Goal: Task Accomplishment & Management: Use online tool/utility

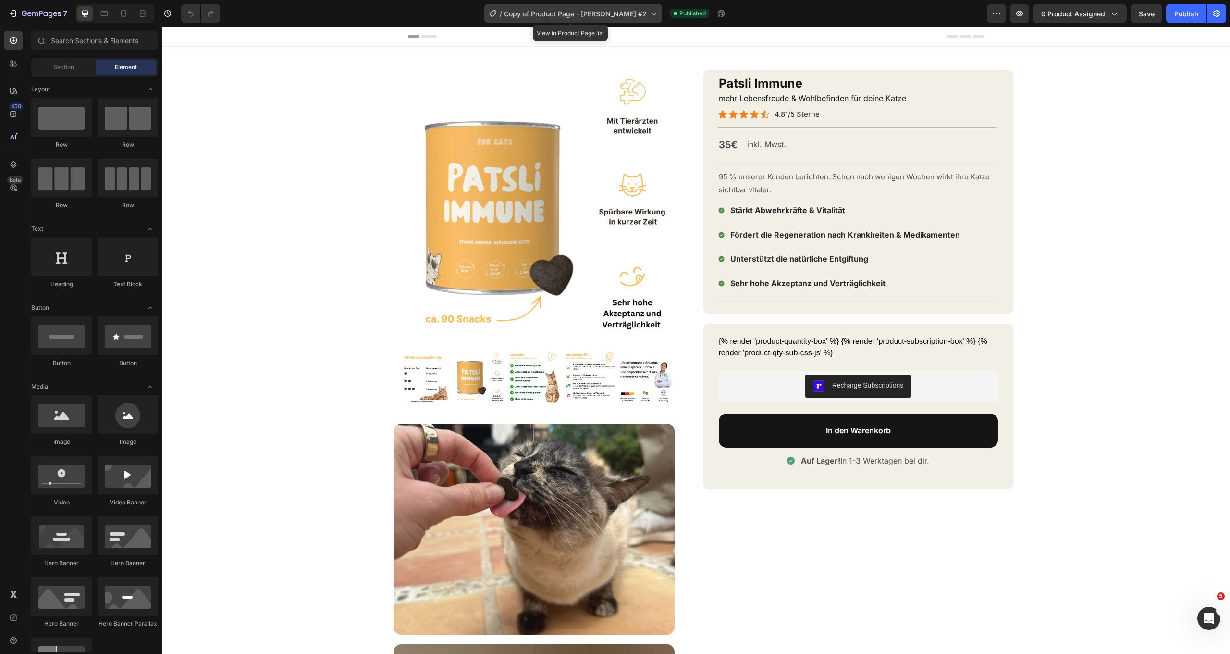
click at [616, 14] on span "Copy of Product Page - [PERSON_NAME] #2" at bounding box center [575, 14] width 143 height 10
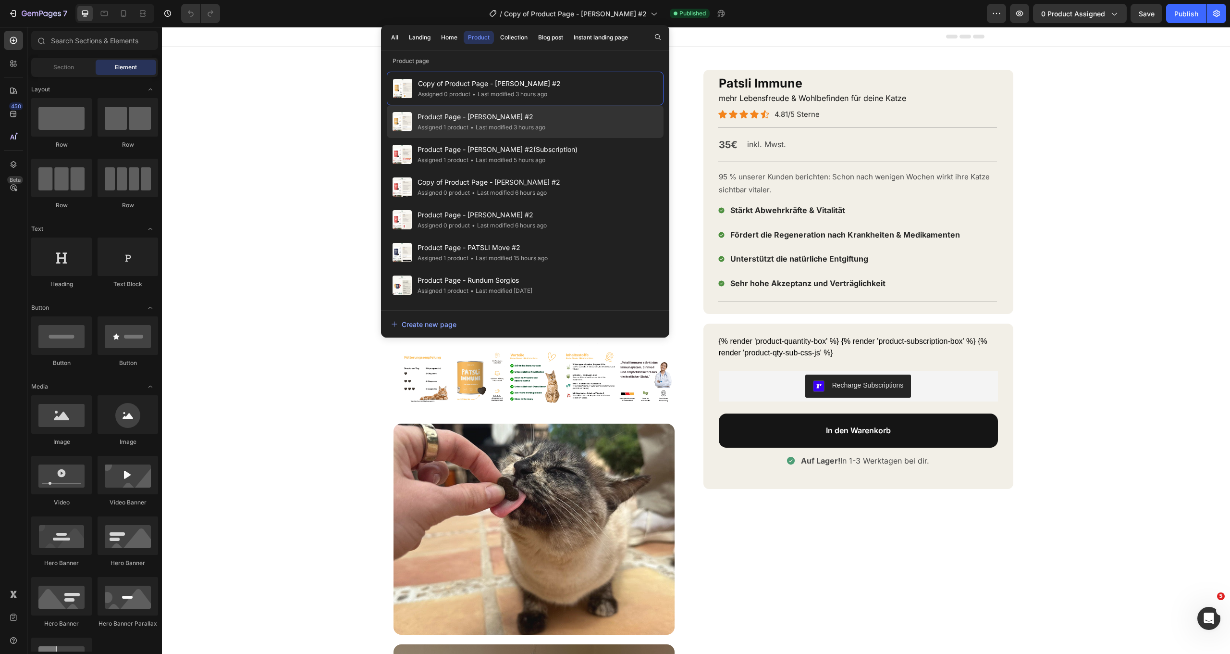
click at [520, 122] on span "Product Page - [PERSON_NAME] #2" at bounding box center [482, 117] width 128 height 12
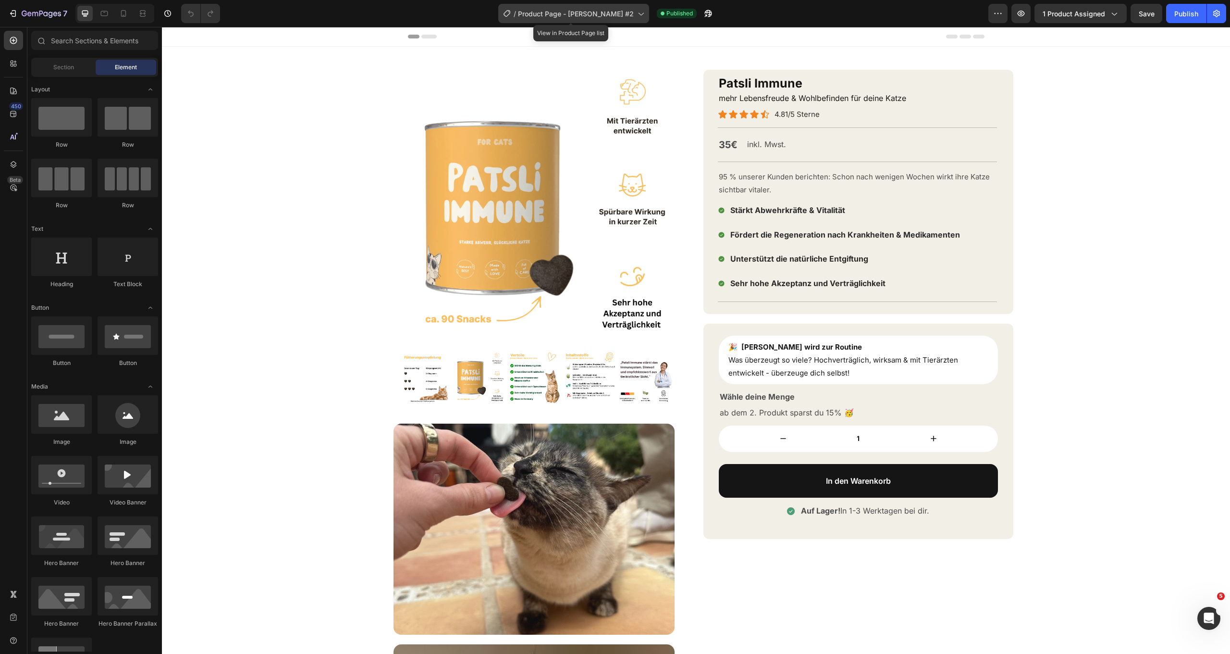
click at [569, 11] on span "Product Page - [PERSON_NAME] #2" at bounding box center [576, 14] width 116 height 10
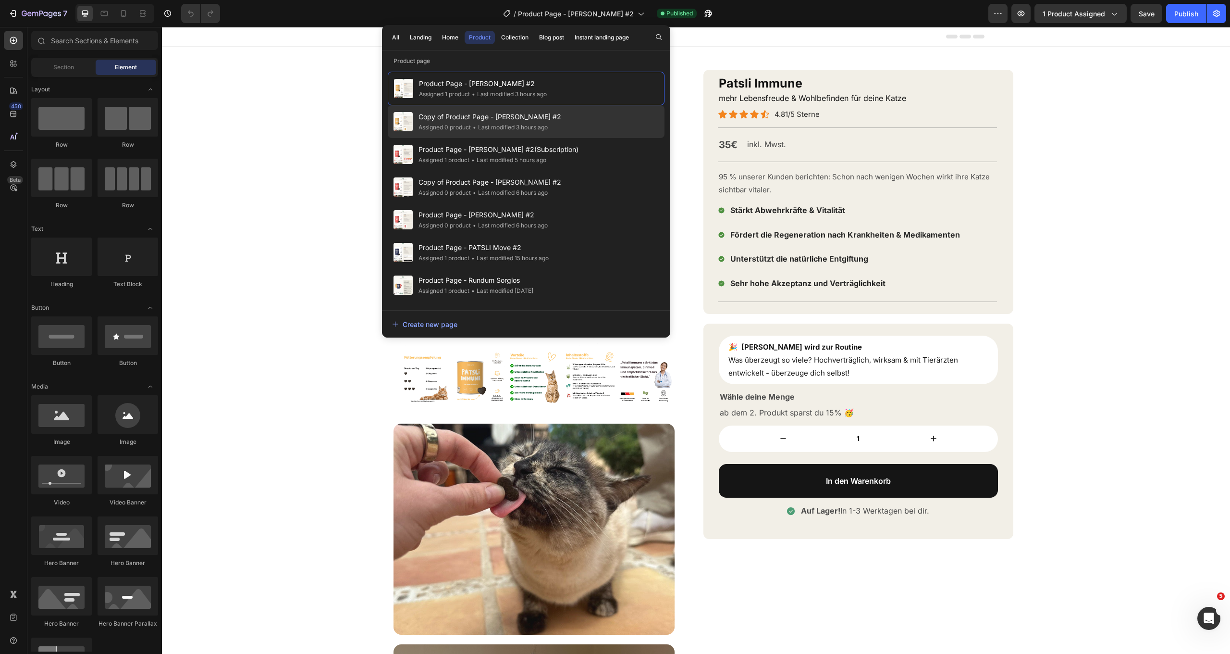
click at [527, 120] on span "Copy of Product Page - [PERSON_NAME] #2" at bounding box center [490, 117] width 143 height 12
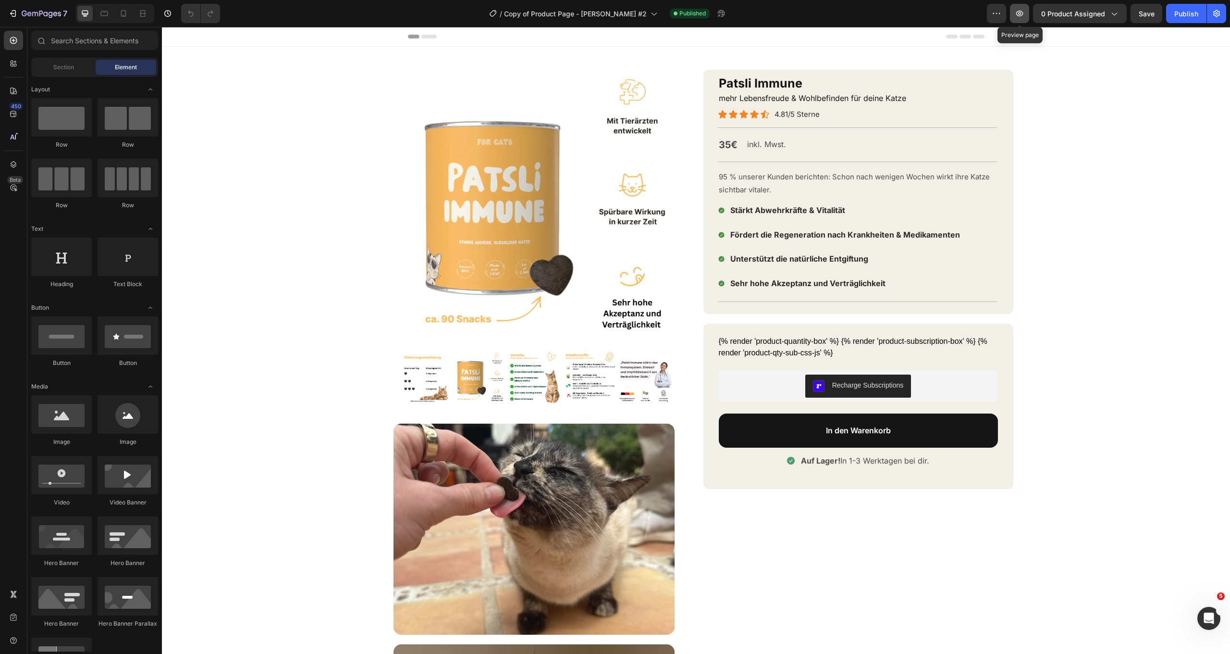
click at [1024, 12] on icon "button" at bounding box center [1020, 14] width 10 height 10
click at [930, 381] on div "Recharge Subscriptions" at bounding box center [859, 385] width 272 height 23
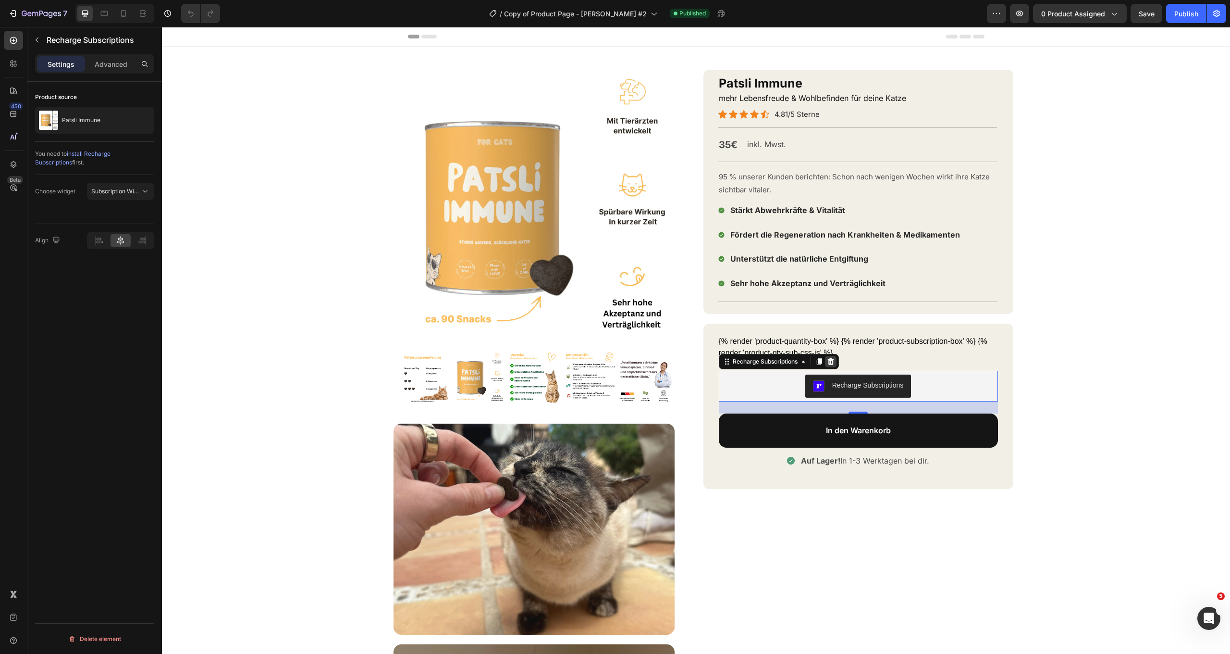
click at [836, 358] on div at bounding box center [831, 362] width 12 height 12
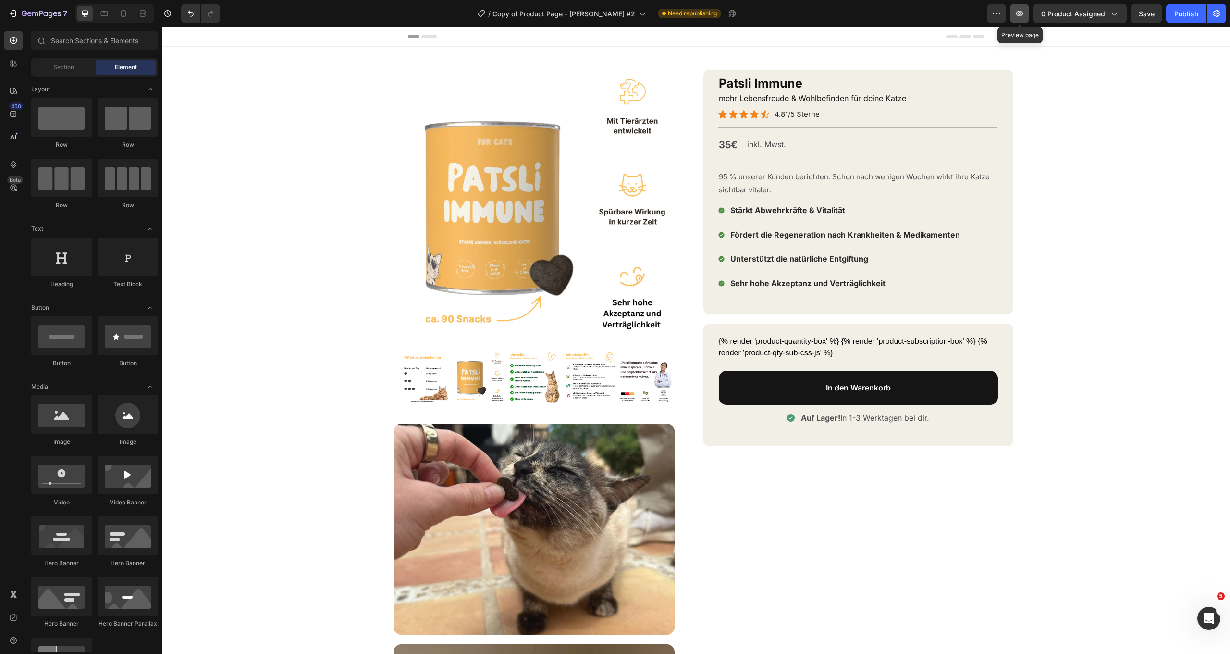
click at [1021, 14] on icon "button" at bounding box center [1019, 13] width 3 height 3
click at [1153, 15] on span "Save" at bounding box center [1147, 14] width 16 height 8
click at [1148, 13] on span "Save" at bounding box center [1147, 14] width 16 height 8
click at [905, 1] on div "7 Version history / Copy of Product Page - PATSLI Immune #2 Need republishing P…" at bounding box center [615, 13] width 1230 height 27
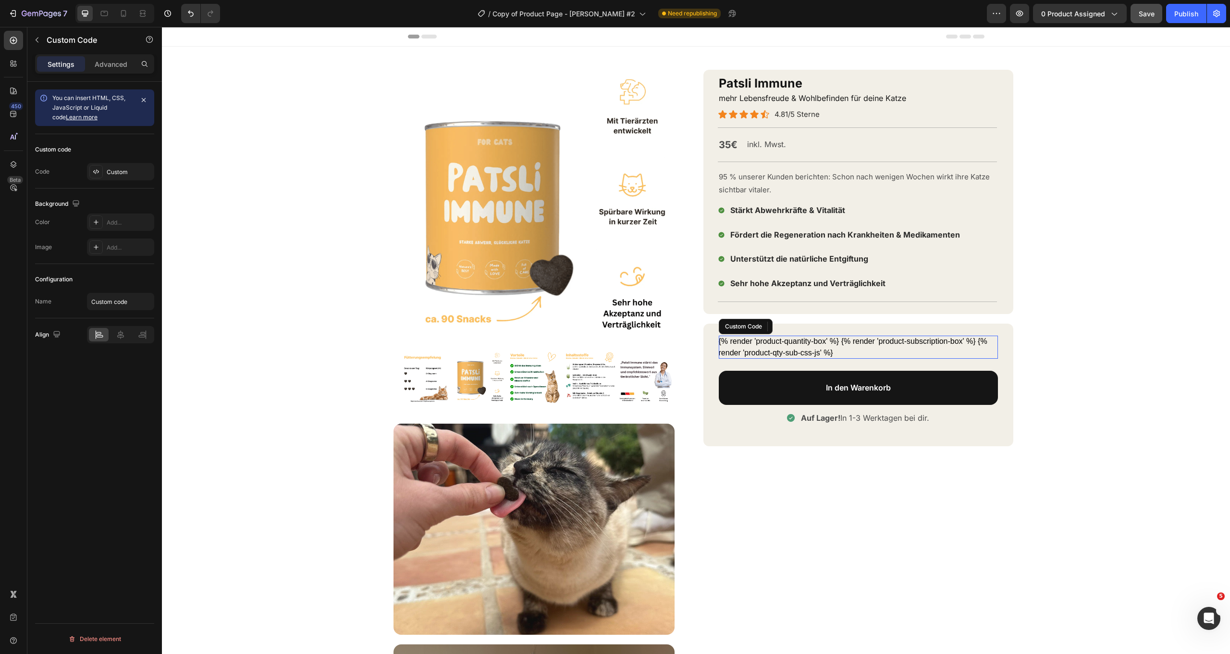
click at [884, 348] on div "{% render 'product-quantity-box' %} {% render 'product-subscription-box' %} {% …" at bounding box center [858, 346] width 279 height 23
click at [107, 172] on div "Custom" at bounding box center [129, 172] width 45 height 9
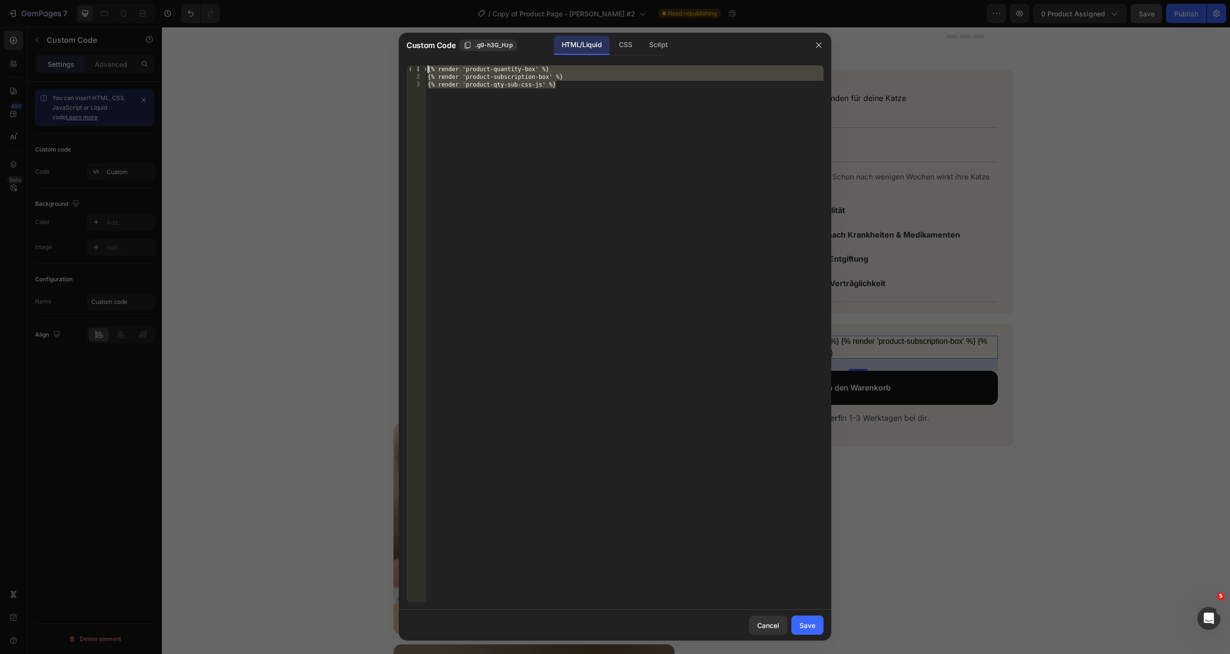
drag, startPoint x: 534, startPoint y: 118, endPoint x: 394, endPoint y: 43, distance: 158.9
click at [394, 43] on div "Custom Code .g9-h3G_Hzp HTML/Liquid CSS Script {% render 'product-qty-sub-css-j…" at bounding box center [615, 327] width 1230 height 654
paste textarea "ty-sub-css-js"
type textarea "{% render 'product-qty-sub-css-js' %}"
click at [807, 628] on div "Save" at bounding box center [808, 625] width 16 height 10
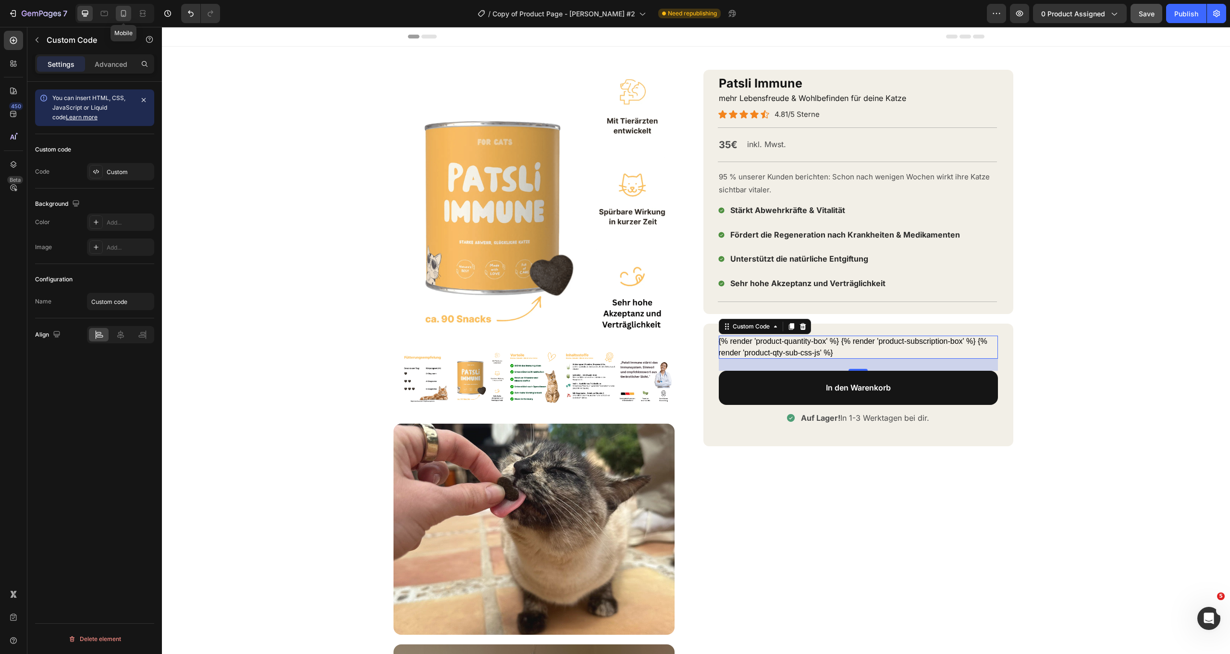
click at [120, 12] on icon at bounding box center [124, 14] width 10 height 10
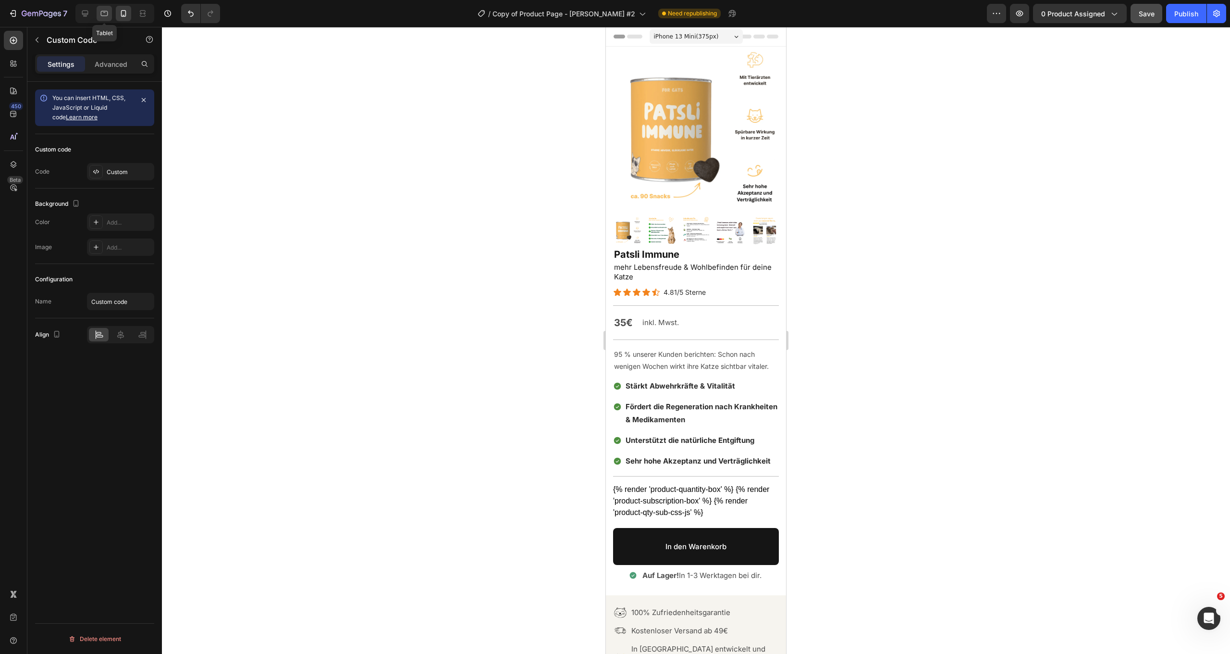
click at [99, 12] on icon at bounding box center [104, 14] width 10 height 10
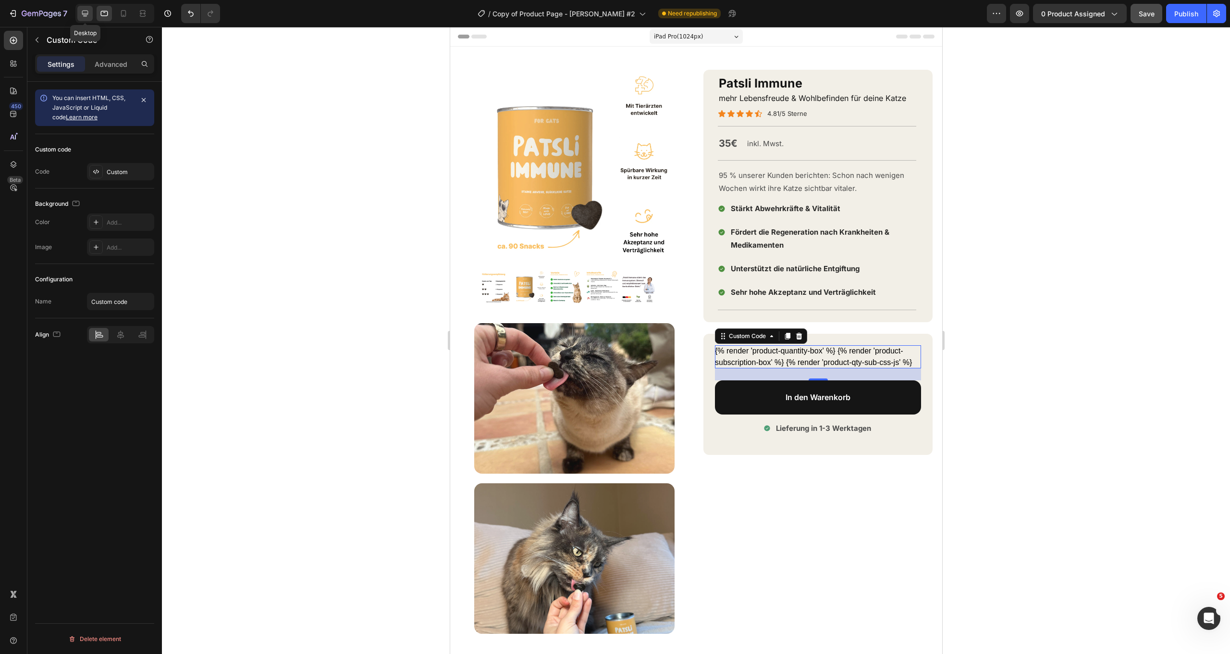
click at [89, 12] on icon at bounding box center [85, 14] width 10 height 10
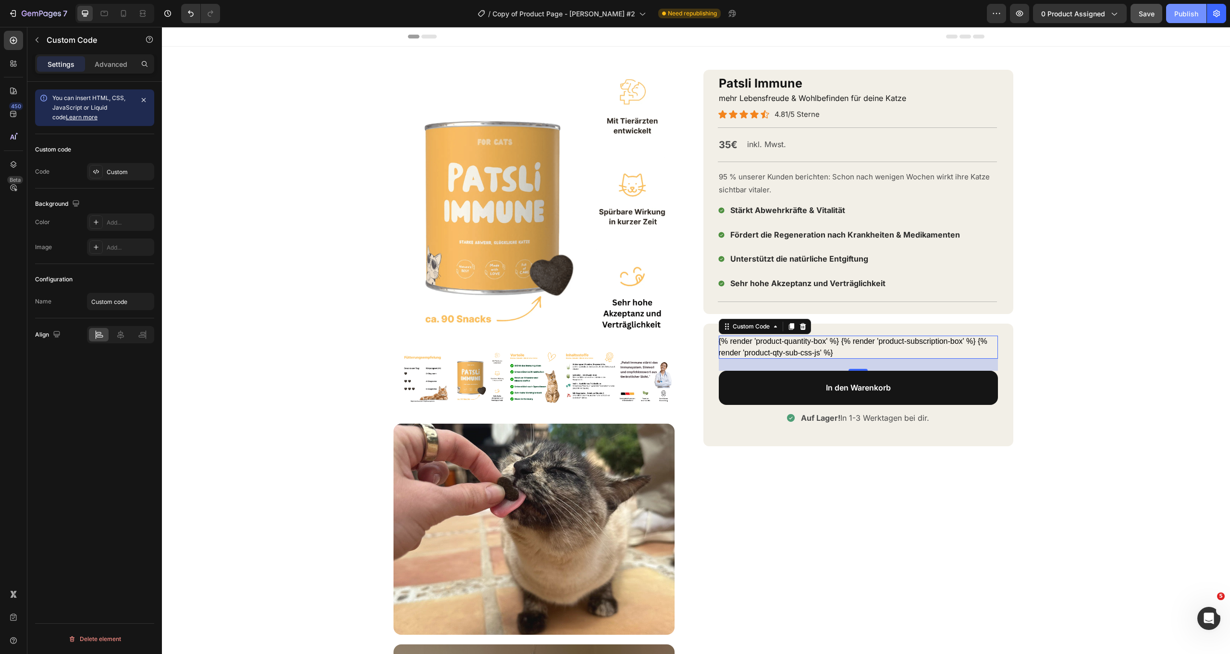
click at [1191, 13] on div "Publish" at bounding box center [1187, 14] width 24 height 10
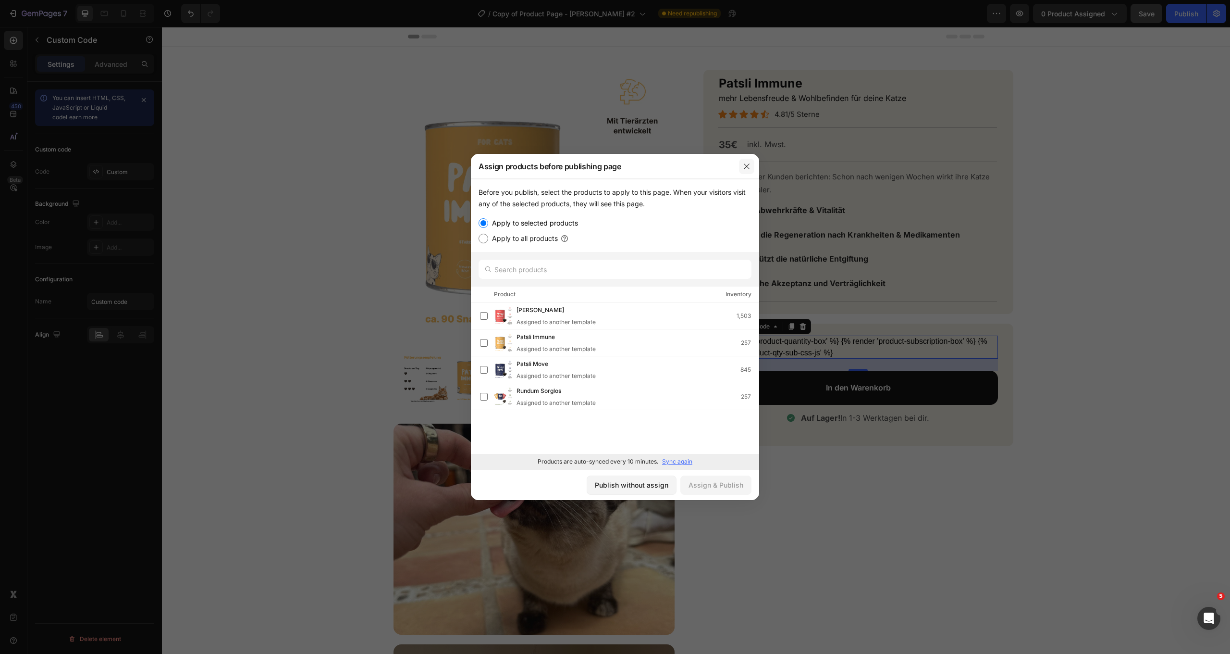
click at [751, 164] on button "button" at bounding box center [746, 166] width 15 height 15
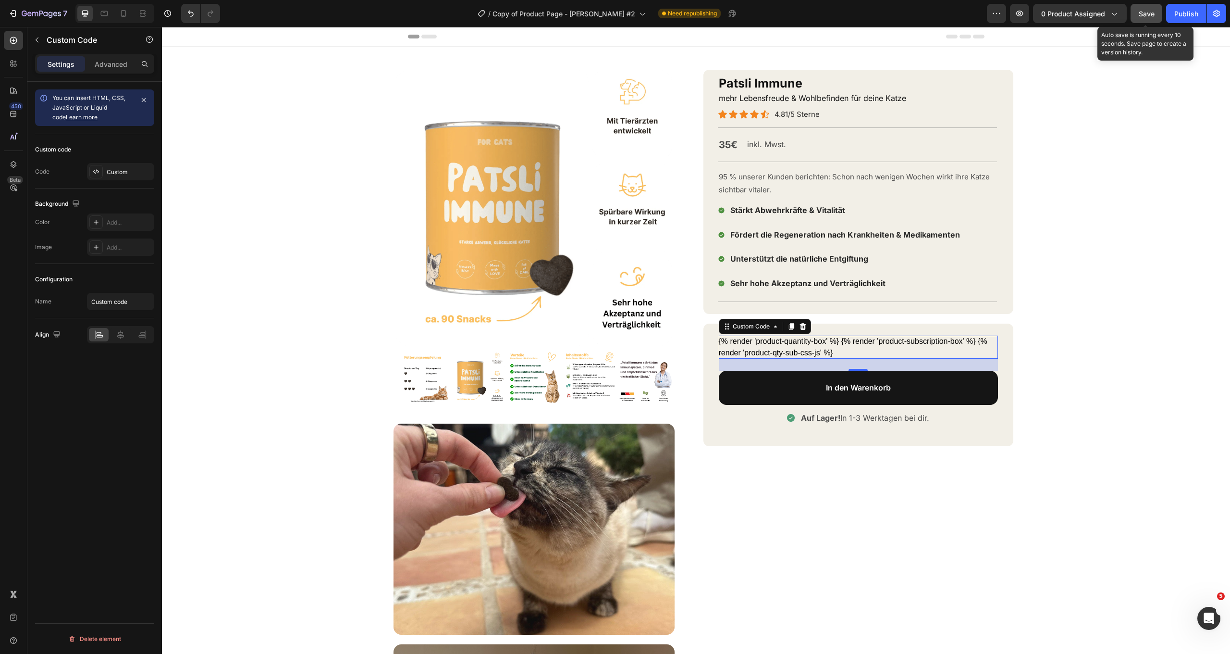
click at [1152, 17] on span "Save" at bounding box center [1147, 14] width 16 height 8
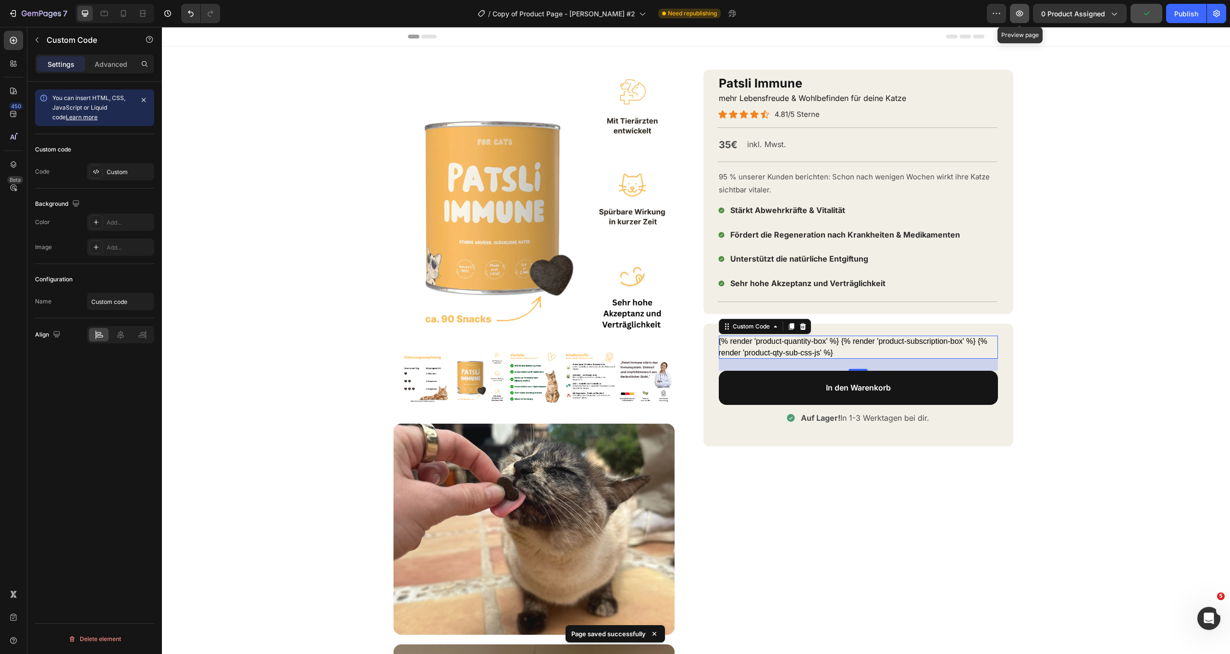
click at [1019, 15] on icon "button" at bounding box center [1020, 14] width 7 height 6
click at [801, 359] on div "25" at bounding box center [858, 365] width 279 height 12
click at [842, 329] on div "Auf Lager! In 1-3 Werktagen bei dir. Item List 📦 KOSTENLOSER Versand in DE Text…" at bounding box center [859, 384] width 310 height 123
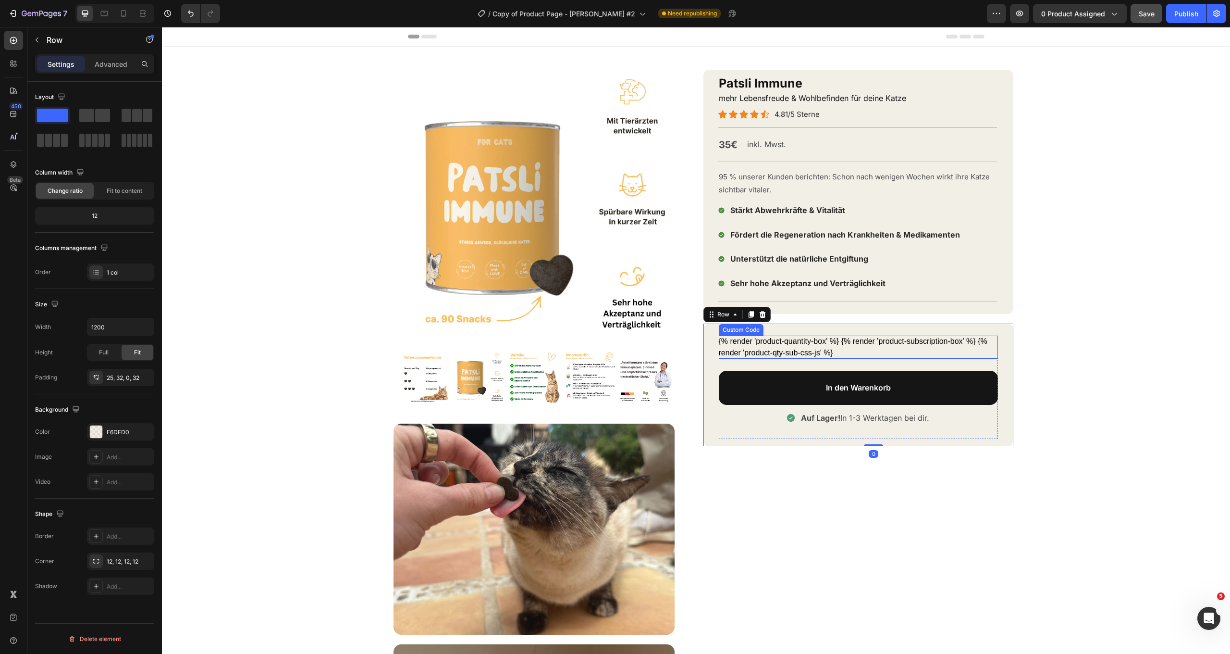
click at [834, 343] on div "{% render 'product-quantity-box' %} {% render 'product-subscription-box' %} {% …" at bounding box center [858, 346] width 279 height 23
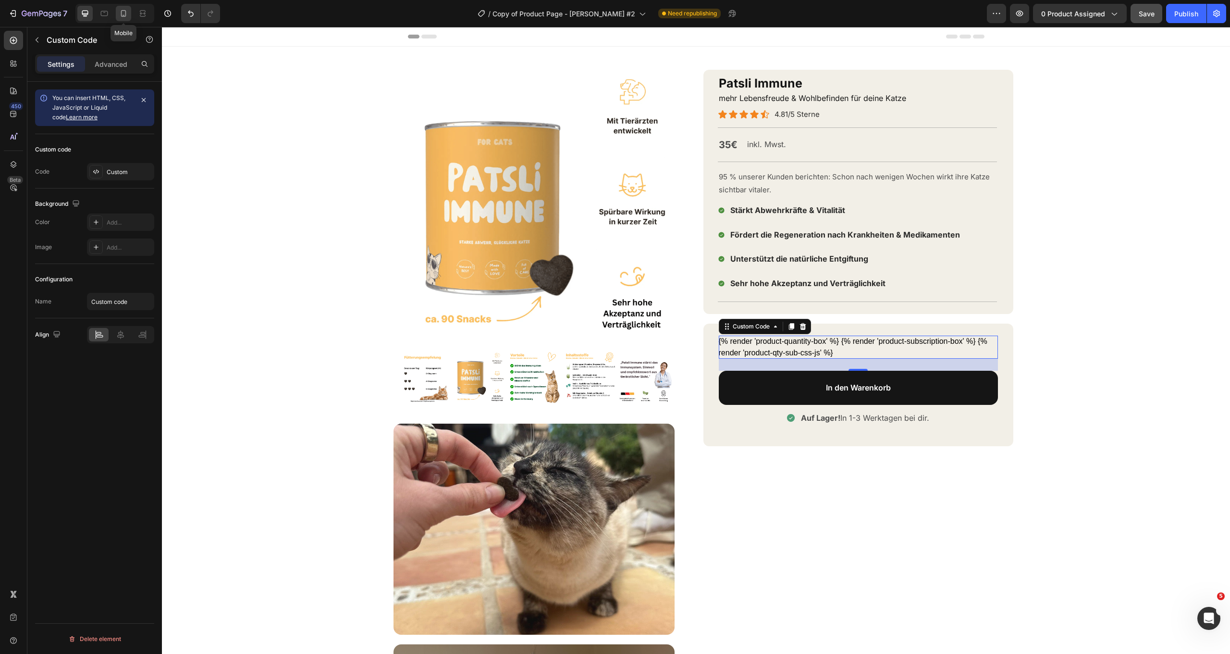
click at [126, 16] on icon at bounding box center [124, 14] width 10 height 10
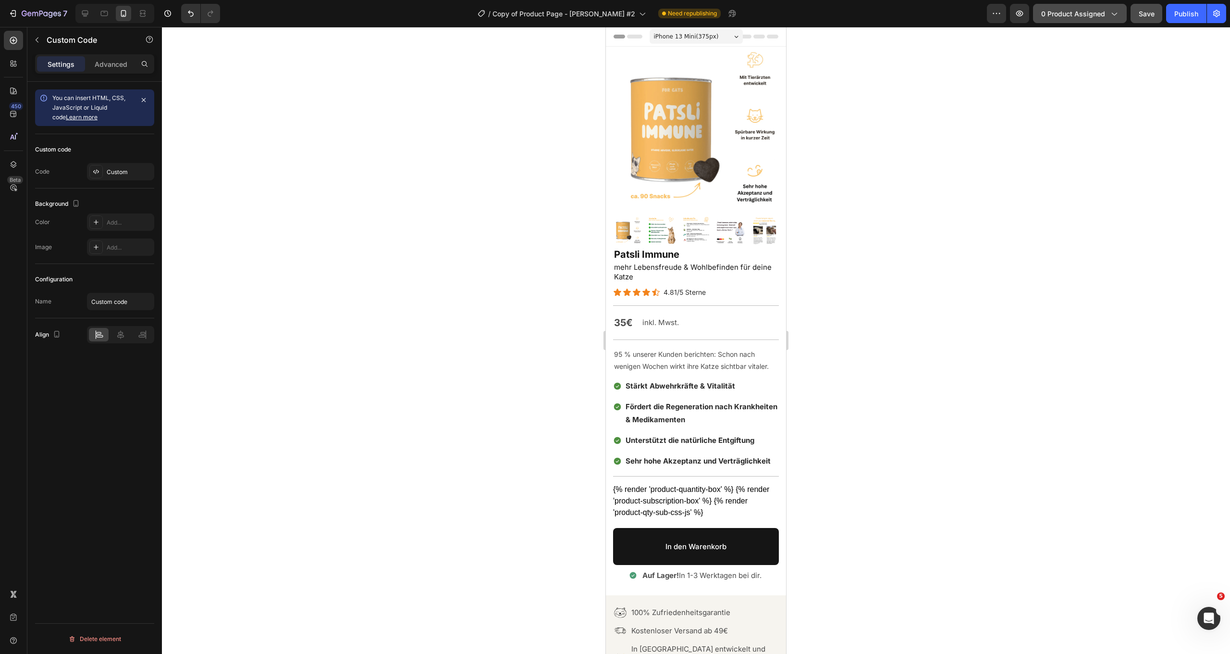
click at [1075, 8] on button "0 product assigned" at bounding box center [1080, 13] width 94 height 19
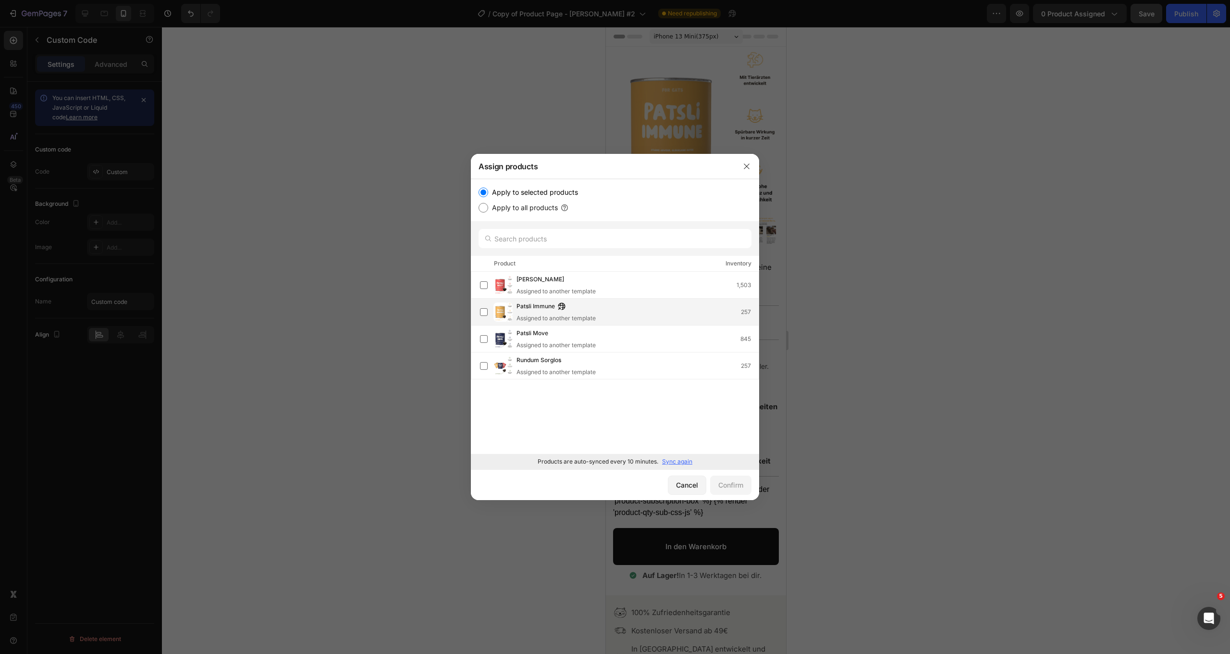
click at [655, 309] on div "Patsli Immune Assigned to another template 257" at bounding box center [638, 311] width 242 height 21
click at [741, 485] on div "Confirm" at bounding box center [731, 485] width 25 height 10
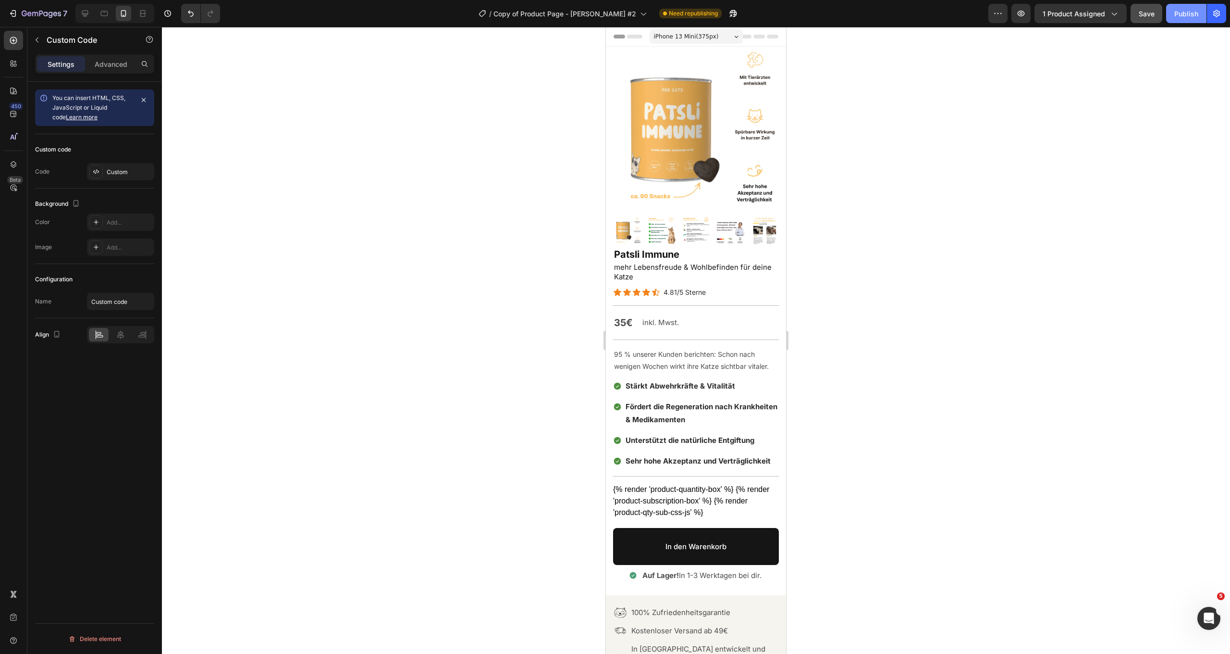
click at [1188, 18] on div "Publish" at bounding box center [1187, 14] width 24 height 10
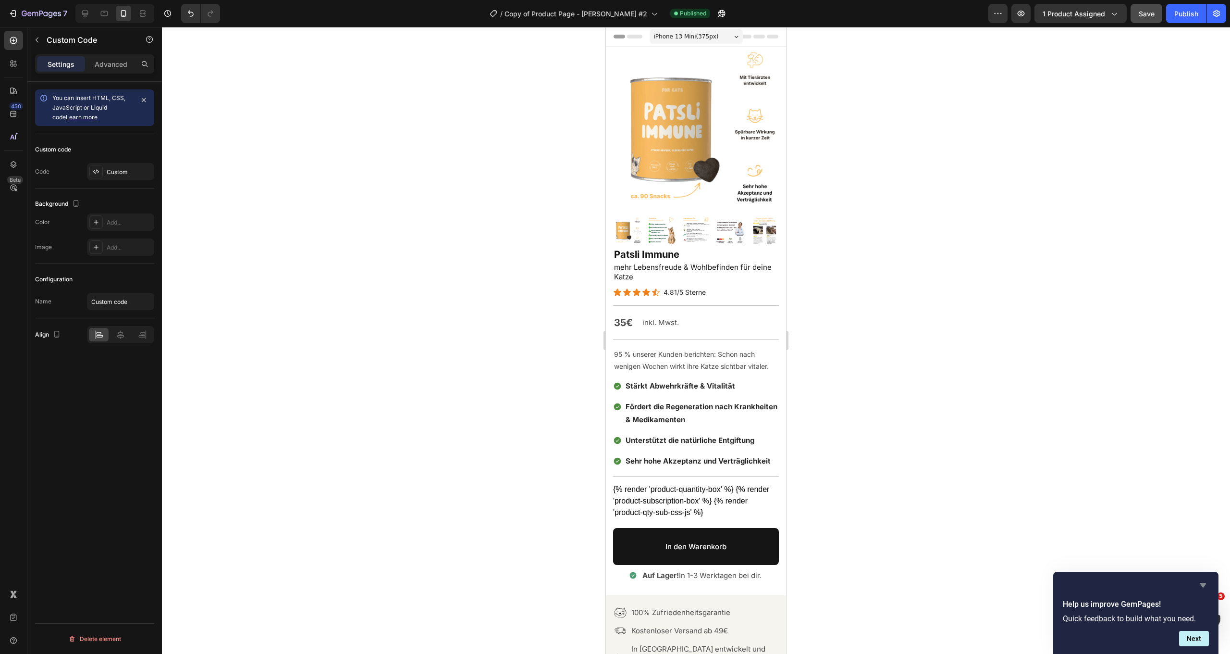
click at [1200, 582] on icon "Hide survey" at bounding box center [1204, 585] width 12 height 12
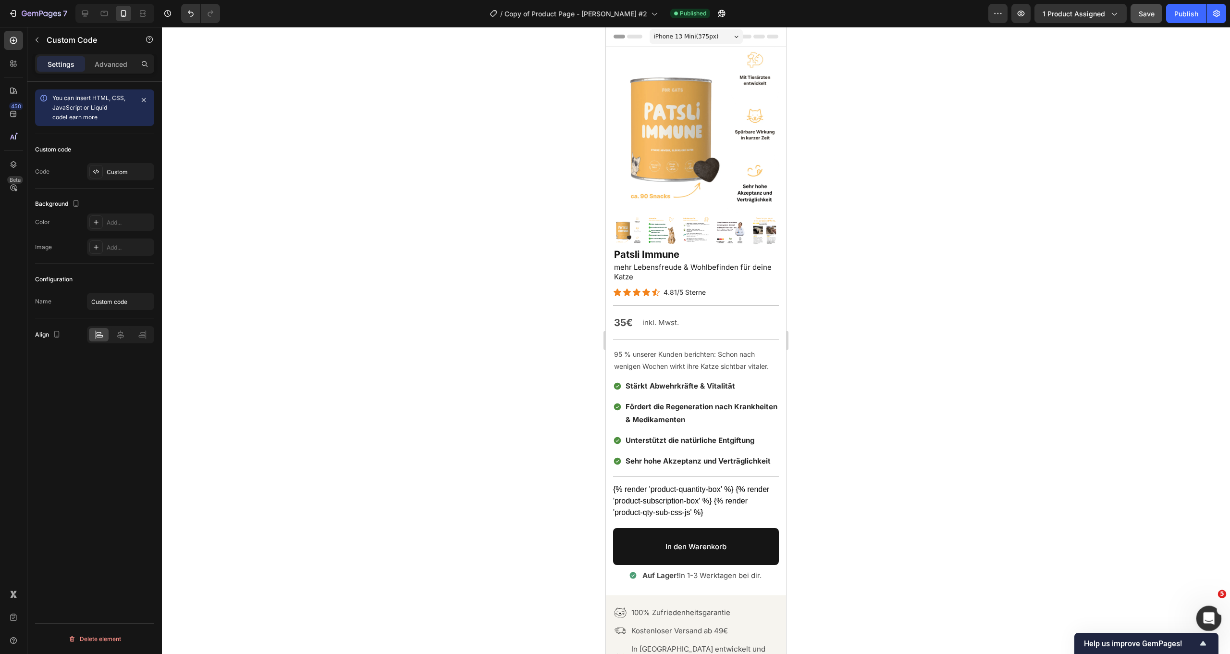
click at [1201, 621] on div "Intercom-Nachrichtendienst öffnen" at bounding box center [1208, 617] width 32 height 32
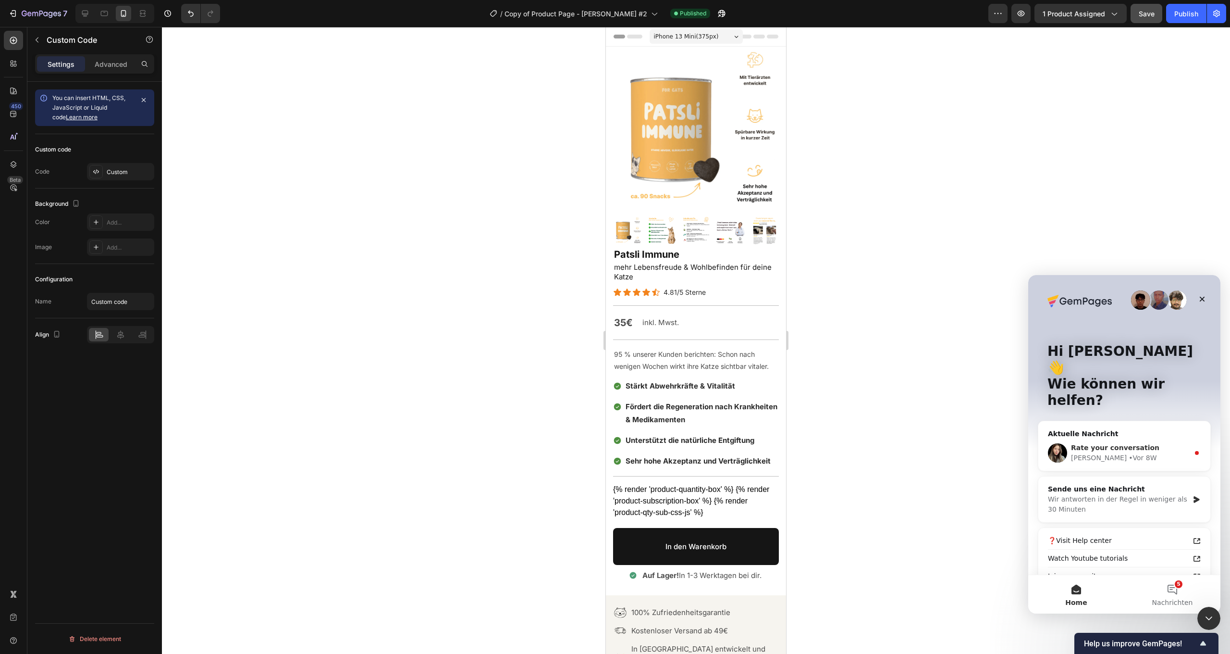
click at [1122, 453] on div "Célia • Vor 8W" at bounding box center [1130, 458] width 118 height 10
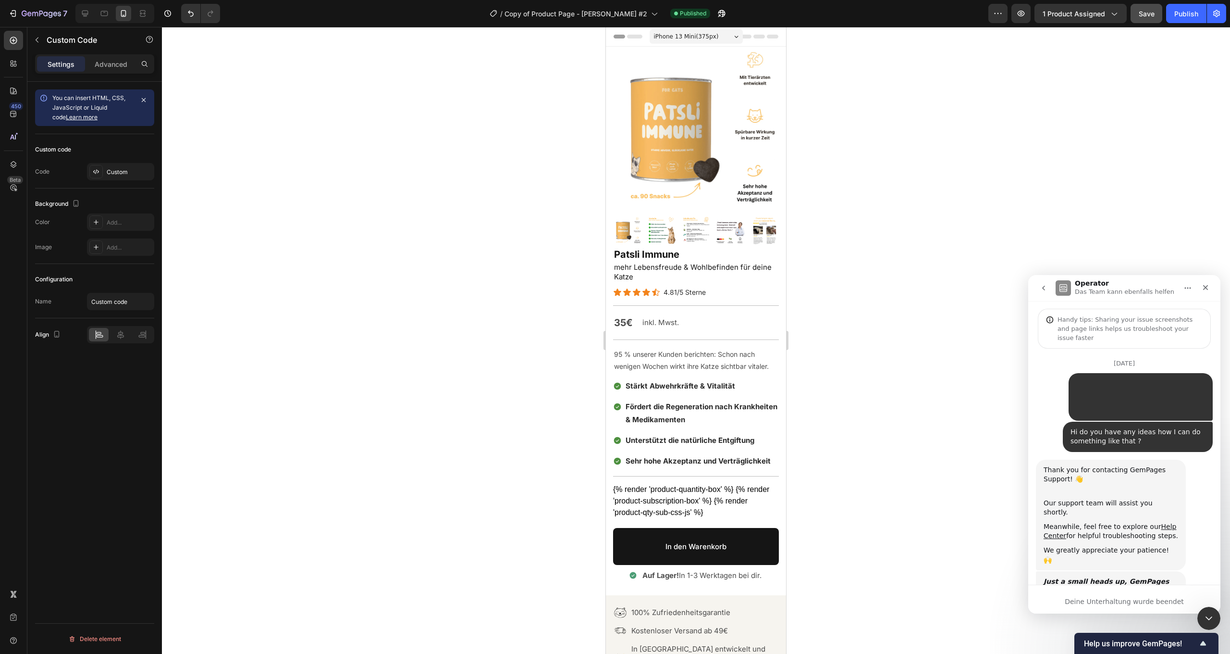
click at [1041, 290] on icon "go back" at bounding box center [1044, 288] width 8 height 8
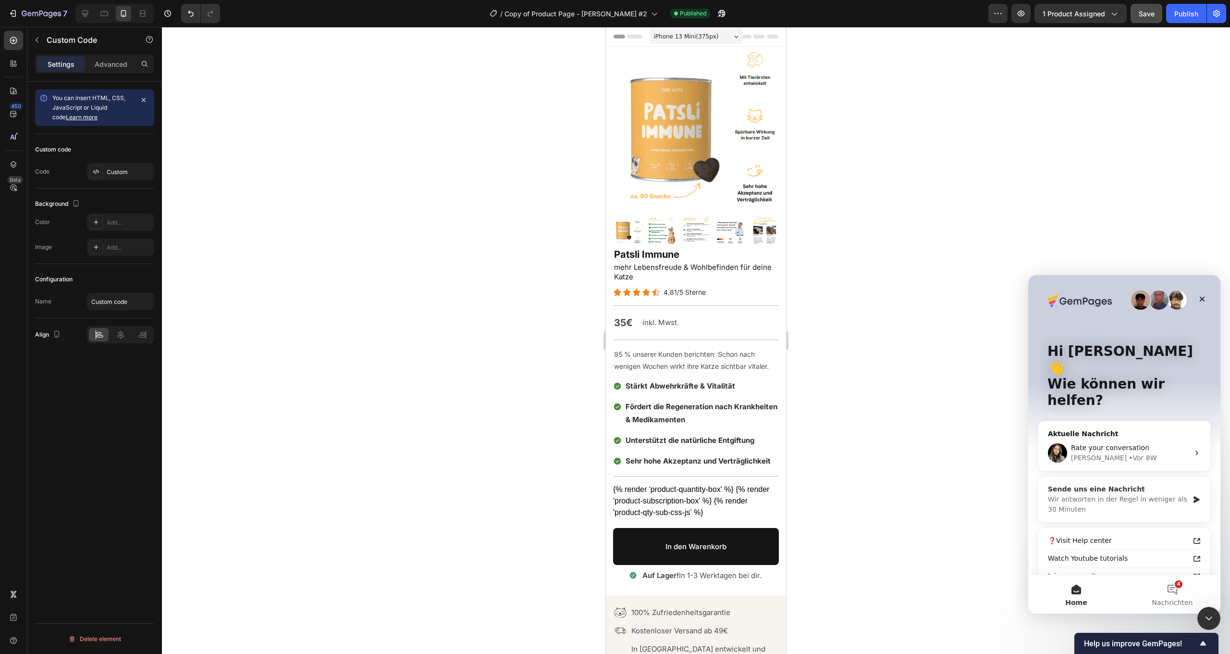
click at [1105, 494] on div "Wir antworten in der Regel in weniger als 30 Minuten" at bounding box center [1118, 504] width 141 height 20
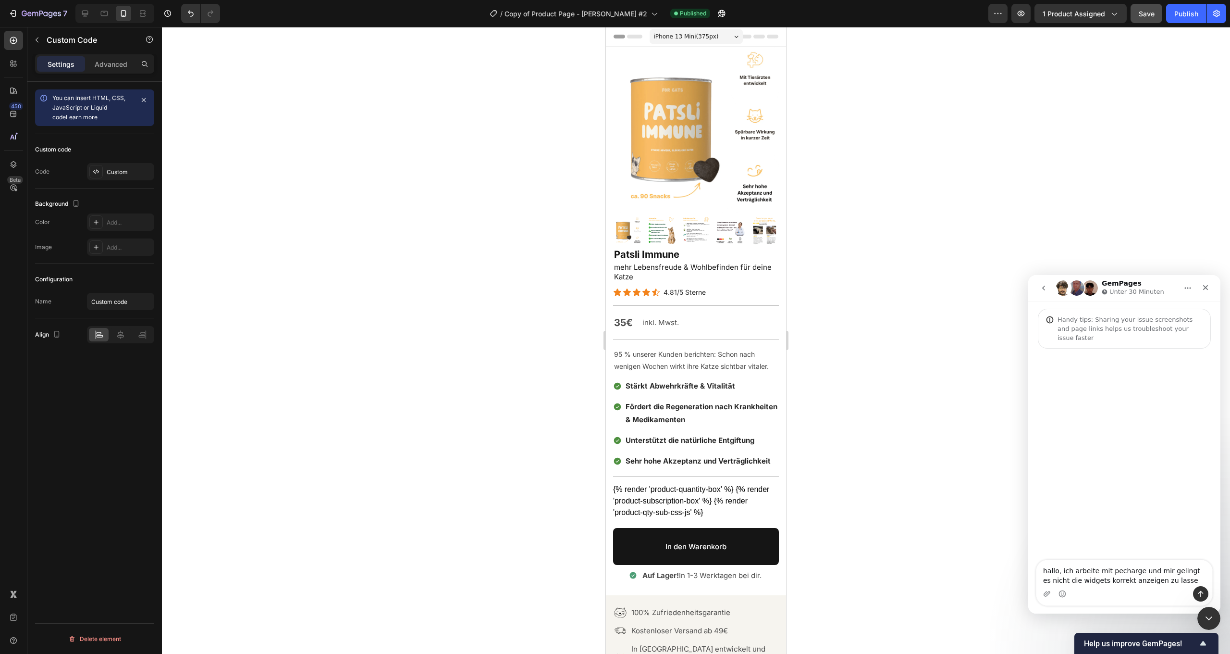
type textarea "hallo, ich arbeite mit pecharge und mir gelingt es nicht die widgets korrekt an…"
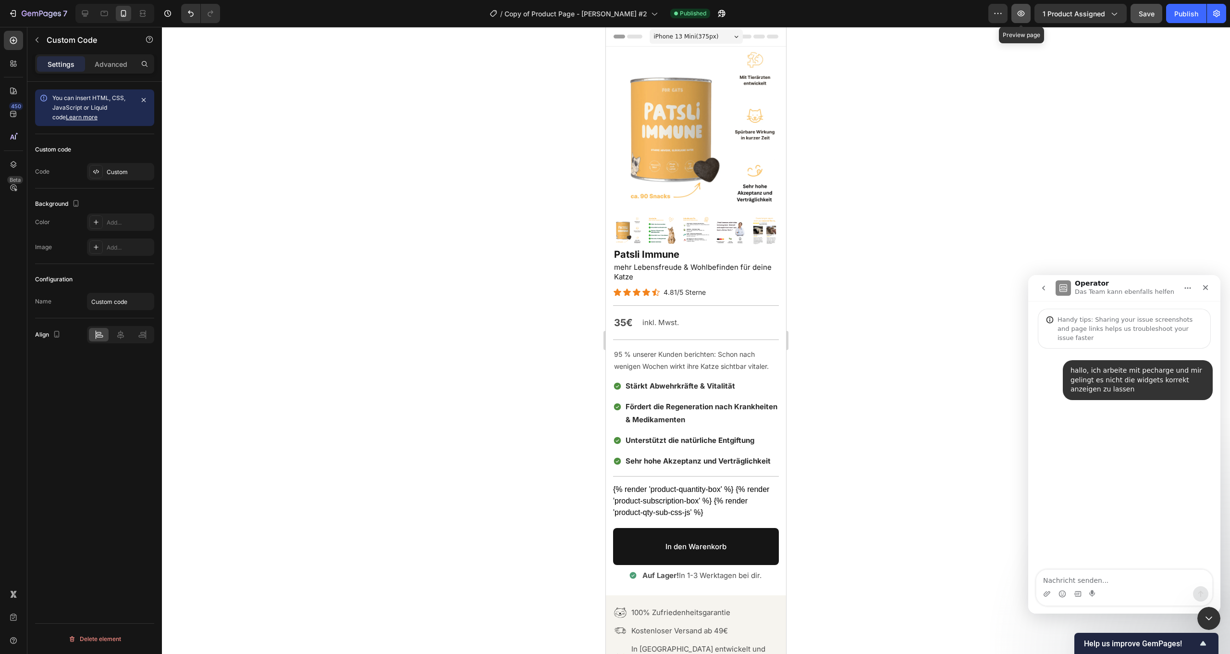
click at [1019, 18] on icon "button" at bounding box center [1022, 14] width 10 height 10
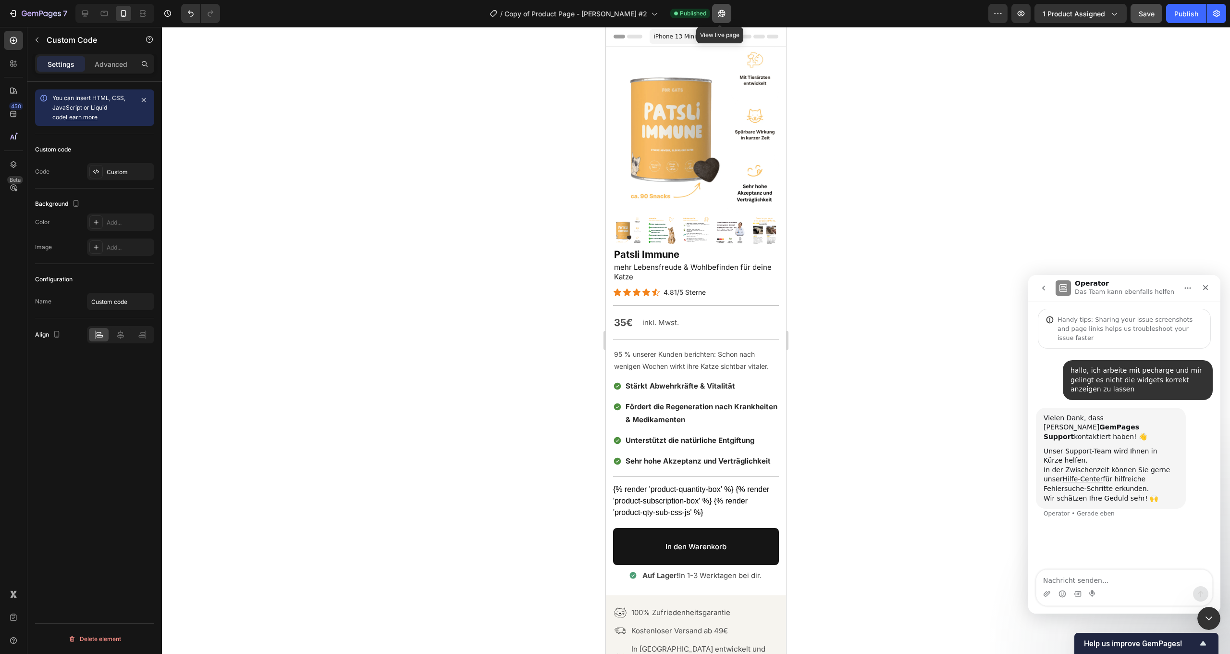
click at [720, 11] on icon "button" at bounding box center [722, 13] width 7 height 7
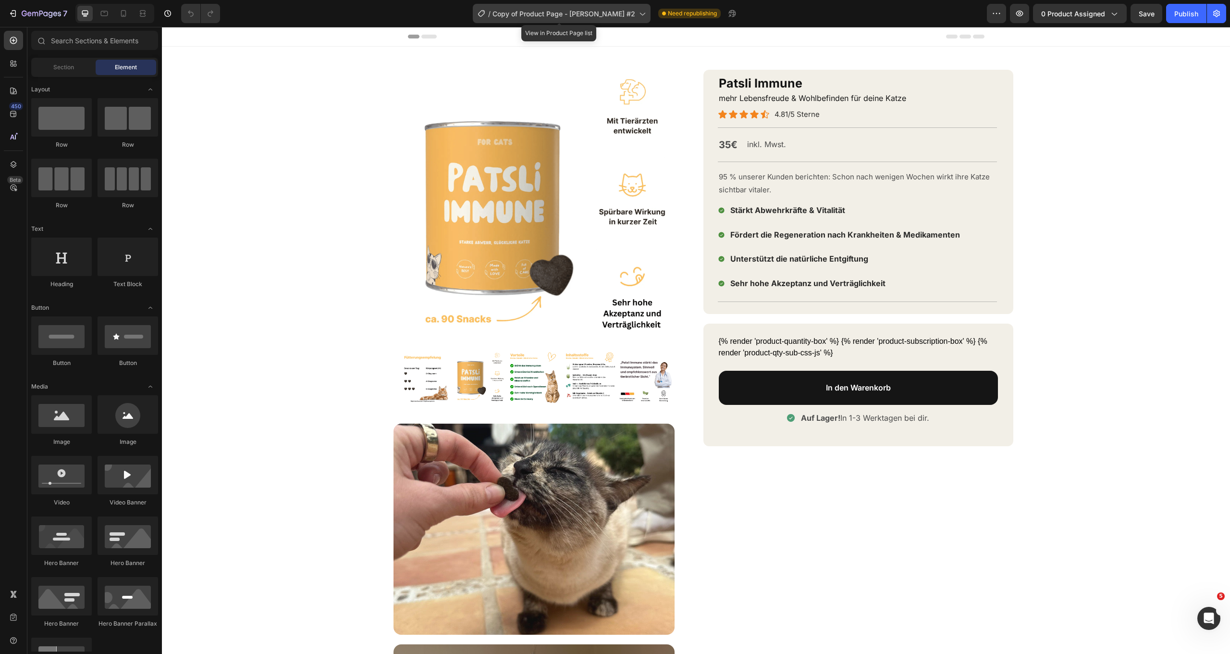
click at [583, 12] on span "Copy of Product Page - [PERSON_NAME] #2" at bounding box center [564, 14] width 143 height 10
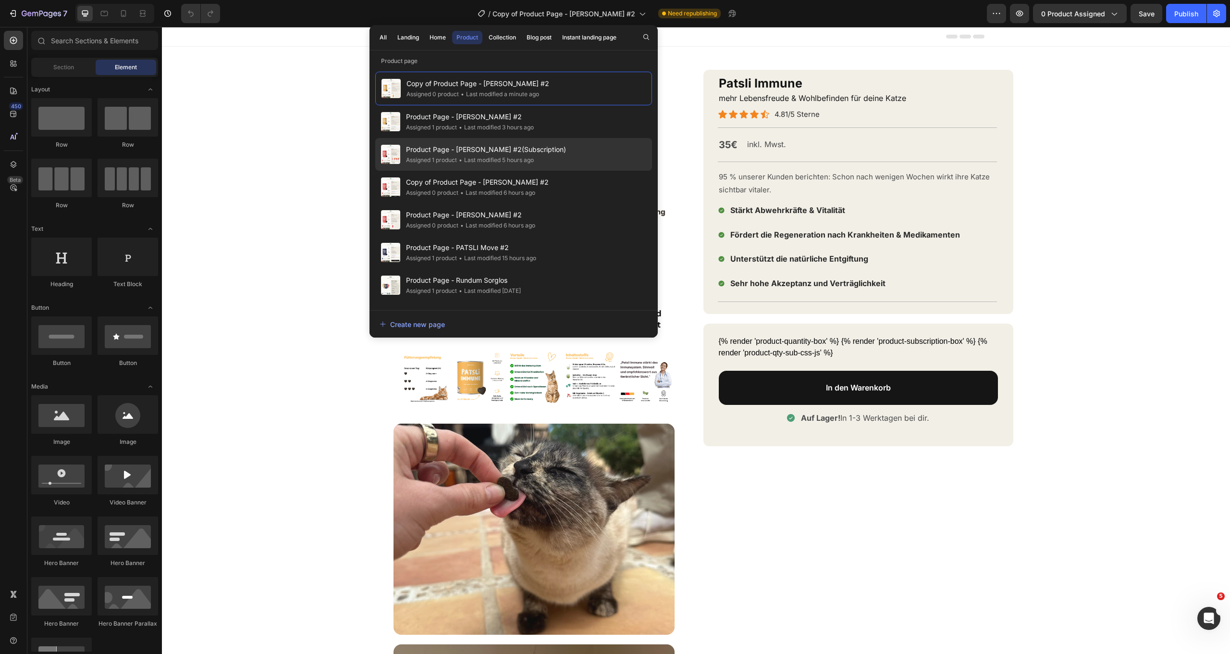
click at [521, 149] on span "Product Page - [PERSON_NAME] #2(Subscription)" at bounding box center [486, 150] width 160 height 12
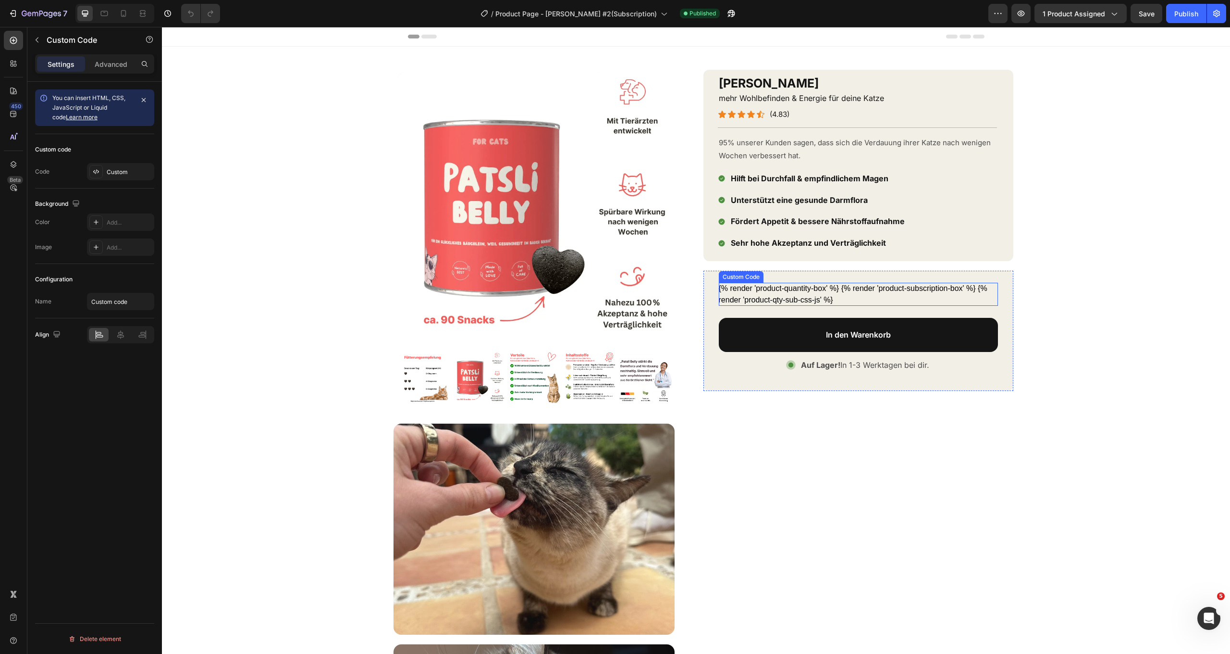
click at [803, 285] on div "{% render 'product-quantity-box' %} {% render 'product-subscription-box' %} {% …" at bounding box center [858, 294] width 279 height 23
click at [109, 167] on div "Custom" at bounding box center [120, 171] width 67 height 17
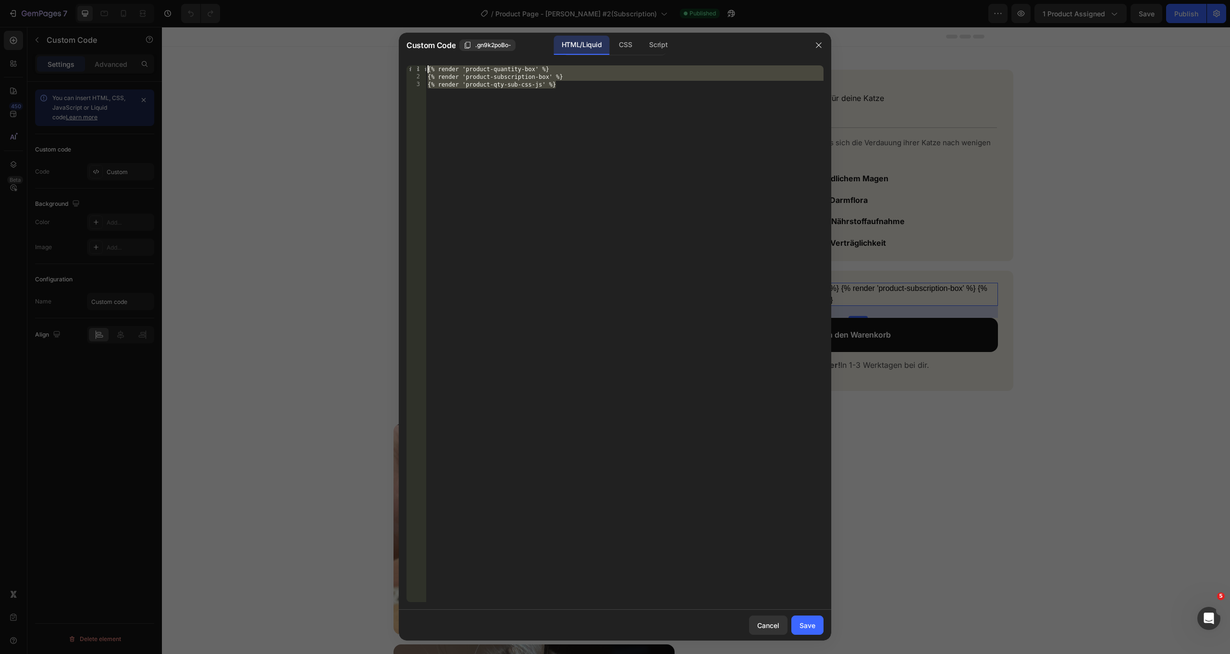
drag, startPoint x: 571, startPoint y: 149, endPoint x: 419, endPoint y: 51, distance: 181.4
click at [419, 51] on div "Custom Code .gn9k2poBo- HTML/Liquid CSS Script {% render 'product-qty-sub-css-j…" at bounding box center [615, 337] width 433 height 608
type textarea "{% render 'product-quantity-box' %} {% render 'product-subscription-box' %}"
click at [817, 42] on icon "button" at bounding box center [819, 45] width 8 height 8
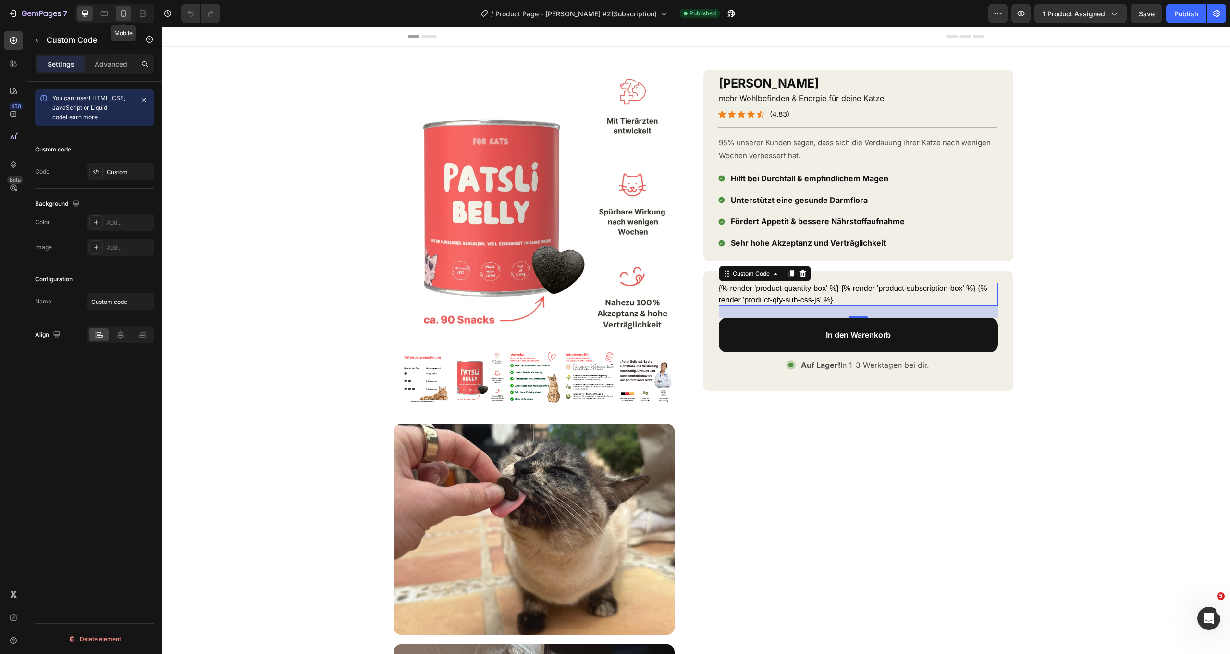
click at [119, 16] on icon at bounding box center [124, 14] width 10 height 10
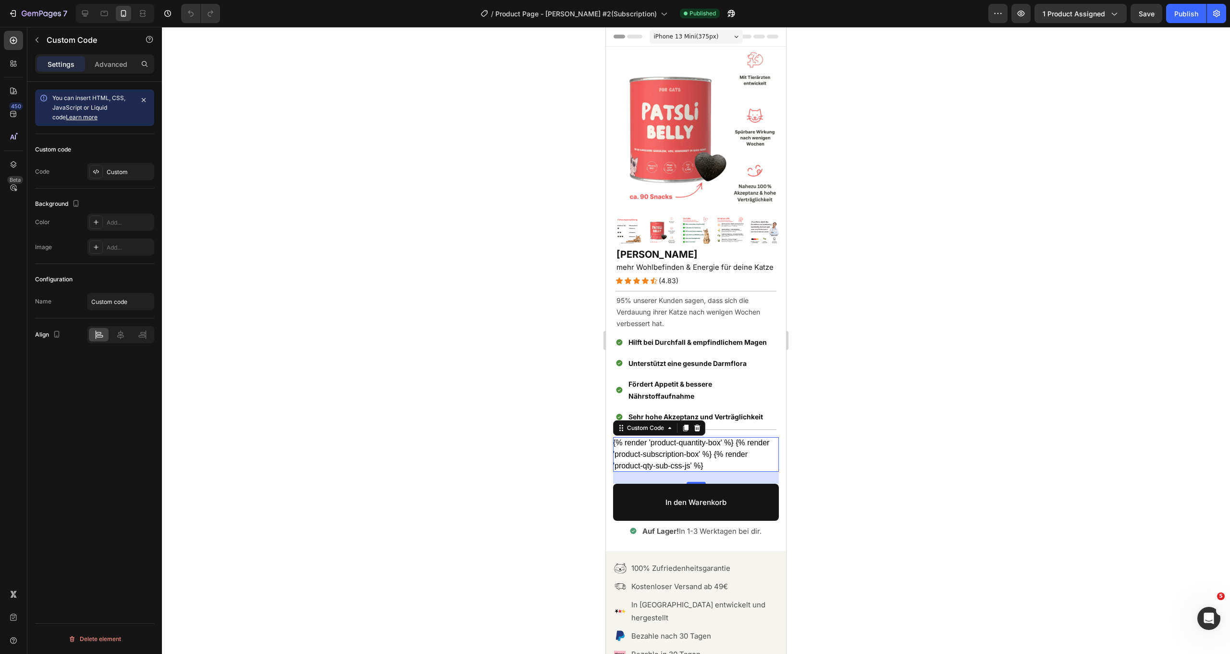
scroll to position [374, 0]
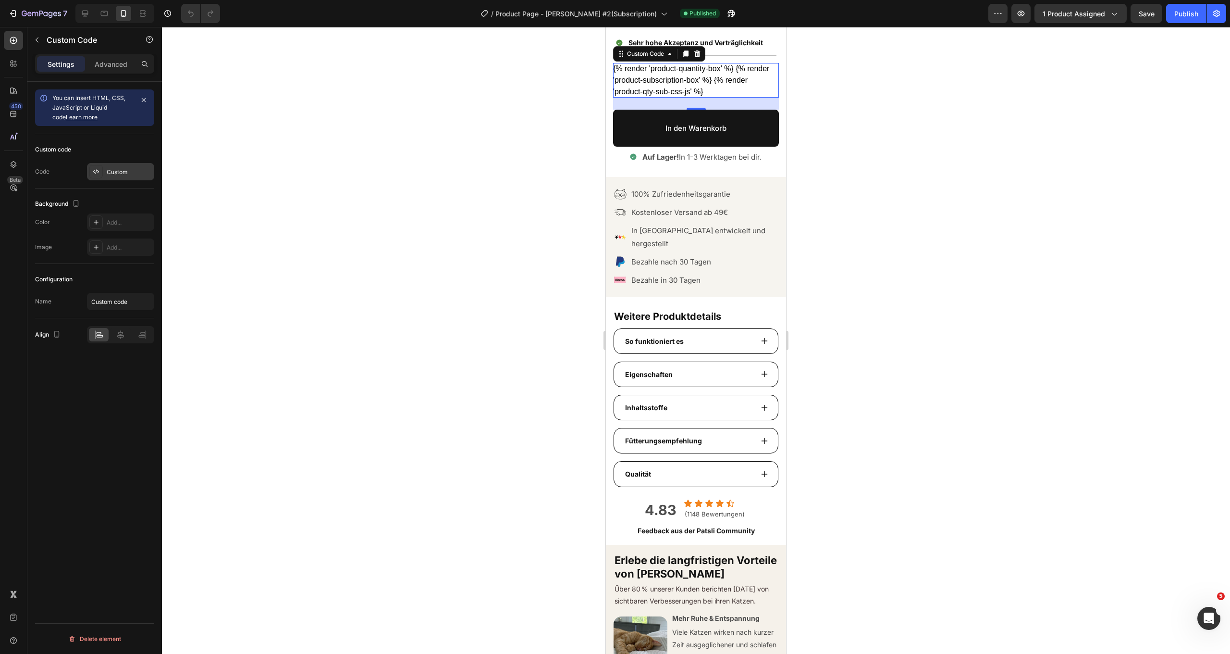
click at [129, 177] on div "Custom" at bounding box center [120, 171] width 67 height 17
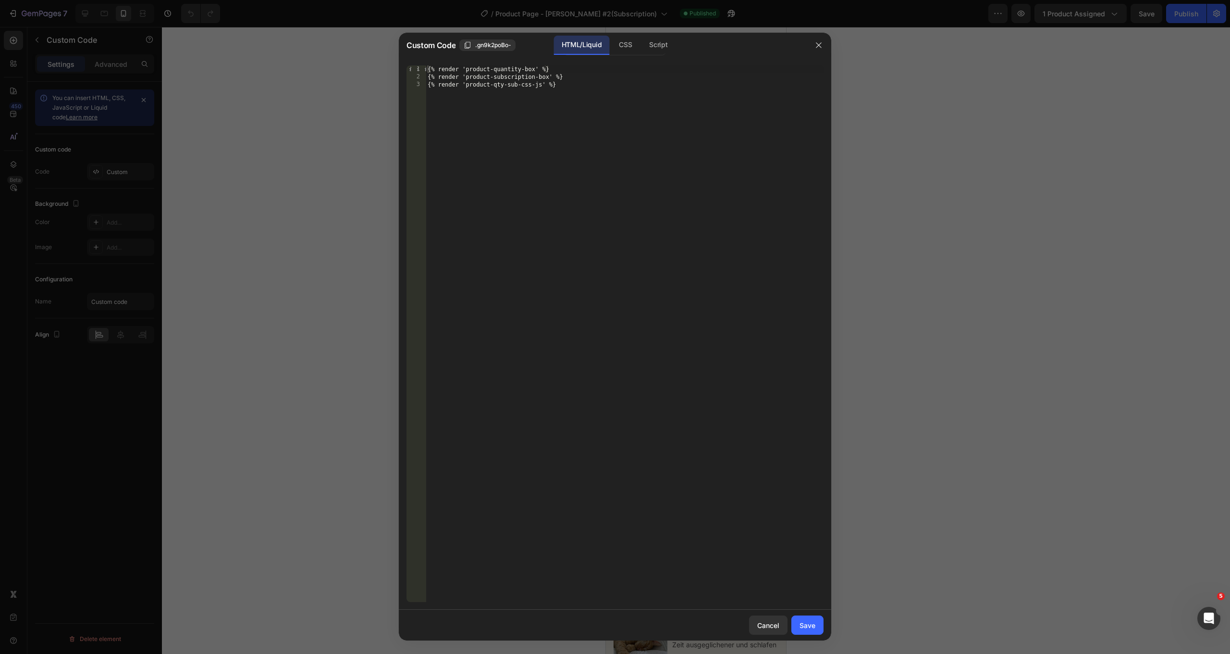
click at [810, 45] on div at bounding box center [819, 45] width 25 height 25
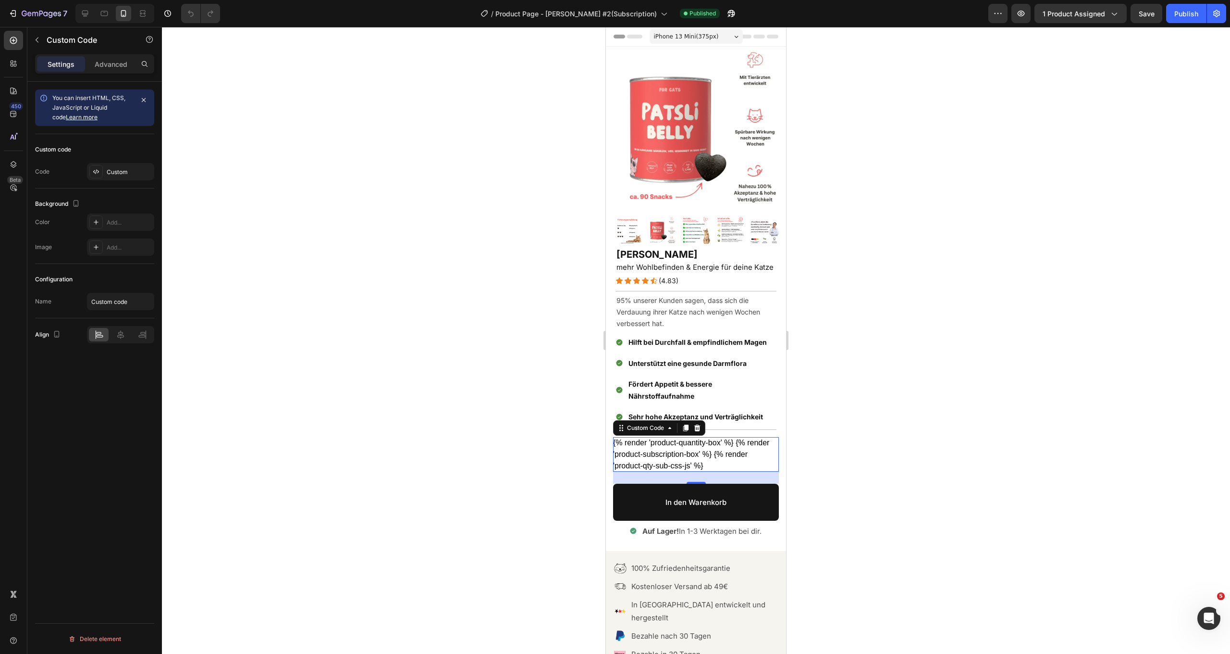
scroll to position [0, 0]
click at [731, 9] on button "button" at bounding box center [731, 13] width 19 height 19
click at [722, 18] on button "button" at bounding box center [731, 13] width 19 height 19
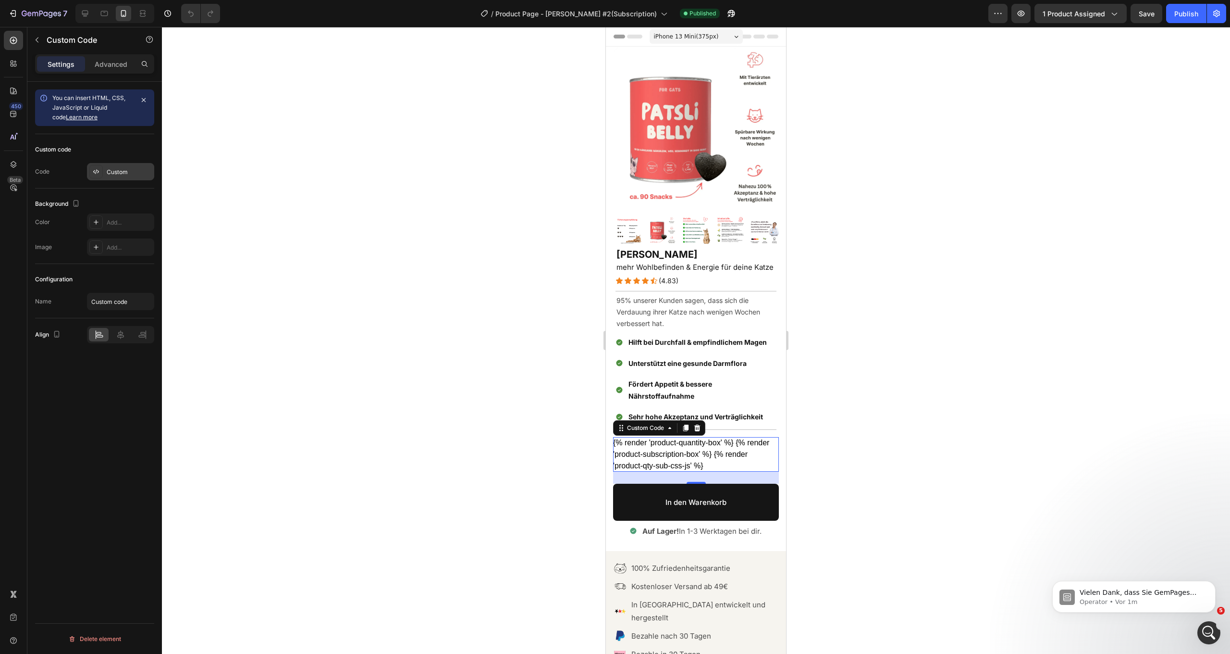
click at [115, 175] on div "Custom" at bounding box center [129, 172] width 45 height 9
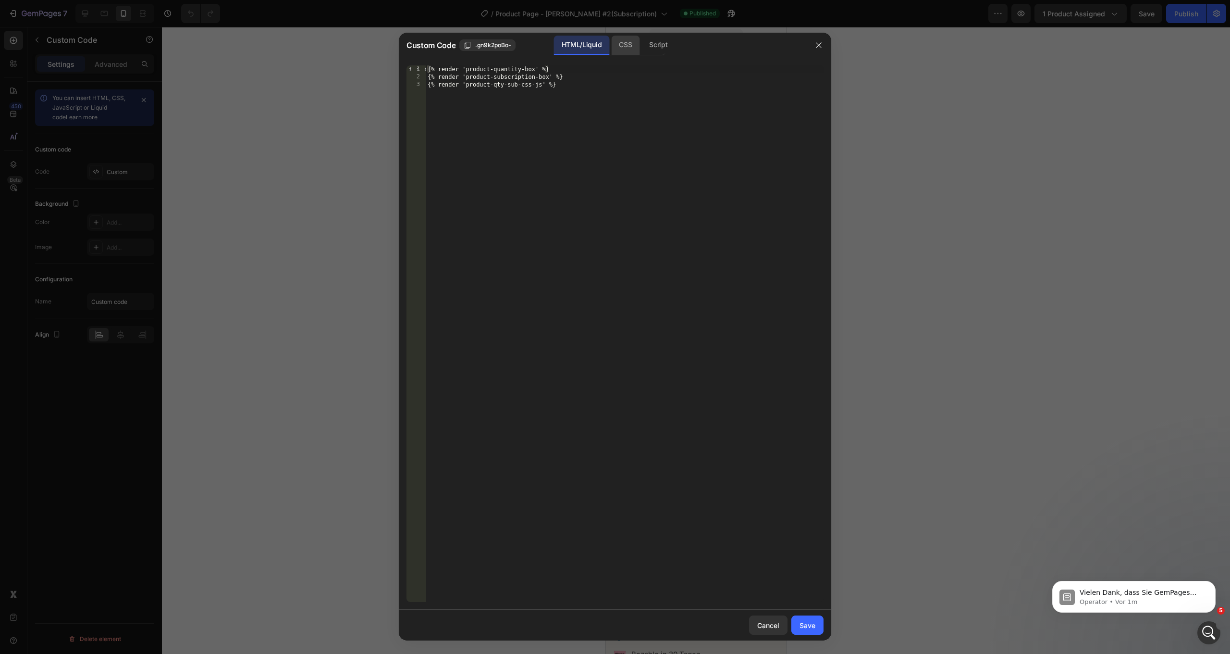
click at [621, 48] on div "CSS" at bounding box center [625, 45] width 28 height 19
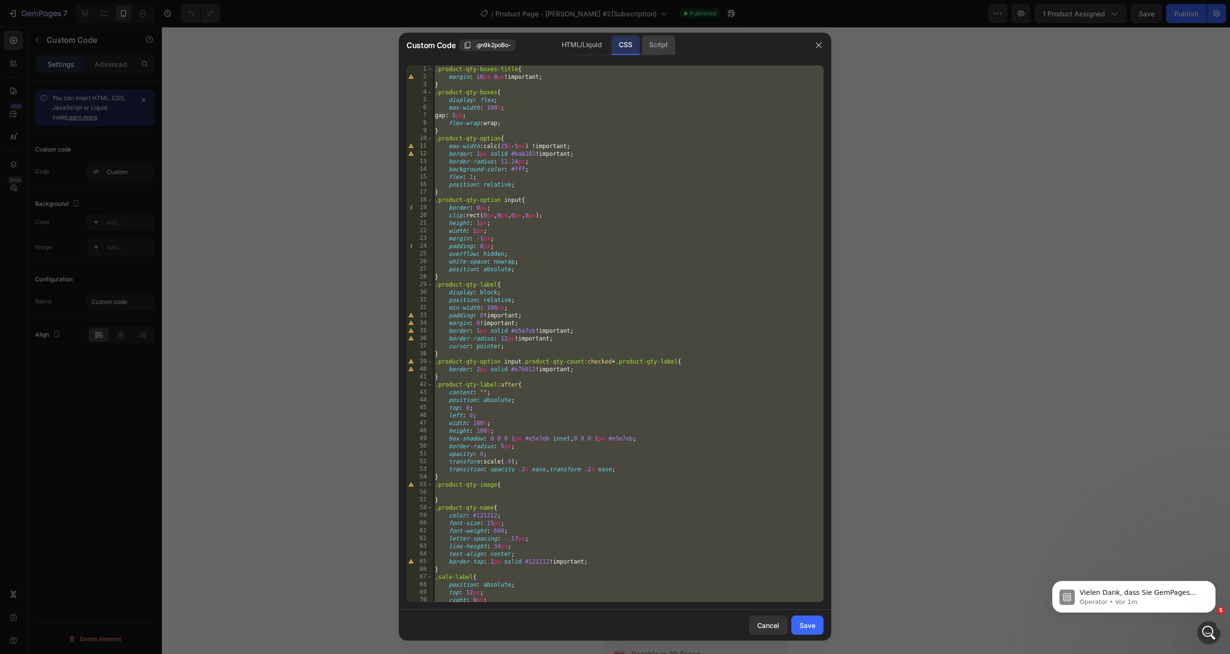
click at [659, 44] on div "Script" at bounding box center [659, 45] width 34 height 19
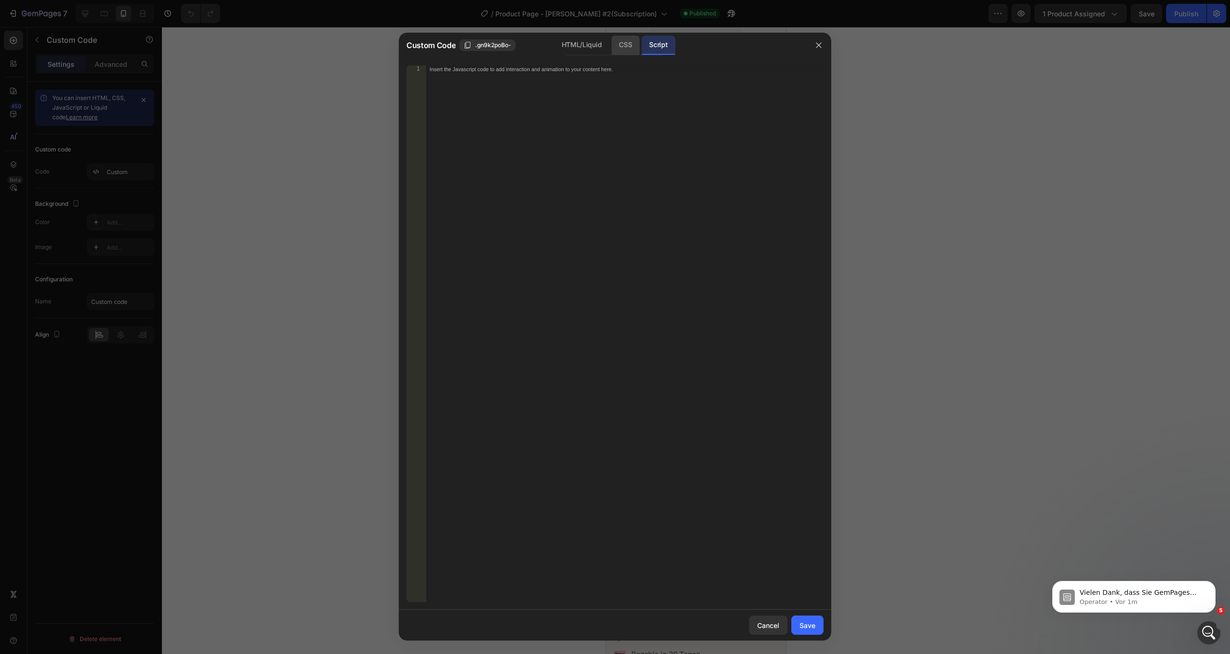
click at [636, 45] on div "CSS" at bounding box center [625, 45] width 28 height 19
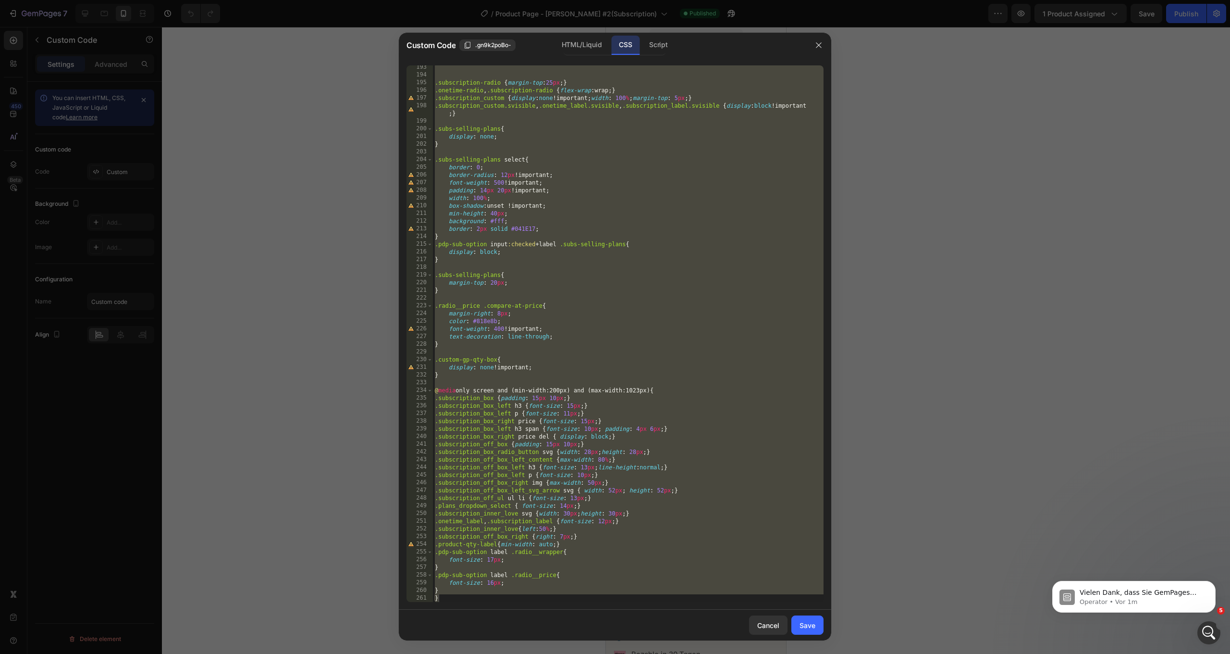
scroll to position [1525, 0]
click at [467, 599] on div ".subscription-radio { margin-top : 25 px ; } .onetime-radio , .subscription-rad…" at bounding box center [628, 339] width 391 height 552
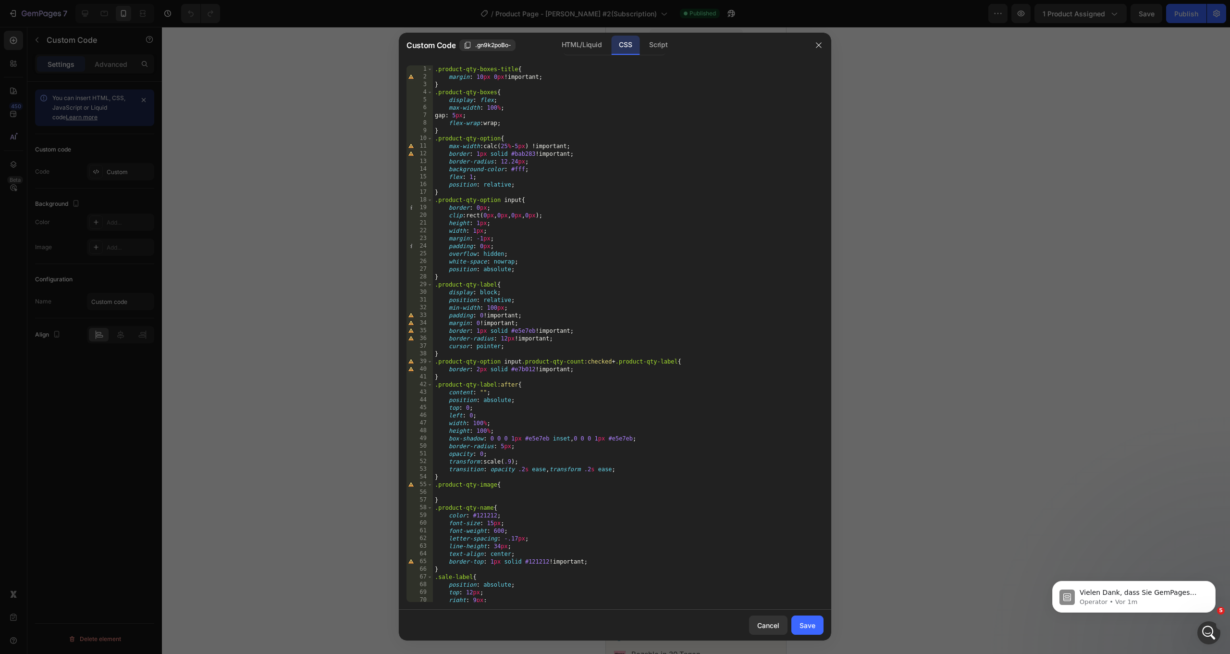
scroll to position [0, 0]
click at [437, 67] on div ".product-qty-boxes-title { margin : 10 px 0 px !important ; } .product-qty-boxe…" at bounding box center [628, 341] width 391 height 552
type textarea ".product-qty-boxes-title{ margin: 10px 0px !important;"
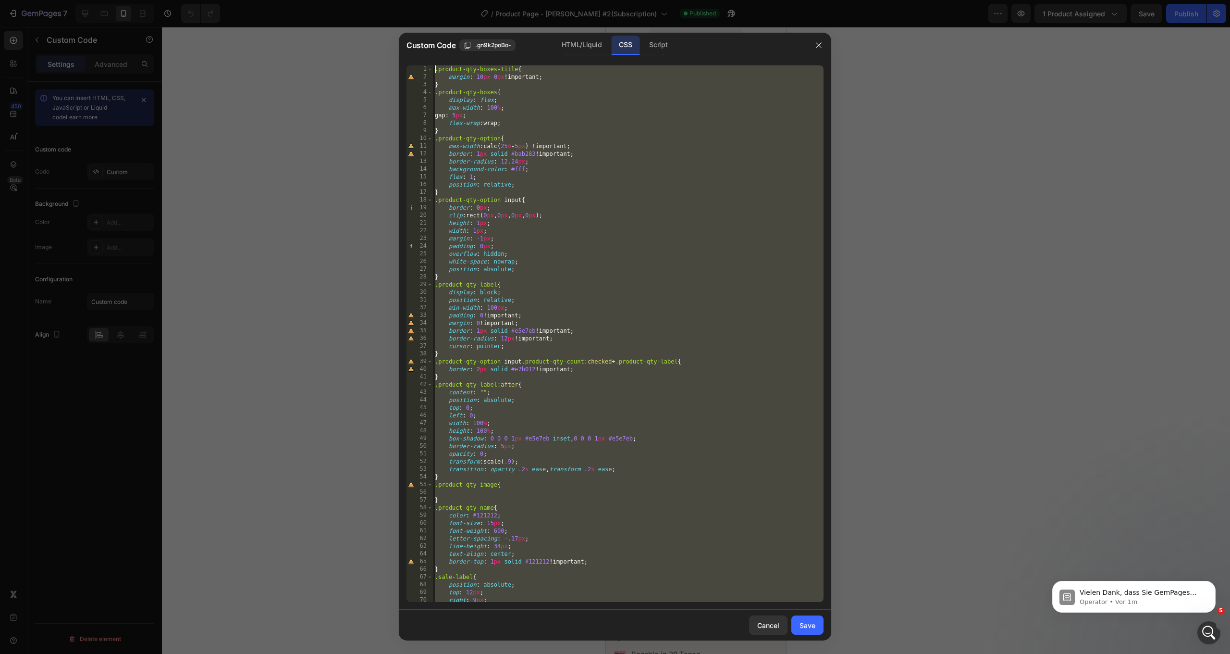
click at [435, 71] on div ".product-qty-boxes-title { margin : 10 px 0 px !important ; } .product-qty-boxe…" at bounding box center [628, 341] width 391 height 552
click at [658, 48] on div "Script" at bounding box center [659, 45] width 34 height 19
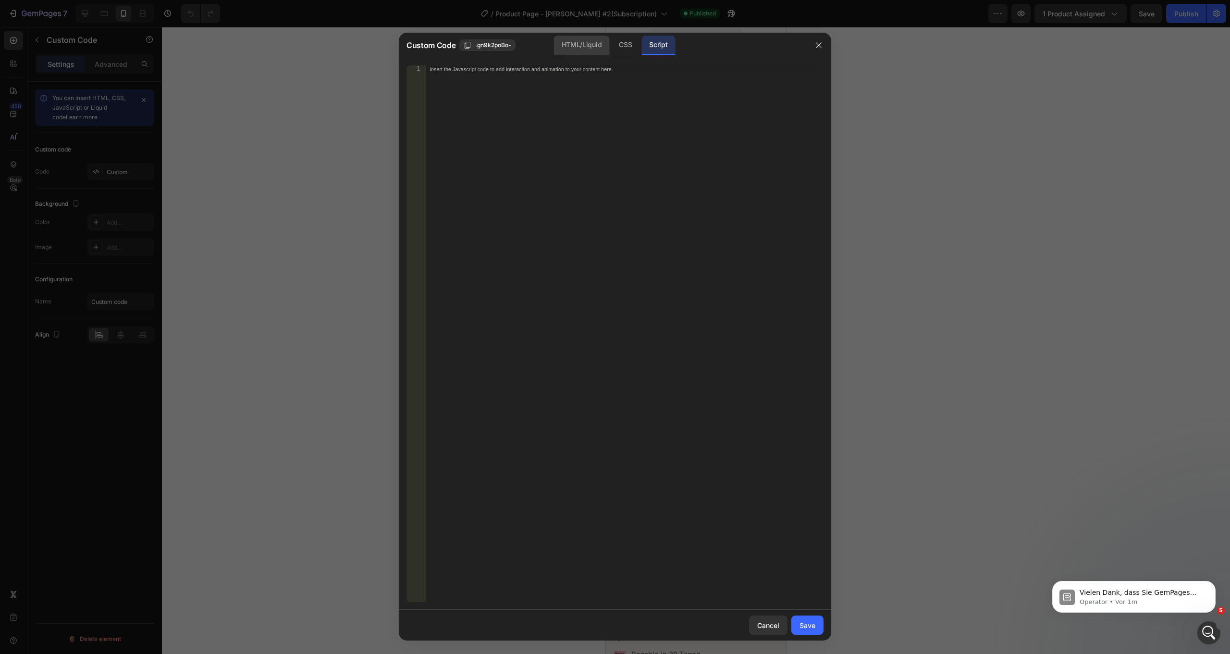
click at [586, 44] on div "HTML/Liquid" at bounding box center [581, 45] width 55 height 19
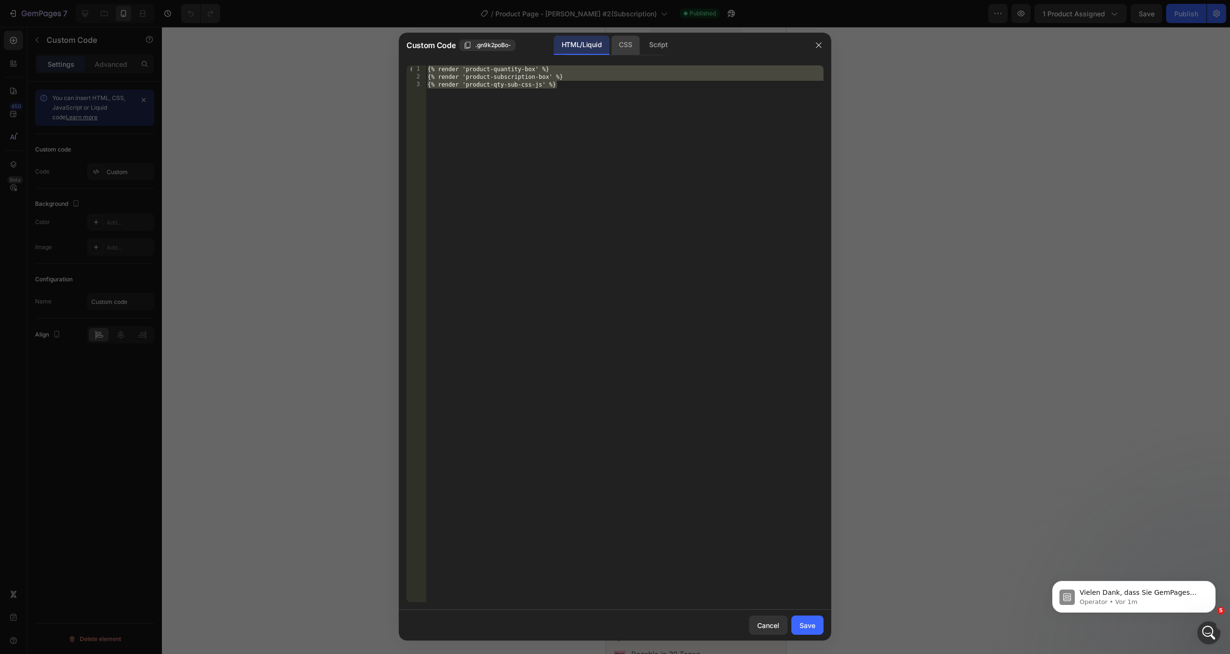
click at [630, 46] on div "CSS" at bounding box center [625, 45] width 28 height 19
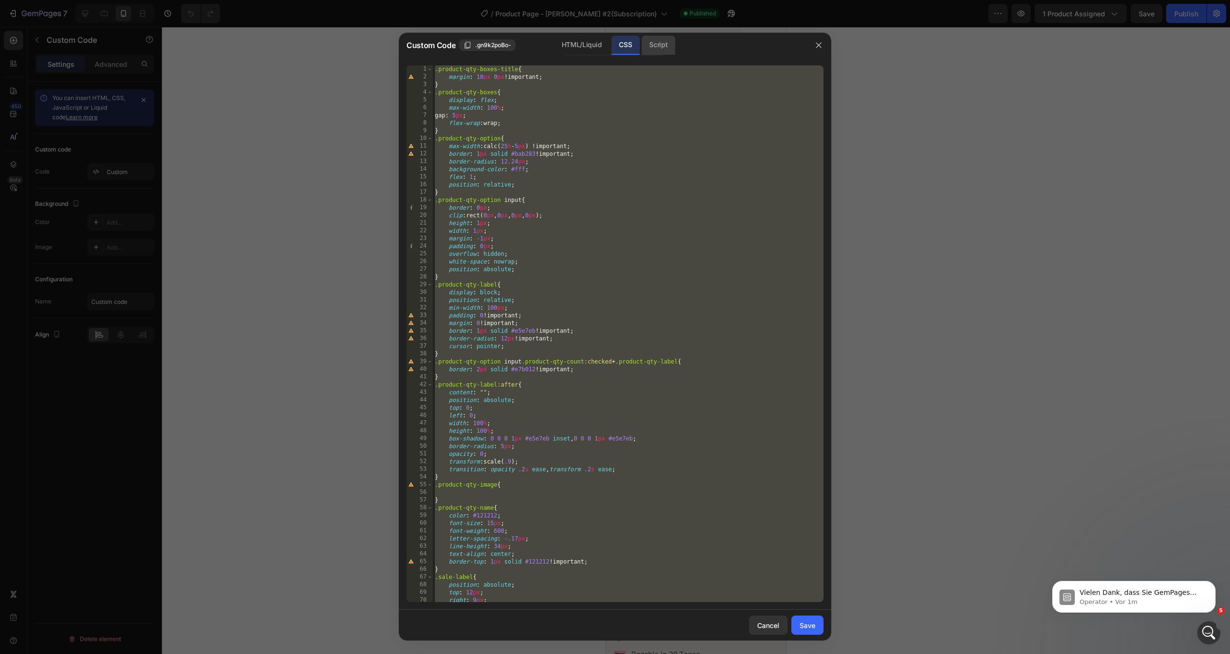
click at [653, 45] on div "Script" at bounding box center [659, 45] width 34 height 19
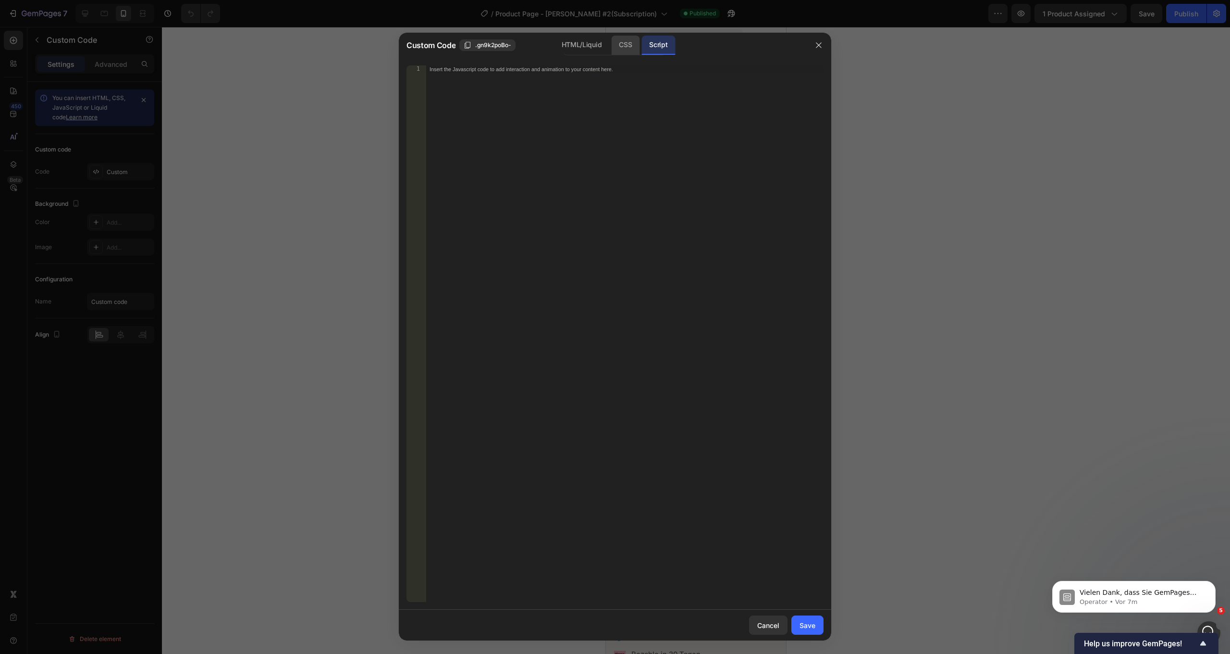
click at [621, 52] on div "CSS" at bounding box center [625, 45] width 28 height 19
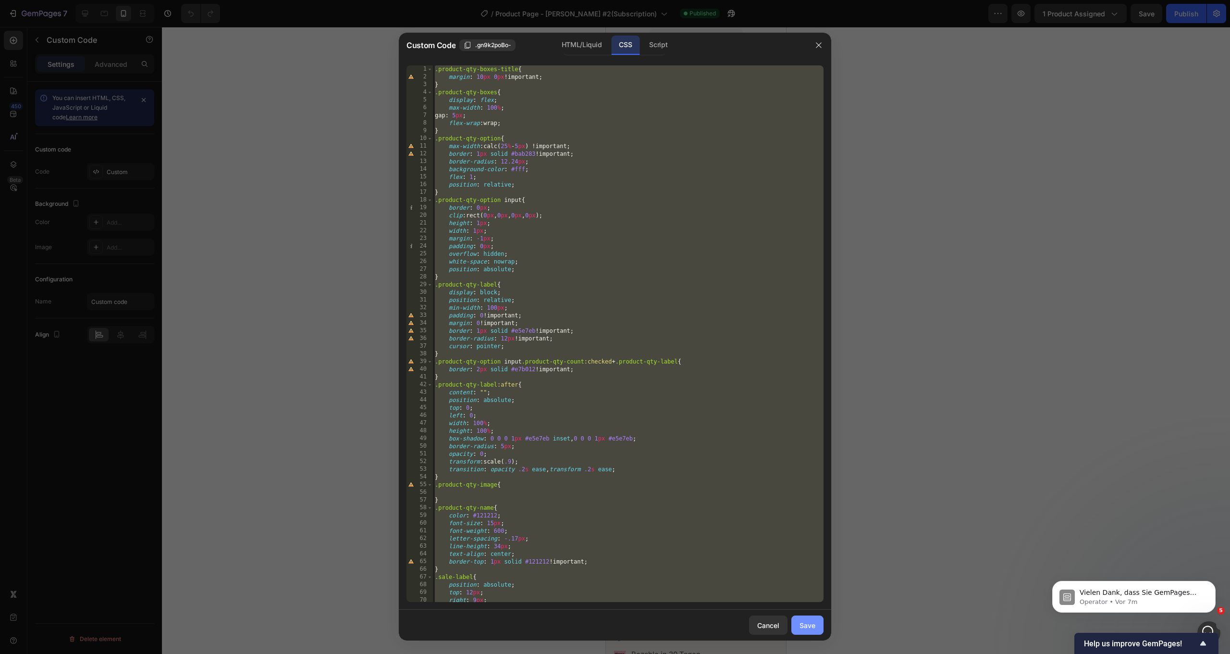
click at [819, 626] on button "Save" at bounding box center [808, 624] width 32 height 19
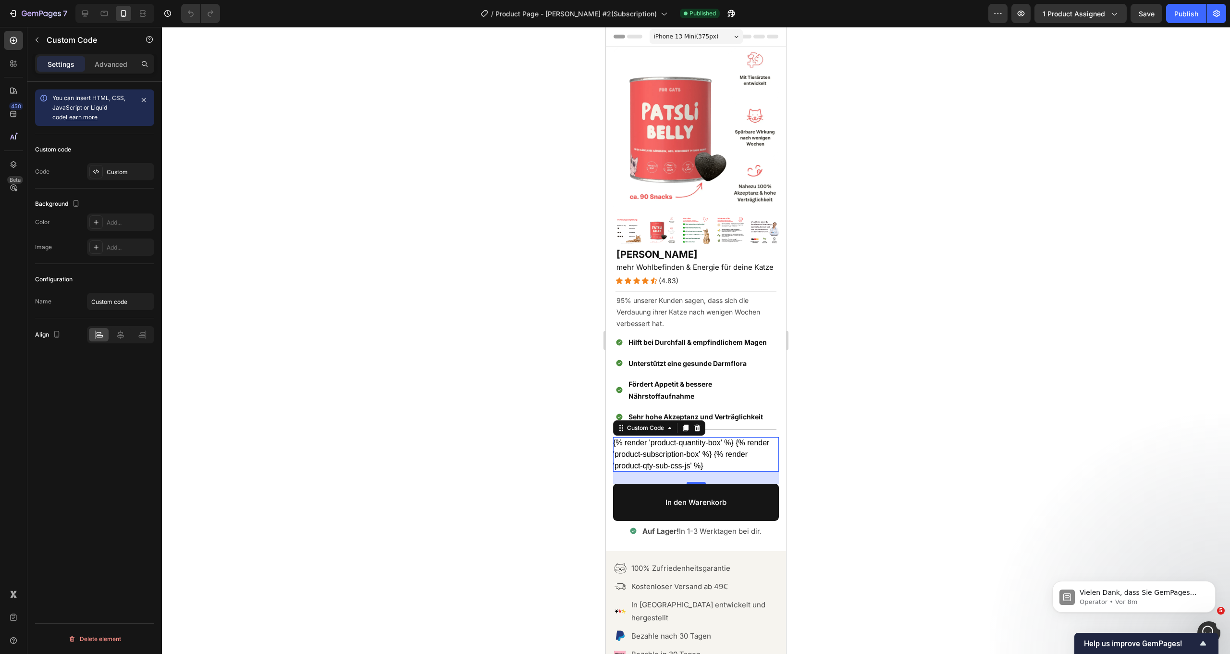
click at [141, 180] on div "Custom code Code Custom" at bounding box center [94, 161] width 119 height 54
click at [132, 171] on div "Custom" at bounding box center [129, 172] width 45 height 9
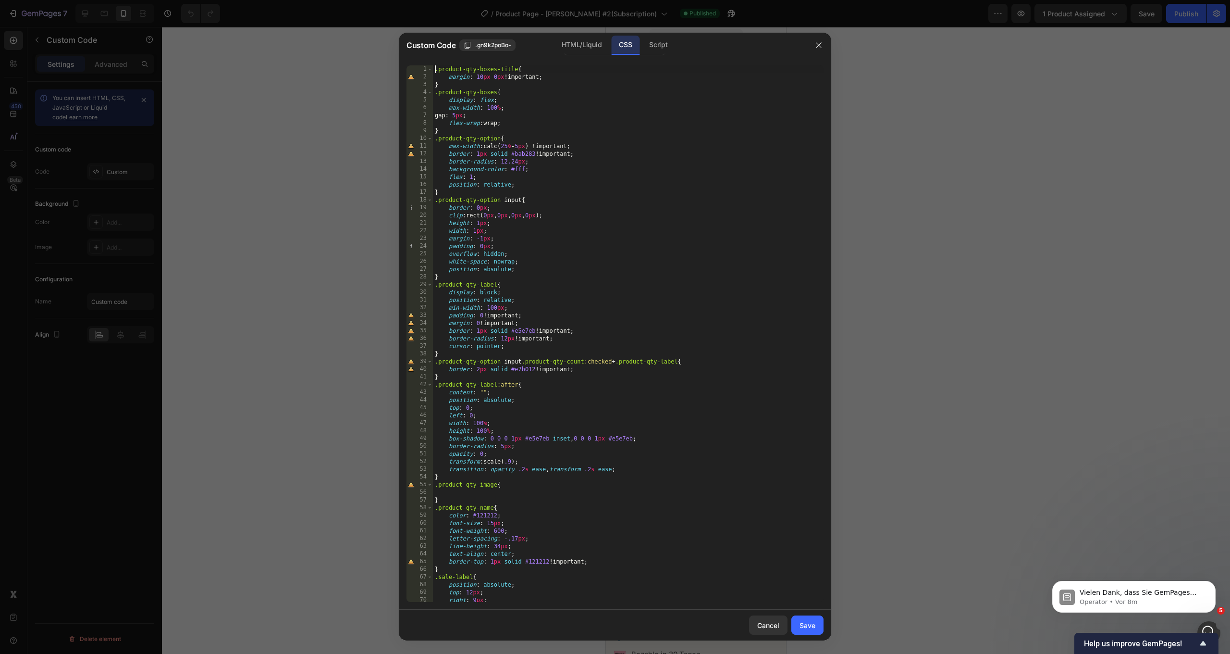
click at [435, 70] on div ".product-qty-boxes-title { margin : 10 px 0 px !important ; } .product-qty-boxe…" at bounding box center [628, 341] width 391 height 552
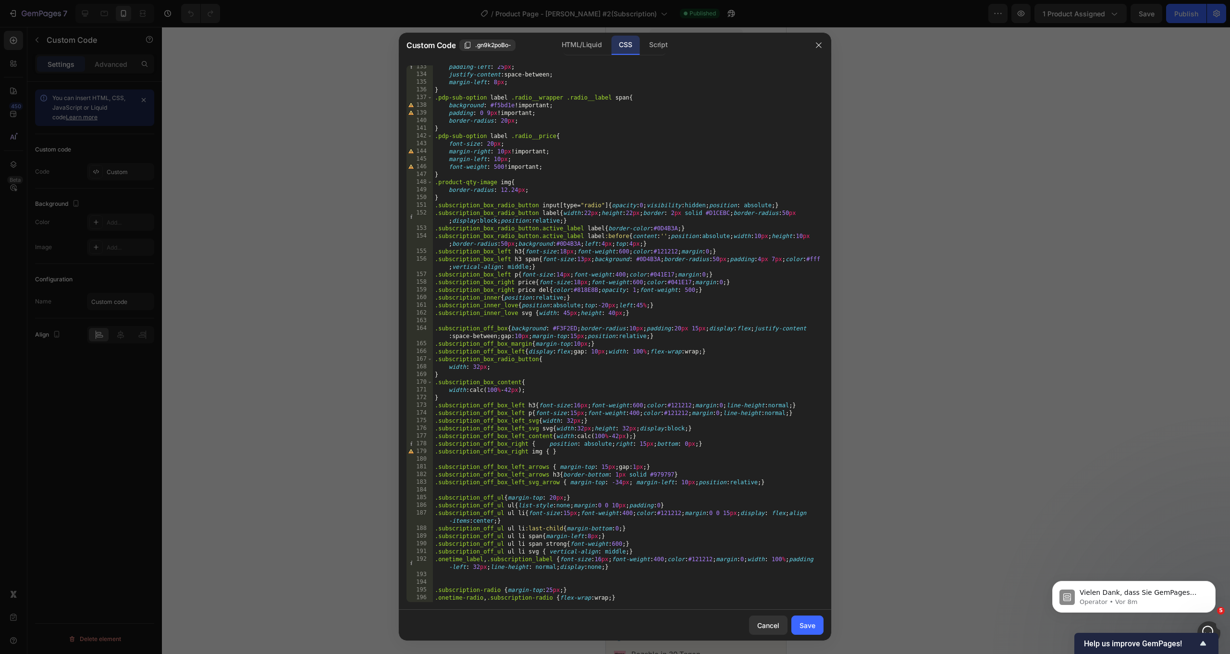
scroll to position [1525, 0]
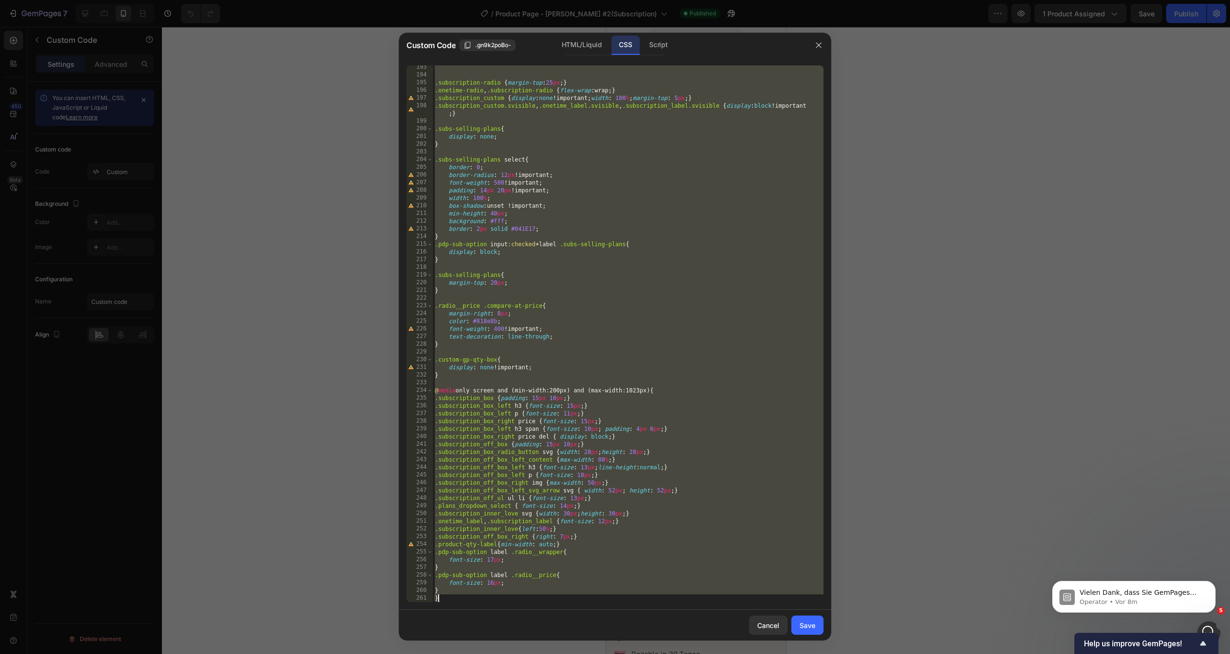
click at [461, 599] on div ".subscription-radio { margin-top : 25 px ; } .onetime-radio , .subscription-rad…" at bounding box center [628, 339] width 391 height 552
type textarea "} }"
click at [765, 633] on button "Cancel" at bounding box center [768, 624] width 38 height 19
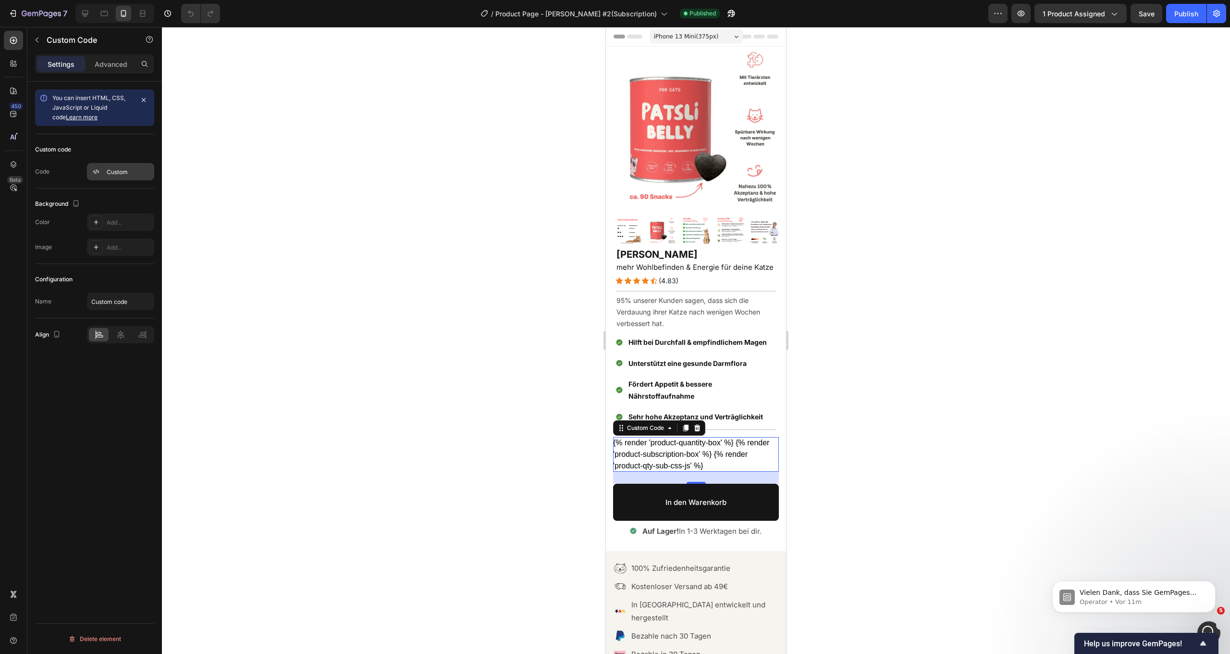
click at [115, 167] on div "Custom" at bounding box center [120, 171] width 67 height 17
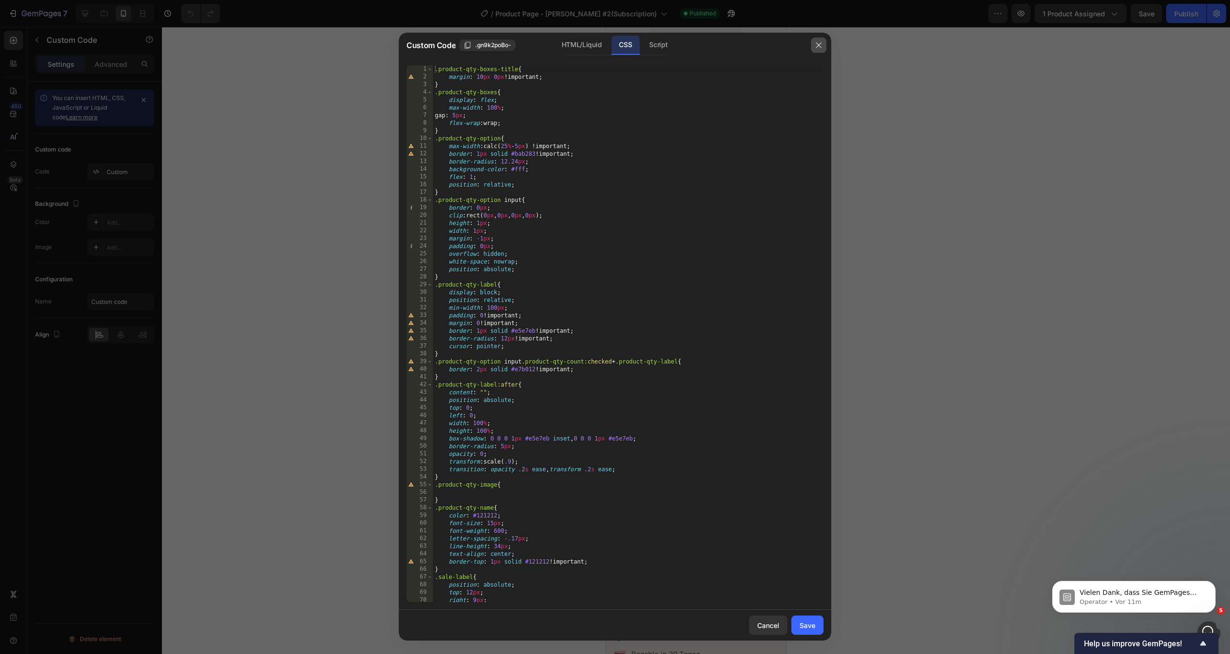
click at [819, 48] on icon "button" at bounding box center [819, 45] width 8 height 8
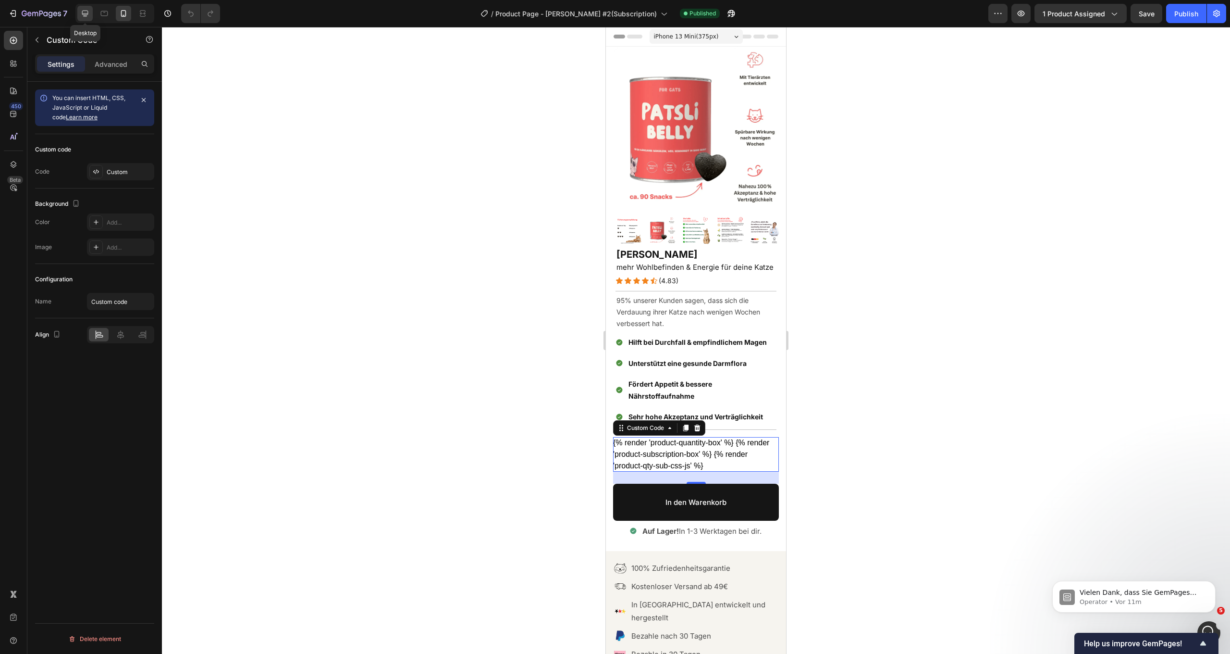
click at [89, 16] on icon at bounding box center [85, 14] width 10 height 10
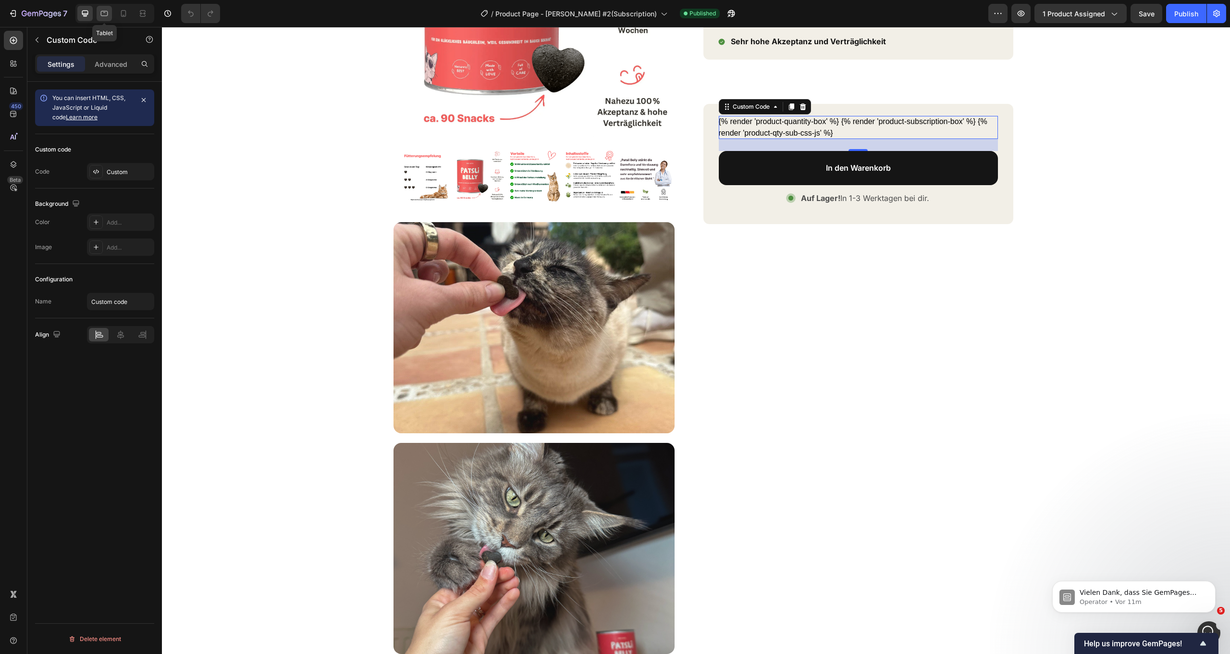
scroll to position [220, 0]
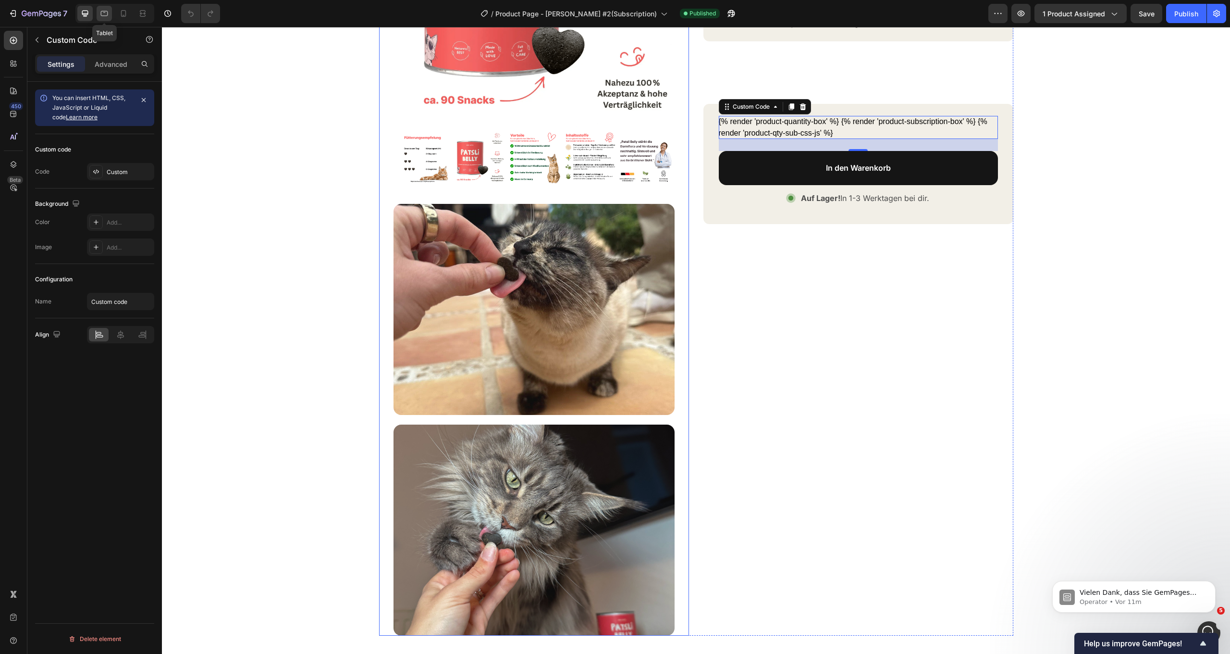
click at [108, 16] on icon at bounding box center [104, 14] width 10 height 10
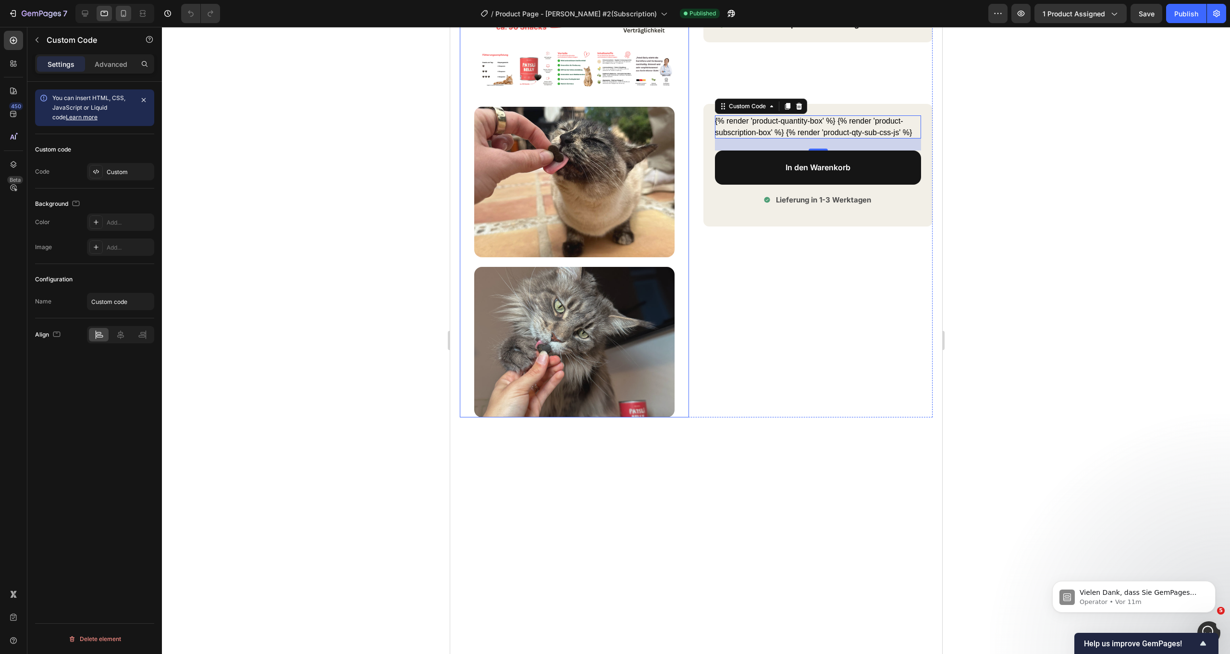
click at [120, 13] on icon at bounding box center [124, 14] width 10 height 10
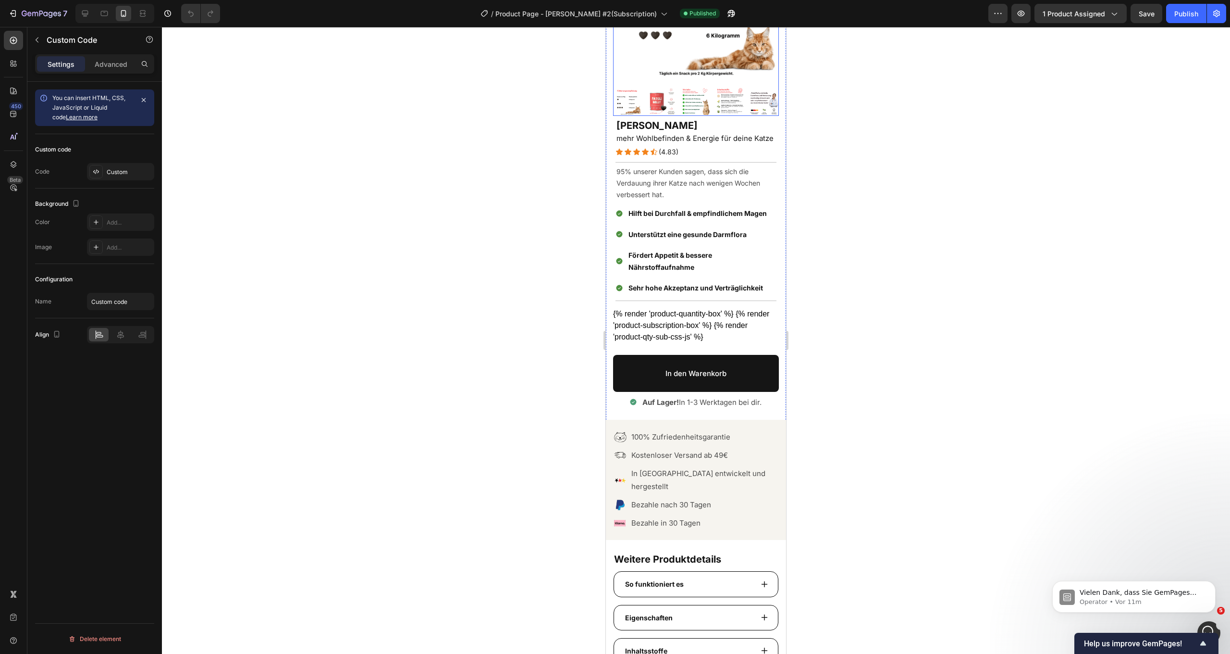
scroll to position [95, 0]
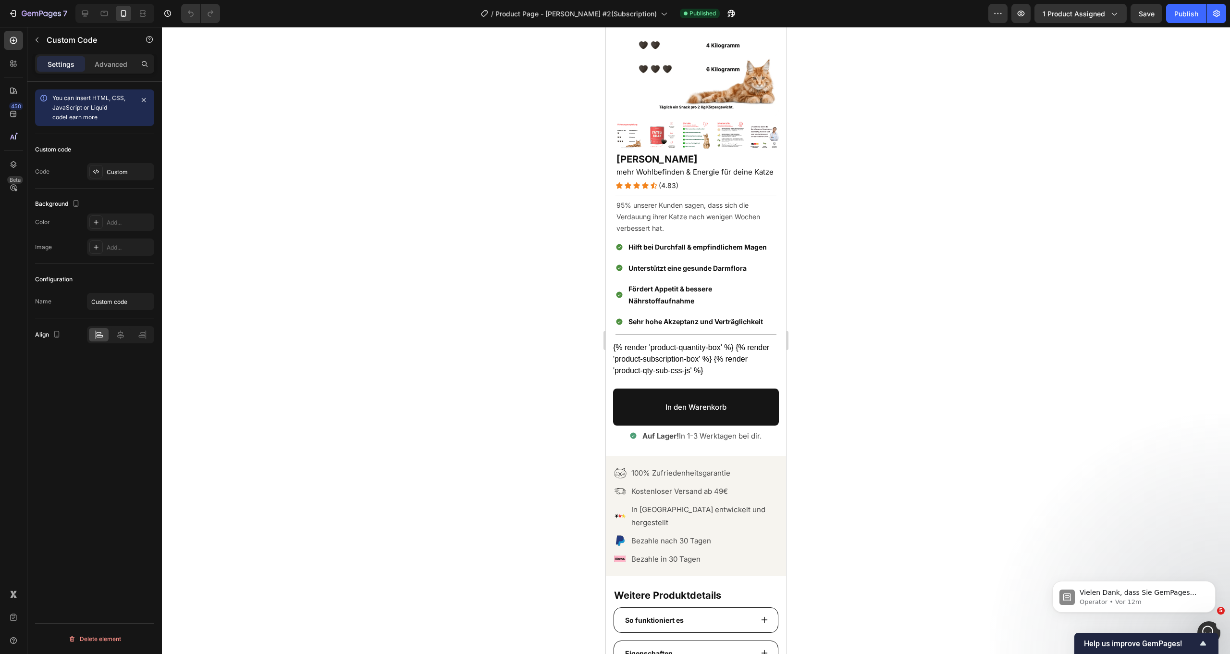
click at [709, 357] on div "{% render 'product-quantity-box' %} {% render 'product-subscription-box' %} {% …" at bounding box center [696, 359] width 166 height 35
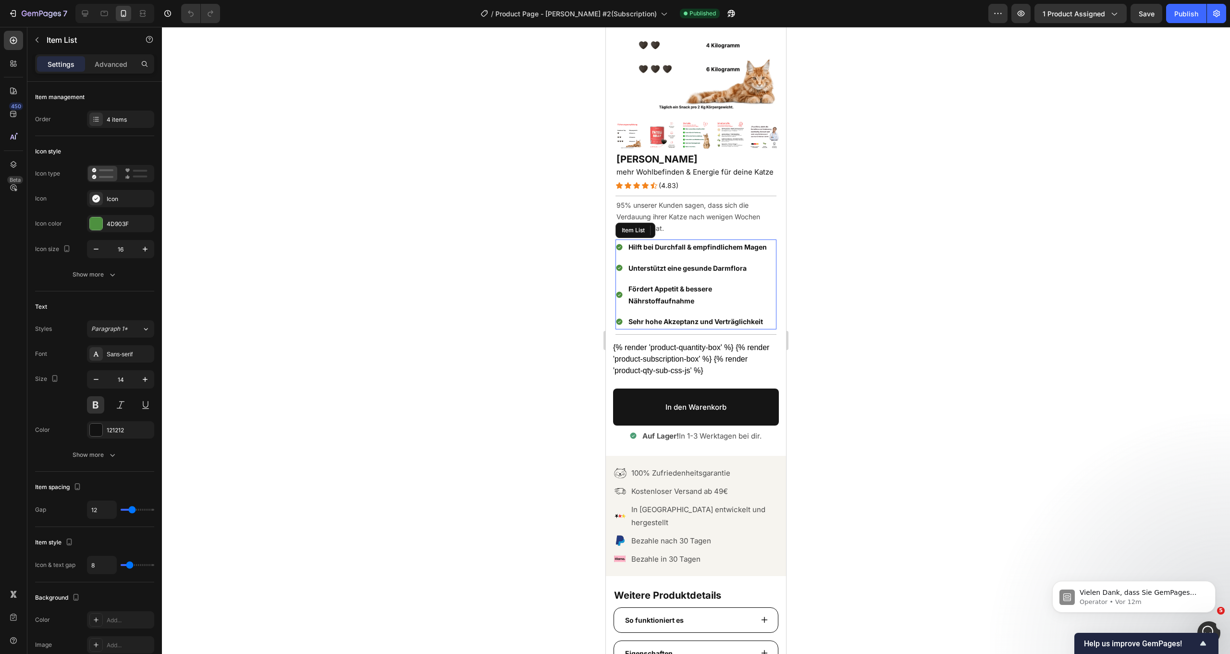
click at [706, 290] on span "Fördert Appetit & bessere Nährstoffaufnahme" at bounding box center [671, 295] width 84 height 20
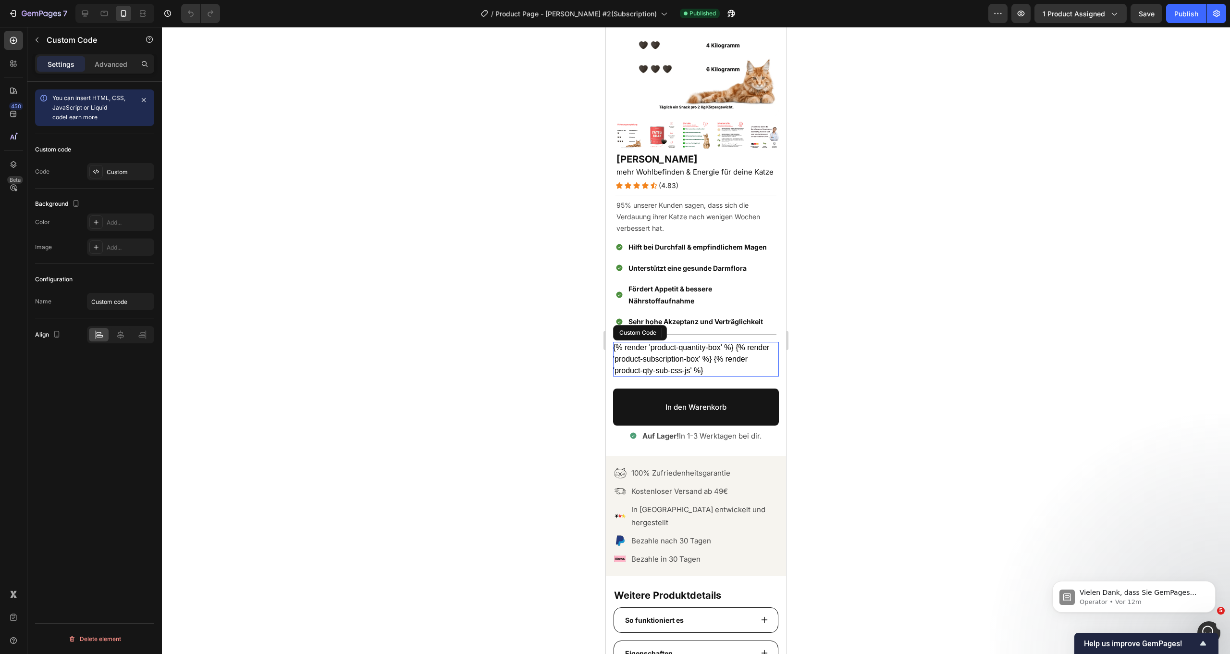
click at [683, 363] on div "{% render 'product-quantity-box' %} {% render 'product-subscription-box' %} {% …" at bounding box center [696, 359] width 166 height 35
click at [112, 15] on div at bounding box center [104, 13] width 15 height 15
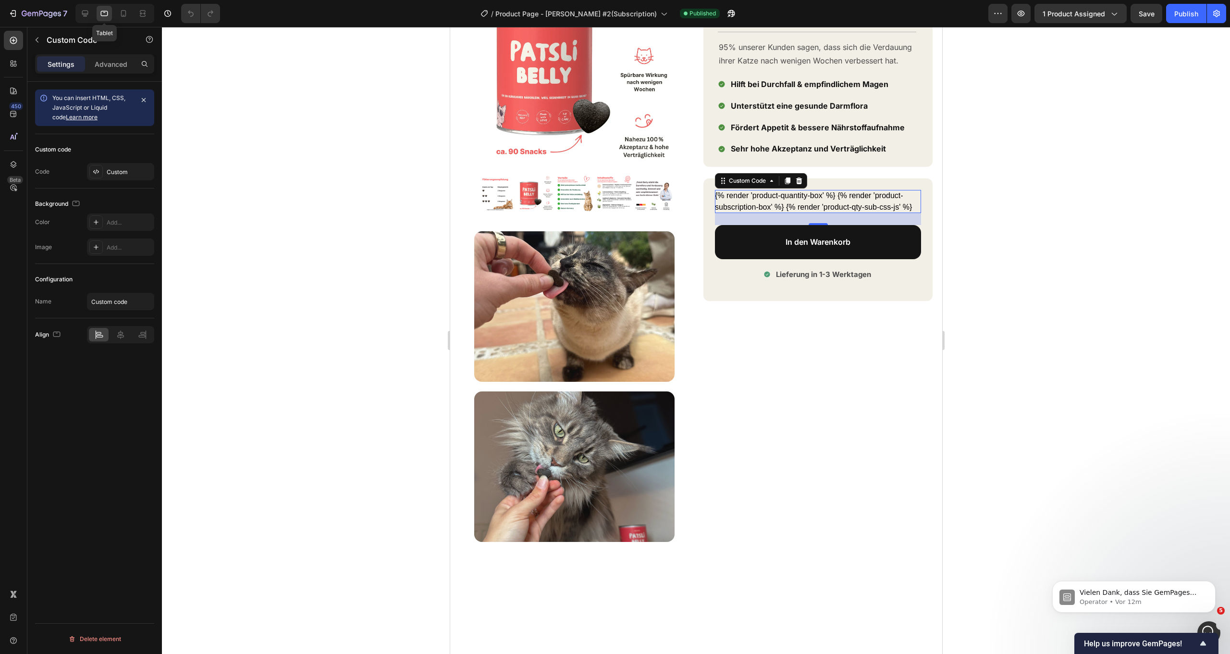
scroll to position [222, 0]
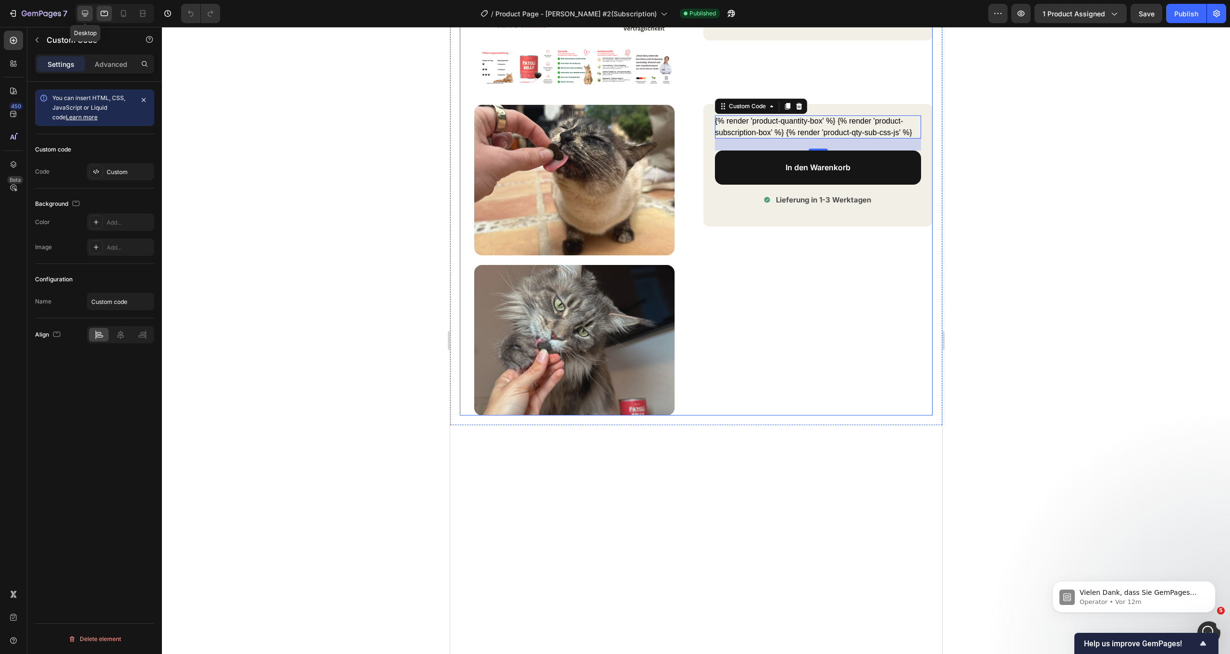
click at [91, 14] on div at bounding box center [84, 13] width 15 height 15
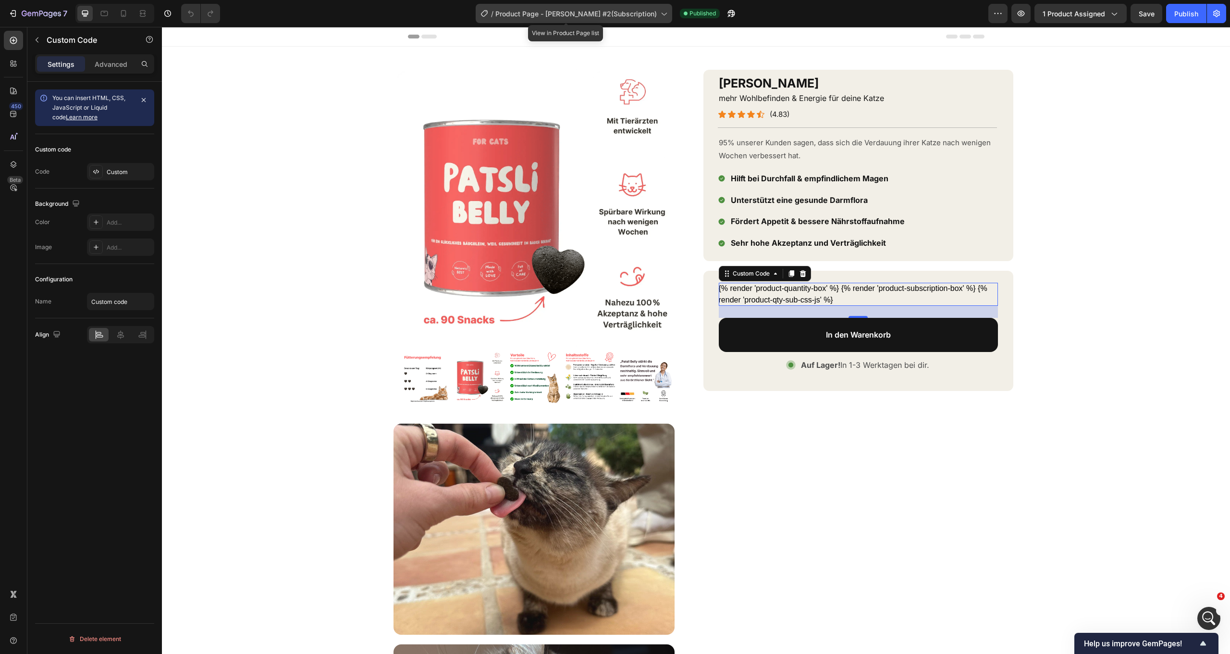
click at [594, 14] on span "Product Page - [PERSON_NAME] #2(Subscription)" at bounding box center [576, 14] width 161 height 10
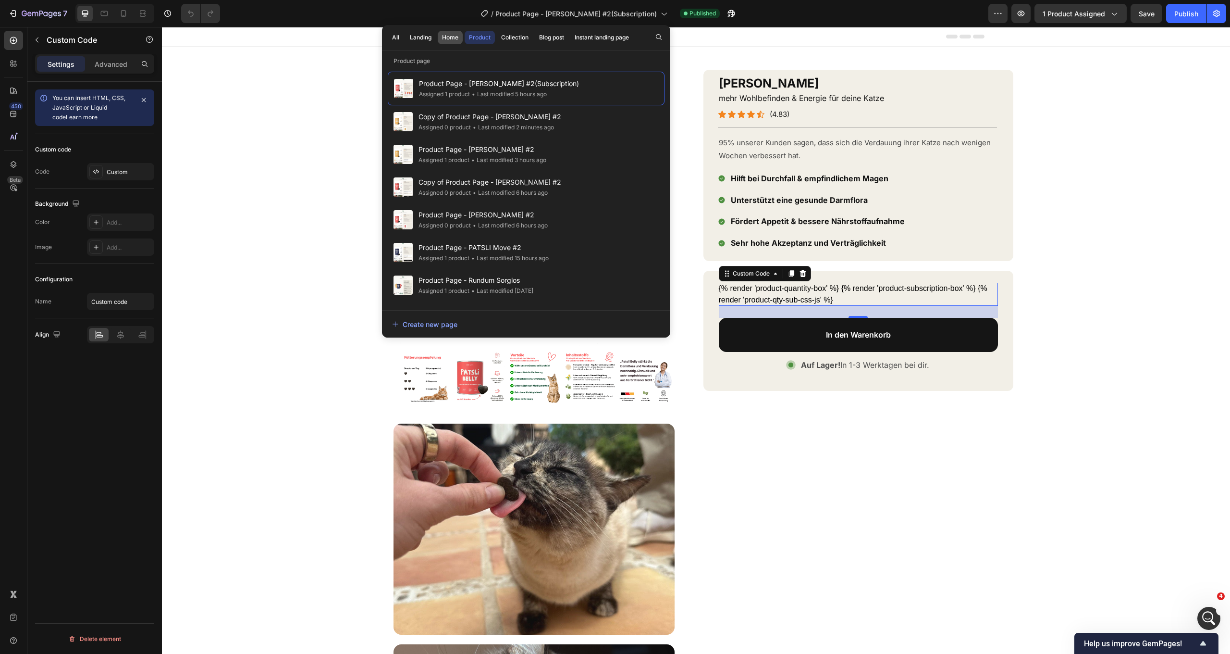
click at [440, 39] on button "Home" at bounding box center [450, 37] width 25 height 13
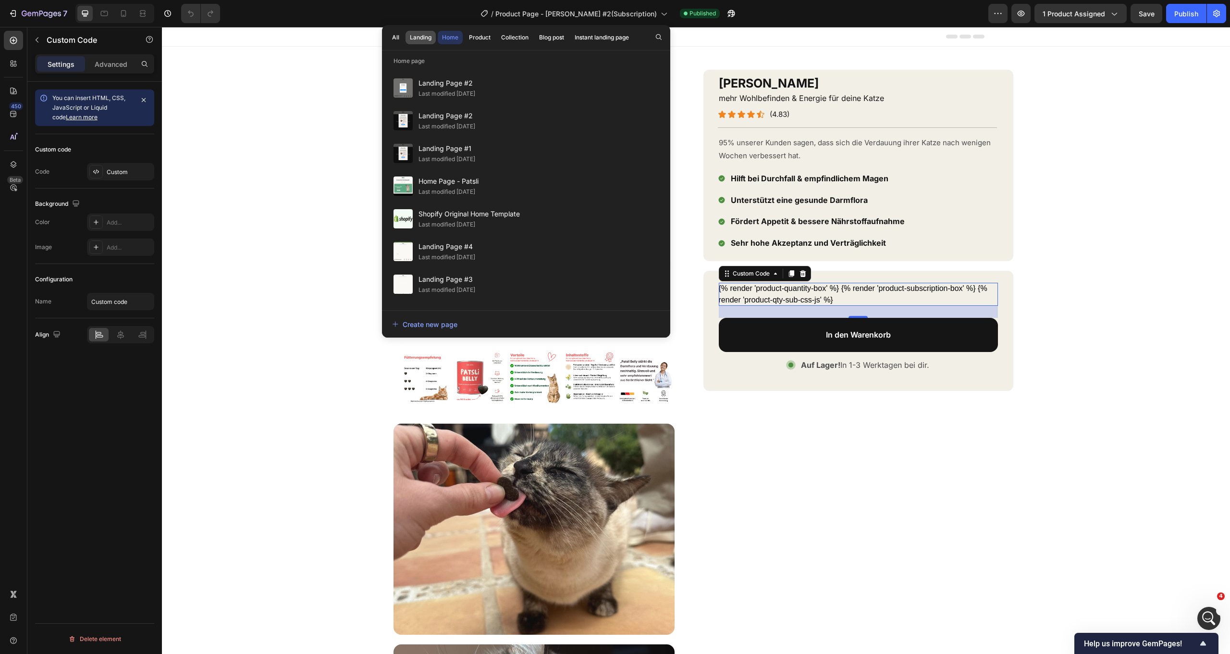
click at [425, 38] on div "Landing" at bounding box center [421, 37] width 22 height 9
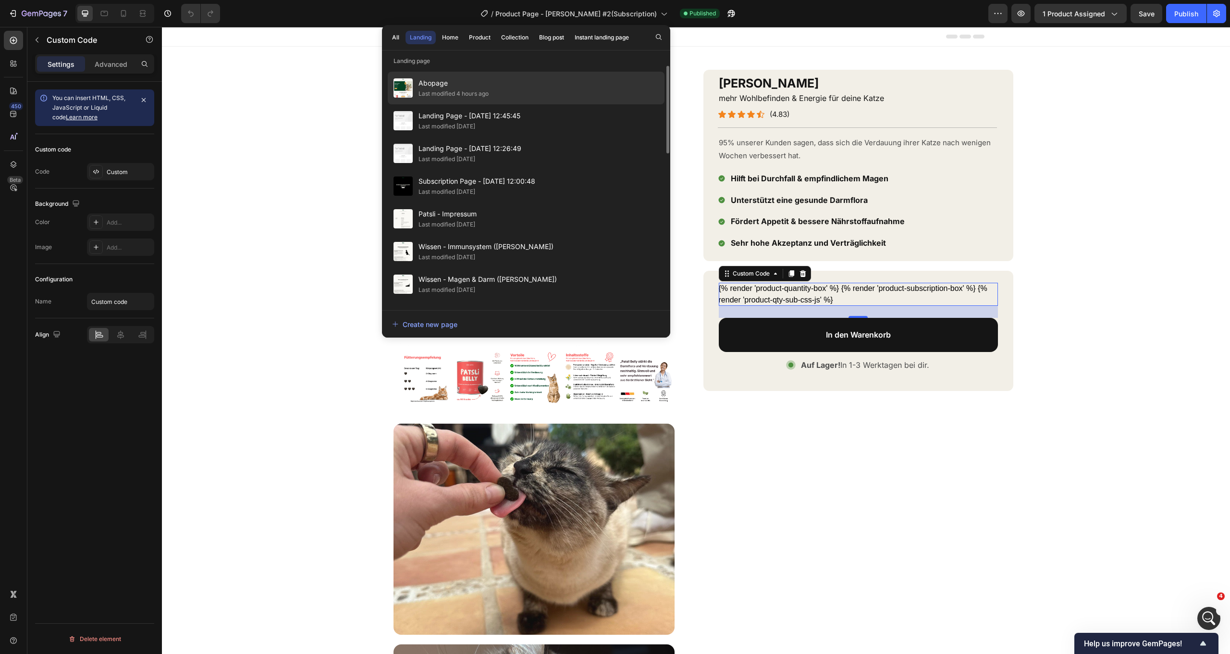
click at [440, 77] on div "Abopage Last modified 4 hours ago" at bounding box center [526, 88] width 277 height 33
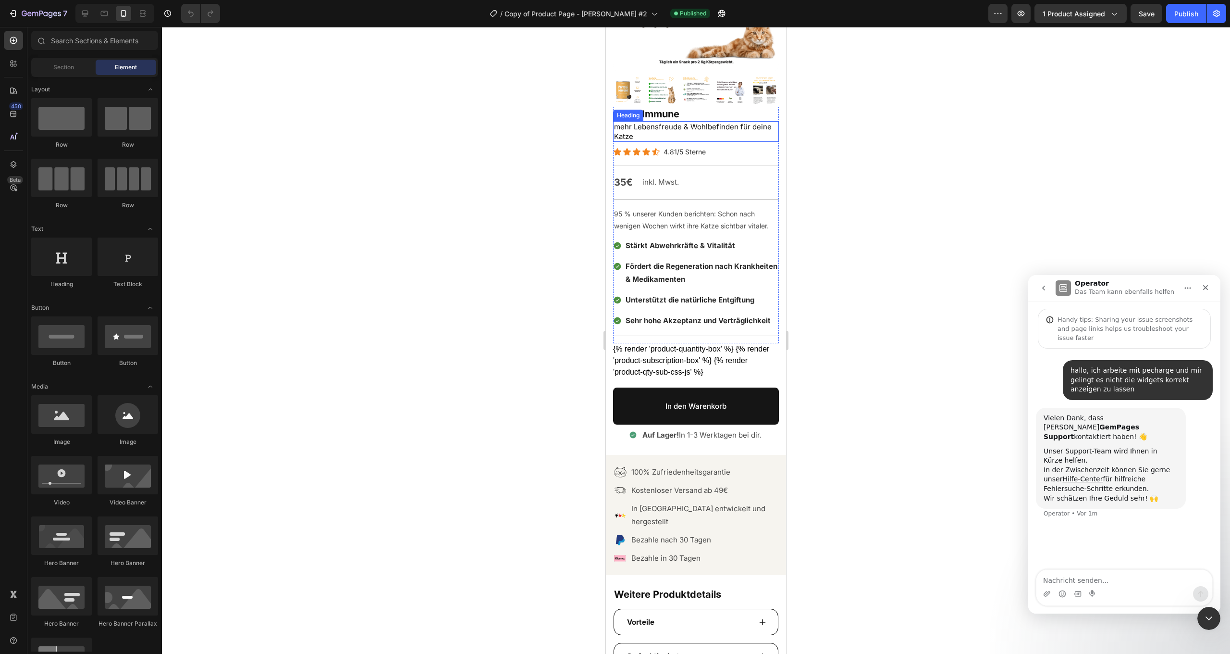
scroll to position [156, 0]
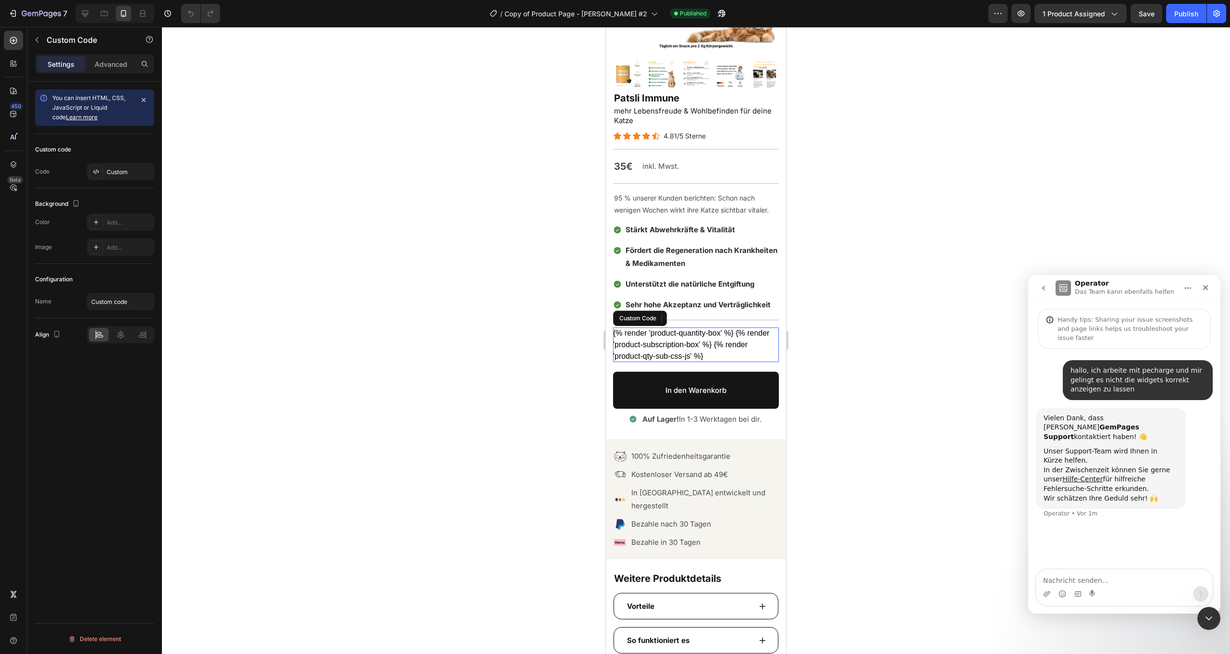
click at [726, 327] on div "{% render 'product-quantity-box' %} {% render 'product-subscription-box' %} {% …" at bounding box center [696, 344] width 166 height 35
click at [132, 177] on div "Custom" at bounding box center [120, 171] width 67 height 17
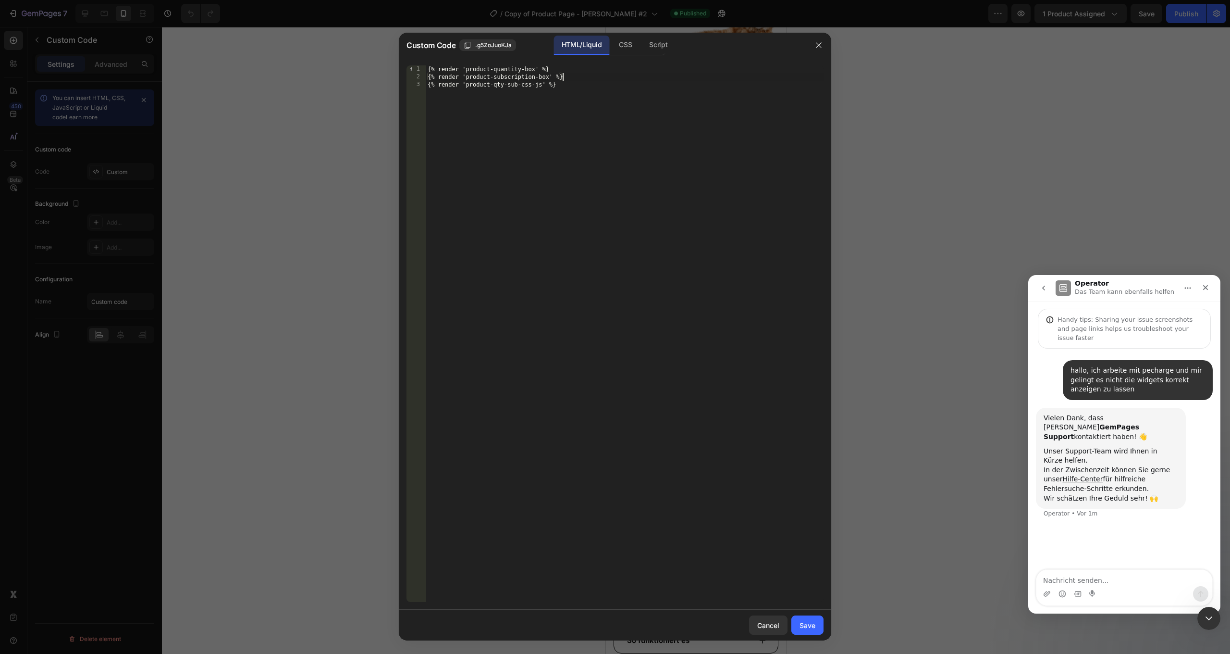
click at [623, 79] on div "{% render 'product-quantity-box' %} {% render 'product-subscription-box' %} {% …" at bounding box center [625, 341] width 398 height 552
click at [614, 97] on div "{% render 'product-quantity-box' %} {% render 'product-subscription-box' %} {% …" at bounding box center [625, 341] width 398 height 552
type textarea "{% render 'product-qty-sub-css-js' %}"
click at [622, 44] on div "CSS" at bounding box center [625, 45] width 28 height 19
click at [473, 80] on div "Insert the CSS code to style your content here." at bounding box center [625, 341] width 398 height 552
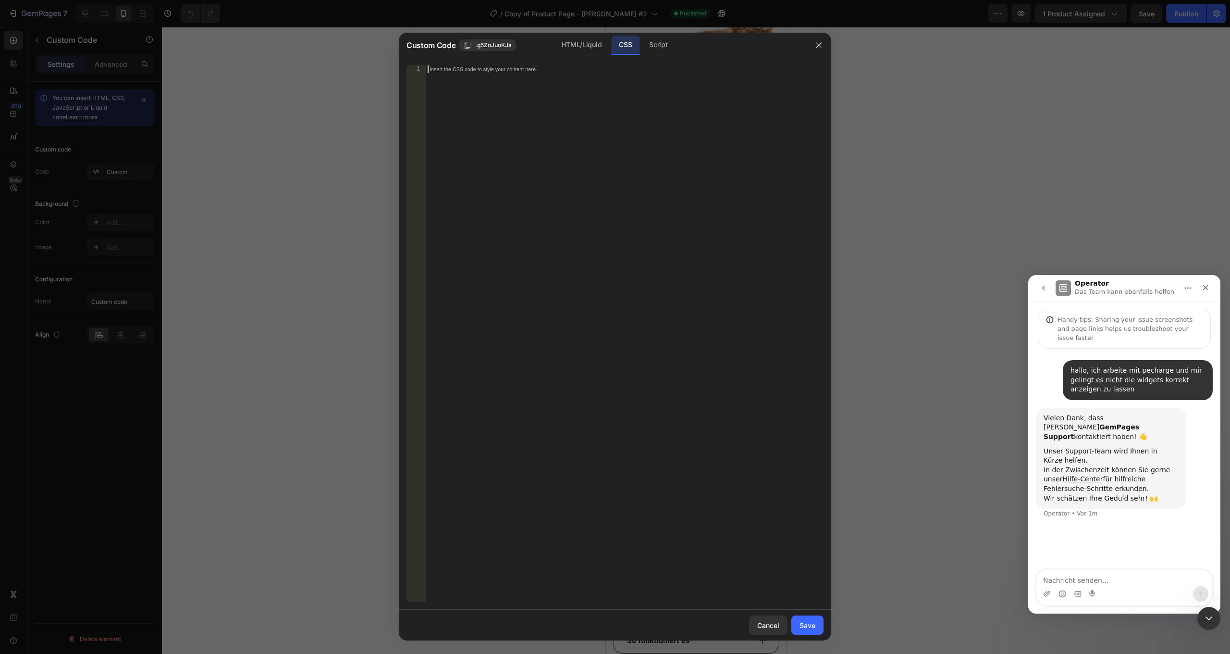
paste textarea "}"
type textarea "}"
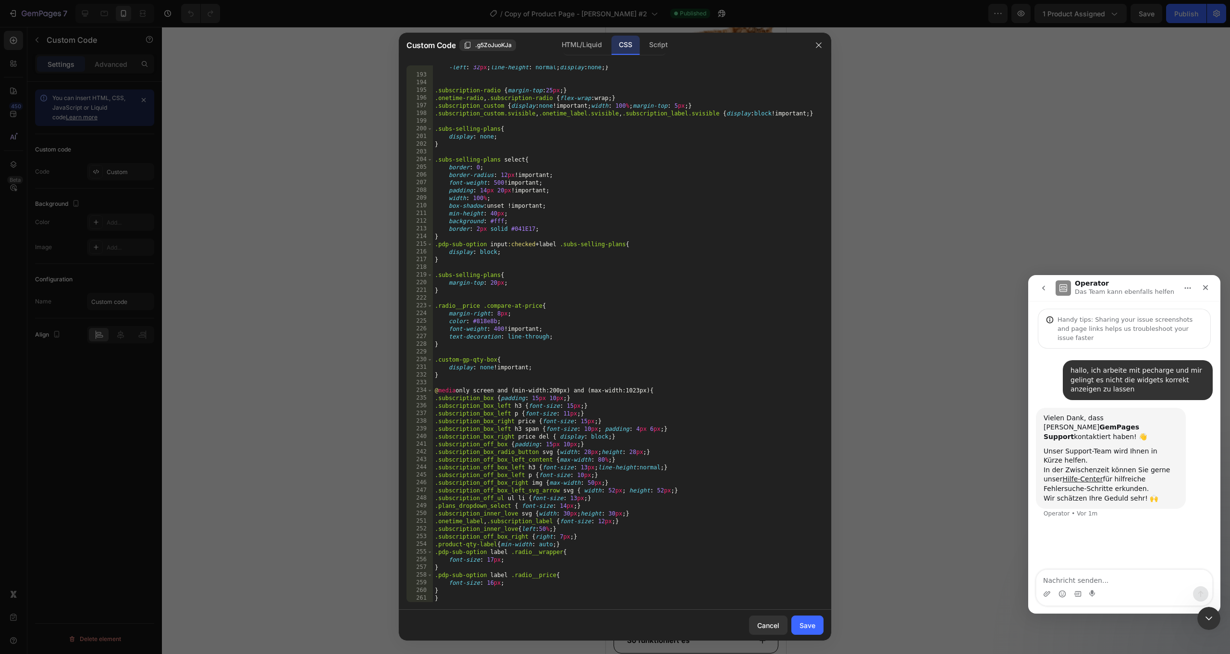
scroll to position [1517, 0]
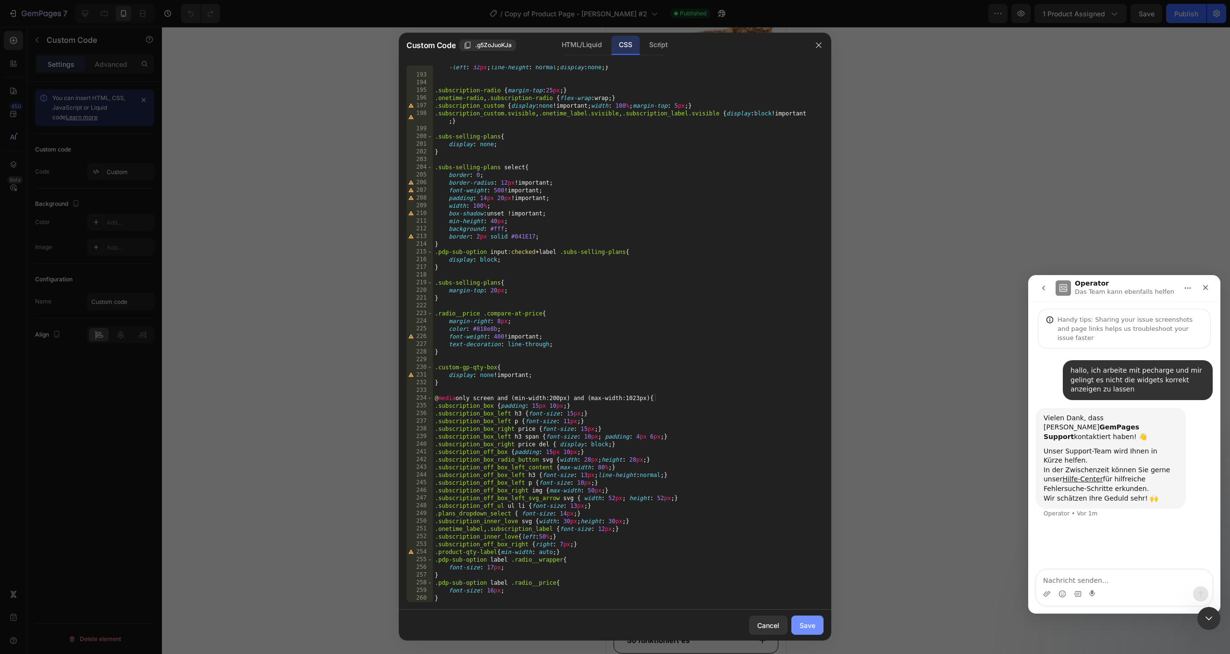
click at [809, 622] on div "Save" at bounding box center [808, 625] width 16 height 10
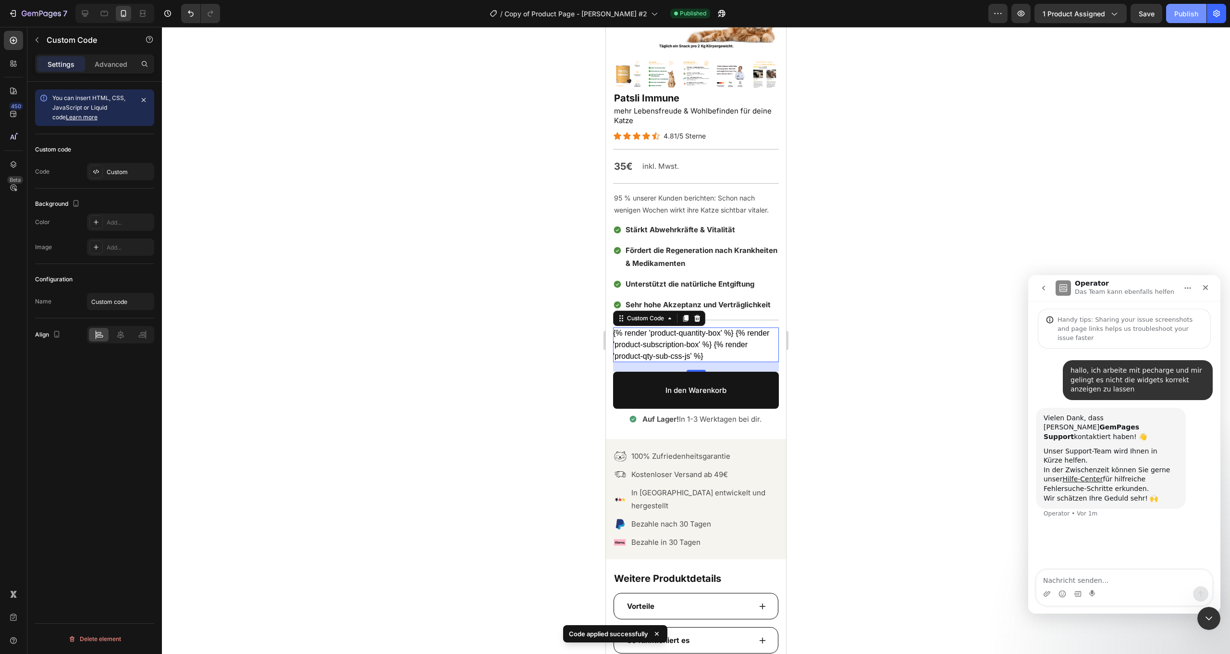
click at [1180, 15] on div "Publish" at bounding box center [1187, 14] width 24 height 10
click at [762, 2] on div "7 Version history / Copy of Product Page - [PERSON_NAME] #2 Need republishing P…" at bounding box center [615, 13] width 1230 height 27
click at [1183, 13] on div "Publish" at bounding box center [1187, 14] width 24 height 10
click at [81, 13] on icon at bounding box center [85, 14] width 10 height 10
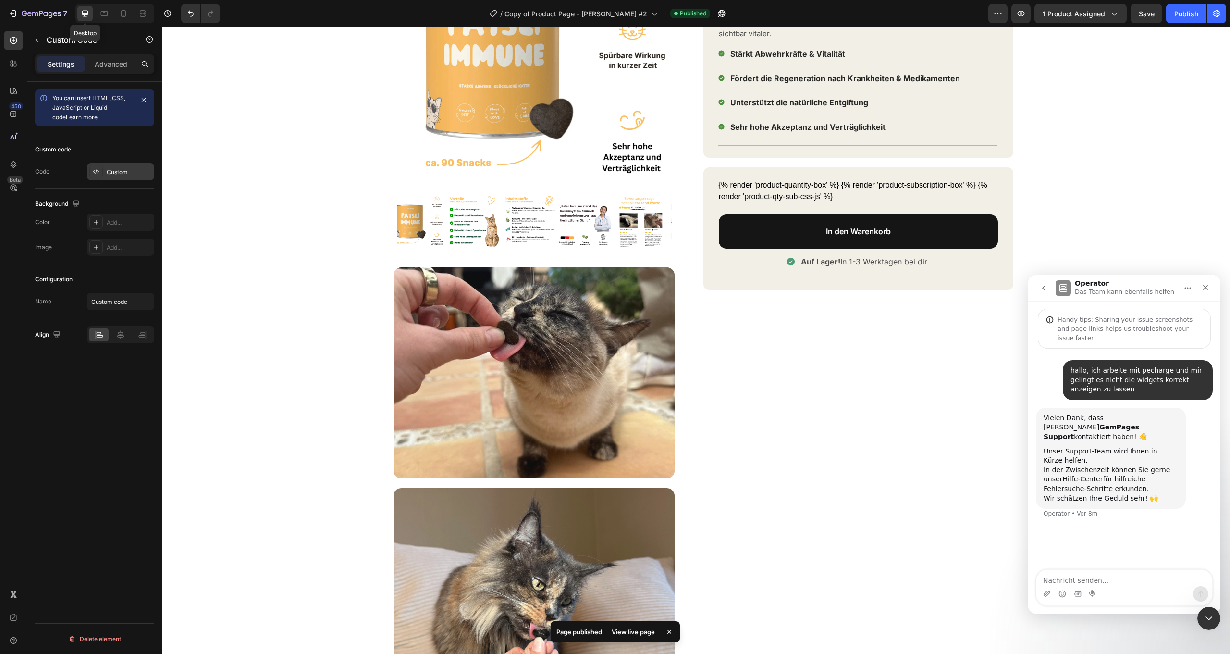
click at [111, 169] on div "Custom" at bounding box center [129, 172] width 45 height 9
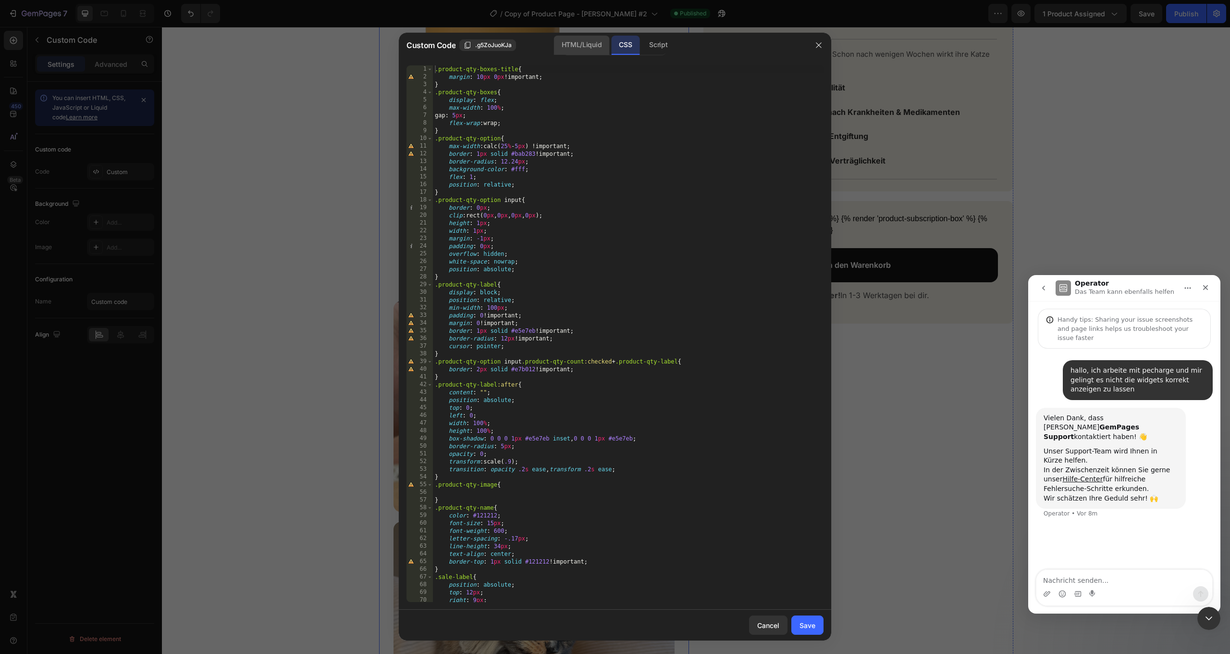
scroll to position [3, 0]
click at [911, 175] on div at bounding box center [615, 327] width 1230 height 654
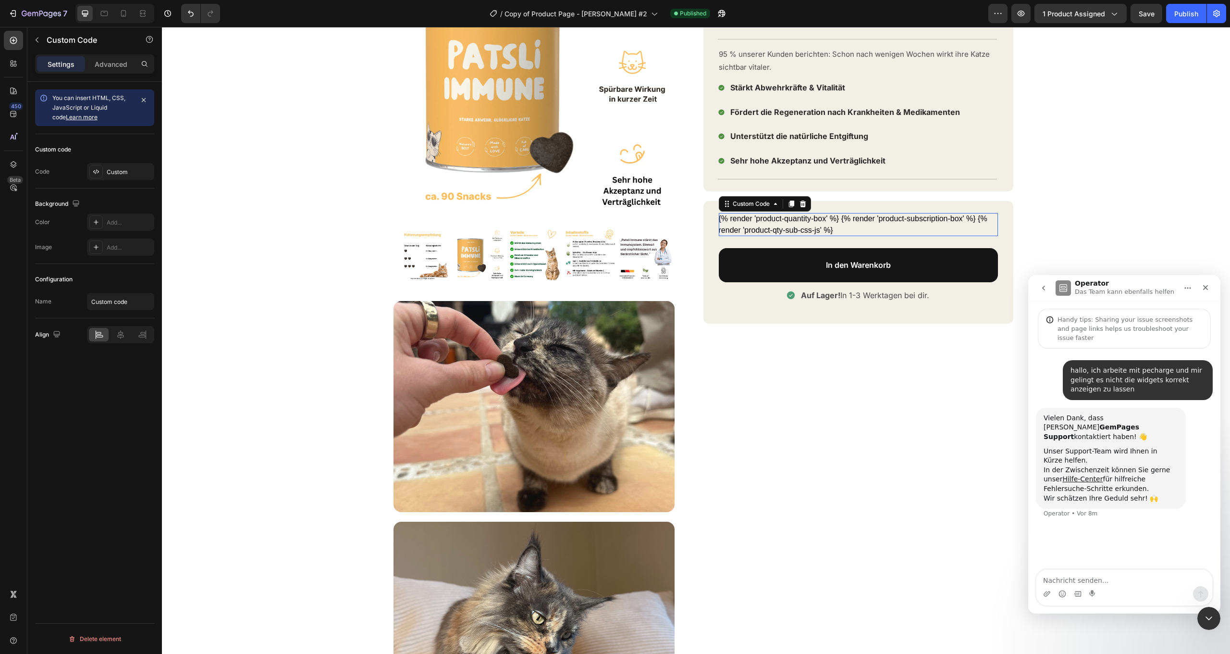
click at [886, 220] on div "{% render 'product-quantity-box' %} {% render 'product-subscription-box' %} {% …" at bounding box center [858, 224] width 279 height 23
click at [101, 167] on div at bounding box center [95, 171] width 13 height 13
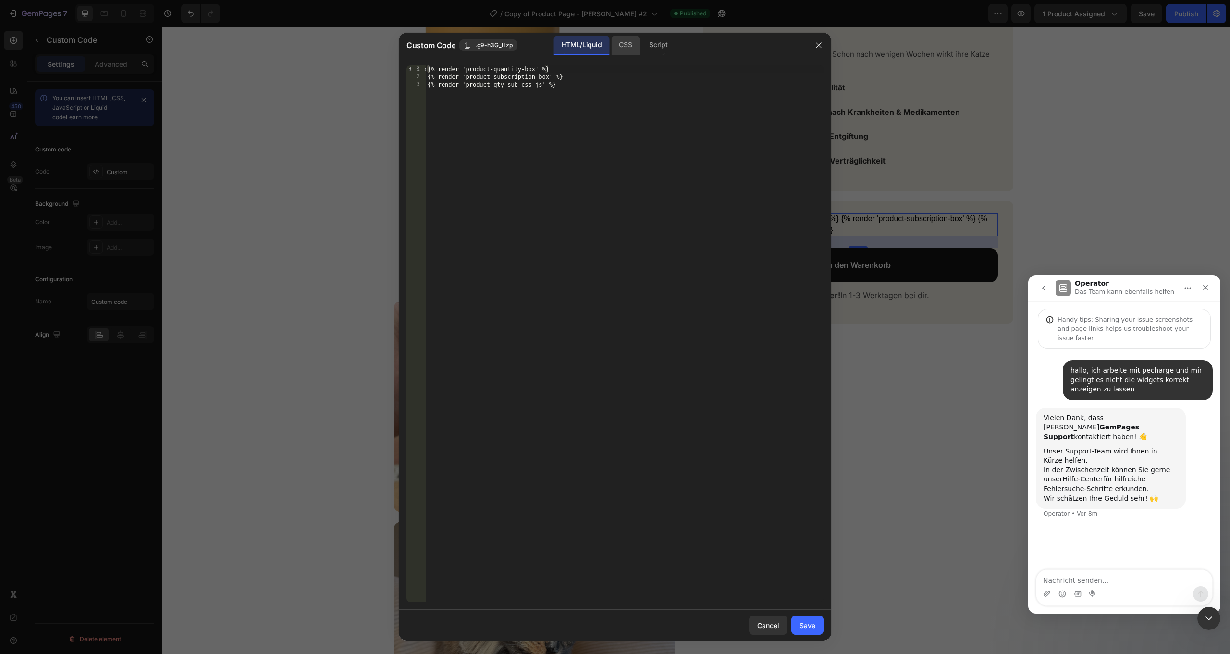
click at [635, 39] on div "CSS" at bounding box center [625, 45] width 28 height 19
click at [493, 90] on div "Insert the CSS code to style your content here." at bounding box center [625, 341] width 398 height 552
paste textarea "[URL][DOMAIN_NAME]"
type textarea "[URL][DOMAIN_NAME]"
drag, startPoint x: 620, startPoint y: 77, endPoint x: 392, endPoint y: 72, distance: 227.9
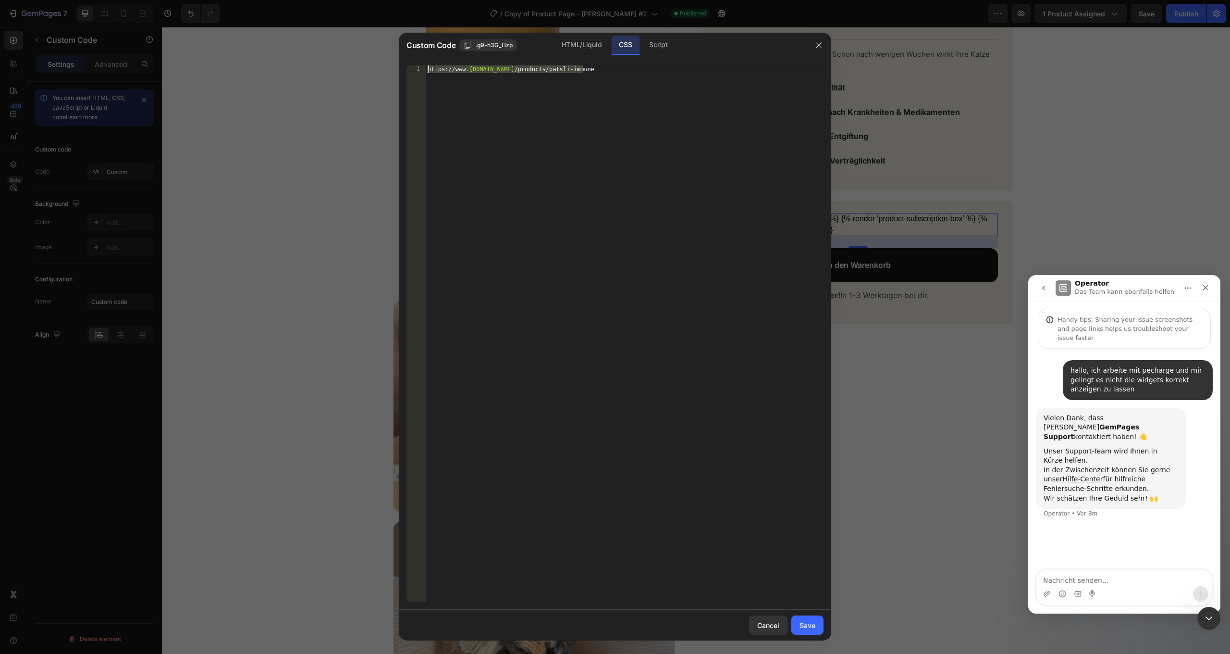
click at [392, 72] on div "Custom Code .g9-h3G_Hzp HTML/Liquid CSS Script [URL][DOMAIN_NAME] 1 https :// w…" at bounding box center [615, 327] width 1230 height 654
click at [814, 40] on button "button" at bounding box center [818, 44] width 15 height 15
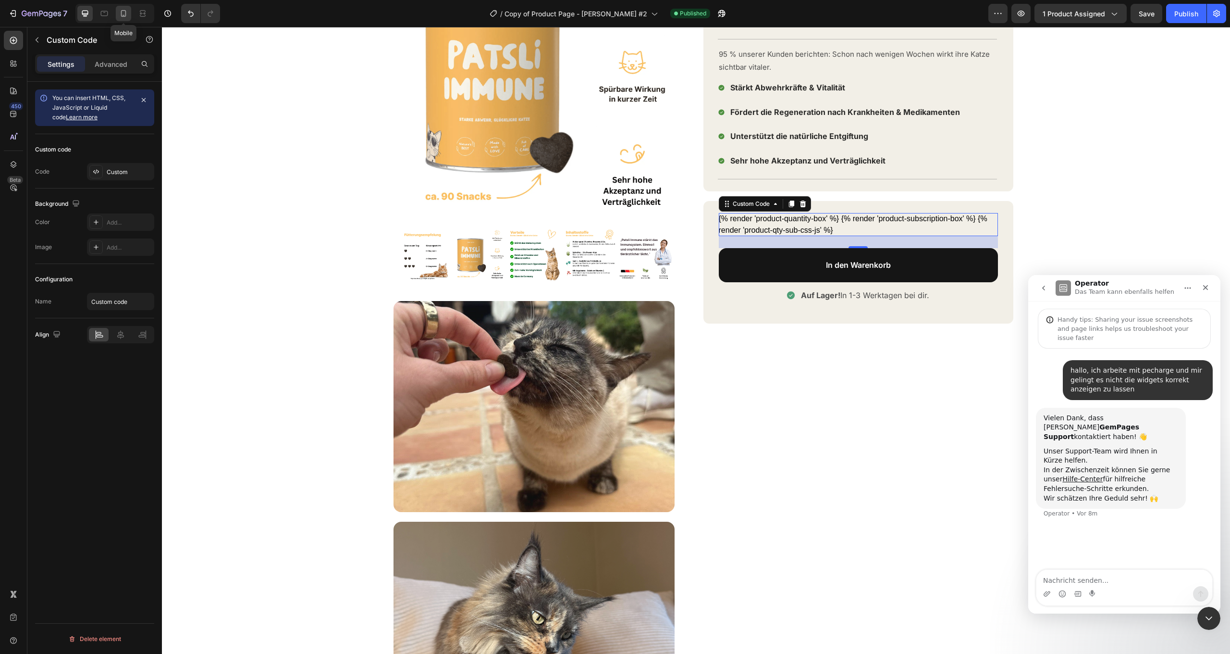
click at [119, 12] on icon at bounding box center [124, 14] width 10 height 10
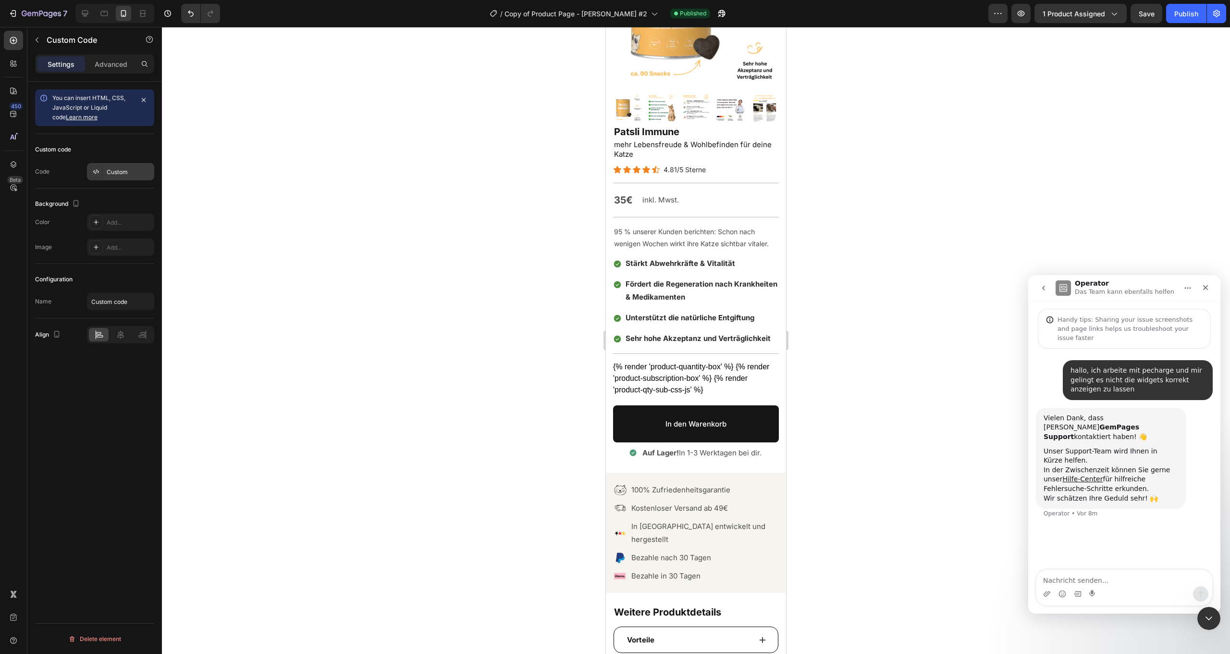
click at [106, 173] on div "Custom" at bounding box center [120, 171] width 67 height 17
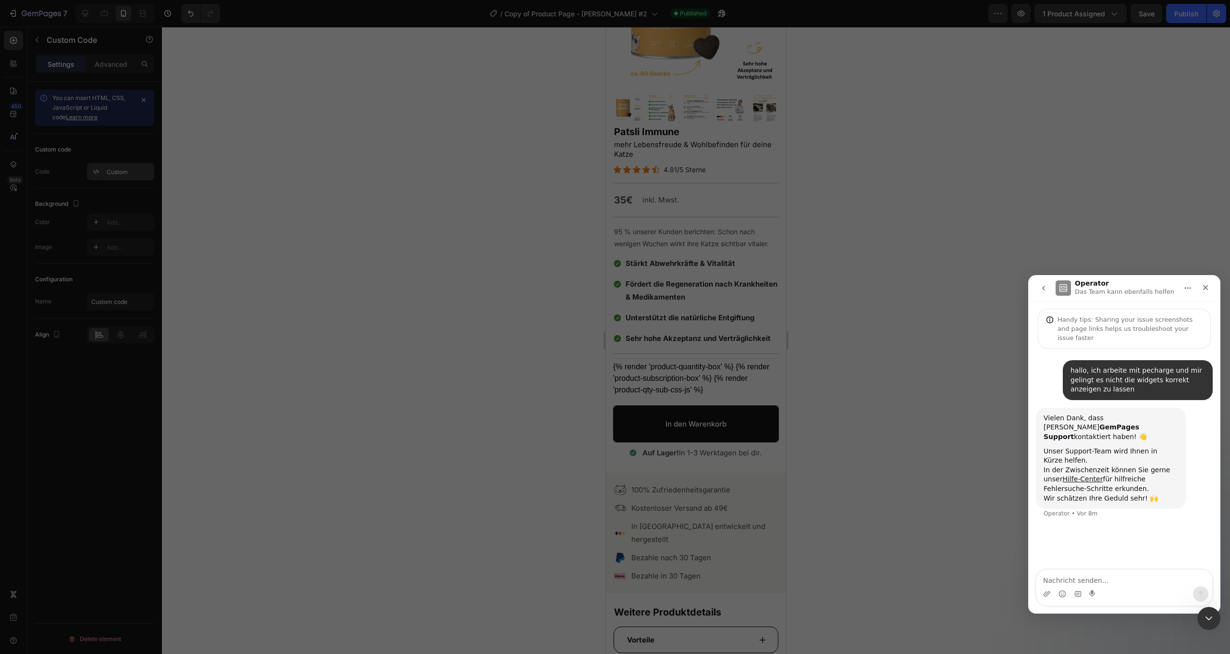
scroll to position [89, 0]
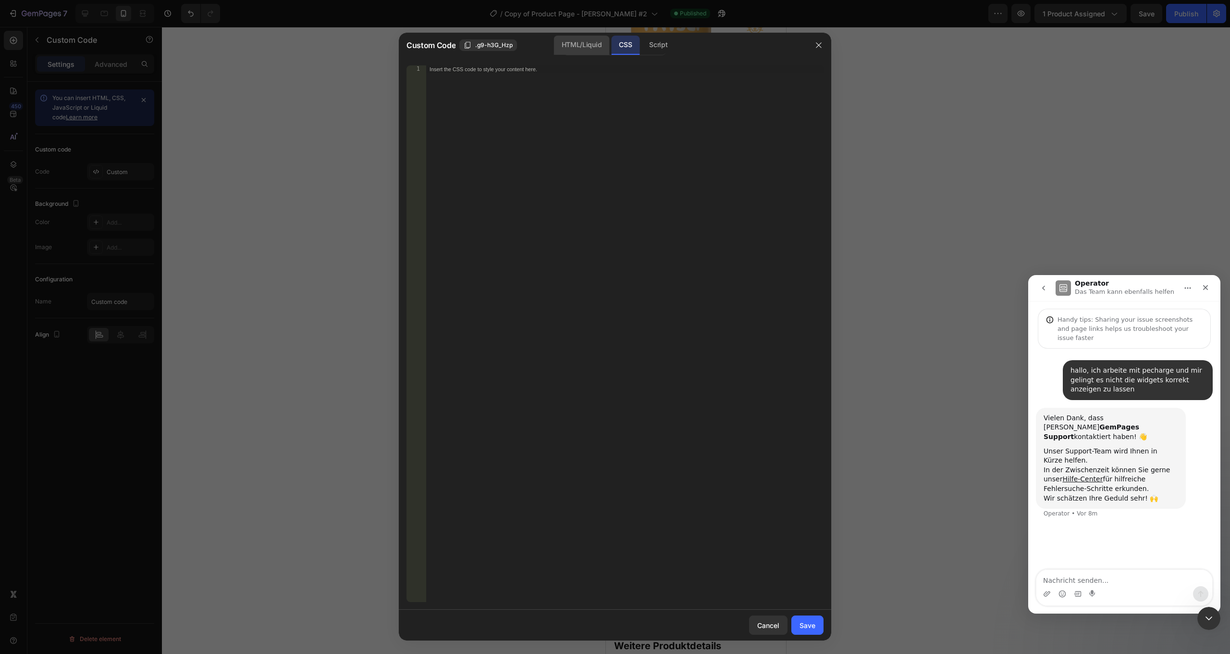
click at [590, 49] on div "HTML/Liquid" at bounding box center [581, 45] width 55 height 19
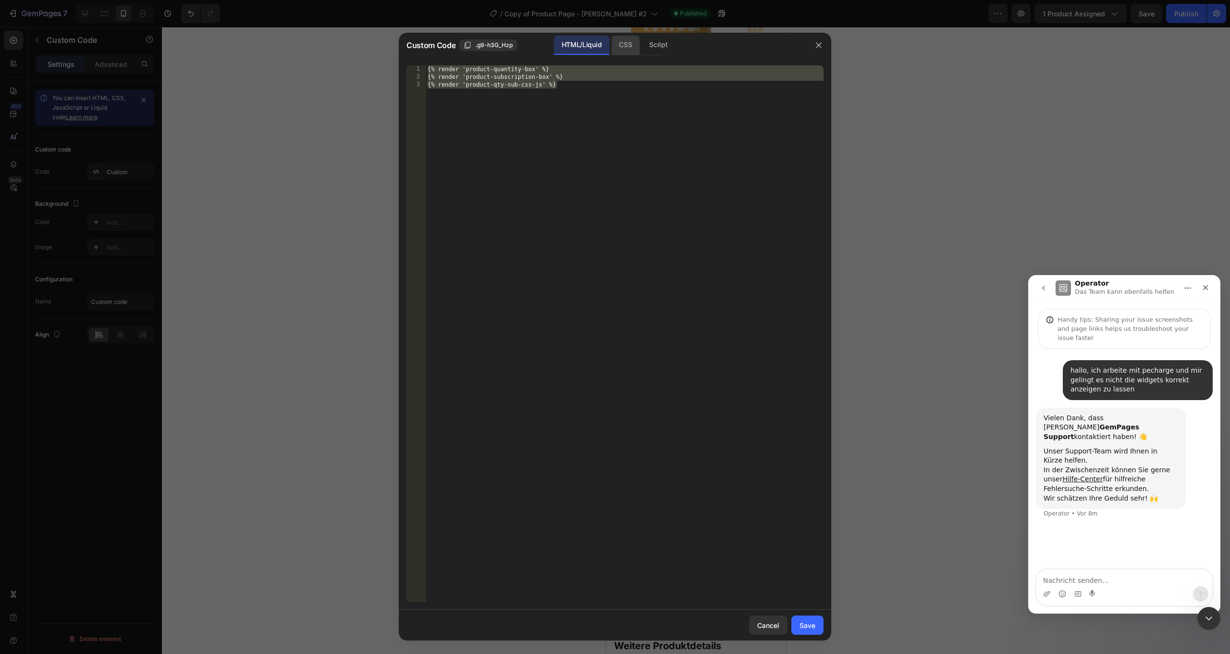
click at [620, 45] on div "CSS" at bounding box center [625, 45] width 28 height 19
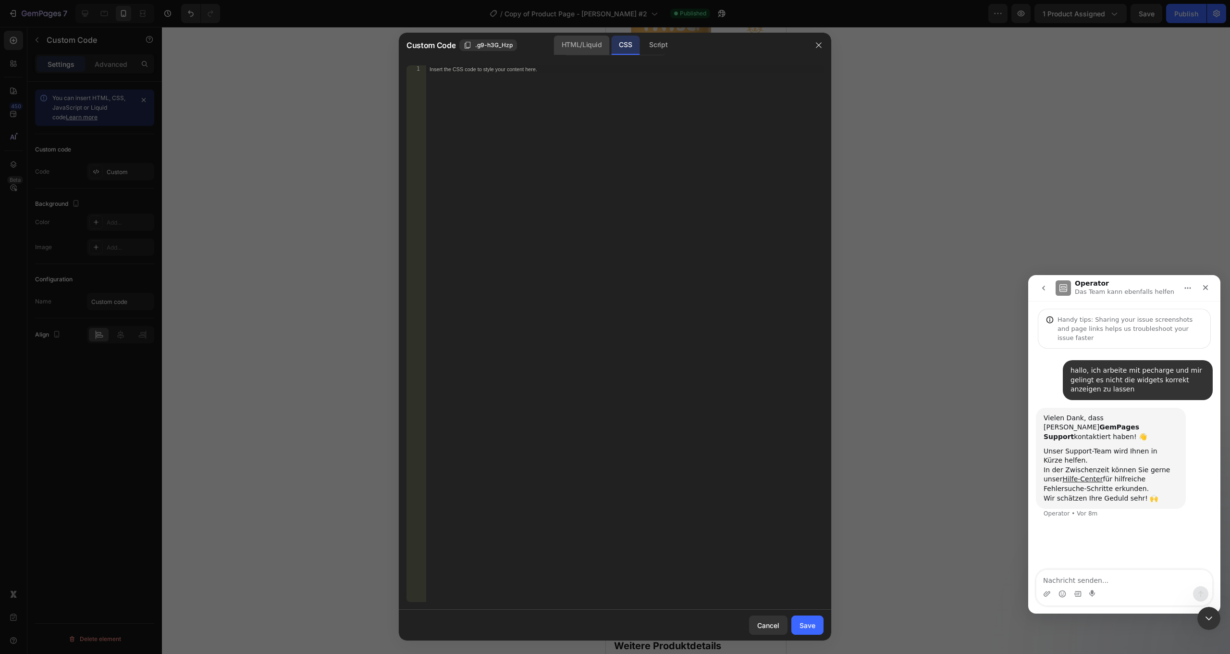
click at [583, 40] on div "HTML/Liquid" at bounding box center [581, 45] width 55 height 19
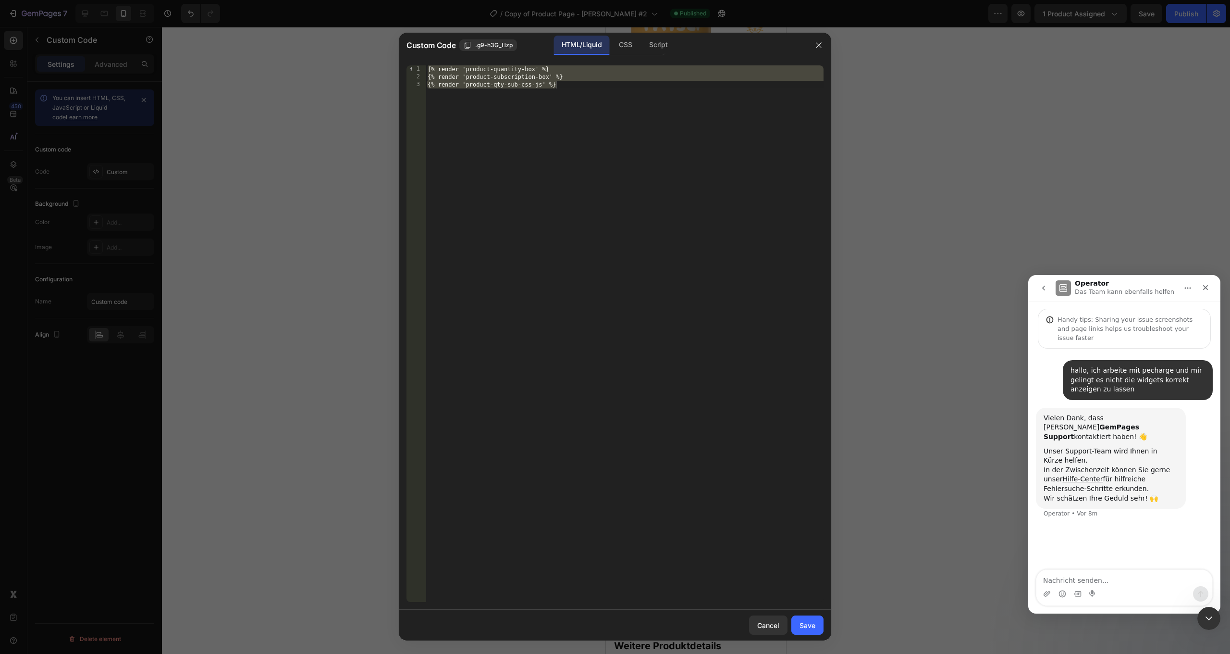
click at [613, 36] on div "HTML/Liquid CSS Script" at bounding box center [707, 46] width 200 height 20
click at [622, 44] on div "CSS" at bounding box center [625, 45] width 28 height 19
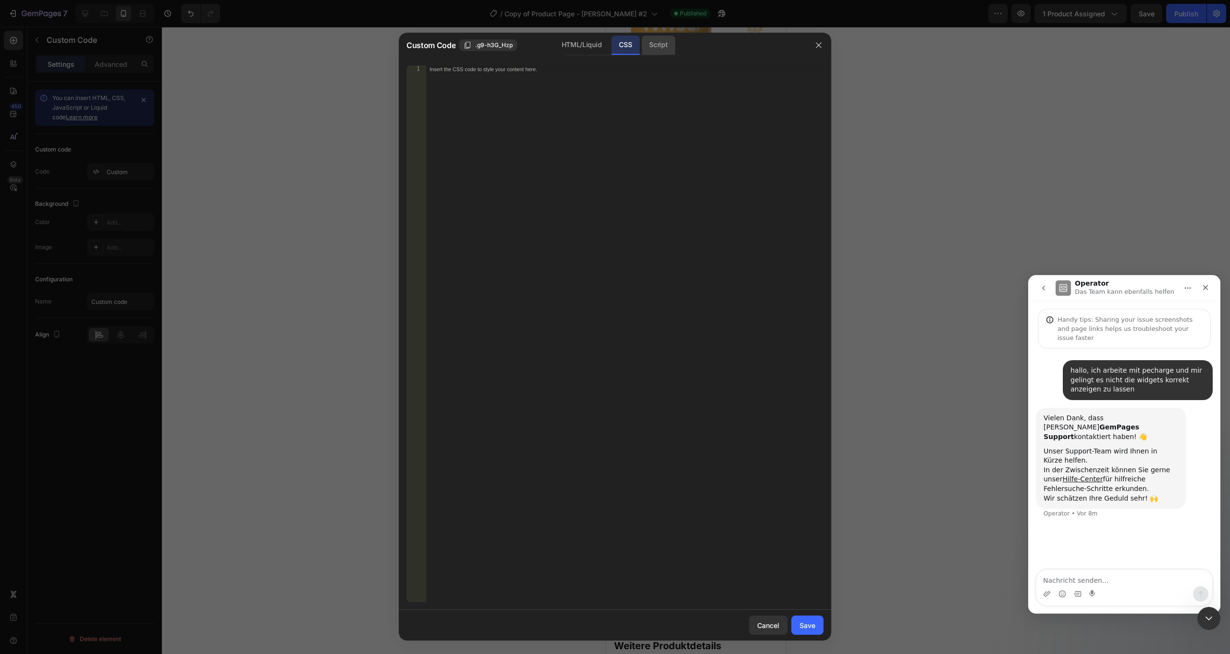
click at [654, 43] on div "Script" at bounding box center [659, 45] width 34 height 19
click at [618, 45] on div "CSS" at bounding box center [625, 45] width 28 height 19
click at [810, 50] on div at bounding box center [819, 45] width 25 height 25
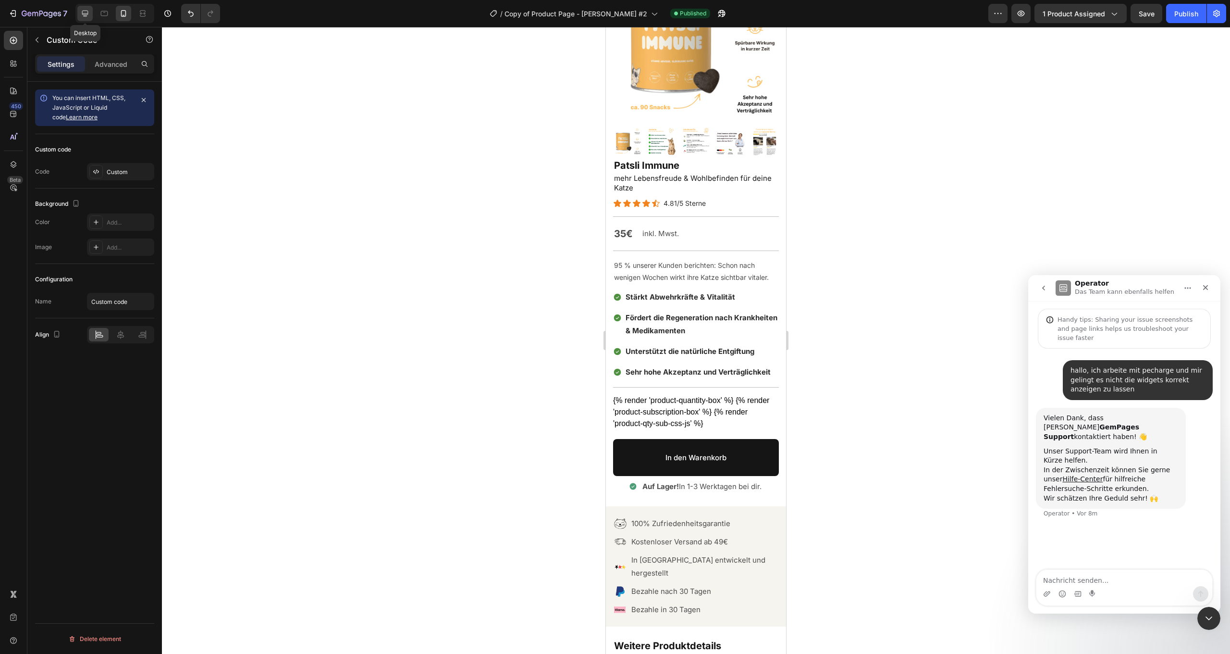
click at [91, 17] on div at bounding box center [84, 13] width 15 height 15
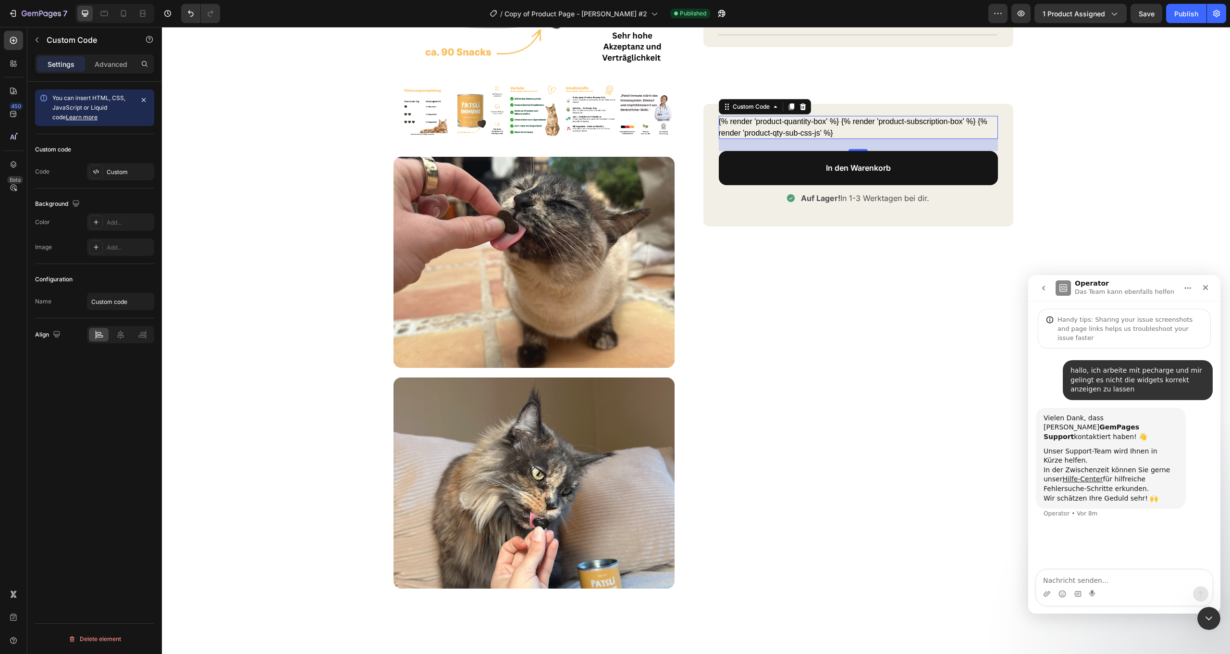
scroll to position [273, 0]
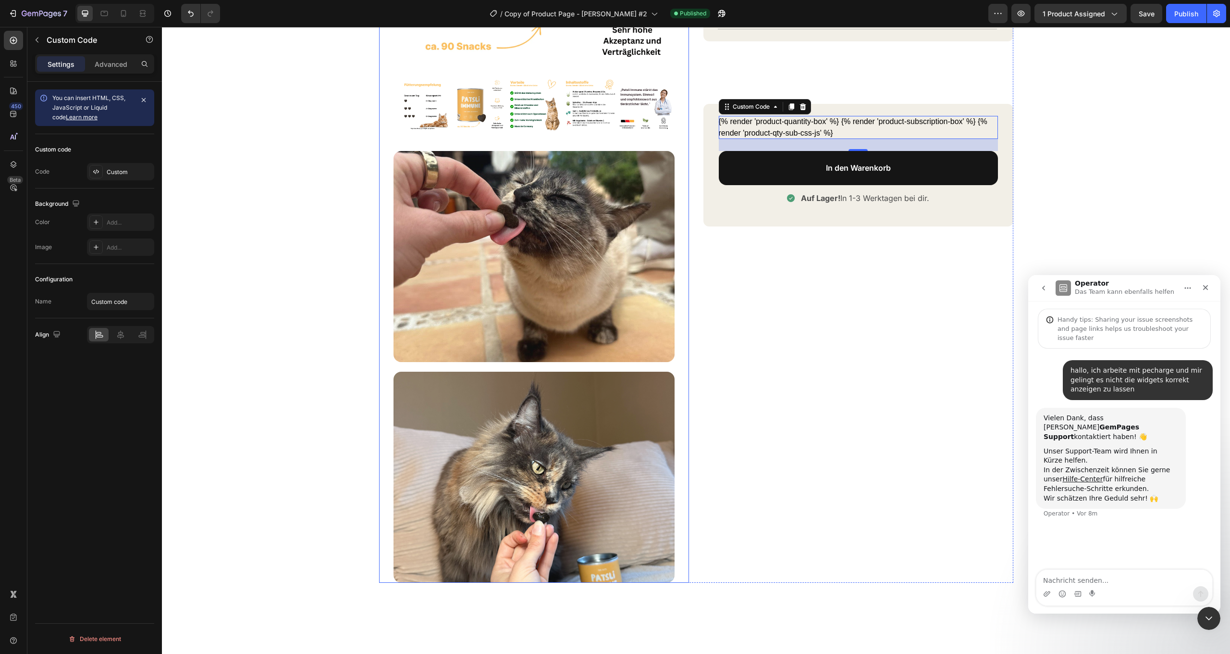
click at [121, 174] on div "Custom" at bounding box center [129, 172] width 45 height 9
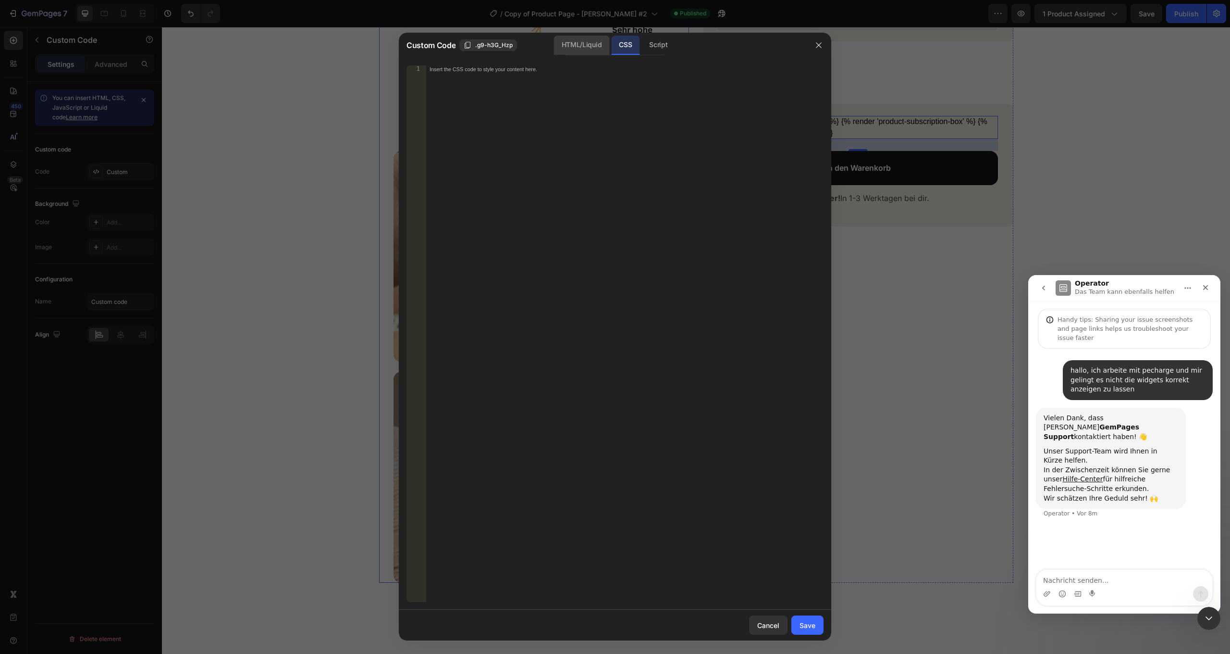
click at [562, 42] on div "HTML/Liquid" at bounding box center [581, 45] width 55 height 19
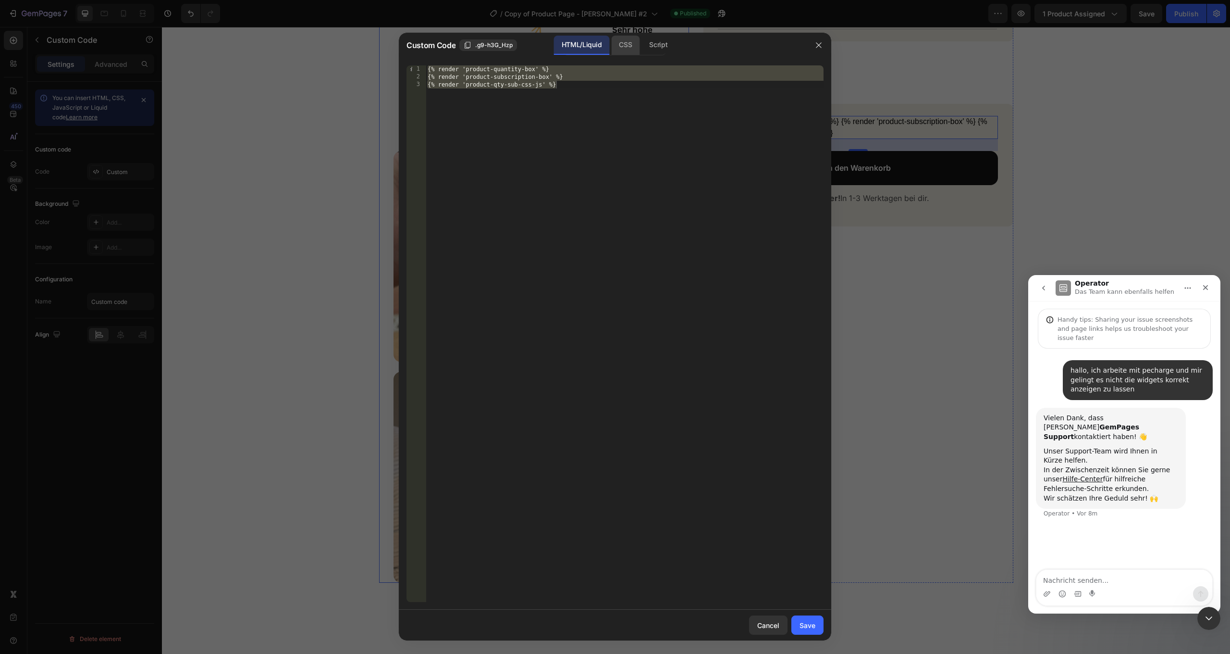
click at [617, 37] on div "CSS" at bounding box center [625, 45] width 28 height 19
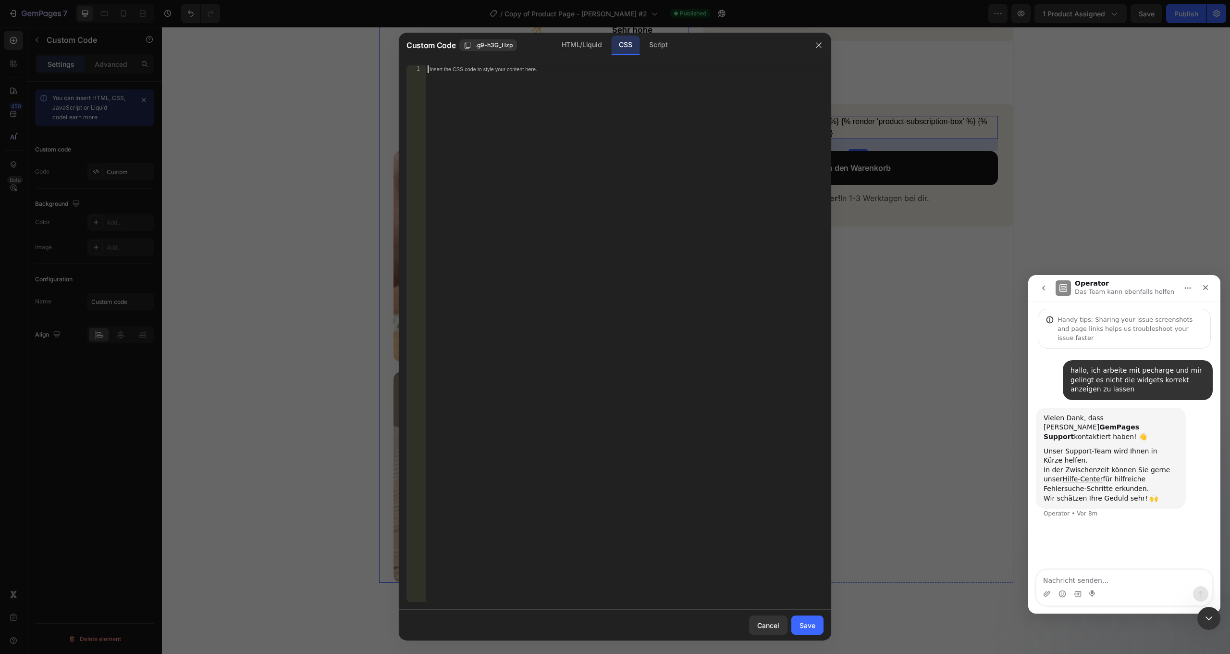
click at [596, 110] on div "Insert the CSS code to style your content here." at bounding box center [625, 341] width 398 height 552
paste textarea "}"
type textarea "}"
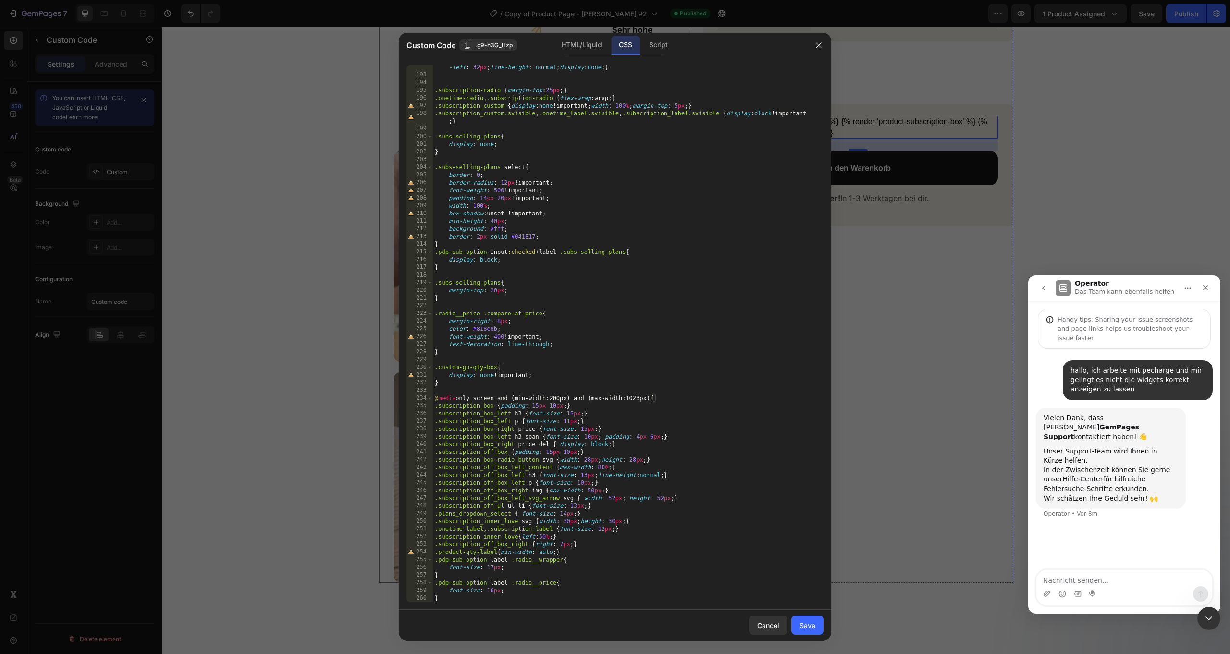
scroll to position [1525, 0]
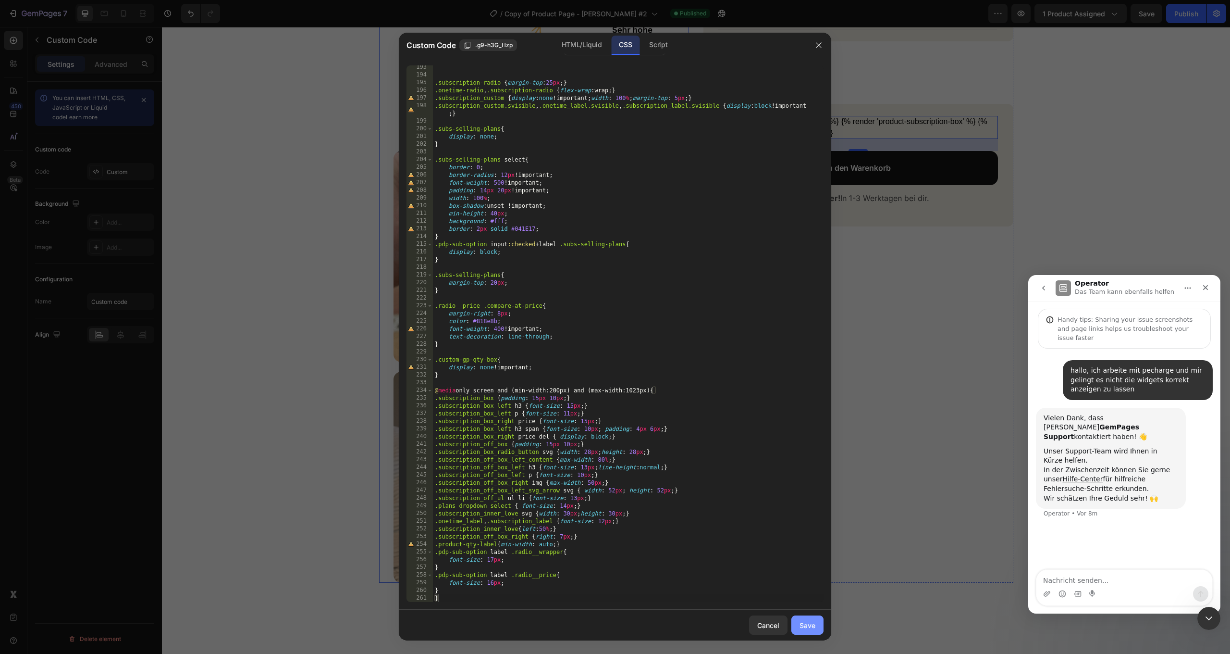
click at [816, 626] on button "Save" at bounding box center [808, 624] width 32 height 19
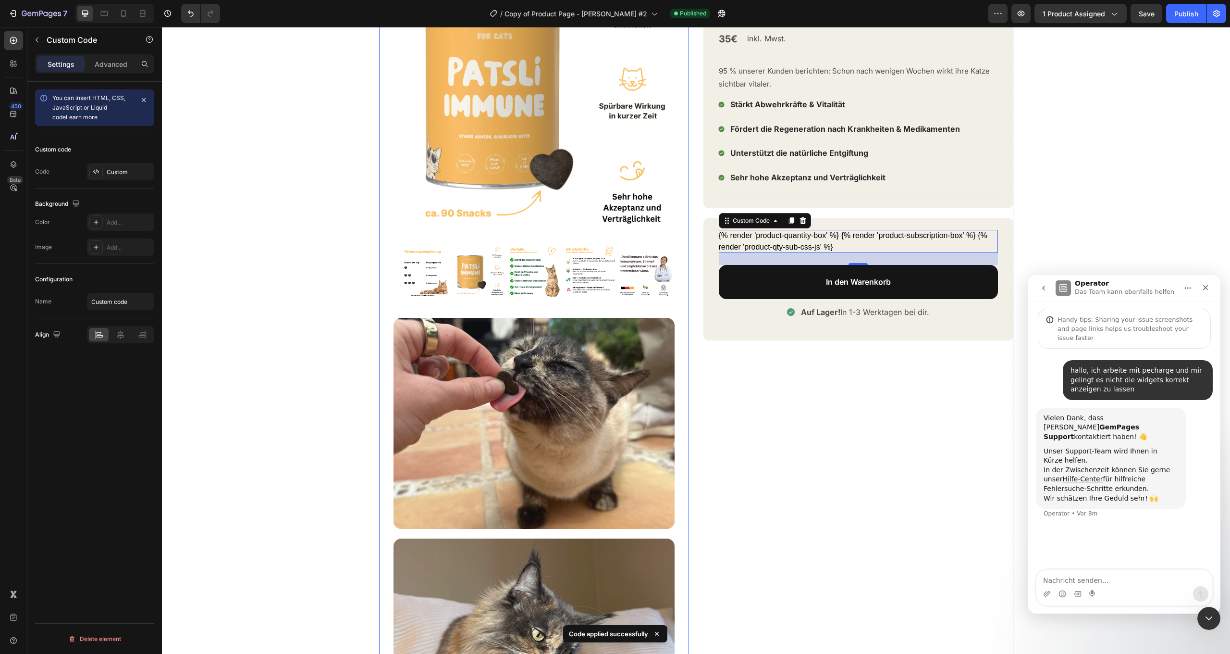
scroll to position [105, 0]
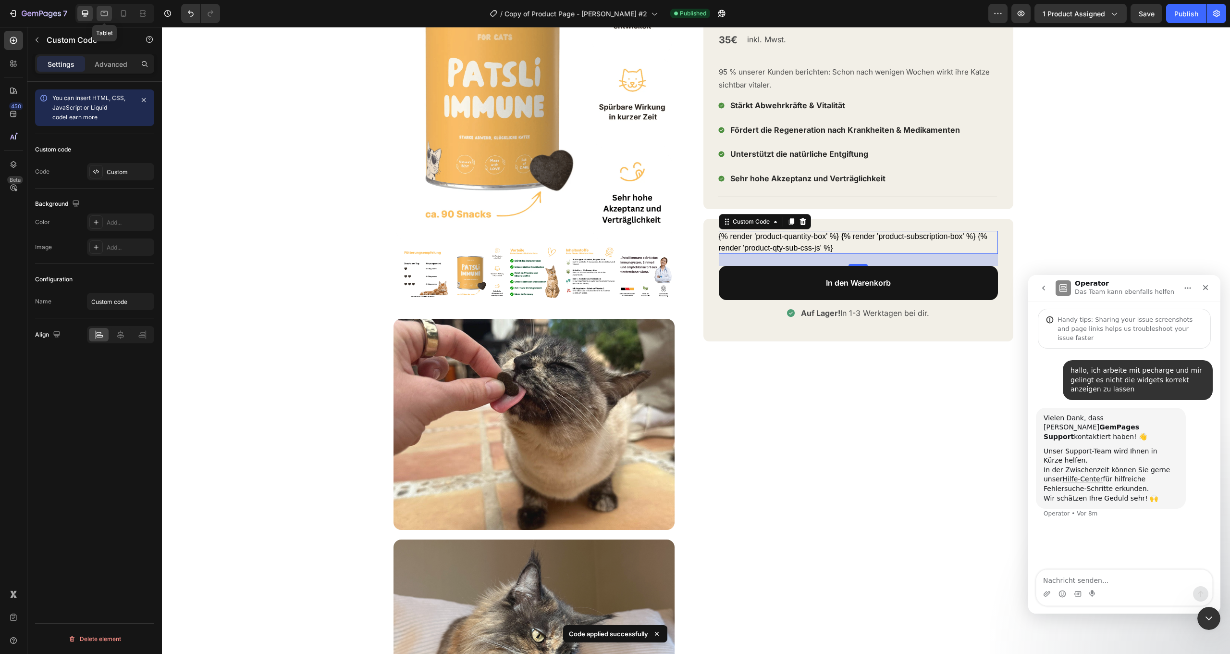
click at [107, 17] on icon at bounding box center [104, 14] width 10 height 10
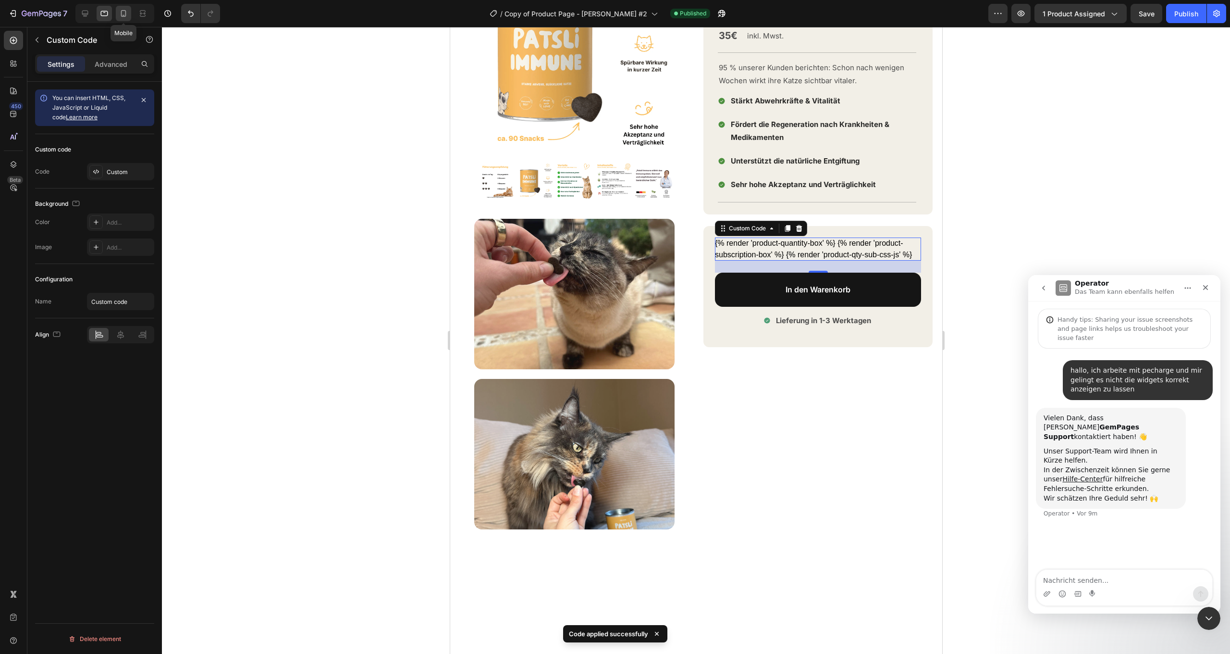
scroll to position [284, 0]
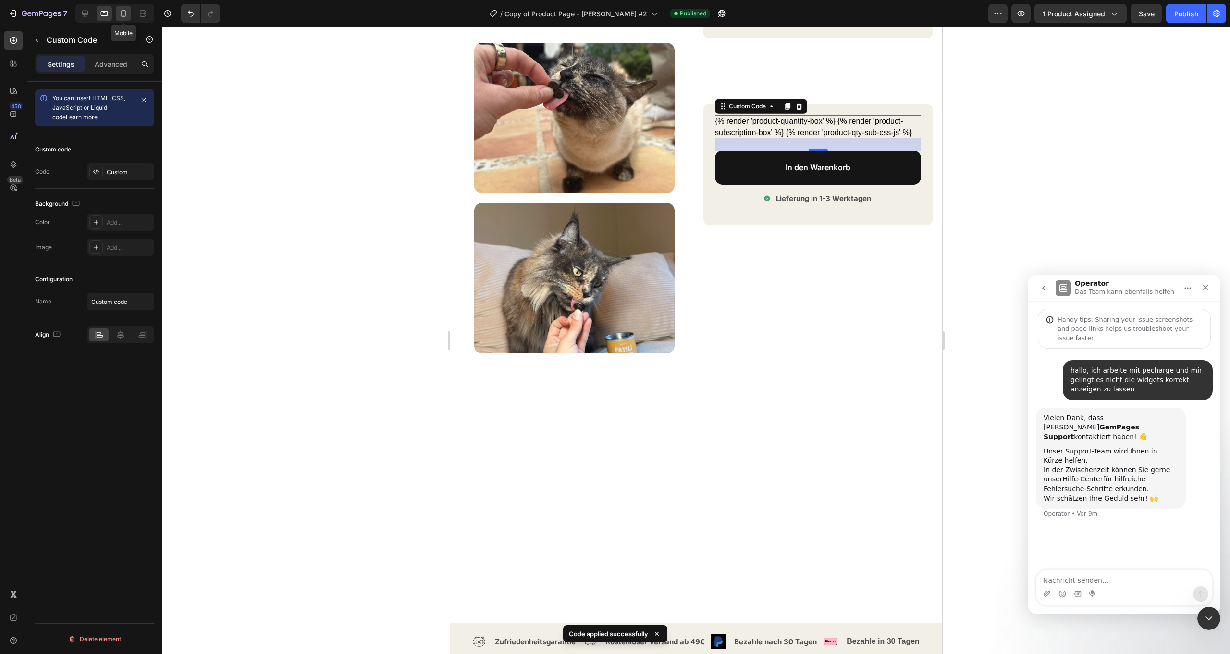
click at [123, 15] on icon at bounding box center [124, 15] width 2 height 1
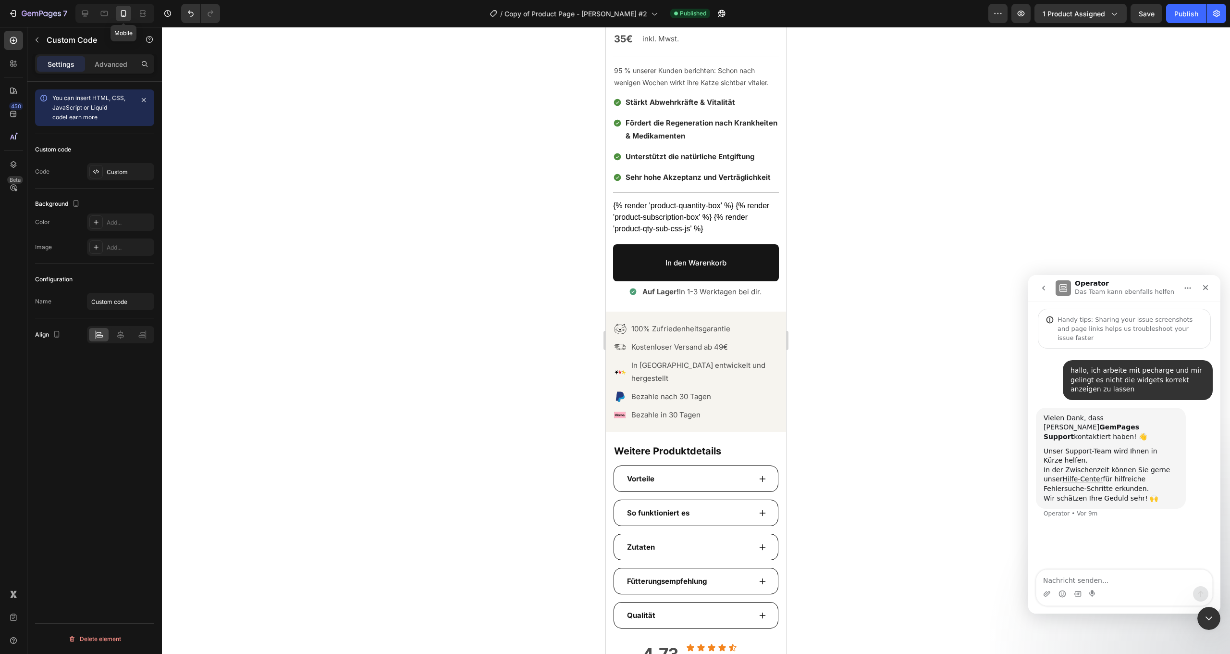
scroll to position [250, 0]
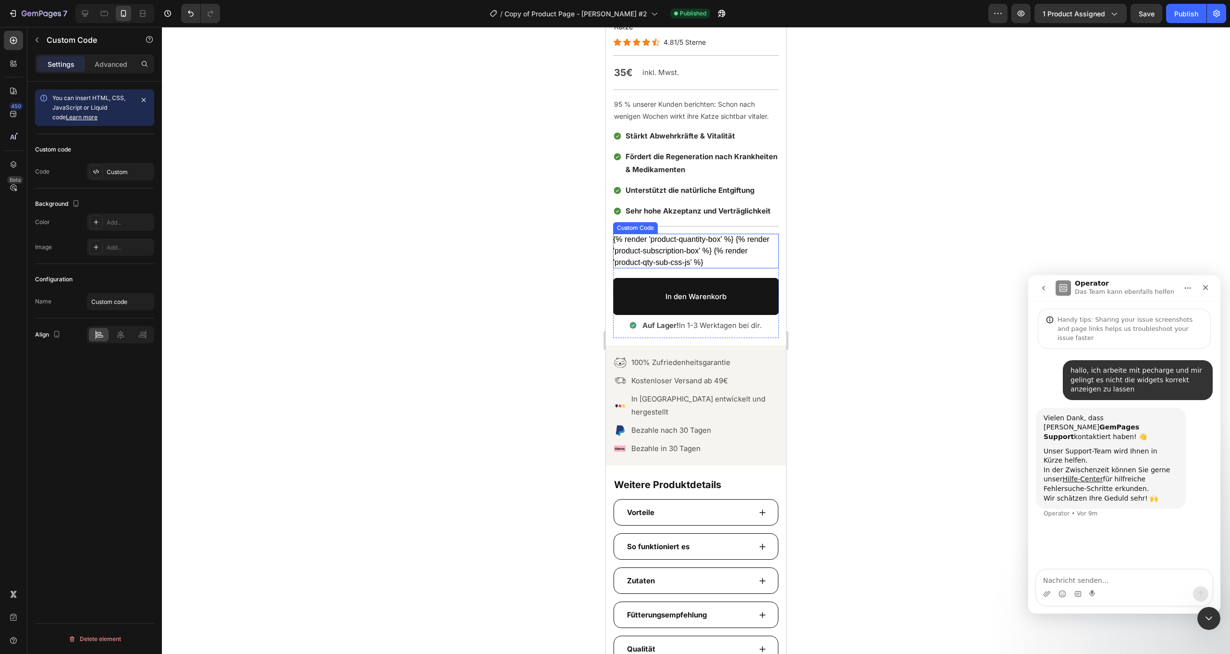
click at [695, 245] on div "{% render 'product-quantity-box' %} {% render 'product-subscription-box' %} {% …" at bounding box center [696, 251] width 166 height 35
click at [109, 175] on div "Custom" at bounding box center [129, 172] width 45 height 9
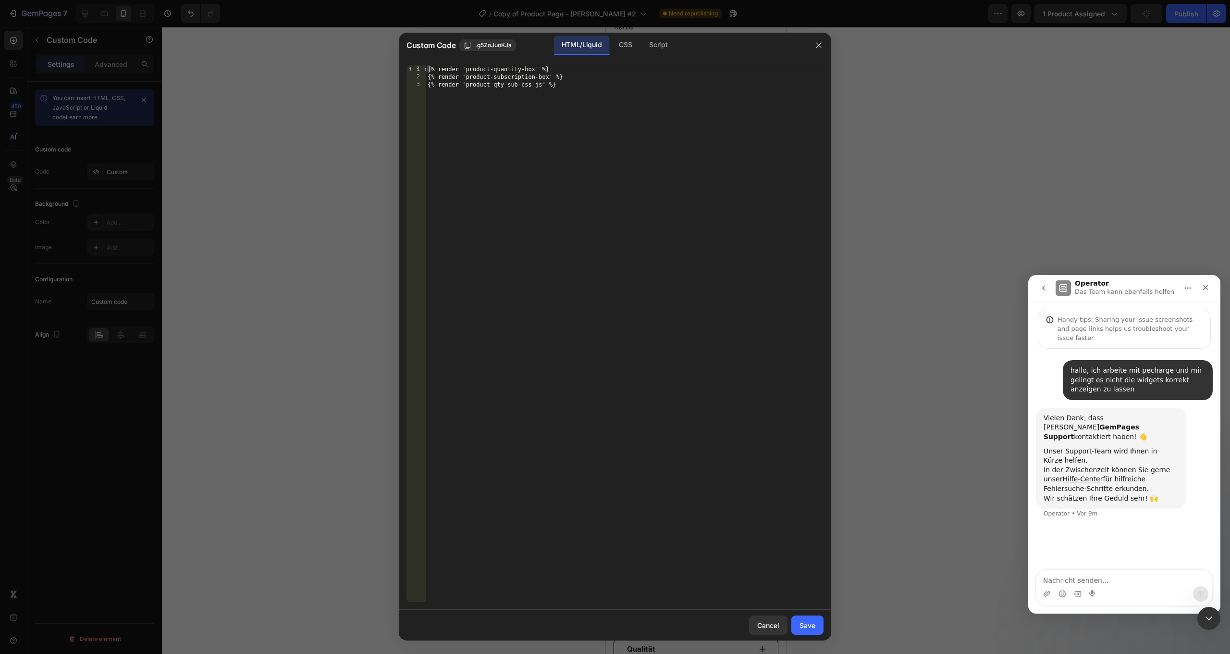
click at [609, 45] on div "HTML/Liquid" at bounding box center [581, 45] width 55 height 19
click at [625, 45] on div "CSS" at bounding box center [625, 45] width 28 height 19
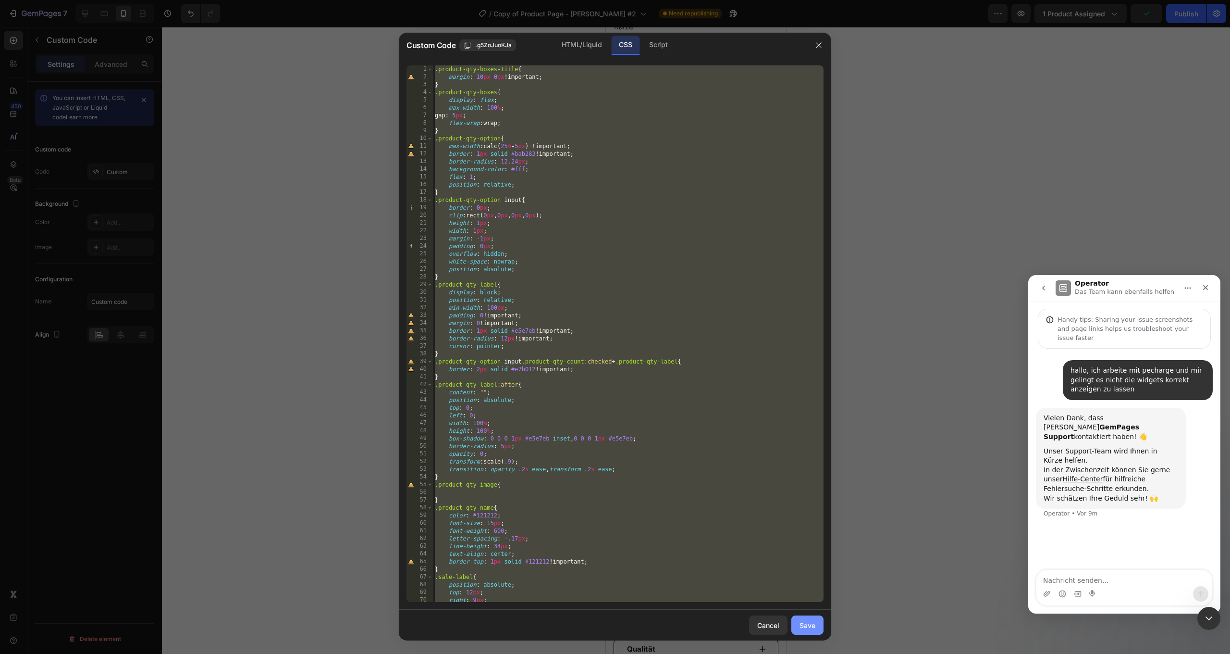
click at [810, 628] on div "Save" at bounding box center [808, 625] width 16 height 10
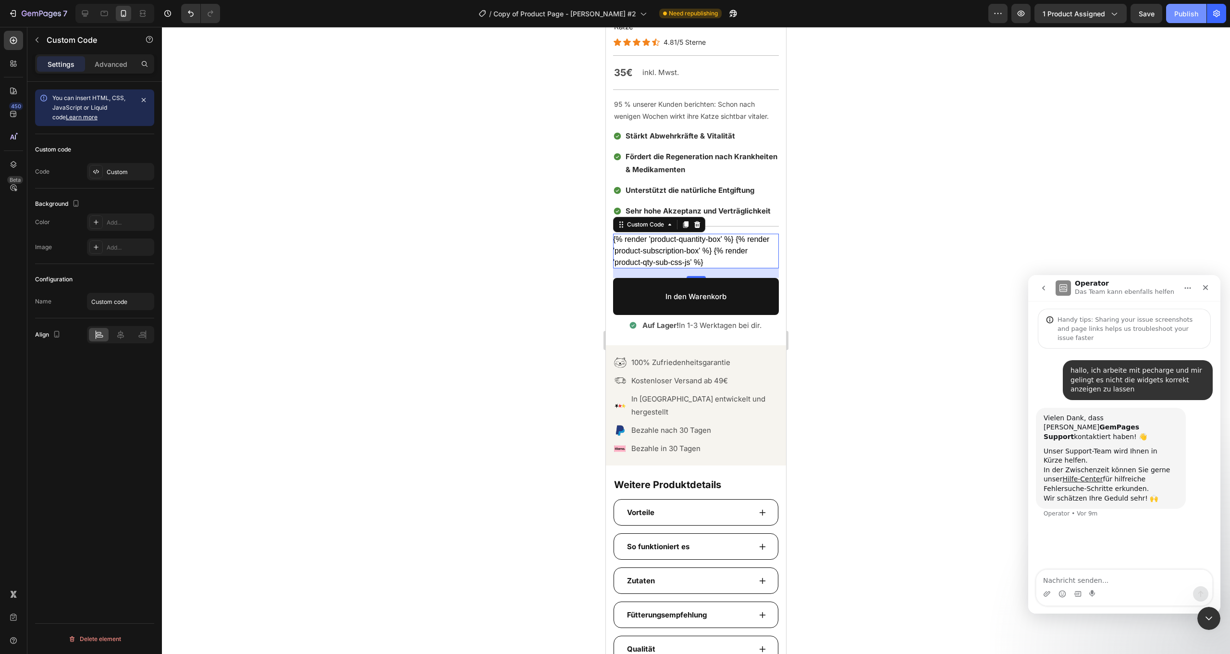
click at [1187, 16] on div "Publish" at bounding box center [1187, 14] width 24 height 10
click at [90, 14] on div at bounding box center [84, 13] width 15 height 15
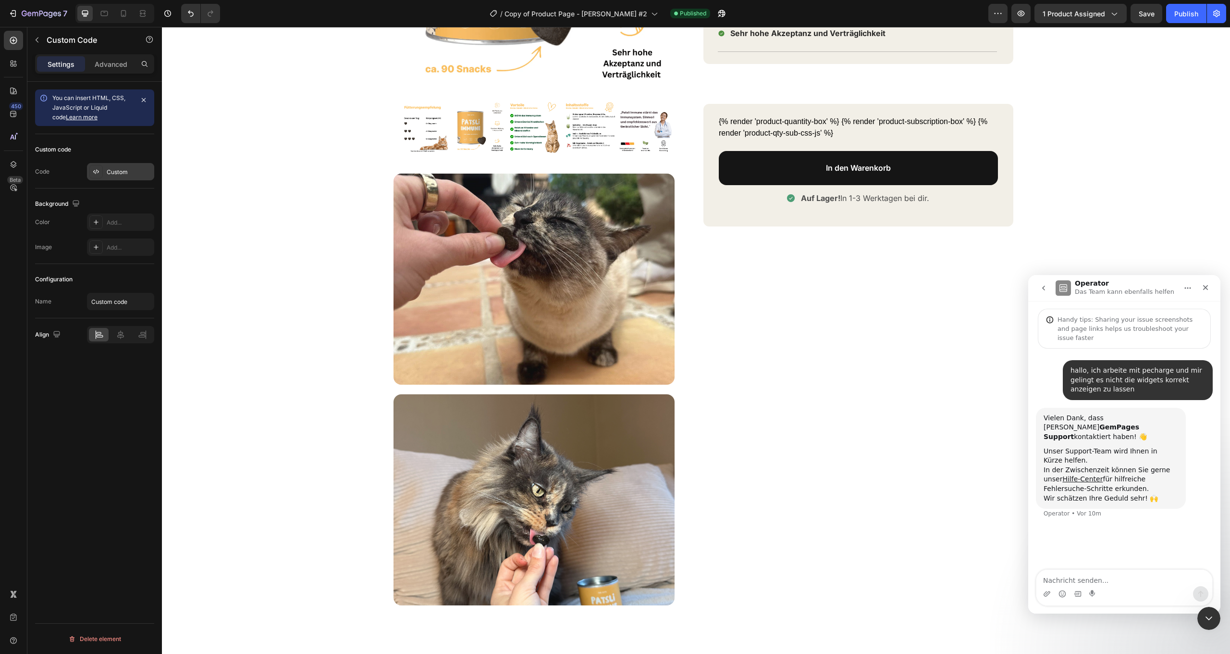
scroll to position [216, 0]
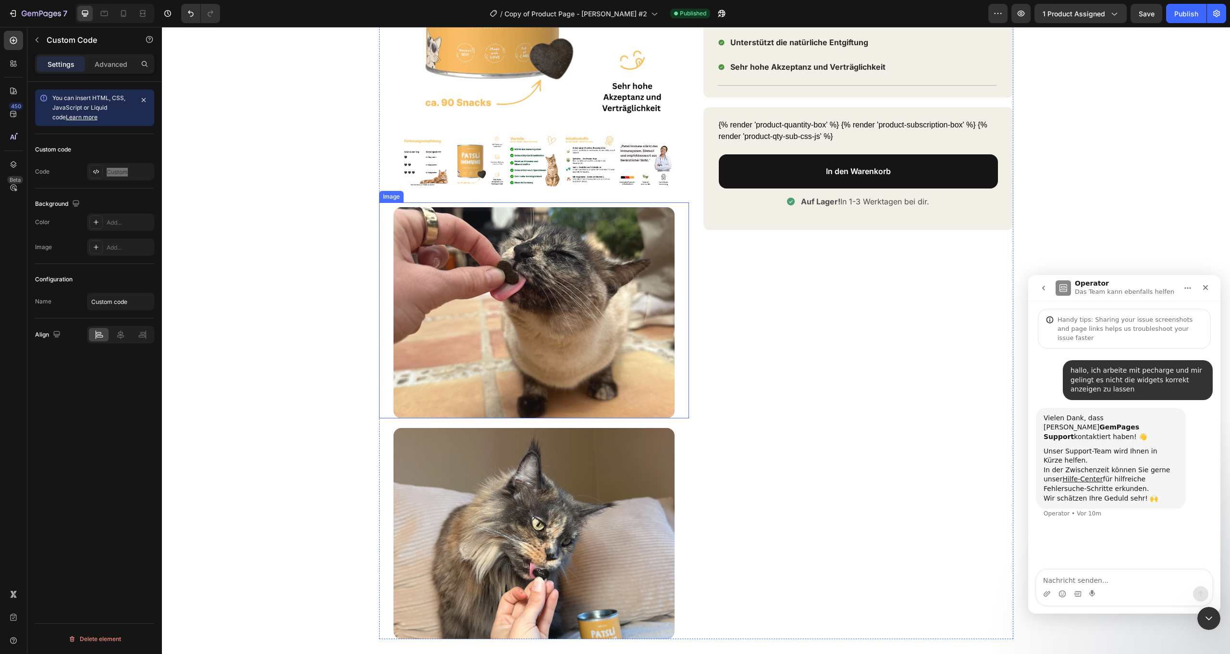
click at [838, 123] on div "{% render 'product-quantity-box' %} {% render 'product-subscription-box' %} {% …" at bounding box center [858, 130] width 279 height 23
click at [134, 176] on div "Custom" at bounding box center [129, 172] width 45 height 9
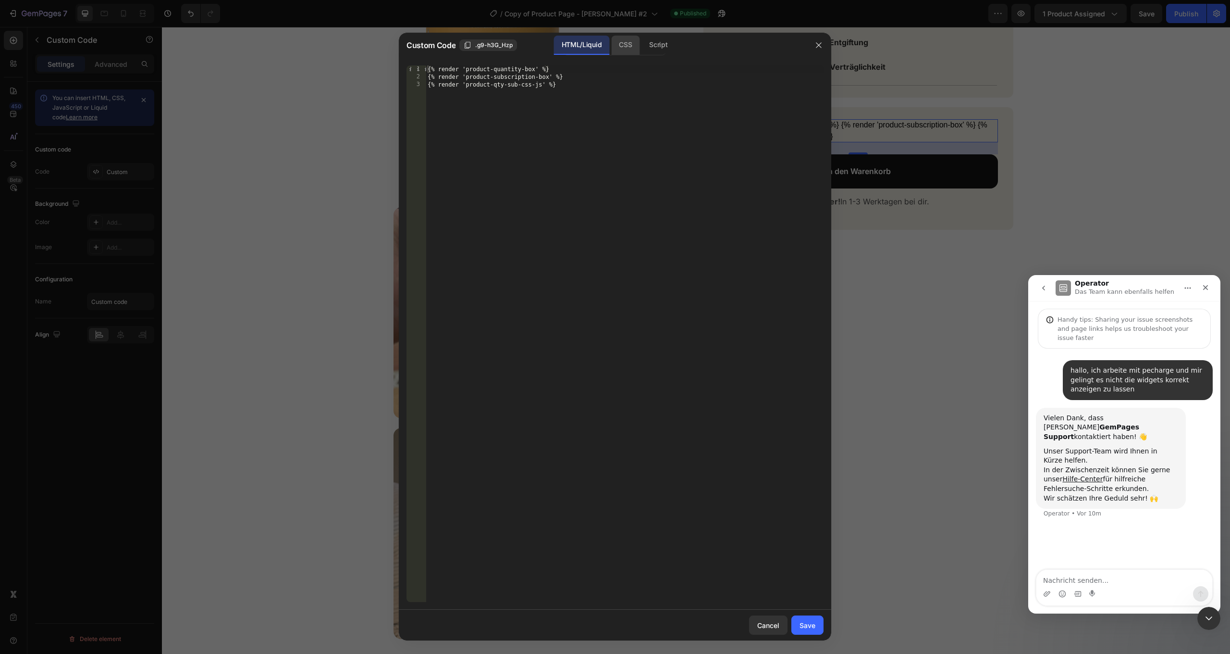
click at [626, 47] on div "CSS" at bounding box center [625, 45] width 28 height 19
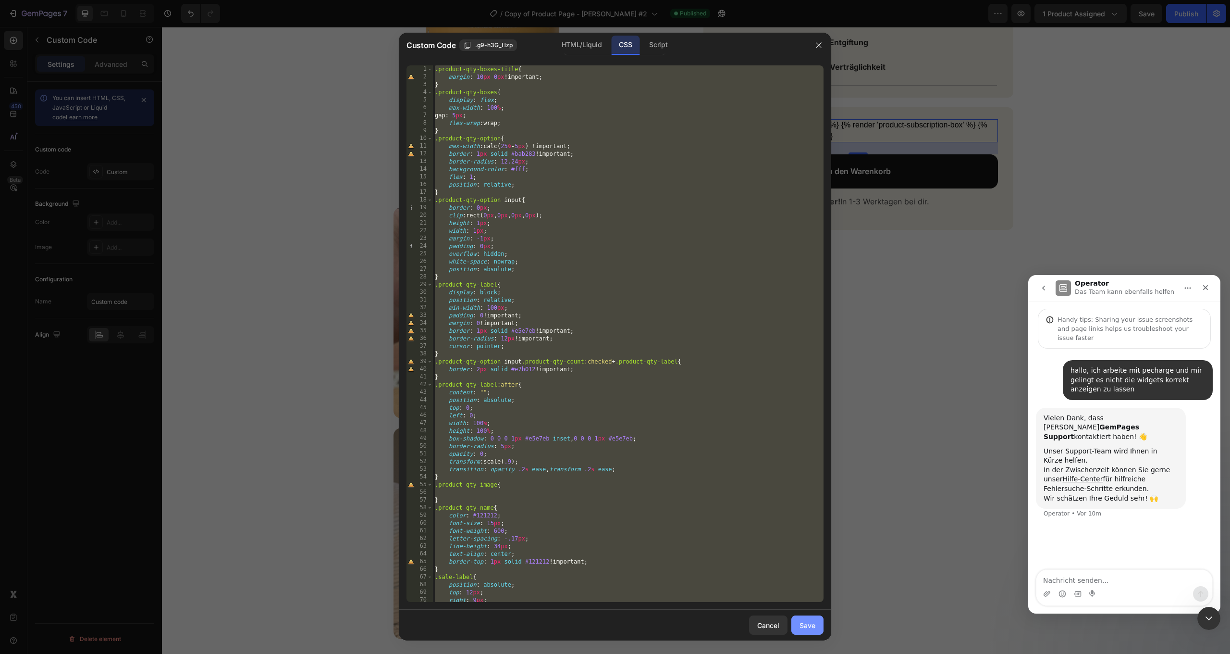
click at [819, 629] on button "Save" at bounding box center [808, 624] width 32 height 19
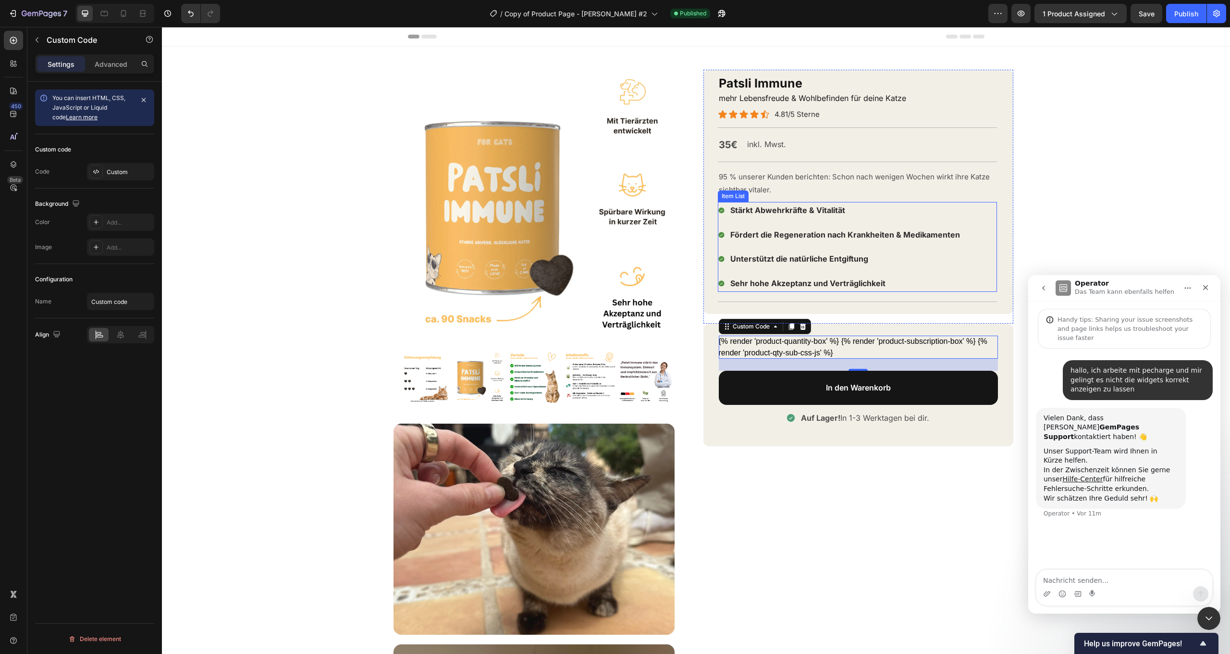
scroll to position [0, 0]
click at [866, 348] on div "{% render 'product-quantity-box' %} {% render 'product-subscription-box' %} {% …" at bounding box center [858, 346] width 279 height 23
click at [114, 174] on div "Custom" at bounding box center [129, 172] width 45 height 9
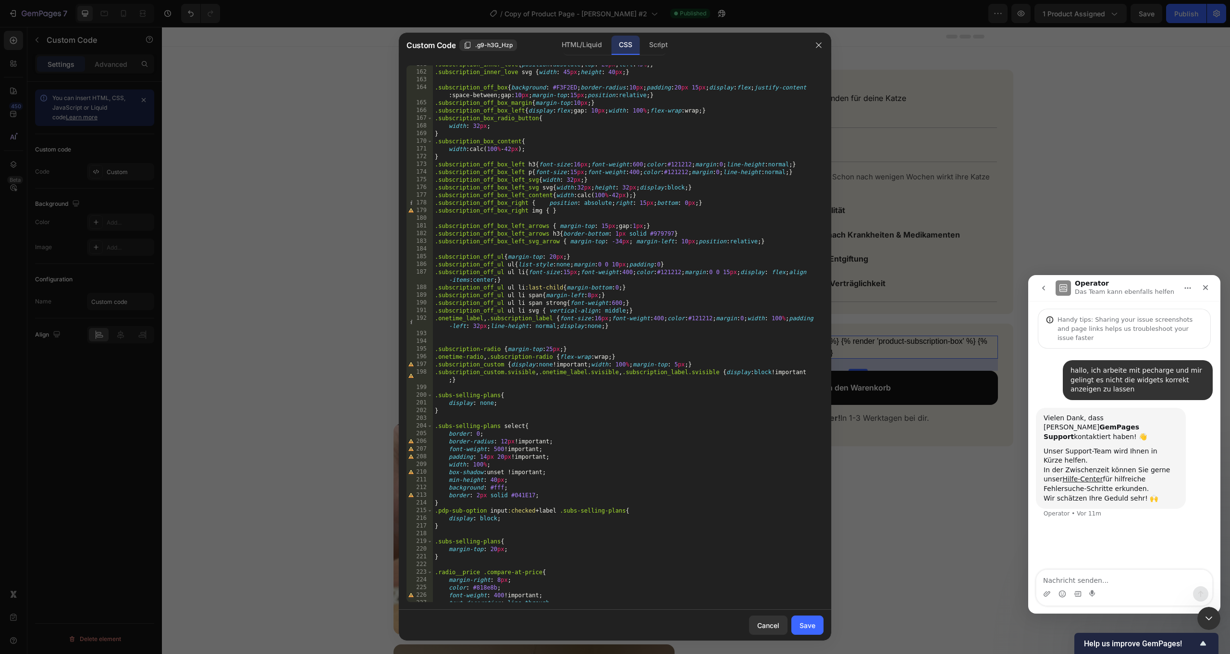
scroll to position [1525, 0]
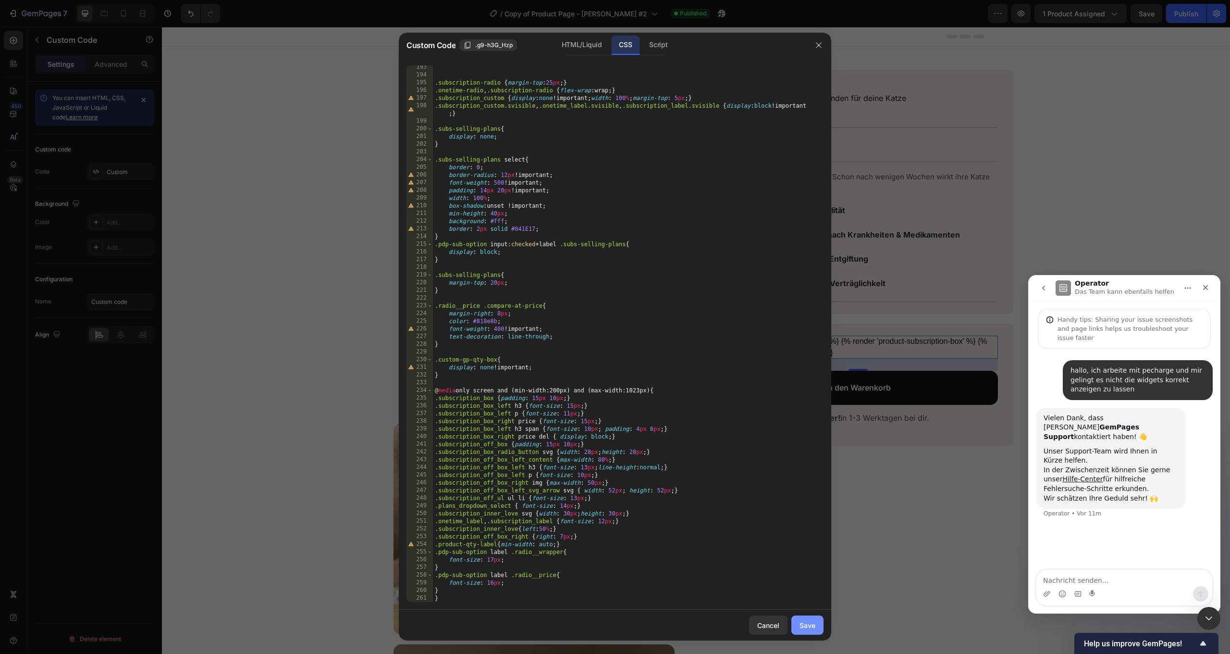
click at [806, 618] on button "Save" at bounding box center [808, 624] width 32 height 19
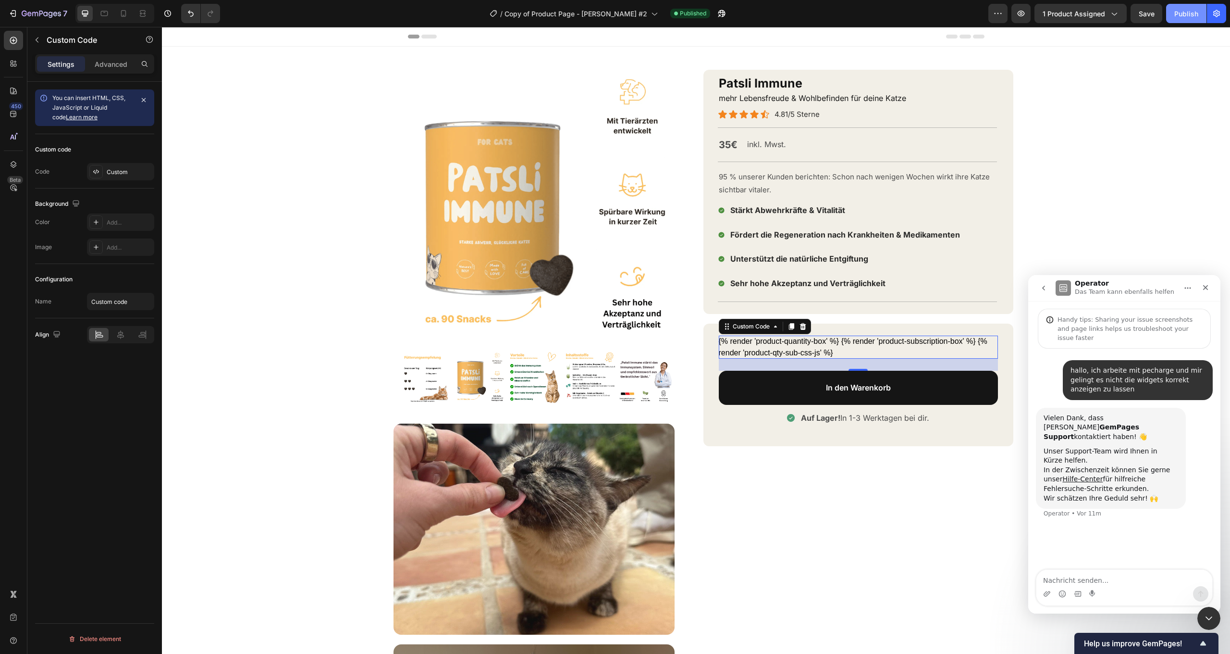
click at [1185, 12] on div "Publish" at bounding box center [1187, 14] width 24 height 10
click at [871, 343] on div "{% render 'product-quantity-box' %} {% render 'product-subscription-box' %} {% …" at bounding box center [858, 346] width 279 height 23
click at [120, 175] on div "Custom" at bounding box center [129, 172] width 45 height 9
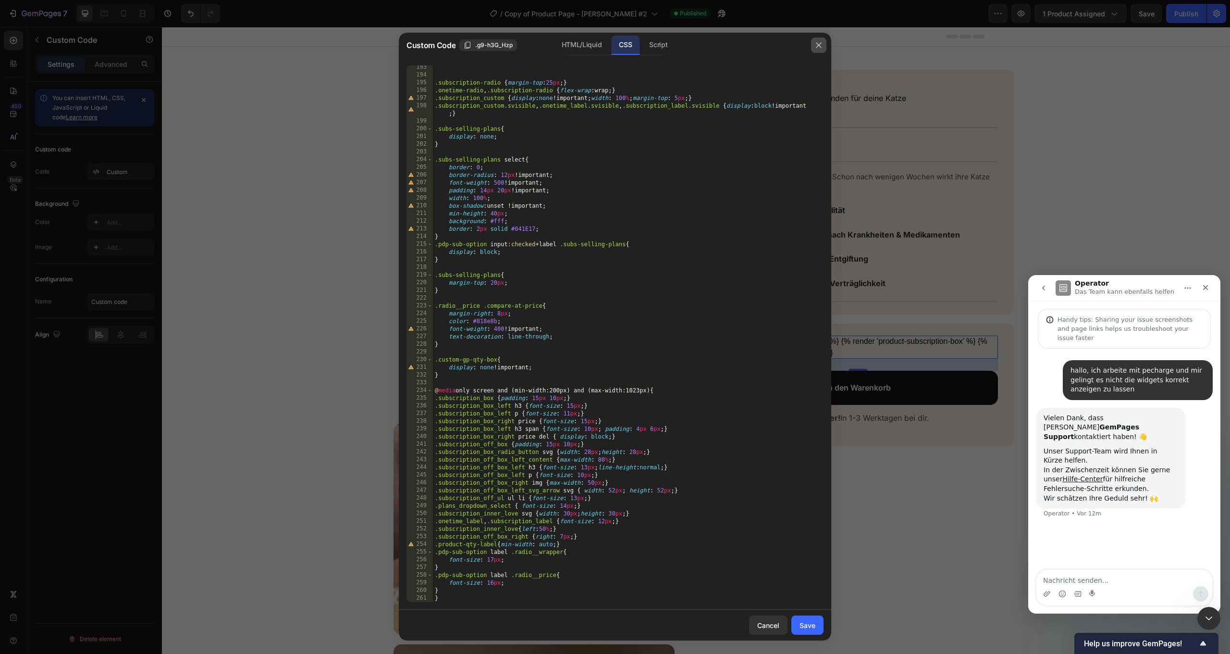
click at [819, 45] on icon "button" at bounding box center [819, 45] width 8 height 8
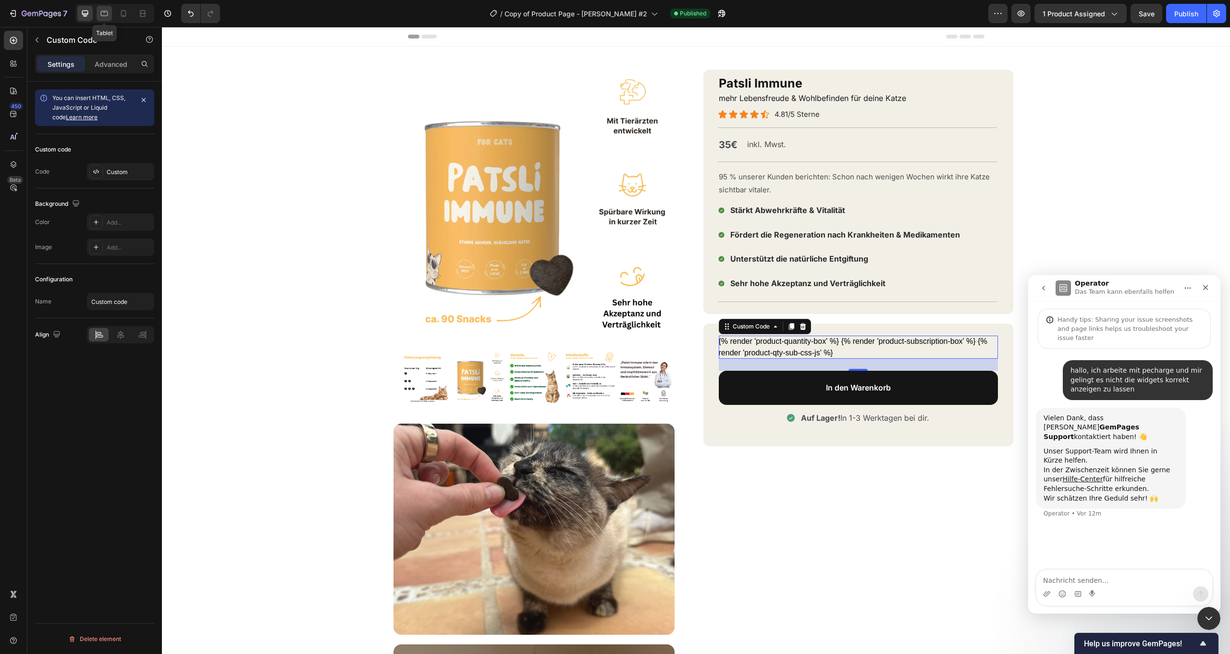
click at [107, 18] on icon at bounding box center [104, 14] width 10 height 10
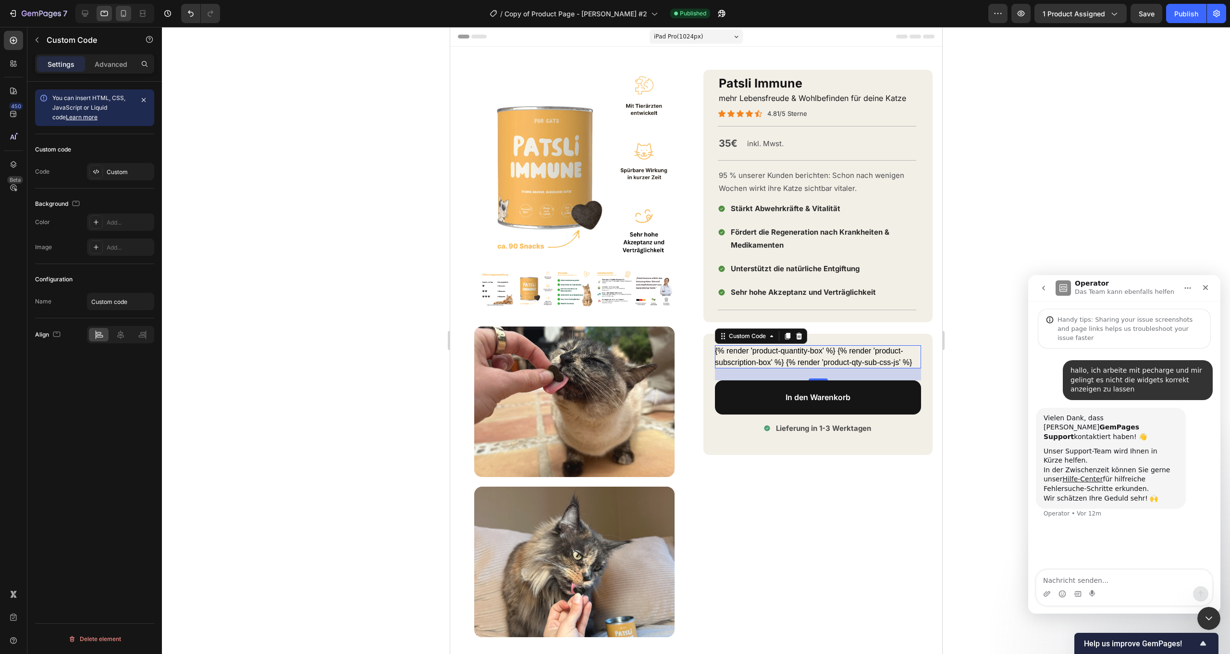
scroll to position [284, 0]
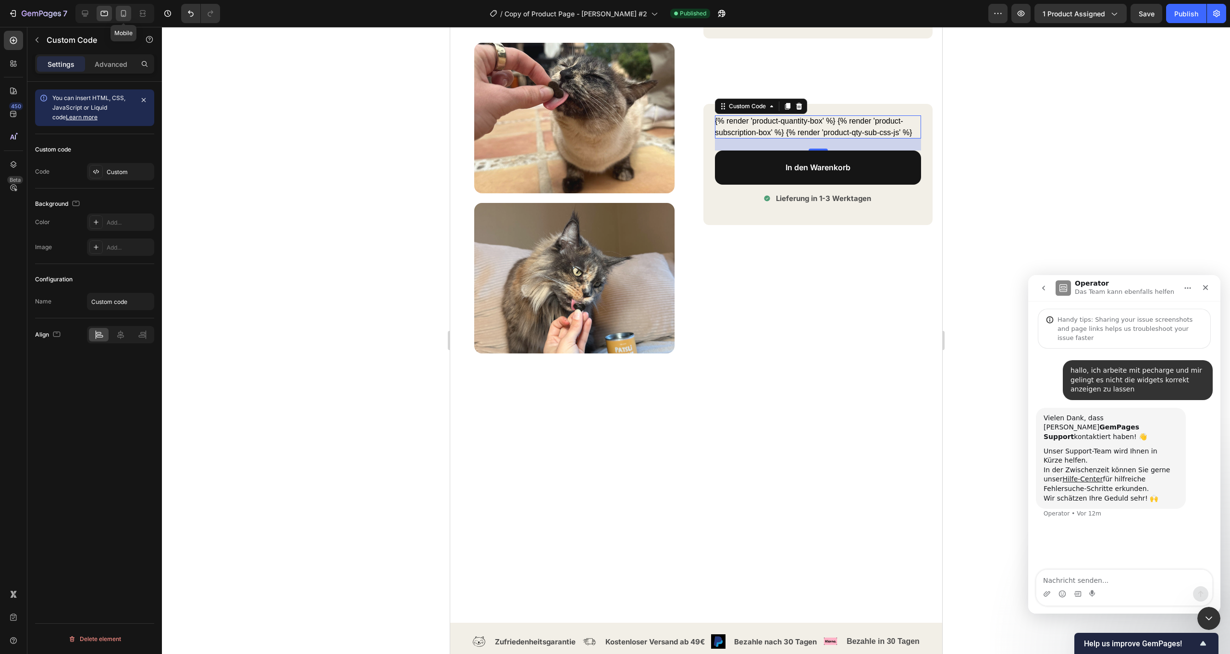
click at [121, 13] on icon at bounding box center [124, 14] width 10 height 10
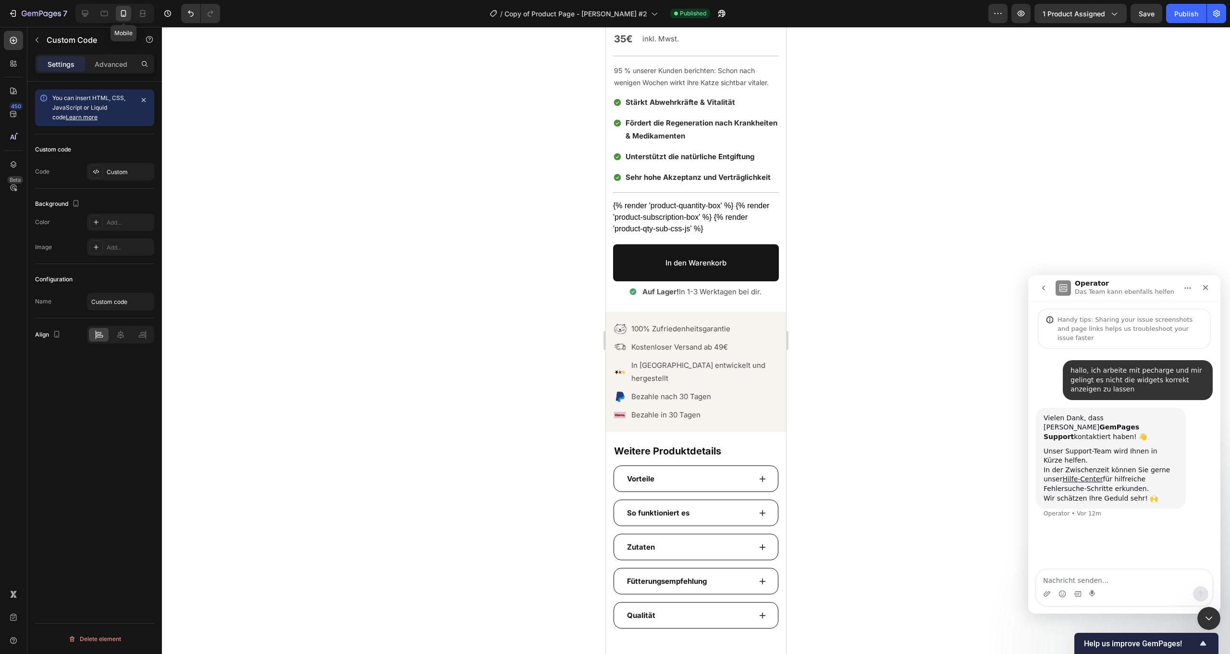
scroll to position [250, 0]
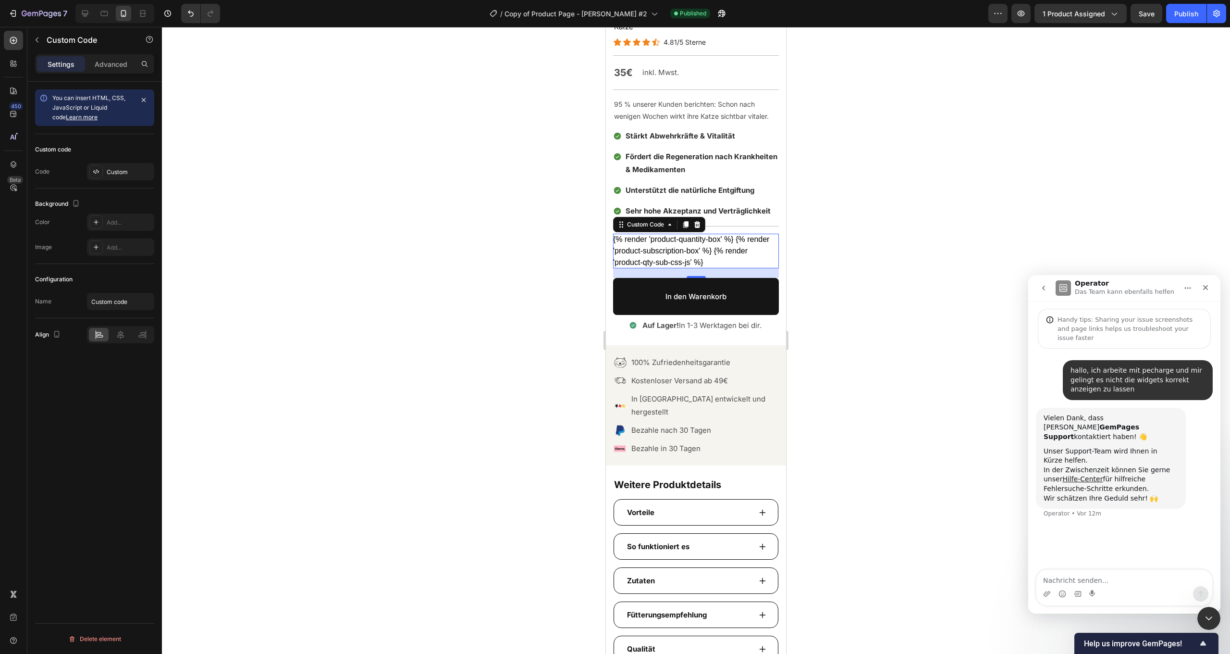
click at [691, 248] on div "{% render 'product-quantity-box' %} {% render 'product-subscription-box' %} {% …" at bounding box center [696, 251] width 166 height 35
click at [698, 223] on icon at bounding box center [698, 224] width 6 height 7
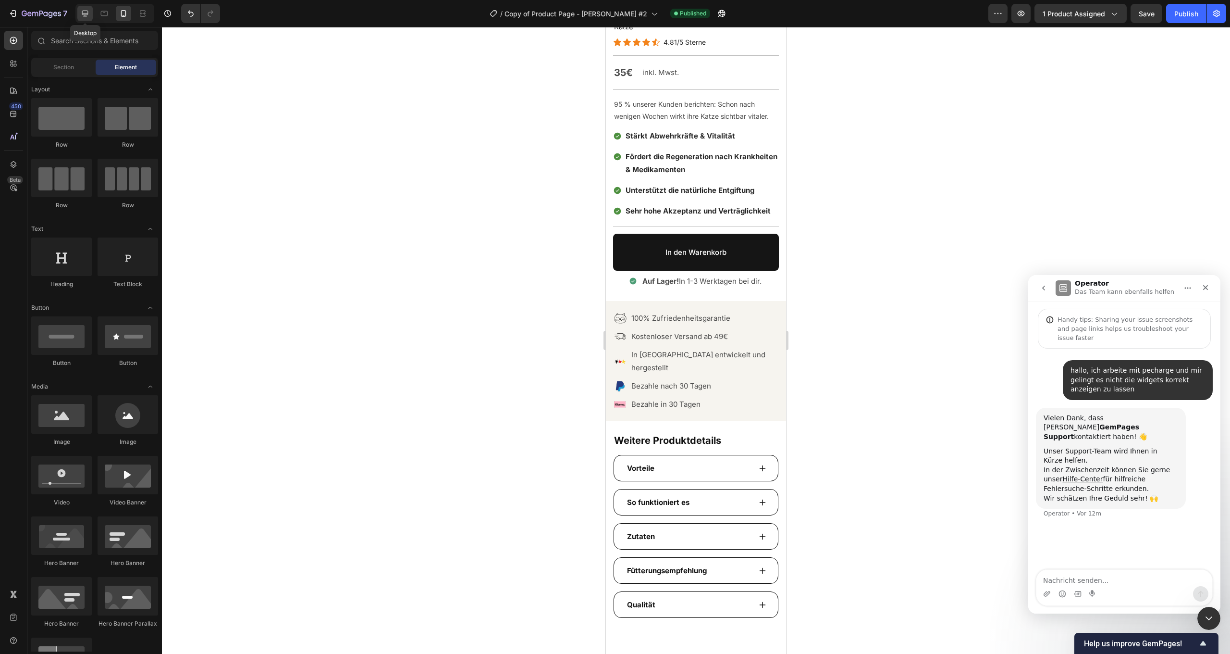
click at [89, 12] on icon at bounding box center [85, 14] width 10 height 10
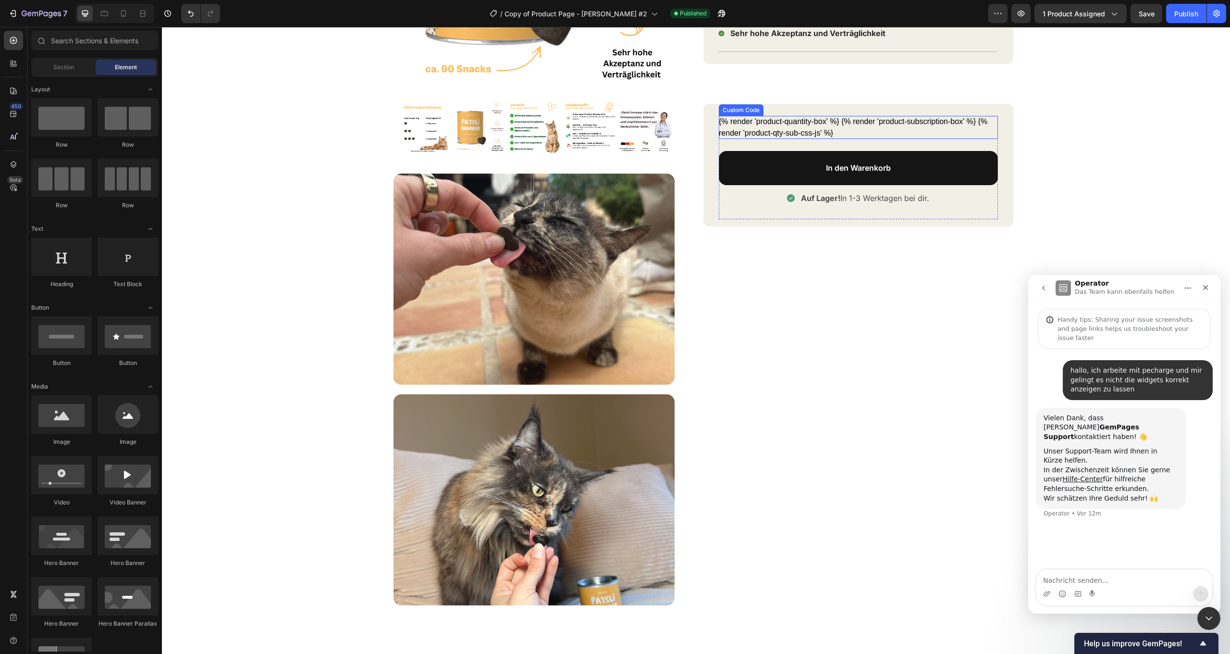
click at [766, 120] on div "{% render 'product-quantity-box' %} {% render 'product-subscription-box' %} {% …" at bounding box center [858, 127] width 279 height 23
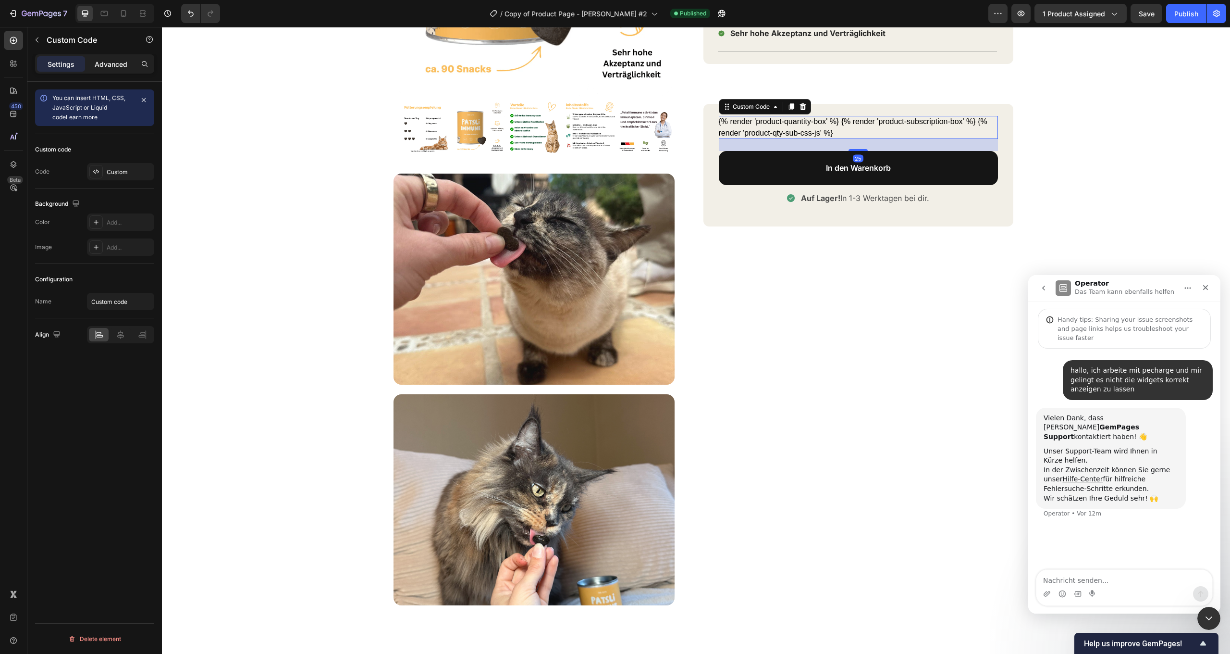
click at [126, 70] on div "Advanced" at bounding box center [111, 63] width 48 height 15
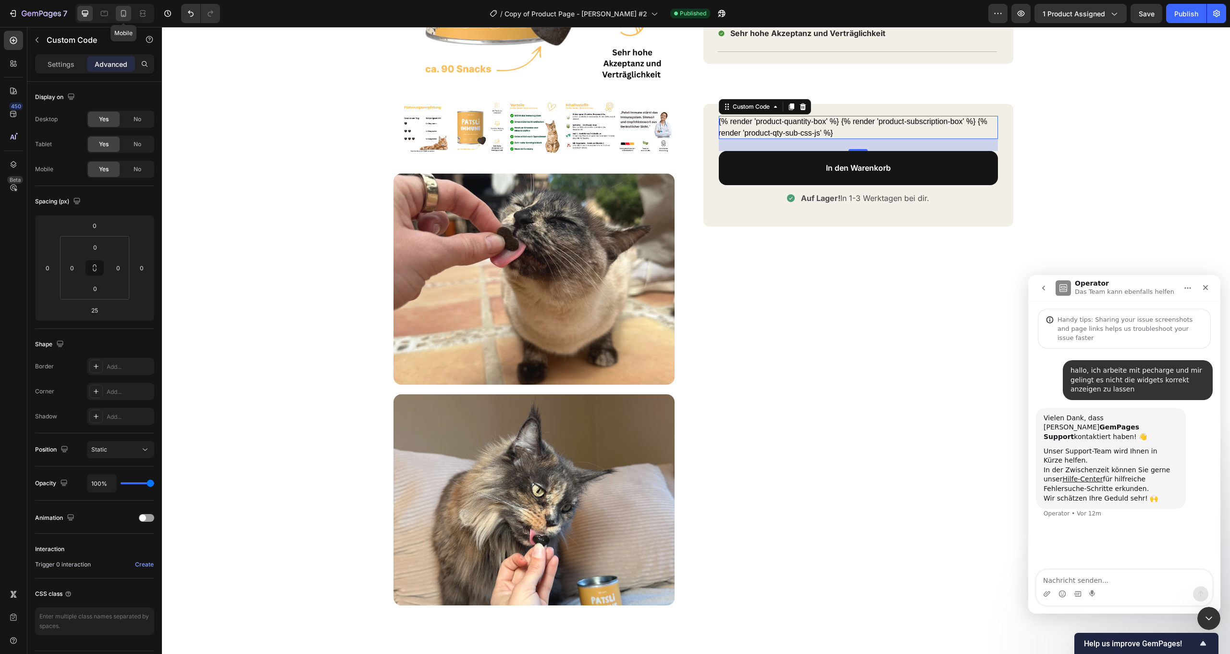
click at [119, 12] on icon at bounding box center [124, 14] width 10 height 10
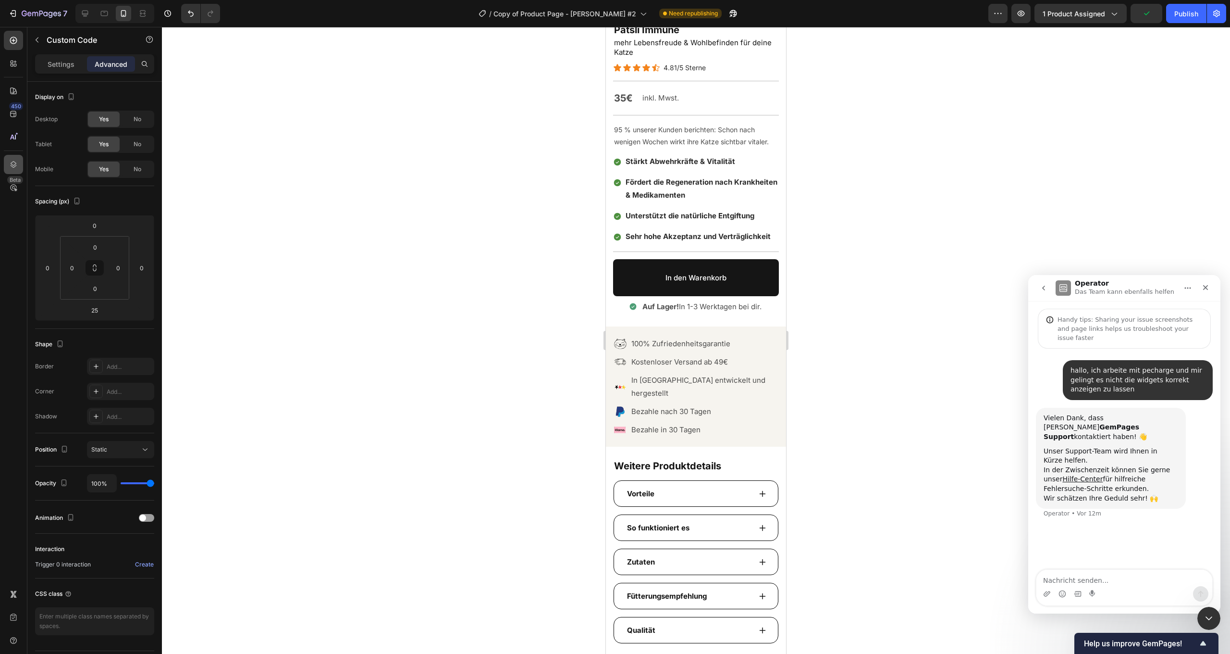
scroll to position [216, 0]
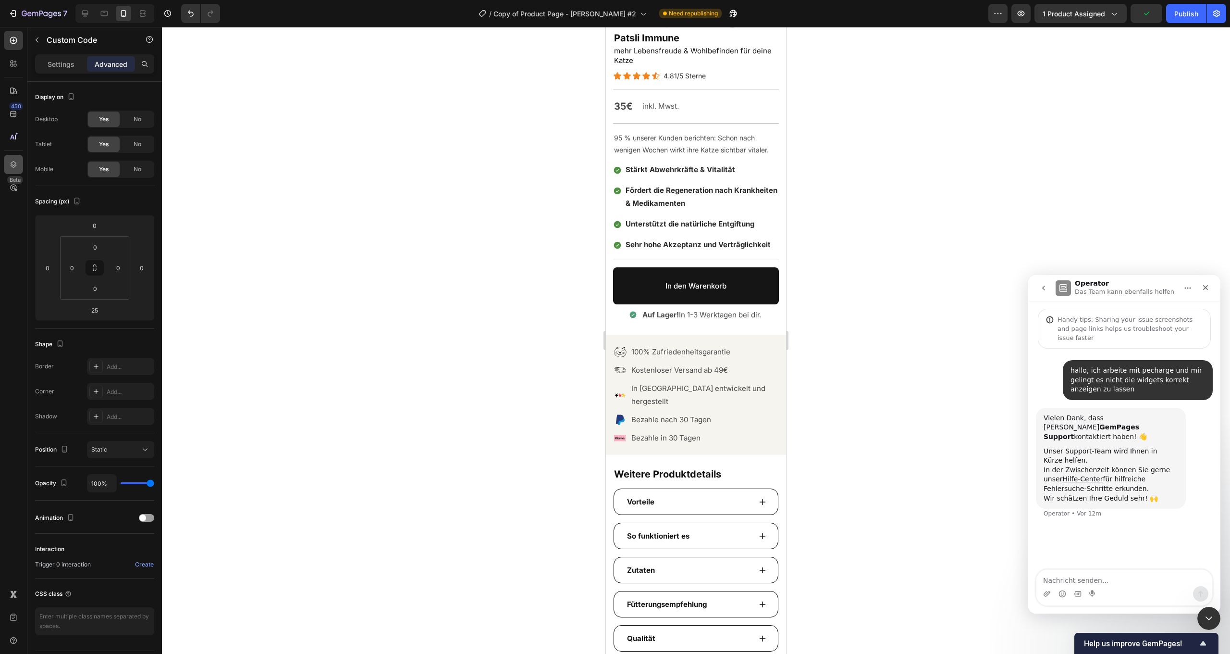
click at [14, 167] on icon at bounding box center [14, 164] width 6 height 7
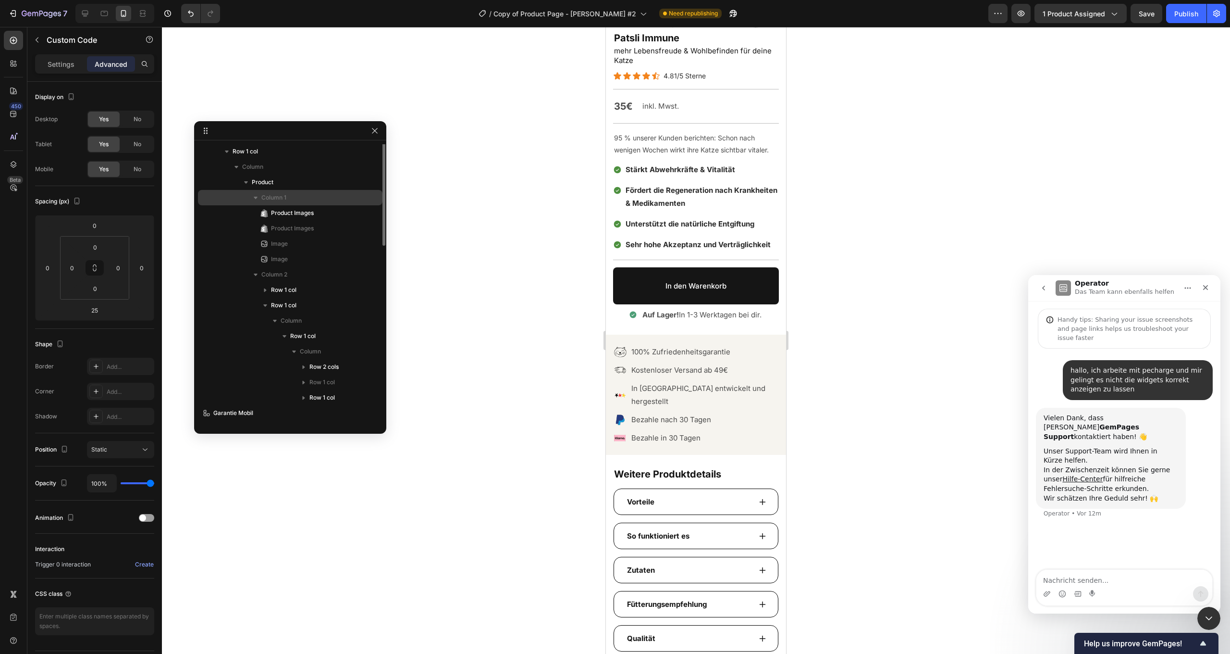
scroll to position [0, 0]
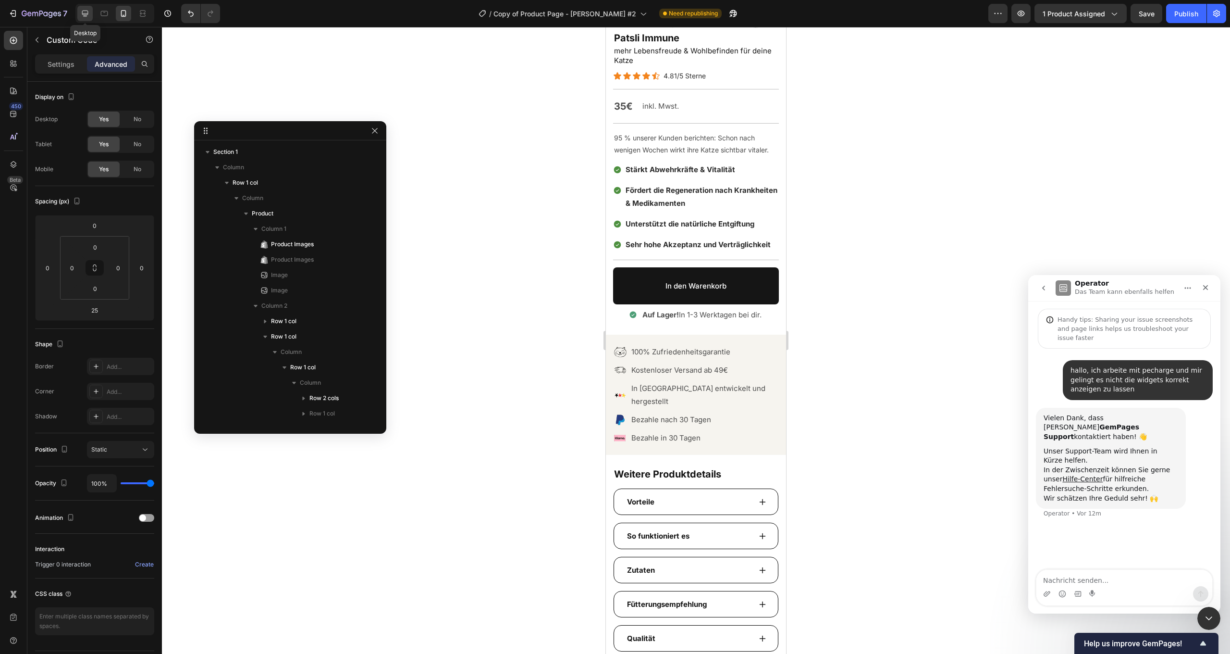
click at [87, 17] on icon at bounding box center [85, 14] width 10 height 10
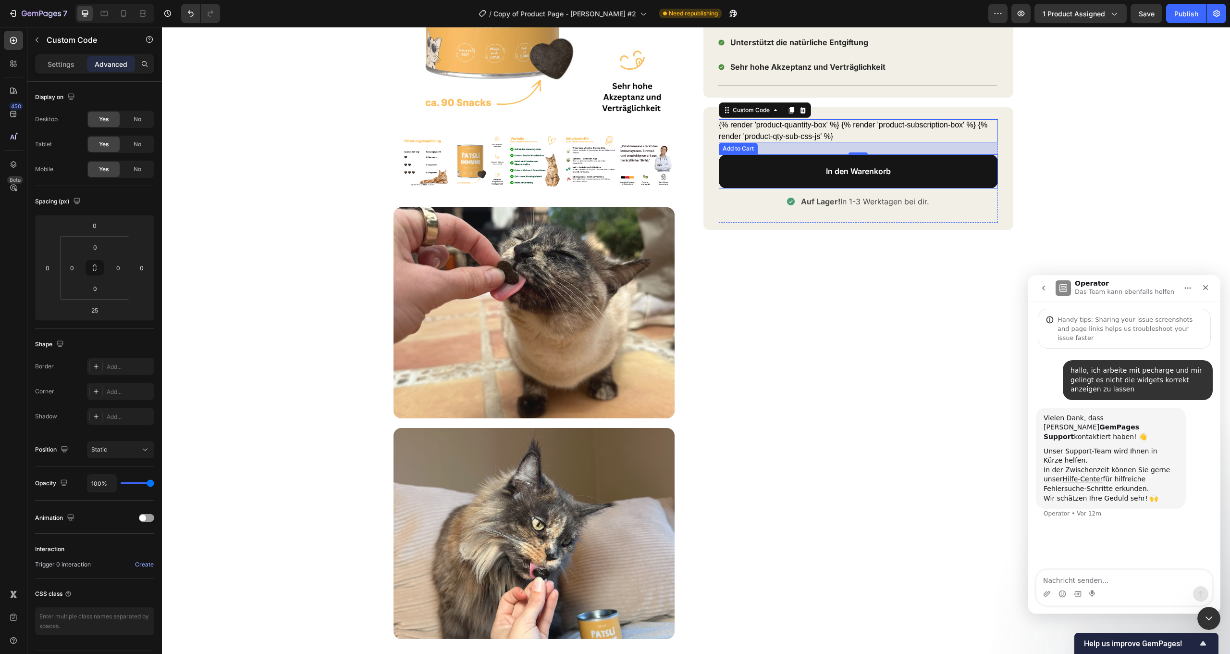
scroll to position [273, 0]
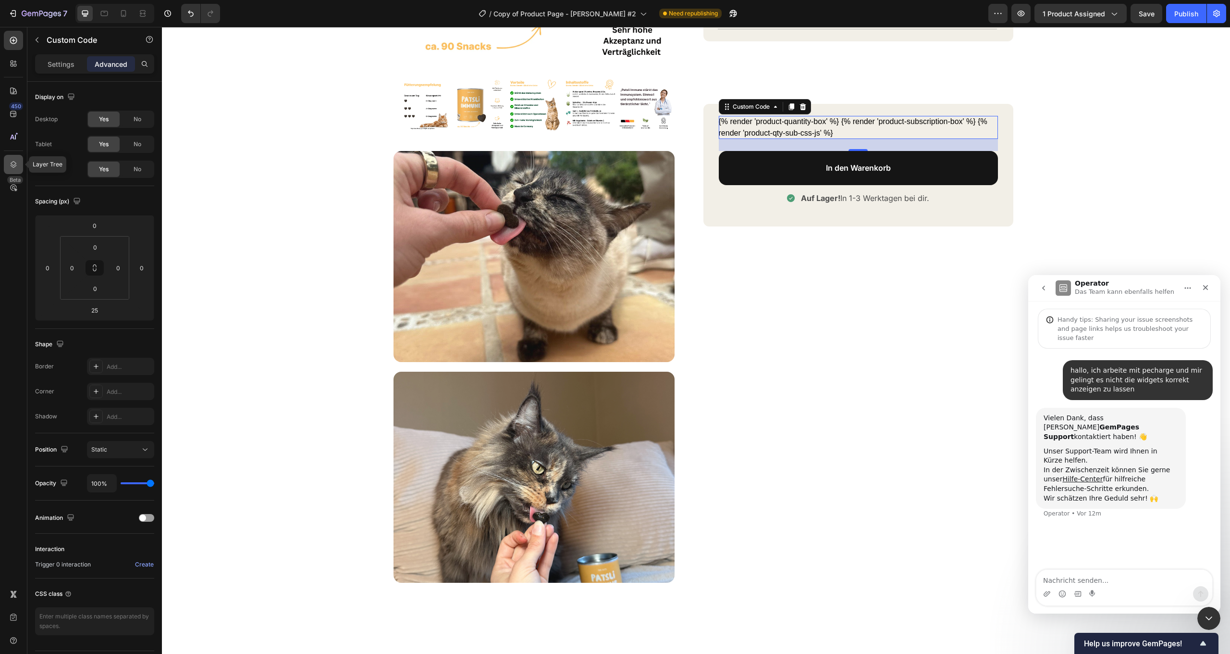
click at [15, 171] on div at bounding box center [13, 164] width 19 height 19
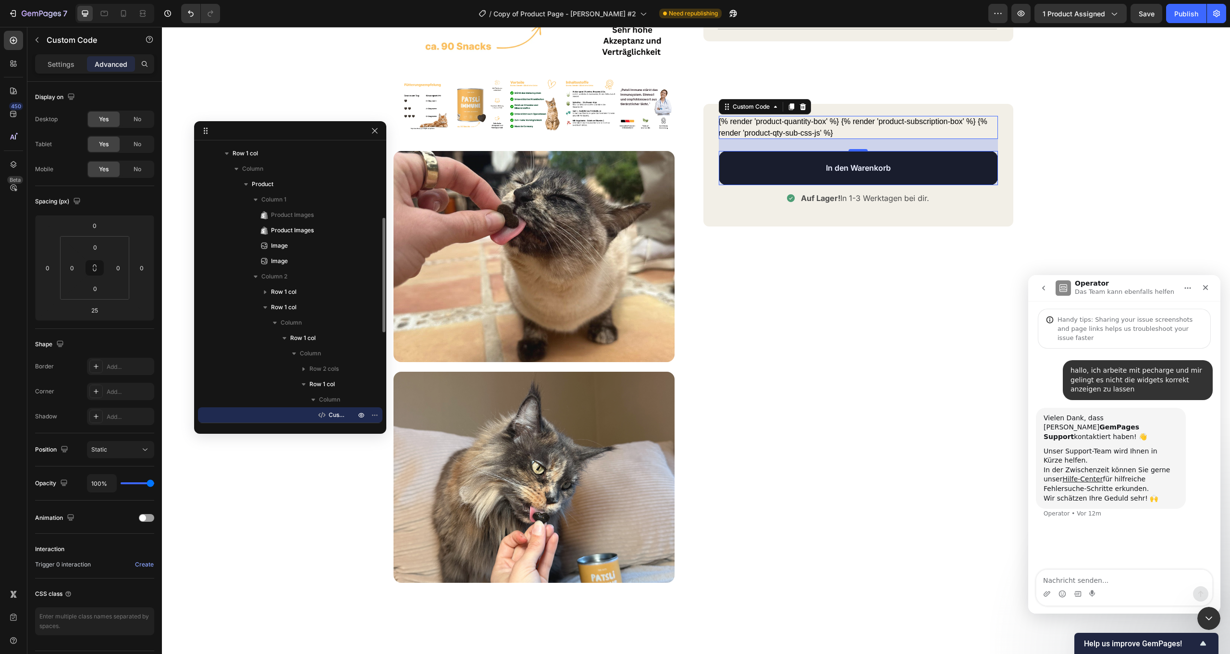
scroll to position [0, 0]
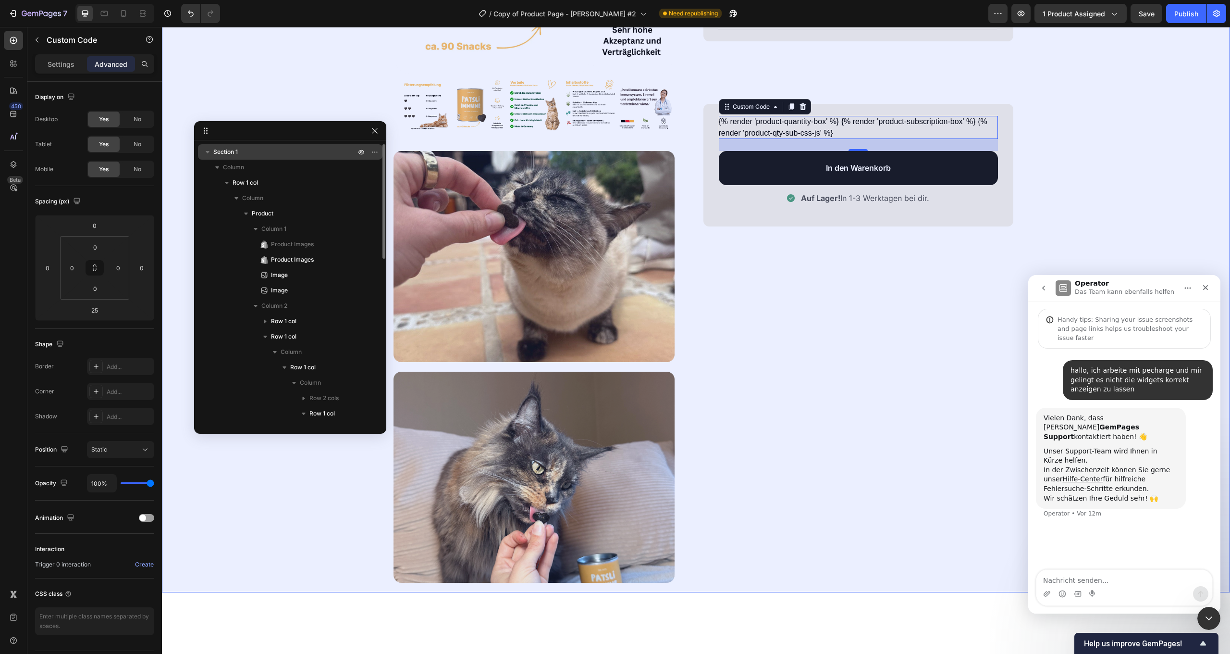
click at [207, 153] on icon "button" at bounding box center [208, 152] width 4 height 2
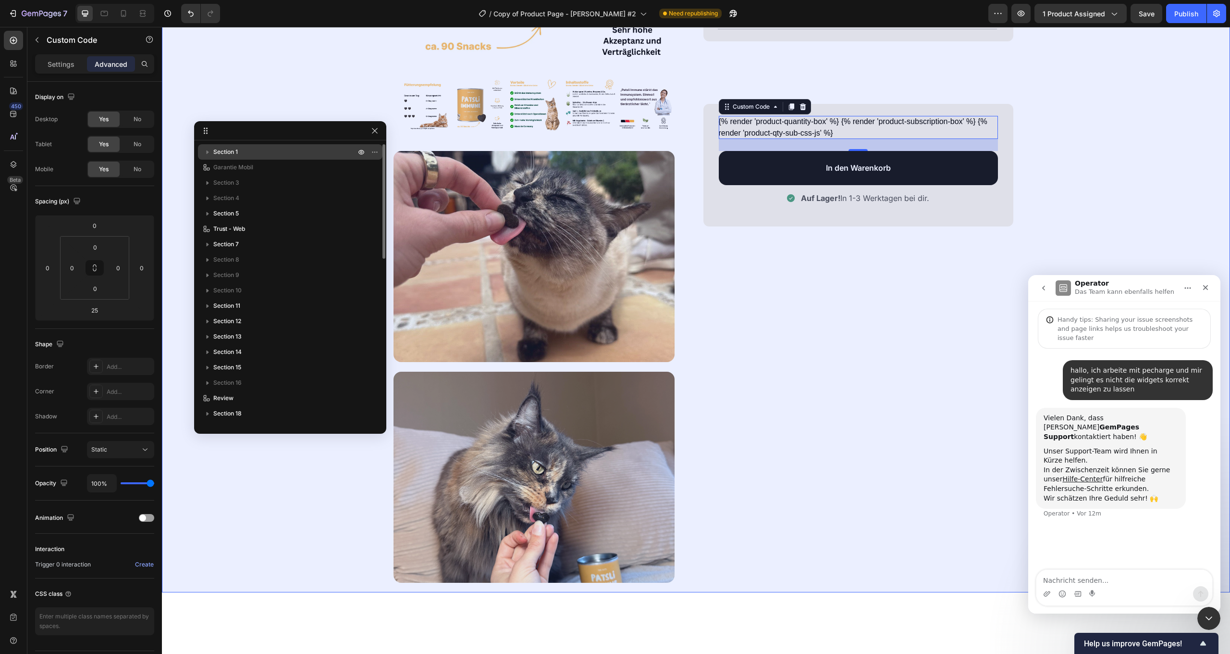
click at [206, 152] on icon "button" at bounding box center [208, 152] width 10 height 10
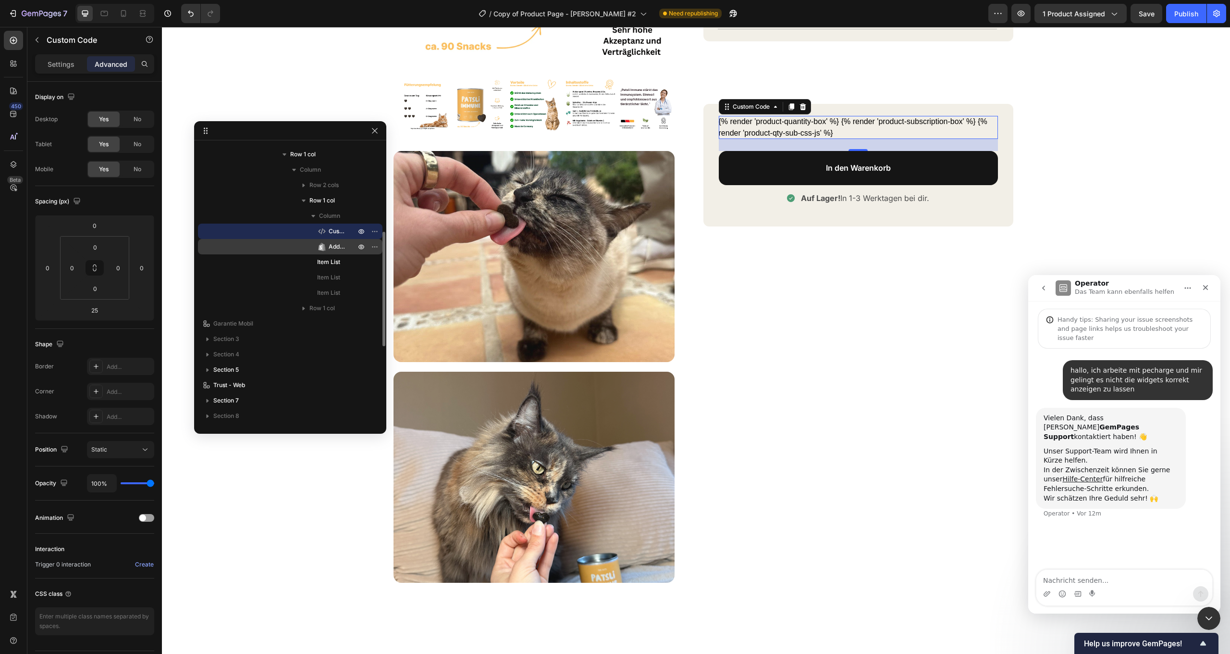
scroll to position [202, 0]
click at [119, 10] on icon at bounding box center [124, 14] width 10 height 10
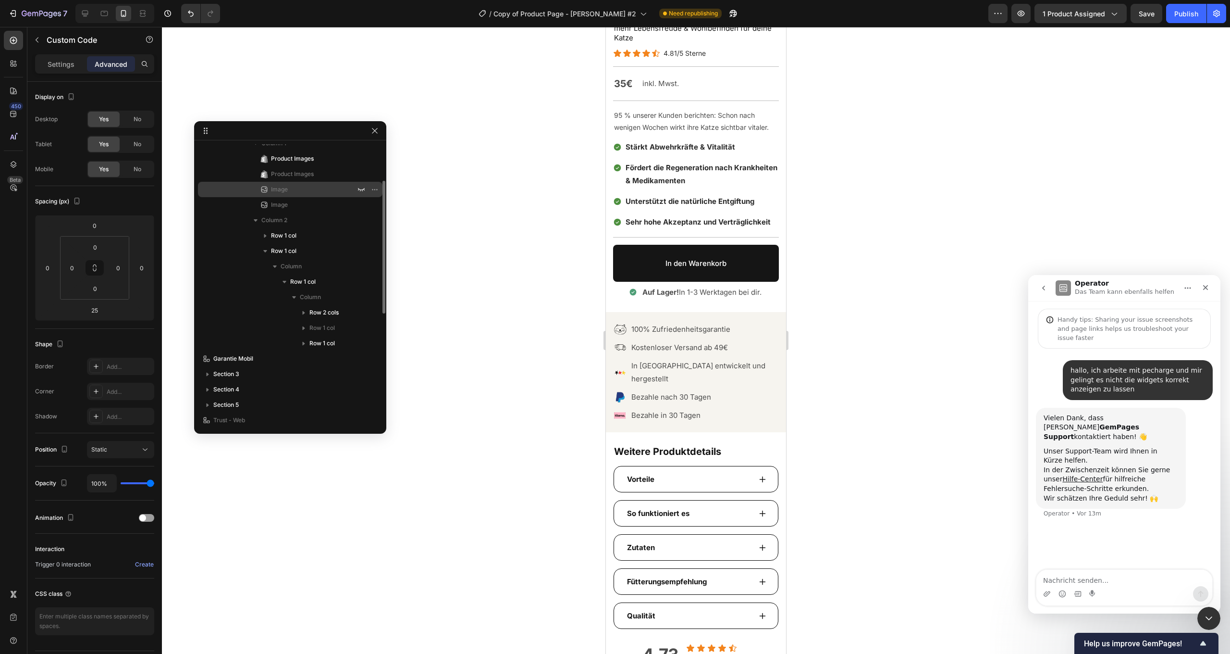
scroll to position [105, 0]
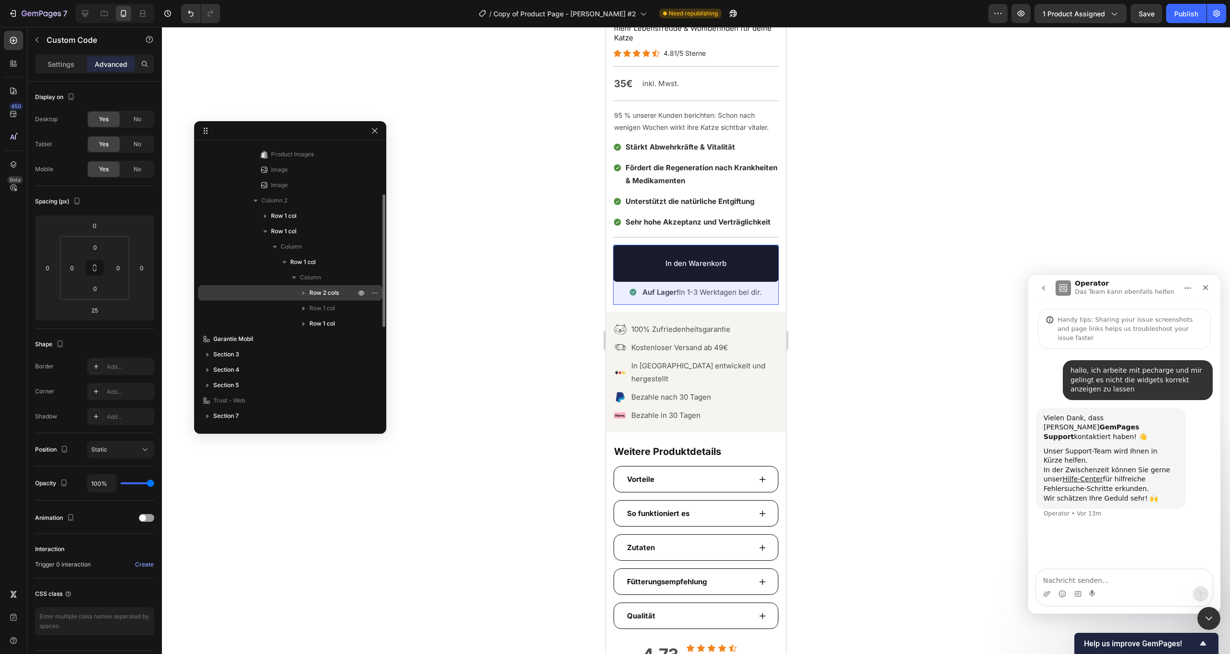
click at [319, 294] on span "Row 2 cols" at bounding box center [324, 293] width 29 height 10
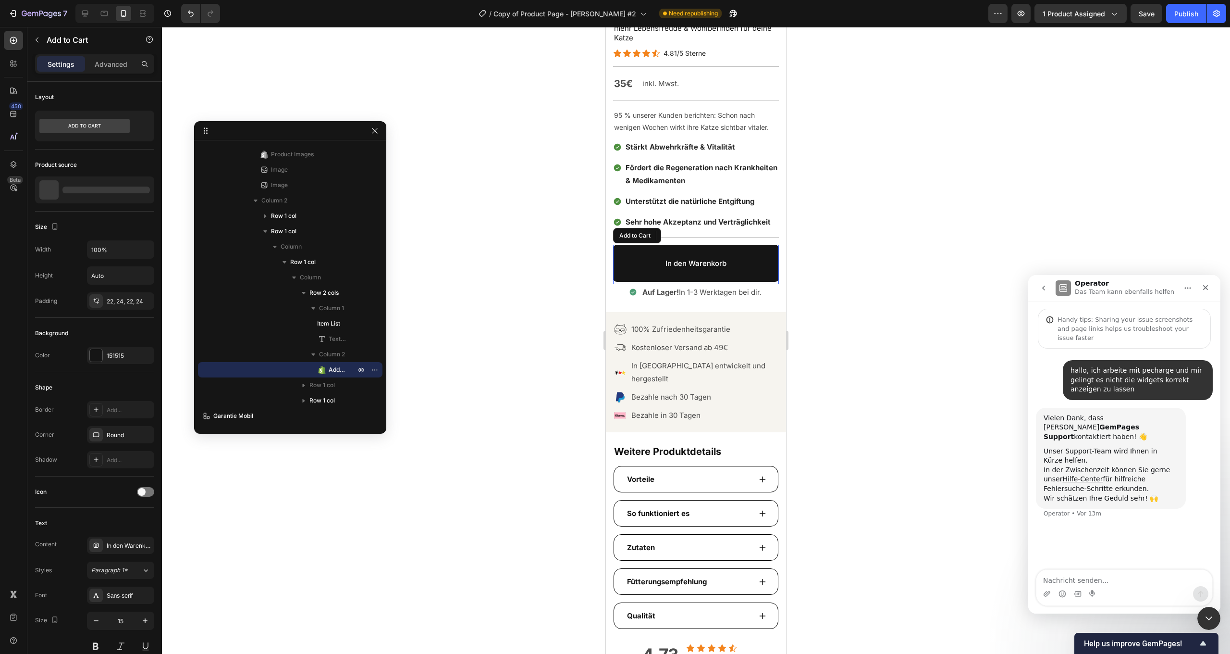
drag, startPoint x: 626, startPoint y: 266, endPoint x: 1176, endPoint y: 262, distance: 549.9
click at [626, 266] on button "In den Warenkorb" at bounding box center [696, 263] width 166 height 37
click at [111, 19] on div at bounding box center [104, 13] width 15 height 15
type input "16"
type input "270"
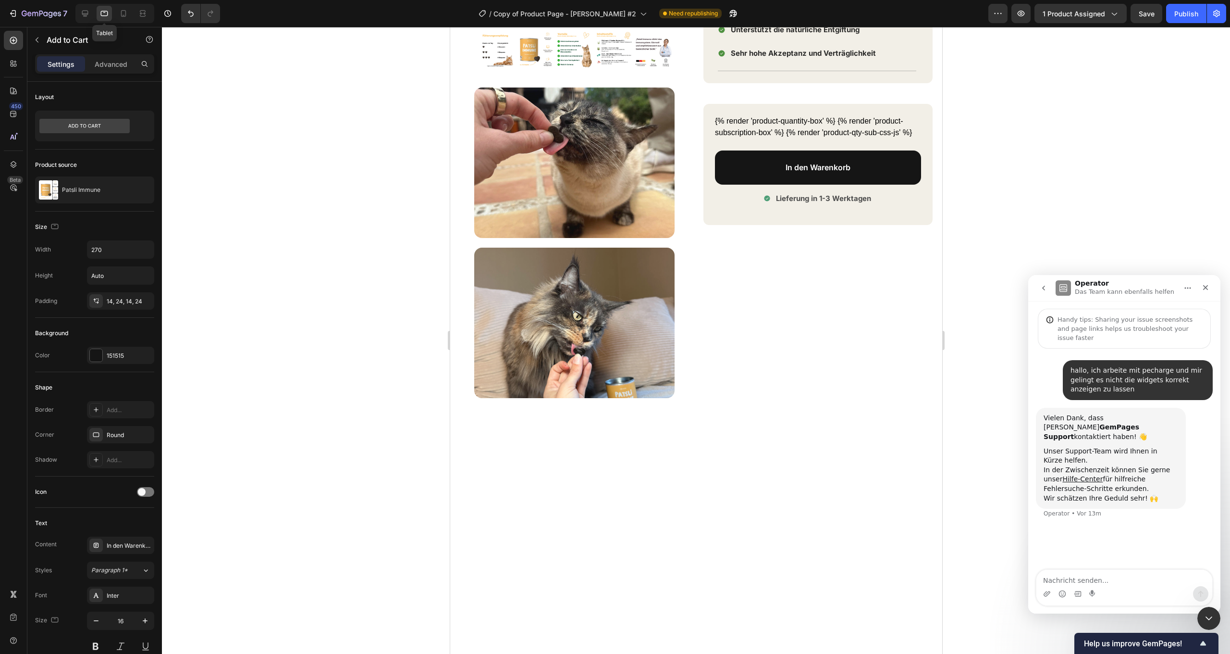
scroll to position [205, 0]
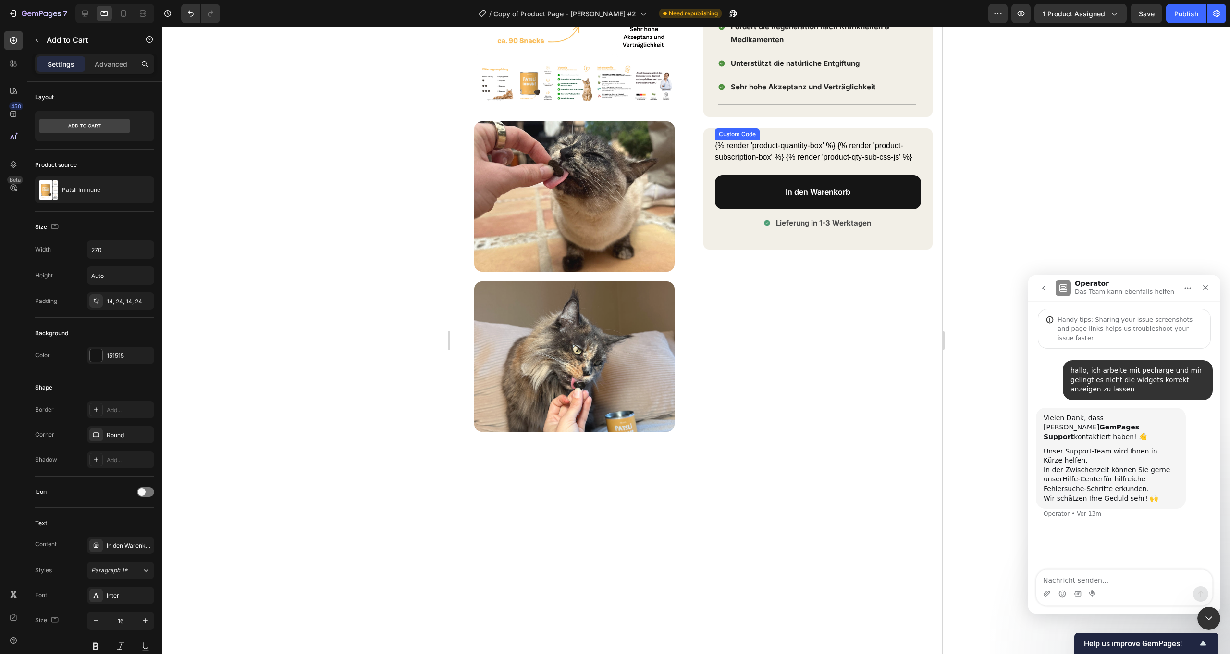
click at [818, 149] on div "{% render 'product-quantity-box' %} {% render 'product-subscription-box' %} {% …" at bounding box center [818, 151] width 206 height 23
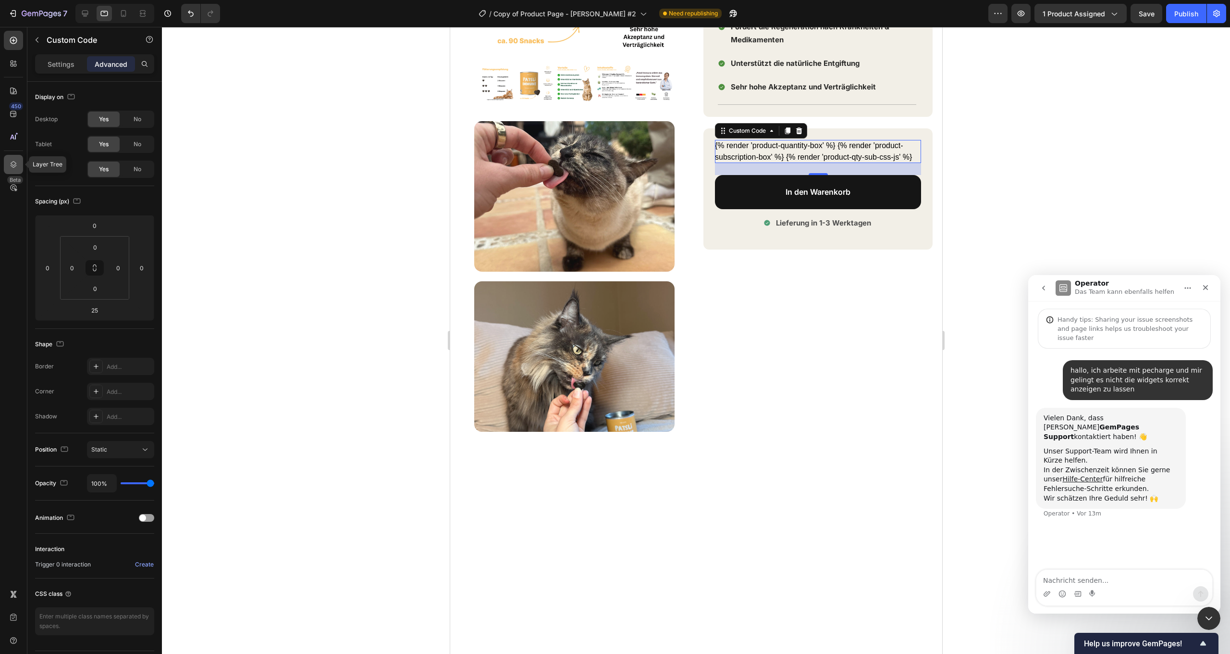
click at [16, 167] on icon at bounding box center [14, 165] width 10 height 10
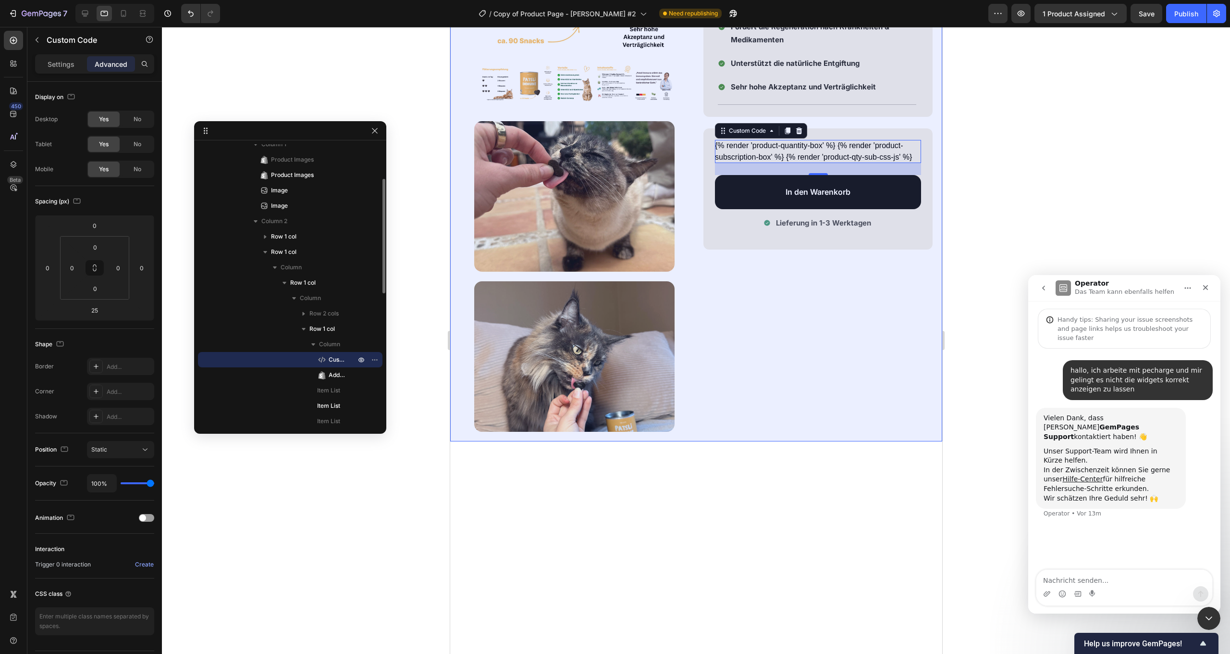
scroll to position [88, 0]
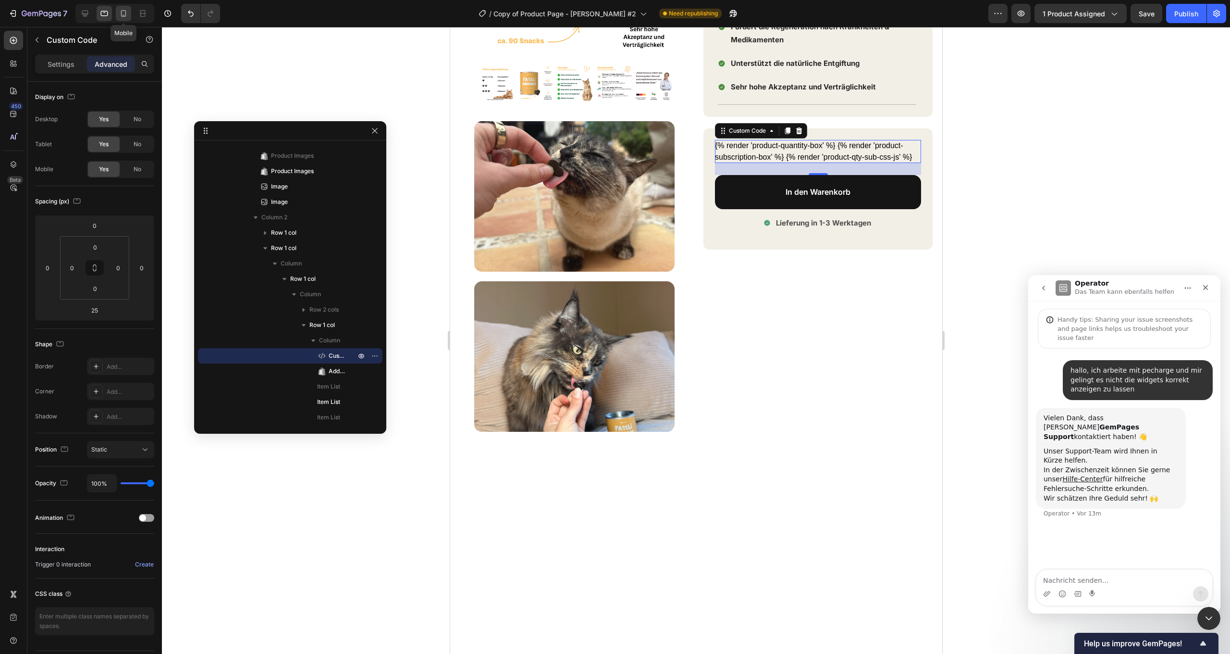
click at [127, 13] on icon at bounding box center [124, 14] width 10 height 10
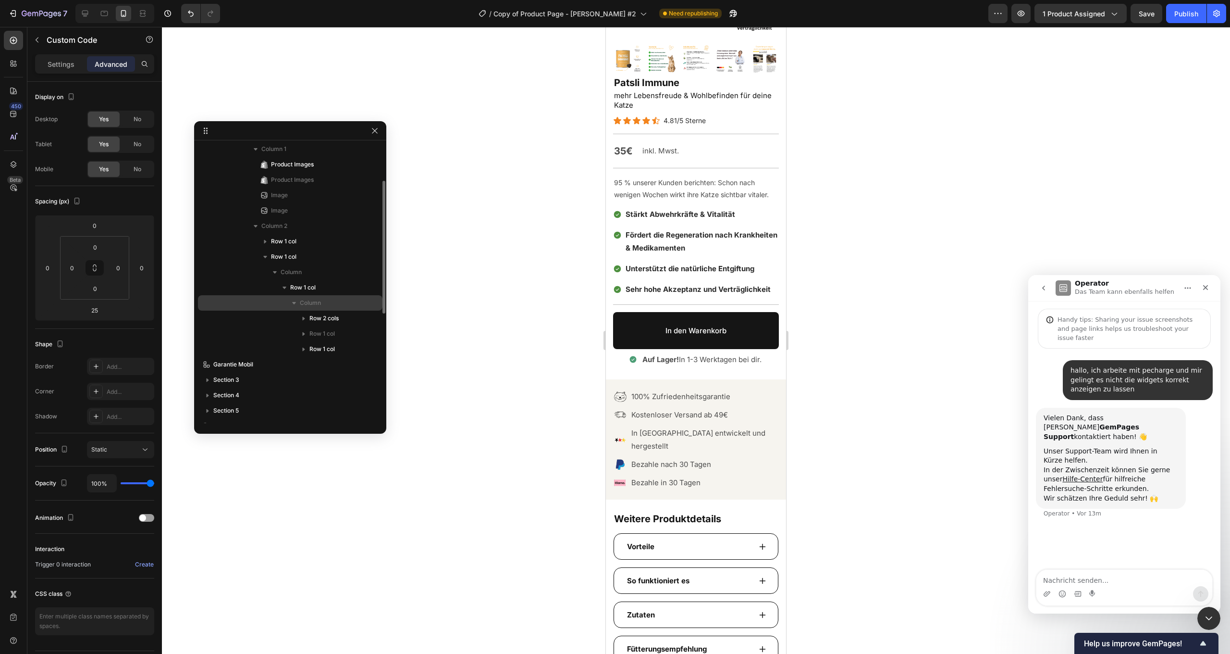
scroll to position [74, 0]
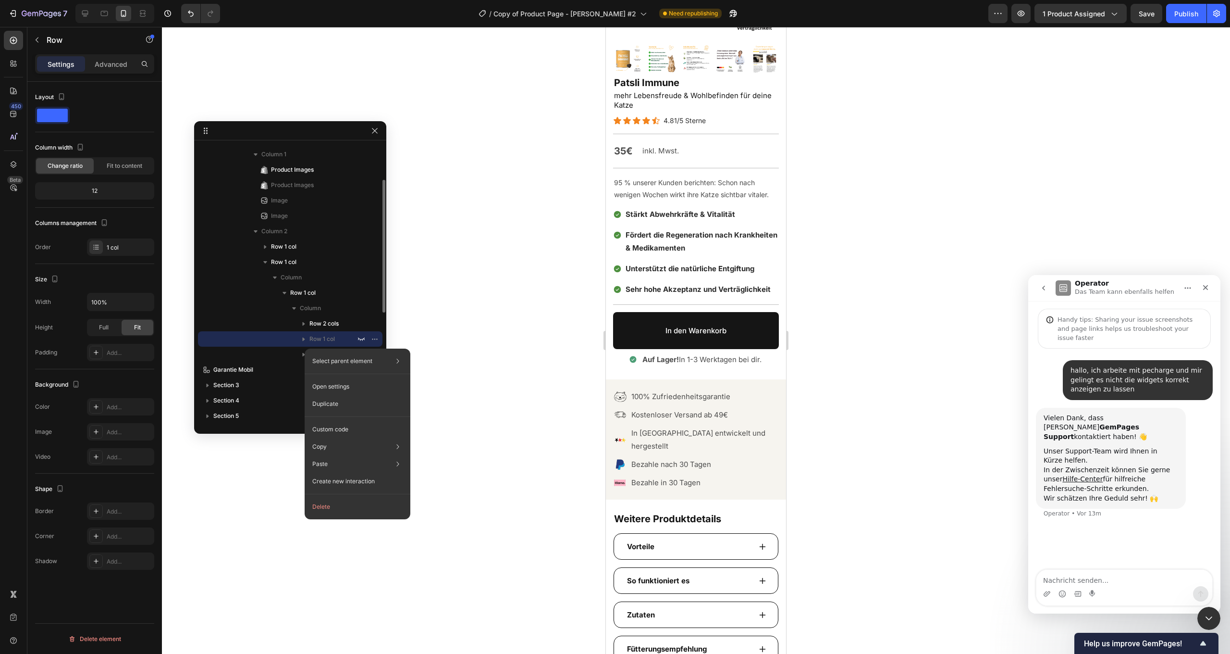
click at [304, 339] on icon "button" at bounding box center [304, 339] width 2 height 4
click at [298, 335] on div "Row 1 col" at bounding box center [290, 338] width 177 height 15
click at [362, 335] on icon "button" at bounding box center [362, 339] width 8 height 8
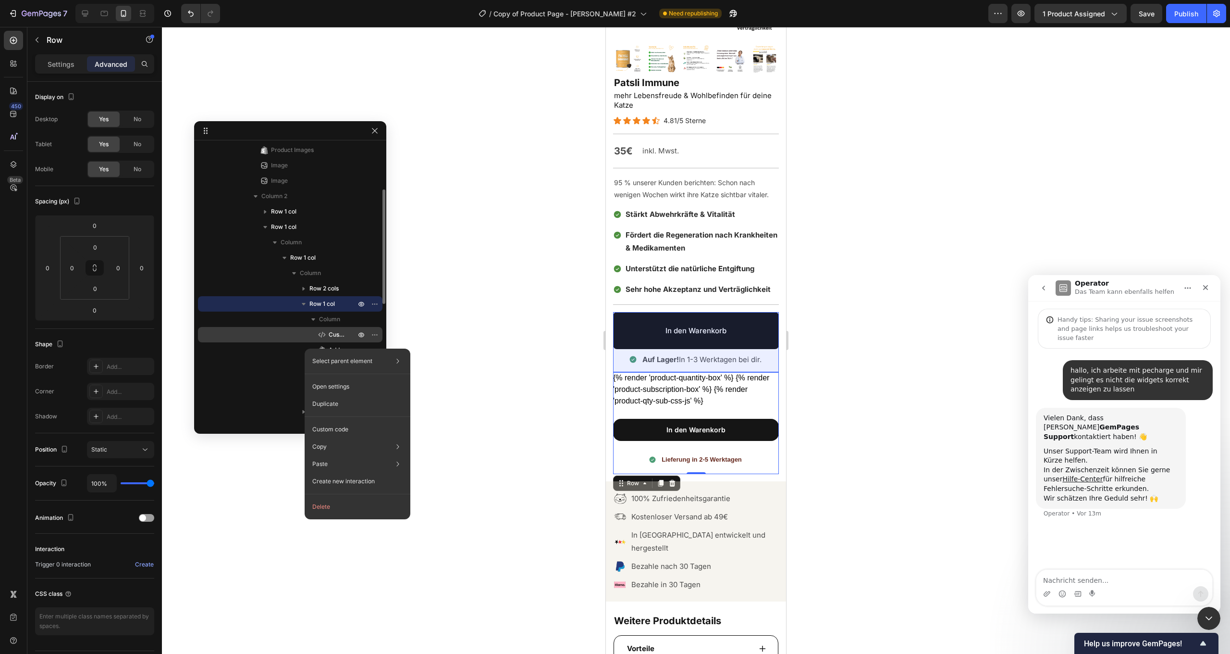
scroll to position [111, 0]
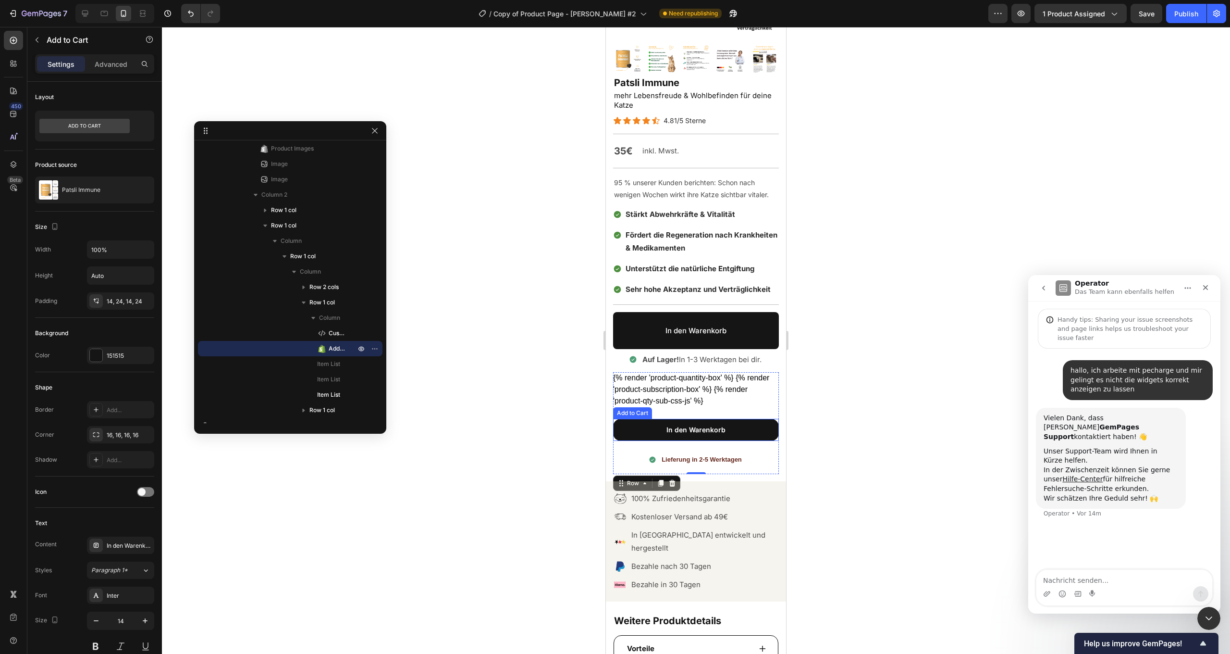
click at [753, 422] on button "In den Warenkorb" at bounding box center [696, 430] width 166 height 22
click at [118, 61] on p "Advanced" at bounding box center [111, 64] width 33 height 10
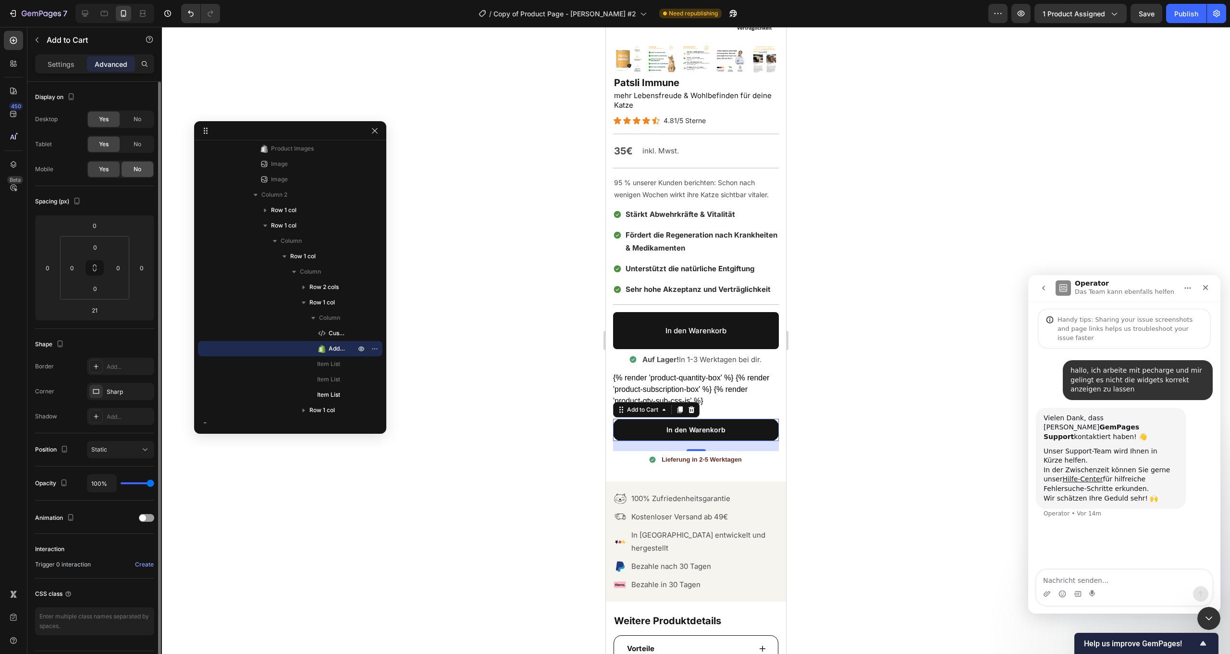
click at [142, 172] on div "No" at bounding box center [138, 168] width 32 height 15
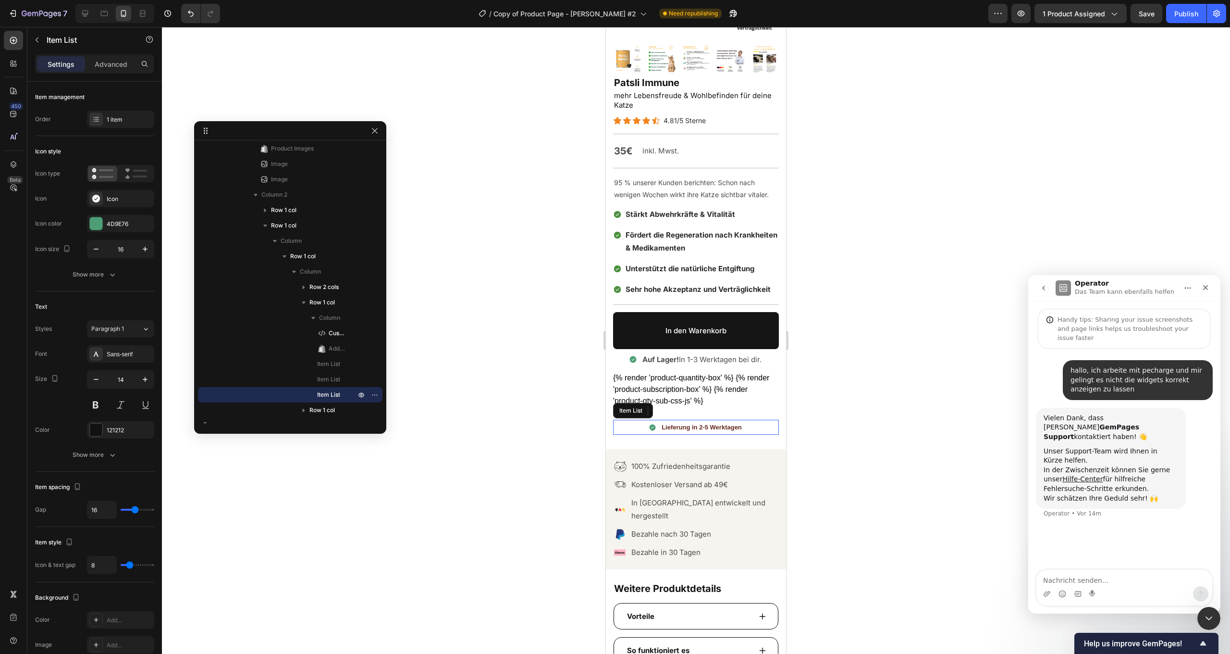
click at [751, 429] on div "Lieferung in 2-5 Werktagen" at bounding box center [696, 427] width 166 height 15
click at [360, 394] on icon "button" at bounding box center [362, 395] width 8 height 8
click at [122, 64] on p "Advanced" at bounding box center [111, 64] width 33 height 10
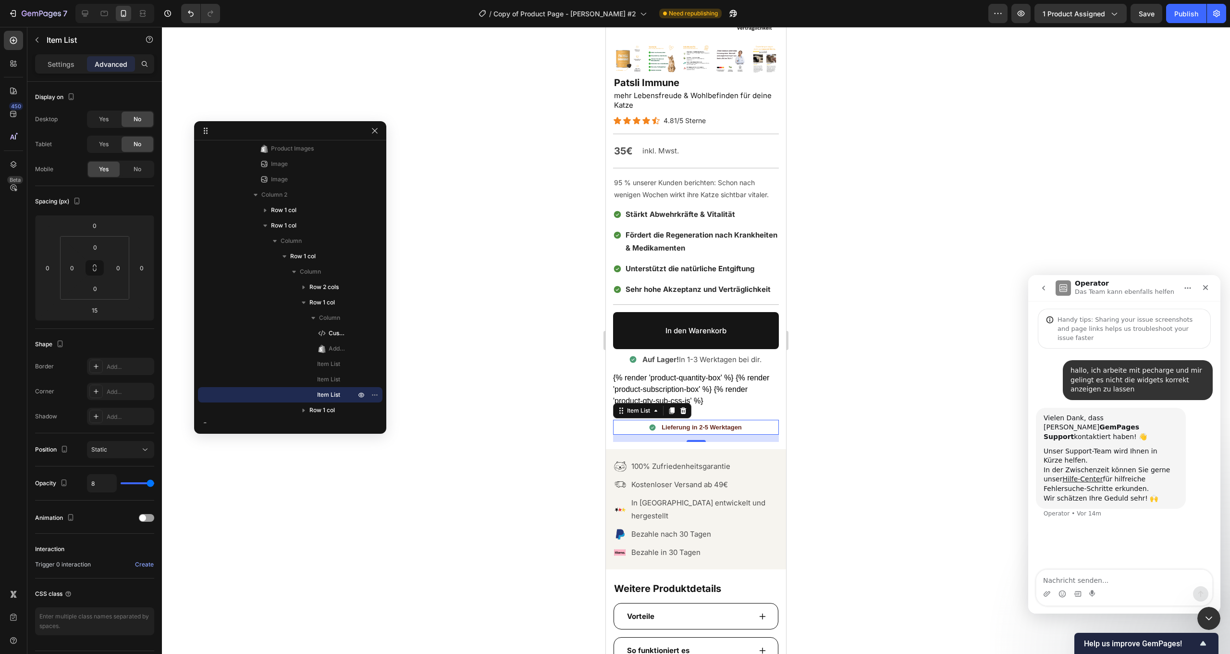
type input "100%"
drag, startPoint x: 149, startPoint y: 174, endPoint x: 88, endPoint y: 312, distance: 150.8
click at [149, 174] on div "No" at bounding box center [138, 168] width 32 height 15
click at [682, 409] on icon at bounding box center [684, 410] width 6 height 7
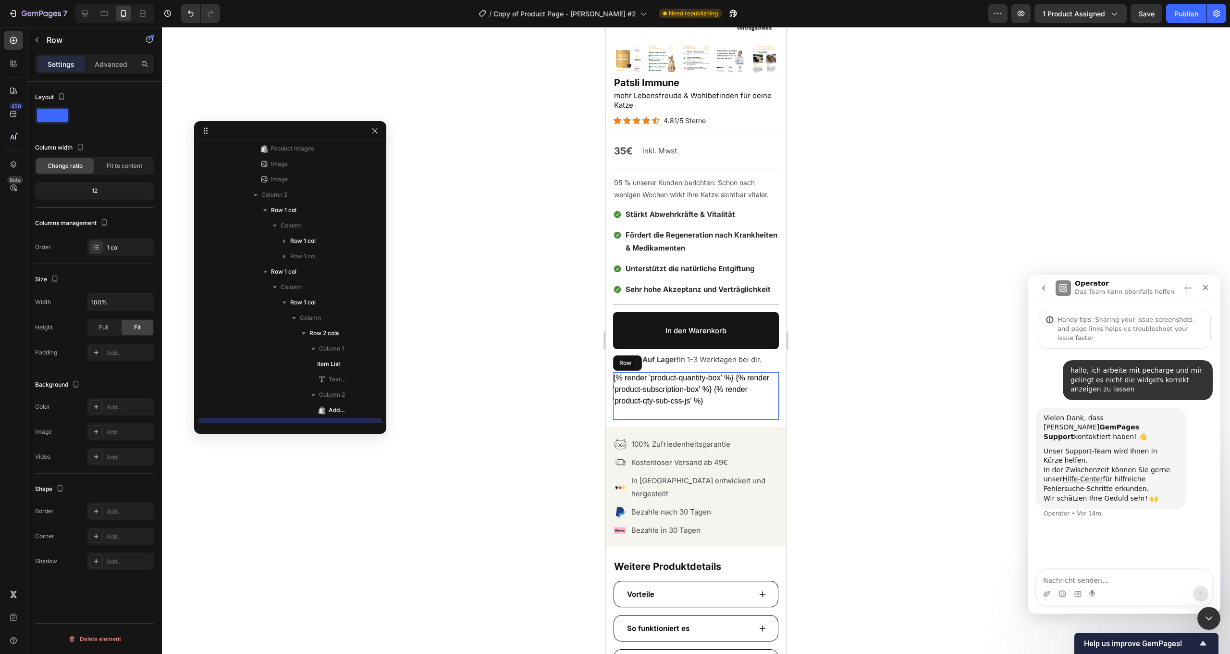
click at [721, 412] on div "{% render 'product-quantity-box' %} {% render 'product-subscription-box' %} {% …" at bounding box center [696, 396] width 166 height 48
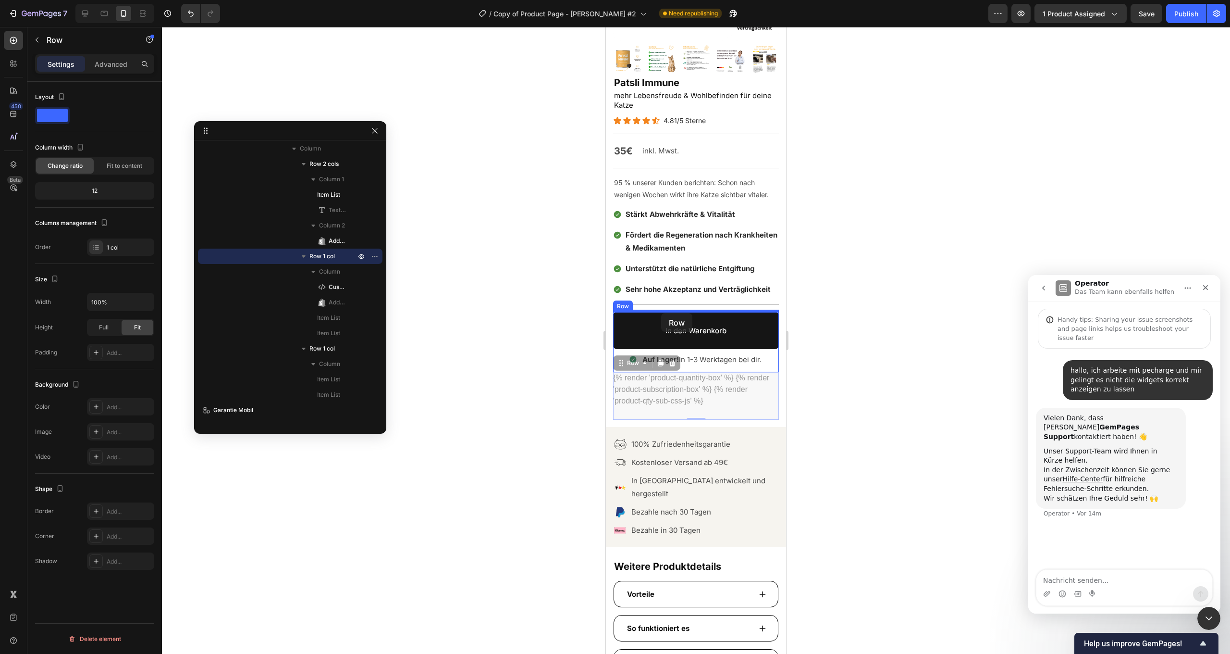
drag, startPoint x: 634, startPoint y: 363, endPoint x: 661, endPoint y: 313, distance: 57.2
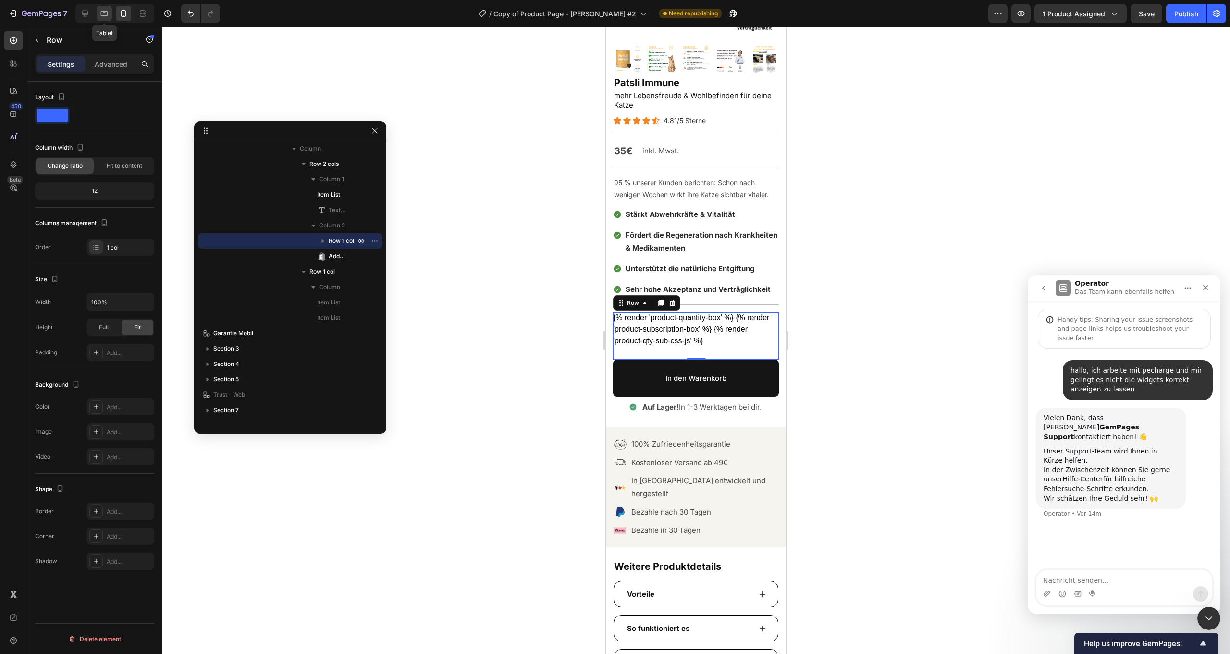
click at [112, 11] on div at bounding box center [104, 13] width 15 height 15
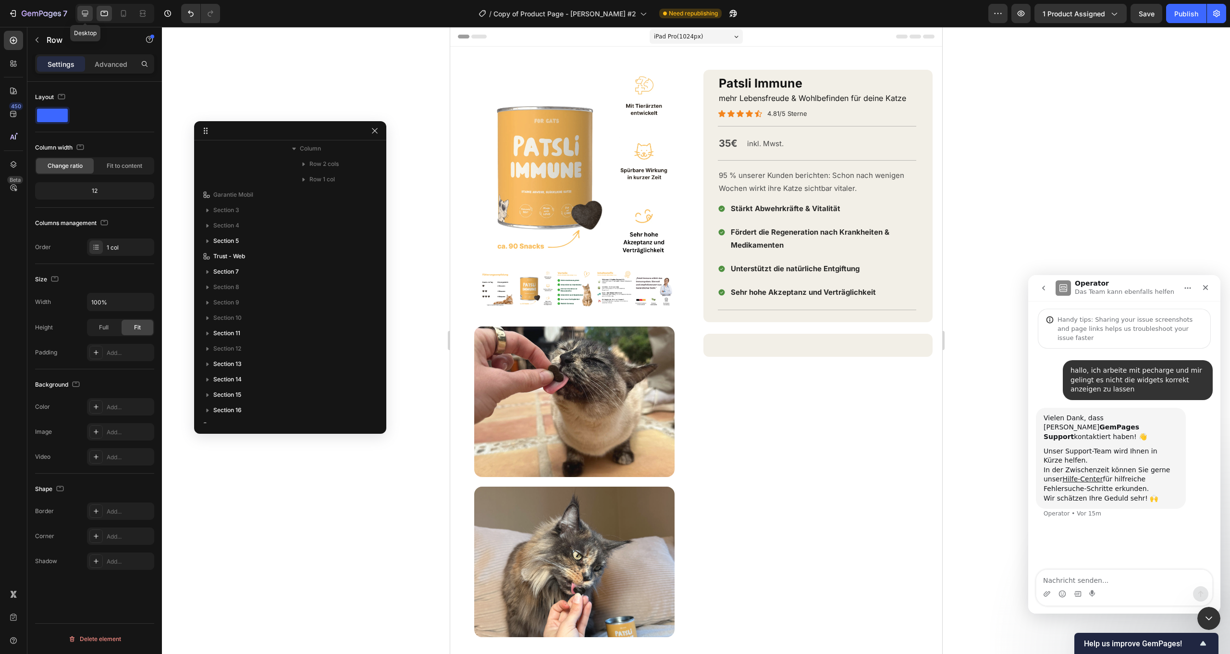
click at [86, 13] on icon at bounding box center [85, 14] width 10 height 10
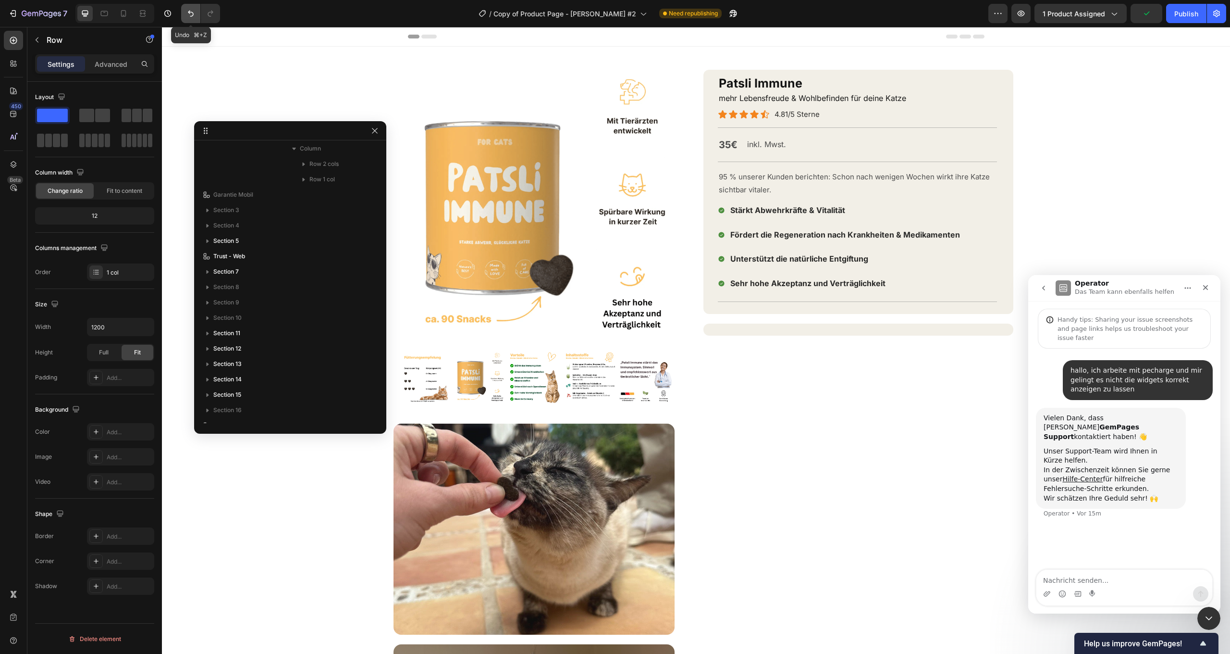
click at [192, 12] on icon "Undo/Redo" at bounding box center [191, 14] width 10 height 10
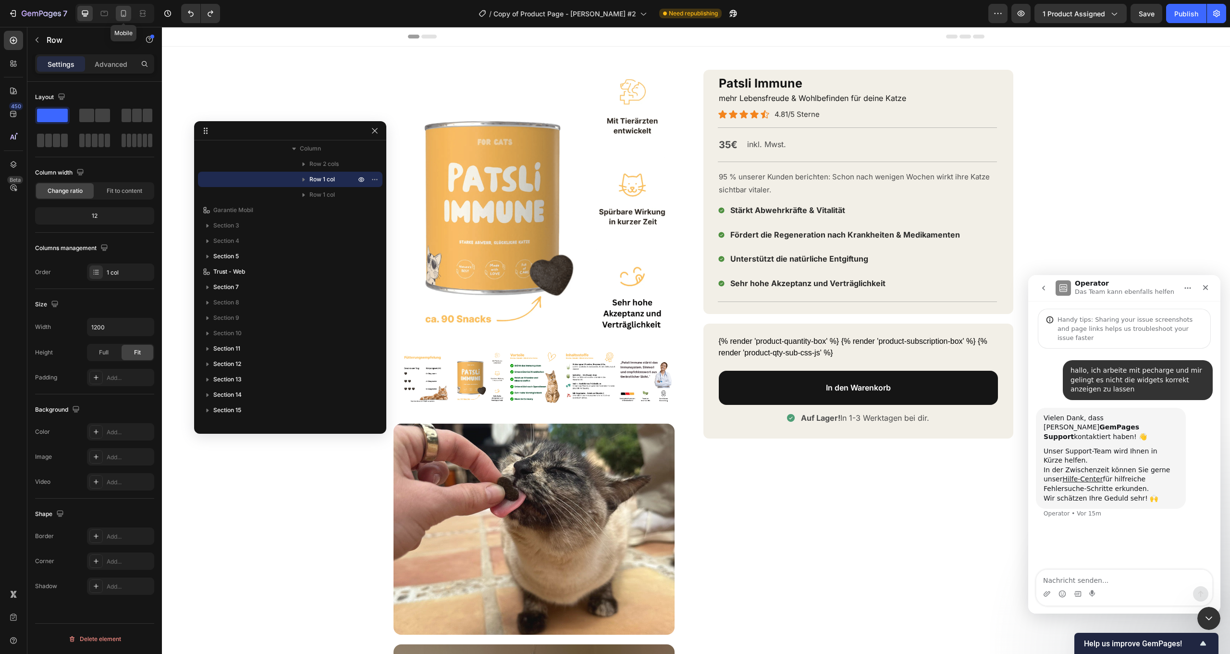
click at [124, 16] on icon at bounding box center [123, 13] width 5 height 7
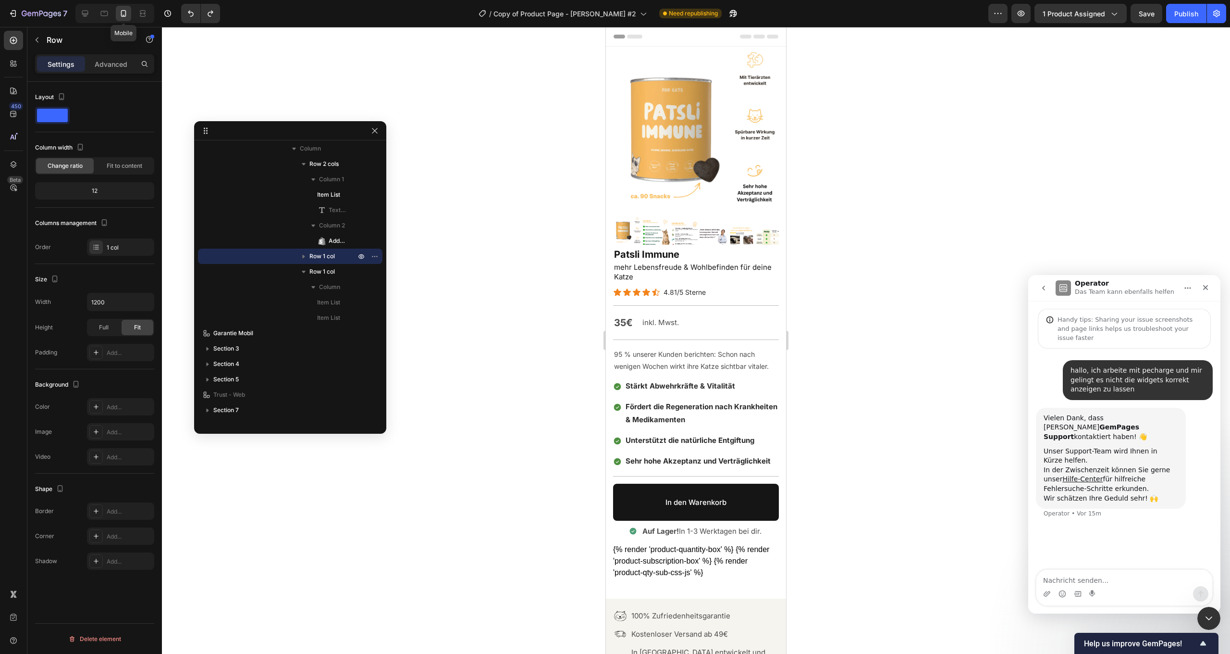
type input "100%"
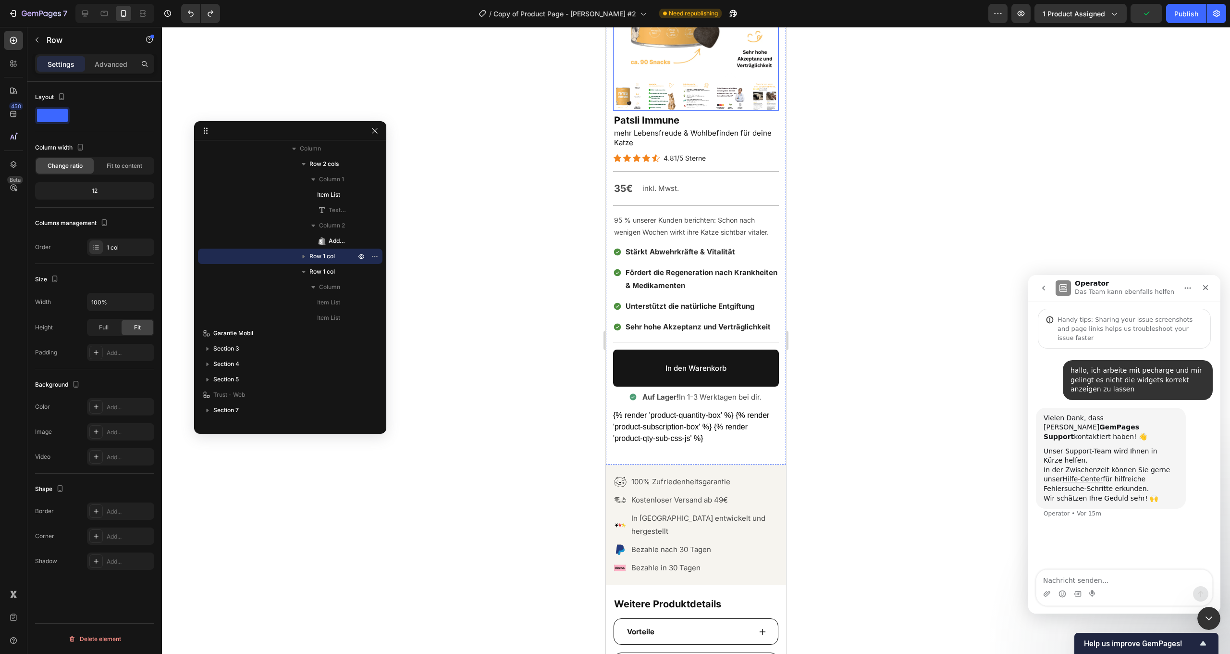
scroll to position [144, 0]
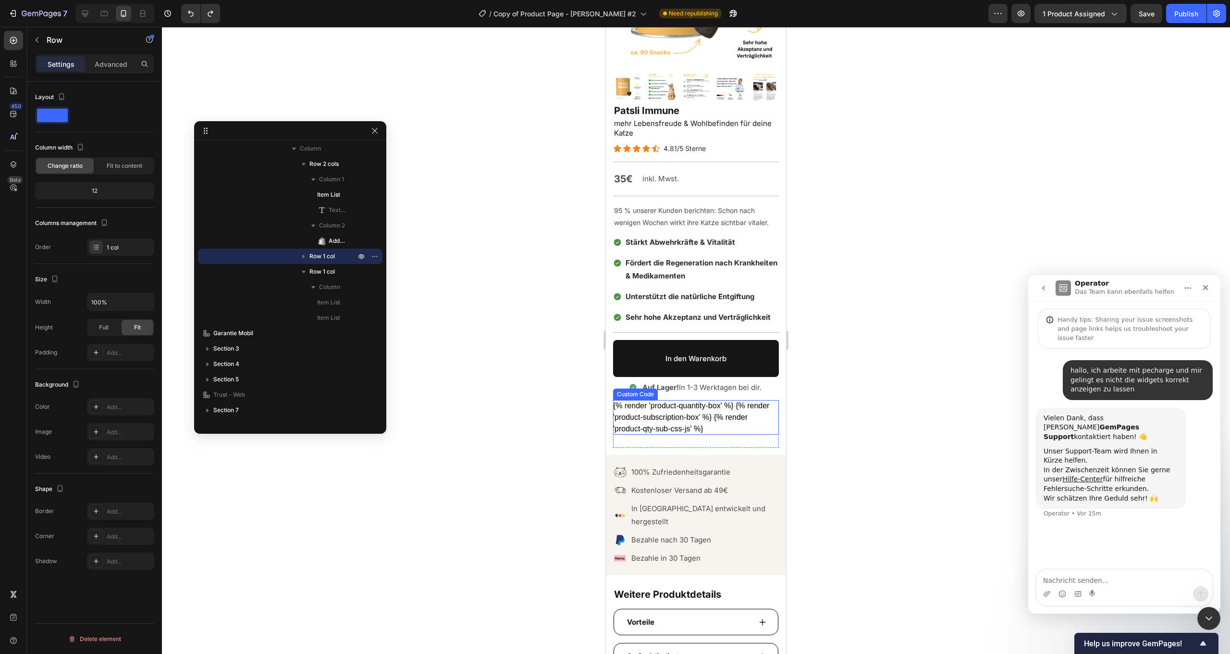
click at [709, 409] on div "{% render 'product-quantity-box' %} {% render 'product-subscription-box' %} {% …" at bounding box center [696, 417] width 166 height 35
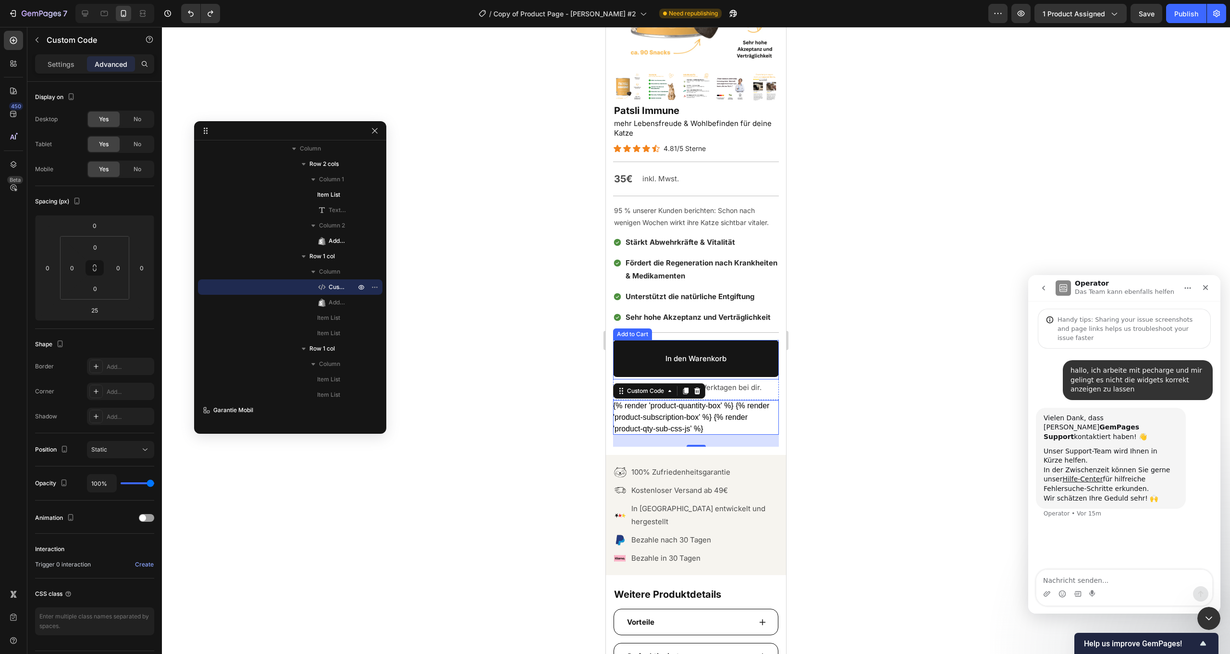
click at [756, 364] on button "In den Warenkorb" at bounding box center [696, 358] width 166 height 37
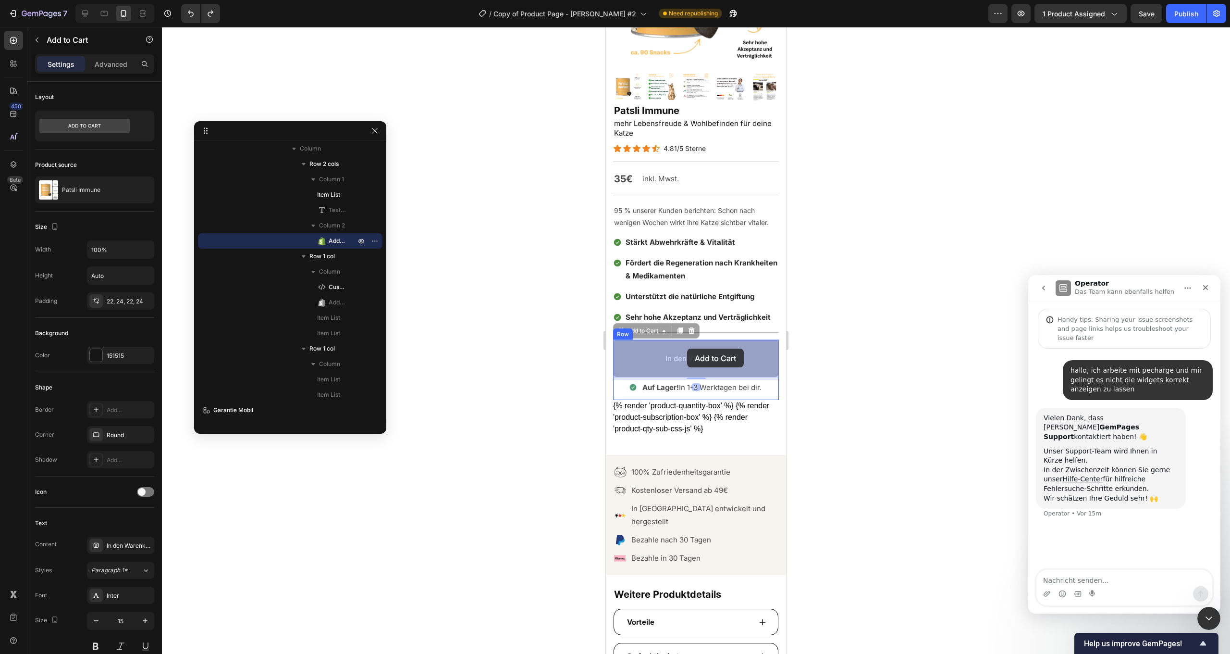
drag, startPoint x: 650, startPoint y: 334, endPoint x: 687, endPoint y: 348, distance: 39.9
click at [852, 374] on div at bounding box center [696, 340] width 1068 height 627
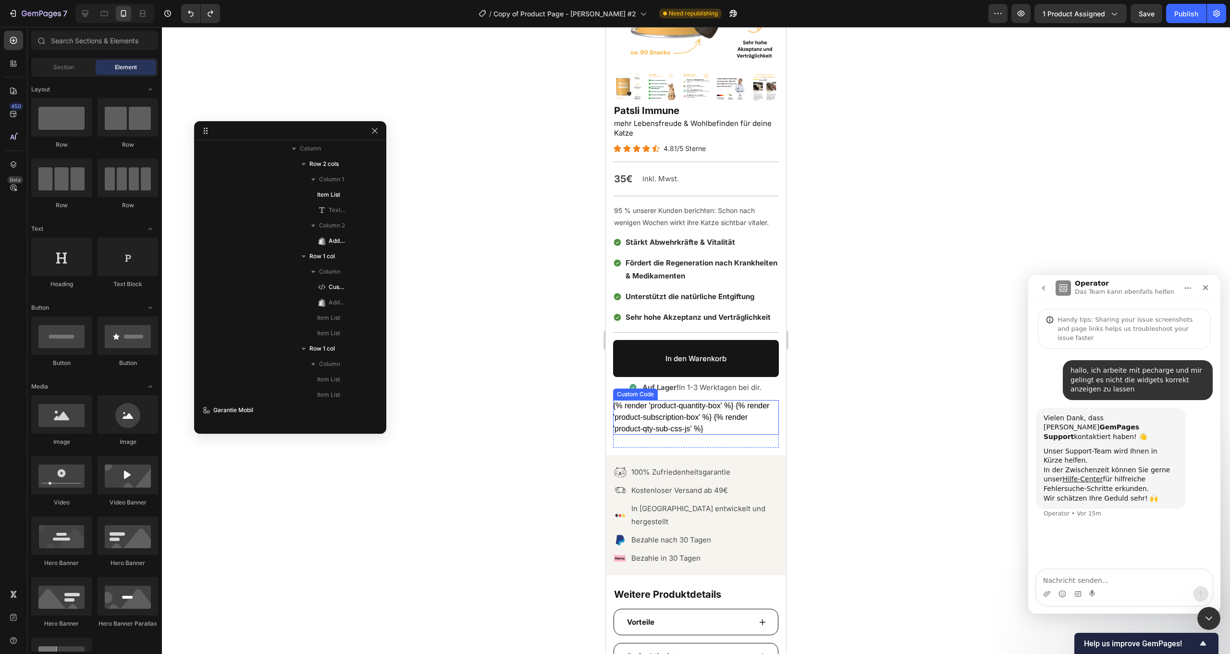
click at [758, 424] on div "{% render 'product-quantity-box' %} {% render 'product-subscription-box' %} {% …" at bounding box center [696, 417] width 166 height 35
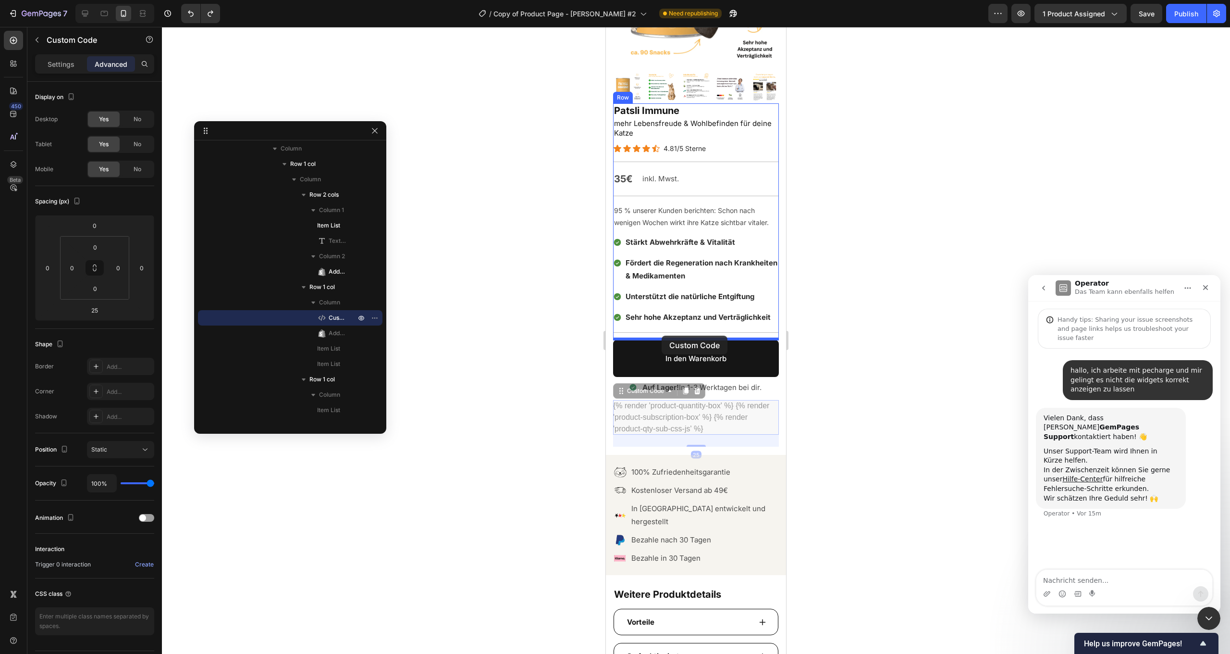
drag, startPoint x: 641, startPoint y: 391, endPoint x: 662, endPoint y: 335, distance: 59.6
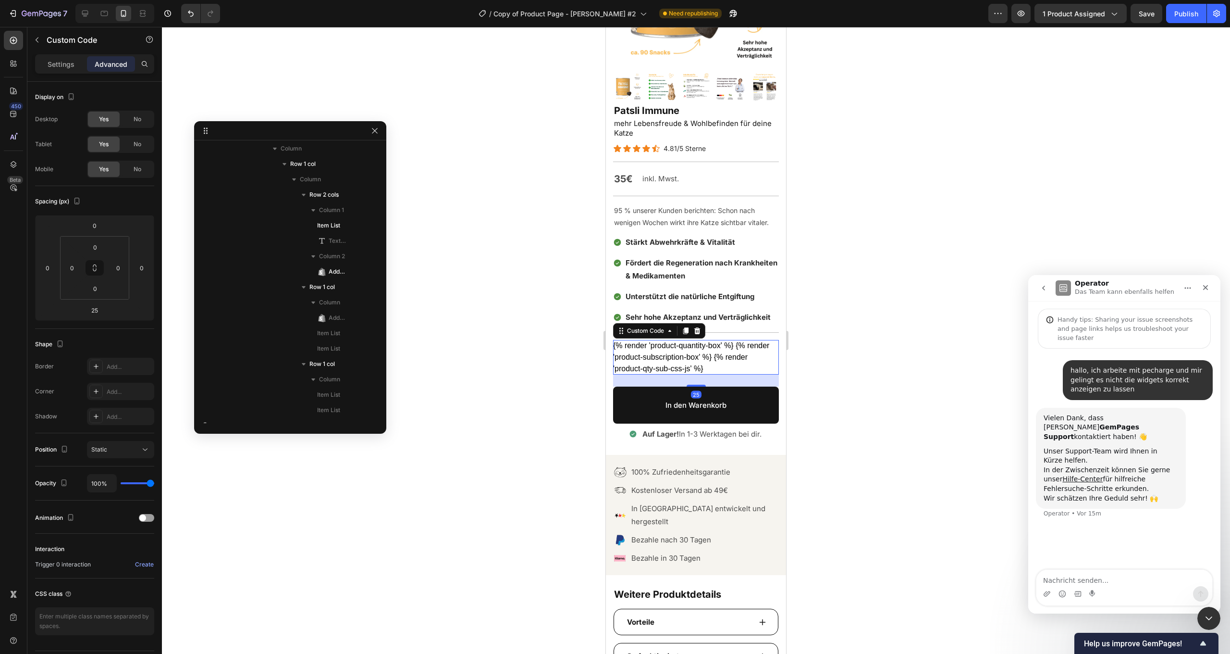
click at [813, 367] on div at bounding box center [696, 340] width 1068 height 627
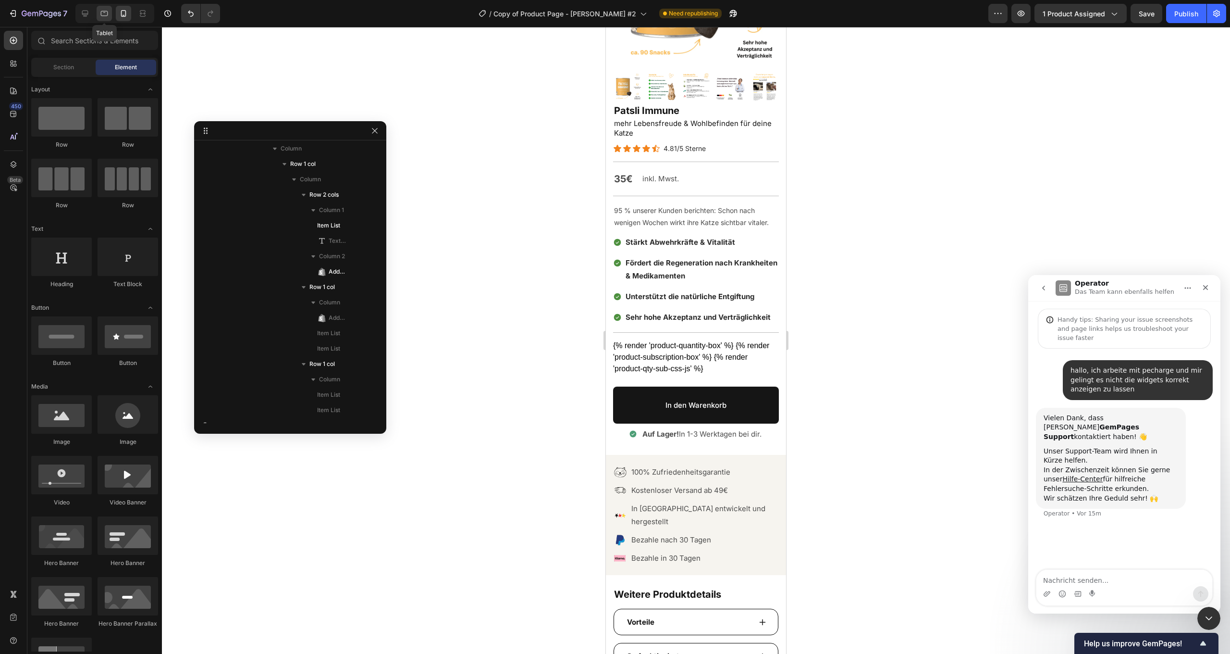
click at [108, 12] on icon at bounding box center [104, 14] width 10 height 10
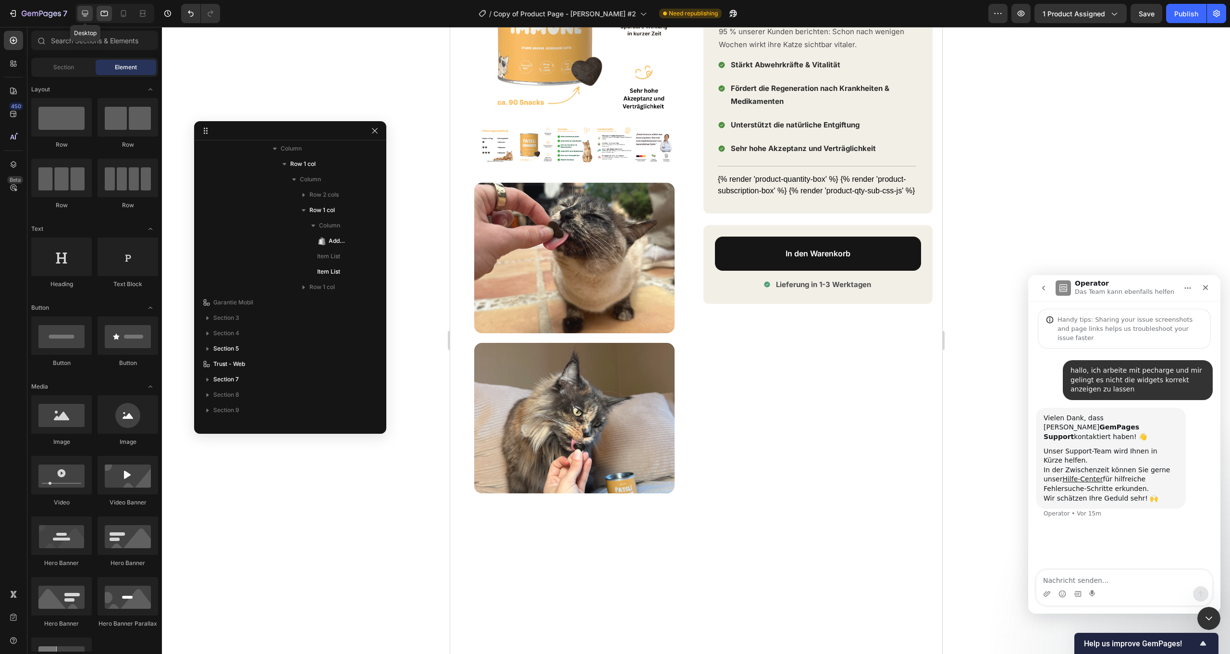
click at [89, 11] on icon at bounding box center [85, 14] width 10 height 10
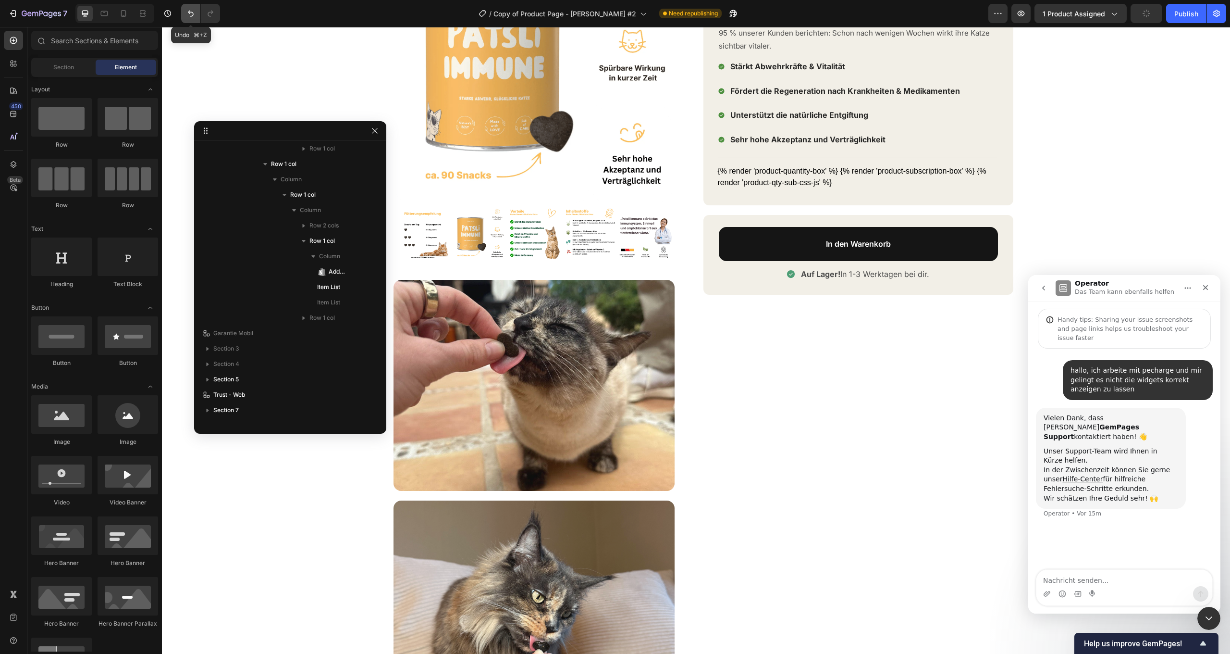
click at [184, 10] on button "Undo/Redo" at bounding box center [190, 13] width 19 height 19
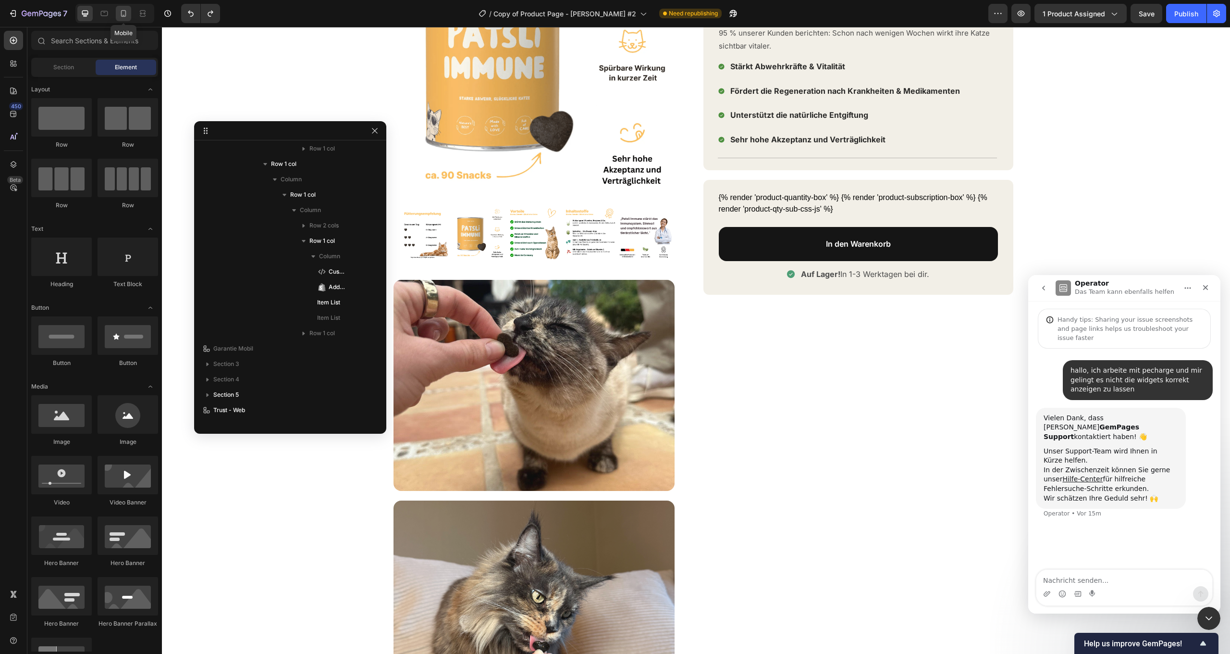
click at [130, 14] on div at bounding box center [123, 13] width 15 height 15
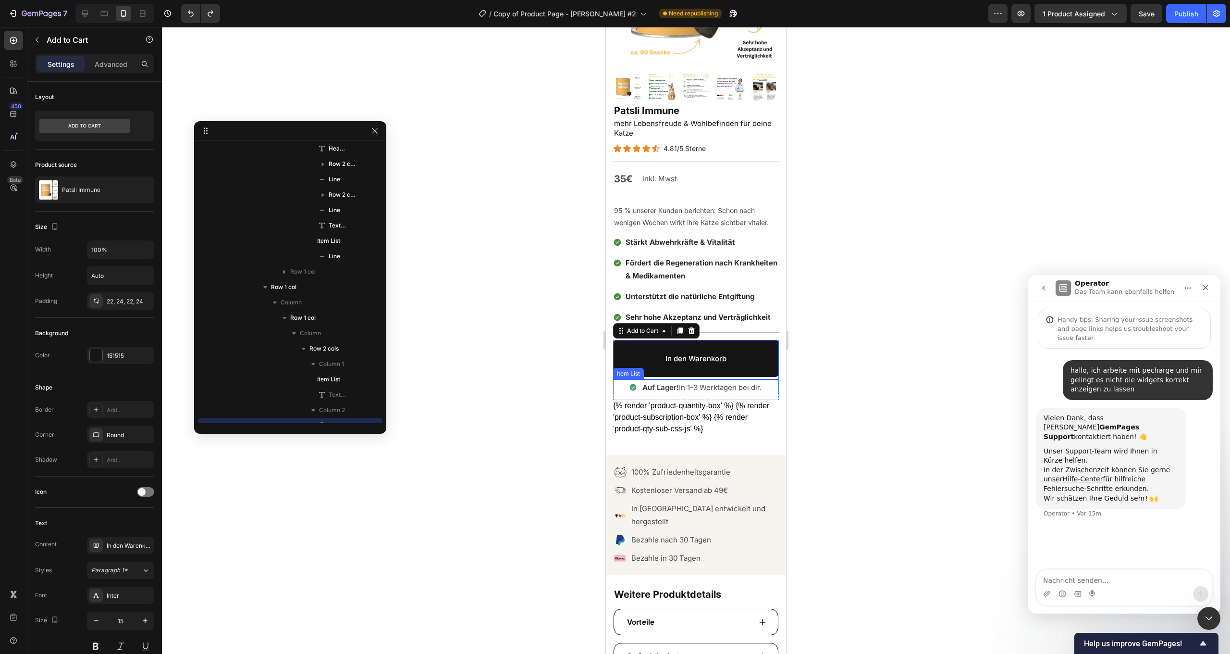
scroll to position [449, 0]
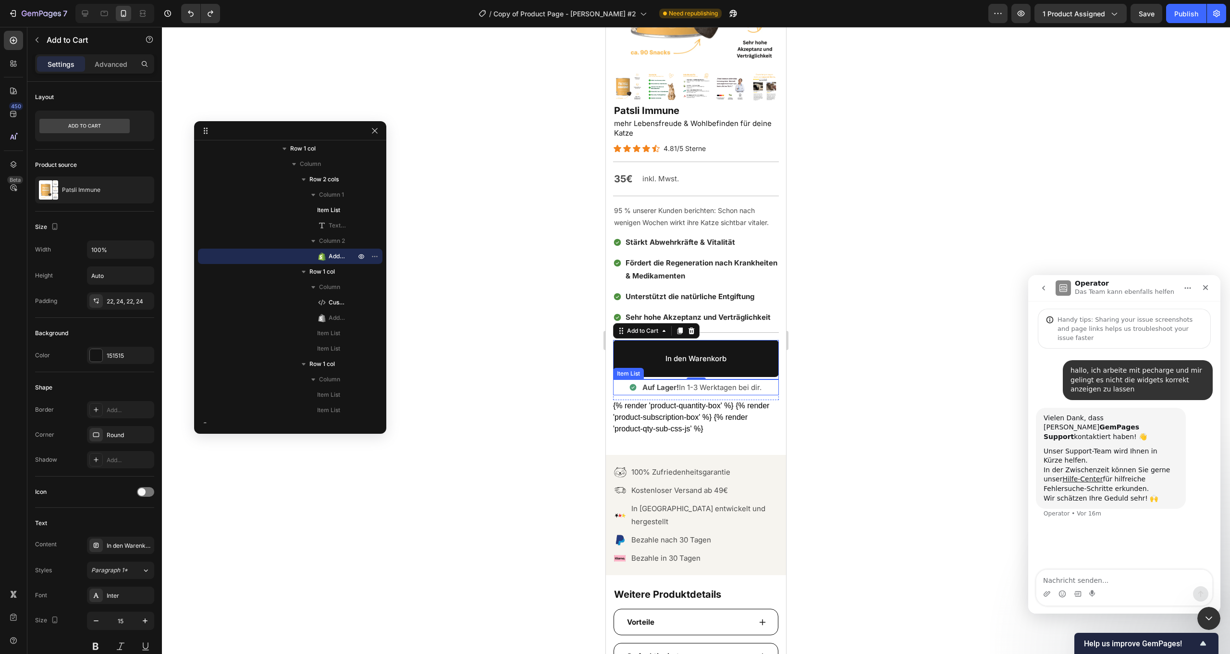
click at [777, 379] on div "Auf Lager! In 1-3 Werktagen bei dir." at bounding box center [696, 387] width 166 height 16
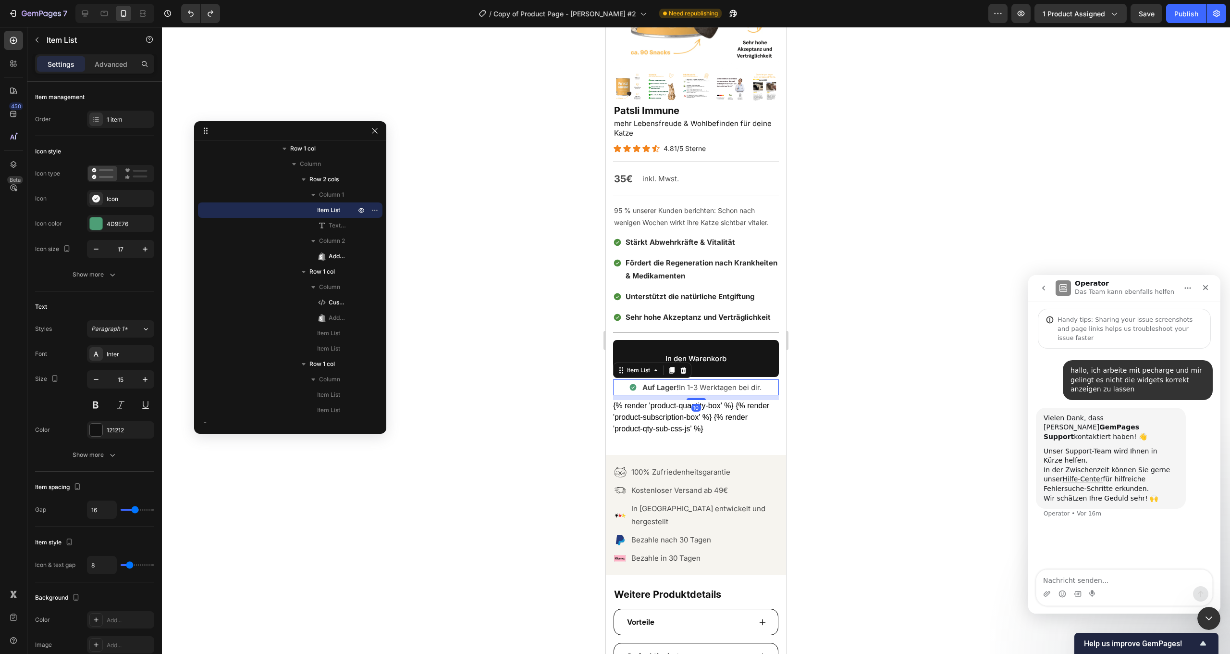
click at [775, 396] on div "10" at bounding box center [696, 397] width 166 height 5
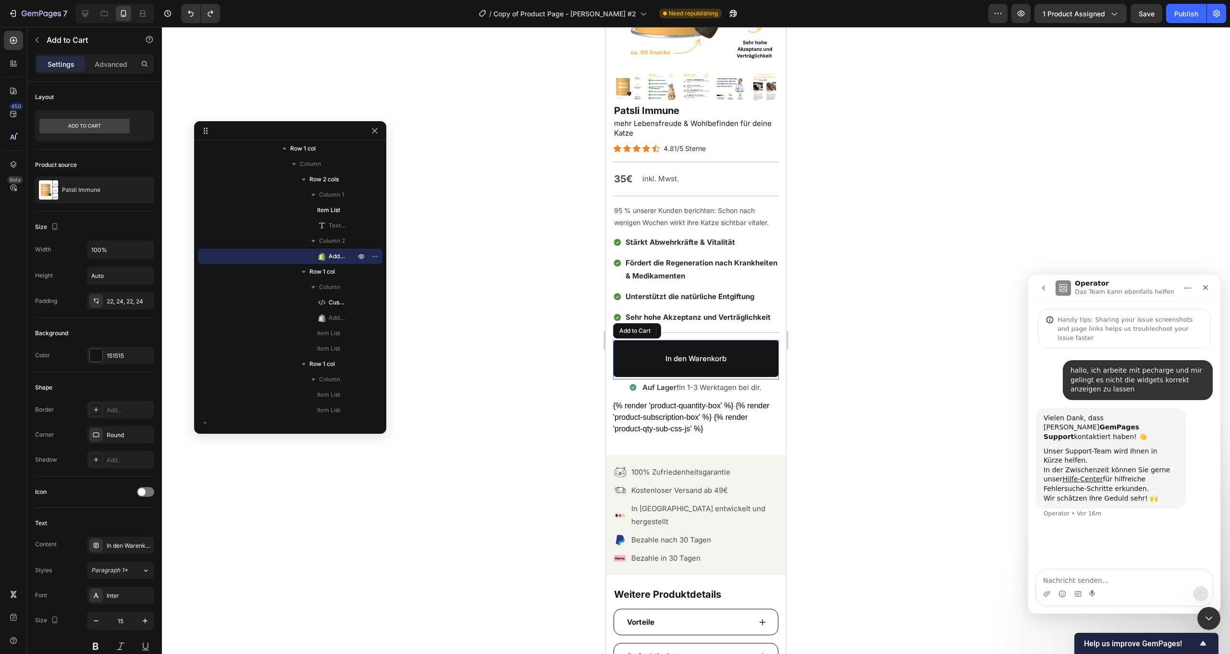
click at [778, 370] on button "In den Warenkorb" at bounding box center [696, 358] width 166 height 37
click at [774, 379] on div "Auf Lager! In 1-3 Werktagen bei dir." at bounding box center [696, 387] width 166 height 16
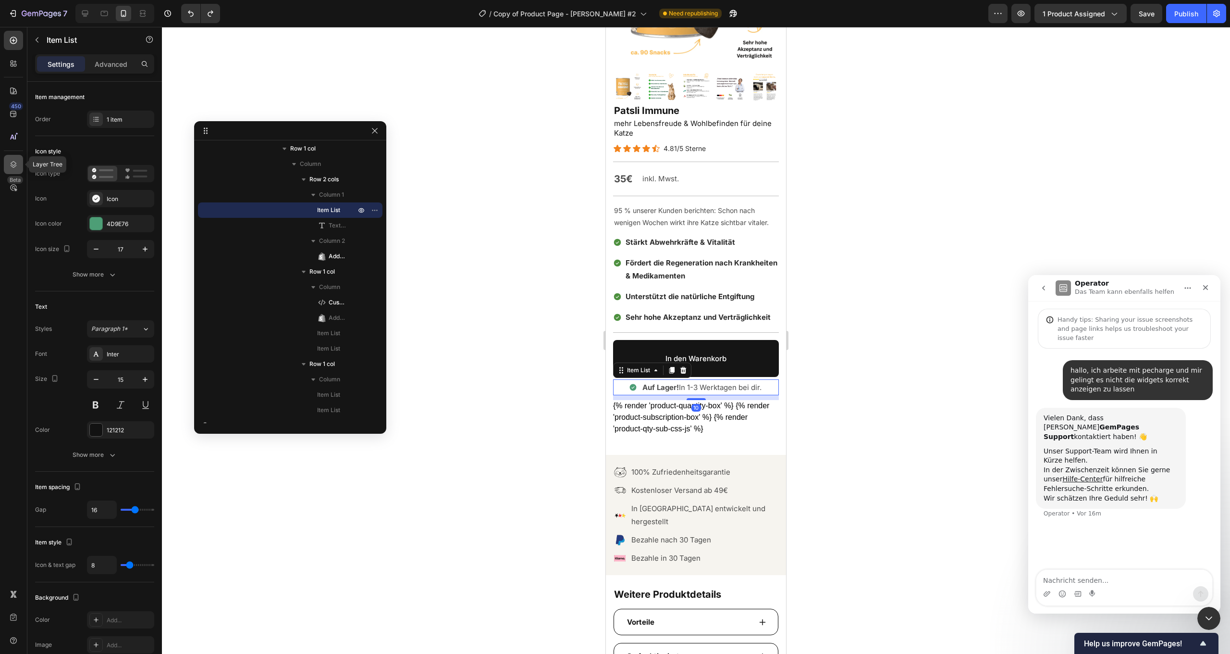
click at [17, 165] on icon at bounding box center [14, 165] width 10 height 10
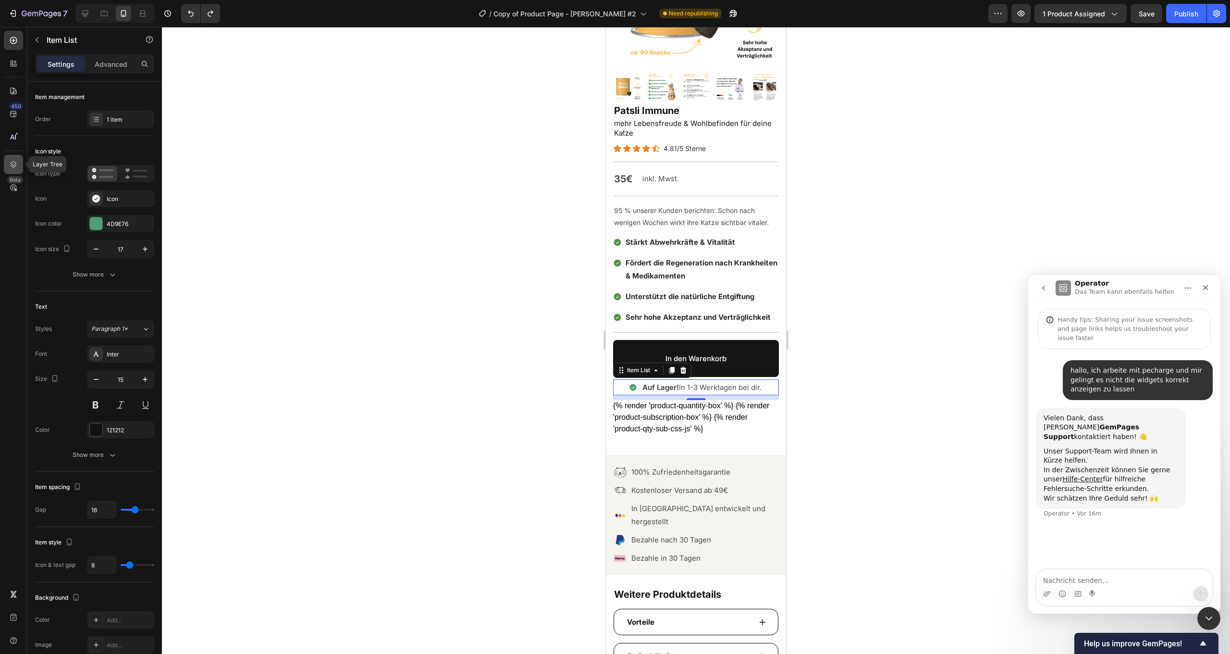
click at [15, 165] on icon at bounding box center [14, 165] width 10 height 10
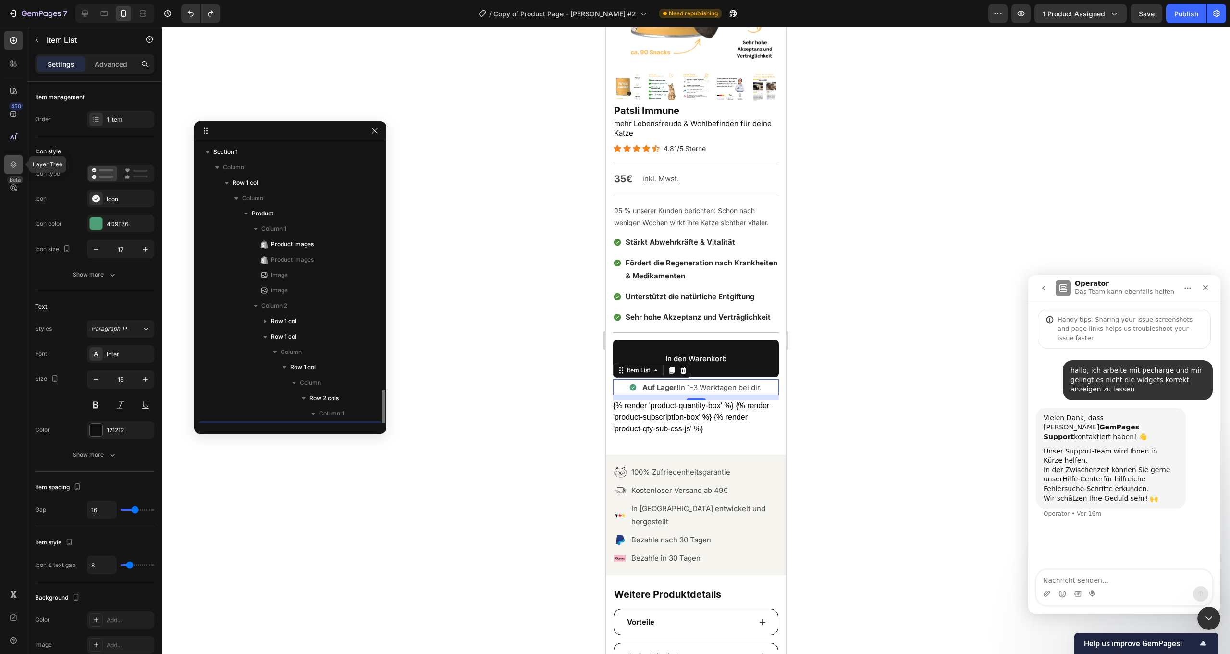
scroll to position [173, 0]
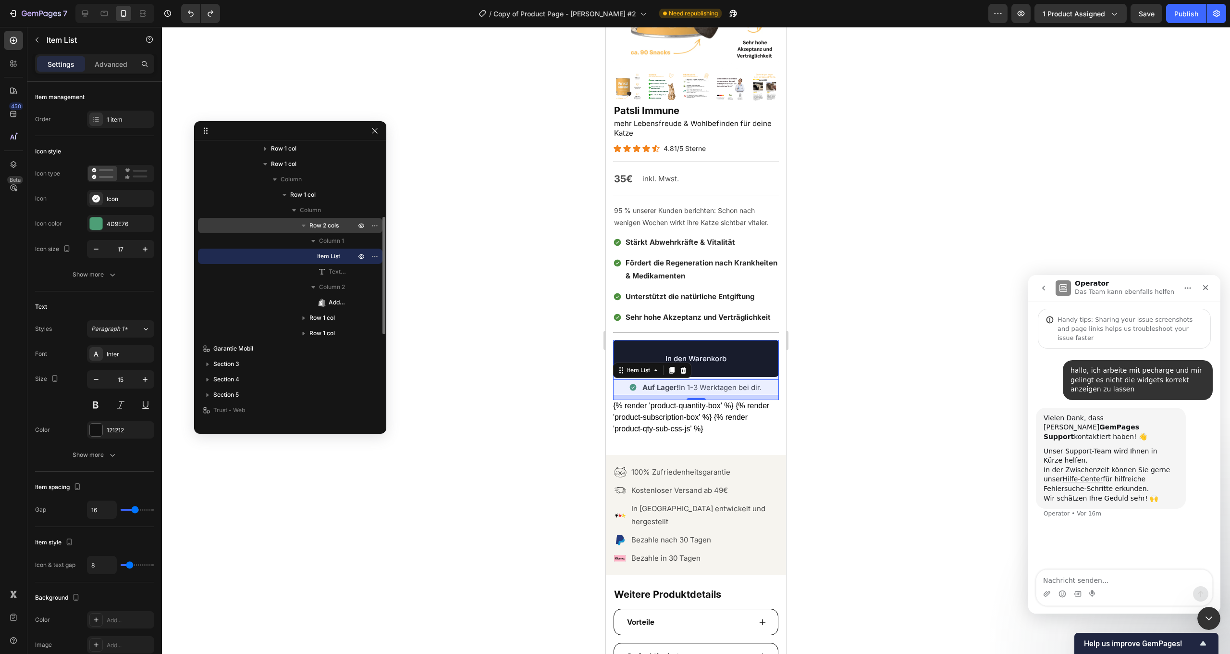
click at [284, 223] on div "Row 2 cols" at bounding box center [290, 225] width 177 height 15
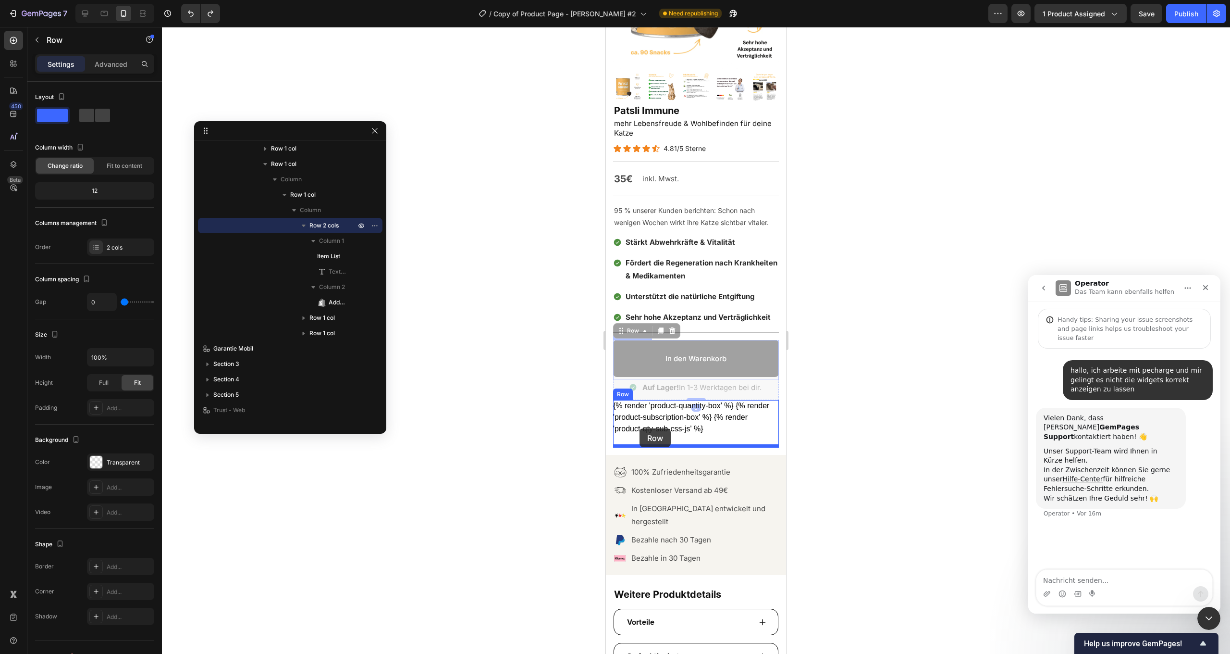
drag, startPoint x: 632, startPoint y: 330, endPoint x: 640, endPoint y: 428, distance: 98.4
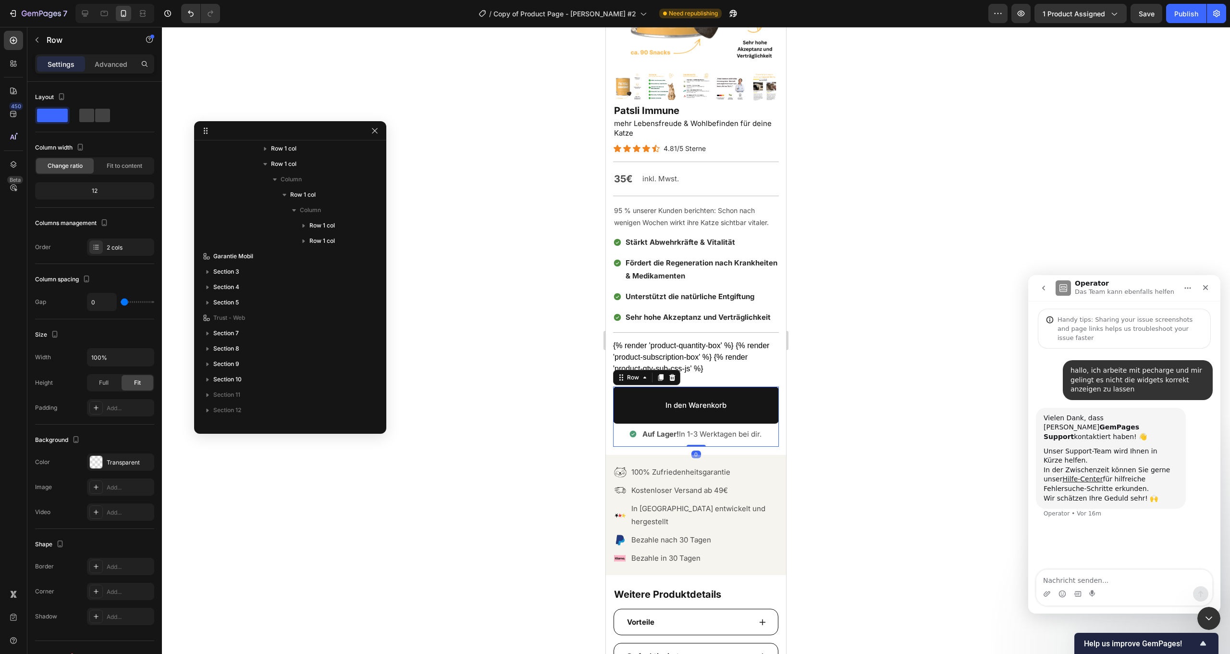
click at [858, 368] on div at bounding box center [696, 340] width 1068 height 627
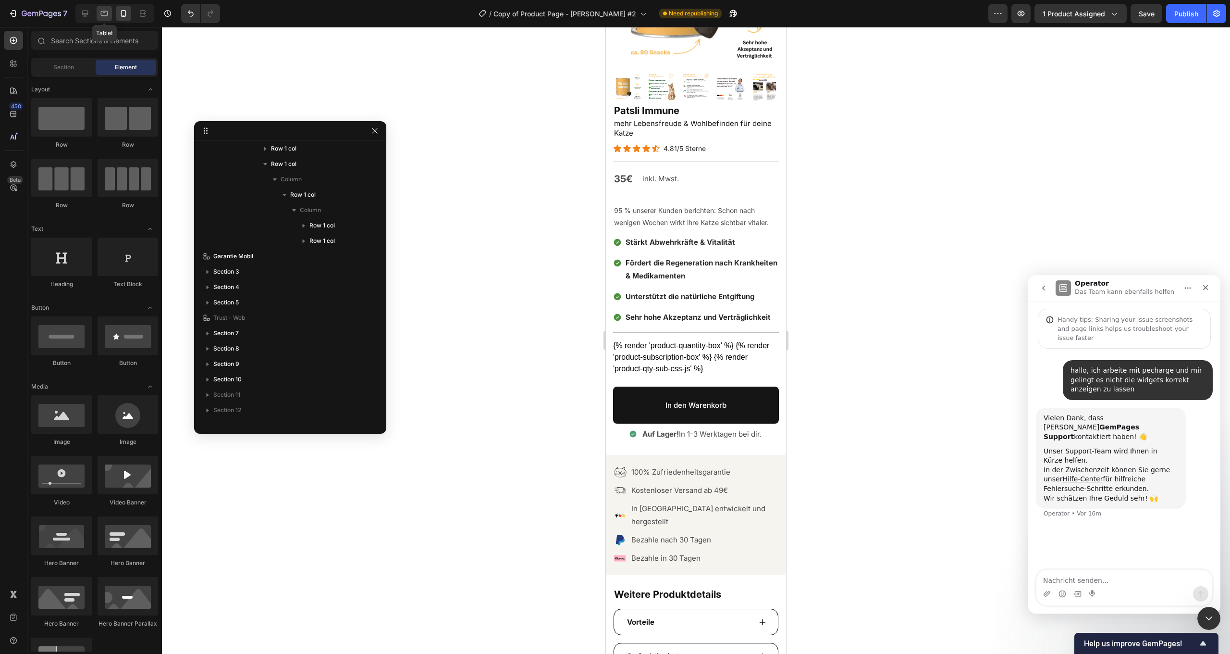
click at [109, 9] on icon at bounding box center [104, 14] width 10 height 10
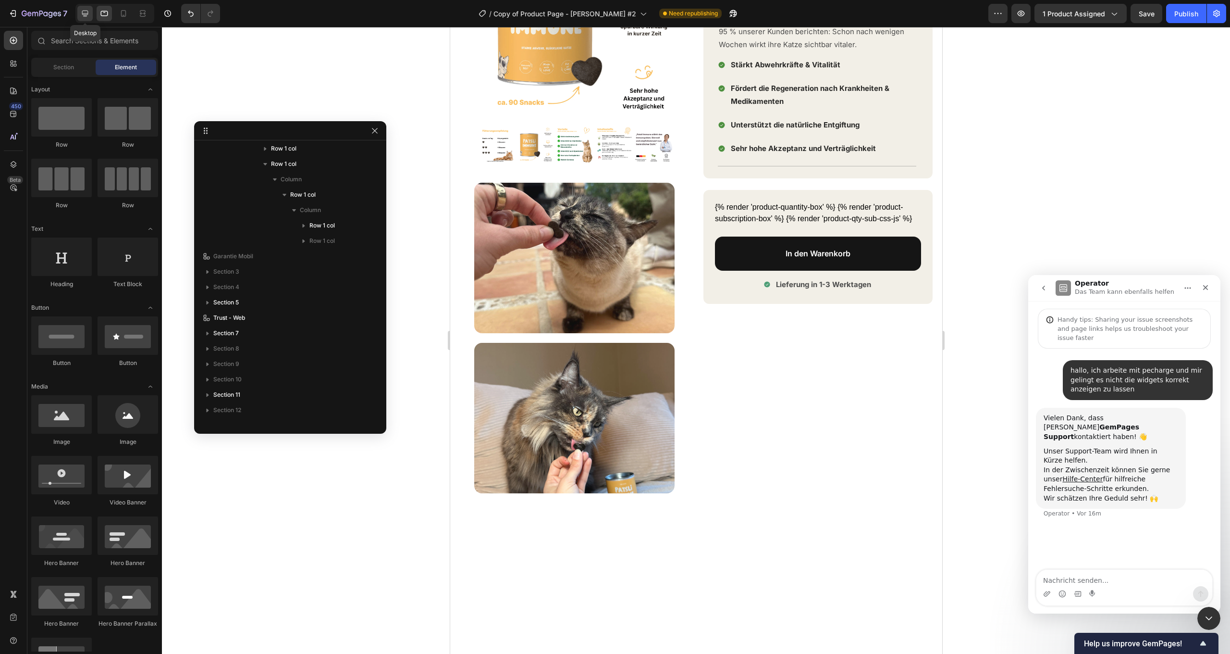
click at [86, 15] on icon at bounding box center [85, 14] width 6 height 6
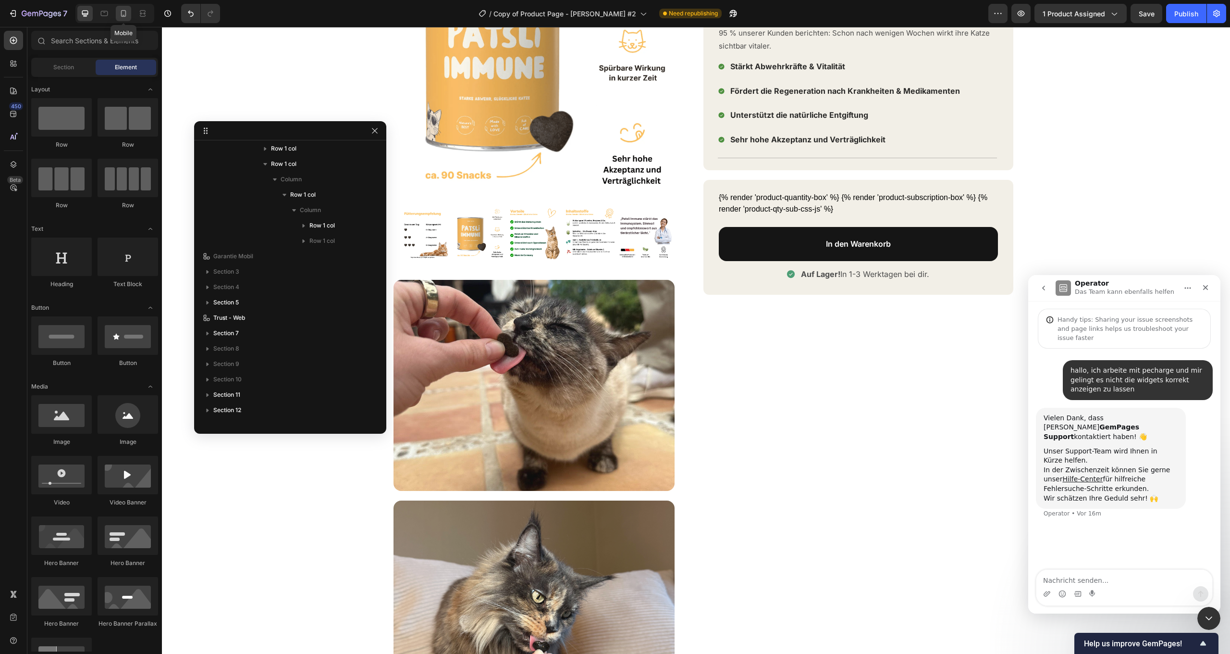
click at [125, 10] on icon at bounding box center [124, 14] width 10 height 10
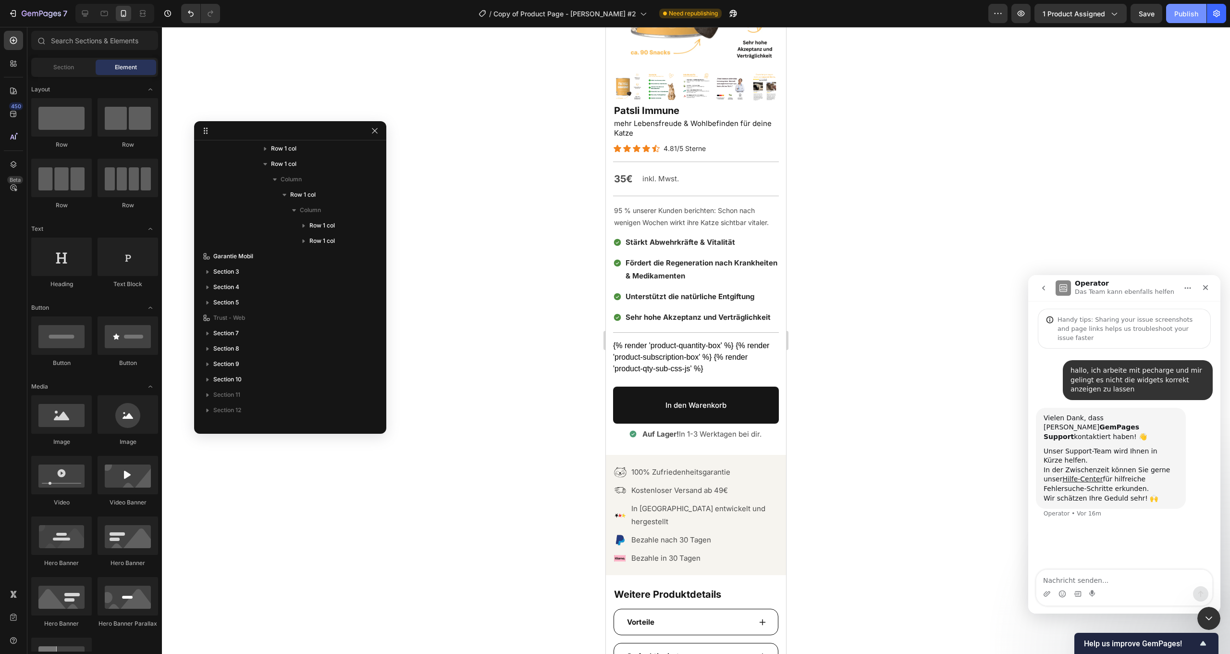
click at [1181, 15] on div "Publish" at bounding box center [1187, 14] width 24 height 10
click at [714, 362] on div "{% render 'product-quantity-box' %} {% render 'product-subscription-box' %} {% …" at bounding box center [696, 357] width 166 height 35
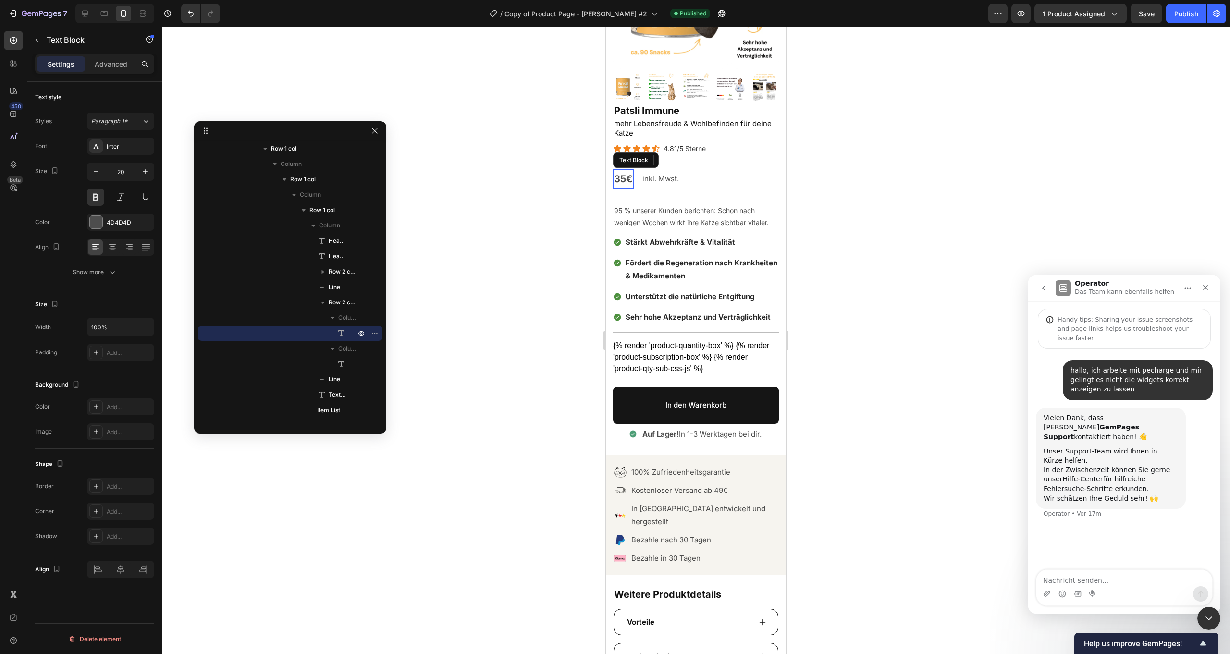
click at [621, 175] on span "35€" at bounding box center [623, 179] width 19 height 12
click at [13, 41] on icon at bounding box center [14, 40] width 4 height 4
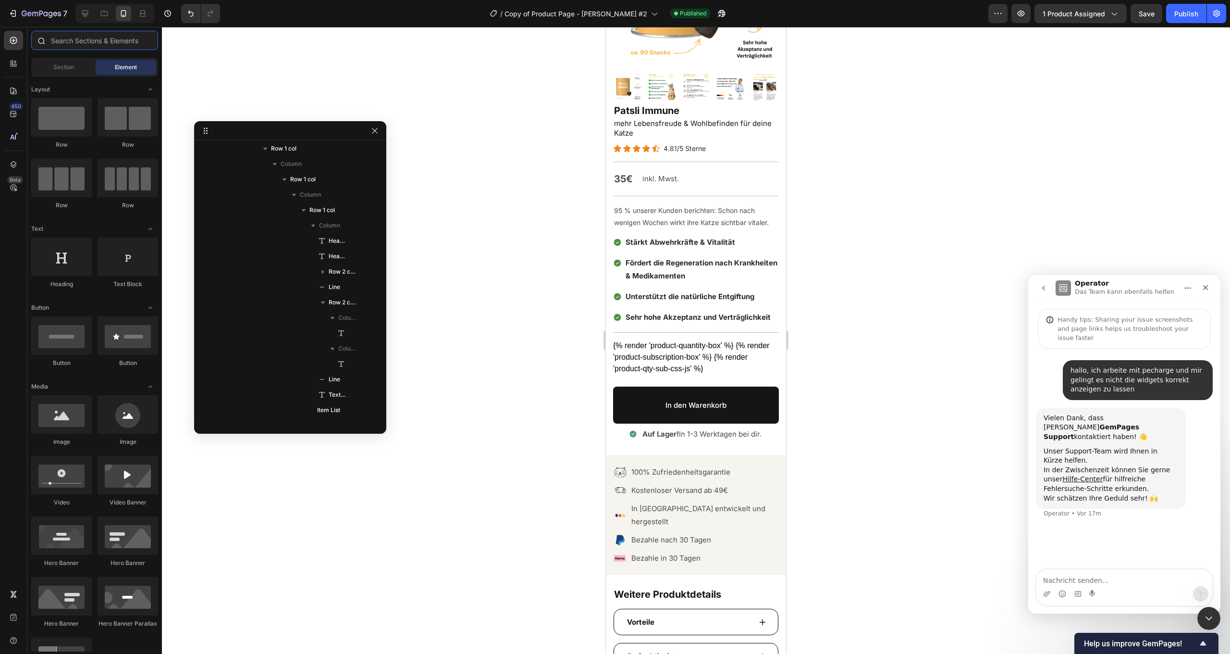
click at [59, 41] on input "text" at bounding box center [94, 40] width 127 height 19
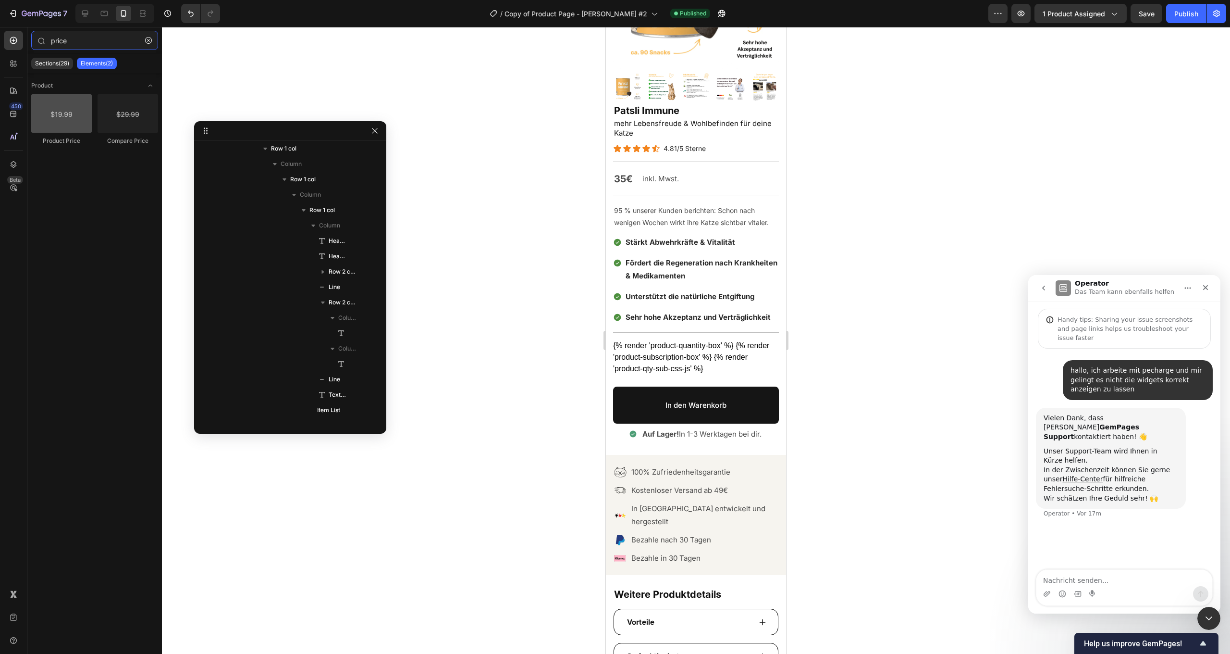
type input "price"
drag, startPoint x: 662, startPoint y: 143, endPoint x: 615, endPoint y: 178, distance: 59.1
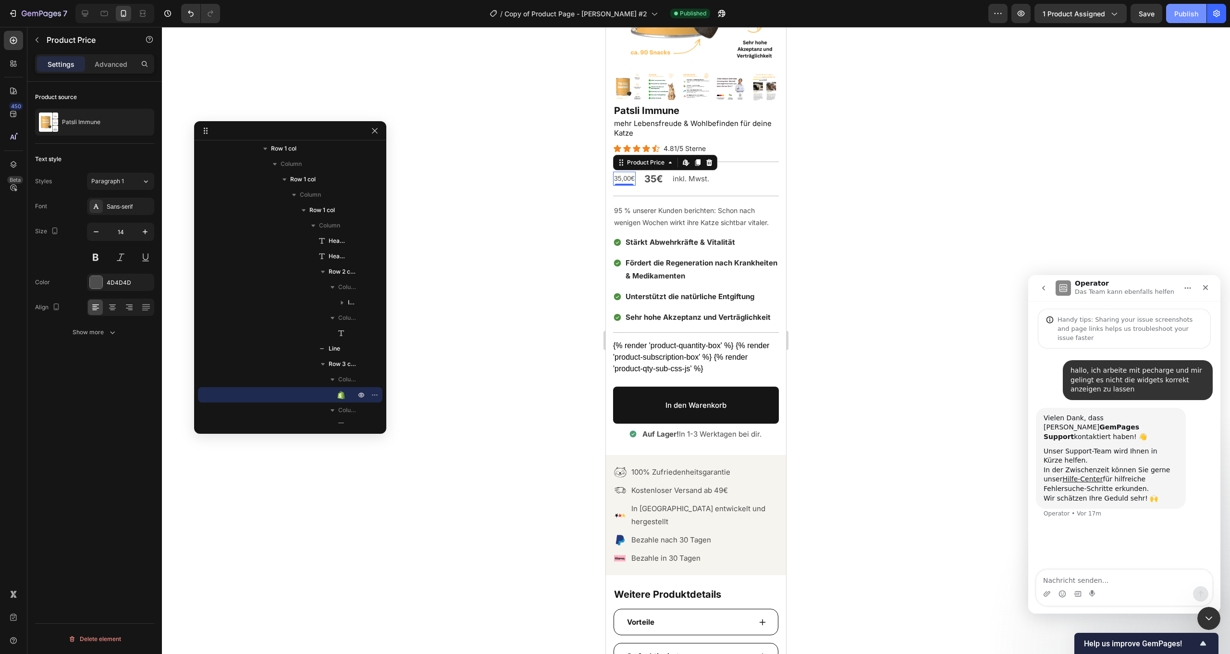
click at [1181, 14] on div "Publish" at bounding box center [1187, 14] width 24 height 10
click at [729, 167] on div "Title Line" at bounding box center [696, 161] width 166 height 15
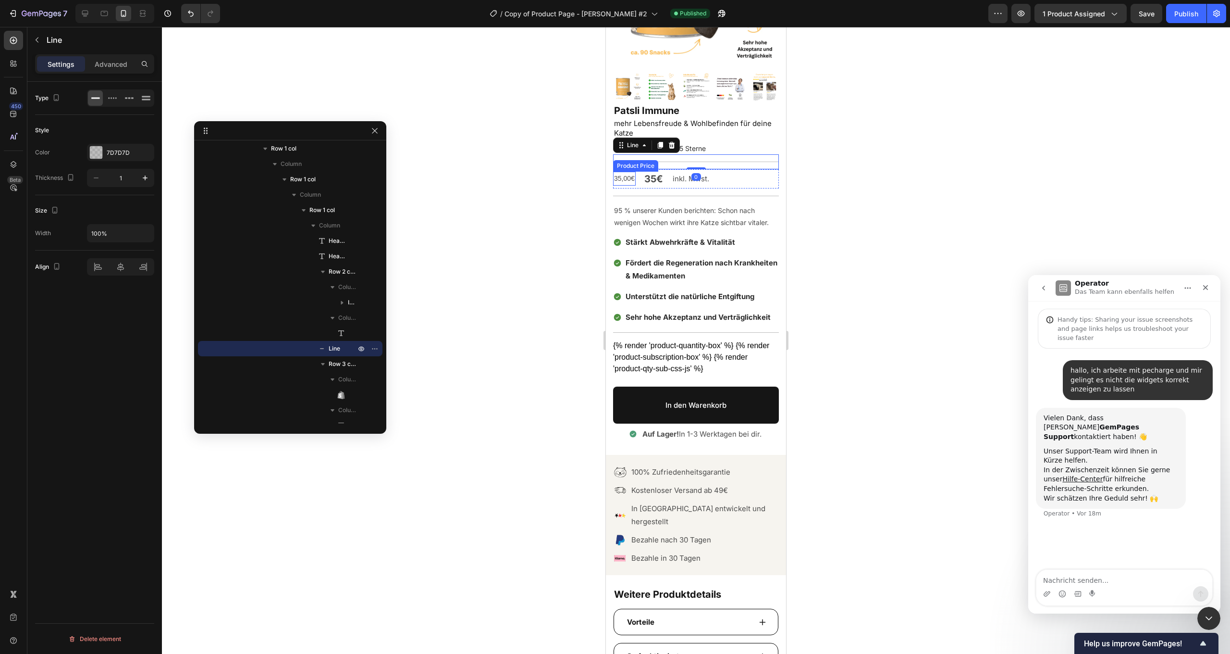
click at [624, 180] on div "35,00€" at bounding box center [624, 179] width 23 height 14
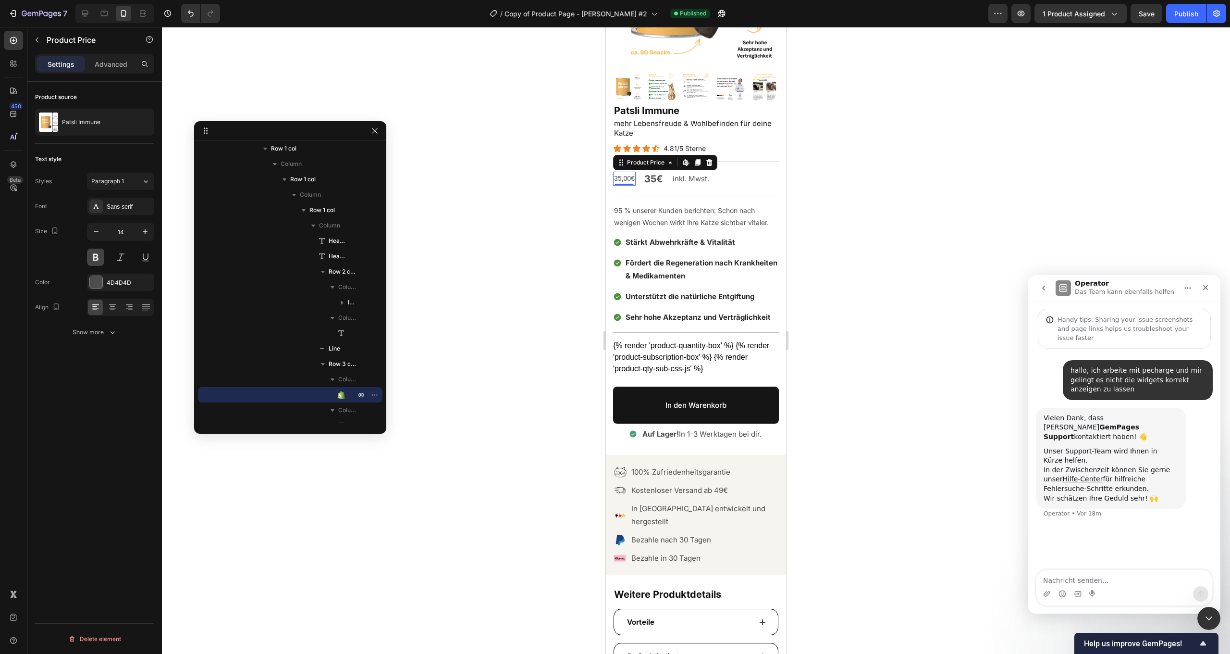
click at [97, 249] on button at bounding box center [95, 256] width 17 height 17
click at [188, 9] on icon "Undo/Redo" at bounding box center [191, 14] width 10 height 10
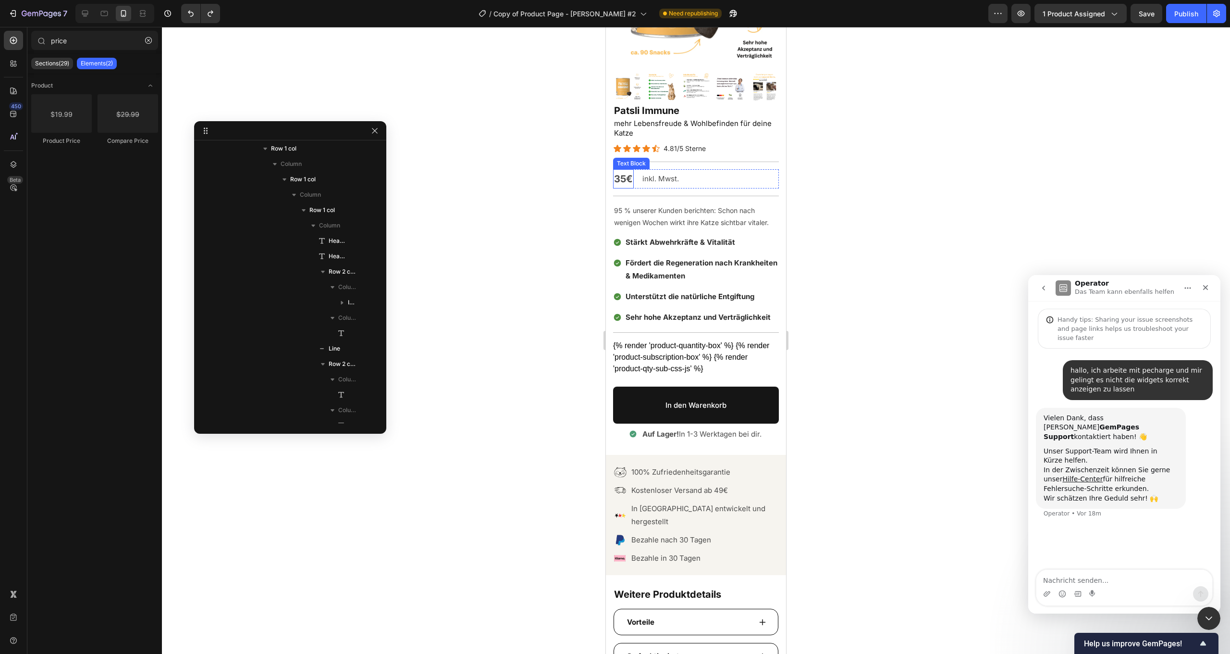
click at [624, 177] on span "35€" at bounding box center [623, 179] width 19 height 12
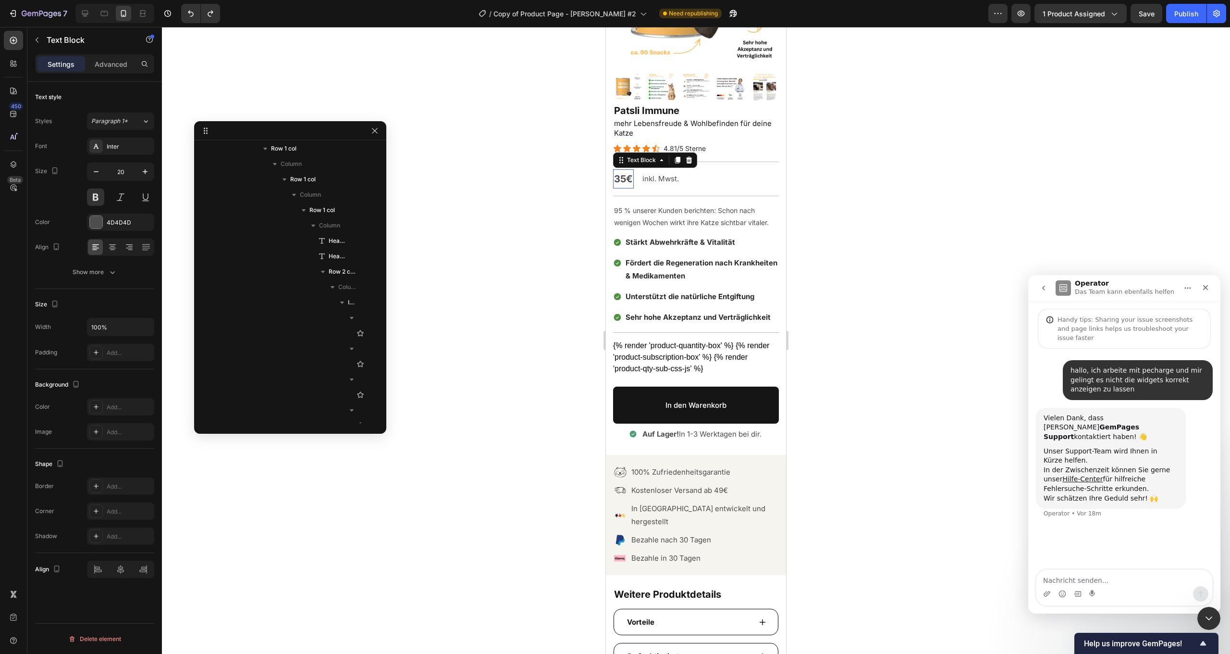
scroll to position [465, 0]
click at [621, 177] on span "35€" at bounding box center [623, 179] width 19 height 12
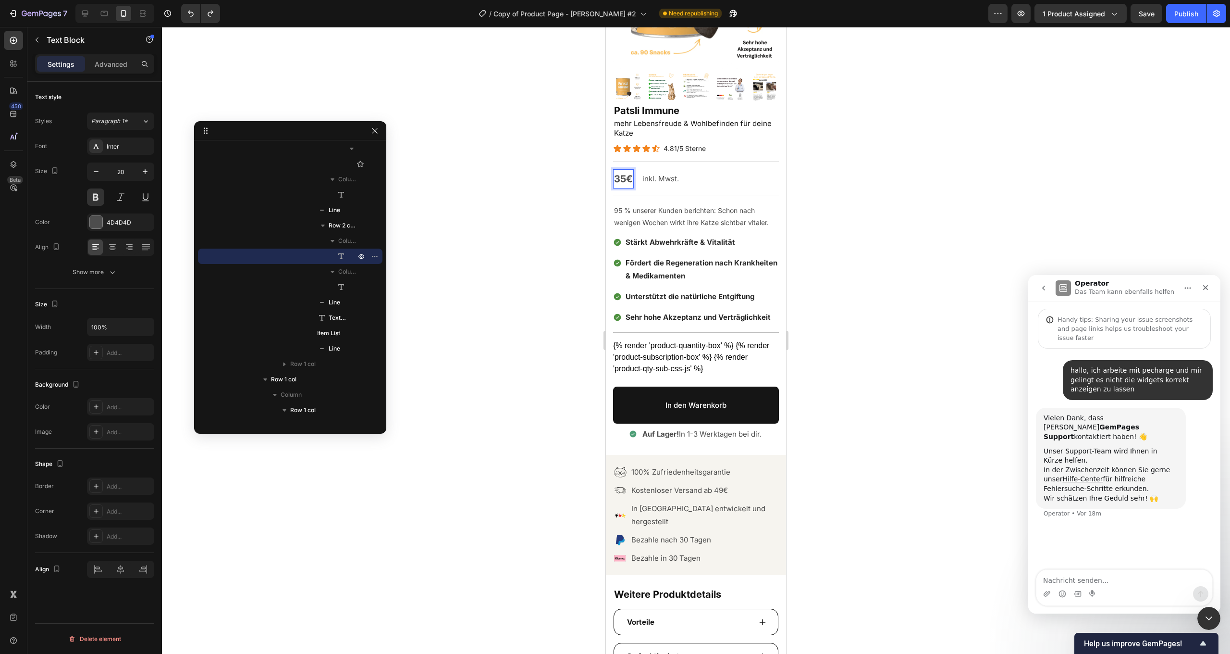
click at [621, 177] on span "35€" at bounding box center [623, 179] width 19 height 12
click at [622, 177] on span "35€" at bounding box center [623, 179] width 19 height 12
click at [624, 177] on span "35€" at bounding box center [623, 179] width 19 height 12
click at [617, 177] on span "35€" at bounding box center [623, 179] width 19 height 12
click at [945, 225] on div at bounding box center [696, 340] width 1068 height 627
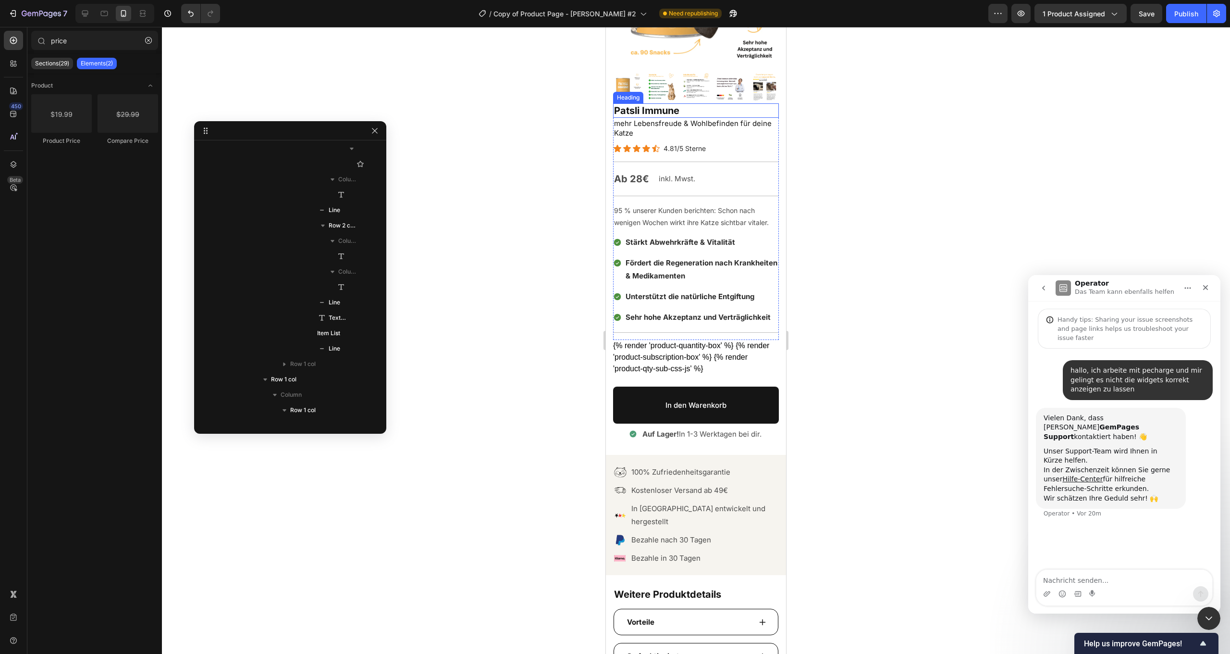
click at [688, 111] on h2 "Patsli Immune" at bounding box center [696, 110] width 166 height 14
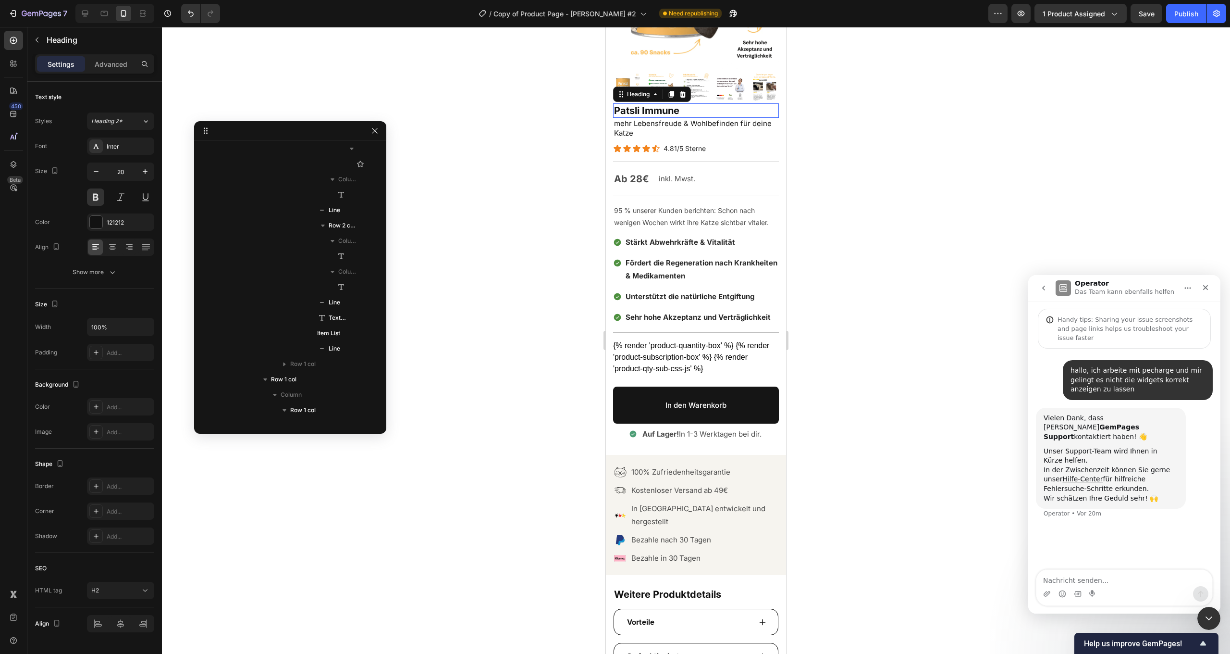
scroll to position [157, 0]
click at [1189, 11] on div "Publish" at bounding box center [1187, 14] width 24 height 10
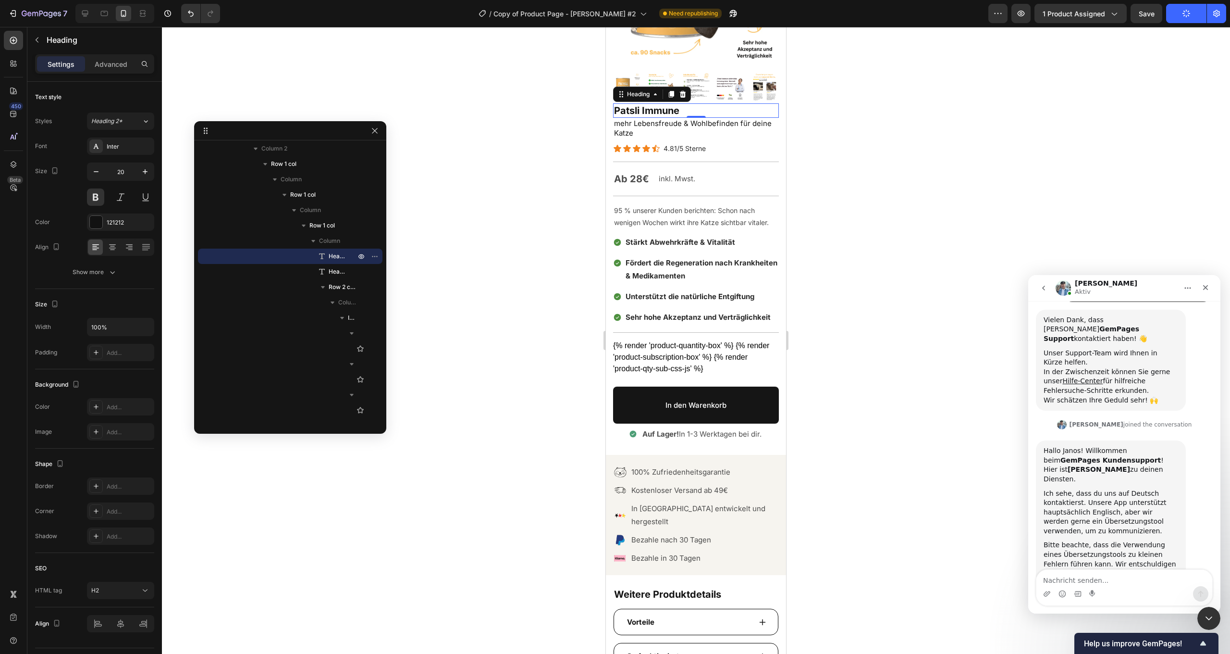
scroll to position [135, 0]
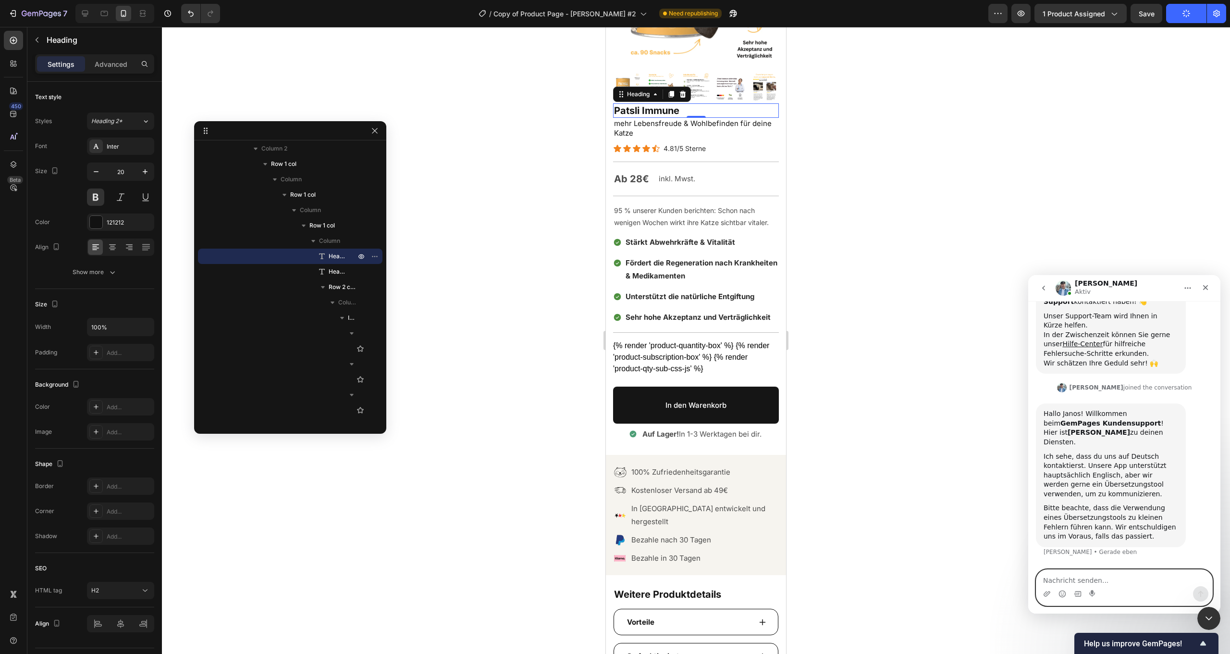
click at [1079, 577] on textarea "Nachricht senden..." at bounding box center [1125, 578] width 176 height 16
type textarea "Hallo Laim"
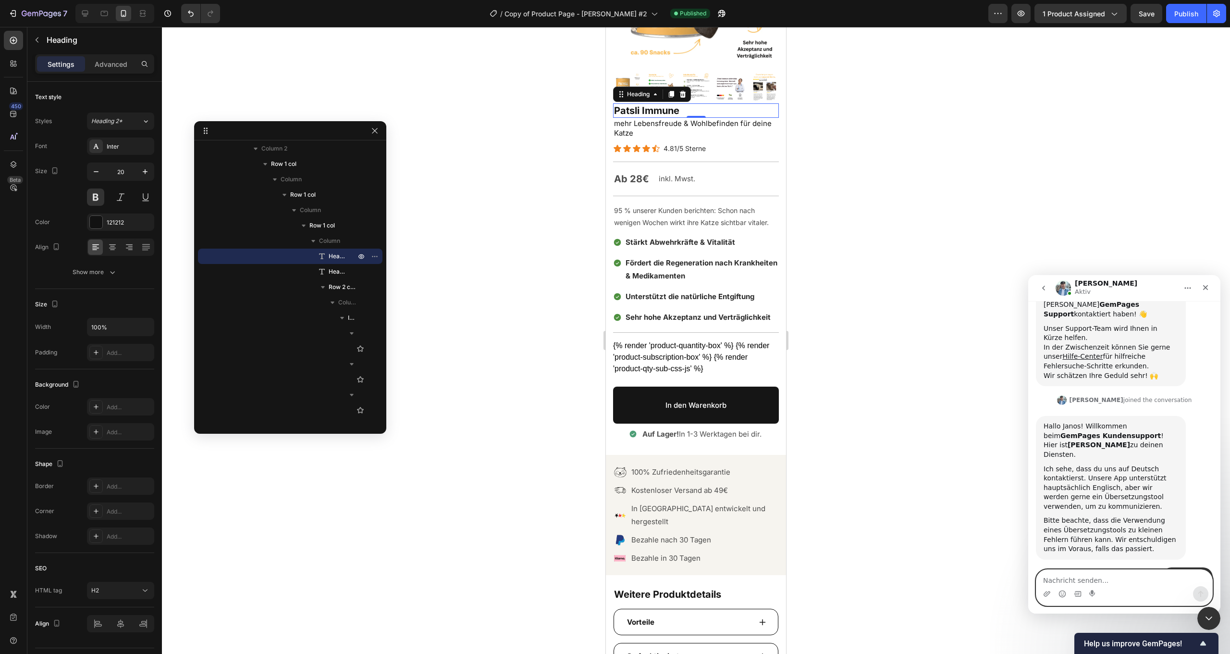
scroll to position [182, 0]
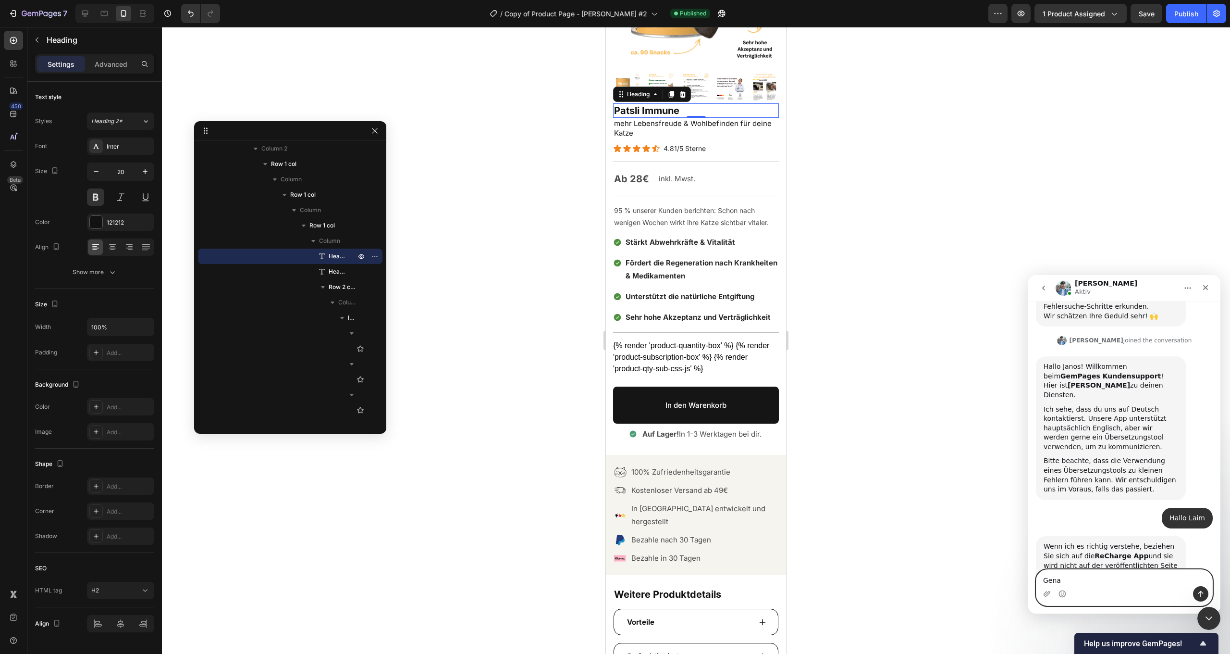
type textarea "Genau"
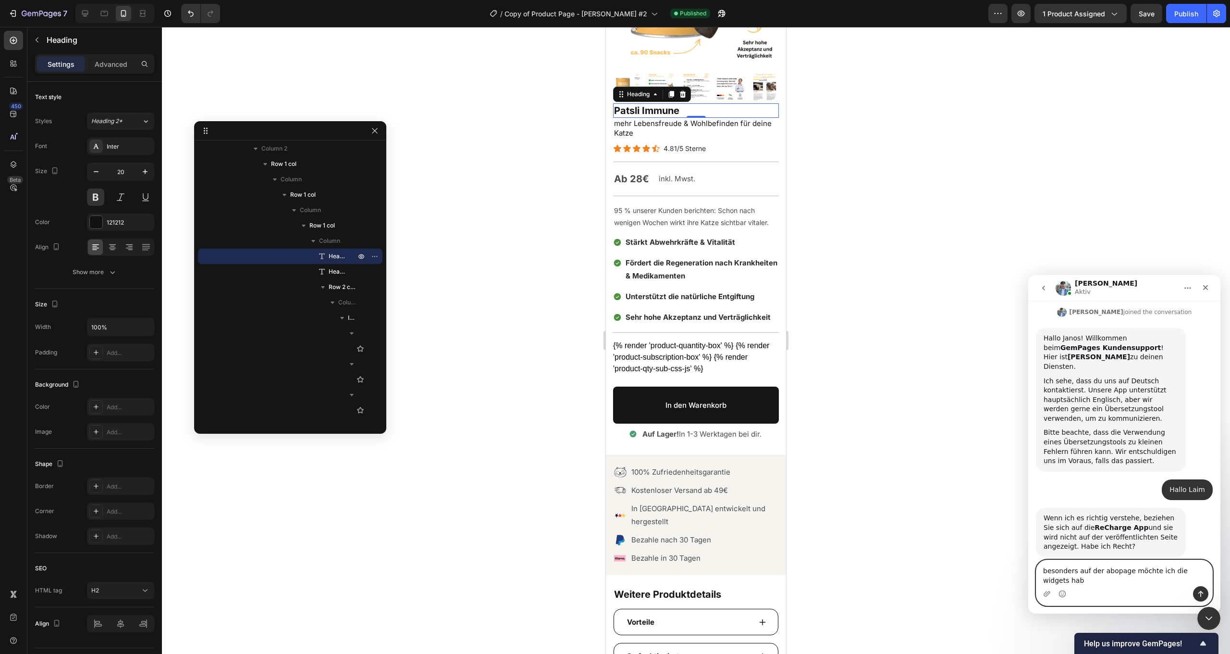
scroll to position [220, 0]
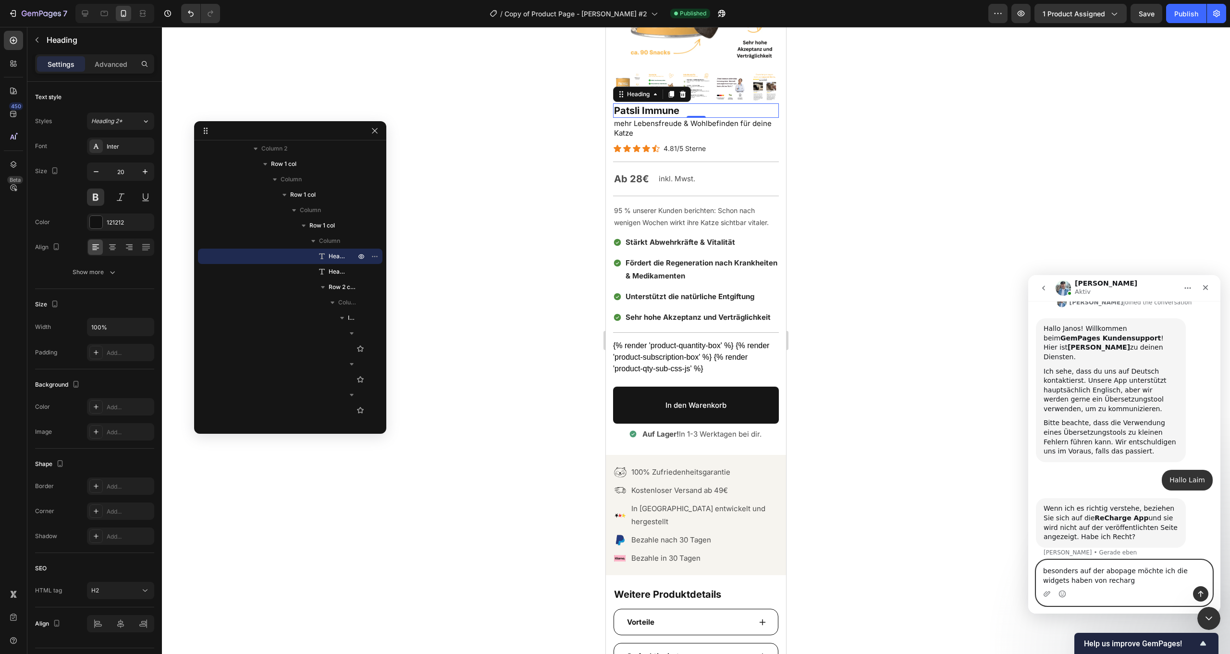
type textarea "besonders auf der abopage möchte ich die widgets haben von recharge"
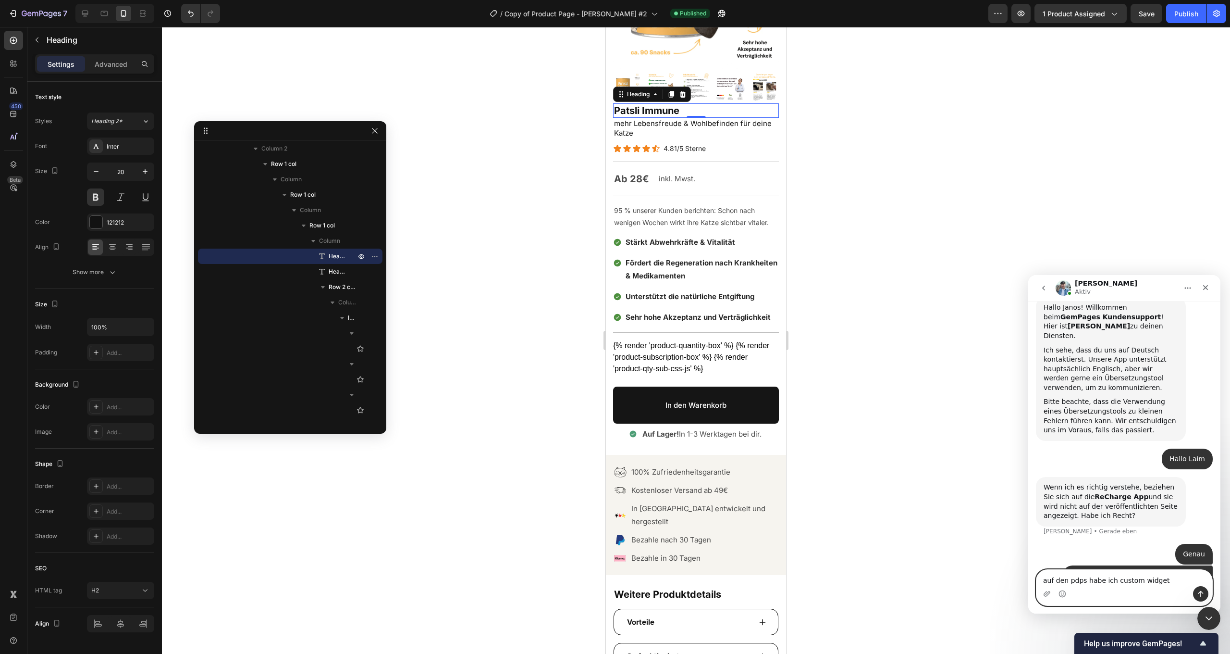
type textarea "auf den pdps habe ich custom widgets"
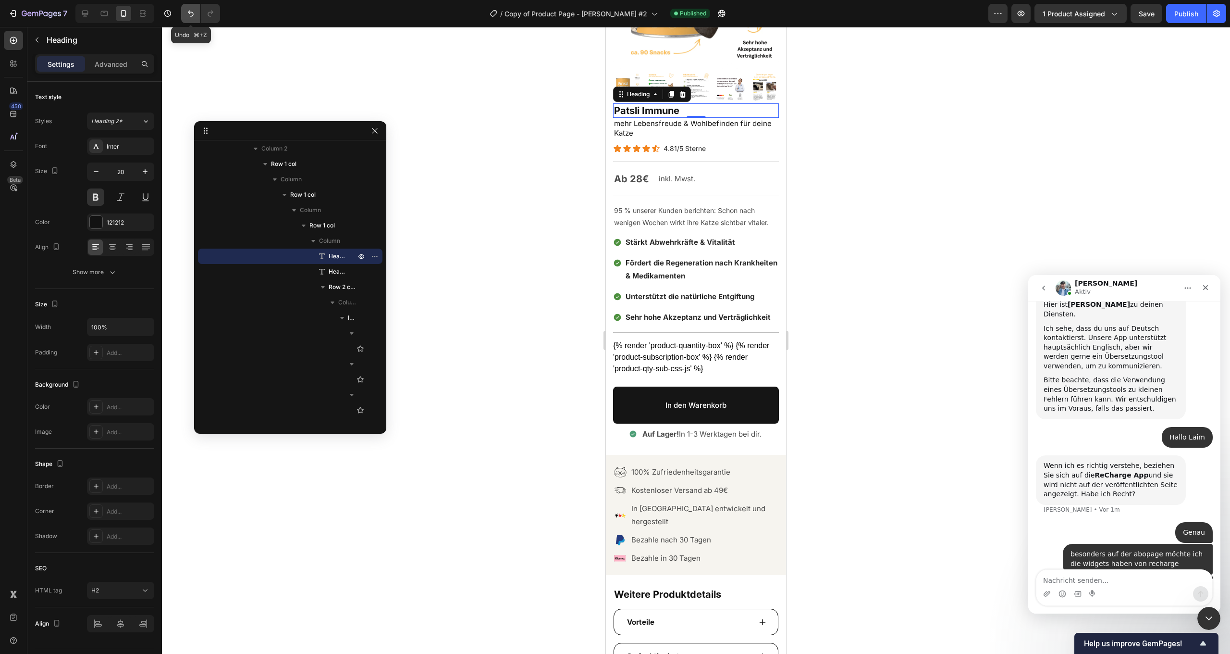
click at [195, 17] on icon "Undo/Redo" at bounding box center [191, 14] width 10 height 10
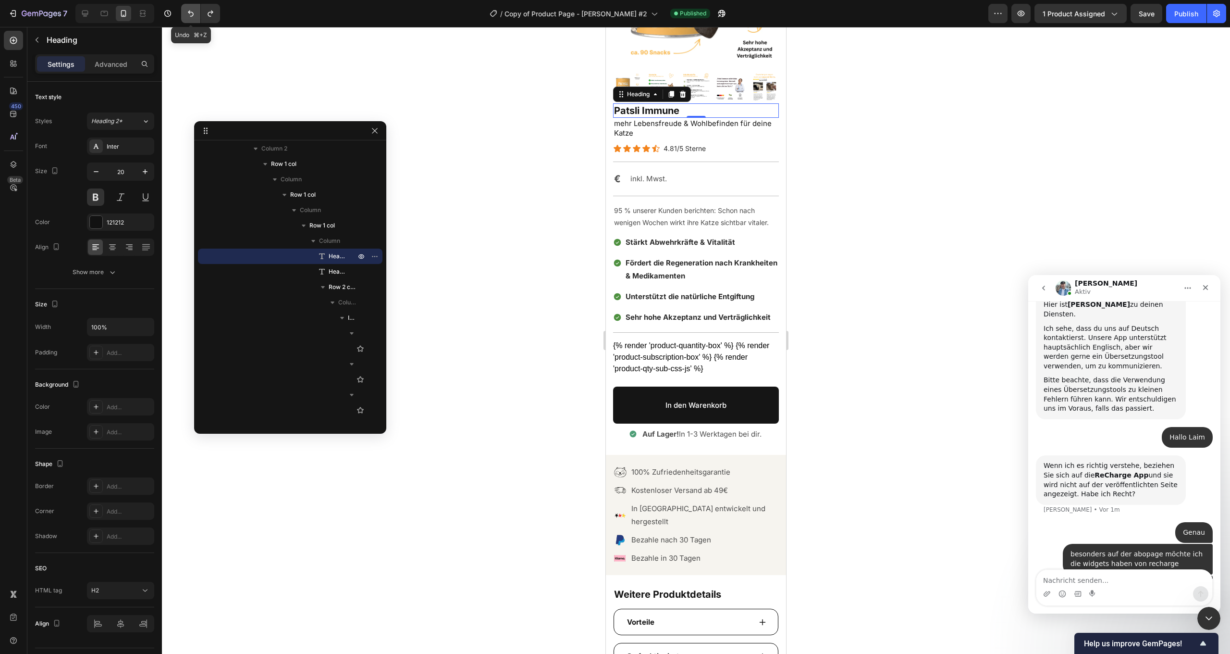
click at [195, 17] on icon "Undo/Redo" at bounding box center [191, 14] width 10 height 10
click at [194, 17] on icon "Undo/Redo" at bounding box center [191, 14] width 10 height 10
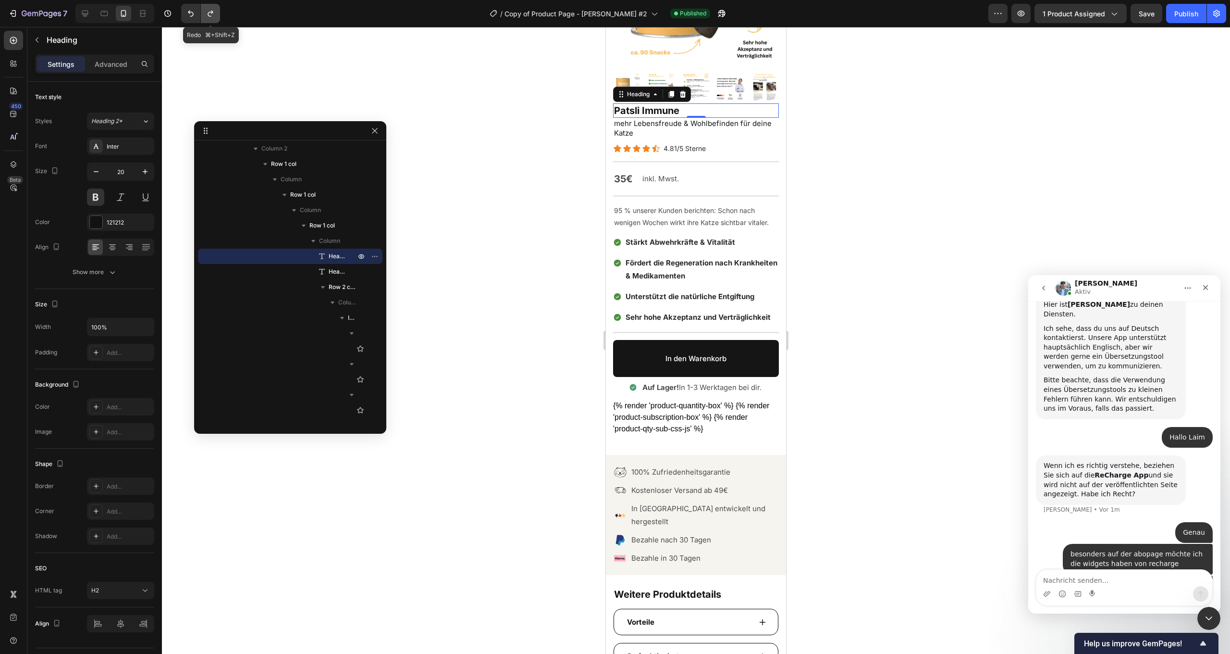
click at [216, 18] on button "Undo/Redo" at bounding box center [210, 13] width 19 height 19
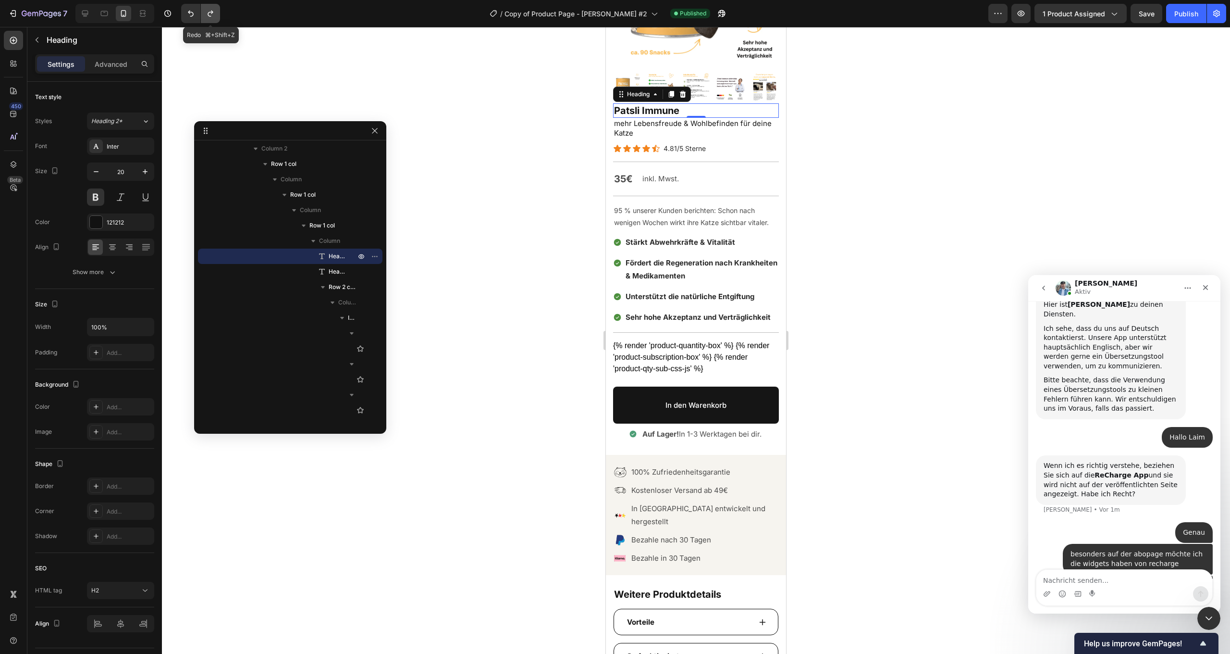
click at [216, 18] on button "Undo/Redo" at bounding box center [210, 13] width 19 height 19
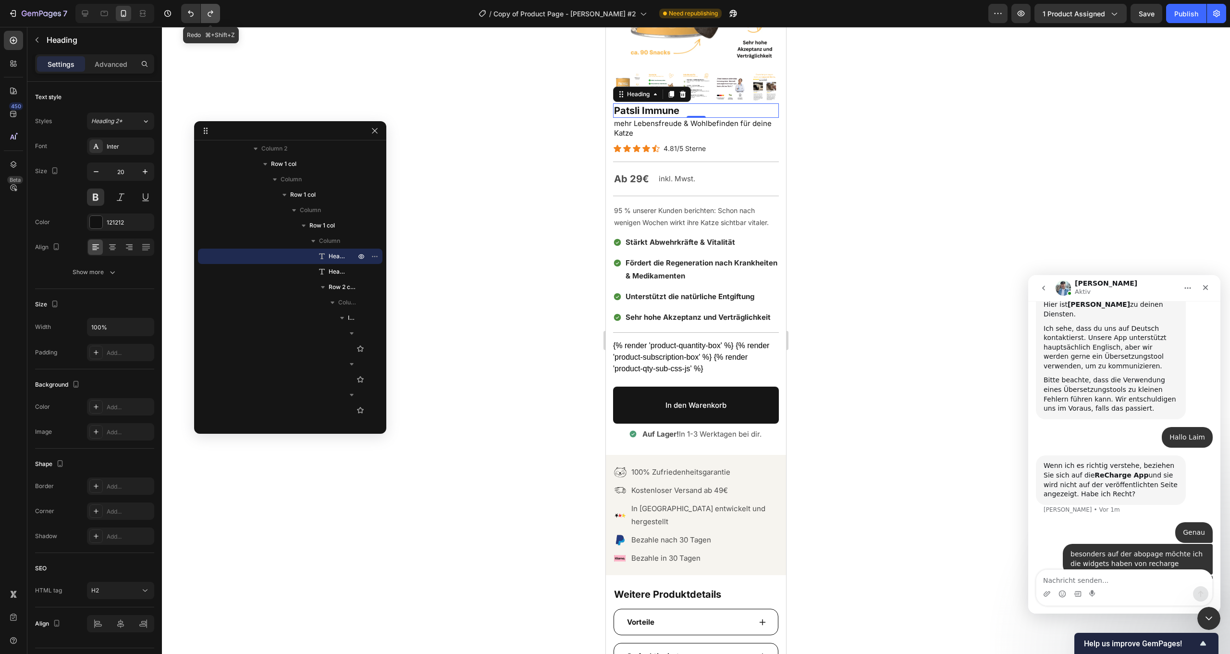
click at [216, 18] on button "Undo/Redo" at bounding box center [210, 13] width 19 height 19
click at [14, 38] on icon at bounding box center [14, 41] width 10 height 10
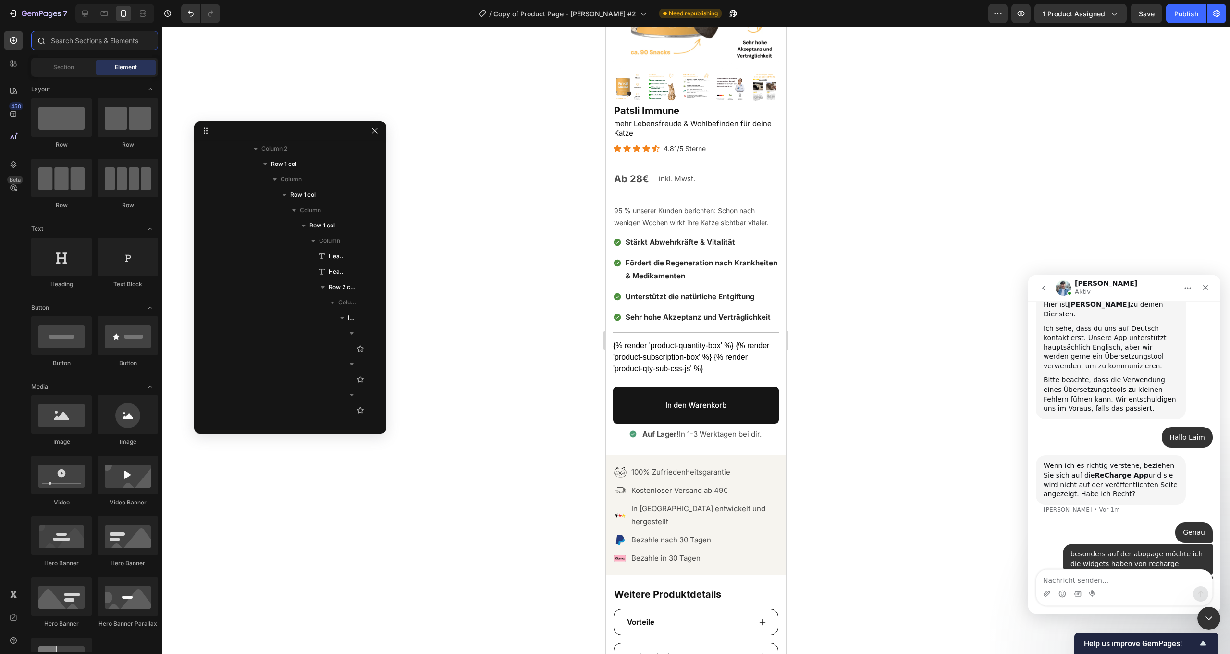
click at [70, 38] on input "text" at bounding box center [94, 40] width 127 height 19
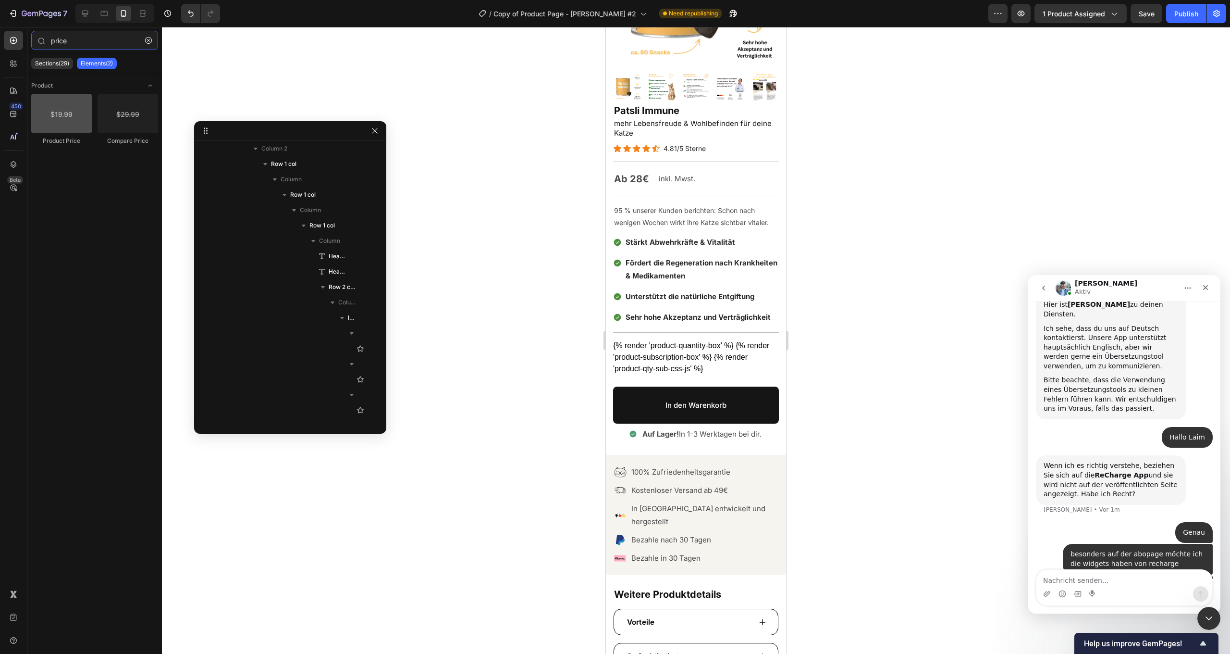
type input "price"
drag, startPoint x: 662, startPoint y: 141, endPoint x: 617, endPoint y: 179, distance: 58.7
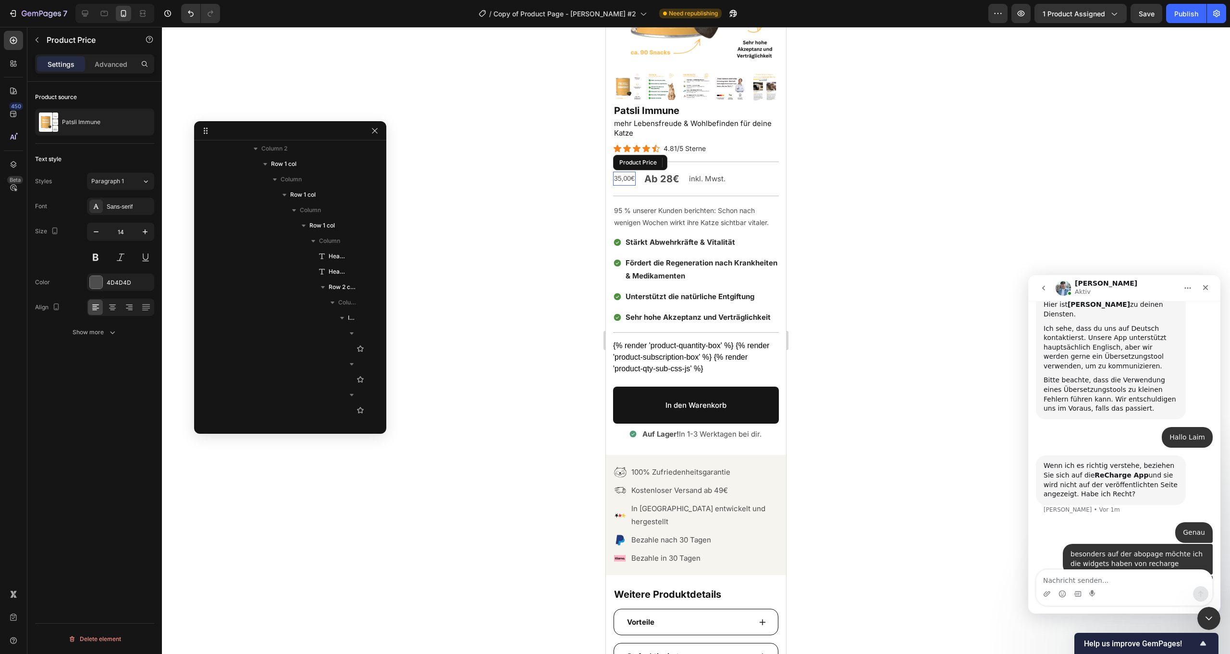
scroll to position [465, 0]
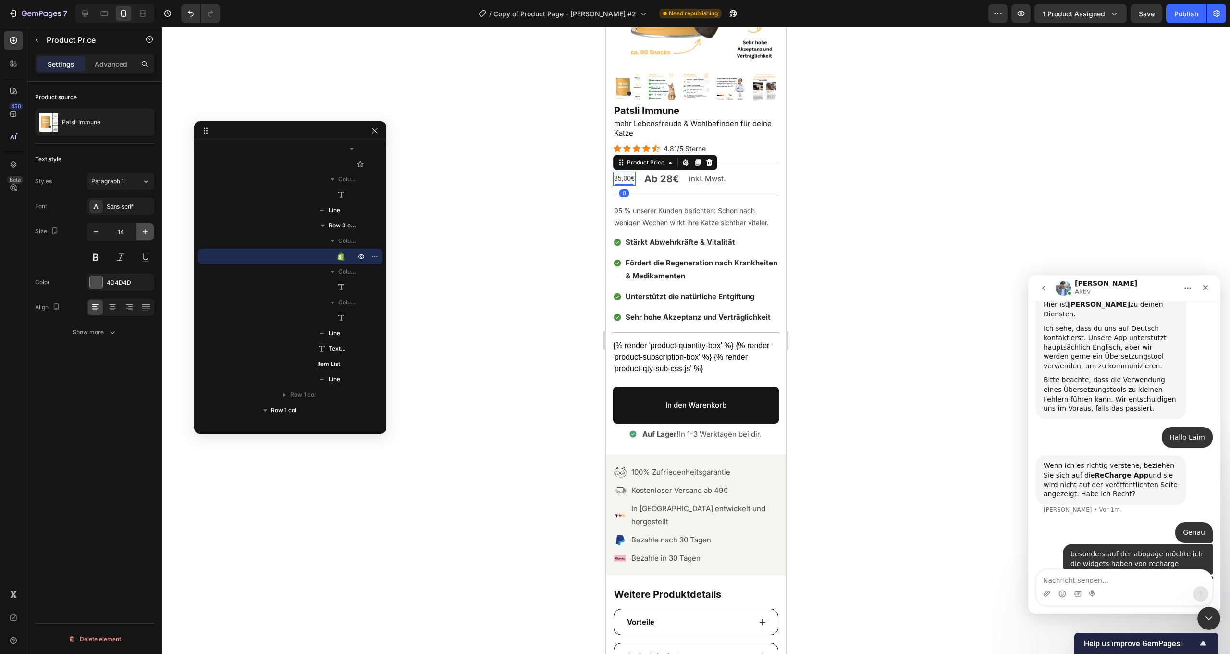
click at [142, 231] on icon "button" at bounding box center [145, 232] width 10 height 10
click at [143, 231] on icon "button" at bounding box center [145, 232] width 10 height 10
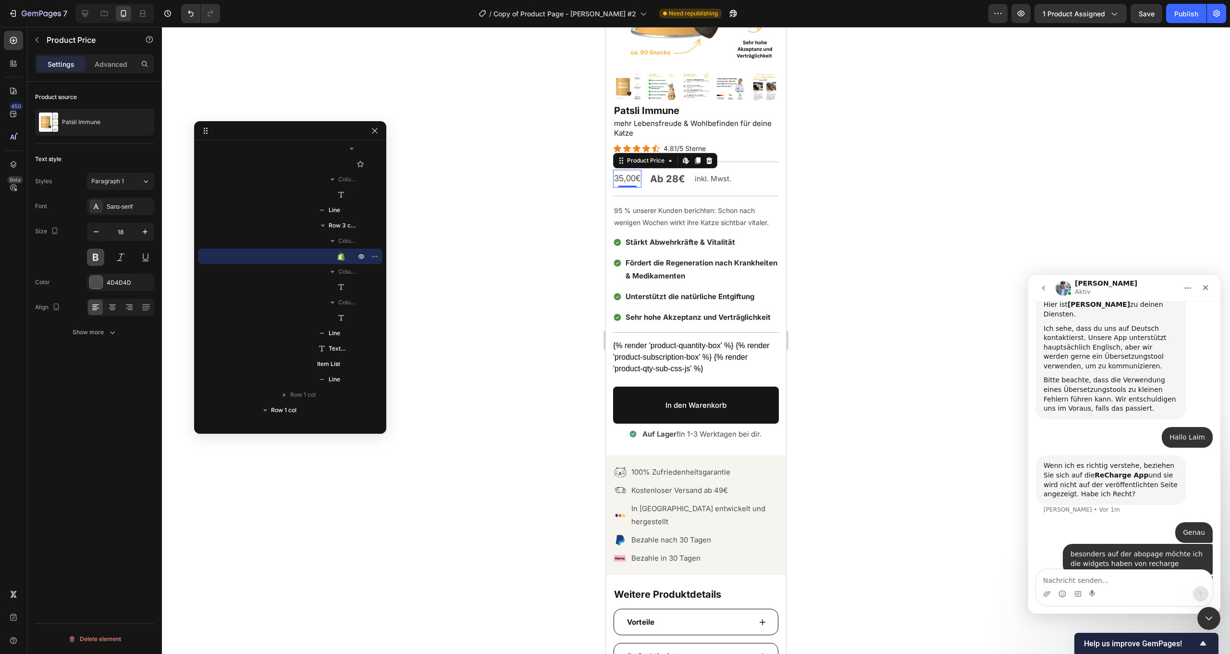
click at [93, 256] on button at bounding box center [95, 256] width 17 height 17
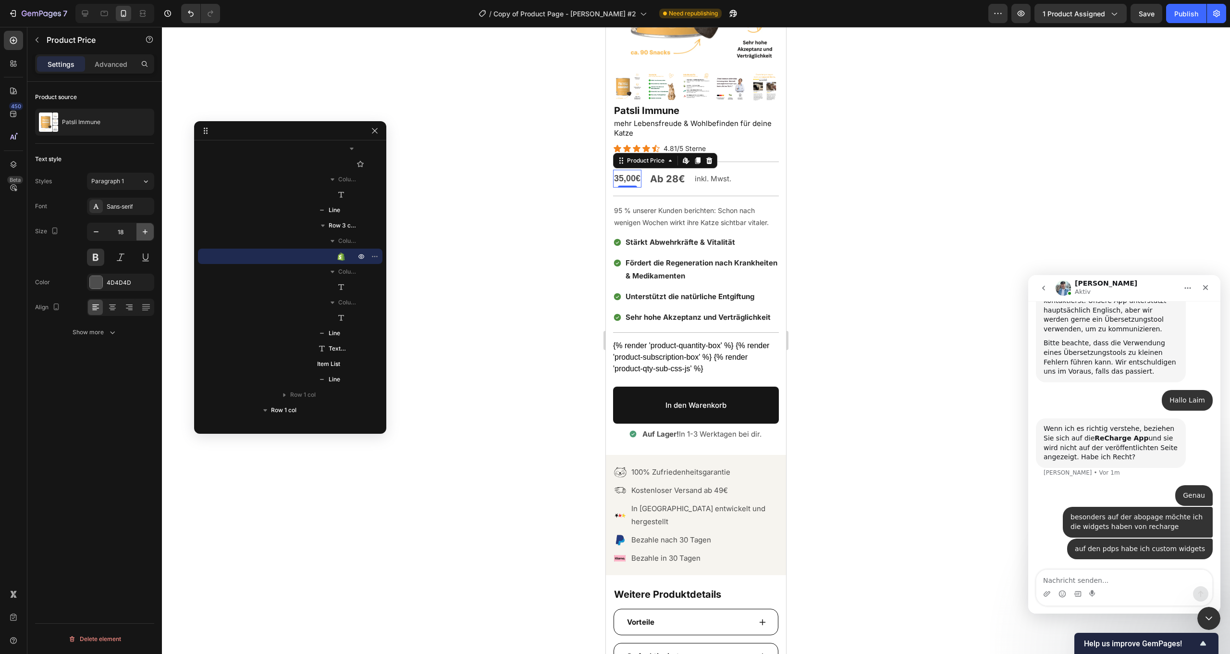
click at [146, 234] on icon "button" at bounding box center [145, 232] width 10 height 10
type input "19"
click at [88, 124] on p "Patsli Immune" at bounding box center [81, 122] width 38 height 7
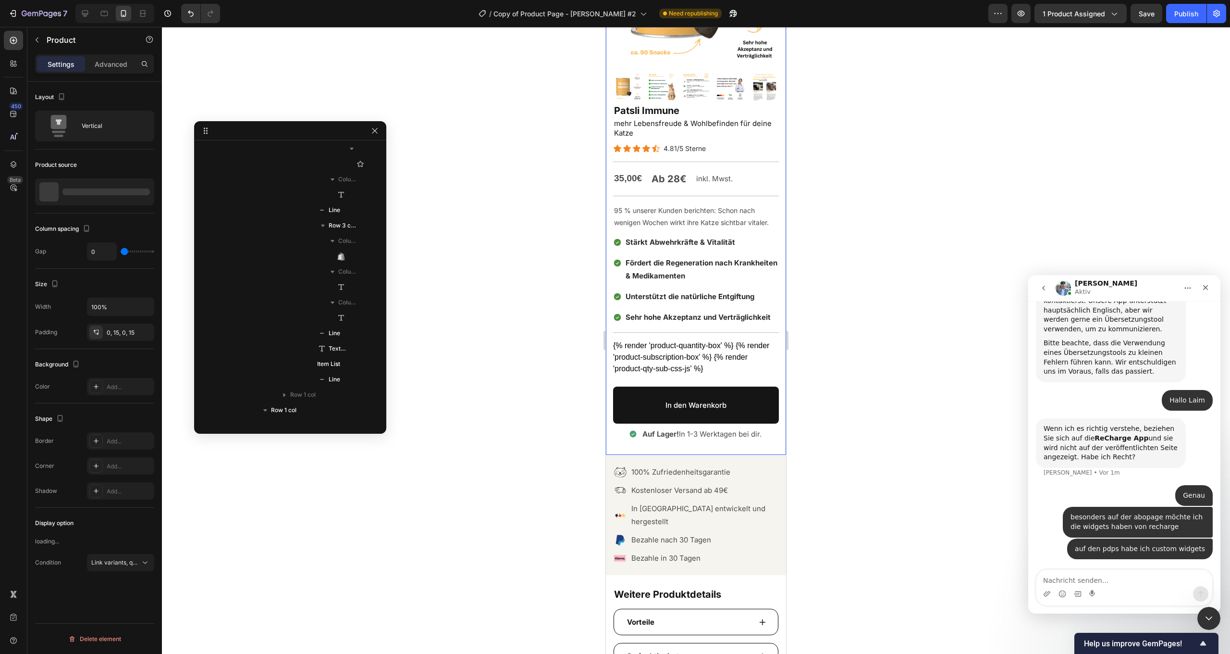
scroll to position [0, 0]
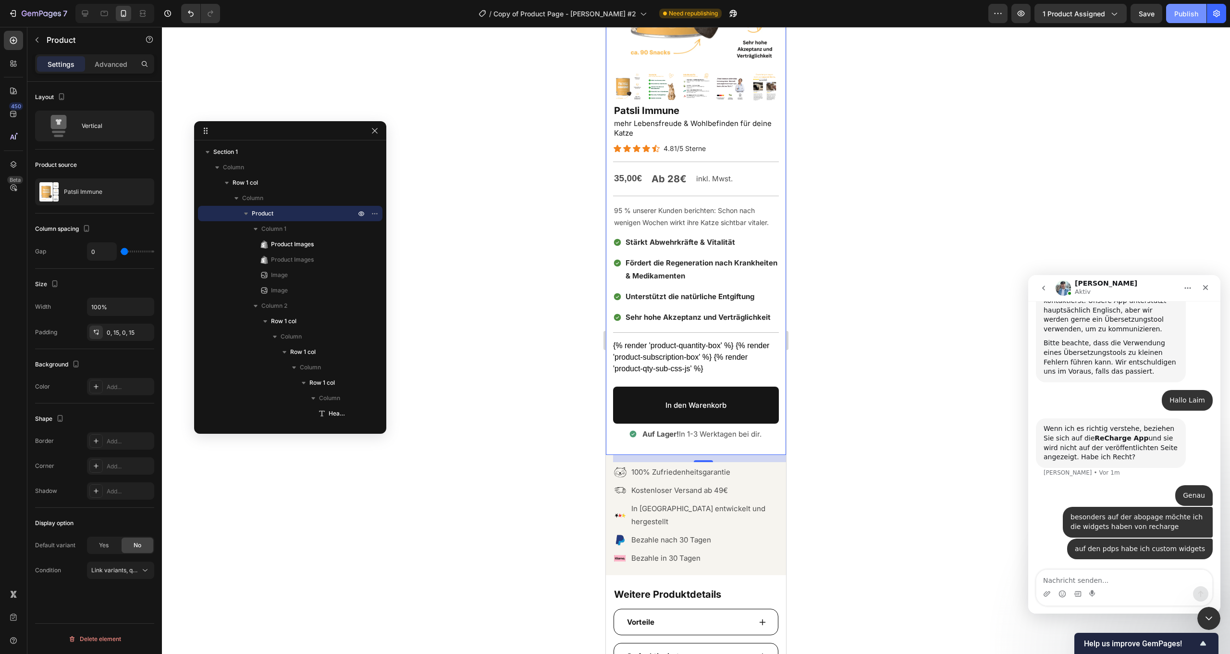
click at [1185, 13] on div "Publish" at bounding box center [1187, 14] width 24 height 10
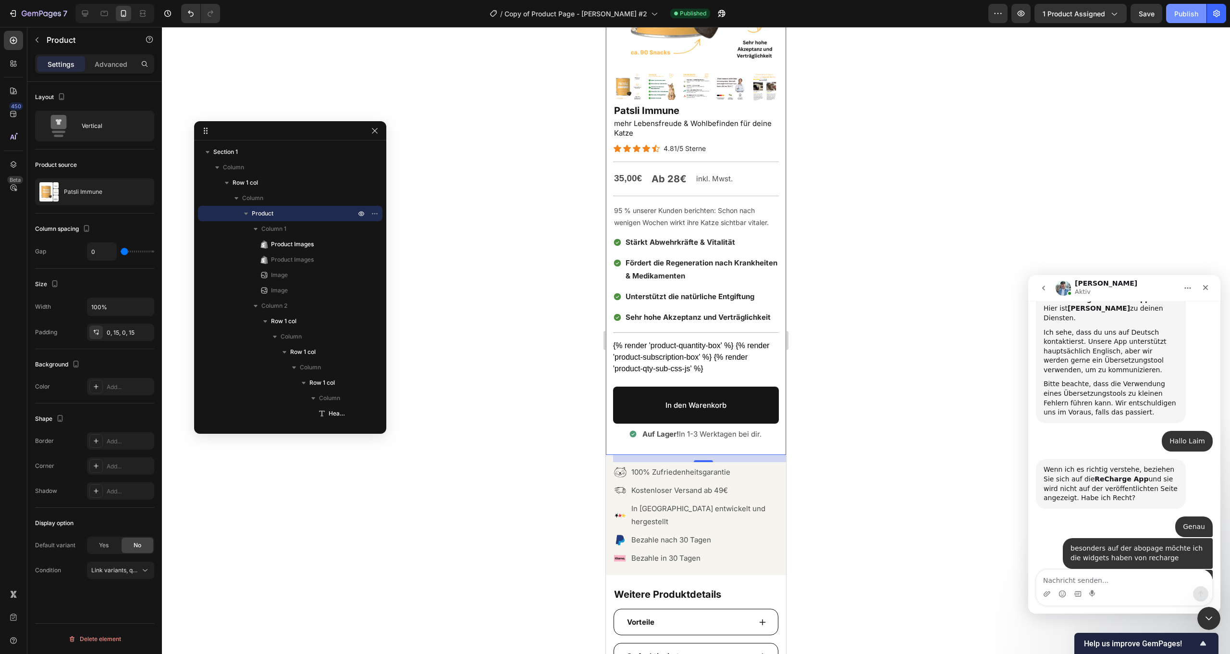
scroll to position [310, 0]
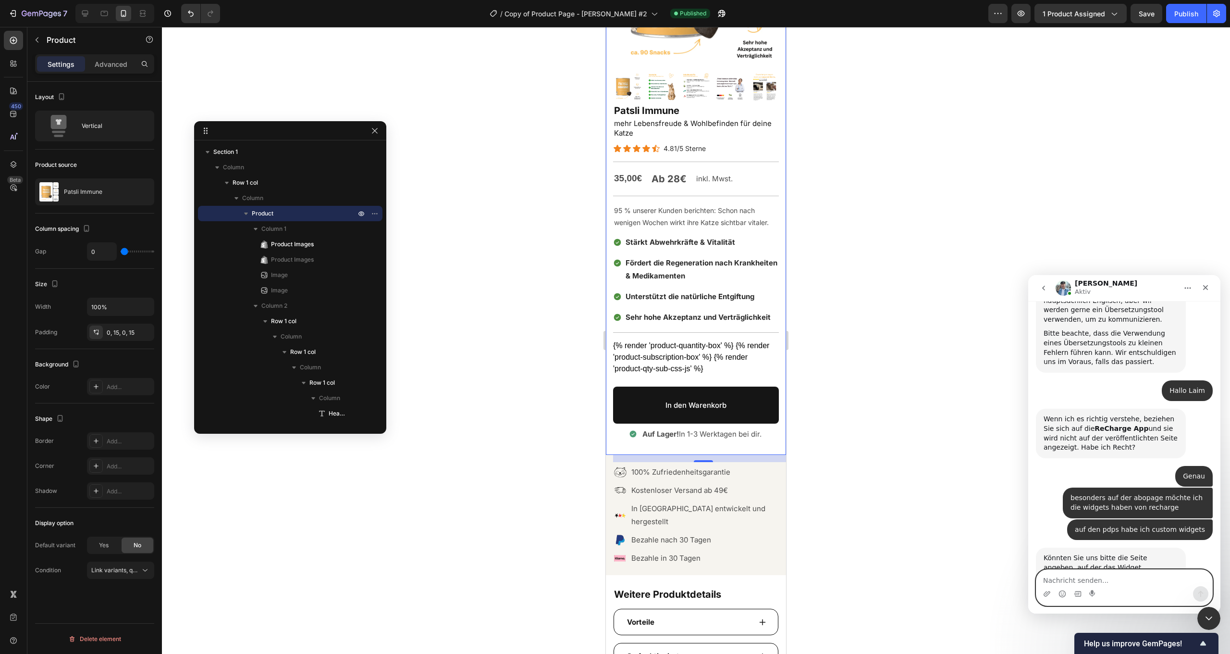
click at [1095, 574] on textarea "Nachricht senden..." at bounding box center [1125, 578] width 176 height 16
type textarea "[PERSON_NAME]"
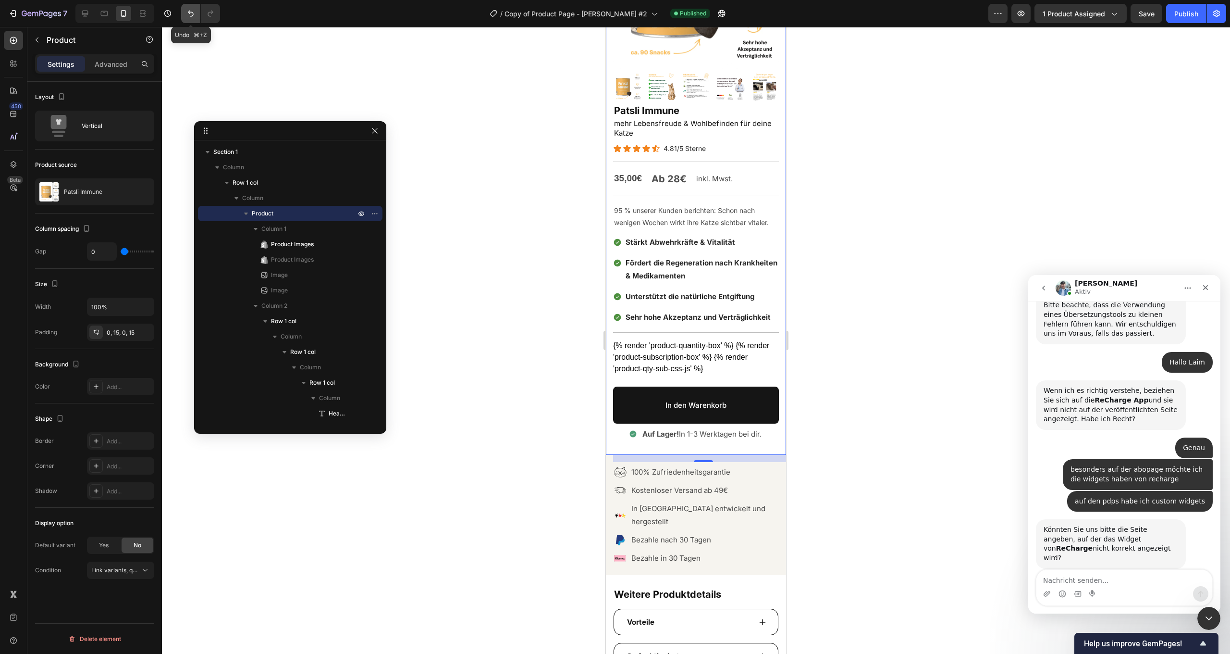
click at [192, 16] on icon "Undo/Redo" at bounding box center [191, 14] width 6 height 6
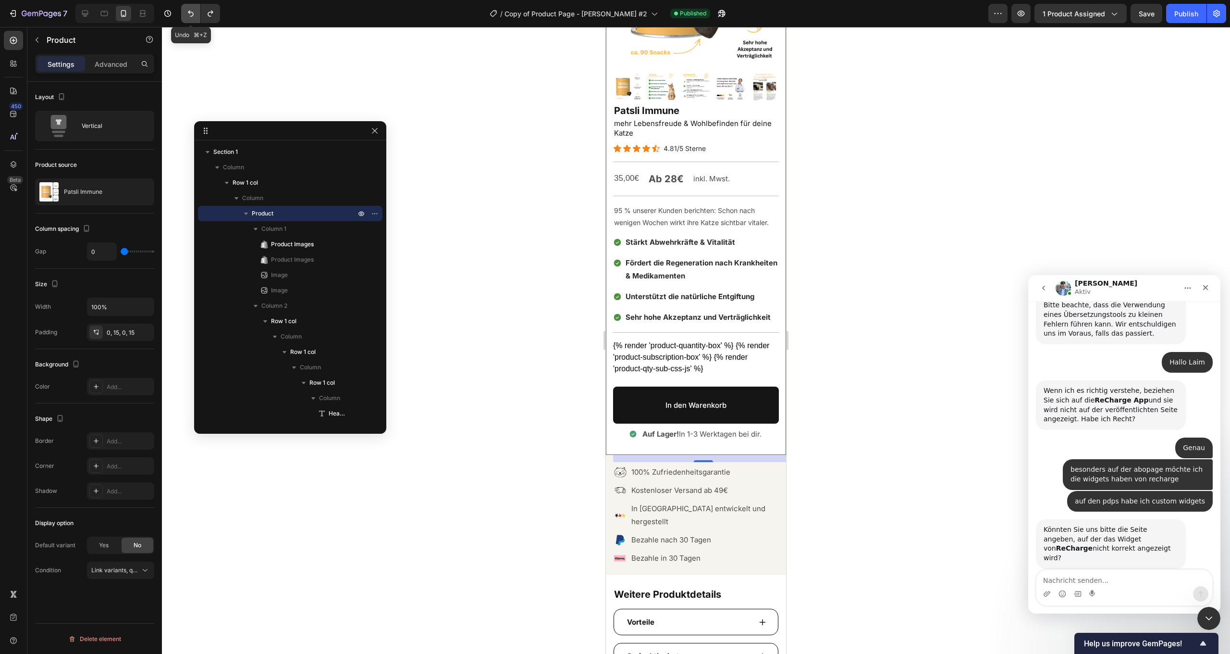
click at [192, 16] on icon "Undo/Redo" at bounding box center [191, 14] width 6 height 6
click at [1191, 12] on div "Publish" at bounding box center [1187, 14] width 24 height 10
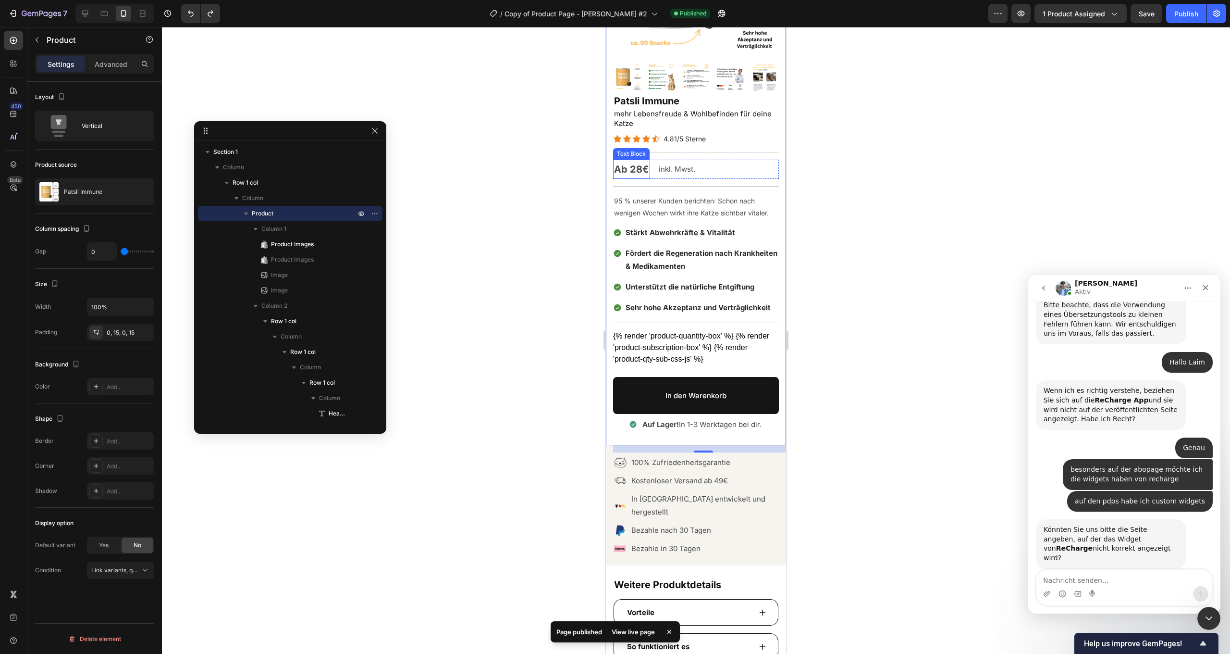
click at [635, 172] on span "Ab 28€" at bounding box center [631, 169] width 35 height 12
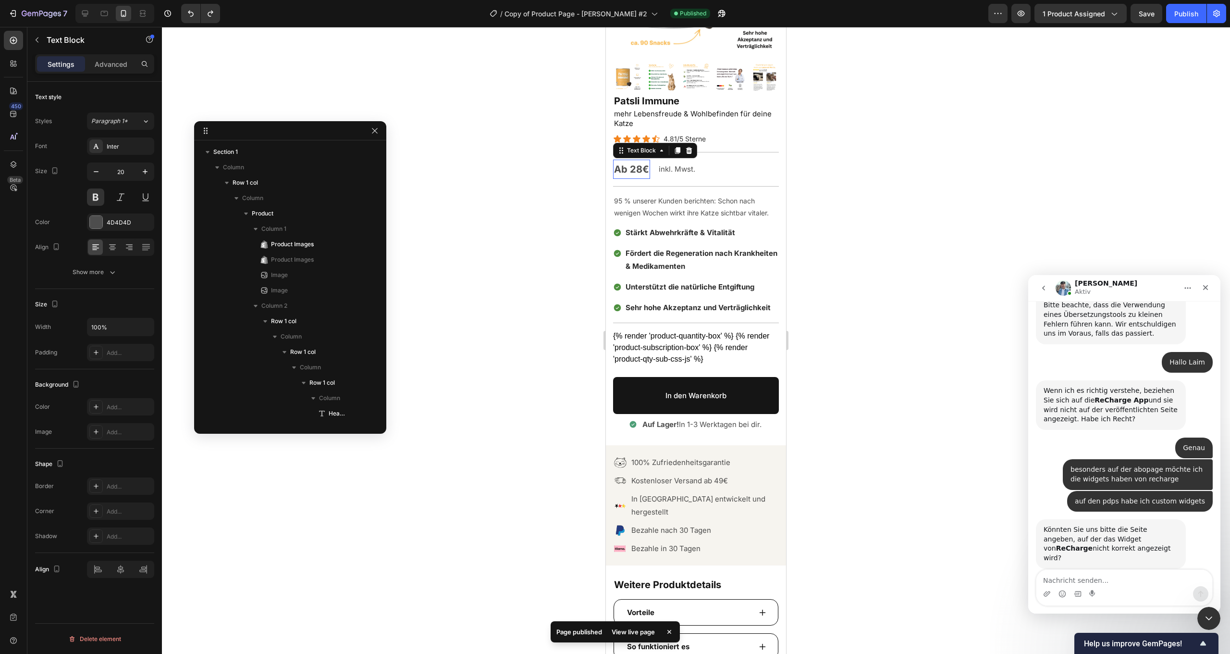
scroll to position [465, 0]
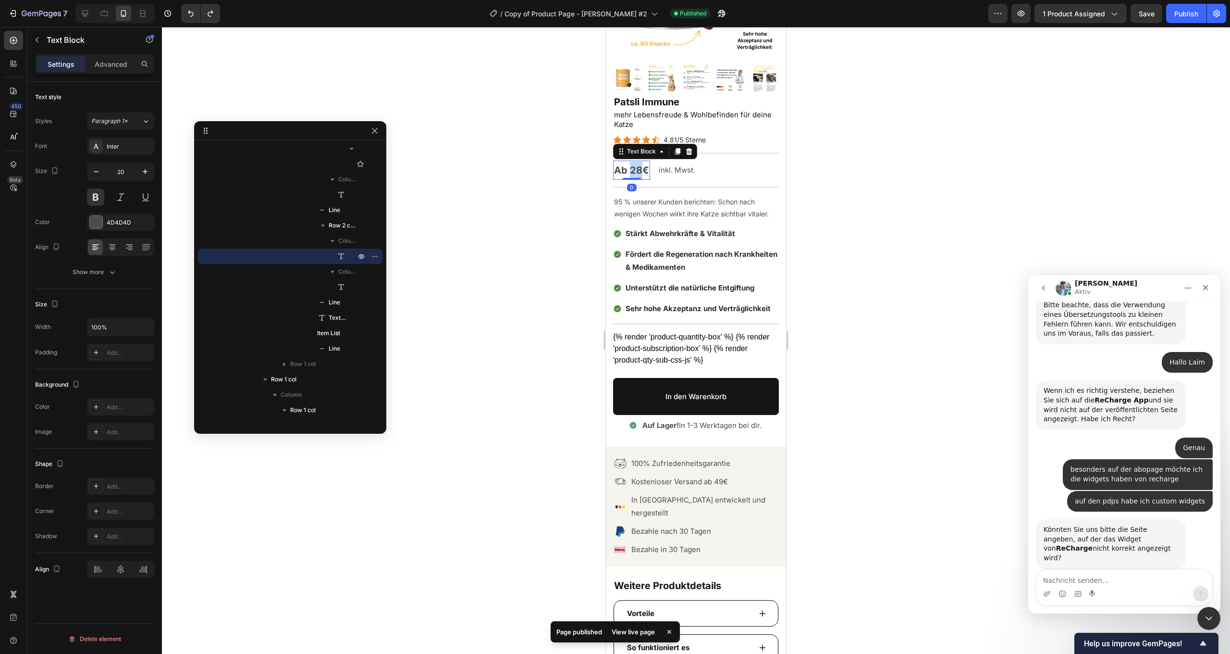
click at [635, 172] on span "Ab 28€" at bounding box center [631, 170] width 35 height 12
click at [933, 171] on div at bounding box center [696, 340] width 1068 height 627
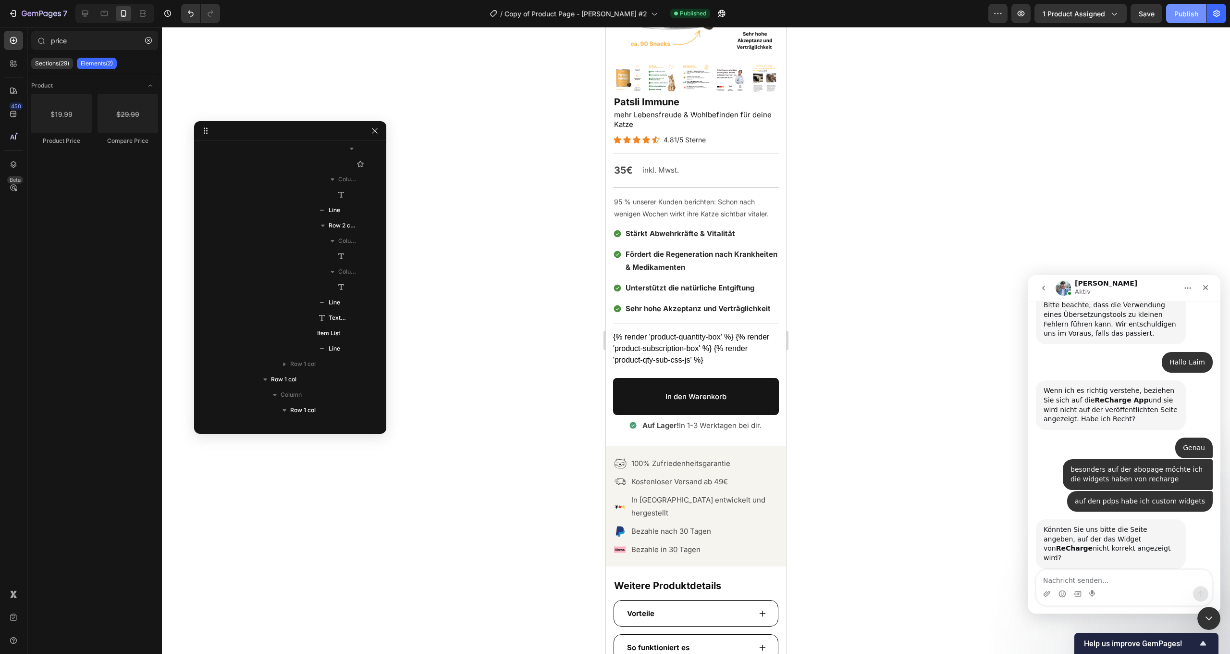
click at [1191, 12] on div "Publish" at bounding box center [1187, 14] width 24 height 10
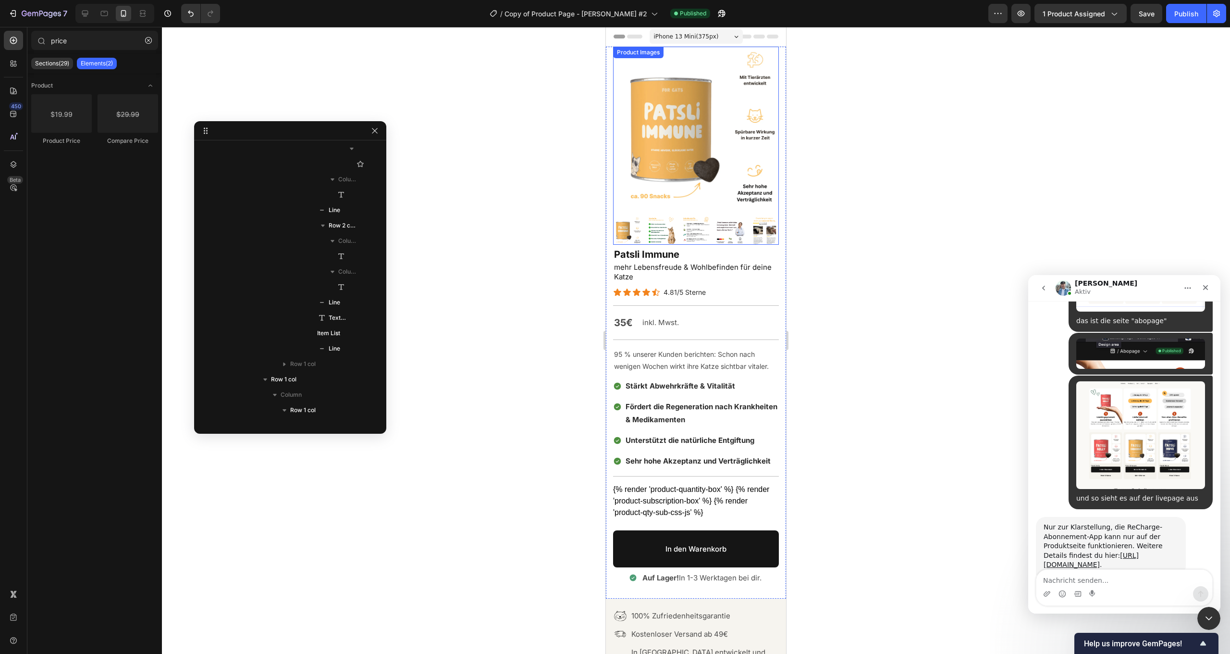
scroll to position [726, 0]
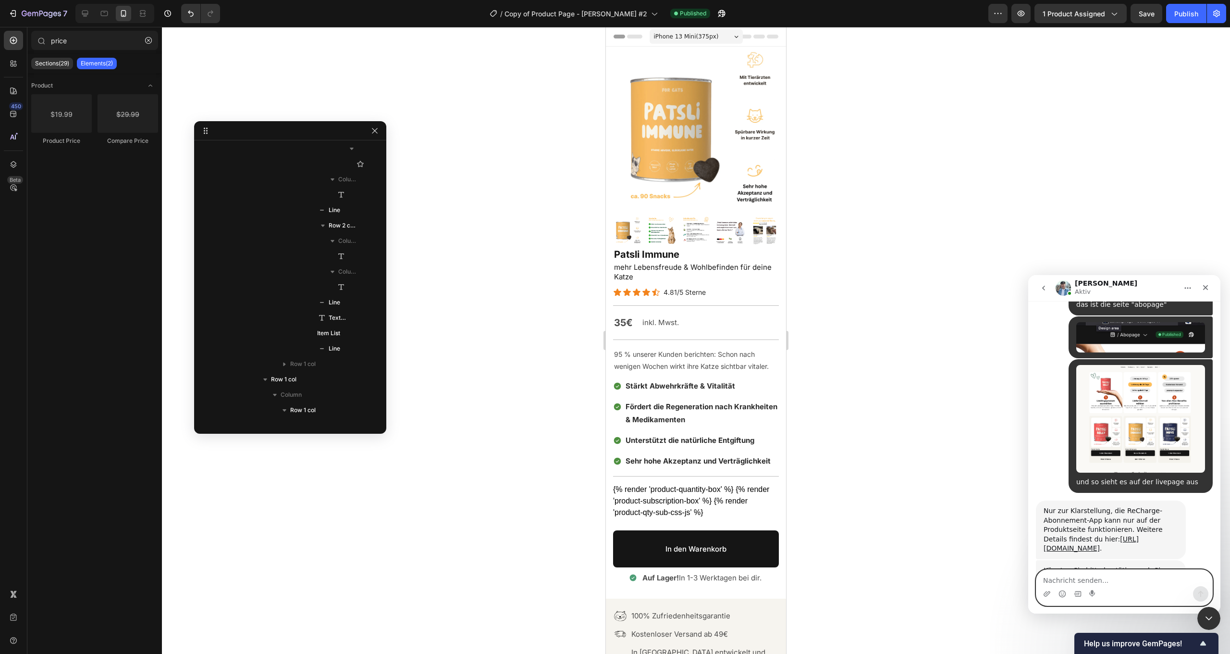
click at [1056, 576] on textarea "Nachricht senden..." at bounding box center [1125, 578] width 176 height 16
type textarea "Was meinen Sie damit genau?"
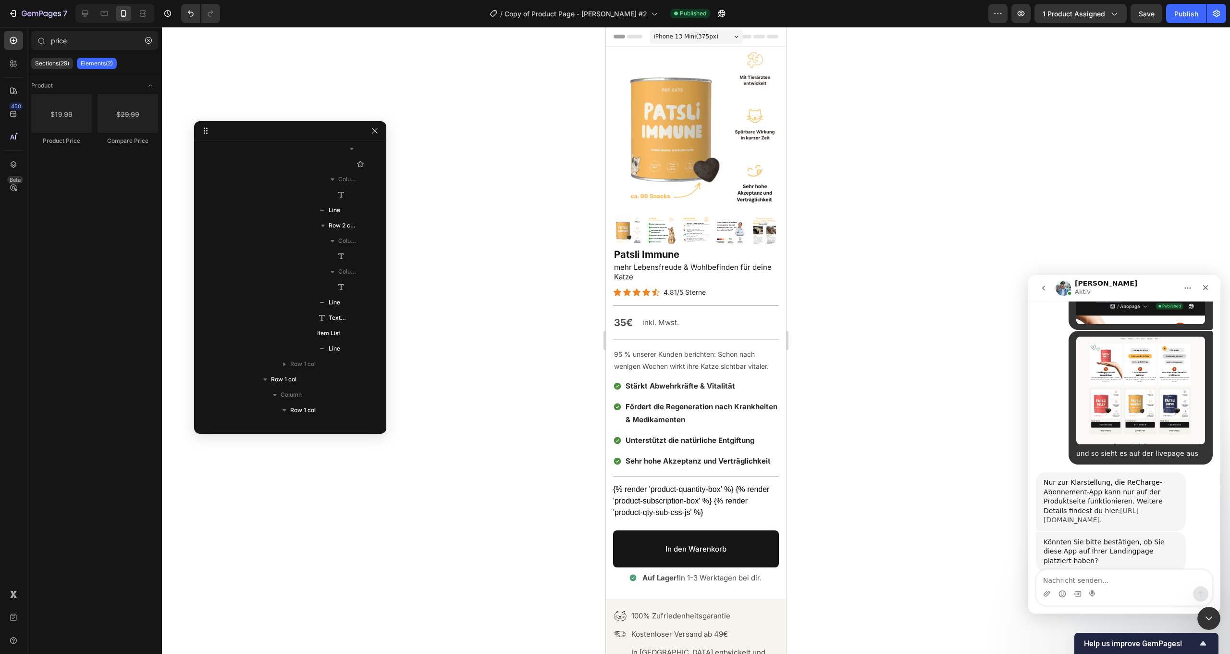
click at [1122, 507] on link "[URL][DOMAIN_NAME]" at bounding box center [1091, 515] width 95 height 17
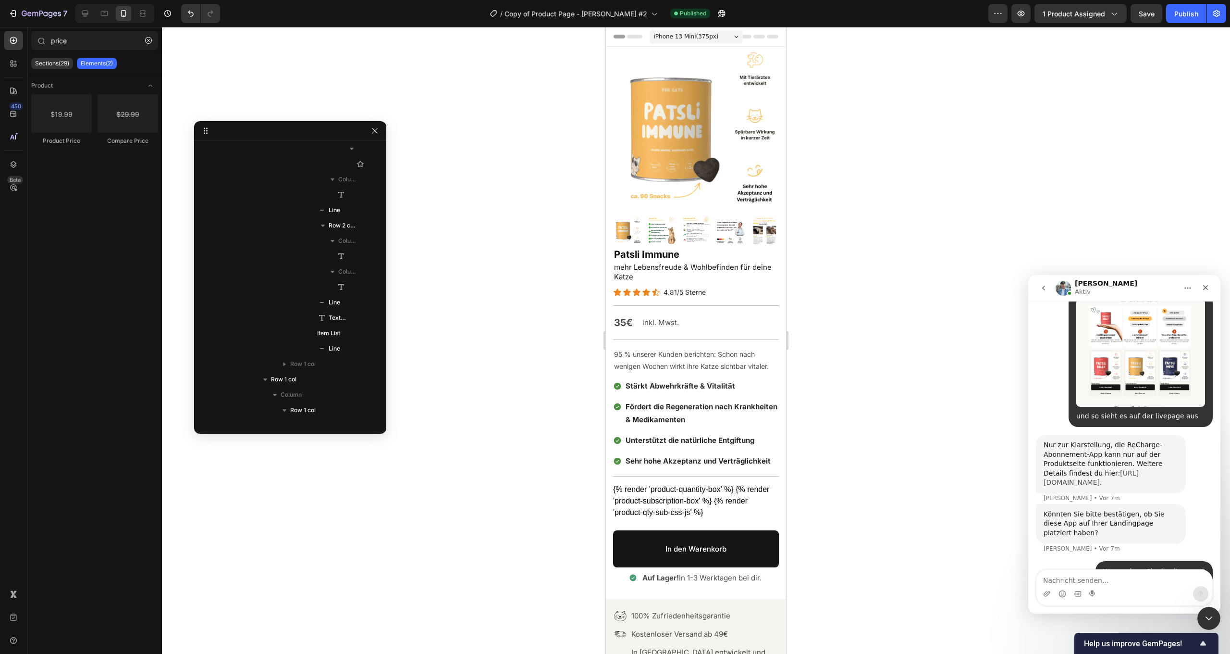
scroll to position [795, 0]
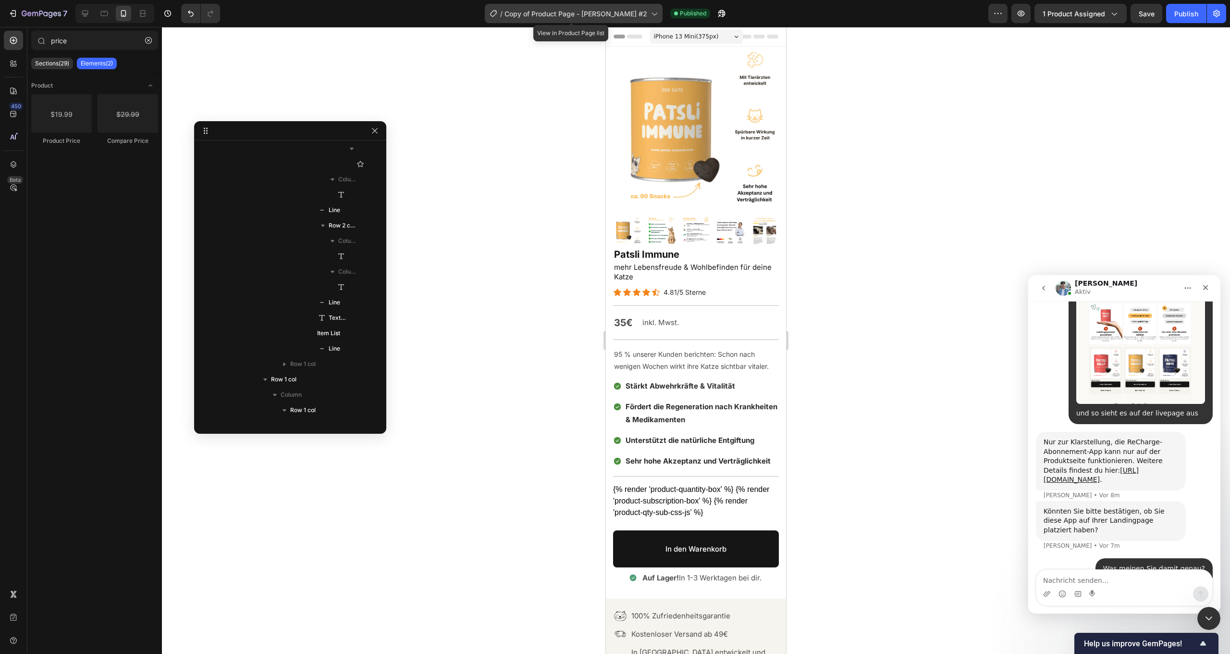
click at [622, 19] on div "/ Copy of Product Page - PATSLI Immune #2" at bounding box center [574, 13] width 178 height 19
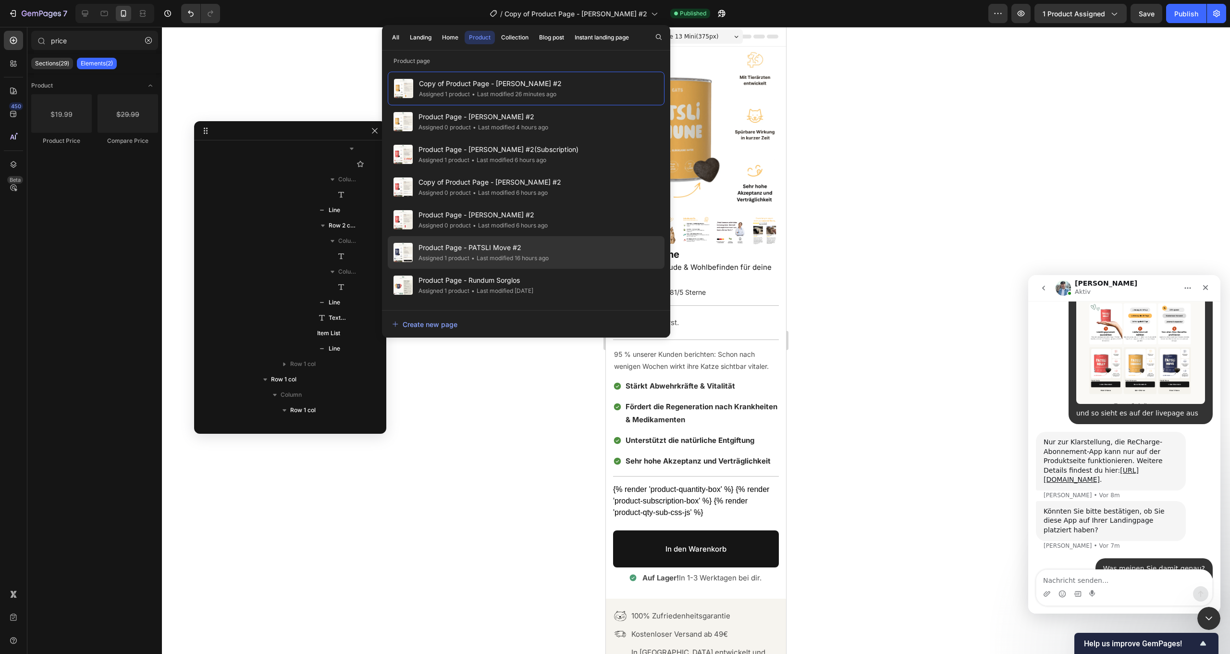
click at [569, 258] on div "Product Page - PATSLI Move #2 Assigned 1 product • Last modified 16 hours ago" at bounding box center [526, 252] width 277 height 33
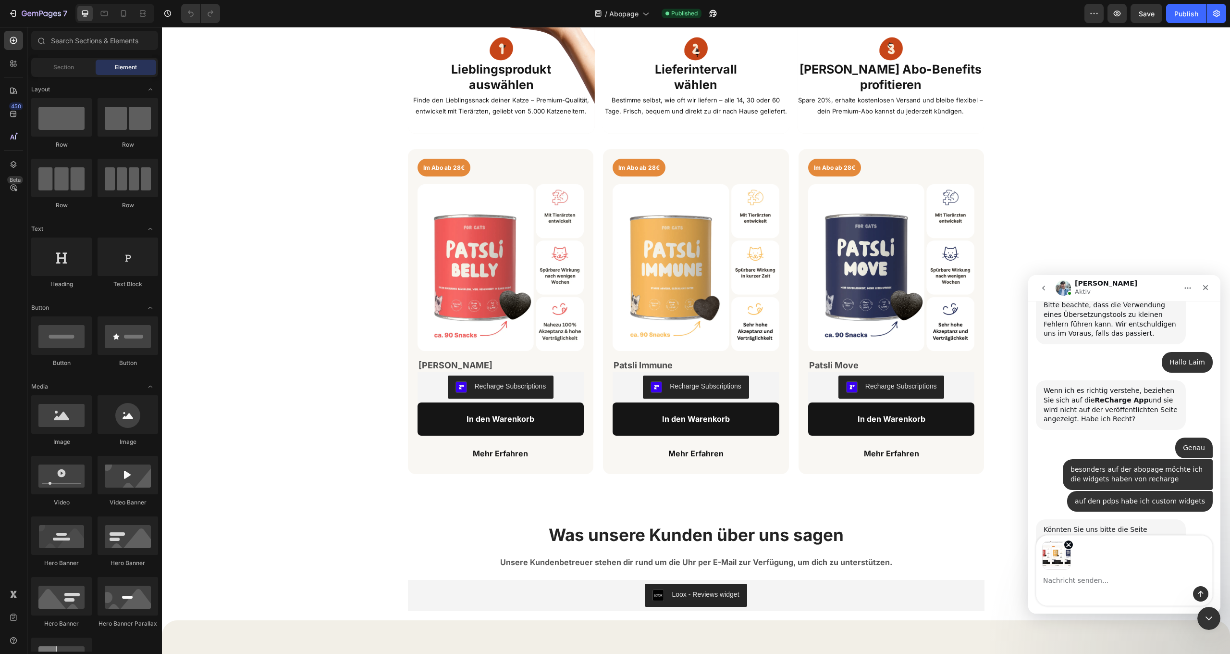
scroll to position [372, 0]
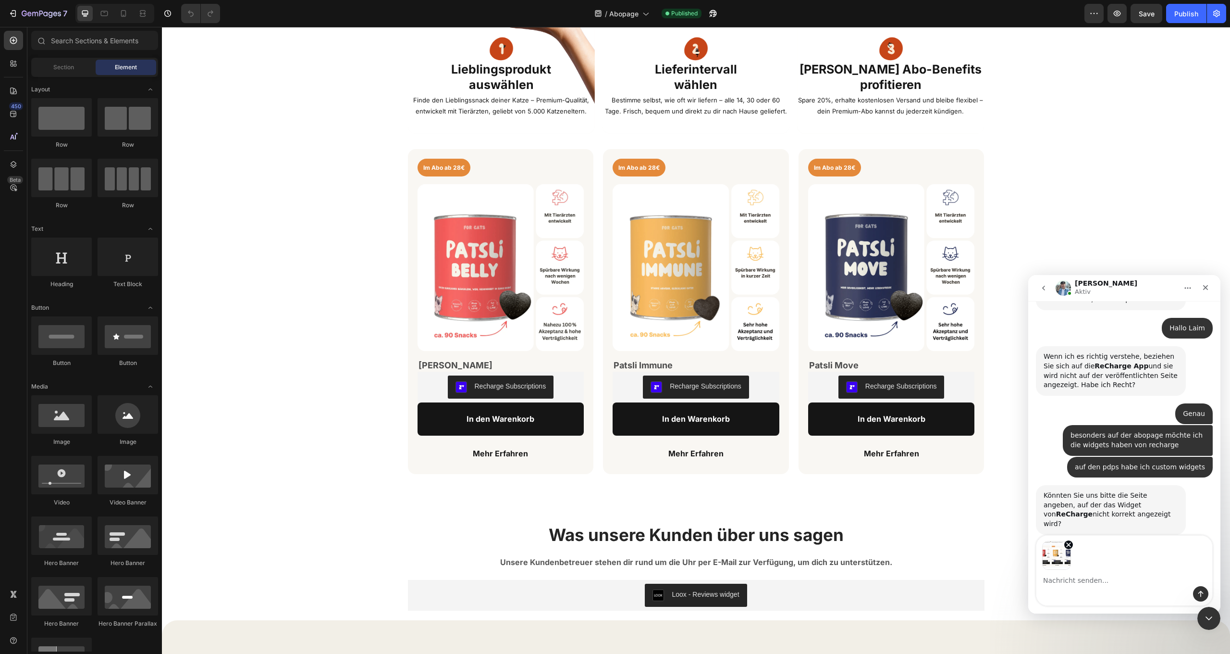
click at [1103, 581] on textarea "Nachricht senden..." at bounding box center [1125, 578] width 176 height 16
type textarea "das ist die seite "abopage""
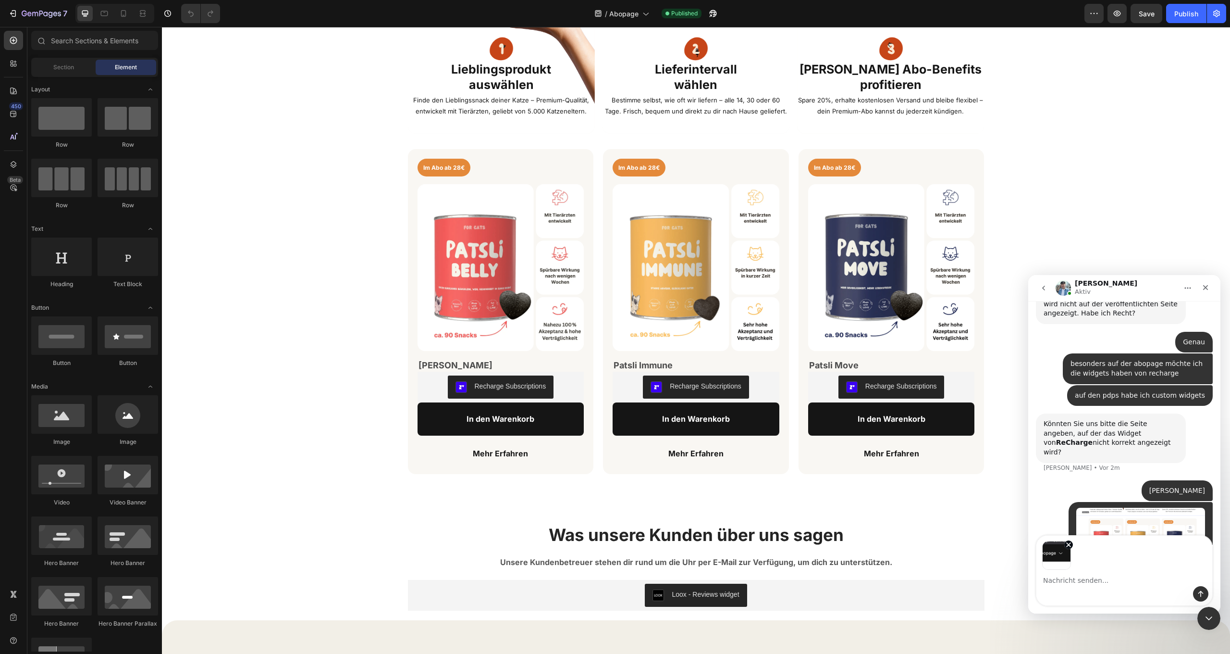
scroll to position [478, 0]
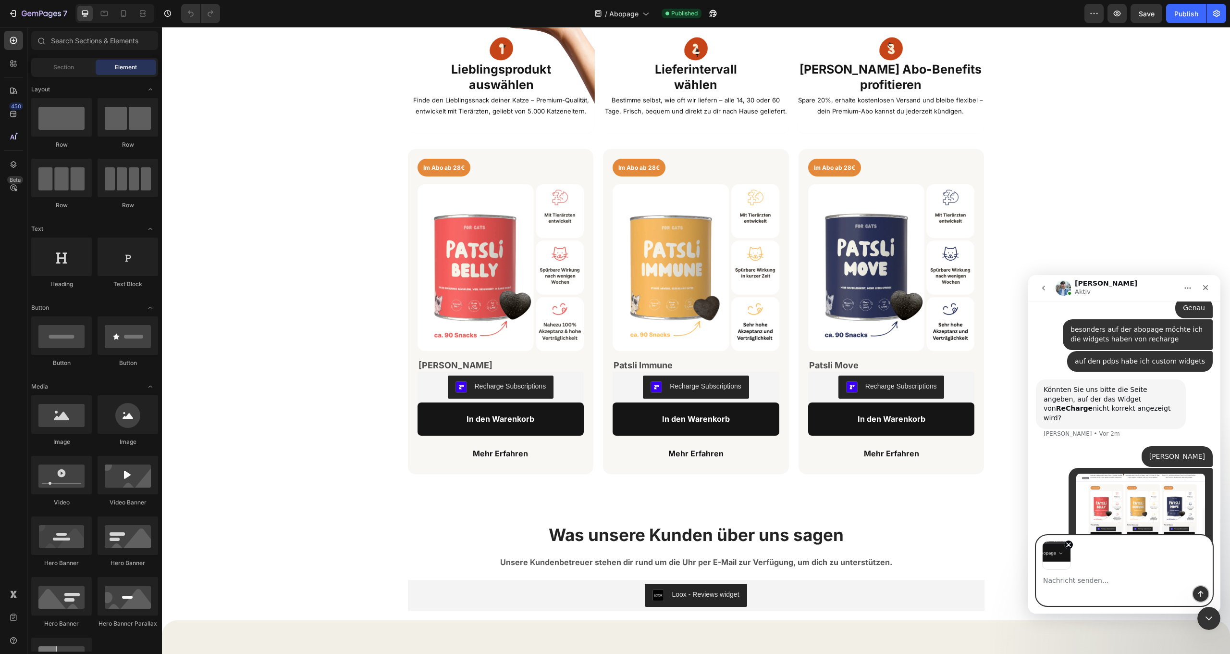
click at [1201, 593] on icon "Sende eine Nachricht…" at bounding box center [1201, 594] width 5 height 6
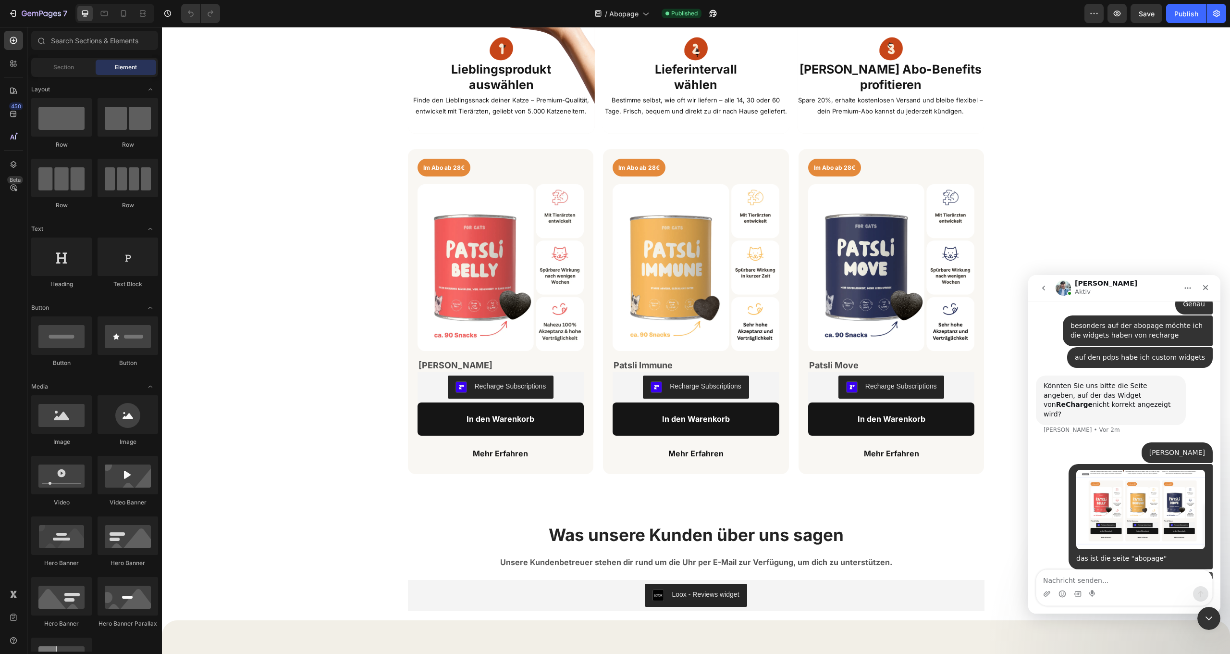
scroll to position [486, 0]
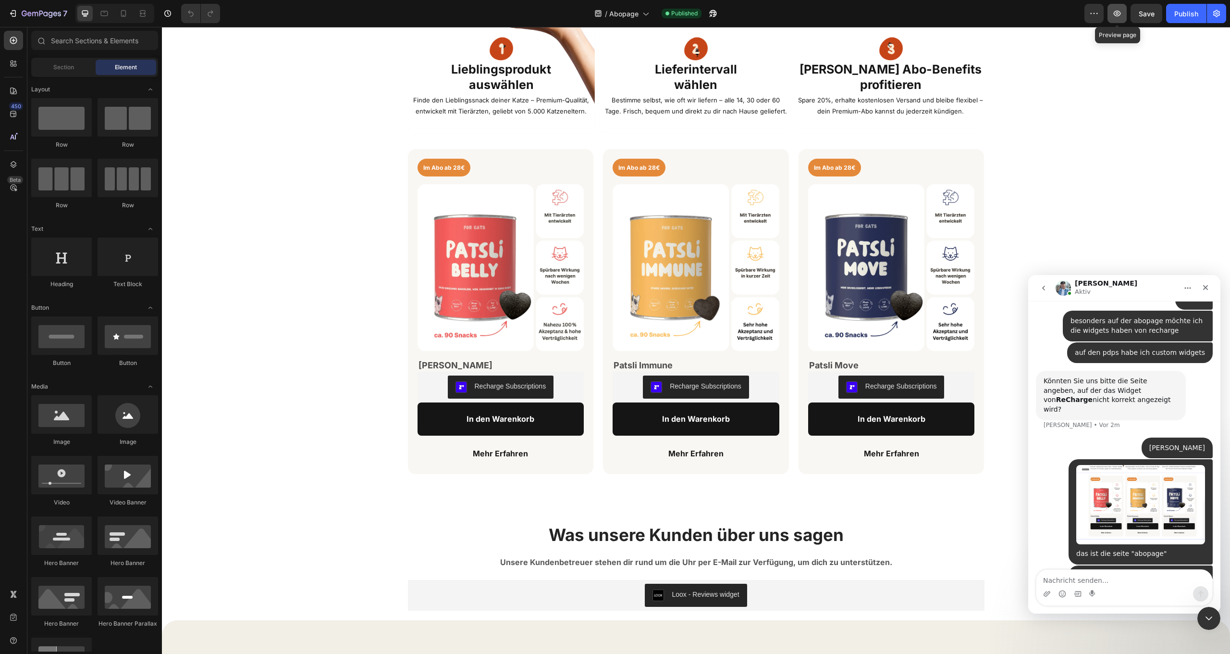
click at [1116, 13] on icon "button" at bounding box center [1118, 14] width 10 height 10
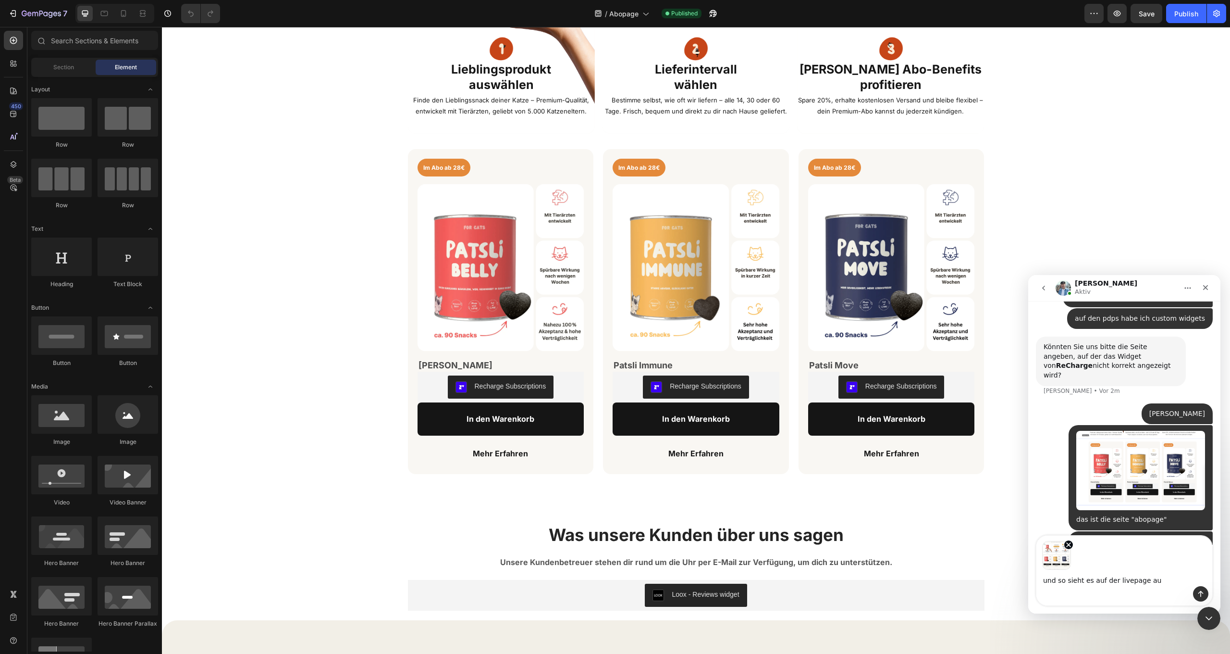
type textarea "und so sieht es auf der livepage aus"
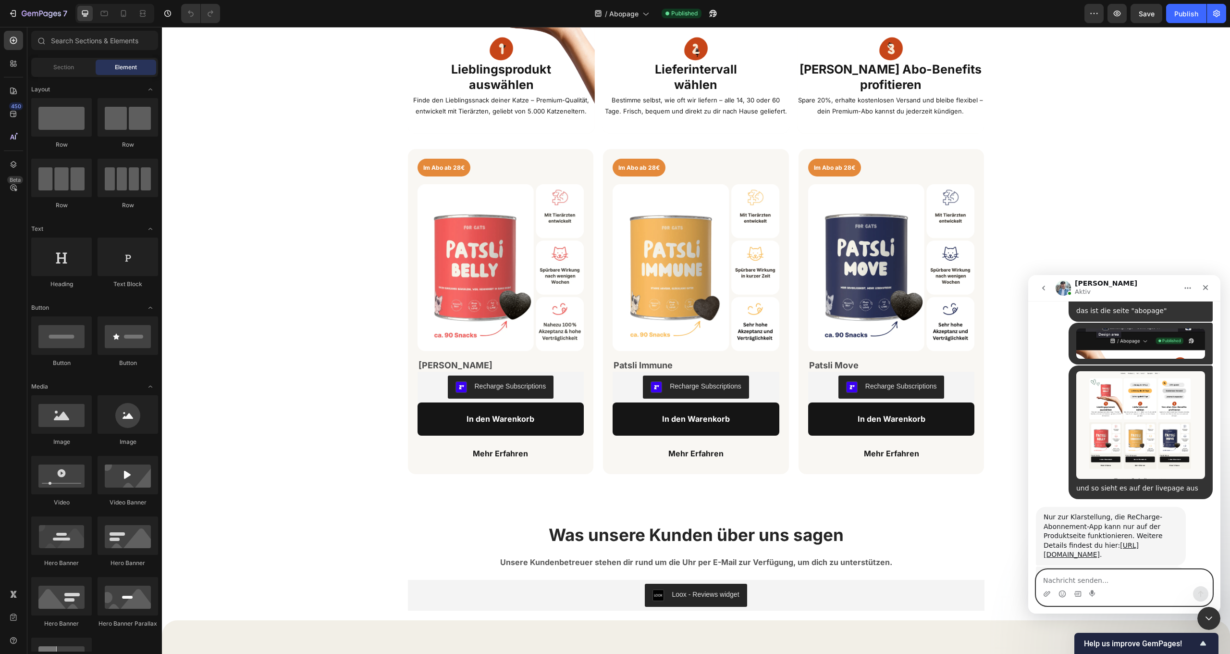
scroll to position [754, 0]
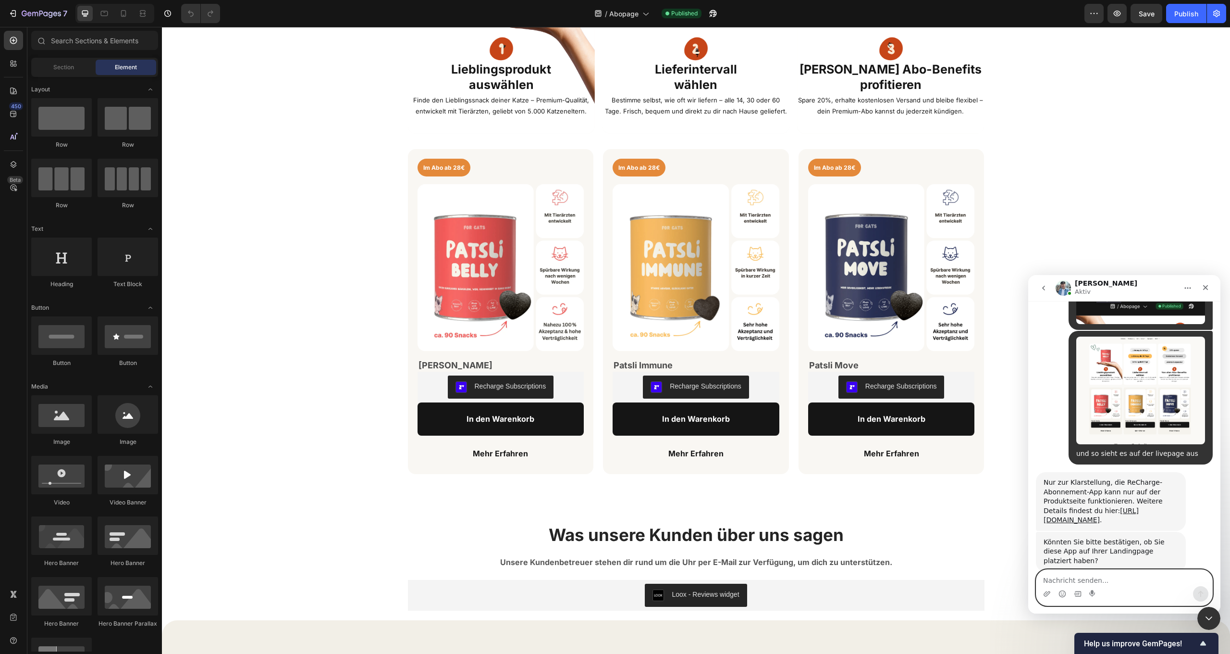
click at [1055, 576] on textarea "Nachricht senden..." at bounding box center [1125, 578] width 176 height 16
type textarea "ja, kann ich bestätigen - sehen sie doch selbst"
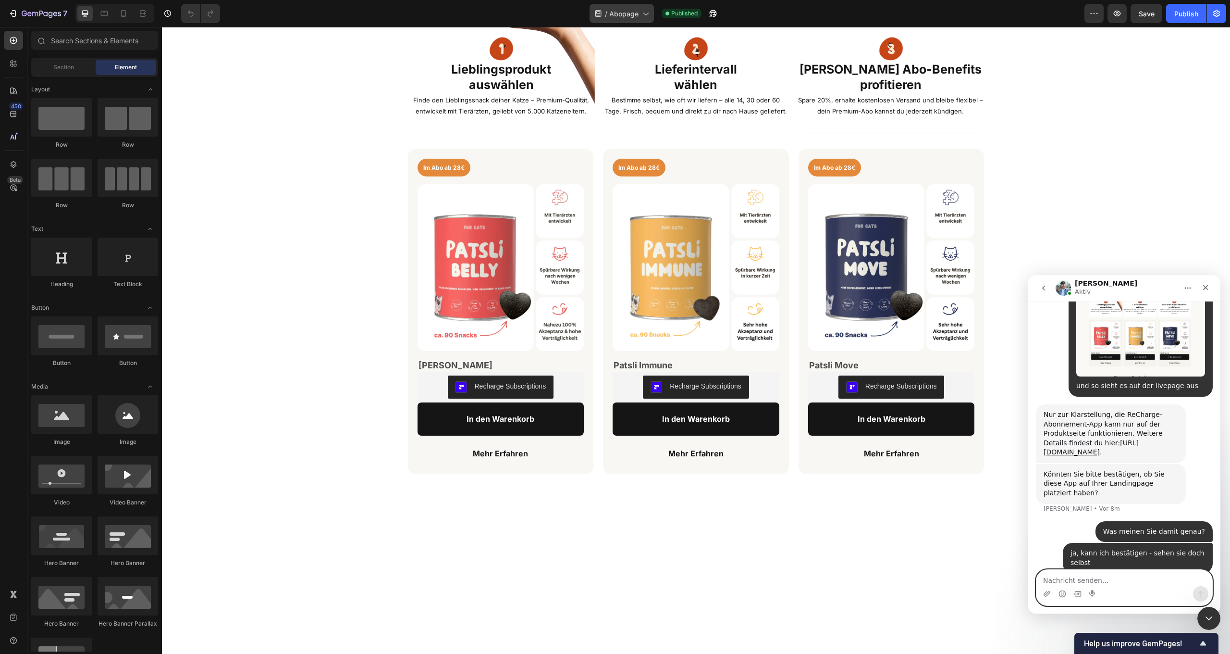
scroll to position [0, 0]
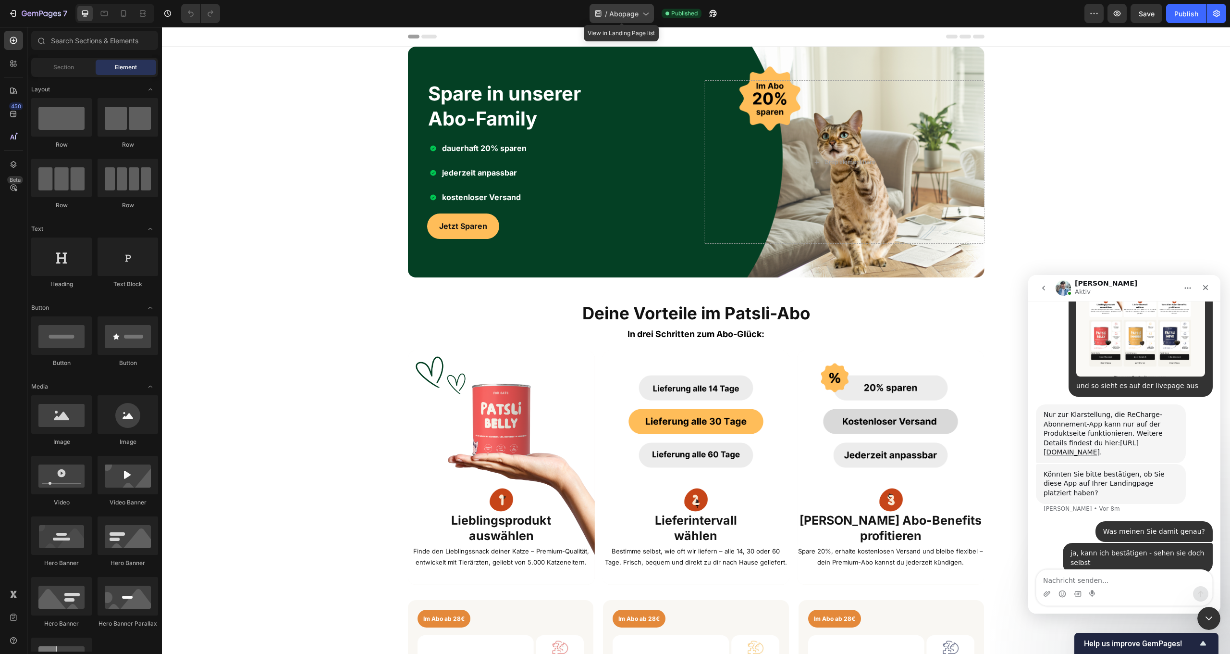
click at [623, 15] on span "Abopage" at bounding box center [623, 14] width 29 height 10
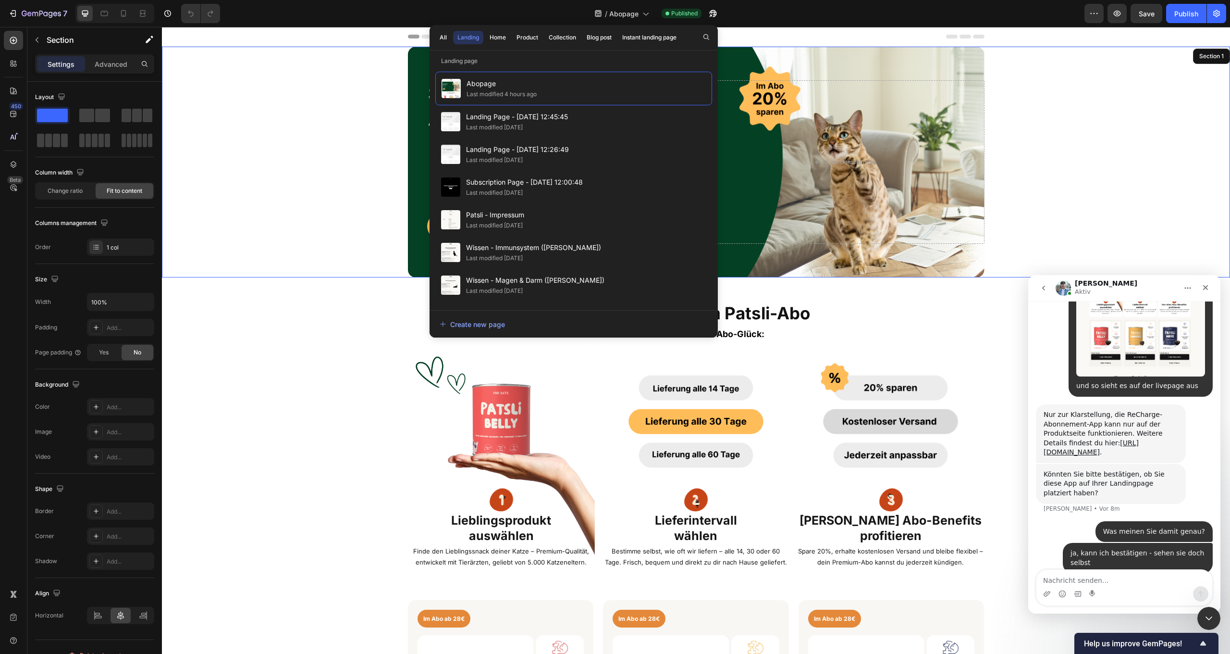
click at [1063, 126] on div "Spare in unserer Abo-Family Heading dauerhaft 20% sparen jederzeit anpassbar ko…" at bounding box center [696, 162] width 1068 height 231
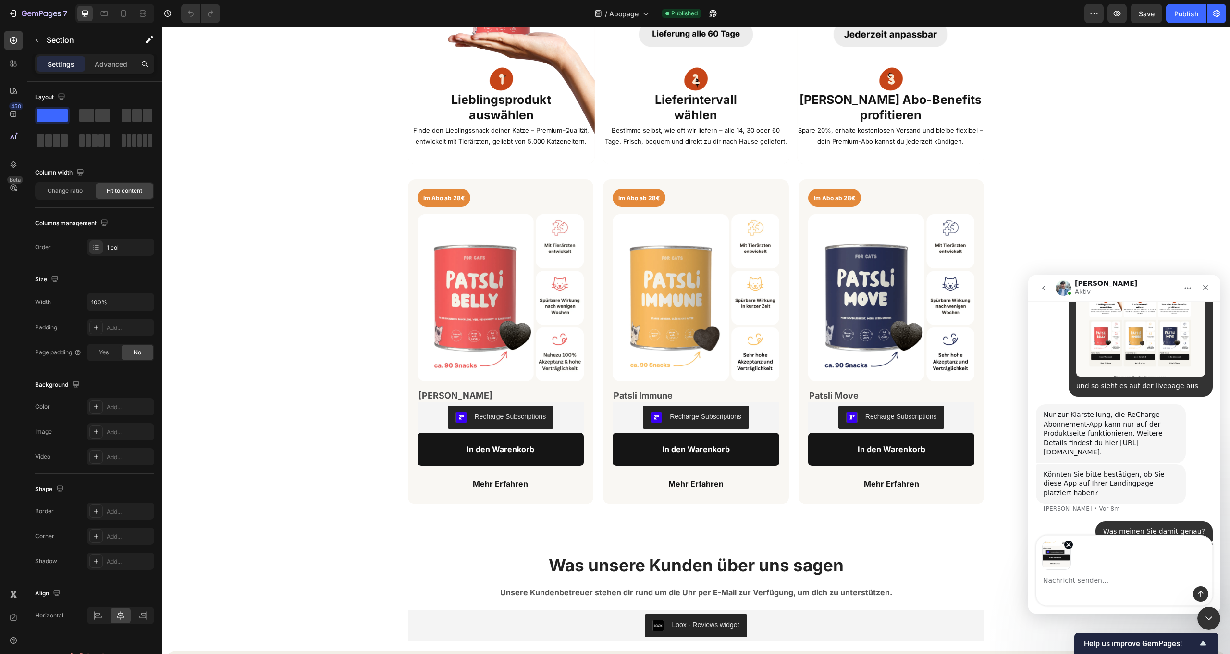
scroll to position [856, 0]
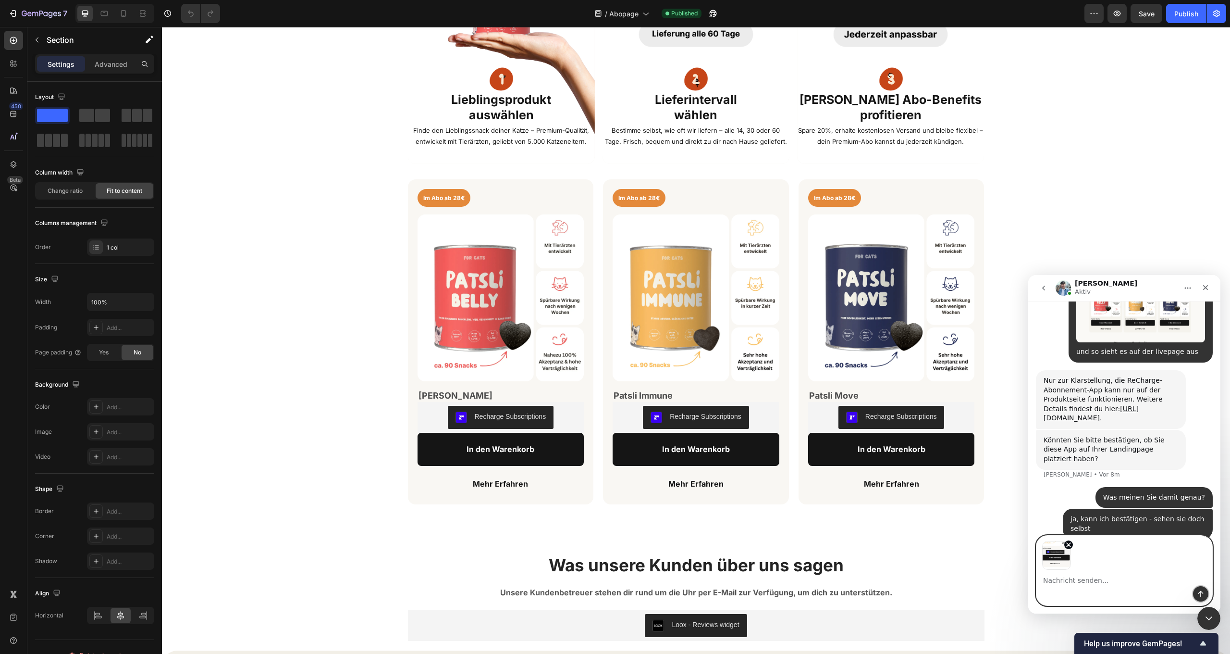
click at [1206, 593] on button "Sende eine Nachricht…" at bounding box center [1200, 593] width 15 height 15
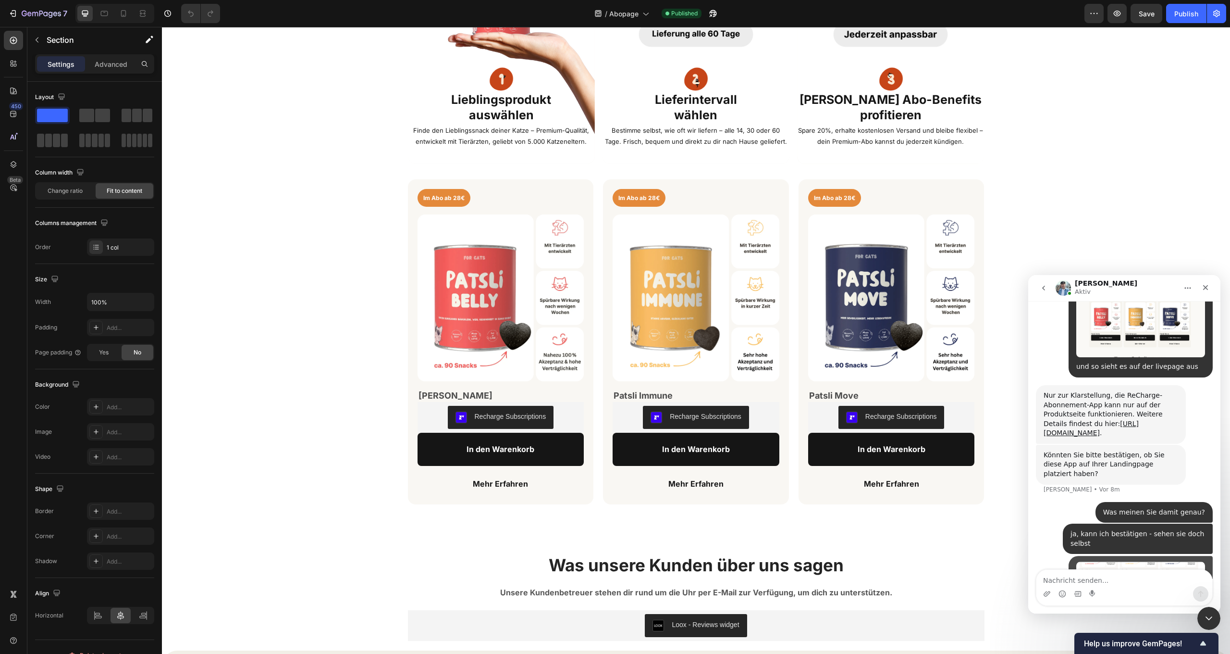
scroll to position [867, 0]
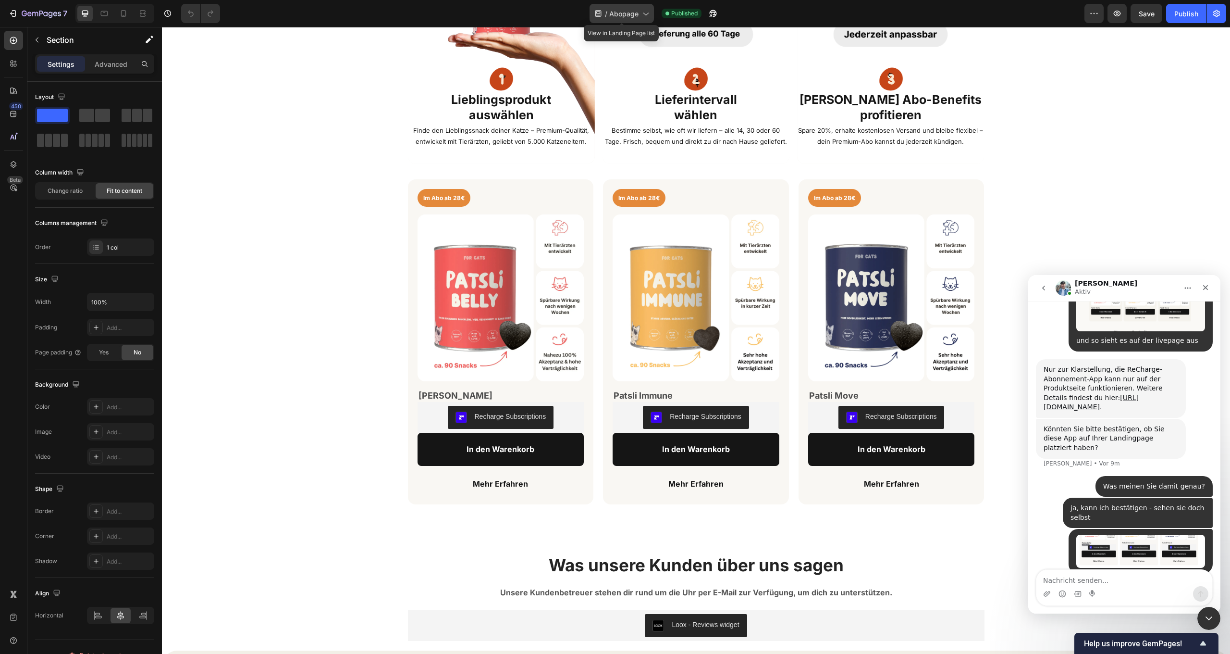
click at [637, 12] on span "Abopage" at bounding box center [623, 14] width 29 height 10
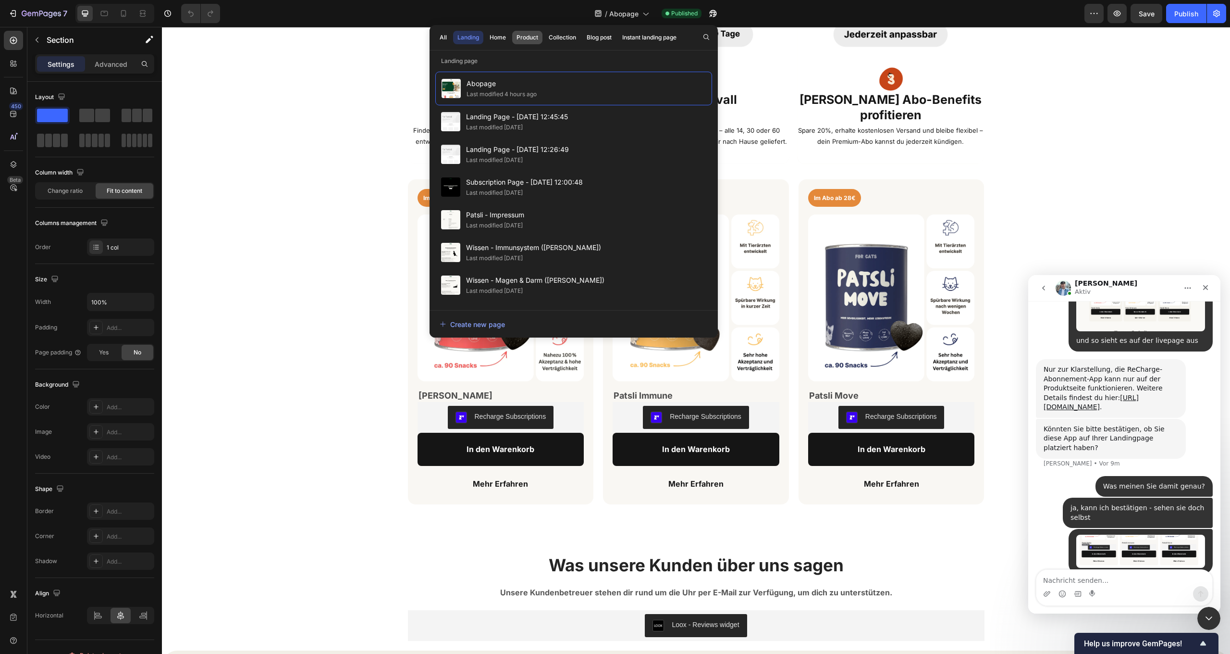
click at [541, 36] on button "Product" at bounding box center [527, 37] width 30 height 13
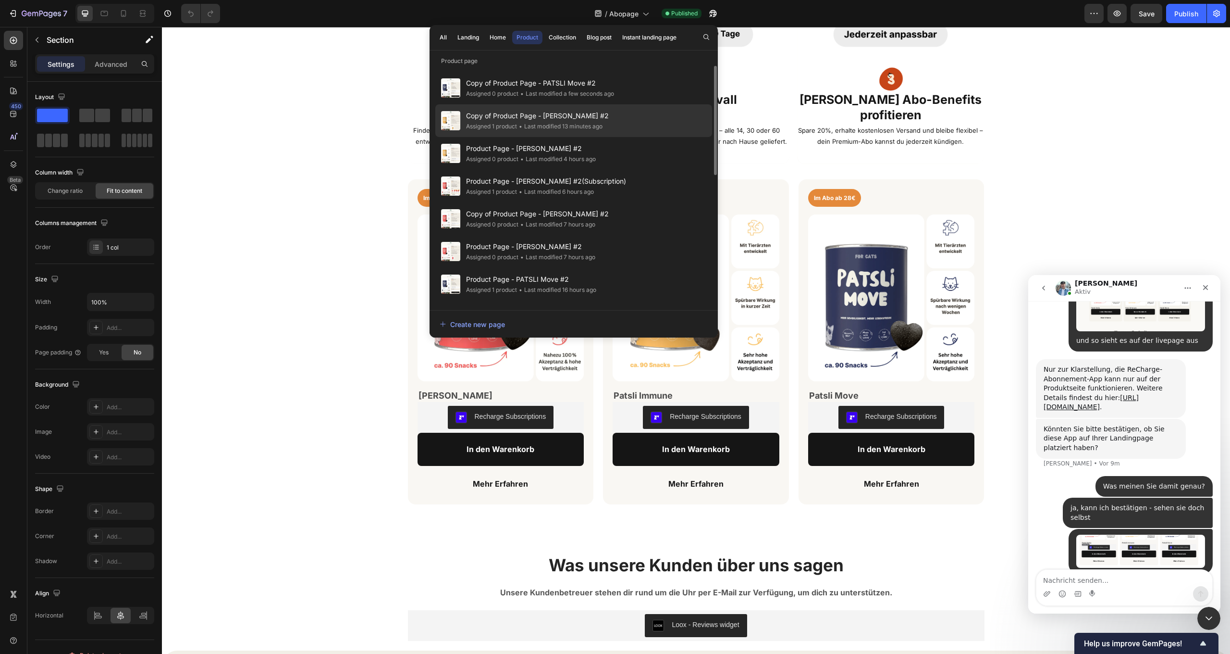
click at [541, 123] on div "• Last modified 13 minutes ago" at bounding box center [560, 127] width 86 height 10
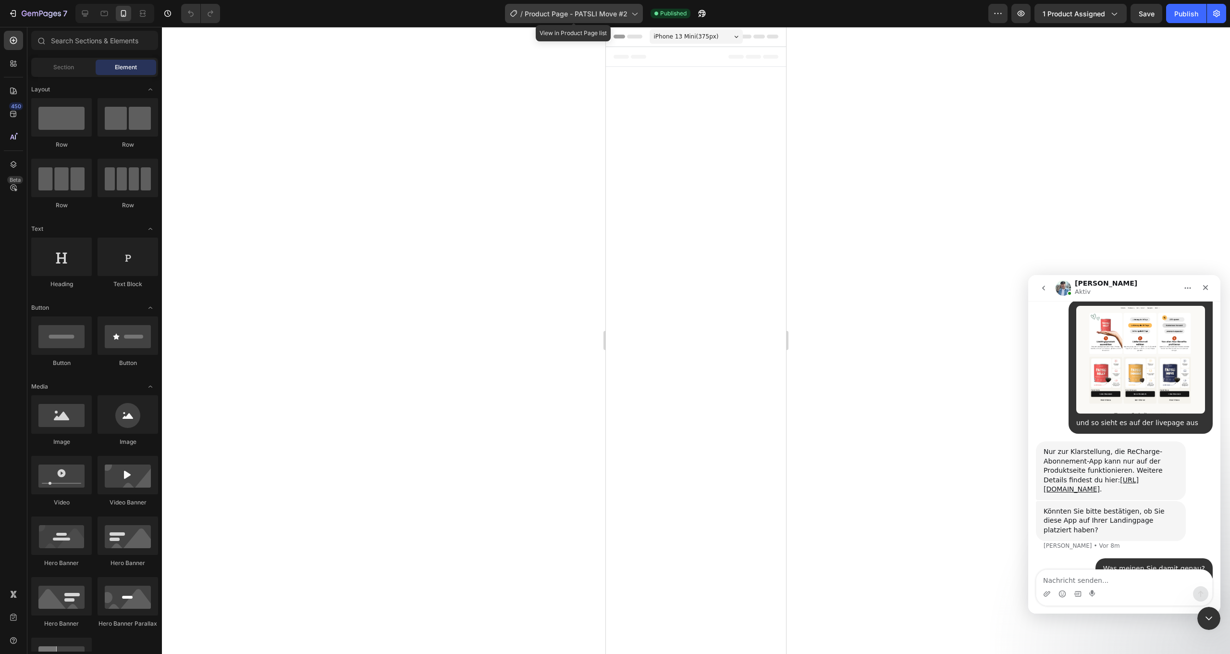
click at [587, 12] on span "Product Page - PATSLI Move #2" at bounding box center [576, 14] width 103 height 10
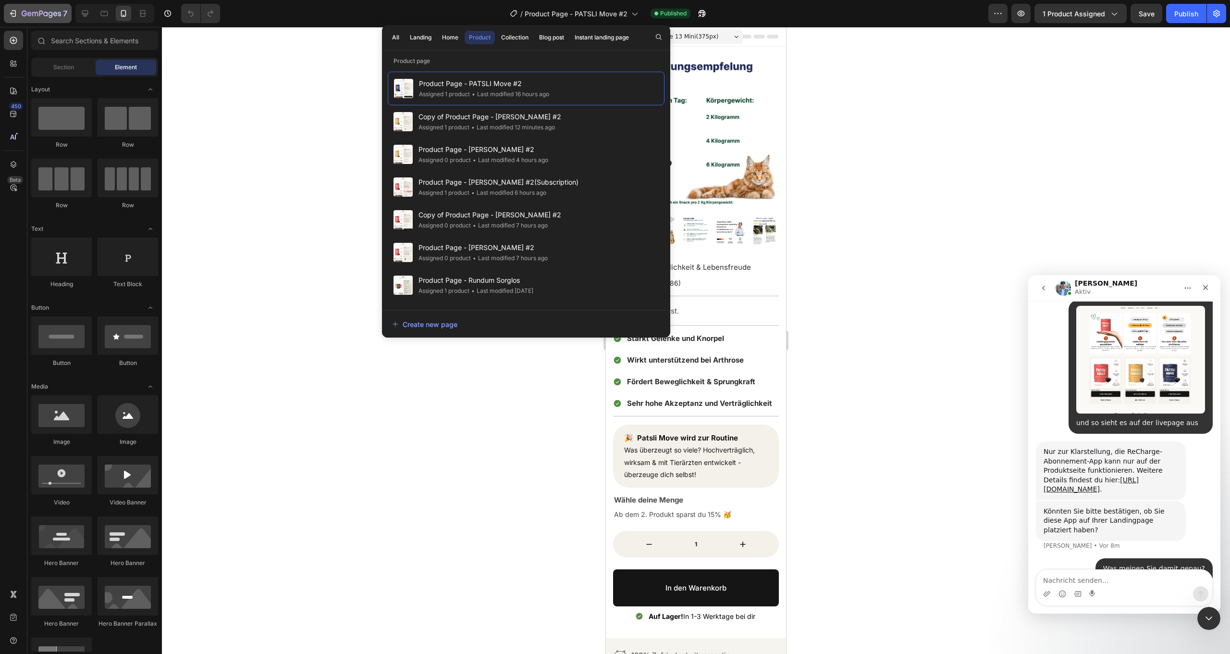
click at [26, 15] on icon "button" at bounding box center [24, 14] width 5 height 6
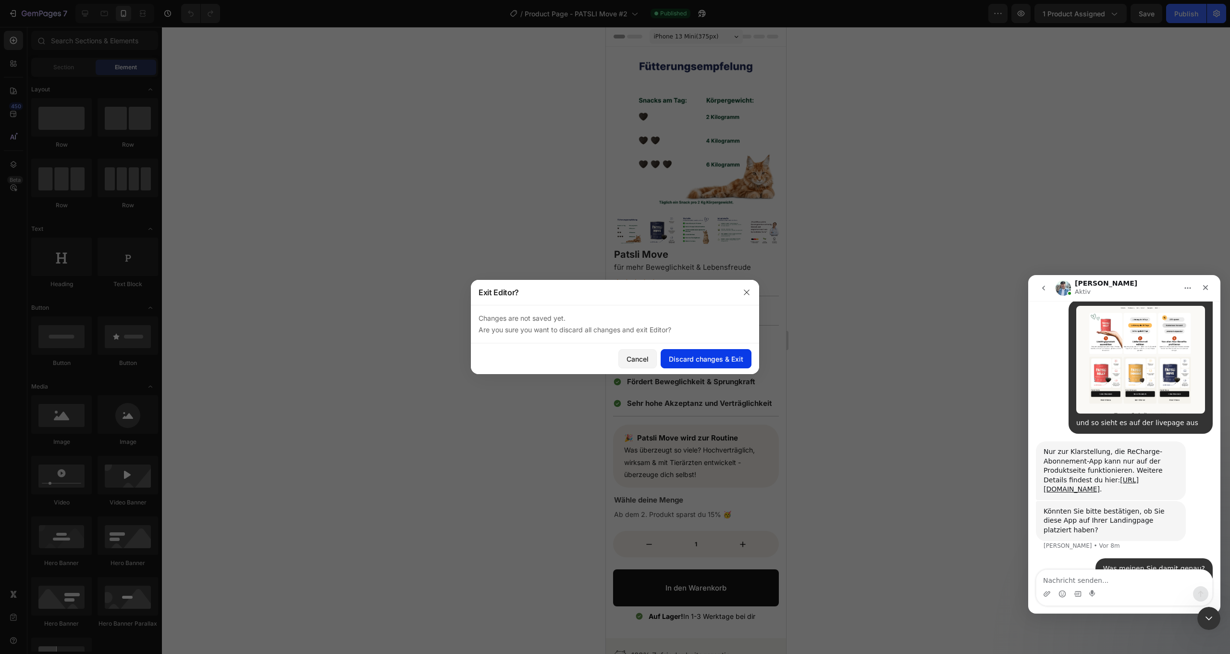
click at [686, 359] on div "Discard changes & Exit" at bounding box center [706, 359] width 74 height 10
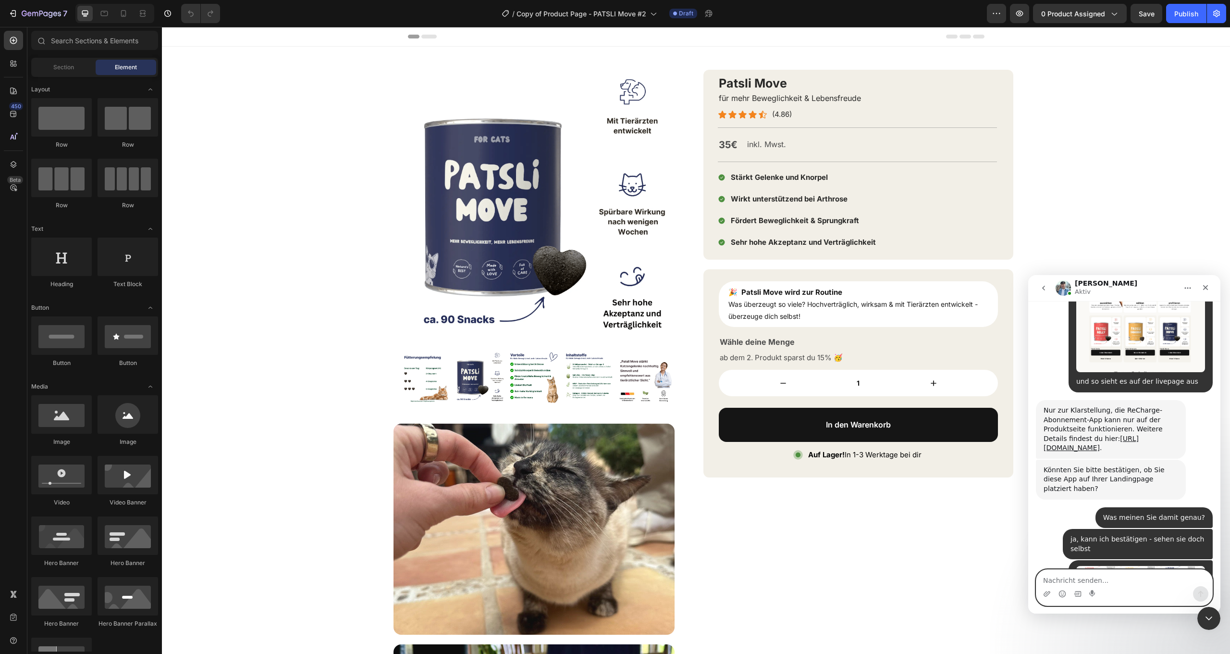
scroll to position [932, 0]
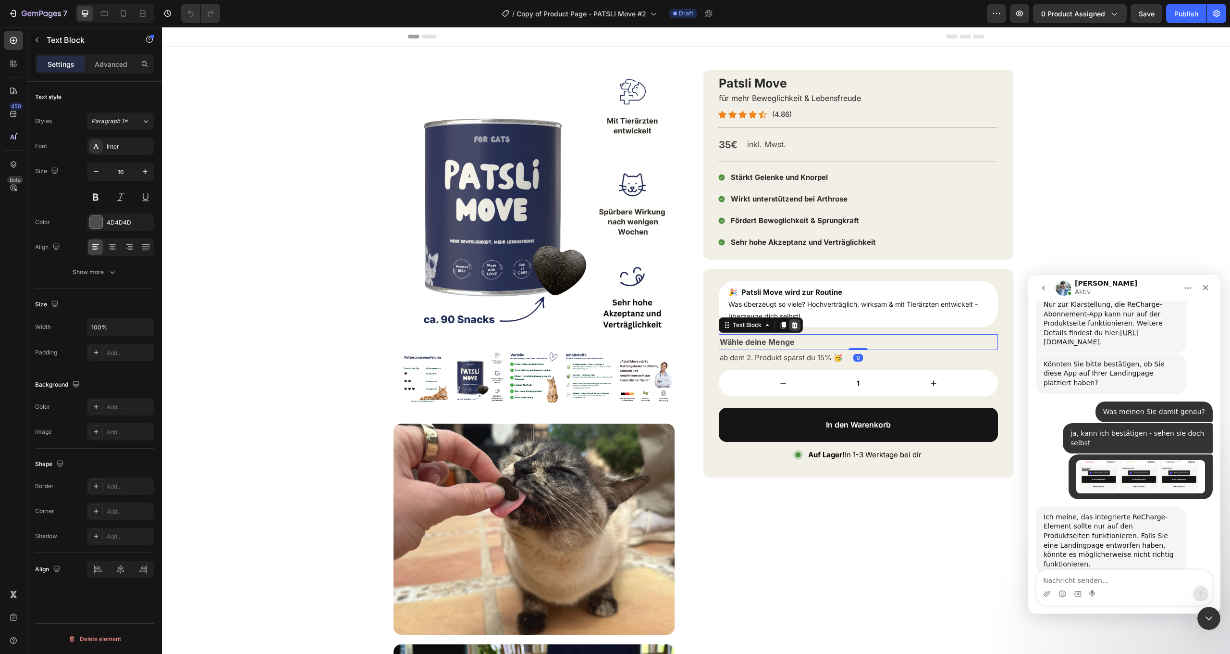
click at [796, 323] on icon at bounding box center [795, 325] width 6 height 7
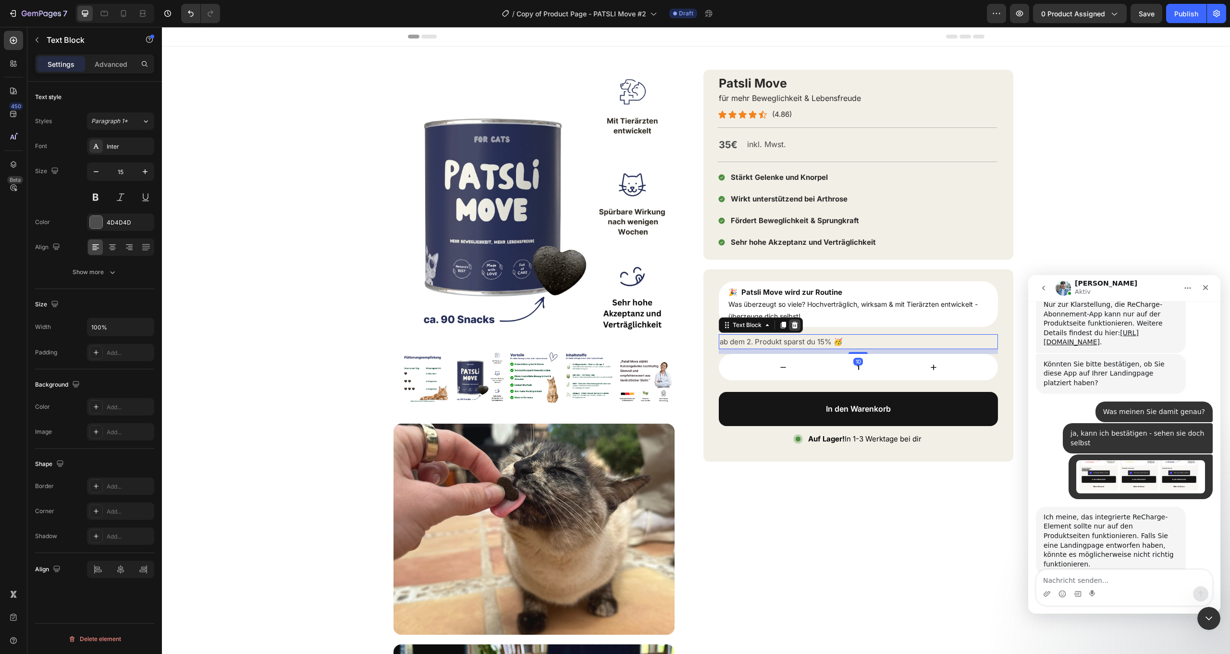
click at [794, 322] on icon at bounding box center [795, 325] width 6 height 7
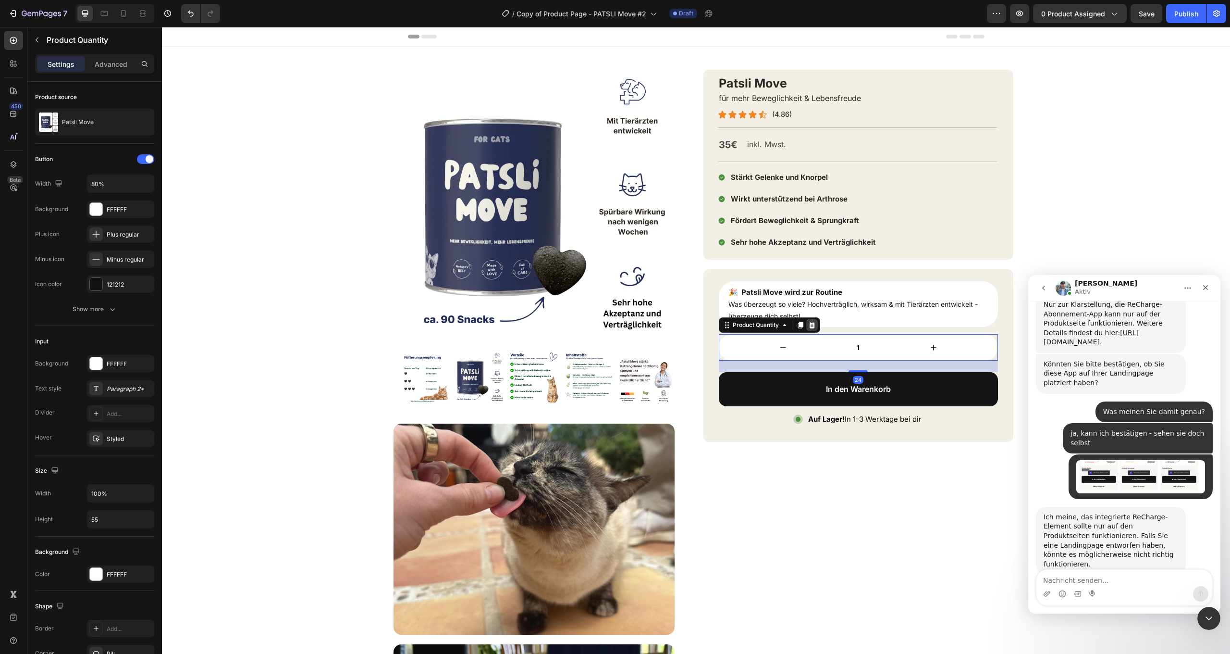
click at [813, 326] on icon at bounding box center [812, 325] width 6 height 7
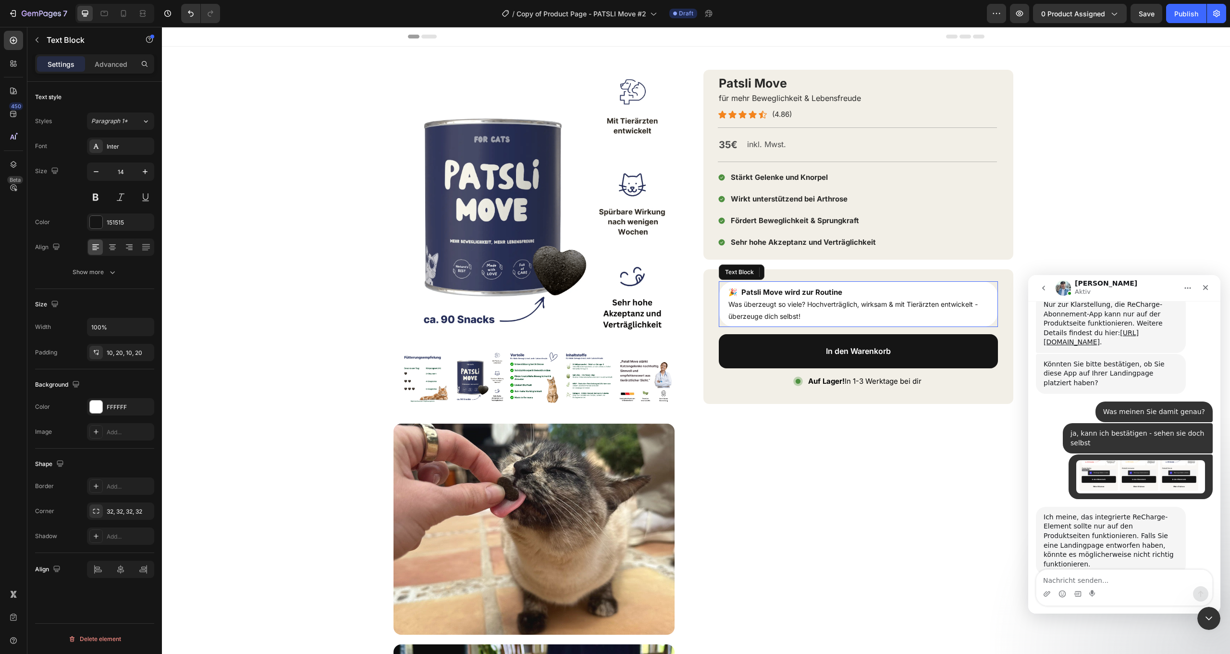
click at [783, 323] on div "🎉 Patsli Move wird zur Routine Was überzeugt so viele? Hochverträglich, wirksam…" at bounding box center [858, 304] width 279 height 46
click at [794, 269] on icon at bounding box center [795, 272] width 6 height 7
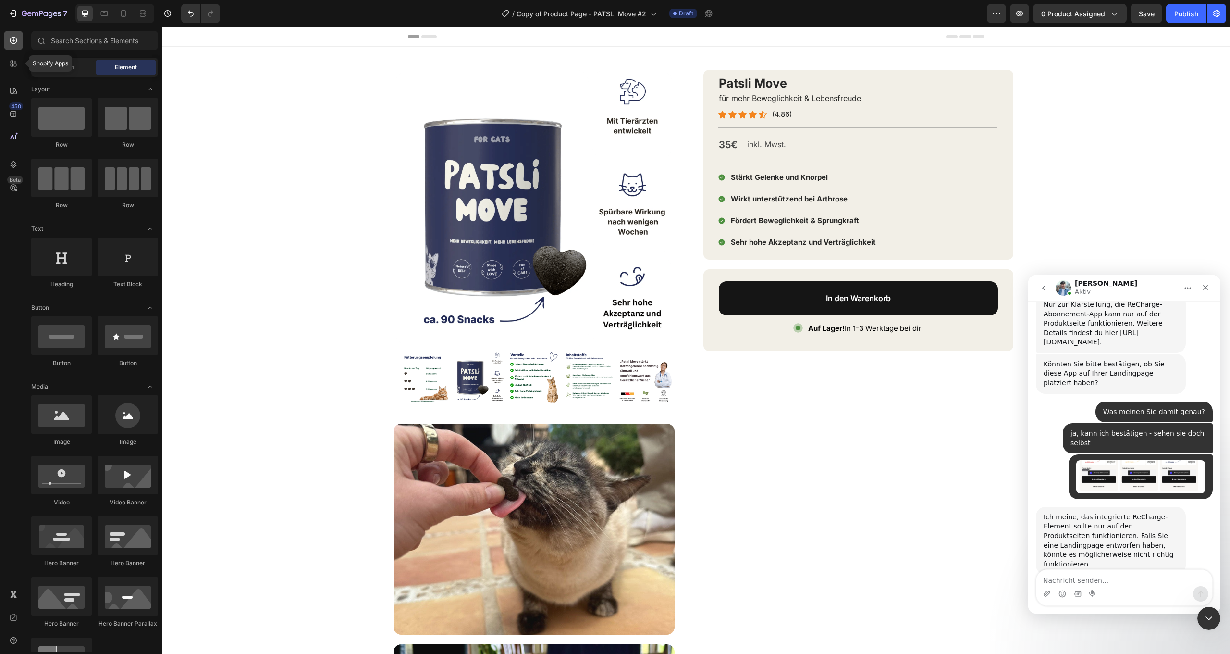
scroll to position [895, 0]
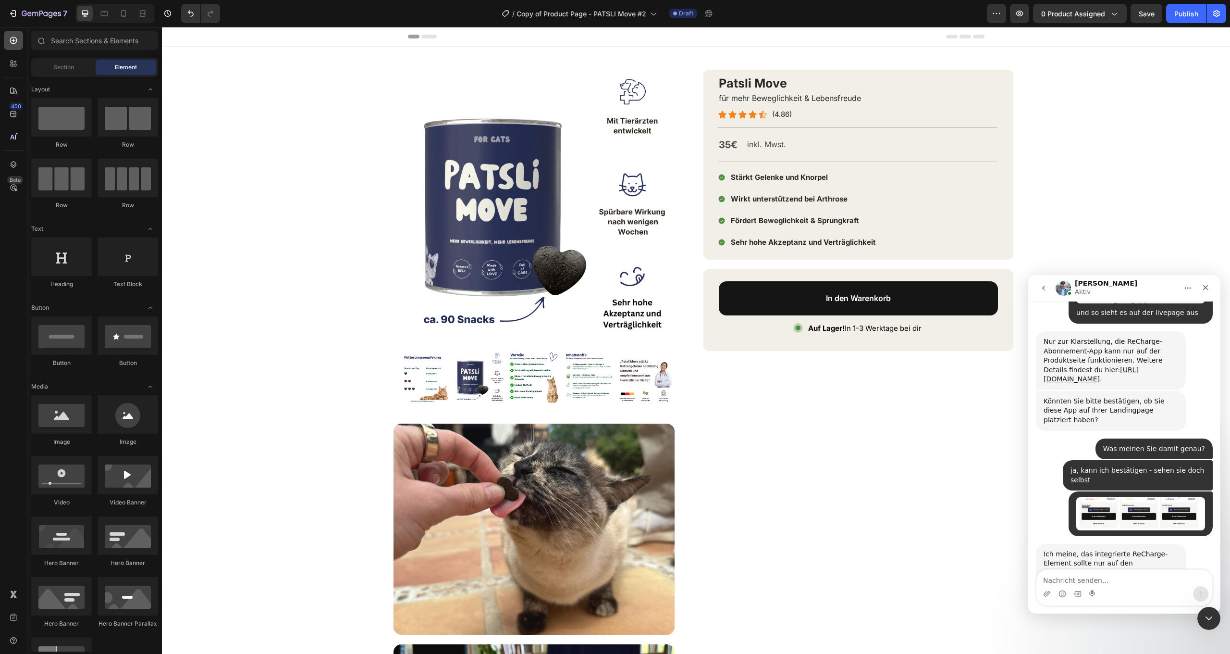
click at [14, 44] on icon at bounding box center [13, 40] width 7 height 7
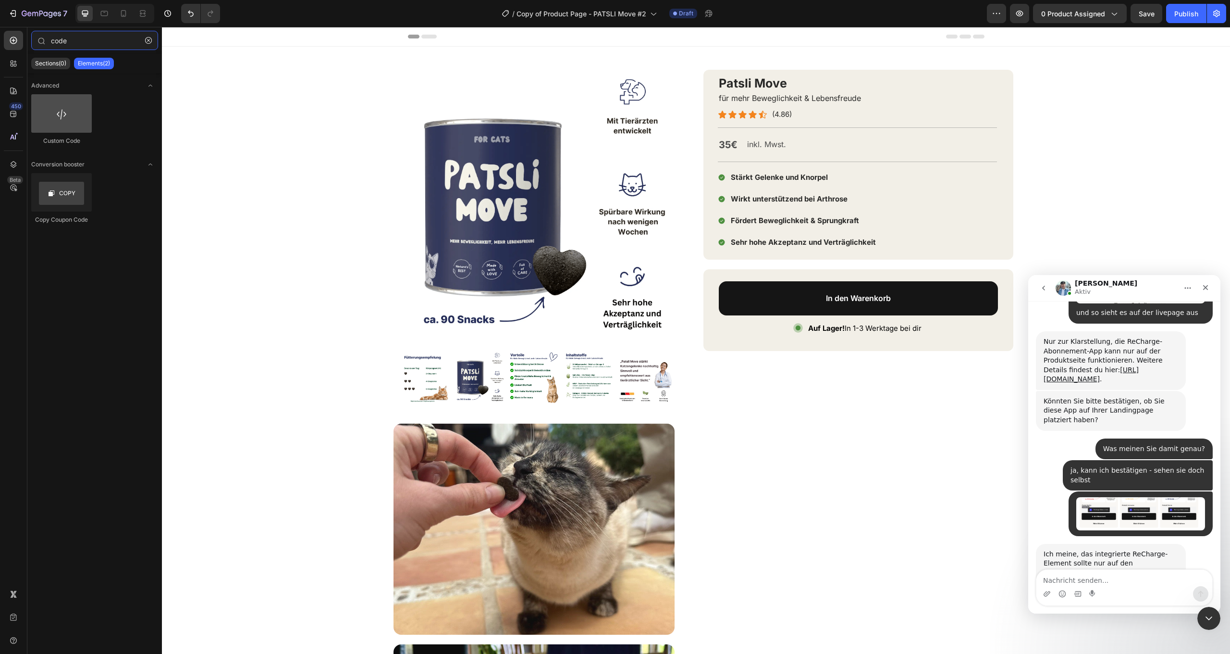
type input "code"
drag, startPoint x: 230, startPoint y: 144, endPoint x: 853, endPoint y: 280, distance: 637.6
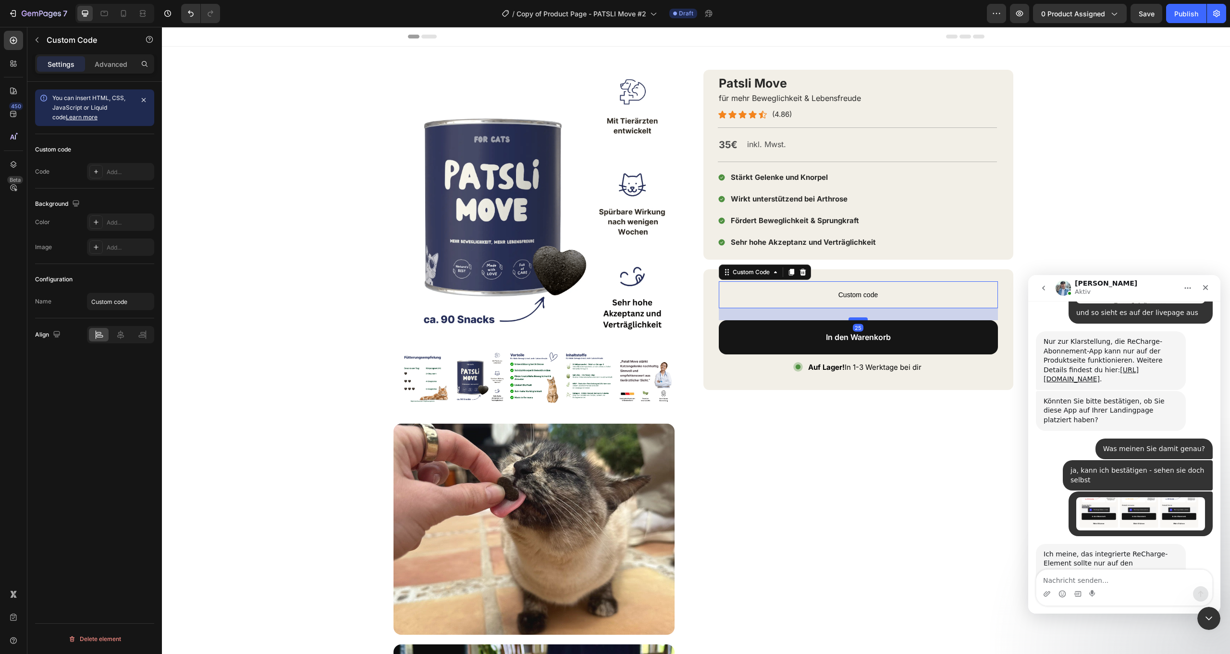
drag, startPoint x: 859, startPoint y: 311, endPoint x: 864, endPoint y: 318, distance: 8.7
click at [864, 318] on div at bounding box center [858, 318] width 19 height 3
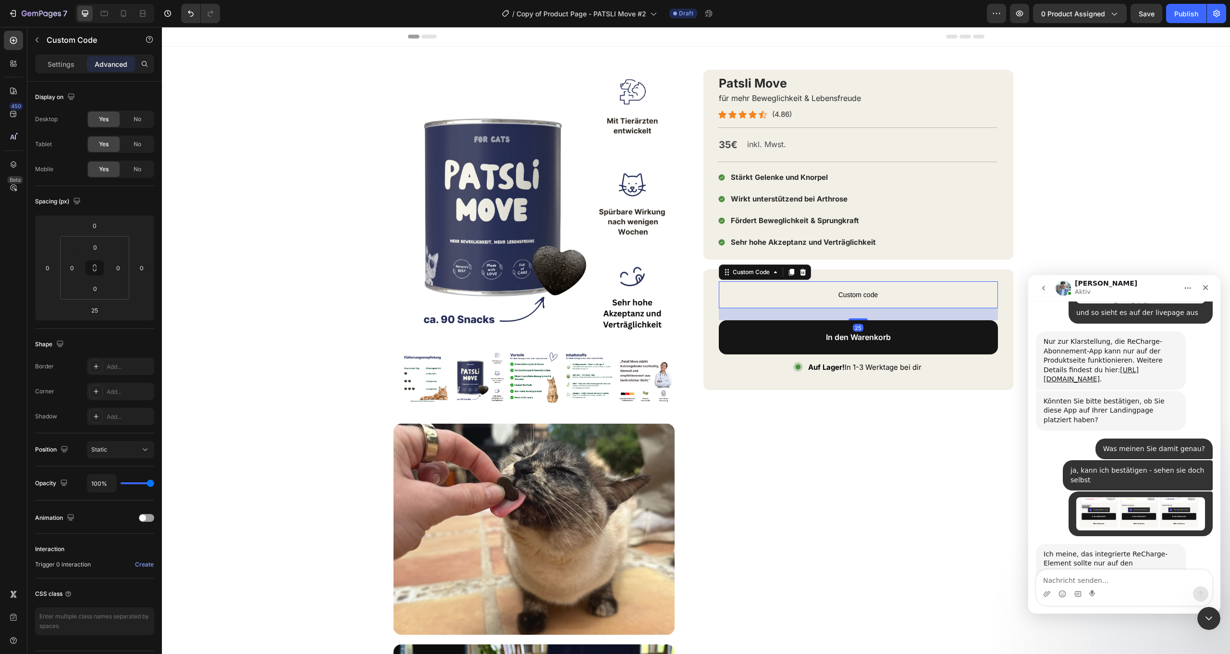
click at [876, 294] on span "Custom code" at bounding box center [858, 295] width 279 height 12
click at [57, 68] on p "Settings" at bounding box center [61, 64] width 27 height 10
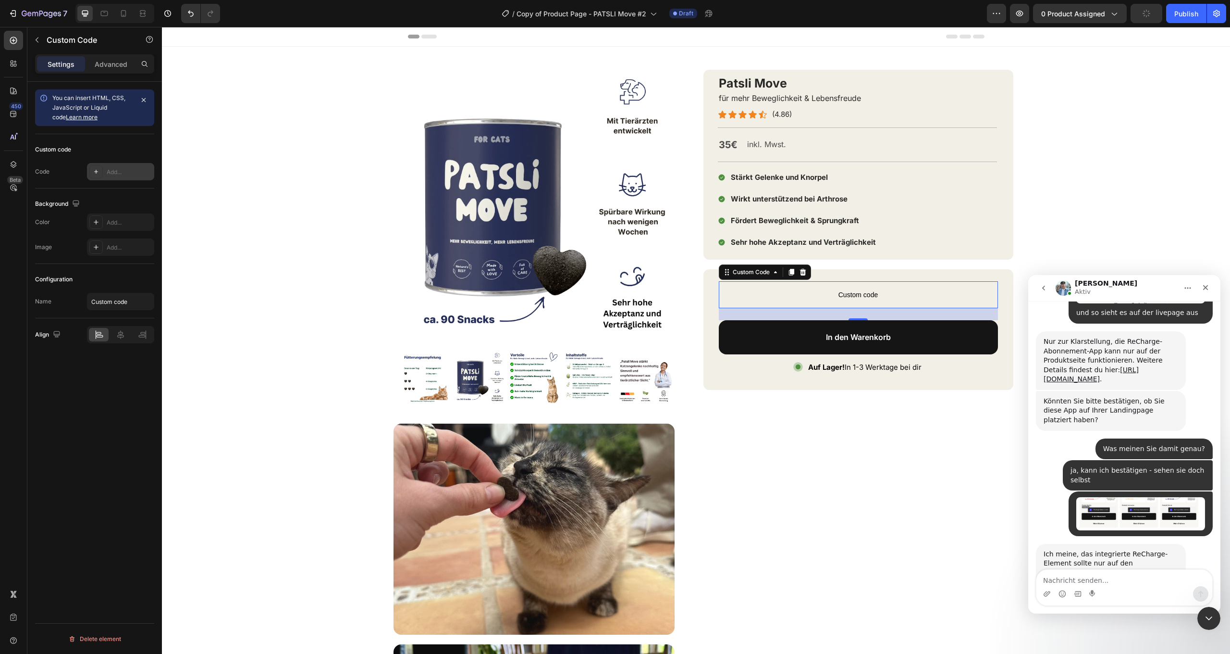
click at [128, 173] on div "Add..." at bounding box center [129, 172] width 45 height 9
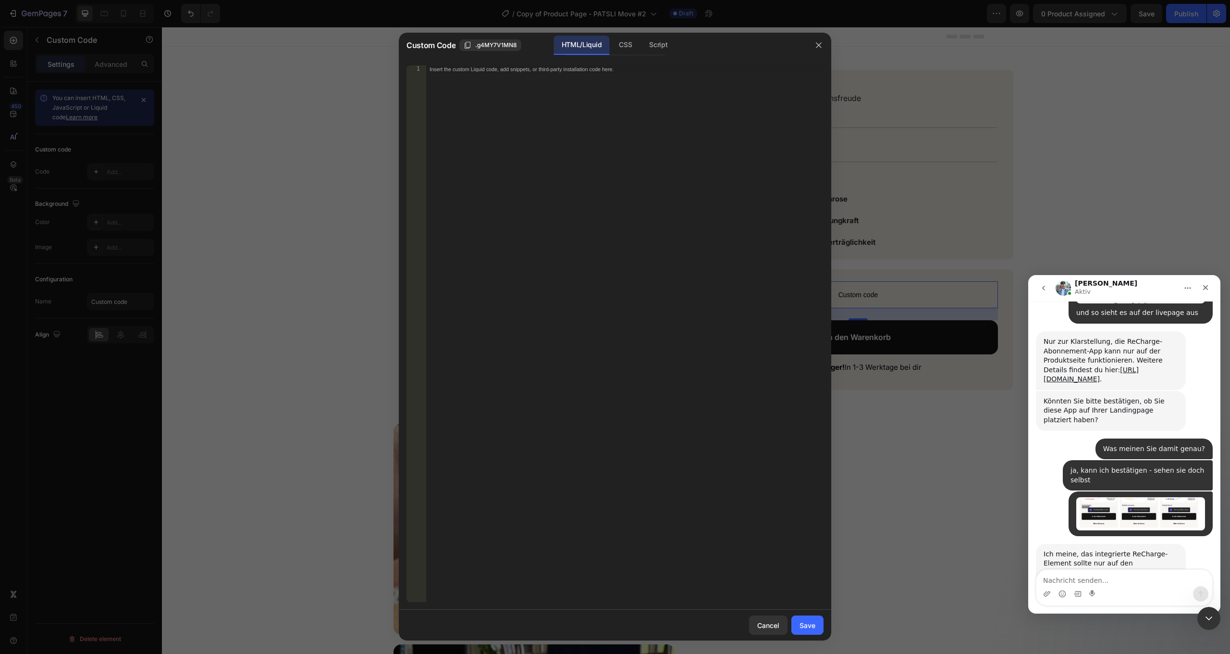
scroll to position [932, 0]
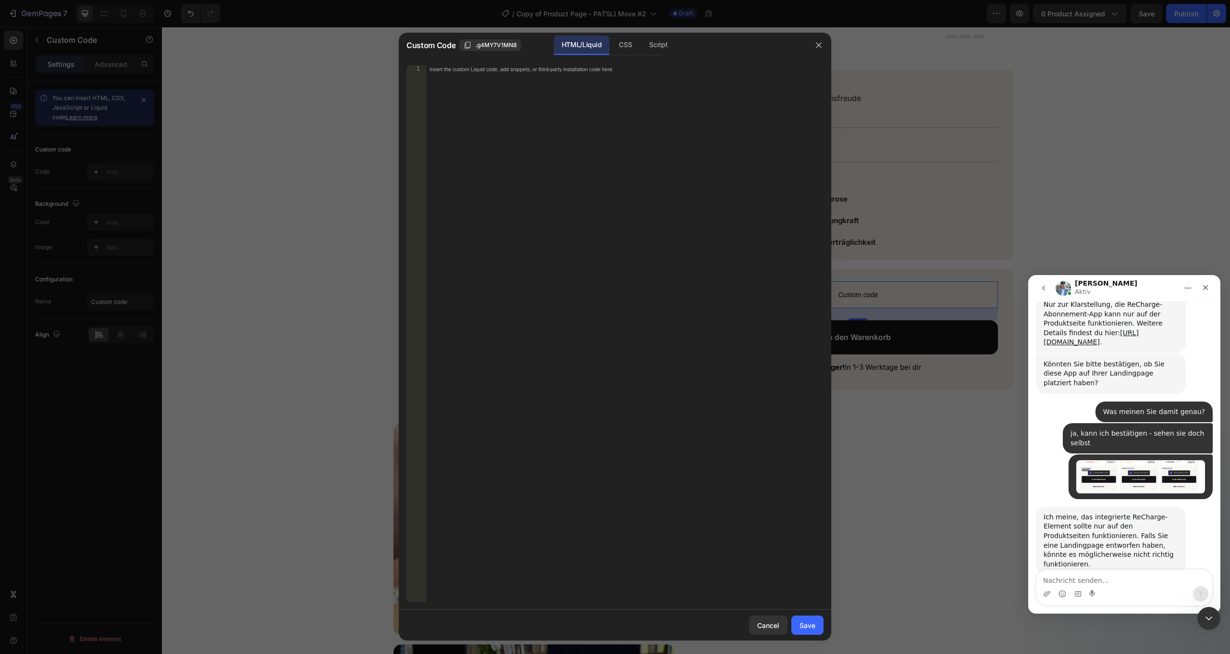
click at [547, 90] on div "Insert the custom Liquid code, add snippets, or third-party installation code h…" at bounding box center [625, 341] width 398 height 552
paste textarea "{% render 'product-qty-sub-css-js' %}"
type textarea "{% render 'product-qty-sub-css-js' %}"
click at [614, 46] on div "CSS" at bounding box center [625, 45] width 28 height 19
click at [520, 87] on div "Insert the CSS code to style your content here." at bounding box center [625, 341] width 398 height 552
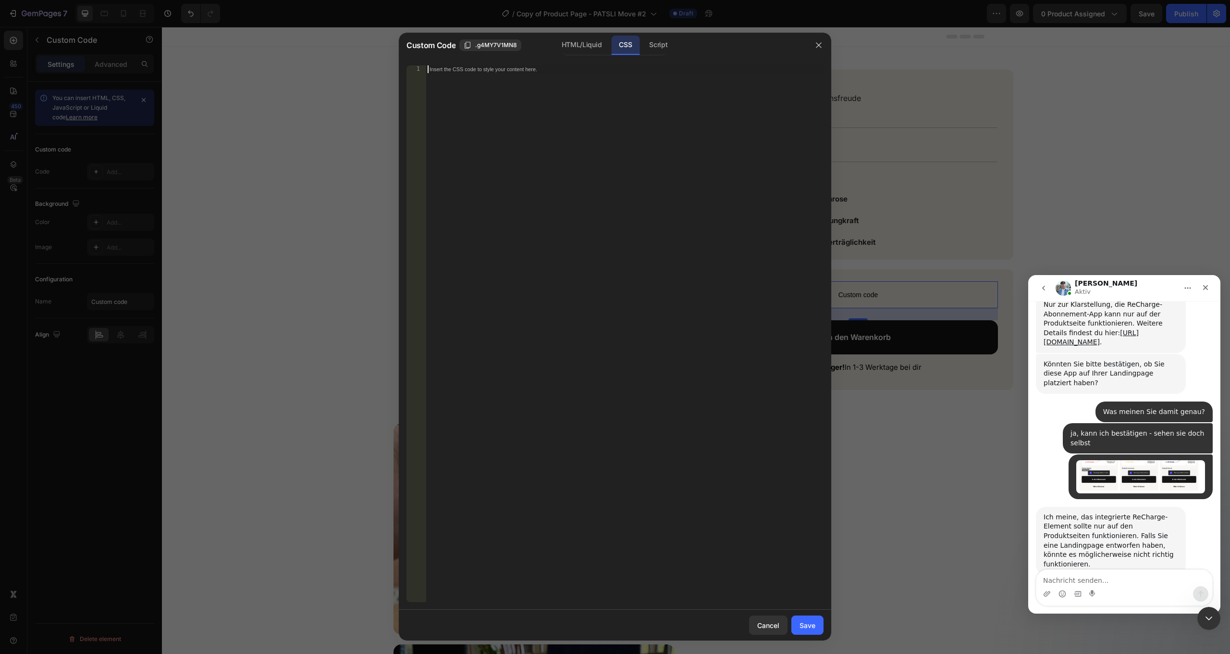
paste textarea "}"
type textarea "}"
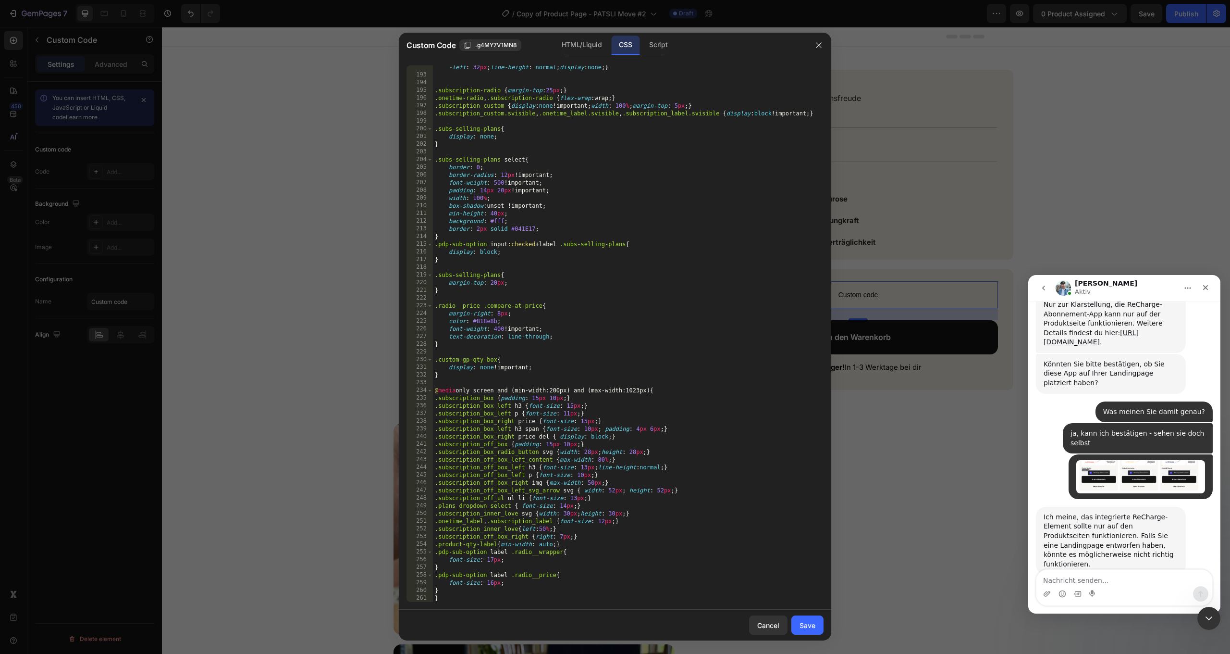
scroll to position [1517, 0]
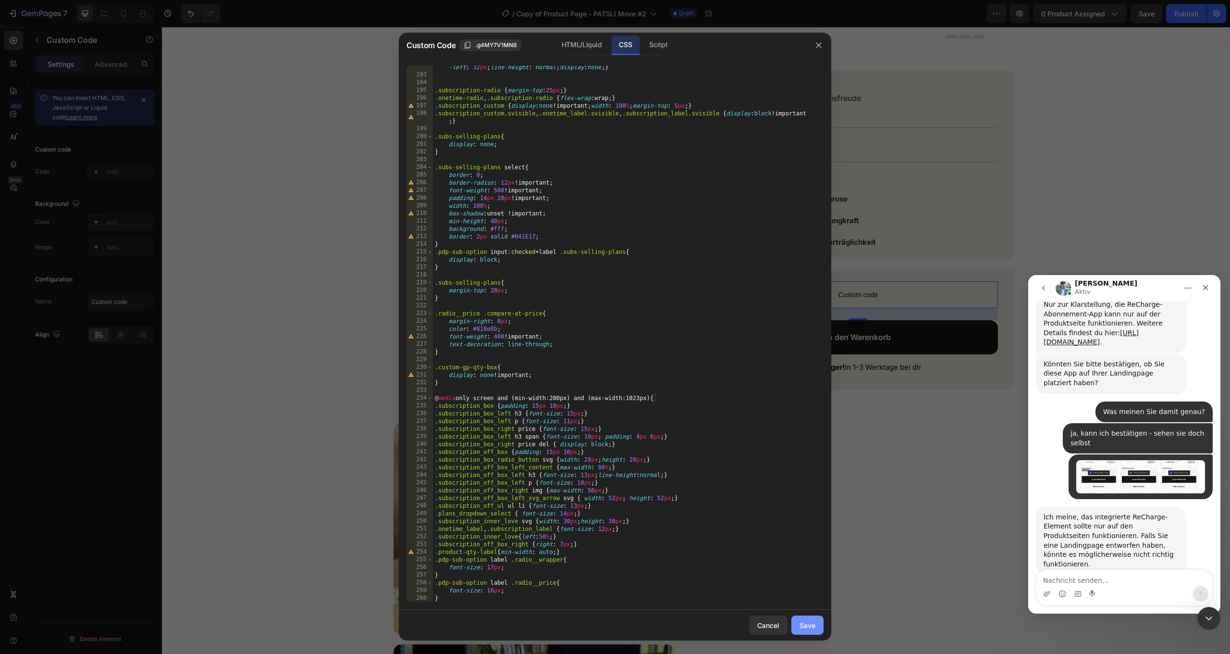
click at [808, 620] on div "Save" at bounding box center [808, 625] width 16 height 10
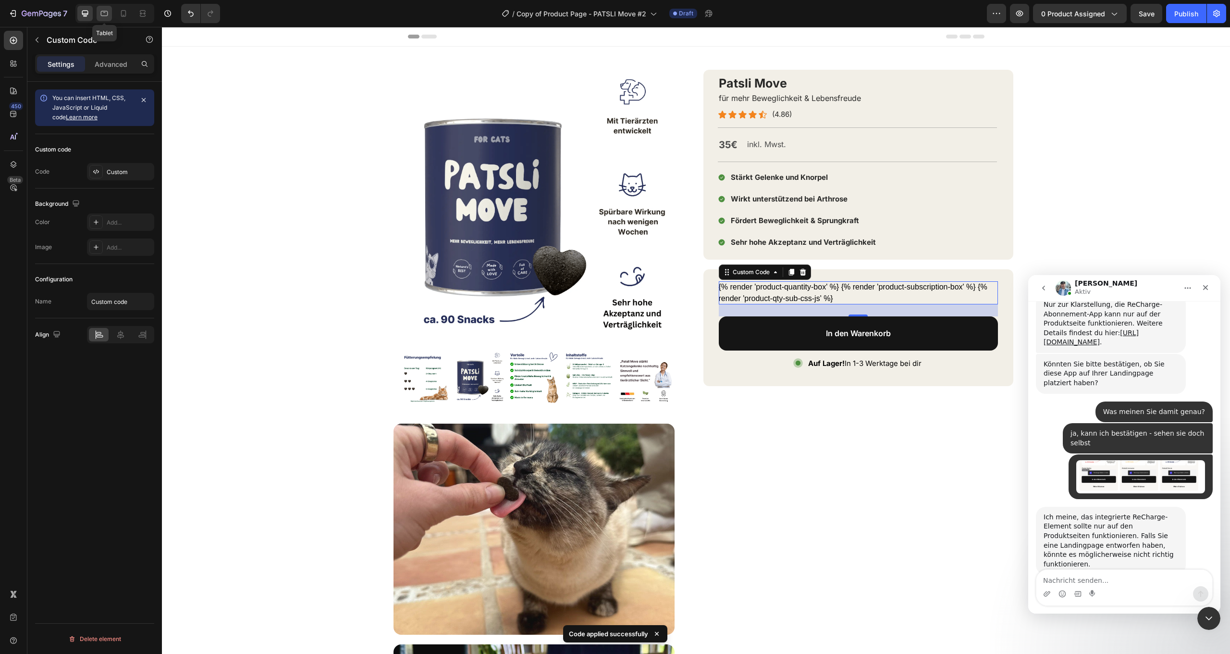
click at [99, 17] on div at bounding box center [104, 13] width 15 height 15
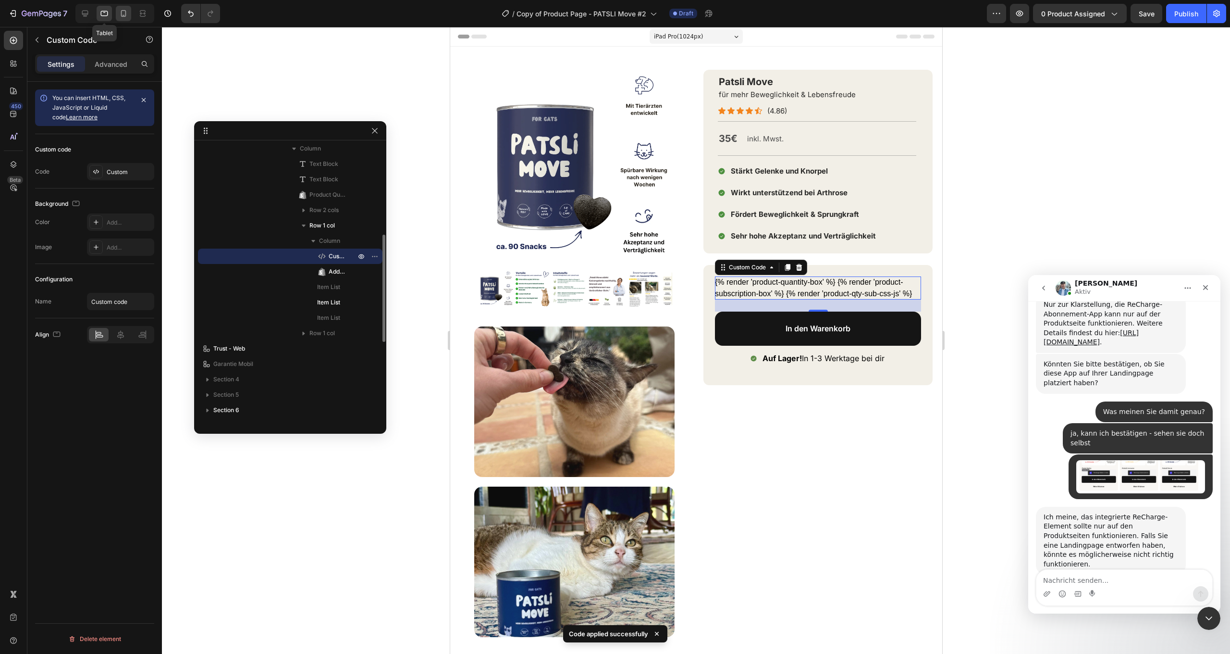
scroll to position [215, 0]
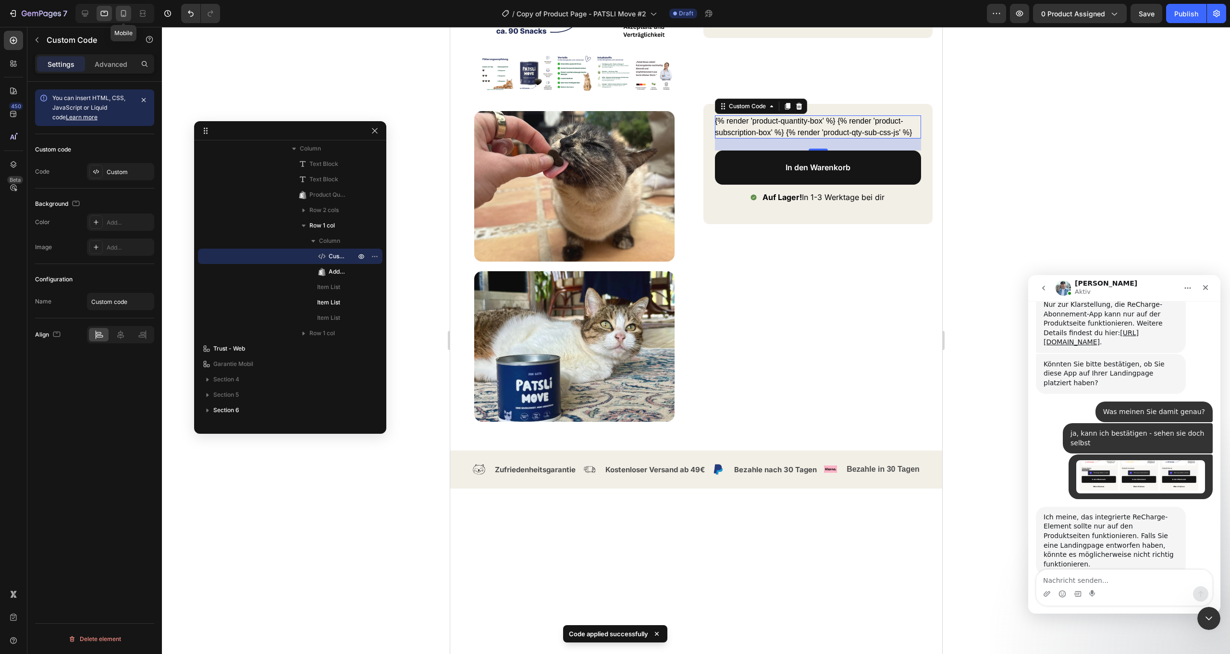
click at [118, 10] on div at bounding box center [123, 13] width 15 height 15
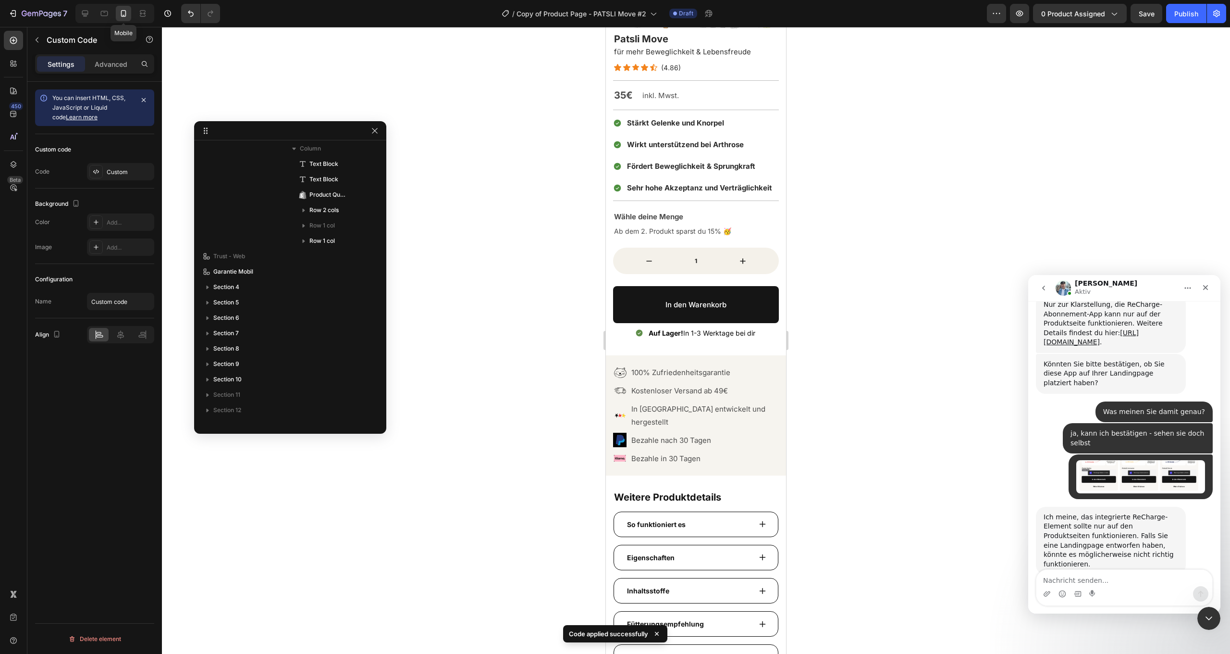
scroll to position [182, 0]
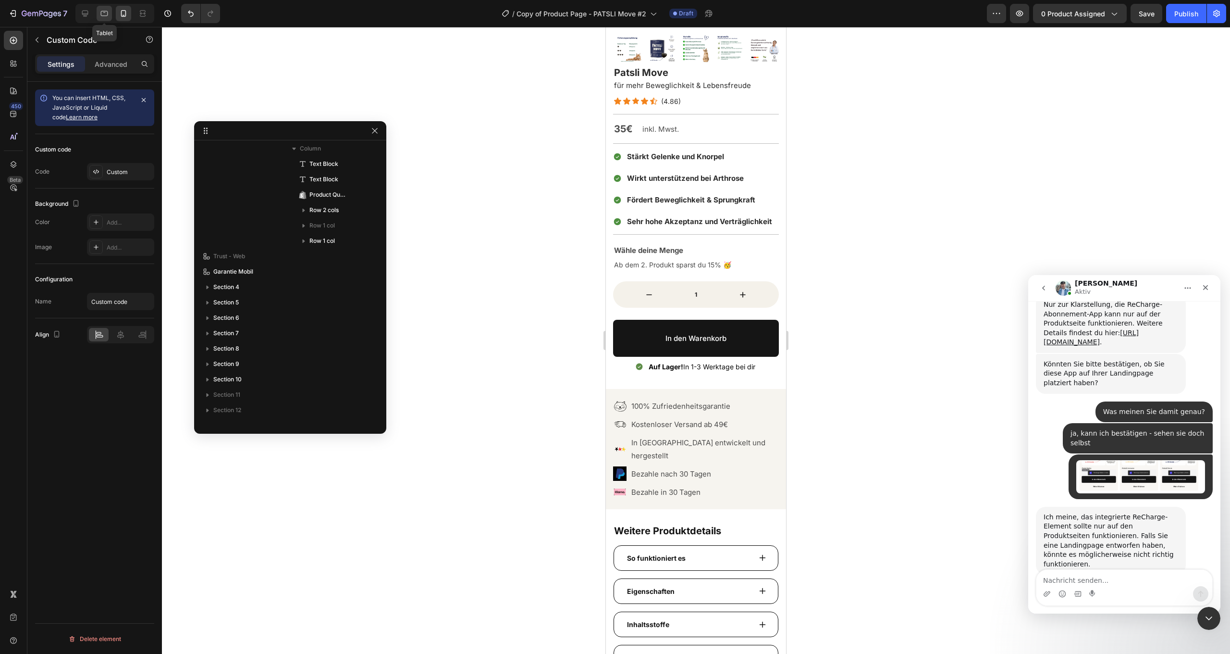
click at [103, 12] on icon at bounding box center [104, 13] width 7 height 5
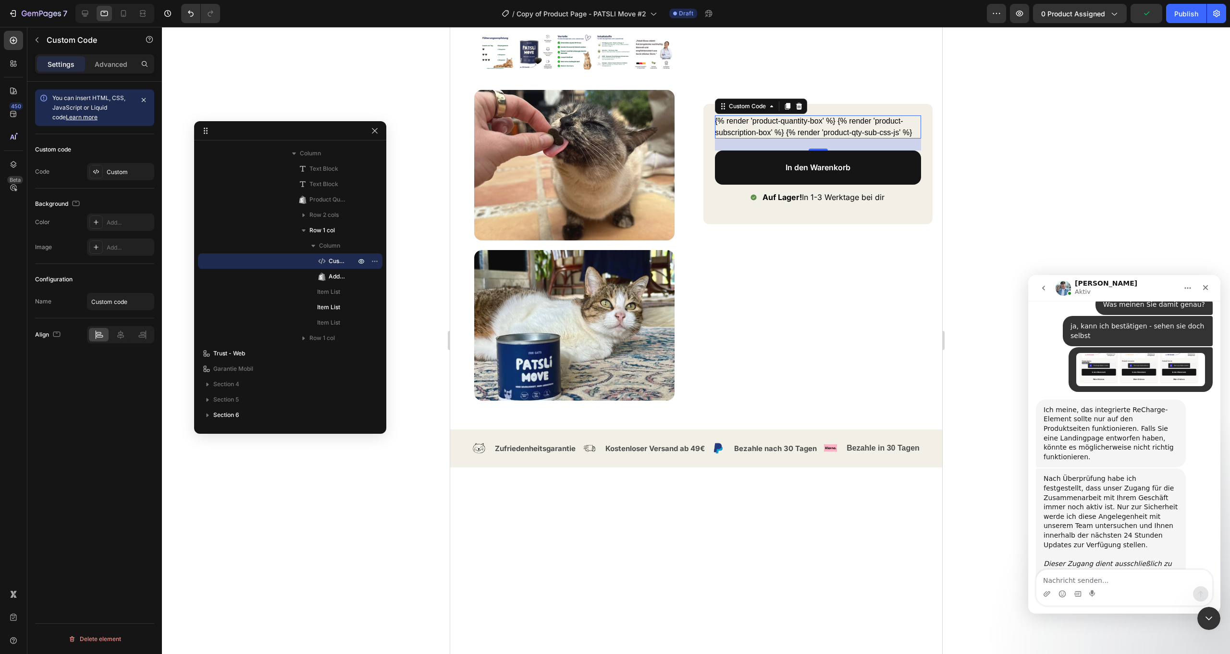
scroll to position [1063, 0]
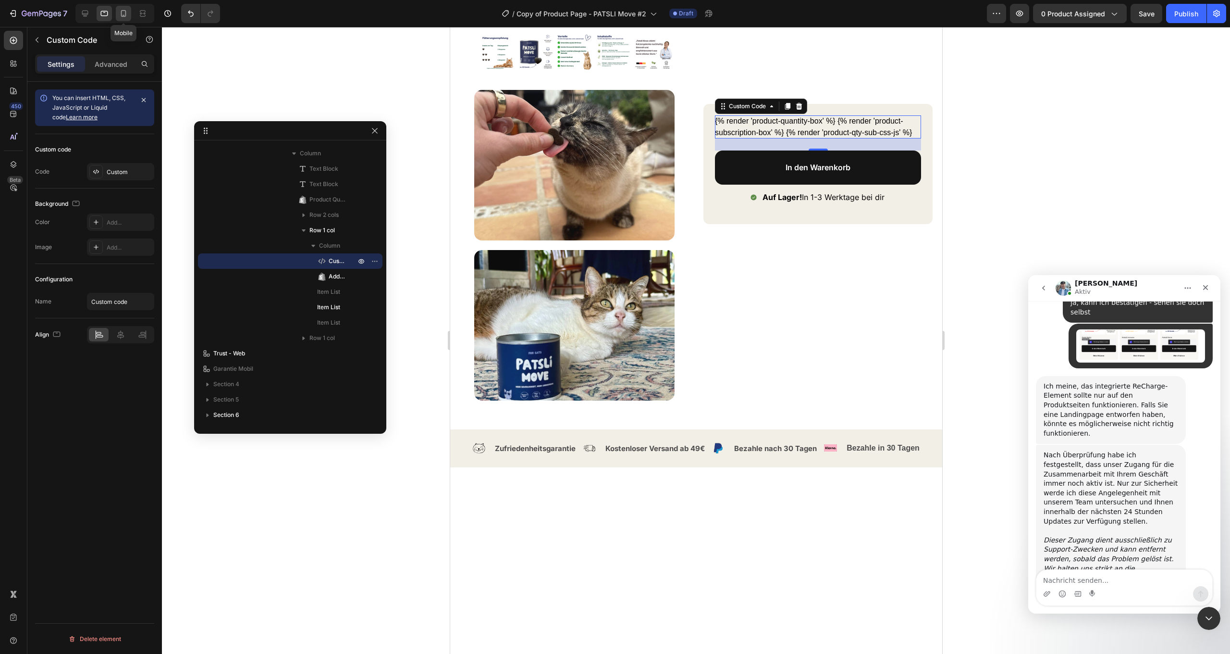
click at [127, 13] on icon at bounding box center [124, 14] width 10 height 10
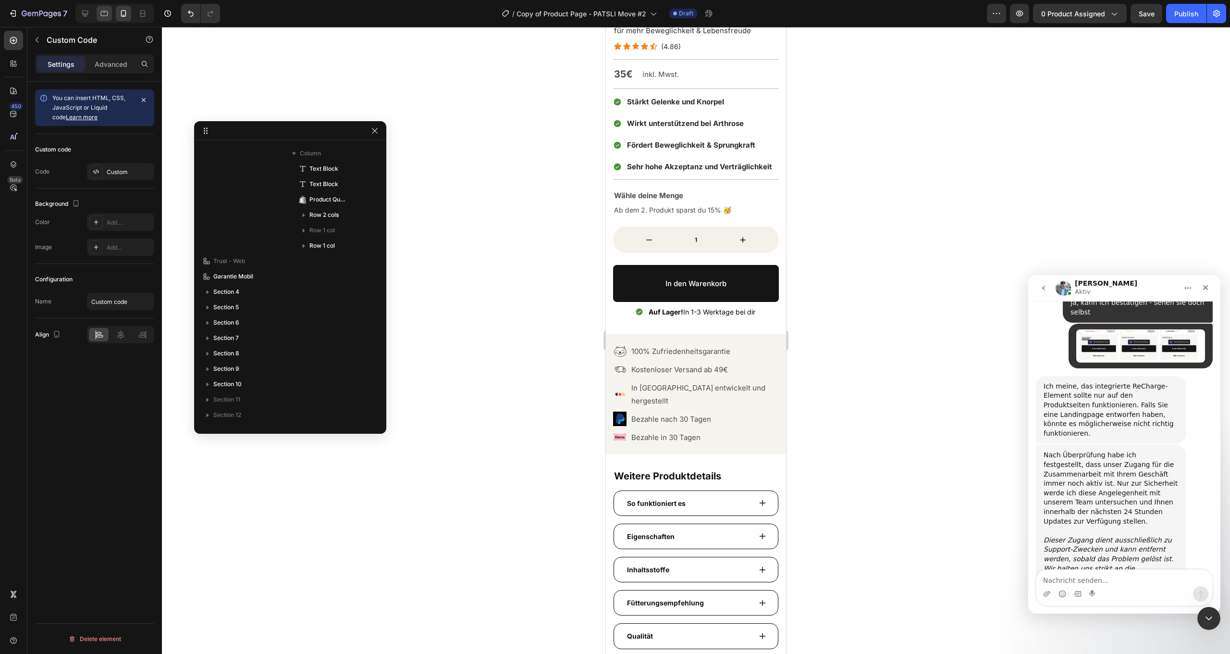
scroll to position [203, 0]
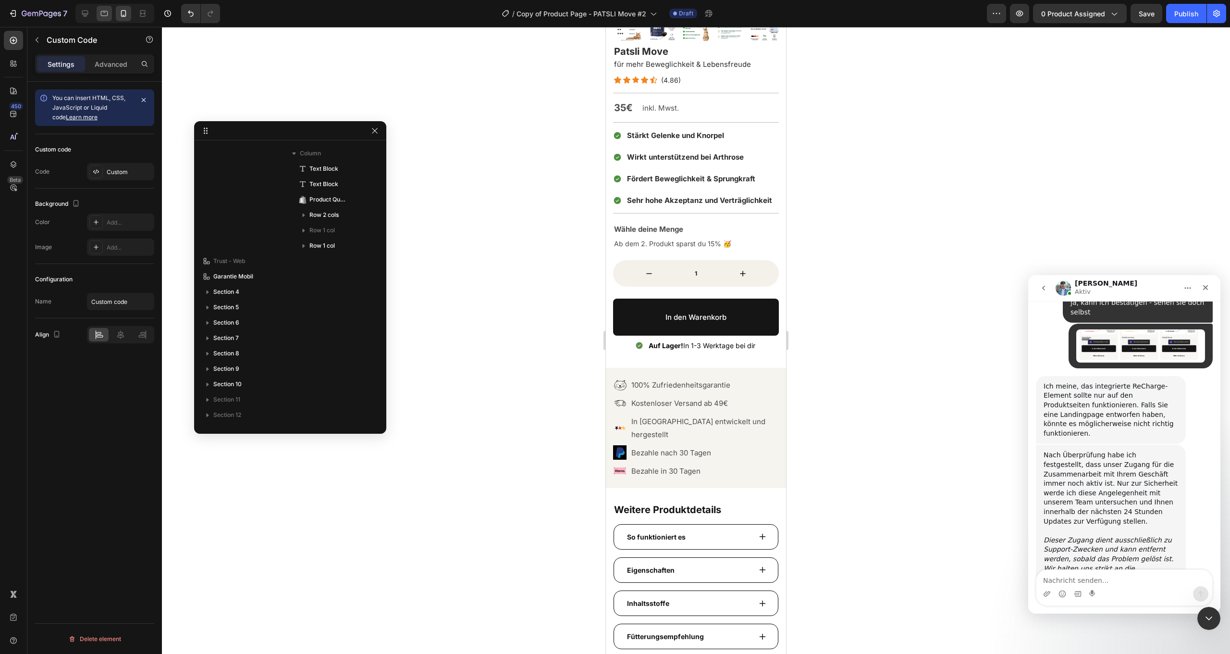
click at [103, 11] on icon at bounding box center [104, 13] width 7 height 5
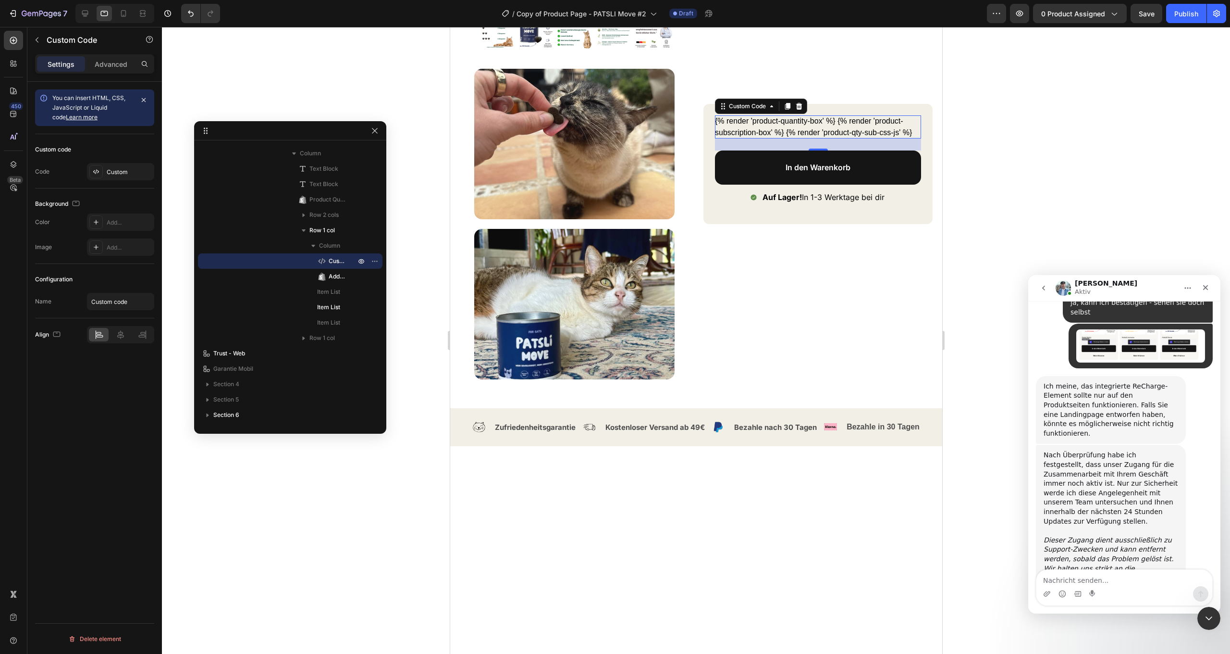
scroll to position [1100, 0]
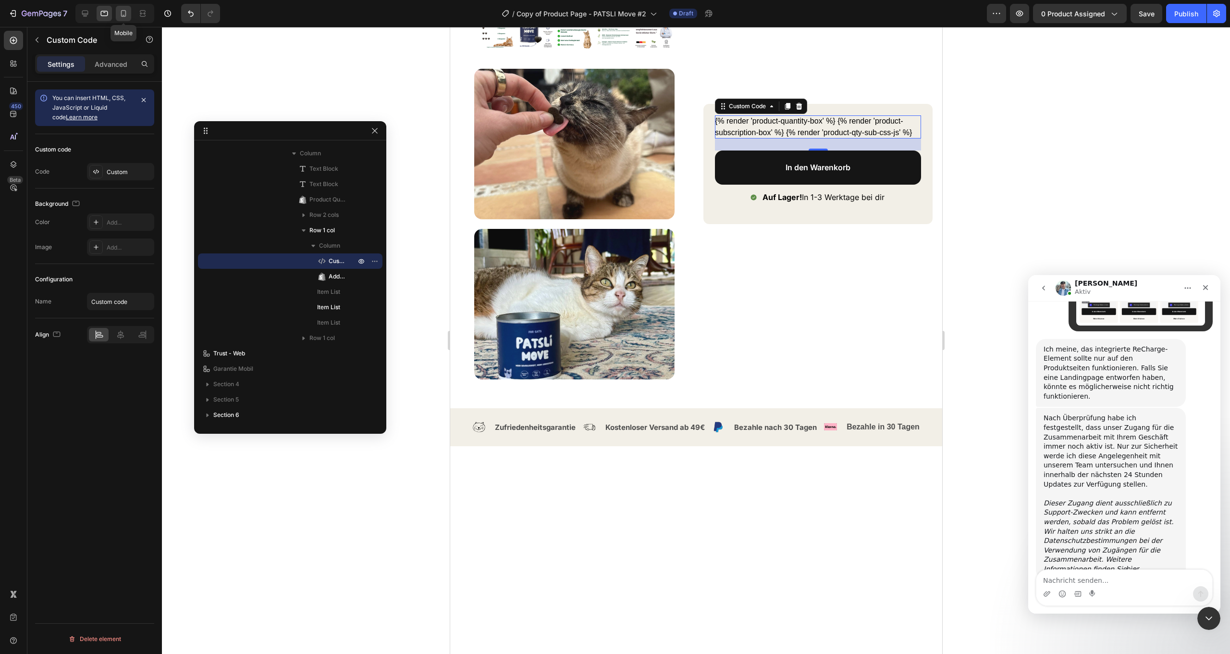
click at [120, 13] on icon at bounding box center [124, 14] width 10 height 10
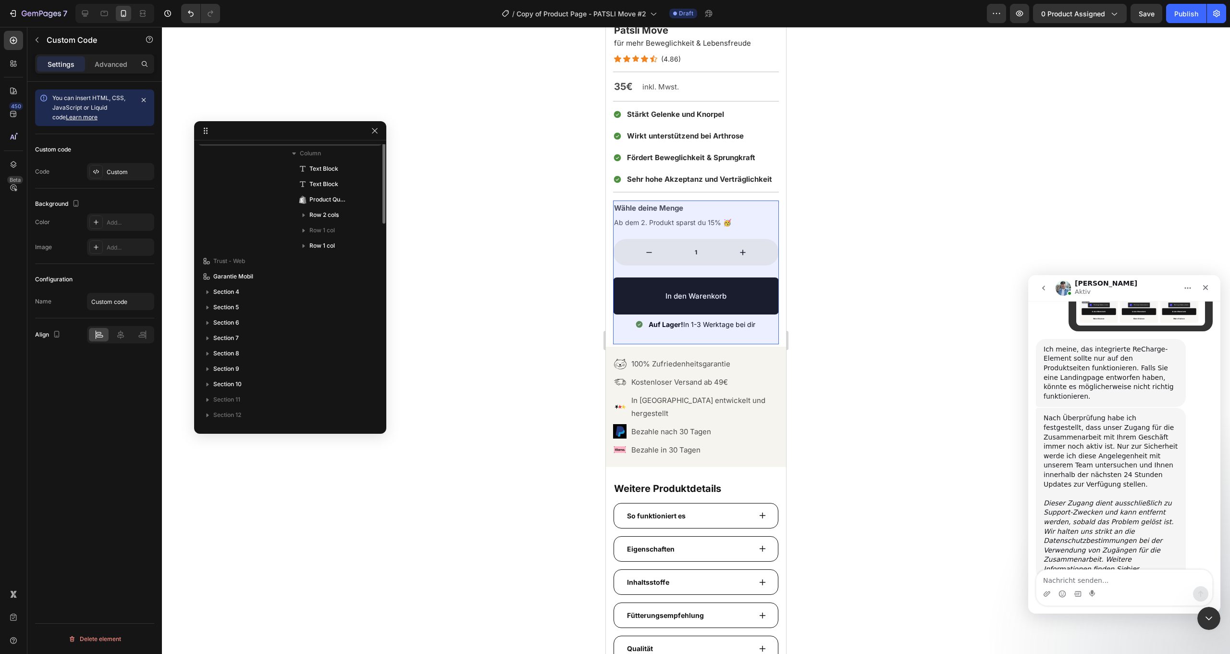
scroll to position [126, 0]
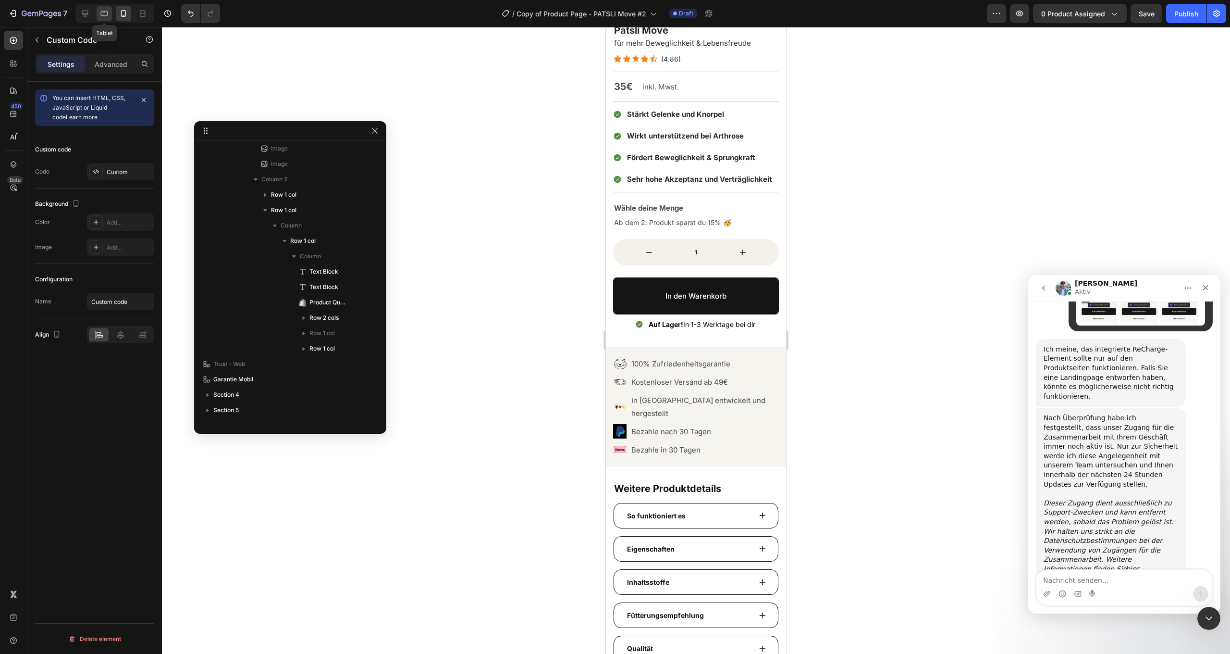
click at [100, 9] on icon at bounding box center [104, 14] width 10 height 10
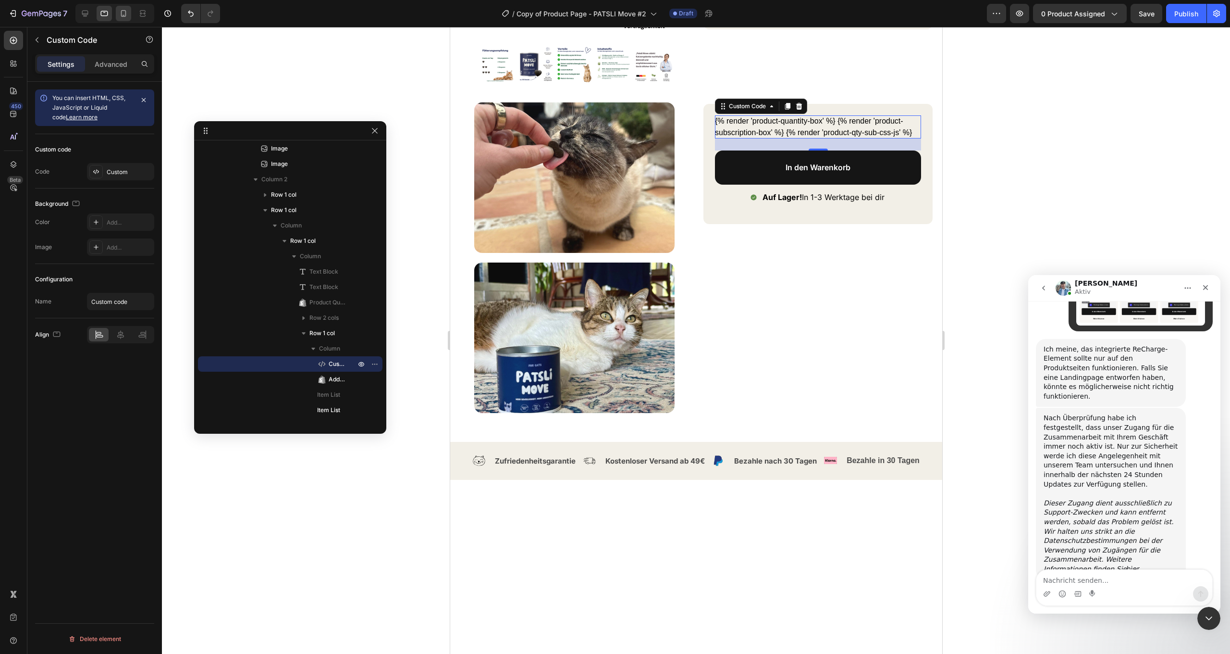
scroll to position [279, 0]
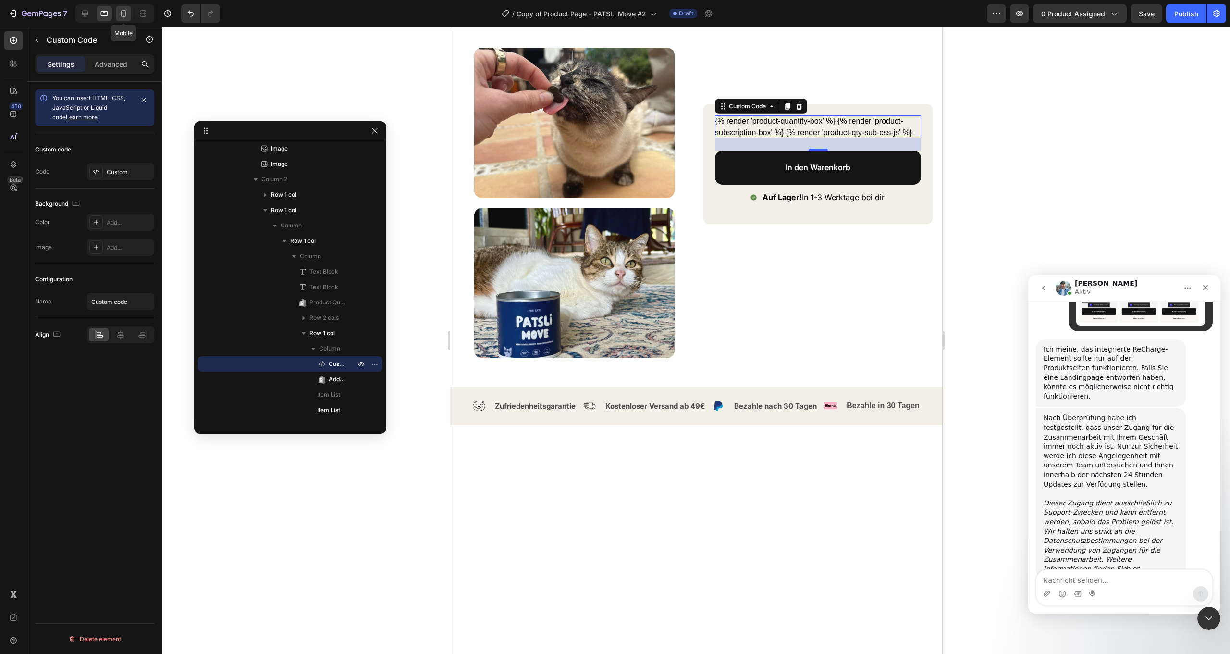
click at [124, 12] on icon at bounding box center [124, 14] width 10 height 10
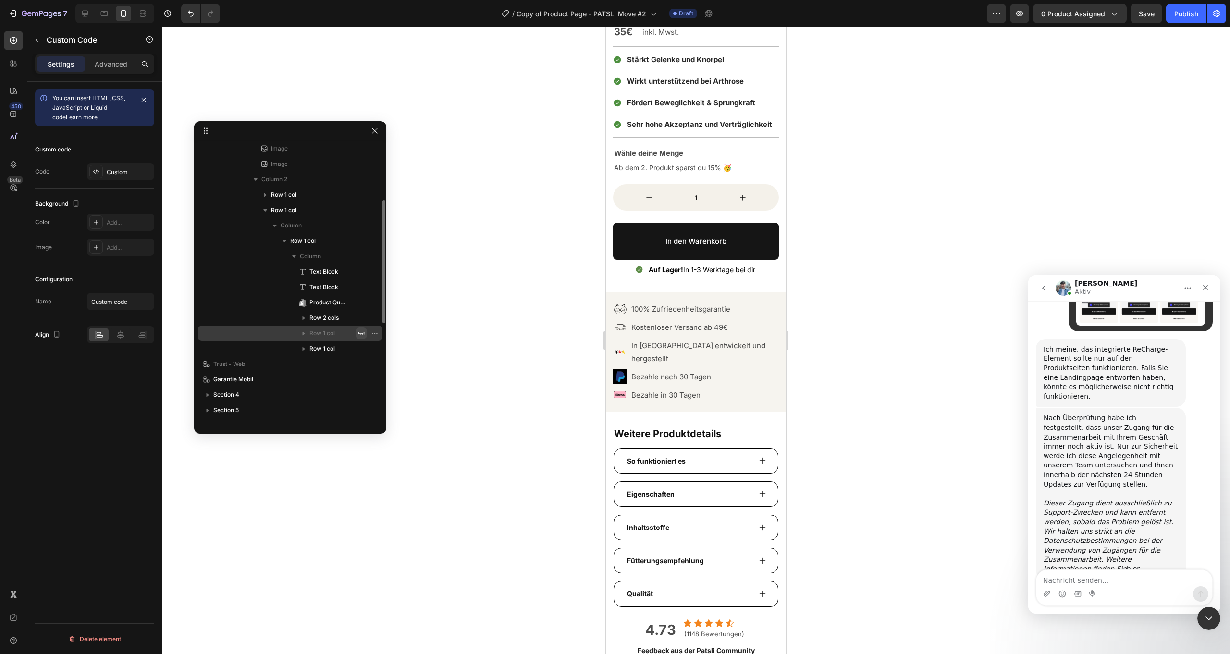
scroll to position [245, 0]
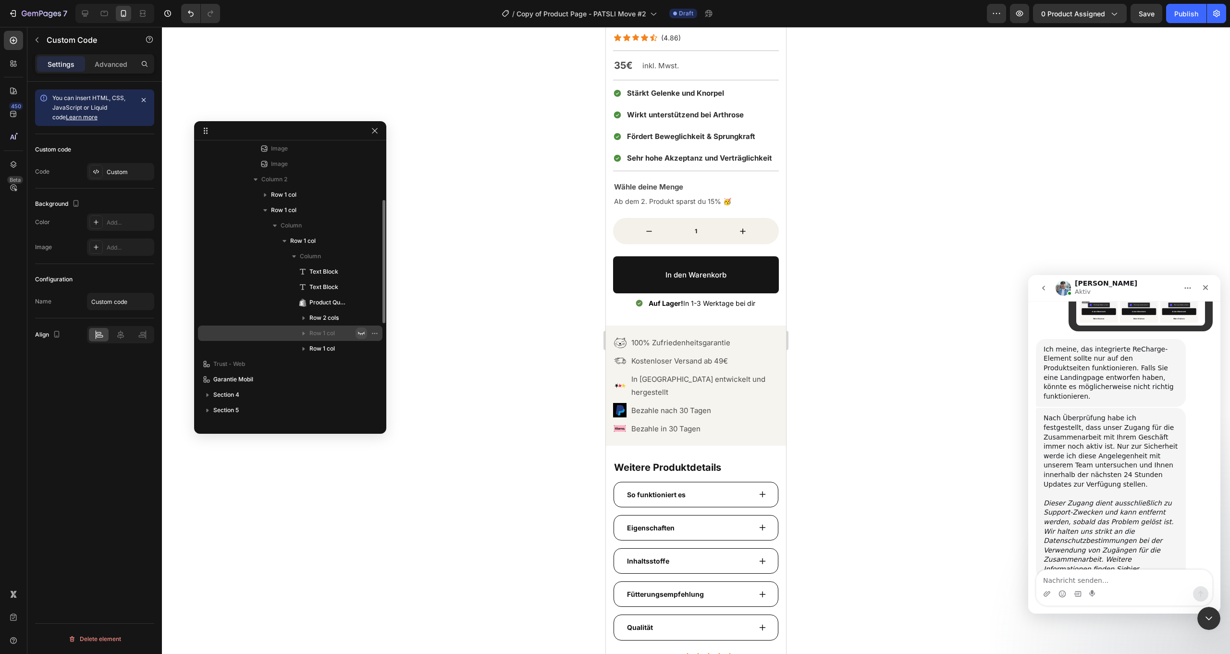
click at [363, 334] on icon "button" at bounding box center [362, 333] width 8 height 8
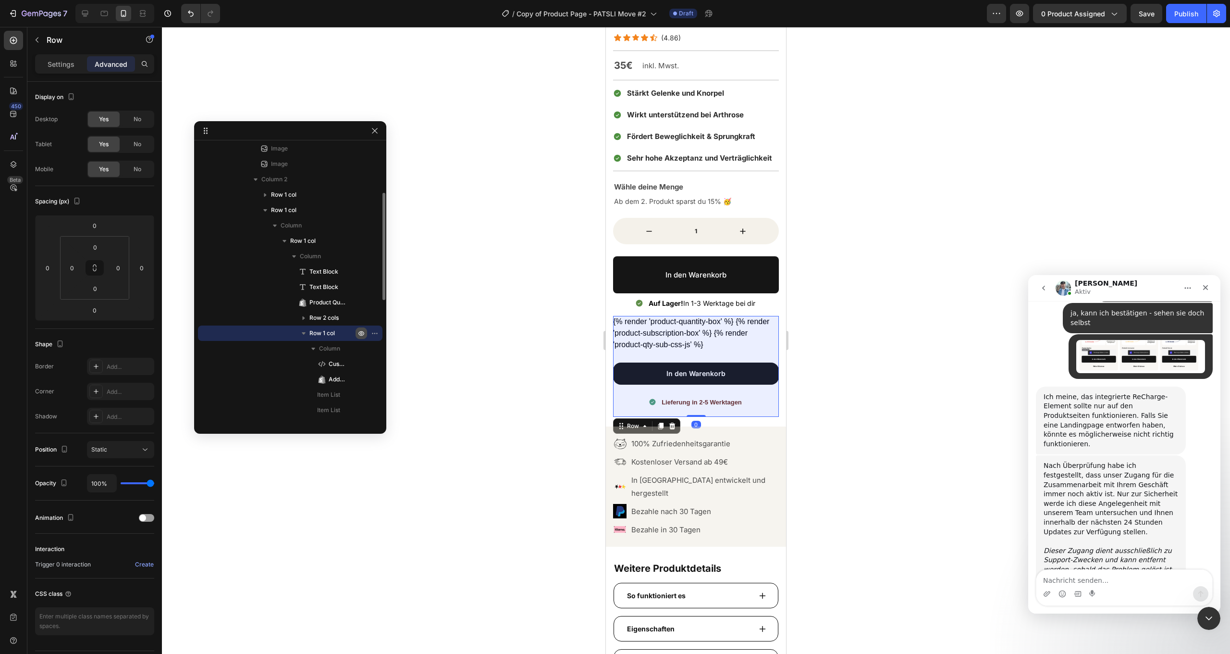
scroll to position [1103, 0]
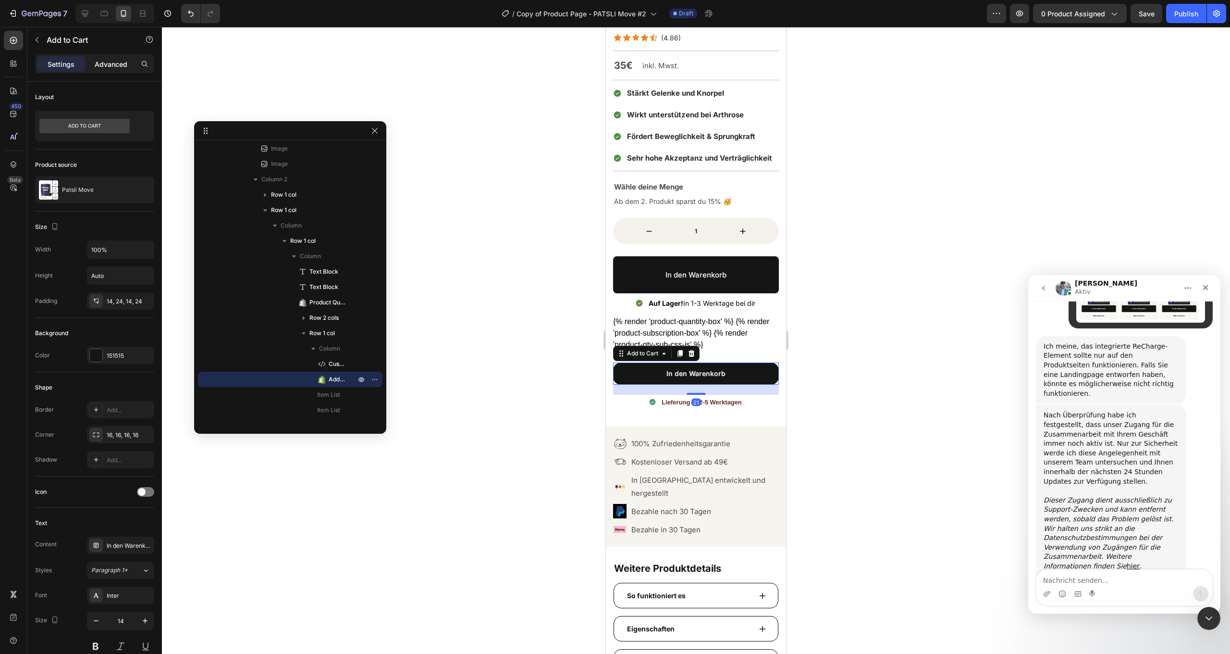
click at [107, 61] on p "Advanced" at bounding box center [111, 64] width 33 height 10
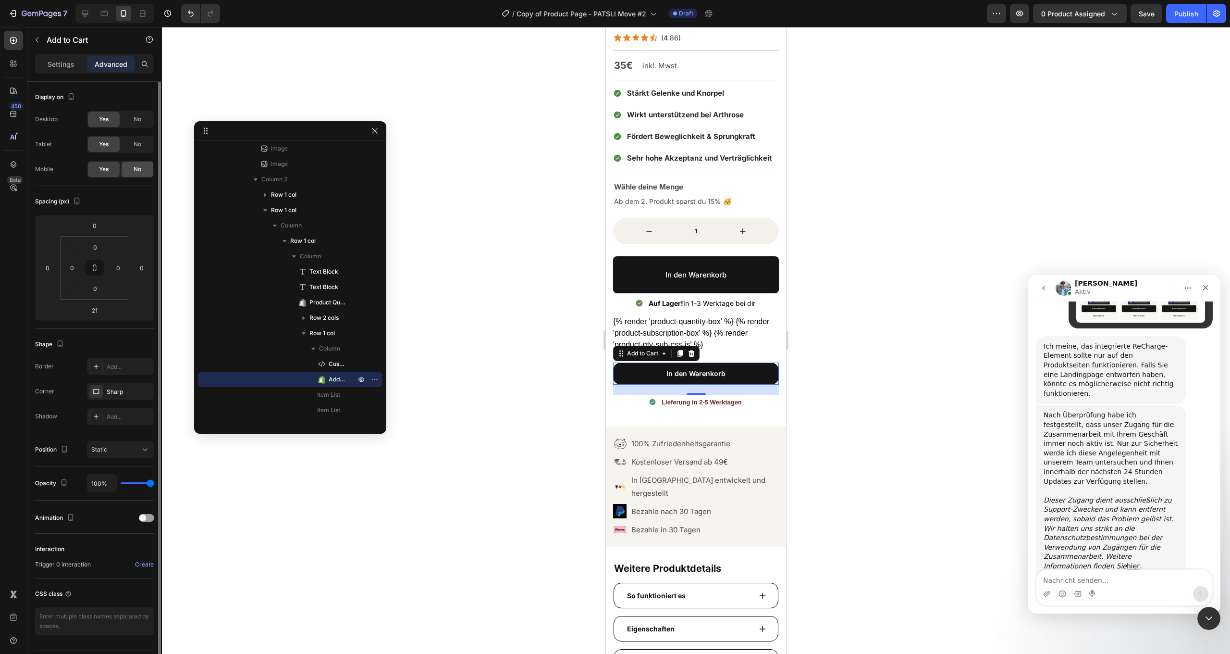
click at [143, 166] on div "No" at bounding box center [138, 168] width 32 height 15
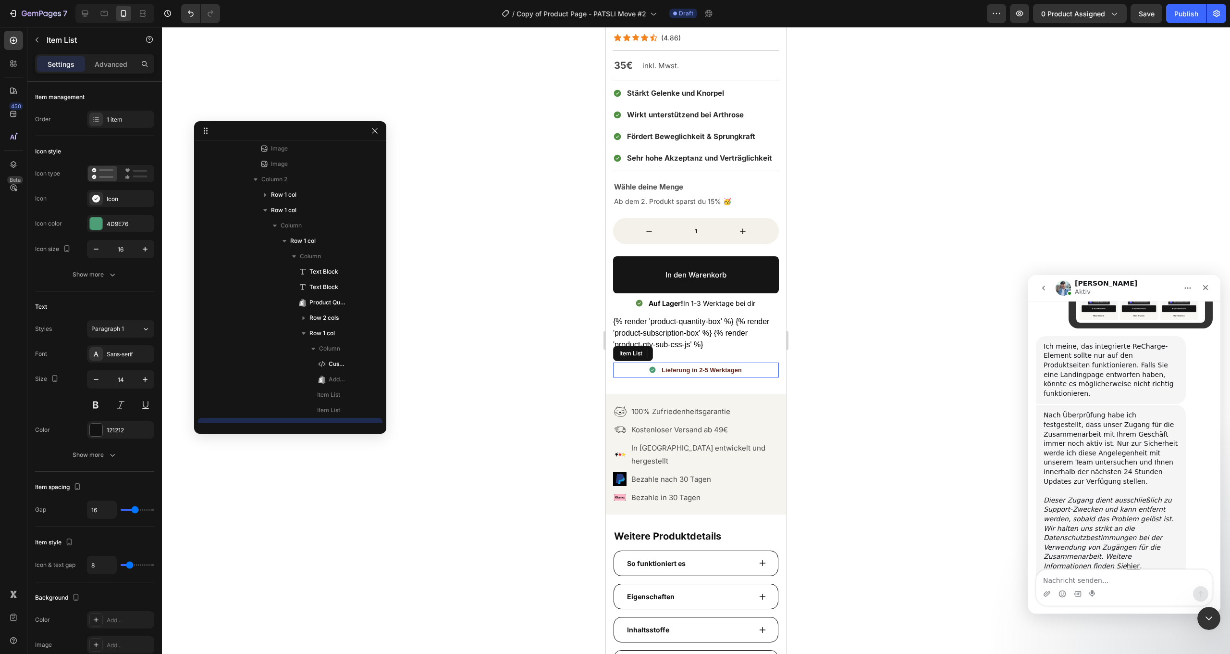
click at [643, 370] on div "Lieferung in 2-5 Werktagen" at bounding box center [696, 369] width 166 height 15
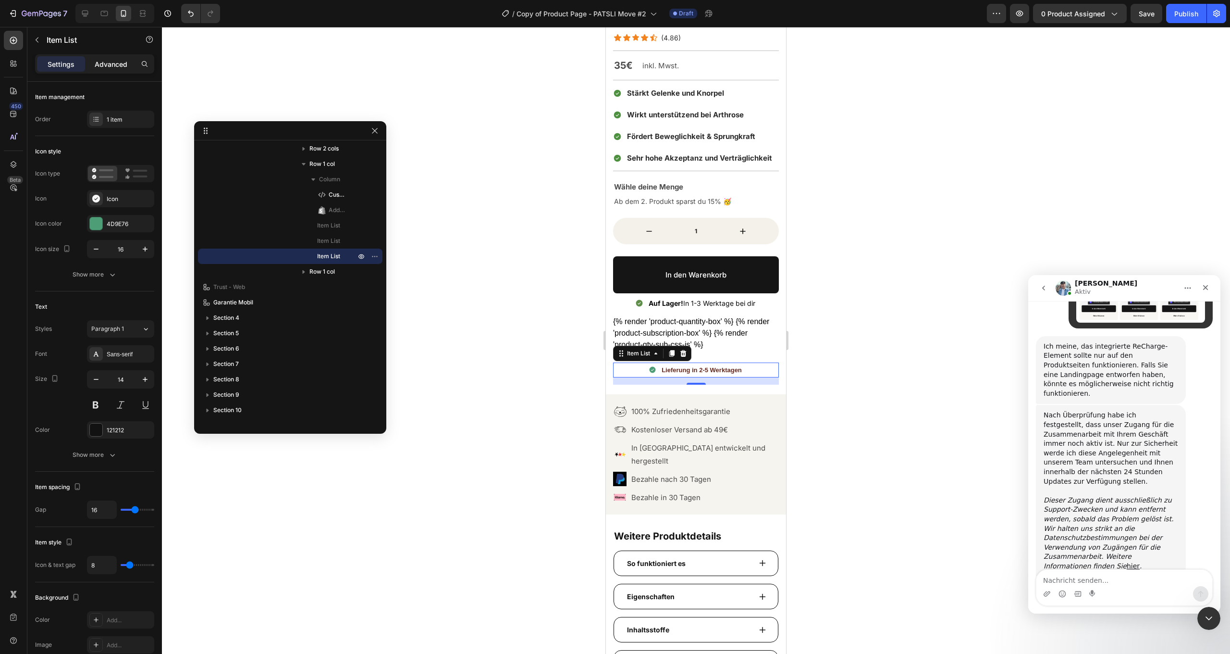
click at [108, 63] on p "Advanced" at bounding box center [111, 64] width 33 height 10
type input "100%"
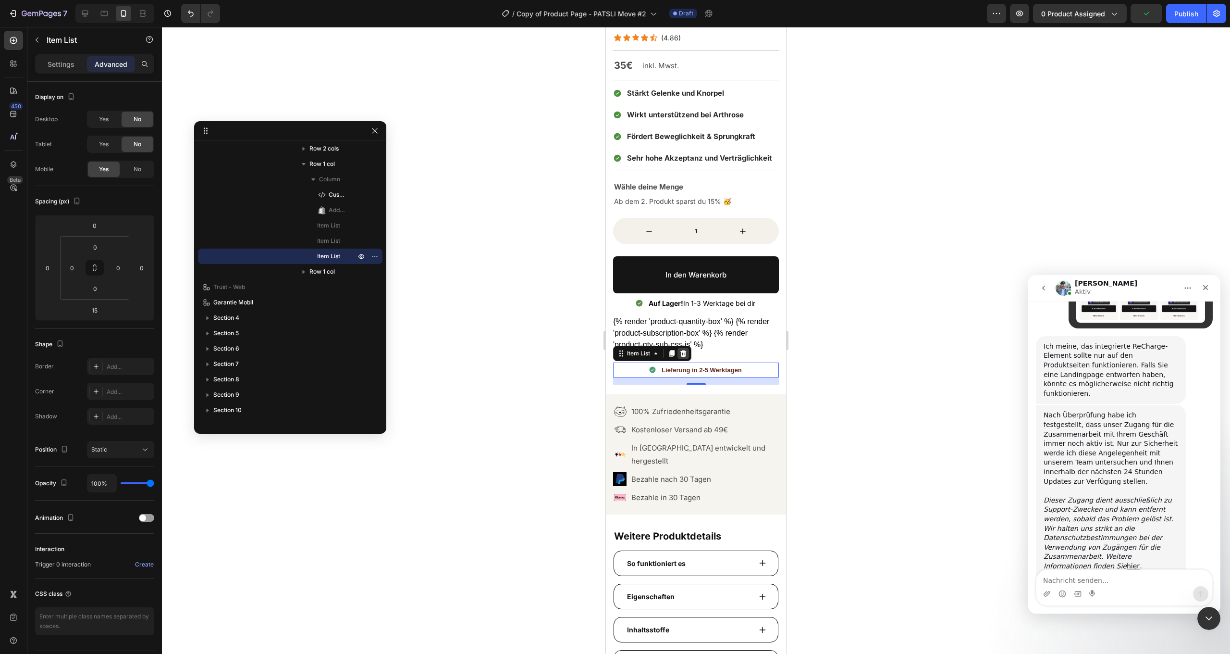
click at [684, 352] on icon at bounding box center [684, 353] width 8 height 8
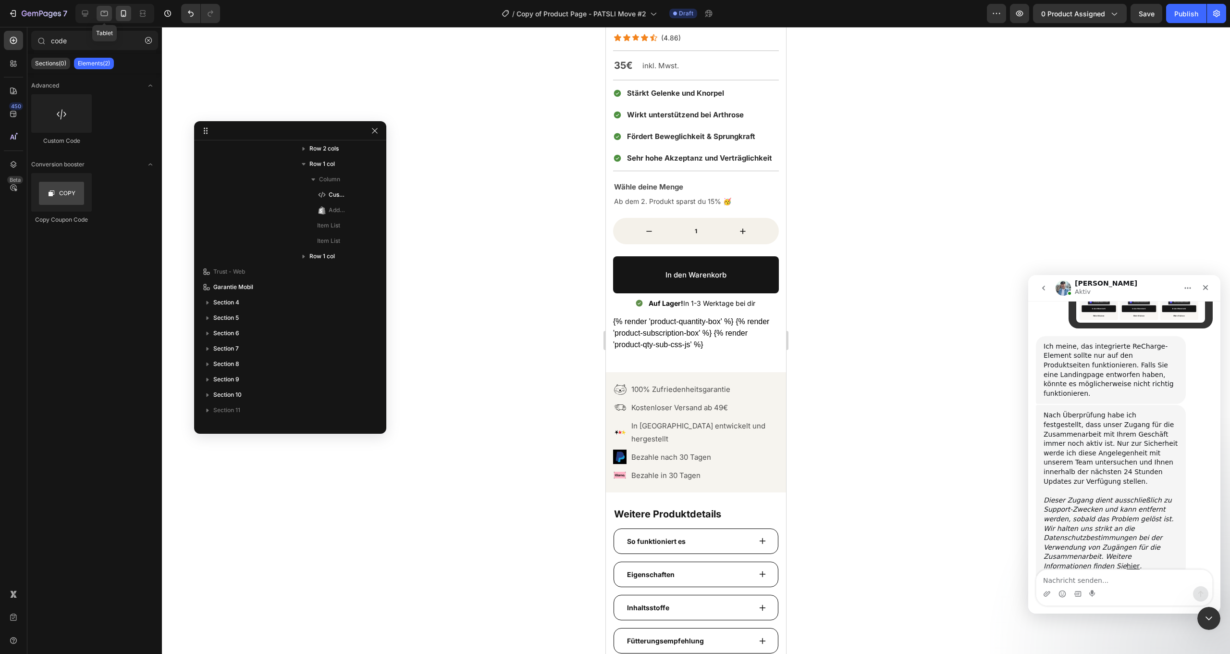
click at [110, 20] on div at bounding box center [104, 13] width 15 height 15
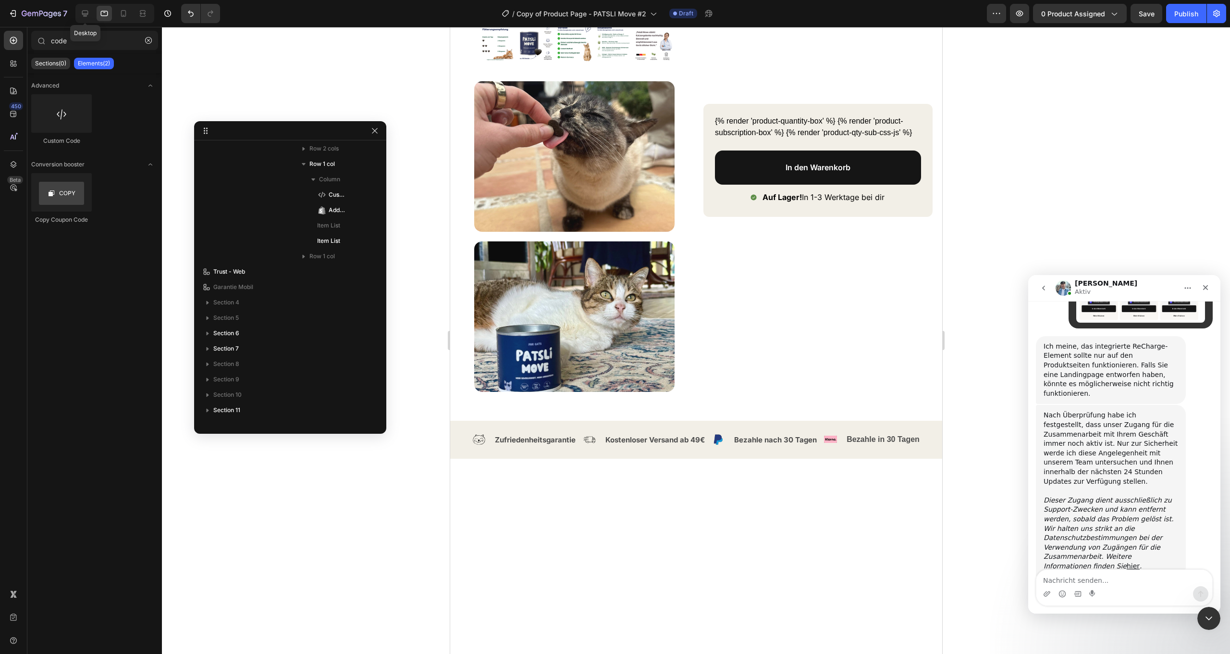
click at [93, 20] on div at bounding box center [84, 13] width 15 height 15
click at [87, 20] on div at bounding box center [84, 13] width 15 height 15
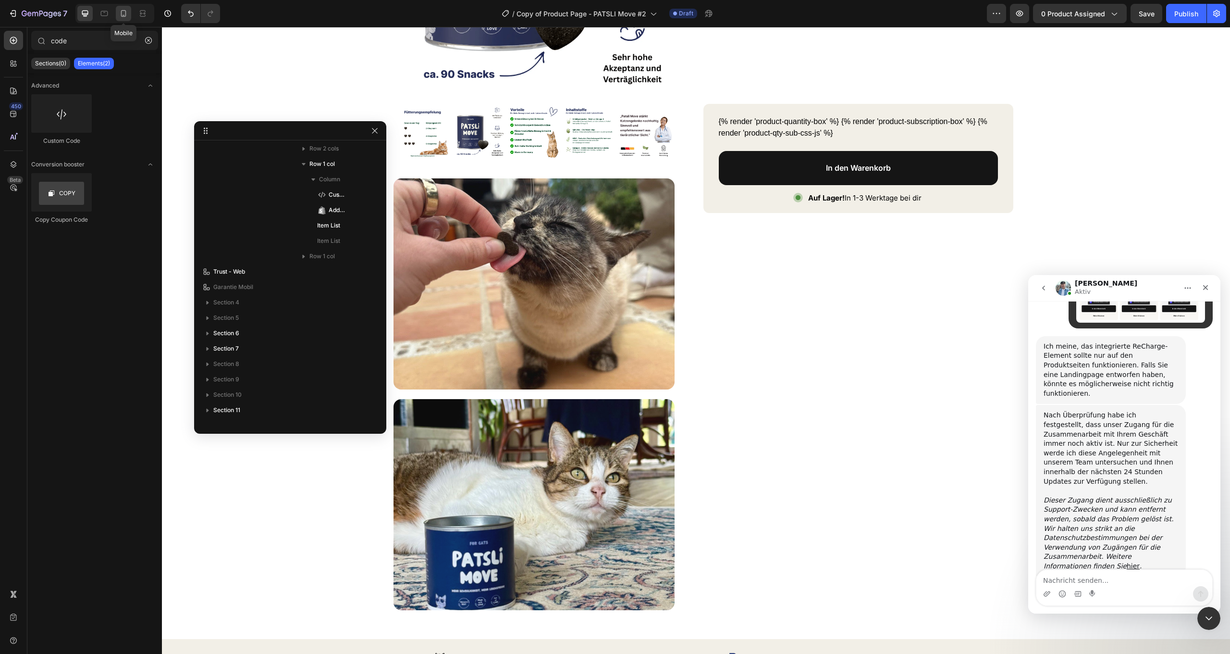
click at [124, 18] on icon at bounding box center [124, 14] width 10 height 10
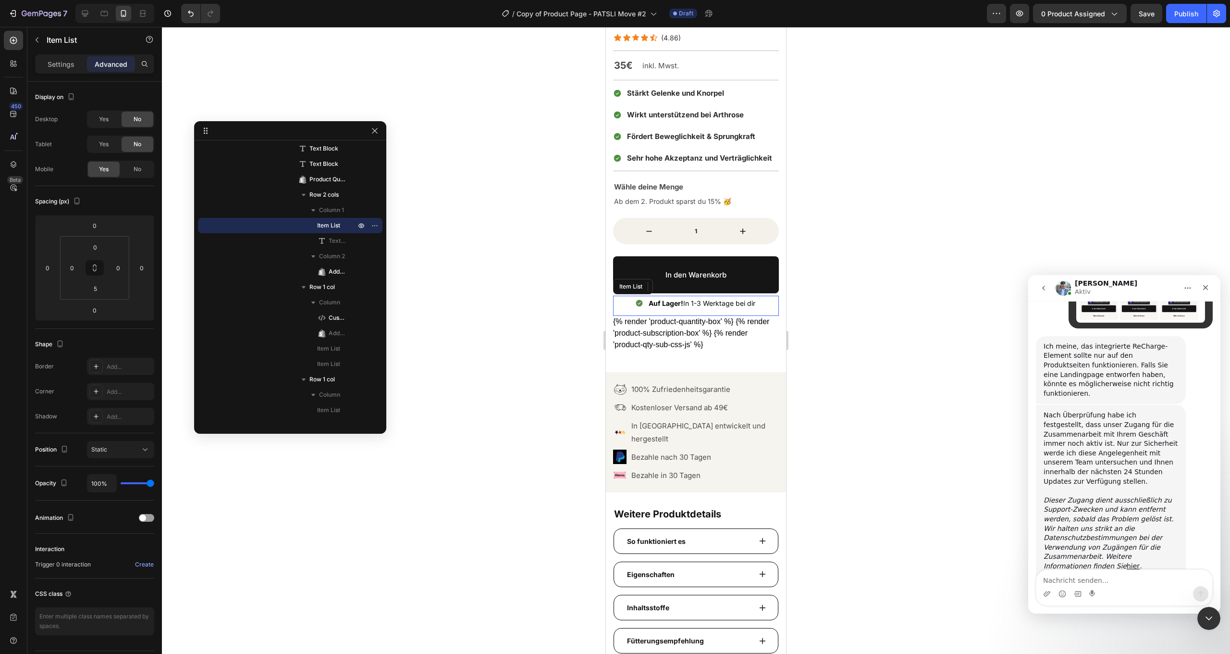
click at [630, 308] on div "Auf Lager! In 1-3 Werktage bei dir" at bounding box center [696, 304] width 166 height 17
click at [56, 58] on div "Settings" at bounding box center [61, 63] width 48 height 15
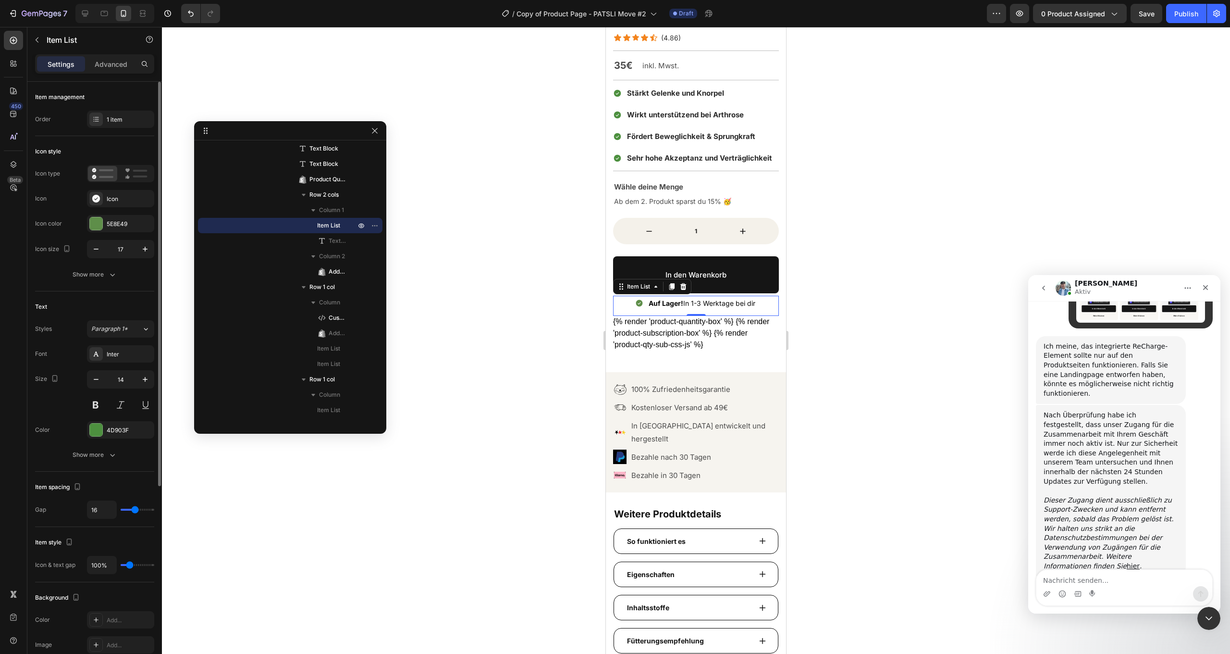
type input "8"
click at [111, 201] on div "Icon" at bounding box center [129, 199] width 45 height 9
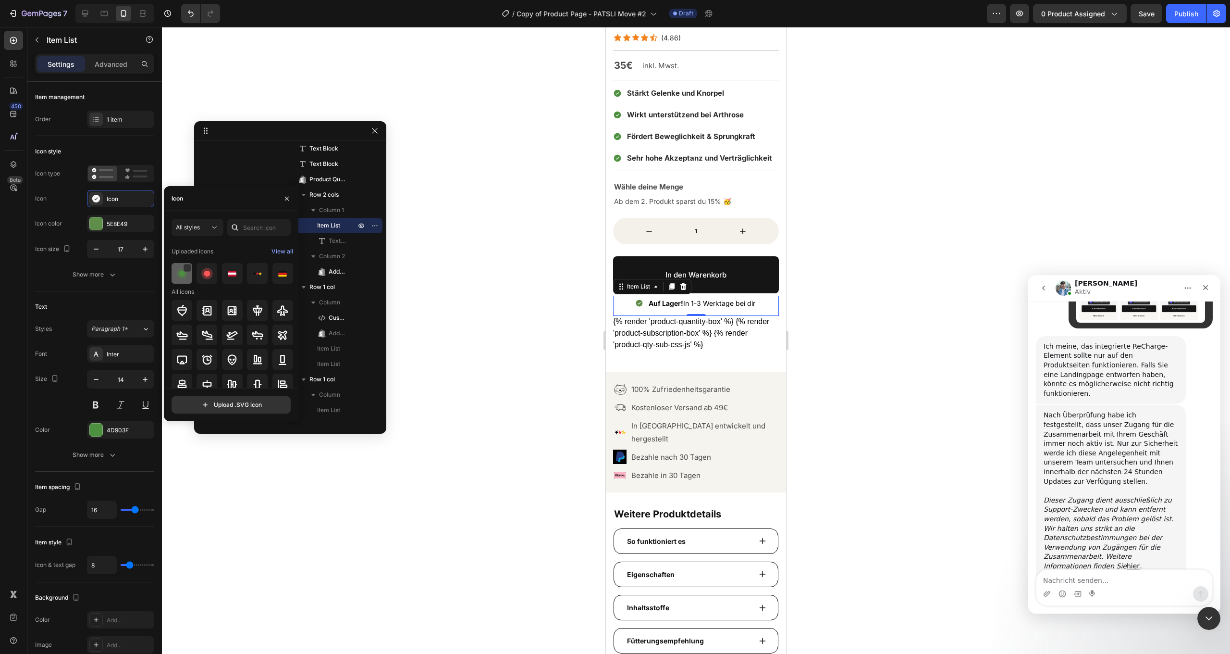
click at [180, 274] on img at bounding box center [182, 274] width 12 height 12
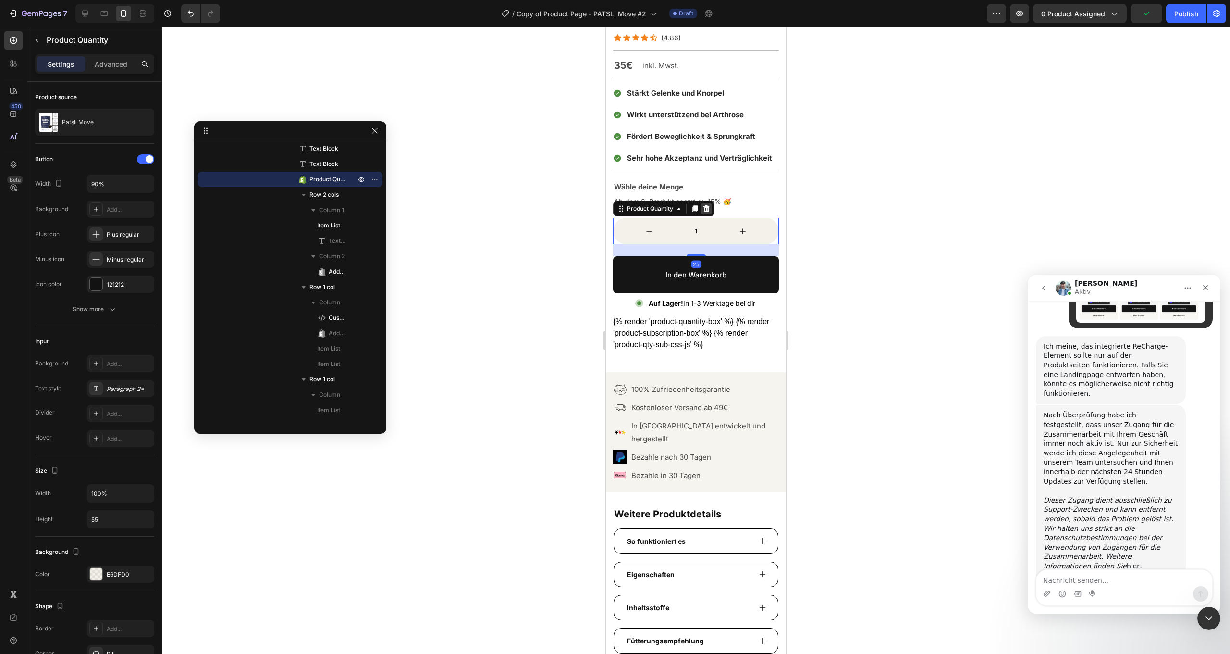
click at [706, 205] on icon at bounding box center [707, 209] width 8 height 8
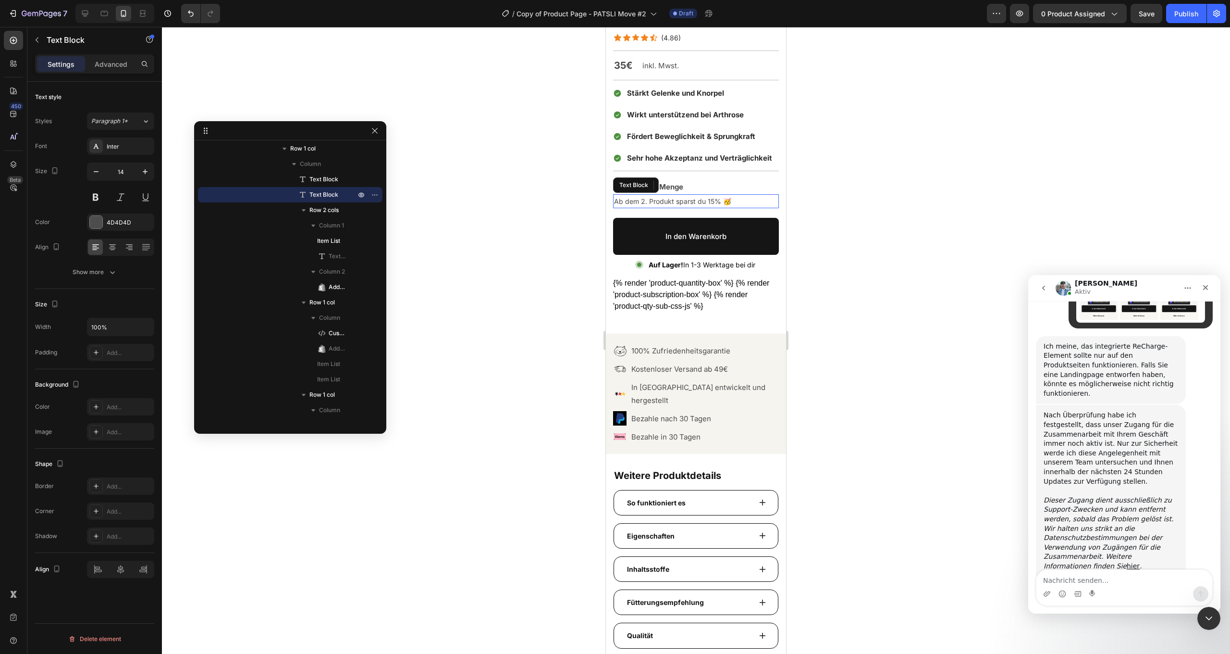
click at [703, 200] on p "Ab dem 2. Produkt sparst du 15% 🥳" at bounding box center [696, 201] width 164 height 12
click at [688, 185] on icon at bounding box center [689, 185] width 8 height 8
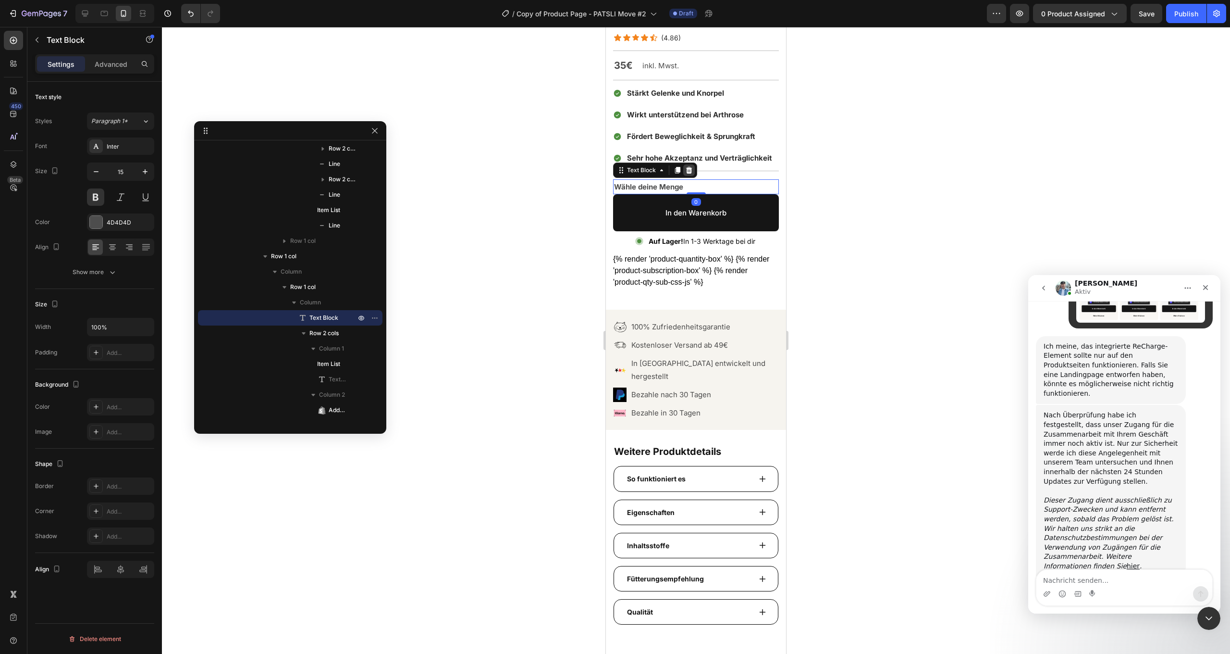
click at [687, 167] on icon at bounding box center [689, 170] width 8 height 8
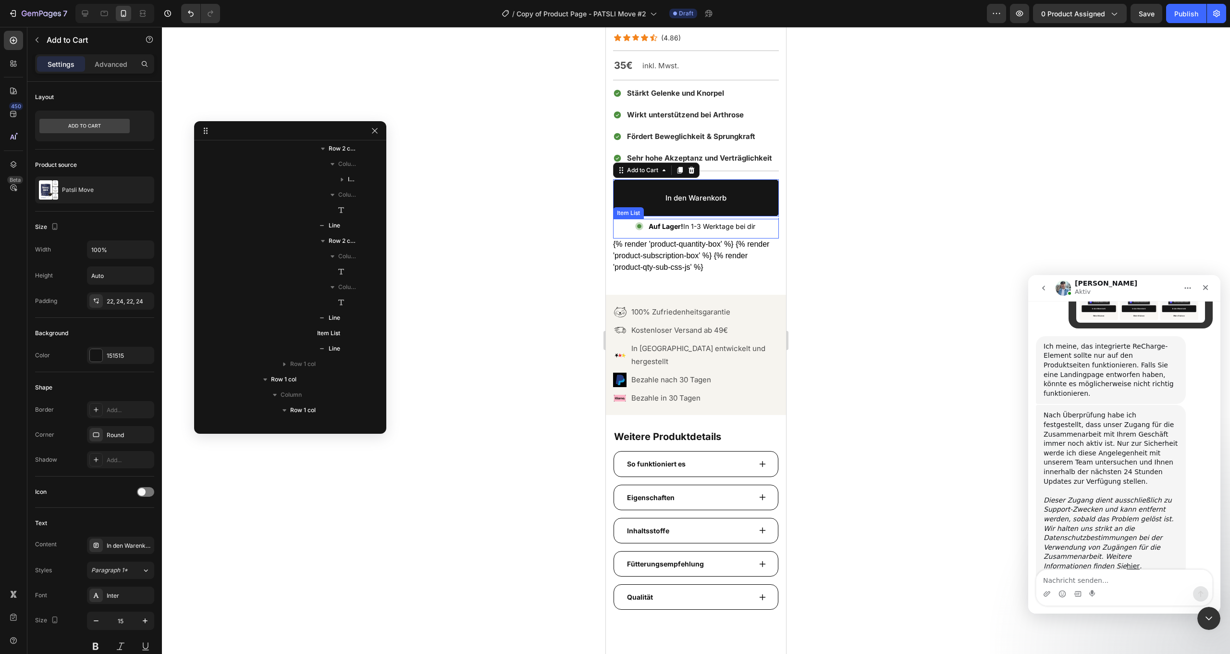
scroll to position [557, 0]
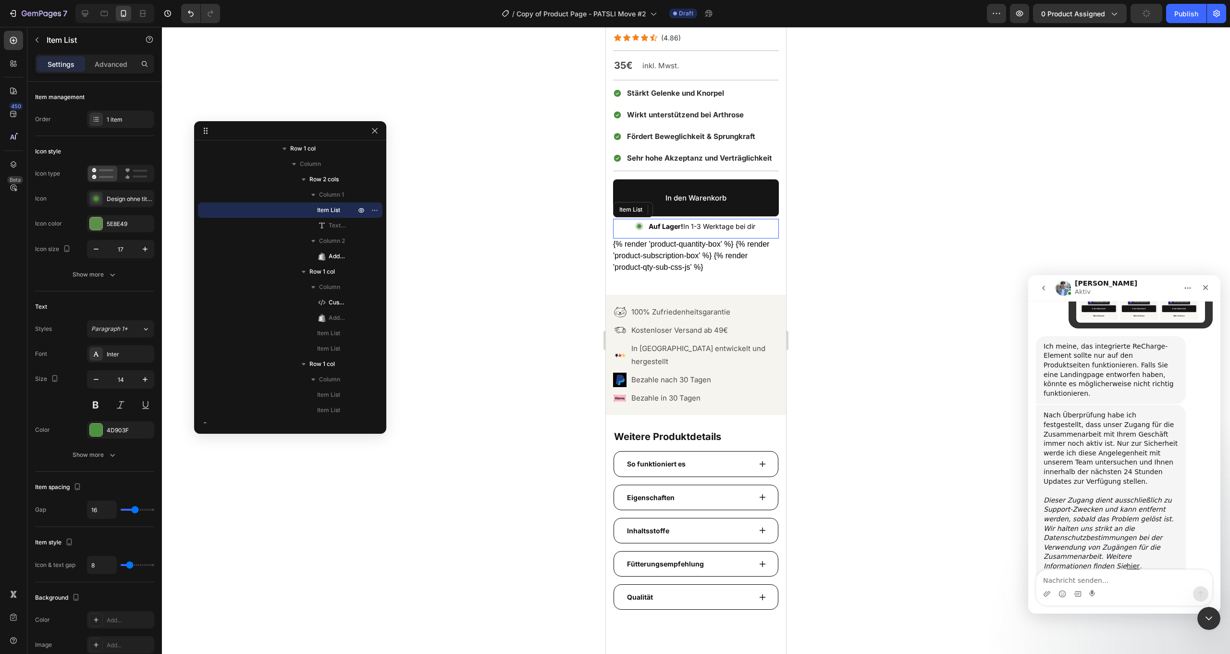
click at [618, 223] on div "Auf Lager! In 1-3 Werktage bei dir" at bounding box center [696, 227] width 166 height 17
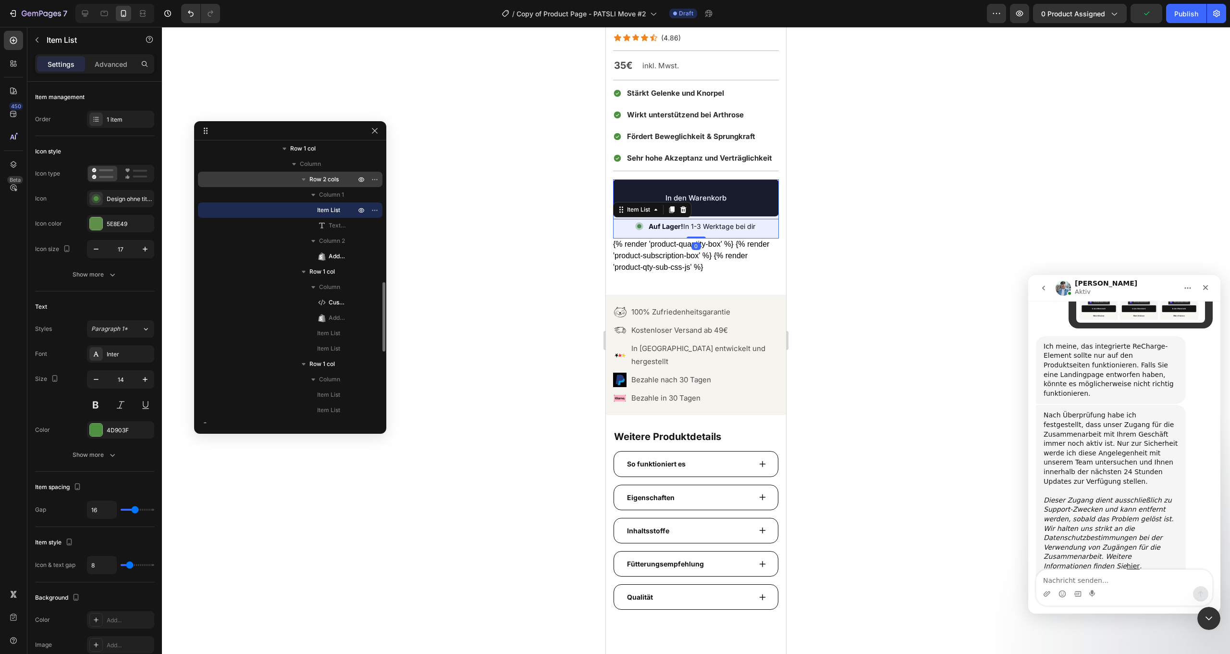
click at [321, 182] on span "Row 2 cols" at bounding box center [324, 179] width 29 height 10
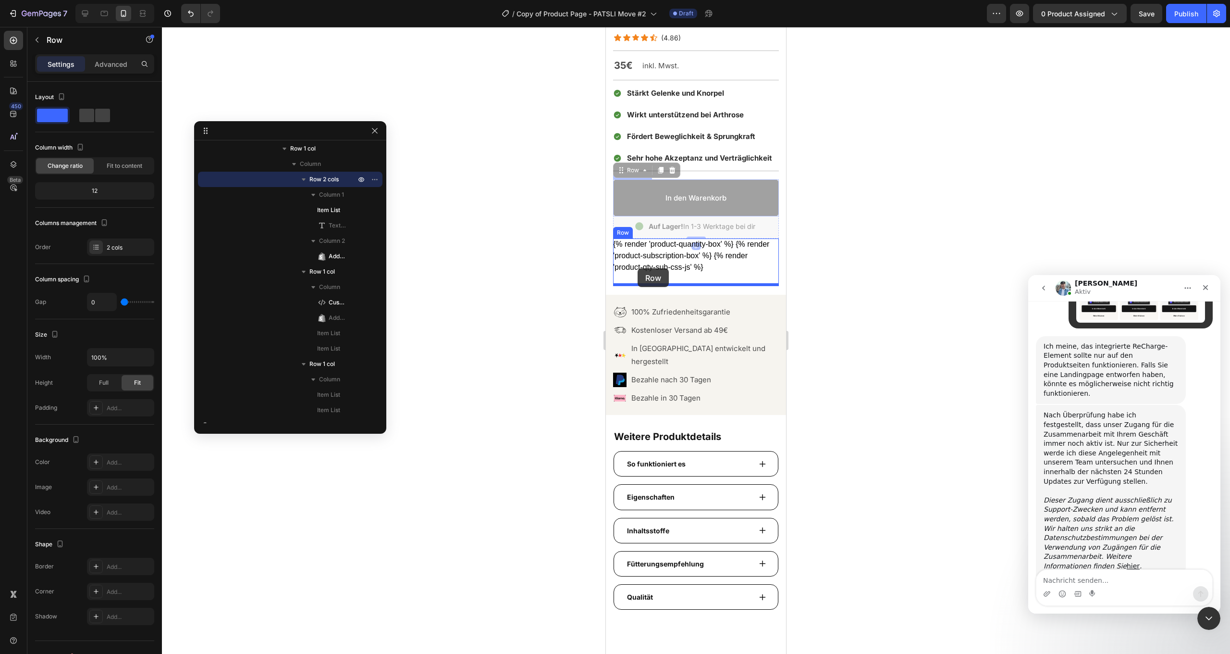
drag, startPoint x: 628, startPoint y: 170, endPoint x: 638, endPoint y: 268, distance: 98.5
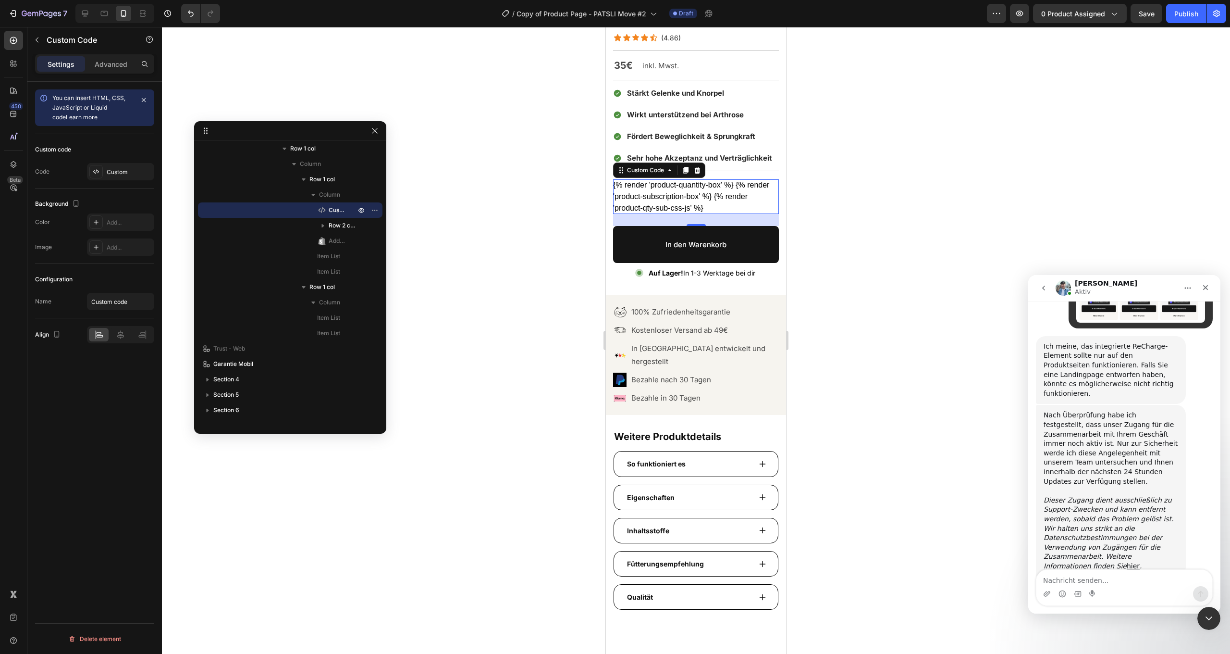
click at [752, 212] on div "{% render 'product-quantity-box' %} {% render 'product-subscription-box' %} {% …" at bounding box center [696, 196] width 166 height 35
click at [842, 218] on div at bounding box center [696, 340] width 1068 height 627
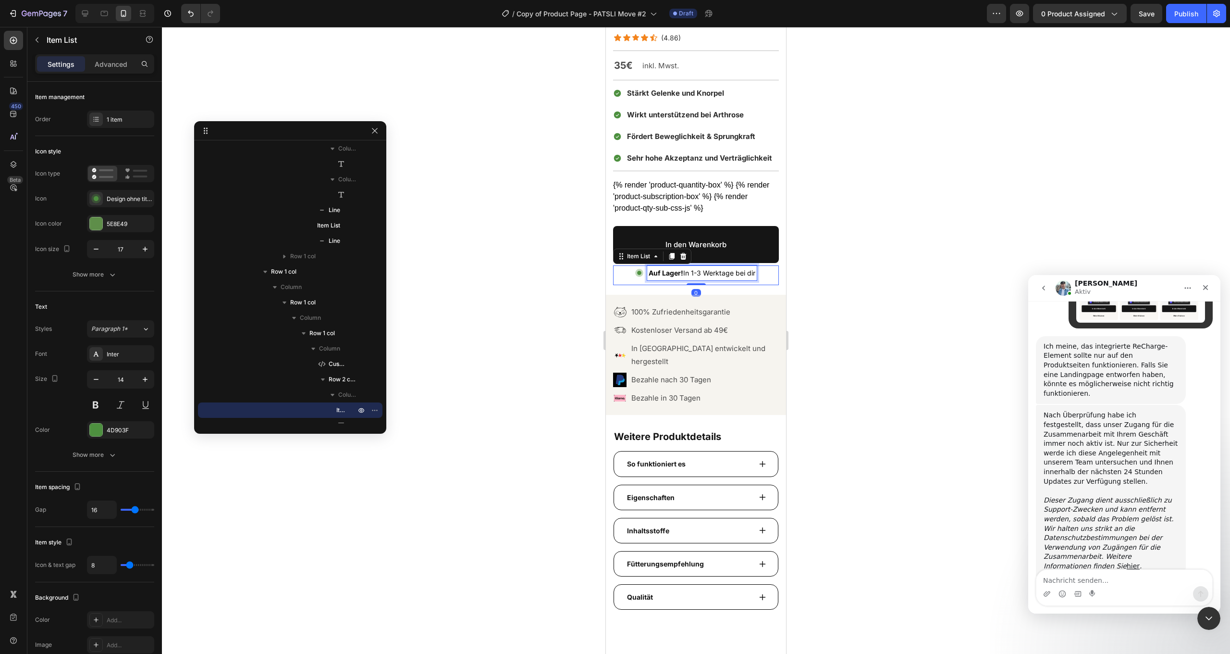
click at [746, 276] on span "Auf Lager! In 1-3 Werktage bei dir" at bounding box center [702, 273] width 107 height 8
click at [825, 266] on div at bounding box center [696, 340] width 1068 height 627
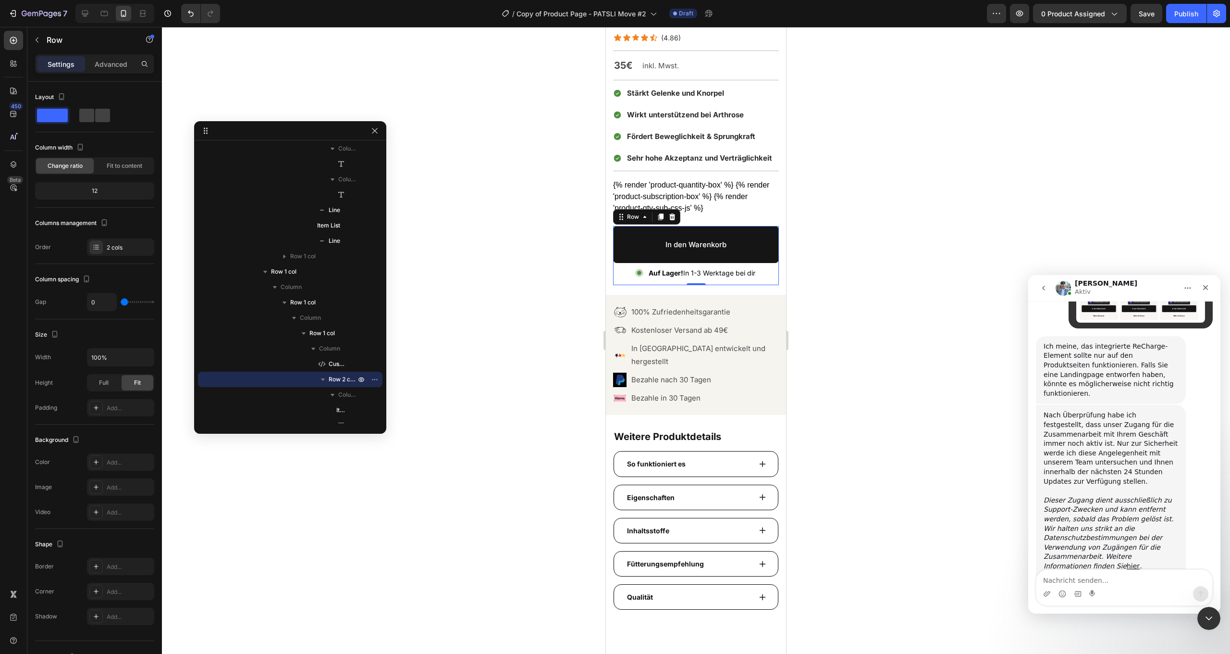
click at [861, 157] on div at bounding box center [696, 340] width 1068 height 627
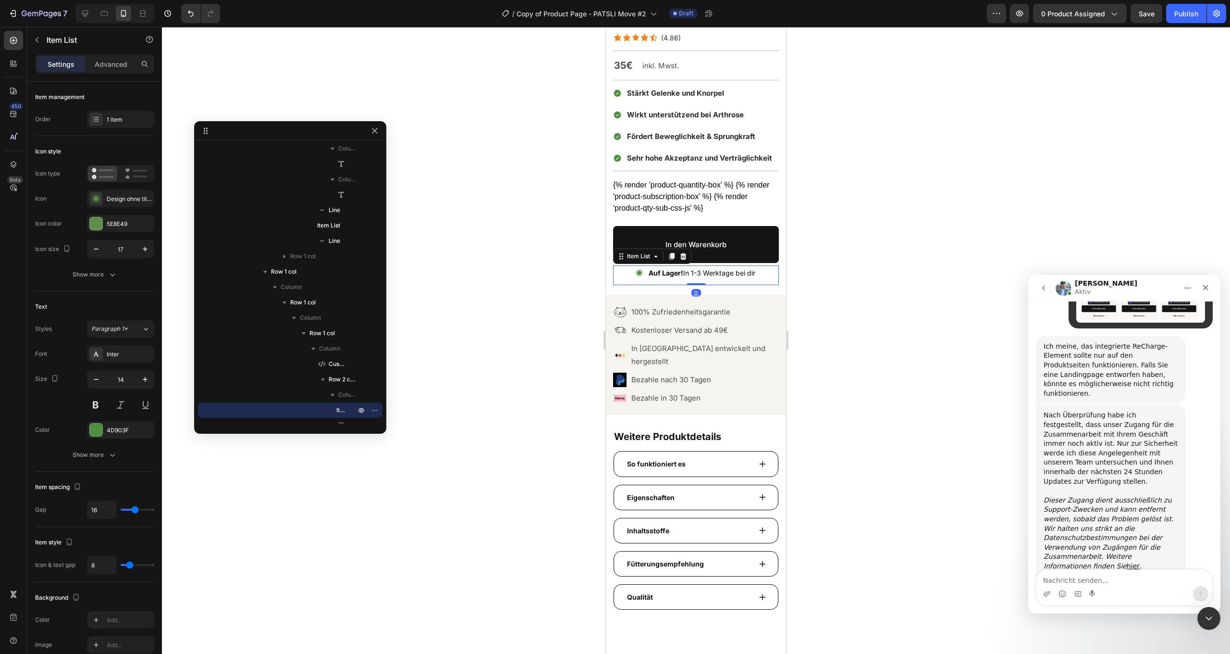
click at [644, 278] on div "Auf Lager! In 1-3 Werktage bei dir" at bounding box center [696, 272] width 122 height 15
click at [113, 71] on div "Advanced" at bounding box center [111, 63] width 48 height 15
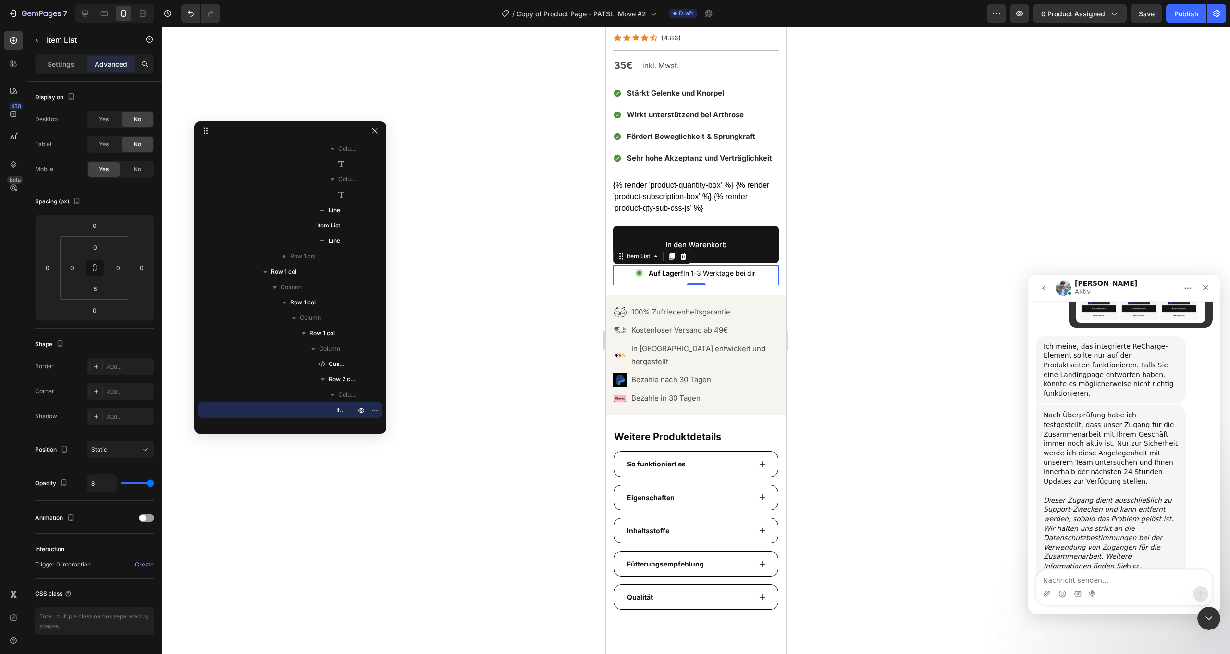
type input "100%"
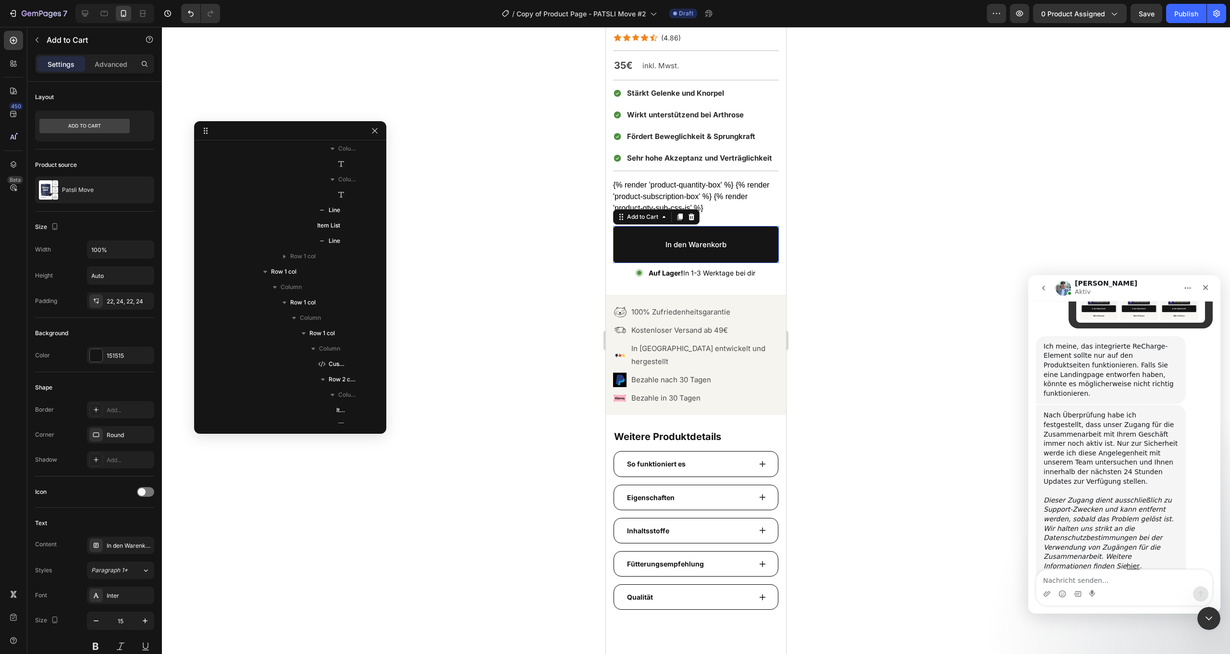
scroll to position [757, 0]
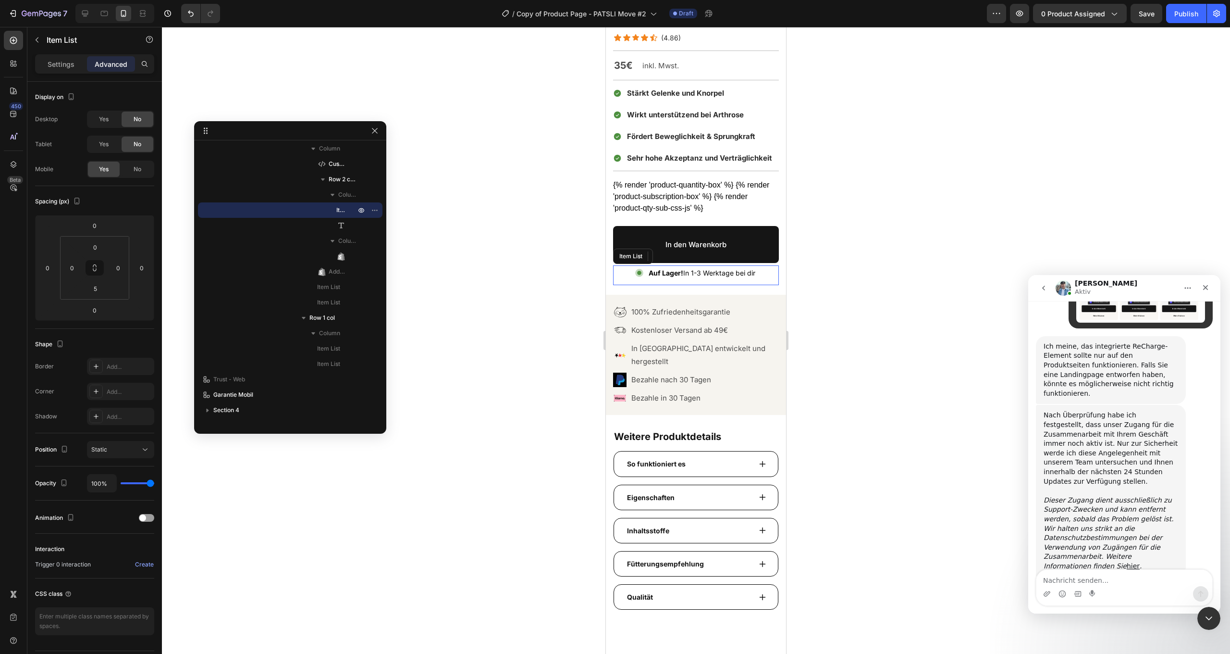
click at [624, 270] on div "Auf Lager! In 1-3 Werktage bei dir" at bounding box center [696, 273] width 166 height 17
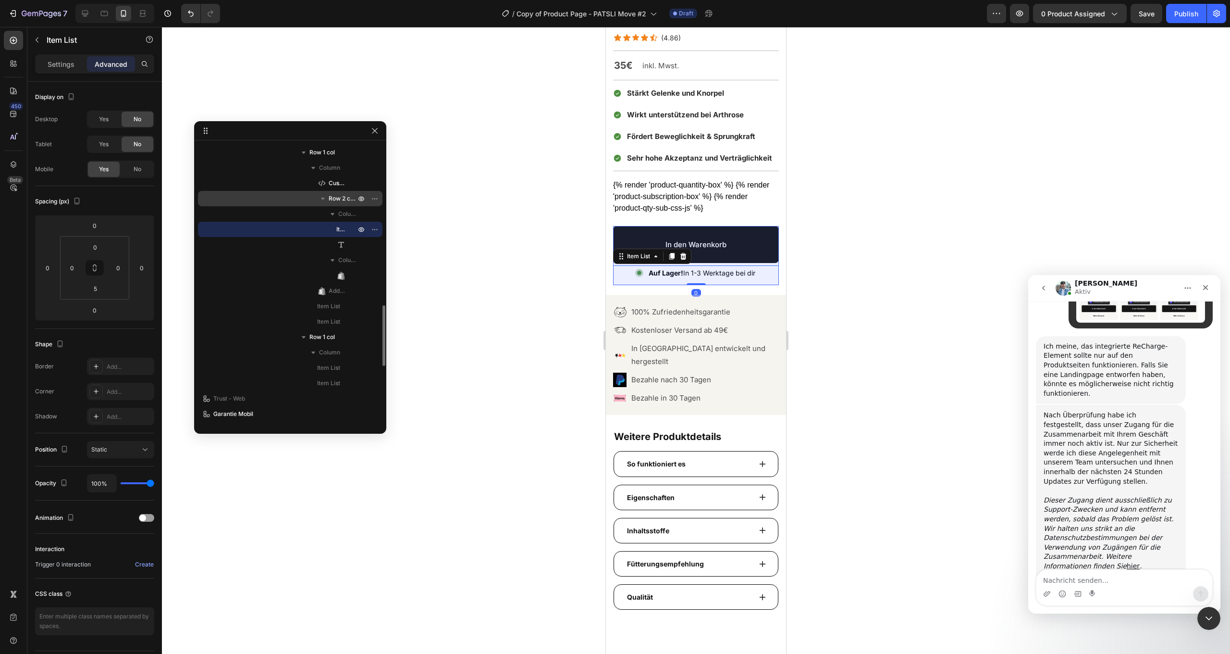
click at [338, 201] on span "Row 2 cols" at bounding box center [343, 199] width 29 height 10
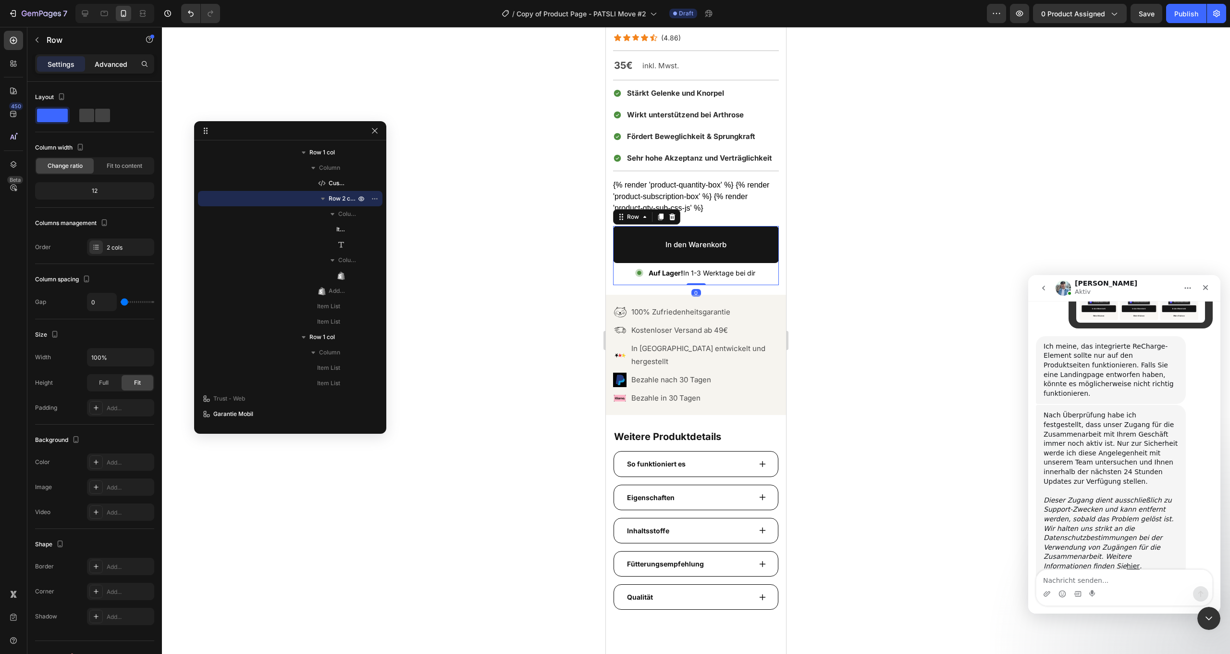
click at [101, 69] on div "Advanced" at bounding box center [111, 63] width 48 height 15
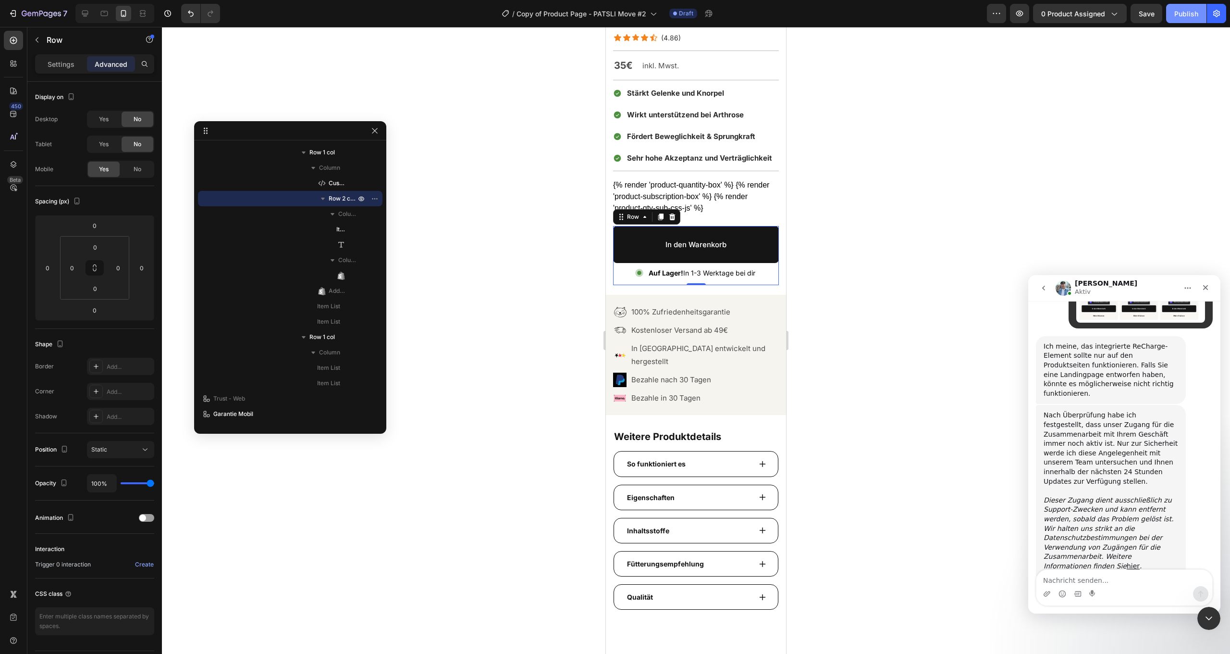
click at [1179, 12] on div "Publish" at bounding box center [1187, 14] width 24 height 10
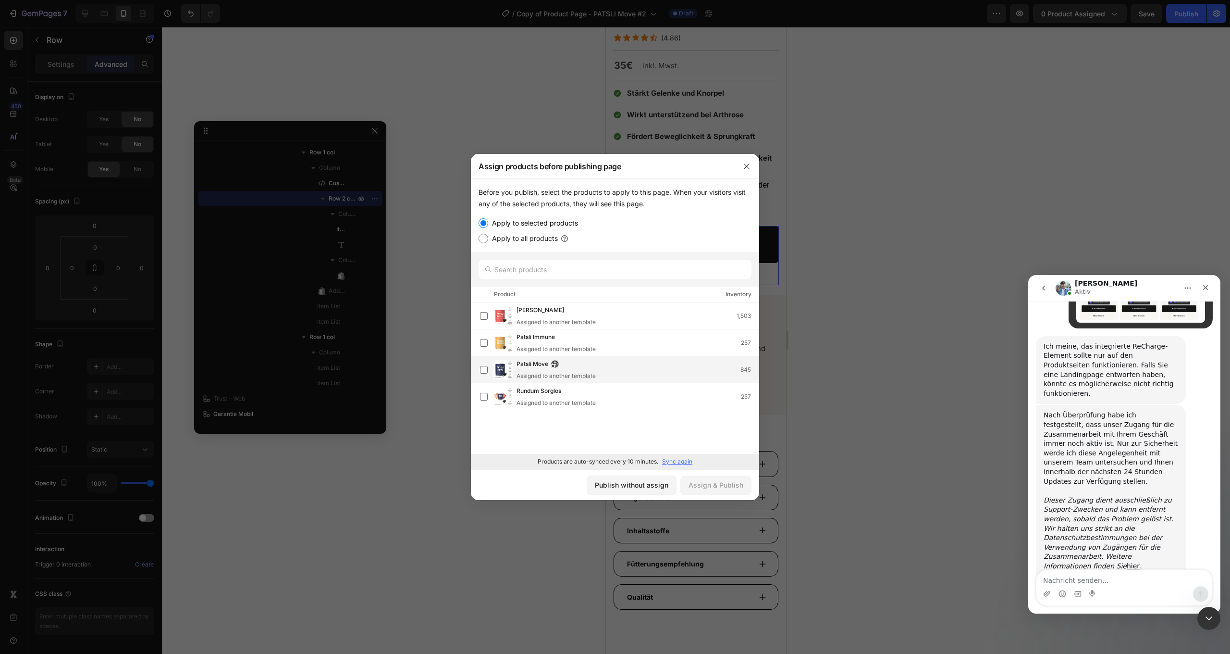
click at [603, 365] on div "Patsli Move Assigned to another template 845" at bounding box center [638, 369] width 242 height 21
click at [711, 481] on div "Assign & Publish" at bounding box center [716, 485] width 55 height 10
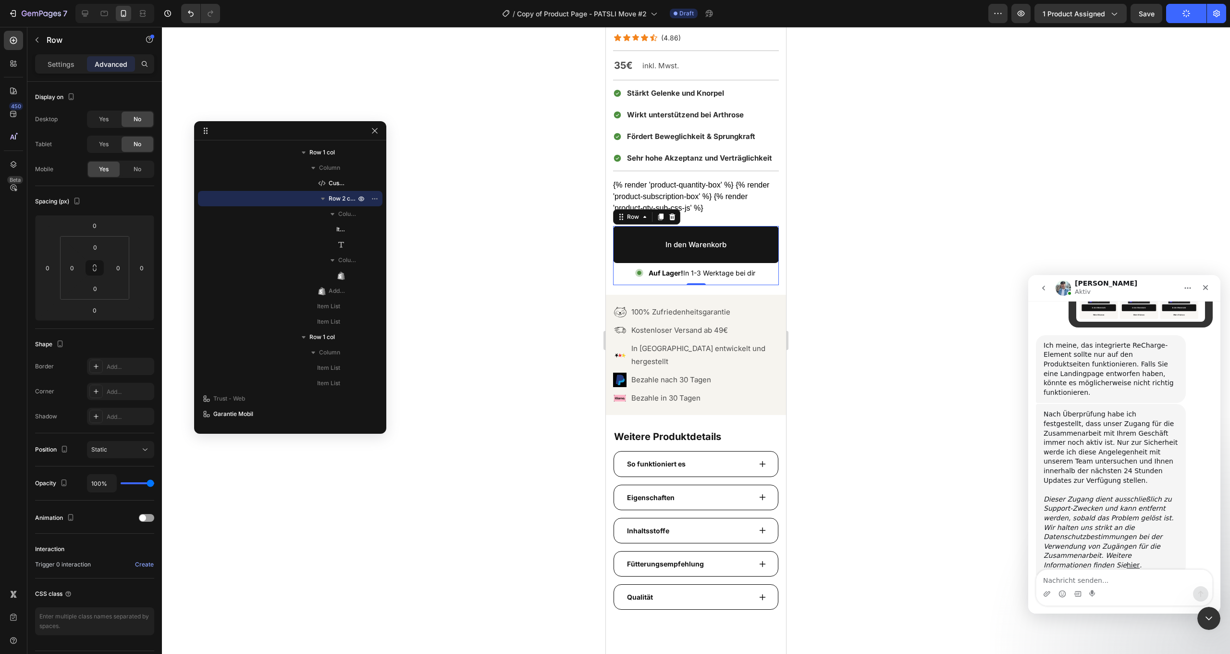
scroll to position [1103, 0]
click at [1071, 572] on textarea "Nachricht senden..." at bounding box center [1125, 578] width 176 height 16
type textarea "Super vielen Dank :)"
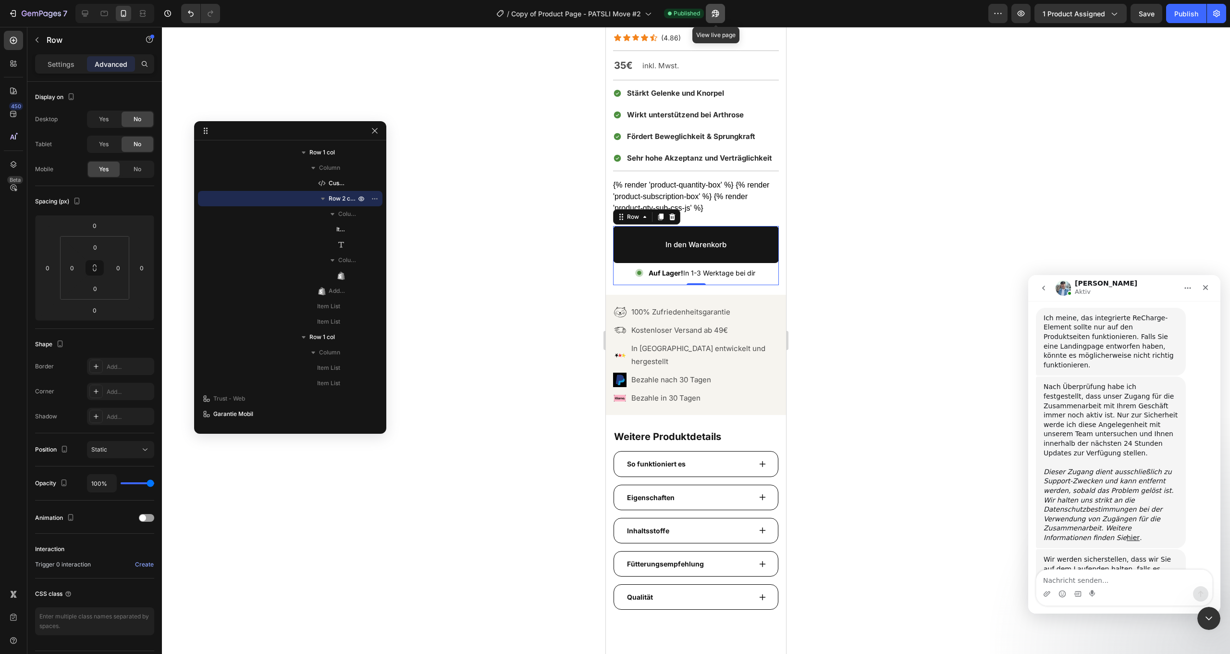
click at [719, 15] on icon "button" at bounding box center [715, 13] width 7 height 7
click at [87, 10] on icon at bounding box center [85, 14] width 10 height 10
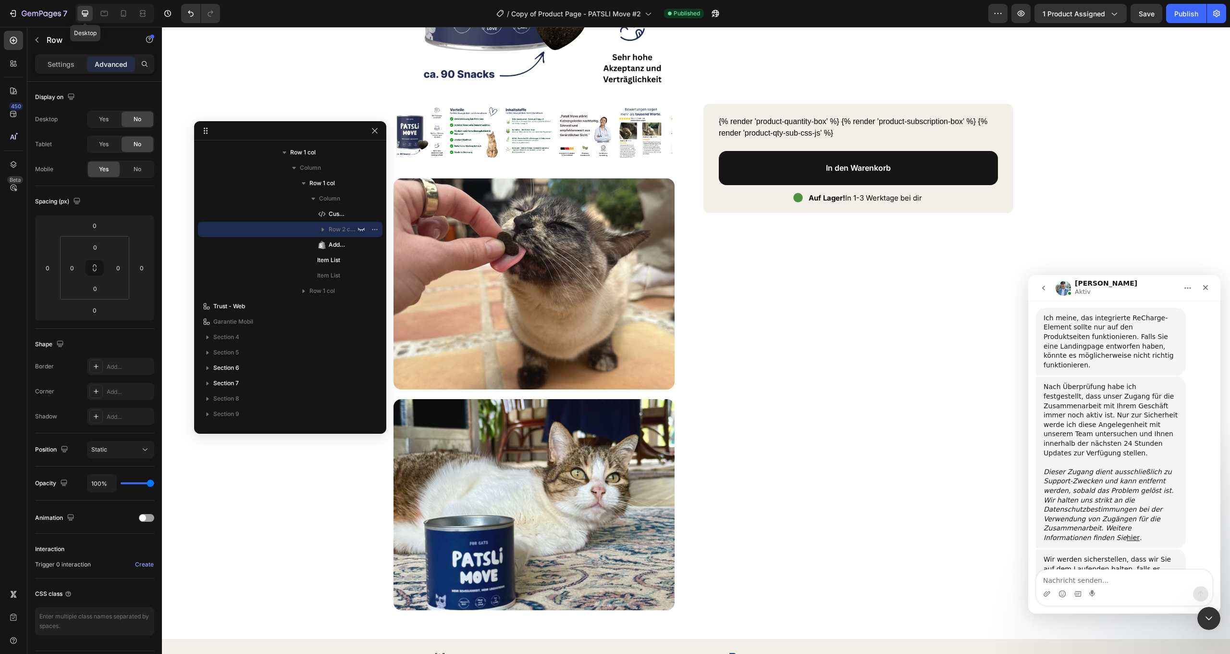
type input "15"
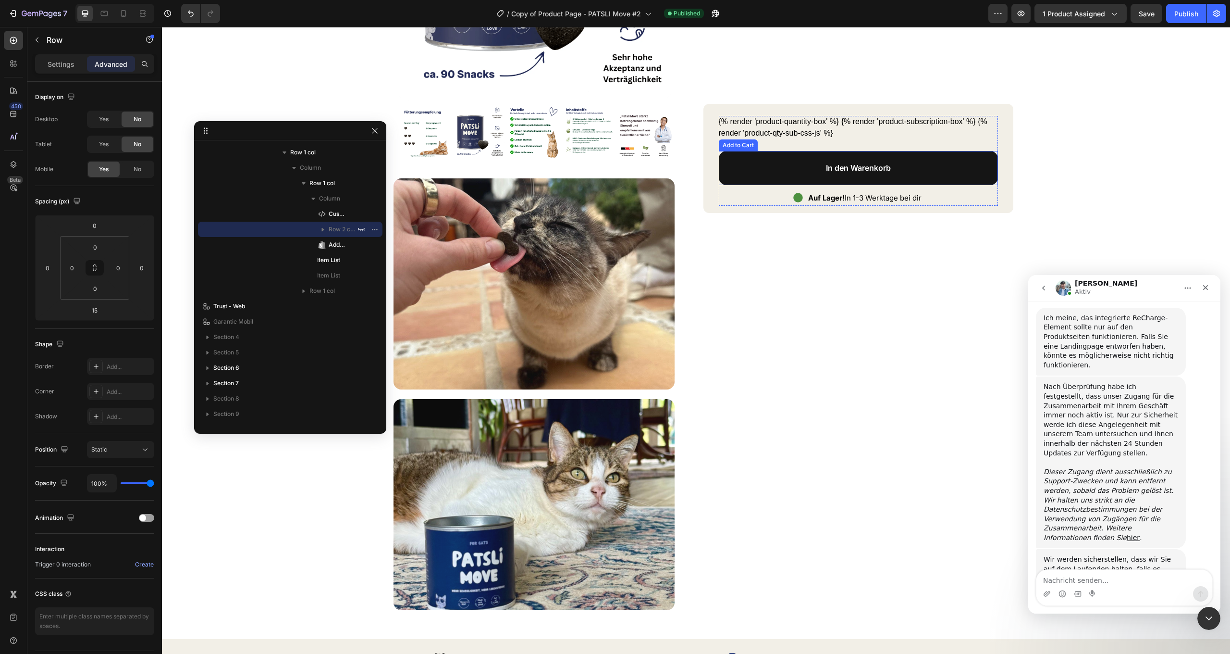
scroll to position [211, 0]
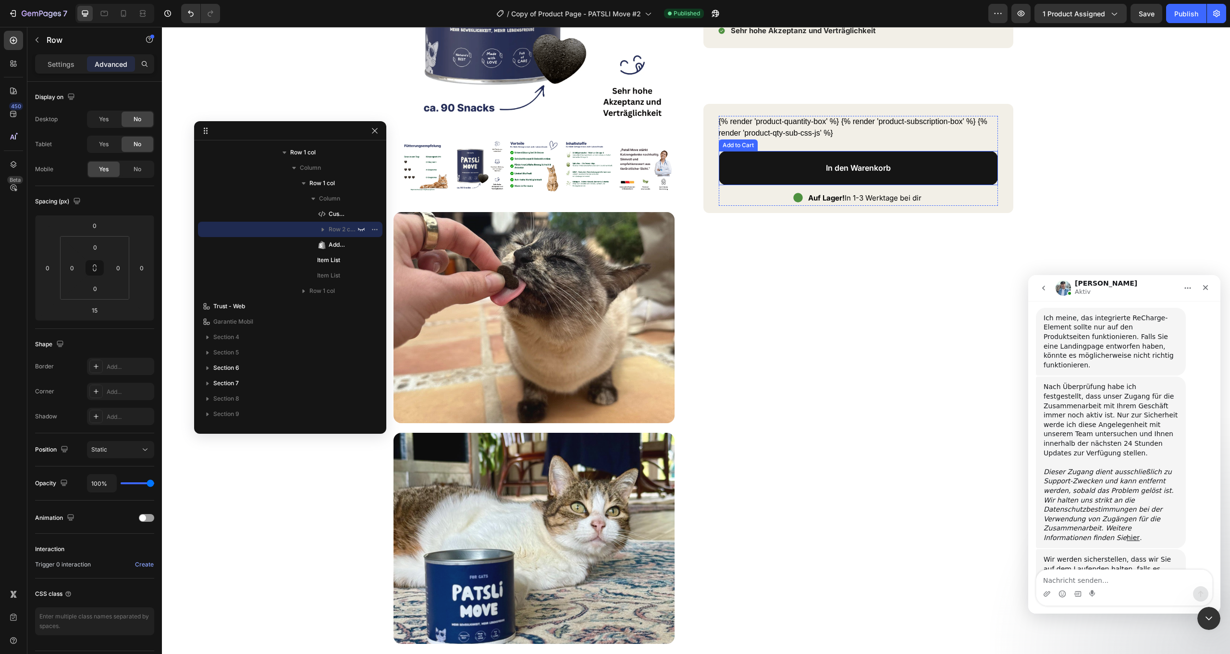
click at [751, 171] on button "In den Warenkorb" at bounding box center [858, 168] width 279 height 34
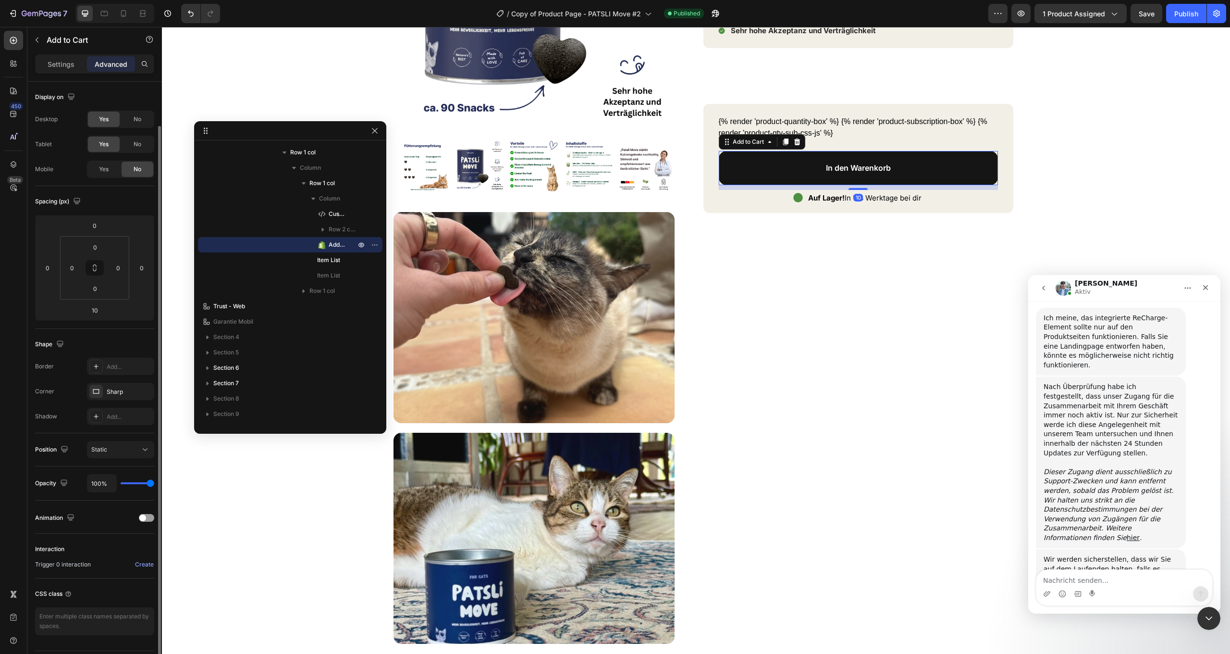
scroll to position [27, 0]
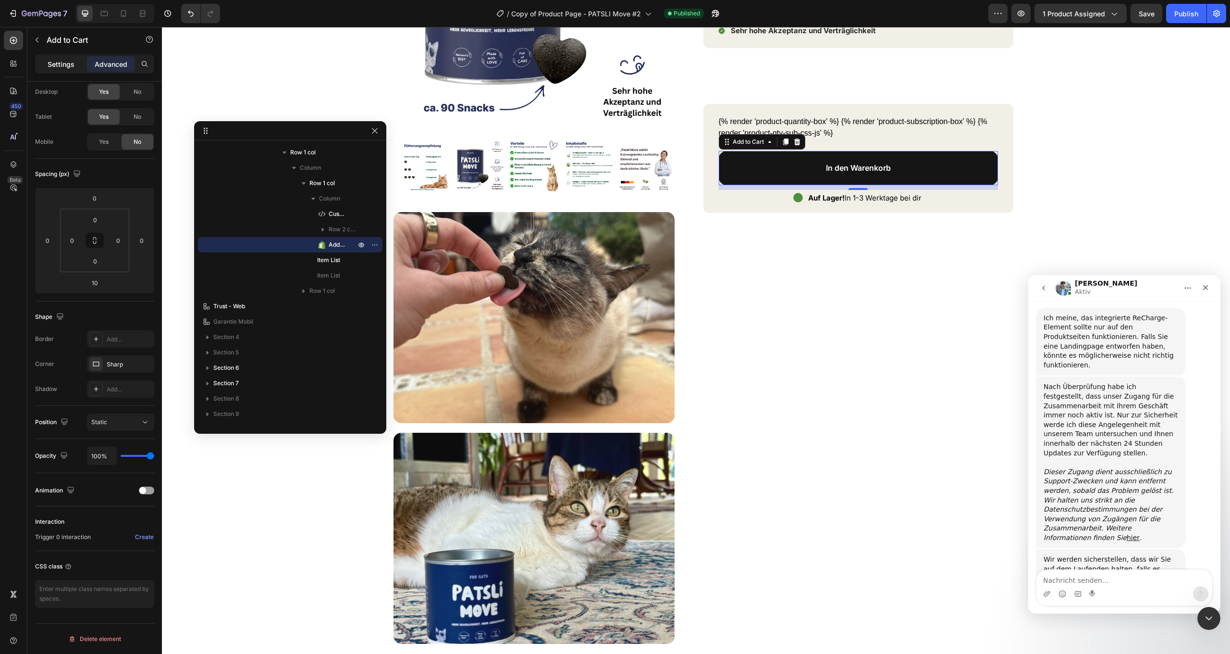
click at [50, 64] on p "Settings" at bounding box center [61, 64] width 27 height 10
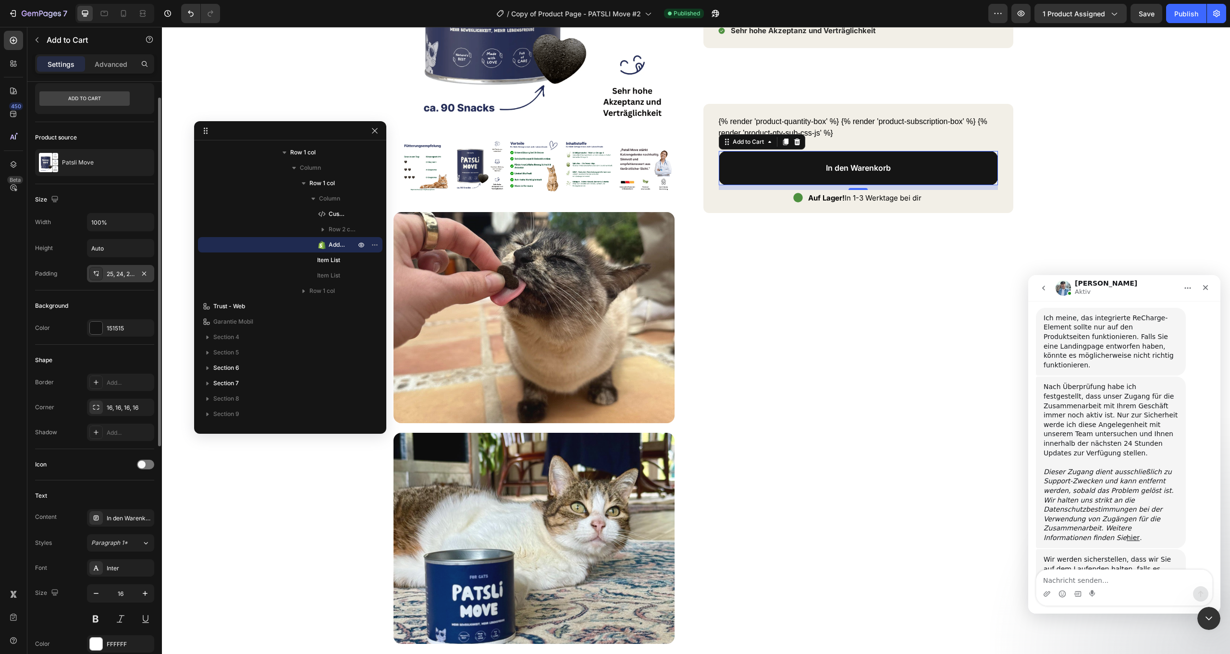
click at [126, 272] on div "25, 24, 25, 24" at bounding box center [121, 274] width 28 height 9
click at [234, 304] on input "25" at bounding box center [230, 302] width 39 height 17
type input "2"
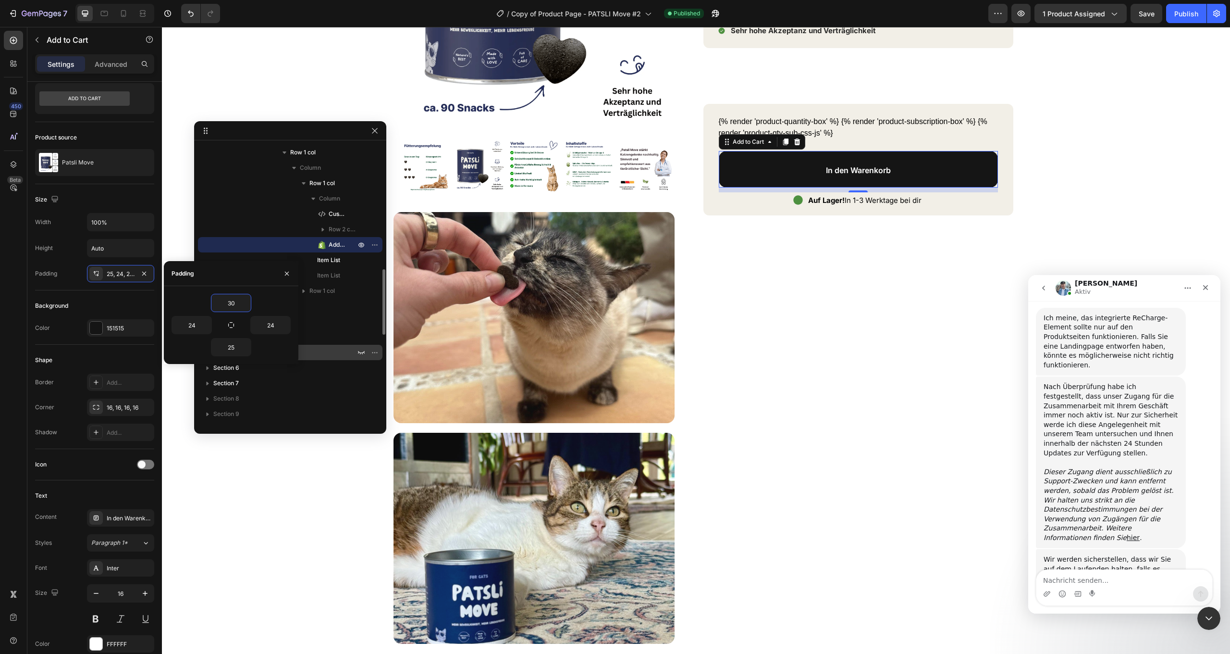
scroll to position [698, 0]
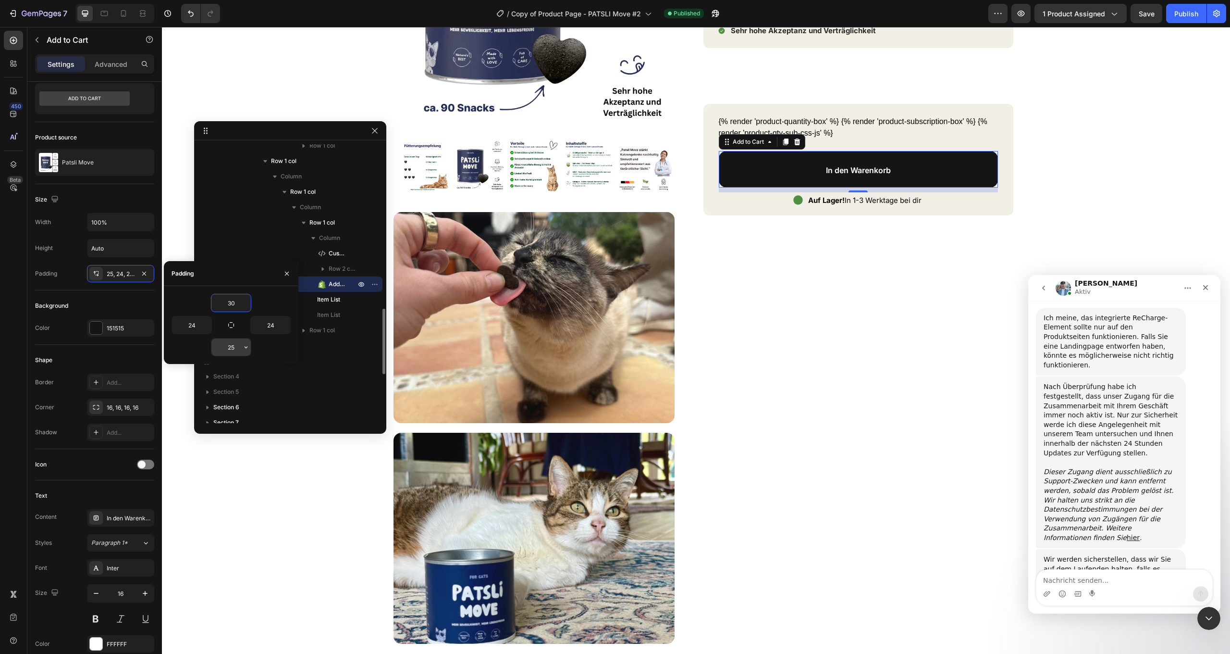
type input "30"
click at [231, 346] on input "25" at bounding box center [230, 346] width 39 height 17
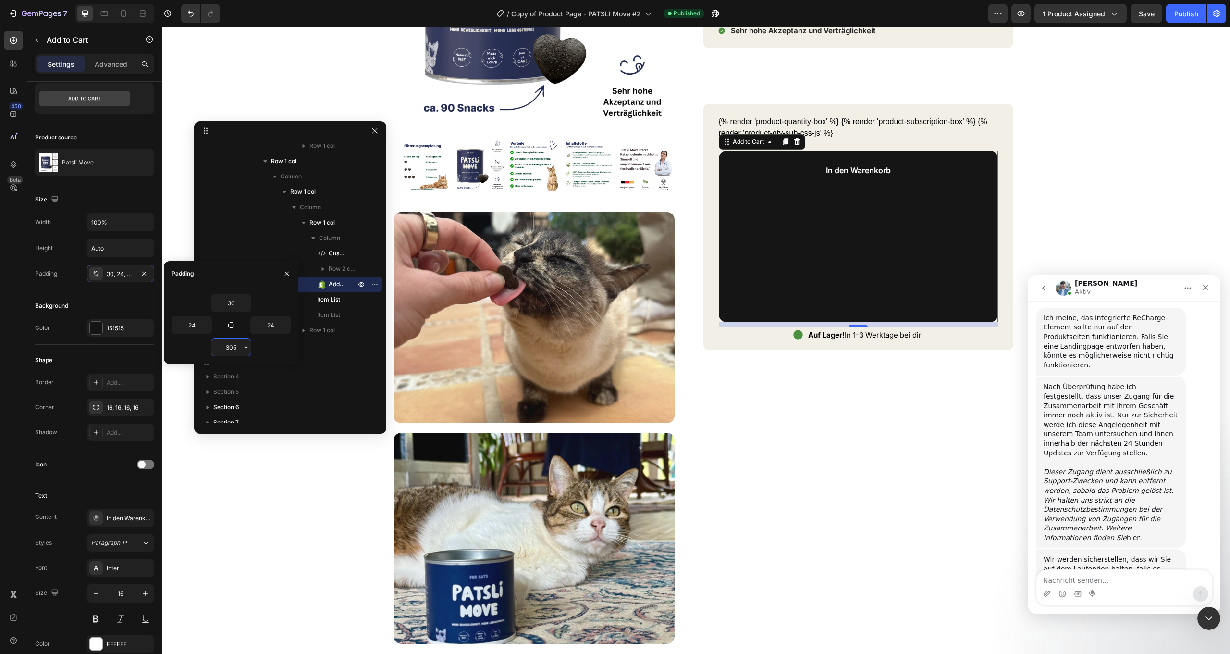
type input "30"
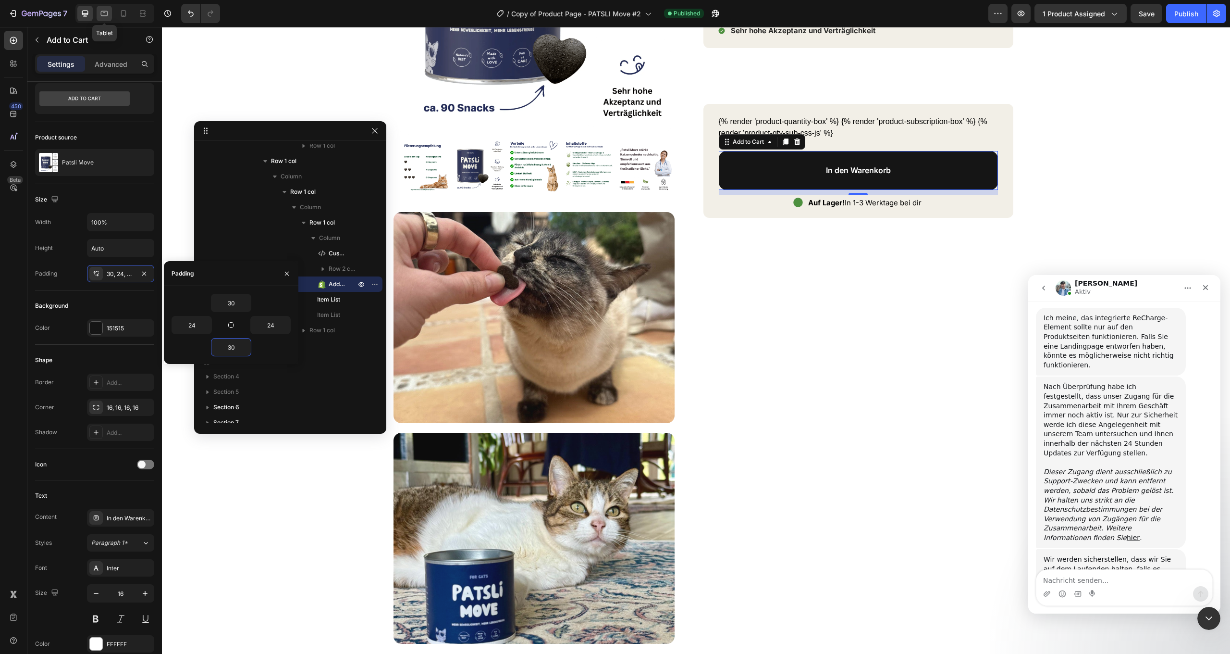
click at [102, 11] on icon at bounding box center [104, 14] width 10 height 10
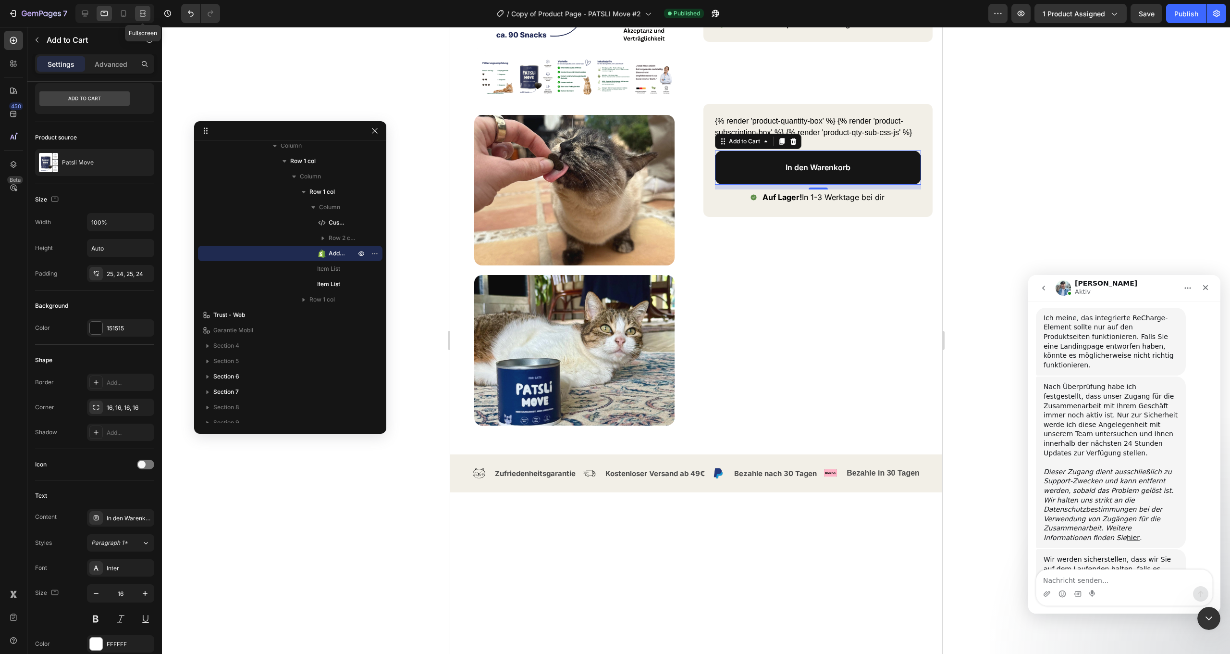
scroll to position [301, 0]
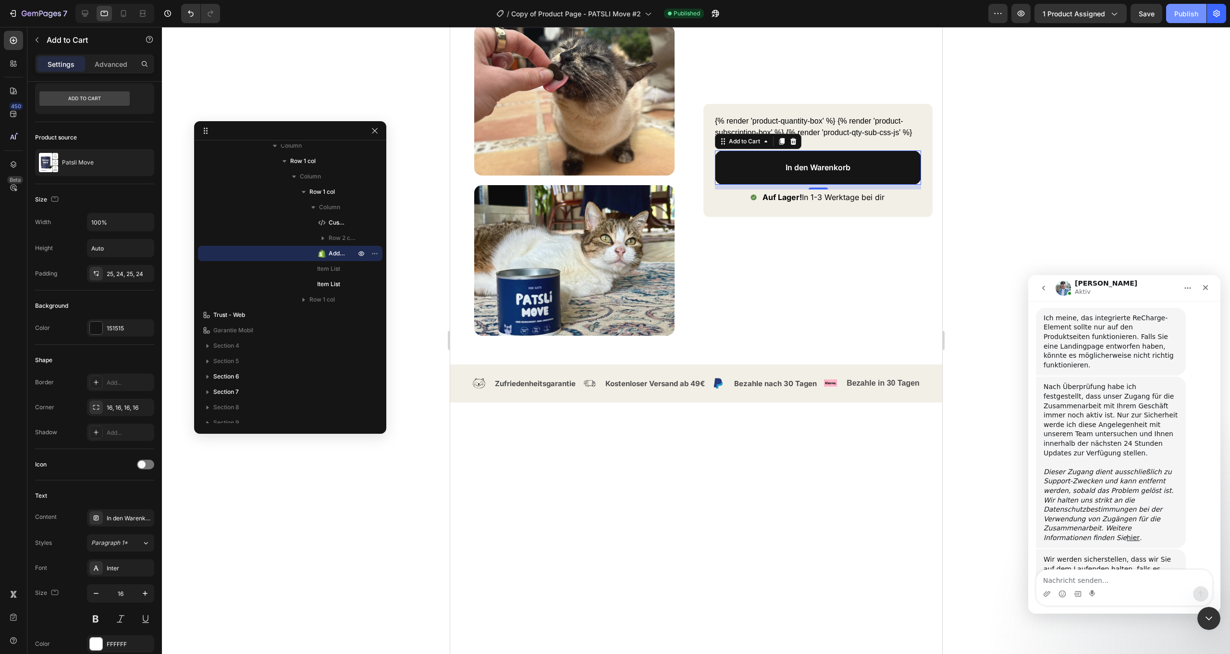
click at [1181, 19] on button "Publish" at bounding box center [1187, 13] width 40 height 19
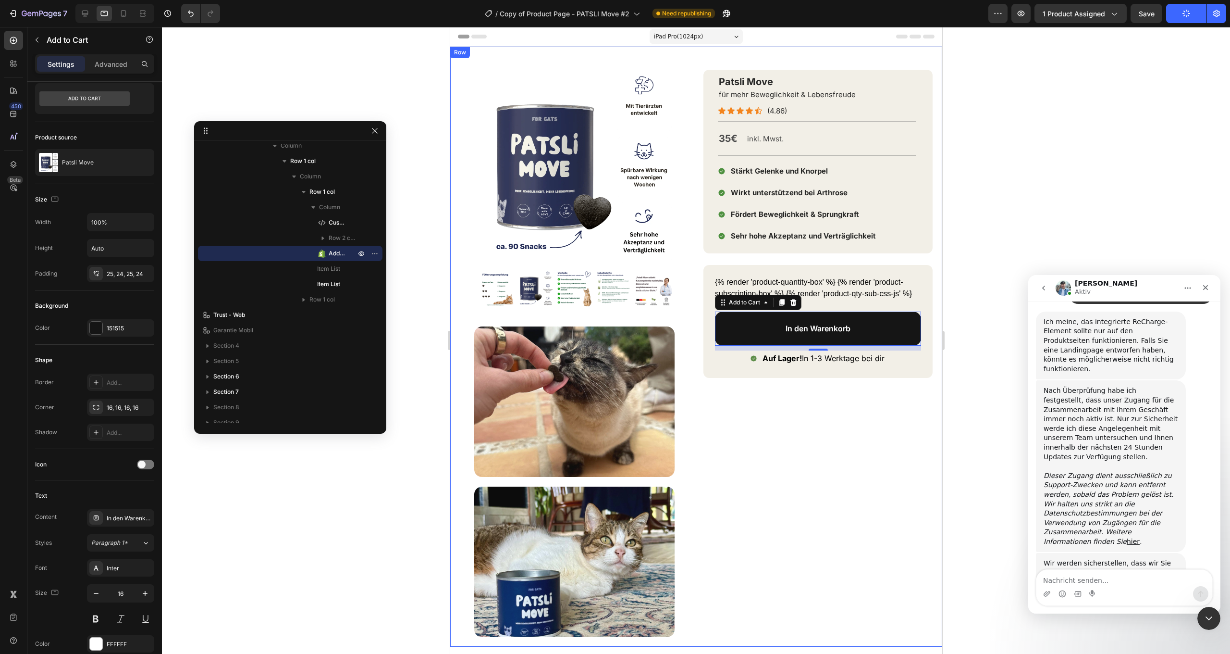
scroll to position [1159, 0]
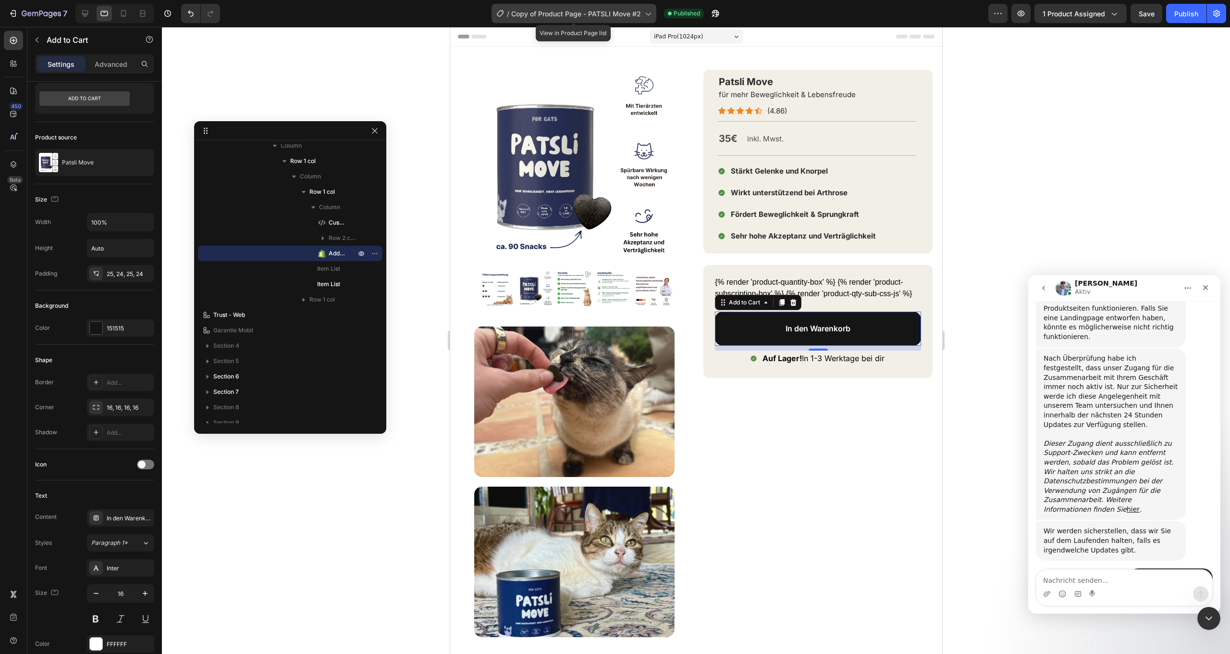
click at [572, 12] on span "Copy of Product Page - PATSLI Move #2" at bounding box center [576, 14] width 130 height 10
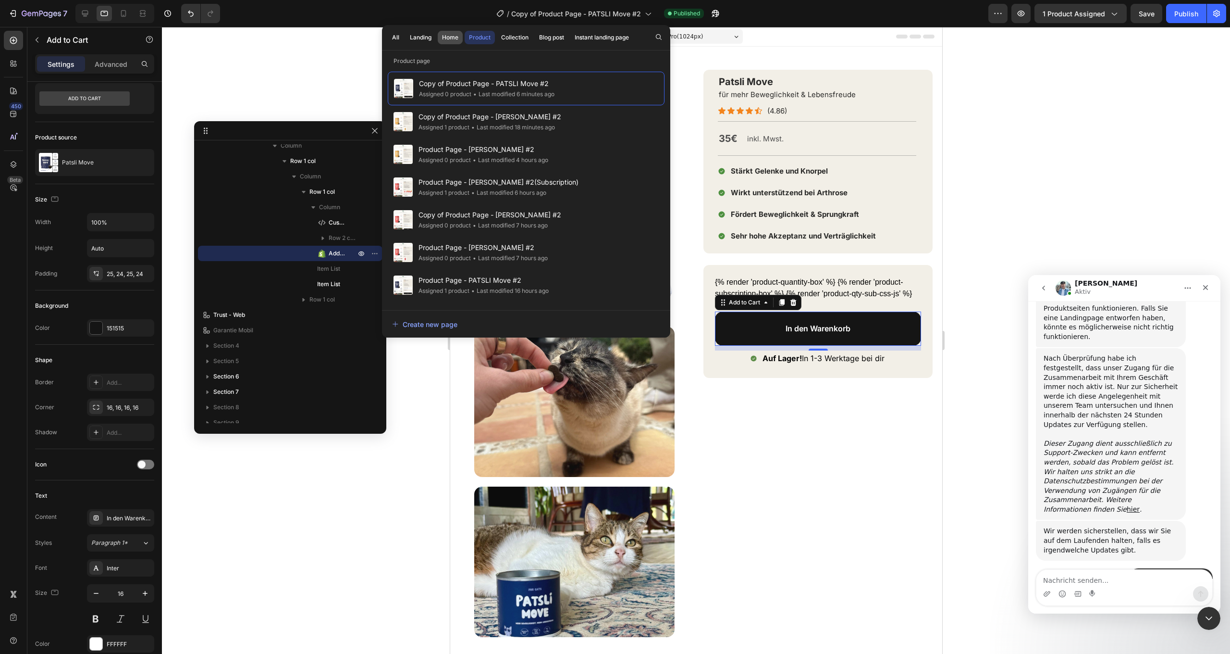
click at [456, 42] on button "Home" at bounding box center [450, 37] width 25 height 13
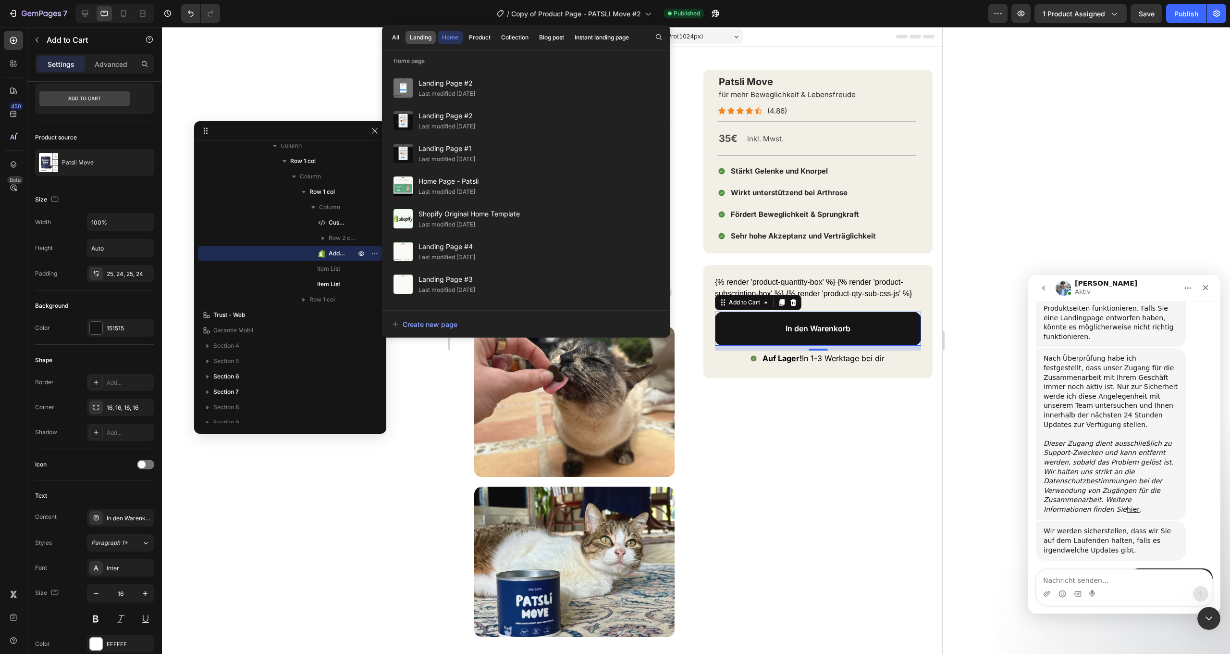
click at [424, 40] on div "Landing" at bounding box center [421, 37] width 22 height 9
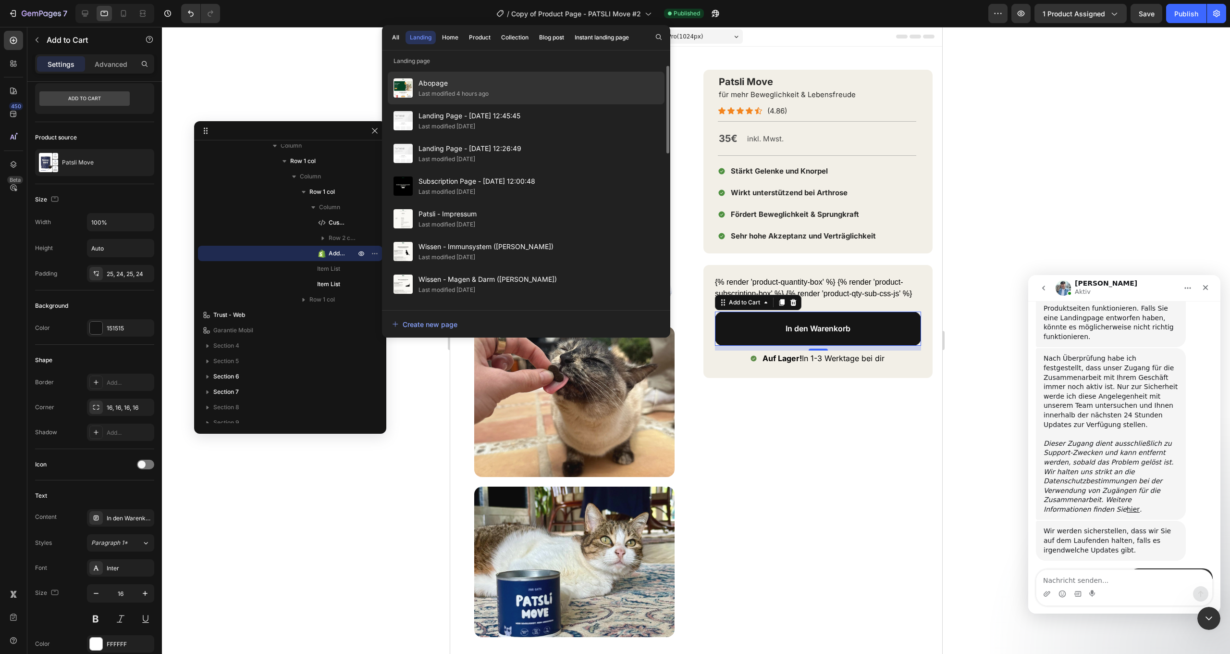
click at [478, 82] on span "Abopage" at bounding box center [454, 83] width 70 height 12
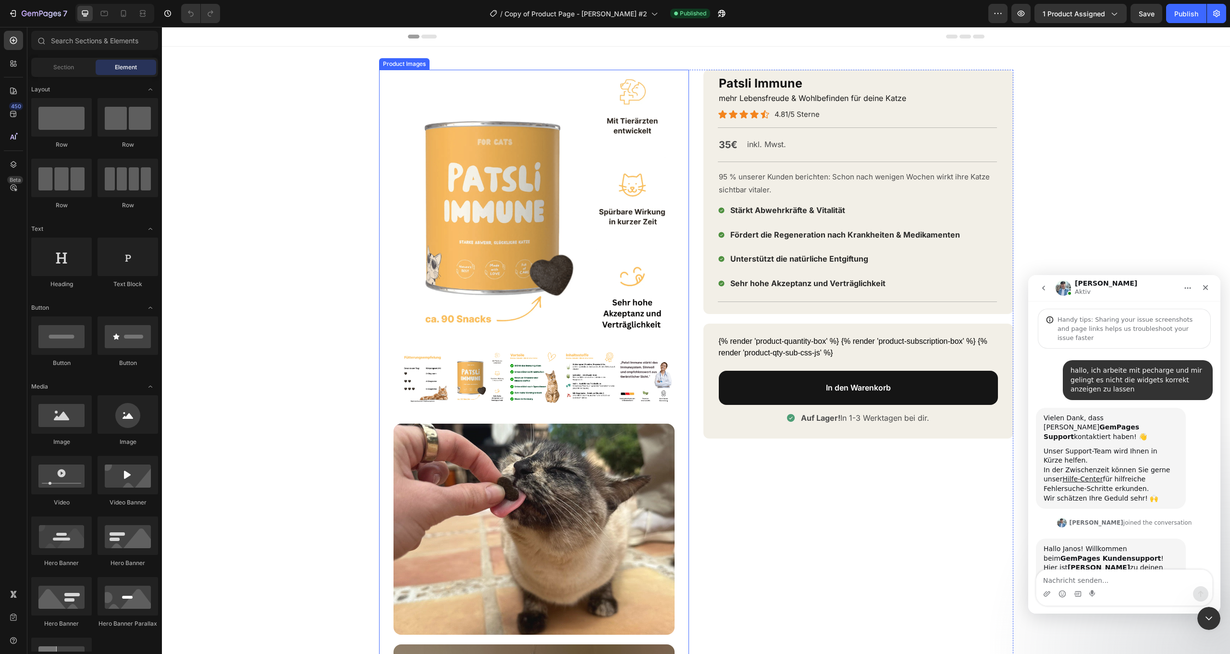
scroll to position [895, 0]
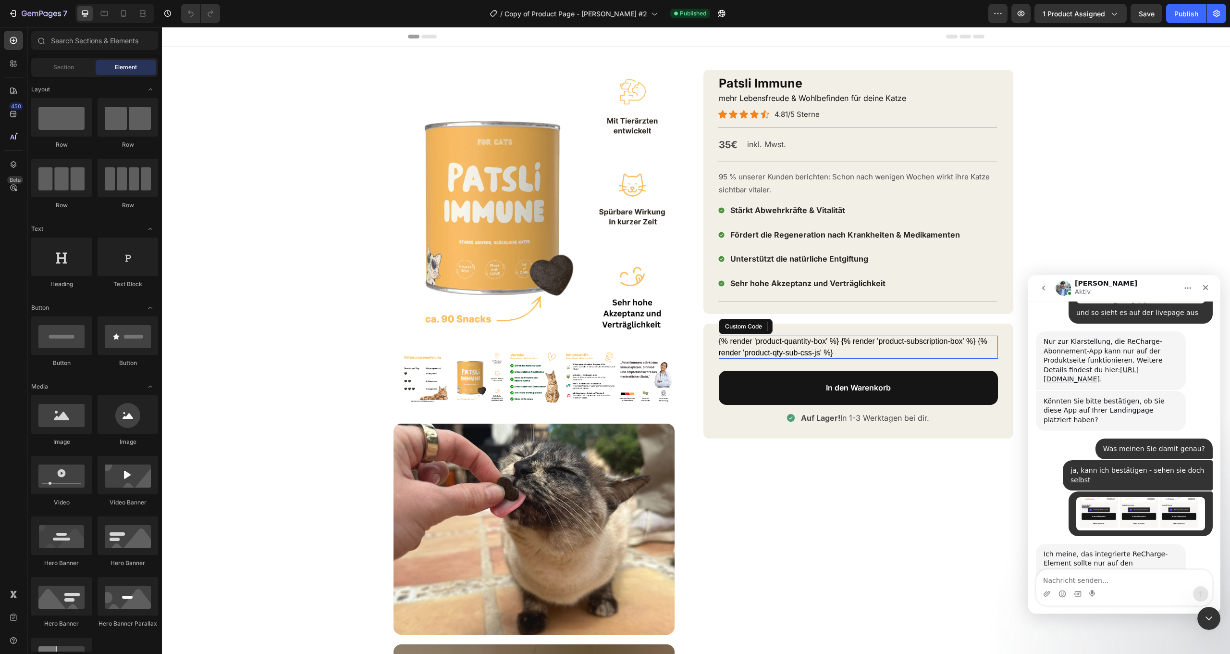
click at [834, 340] on div "{% render 'product-quantity-box' %} {% render 'product-subscription-box' %} {% …" at bounding box center [858, 346] width 279 height 23
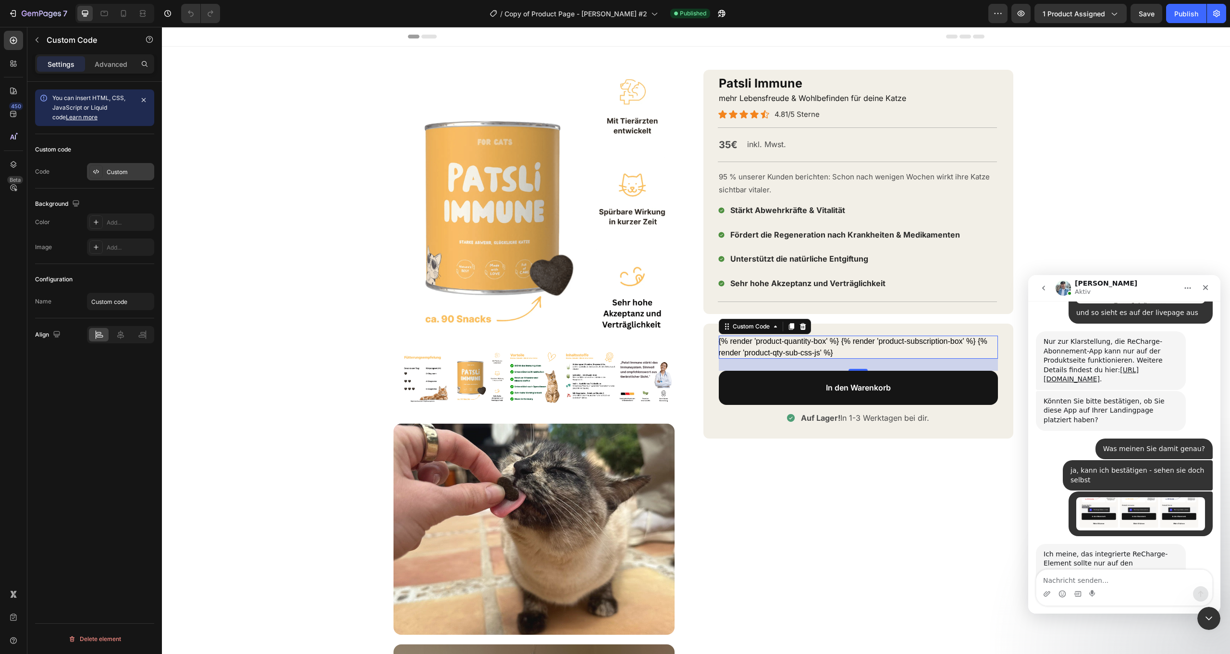
click at [108, 172] on div "Custom" at bounding box center [129, 172] width 45 height 9
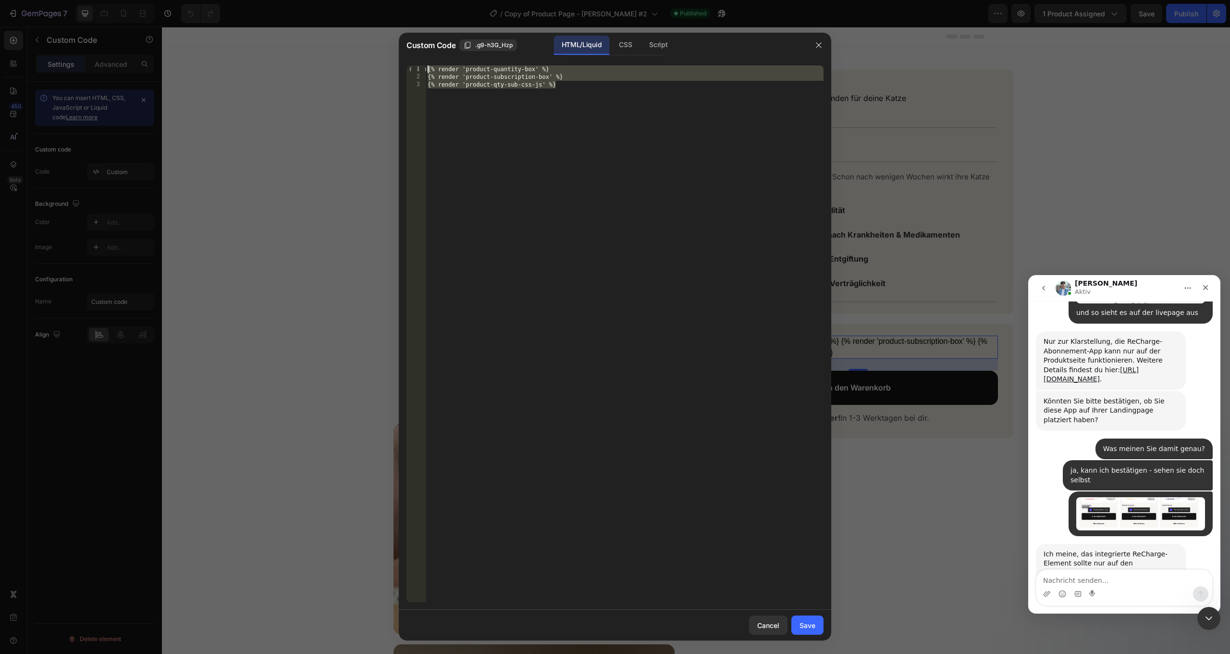
drag, startPoint x: 487, startPoint y: 99, endPoint x: 421, endPoint y: 57, distance: 78.7
click at [421, 57] on div "Custom Code .g9-h3G_Hzp HTML/Liquid CSS Script {% render 'product-qty-sub-css-j…" at bounding box center [615, 337] width 433 height 608
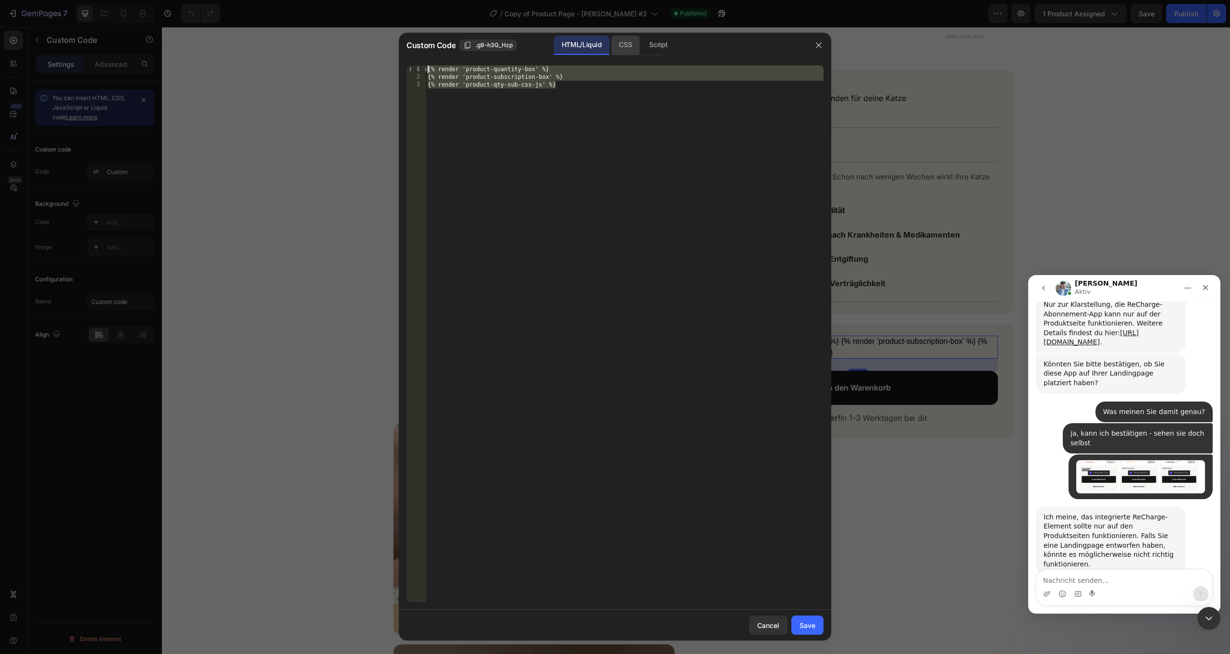
click at [634, 41] on div "CSS" at bounding box center [625, 45] width 28 height 19
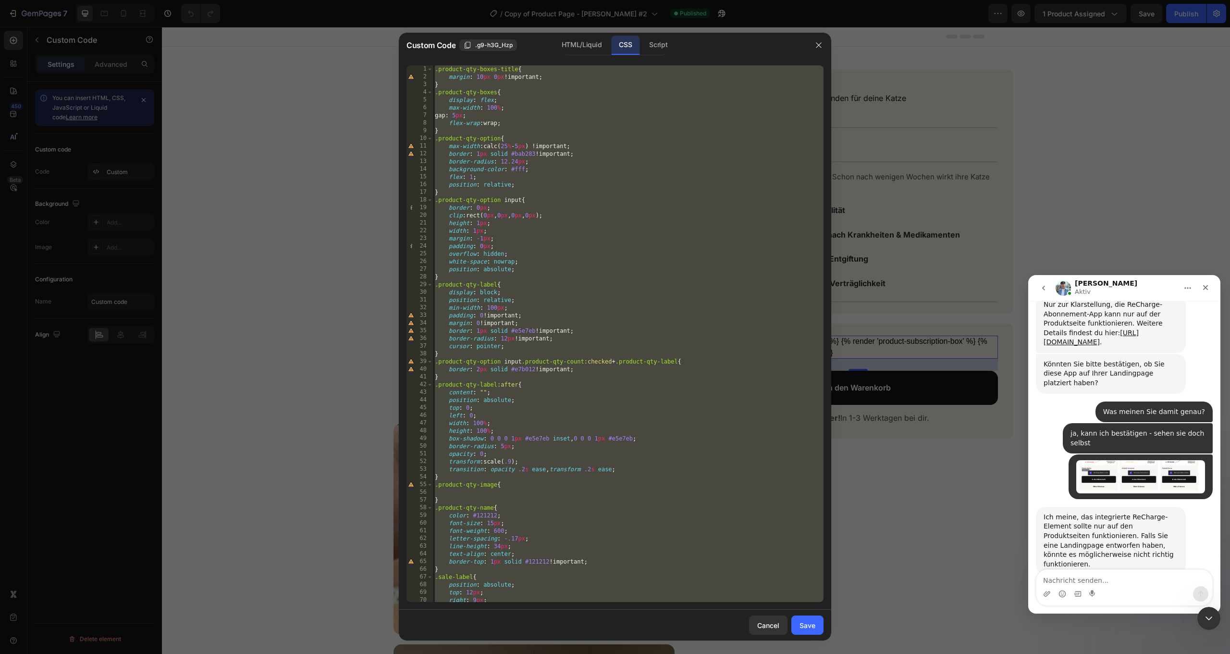
click at [433, 69] on div ".product-qty-boxes-title { margin : 10 px 0 px !important ; } .product-qty-boxe…" at bounding box center [628, 341] width 391 height 552
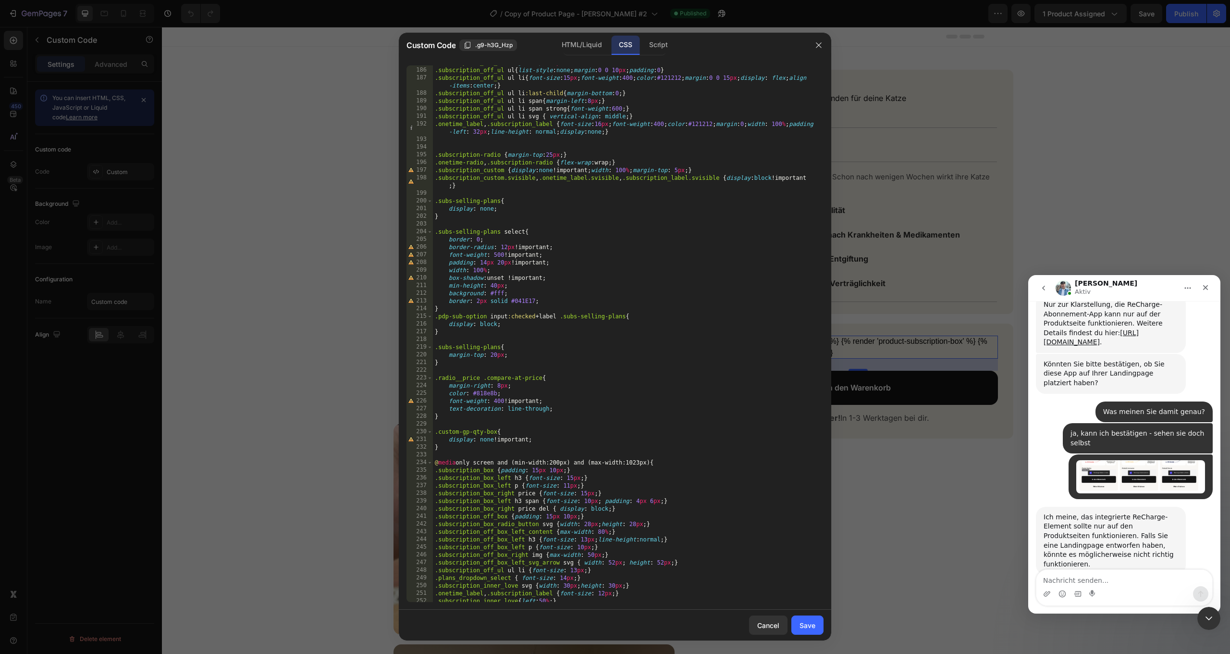
scroll to position [1525, 0]
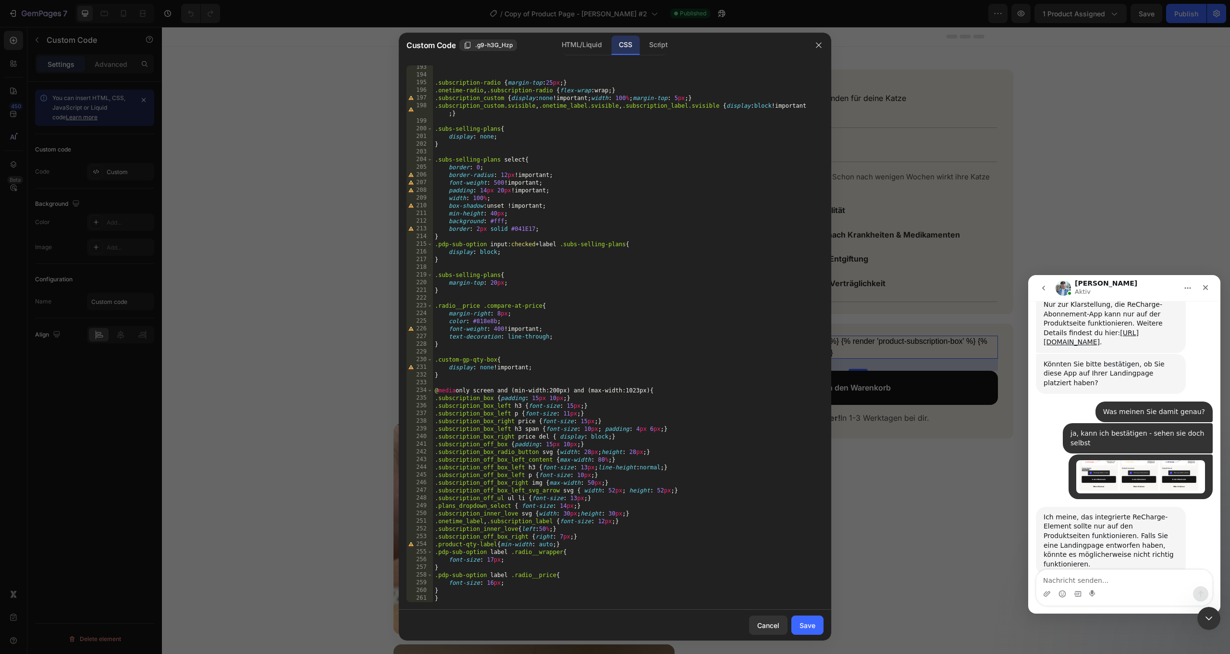
click at [464, 598] on div ".subscription-radio { margin-top : 25 px ; } .onetime-radio , .subscription-rad…" at bounding box center [628, 339] width 391 height 552
type textarea "} }"
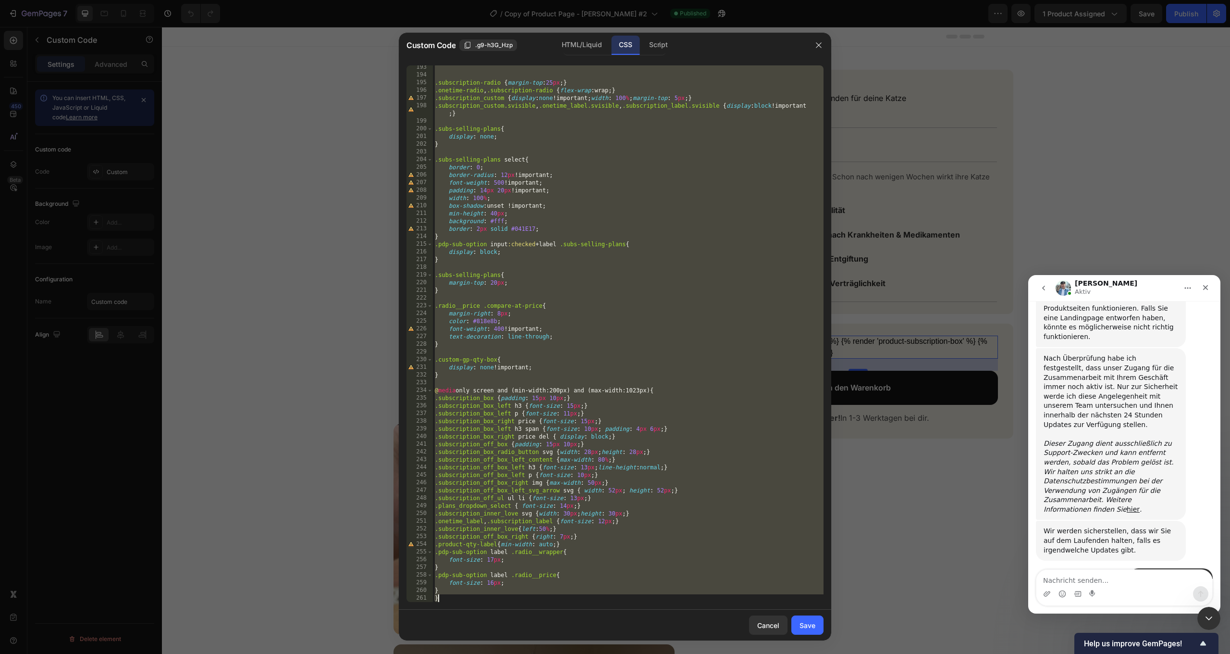
click at [811, 42] on div at bounding box center [819, 45] width 25 height 25
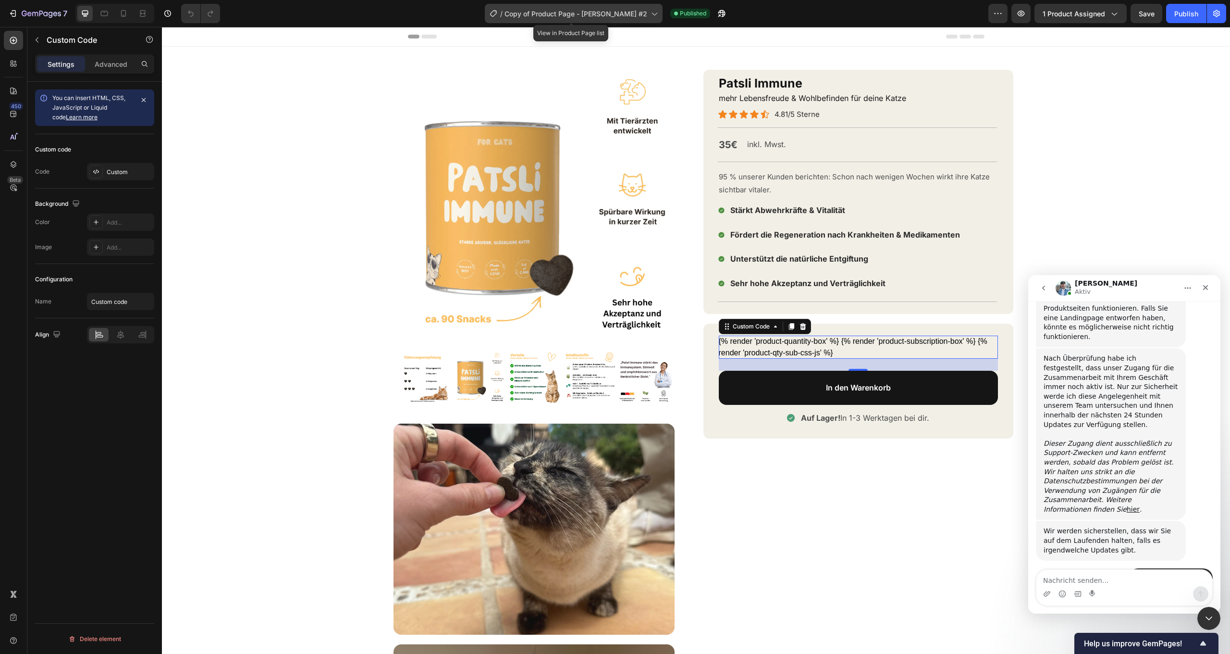
click at [609, 15] on span "Copy of Product Page - [PERSON_NAME] #2" at bounding box center [576, 14] width 143 height 10
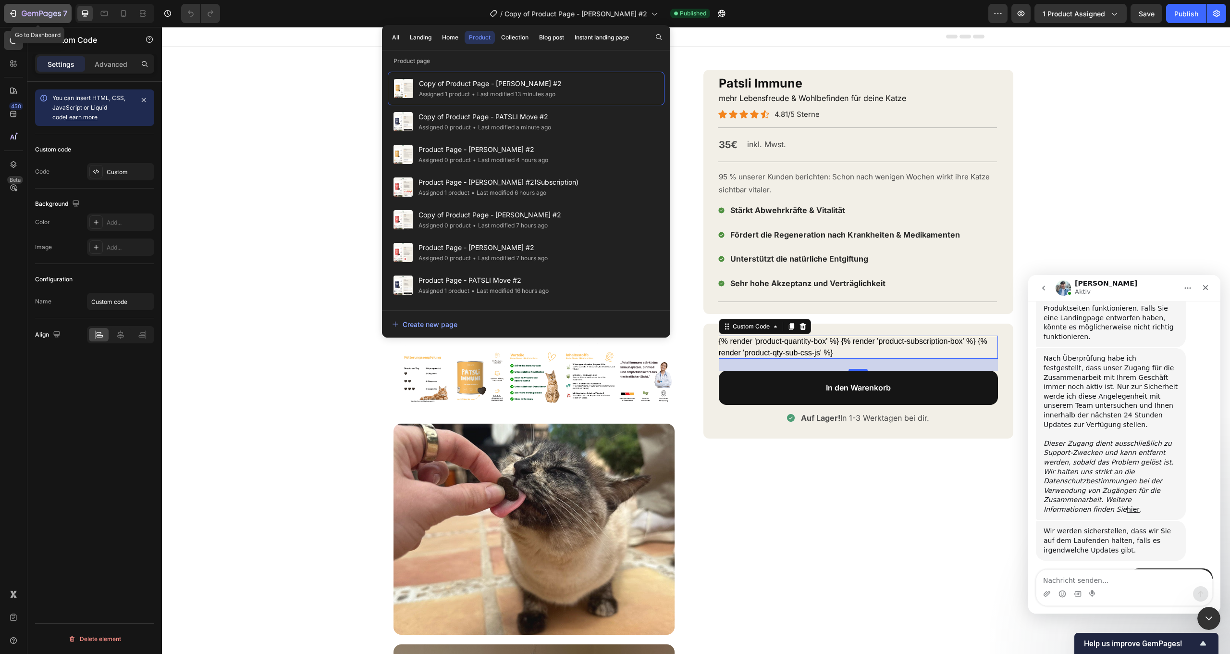
click at [52, 16] on icon "button" at bounding box center [51, 15] width 4 height 6
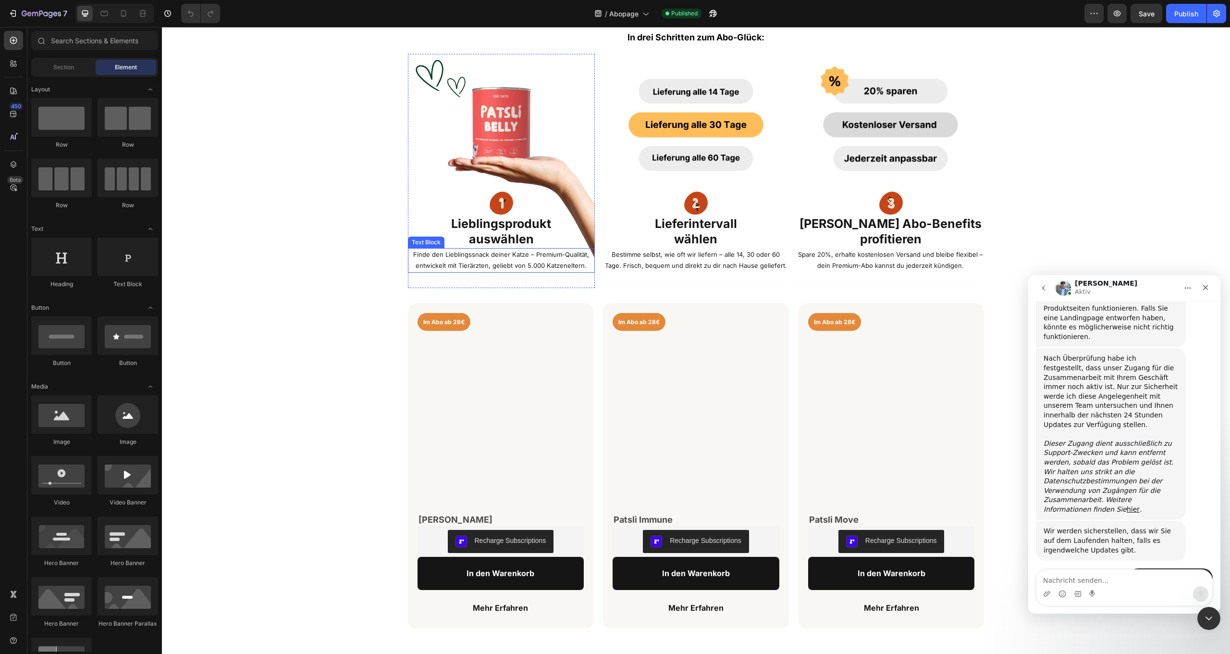
scroll to position [310, 0]
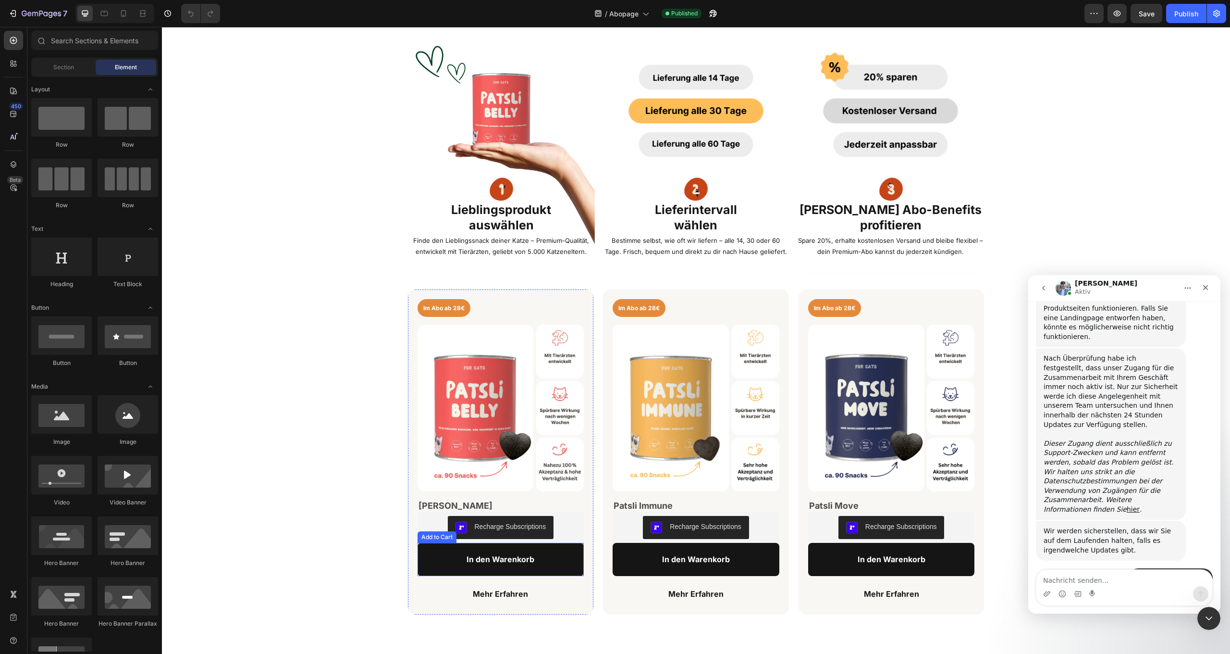
click at [564, 552] on button "In den Warenkorb" at bounding box center [501, 559] width 167 height 33
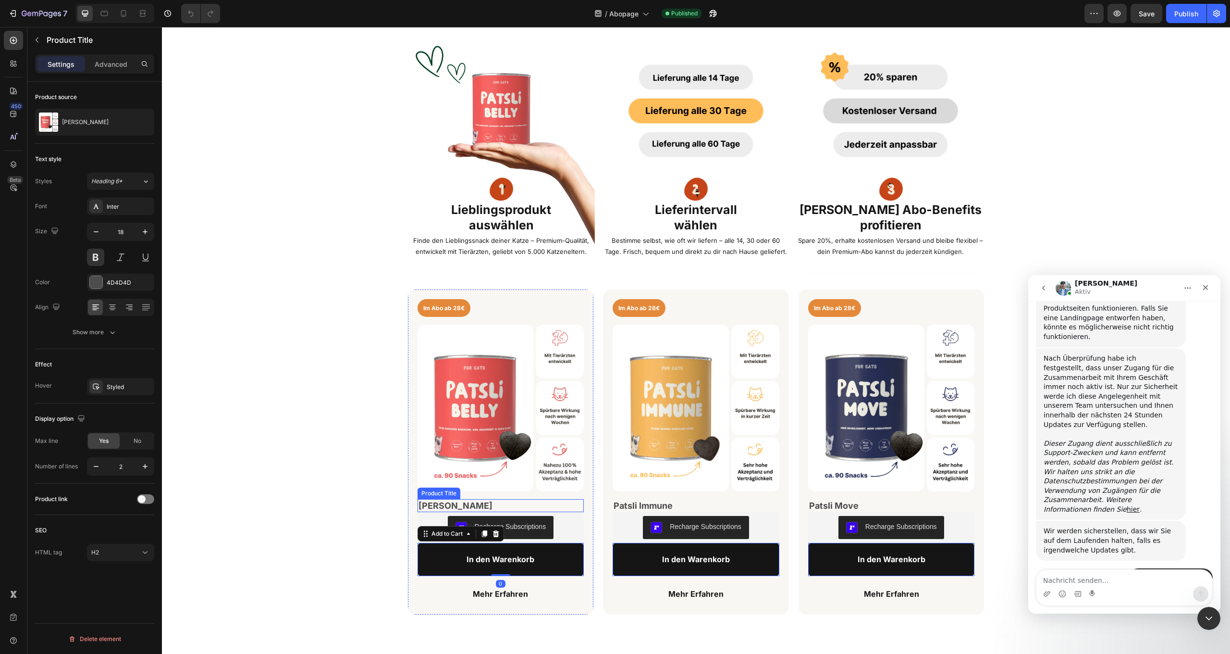
click at [521, 504] on h2 "Patsli Belly" at bounding box center [501, 505] width 167 height 13
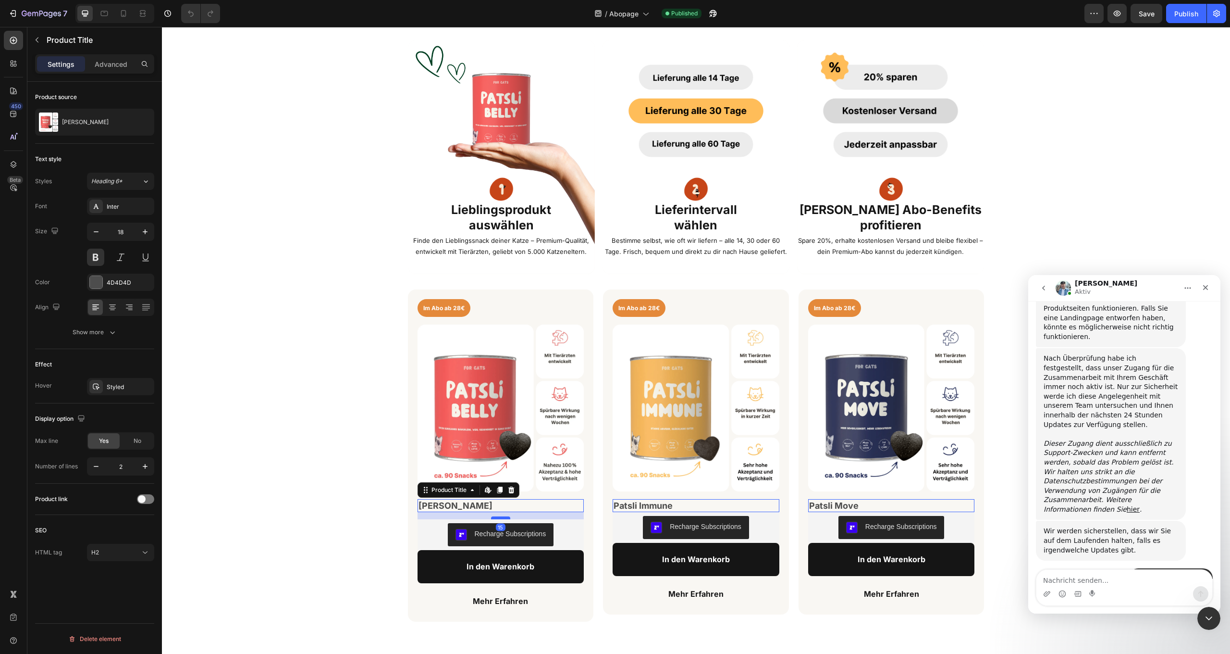
drag, startPoint x: 504, startPoint y: 510, endPoint x: 506, endPoint y: 518, distance: 7.5
click at [506, 518] on div at bounding box center [500, 517] width 19 height 3
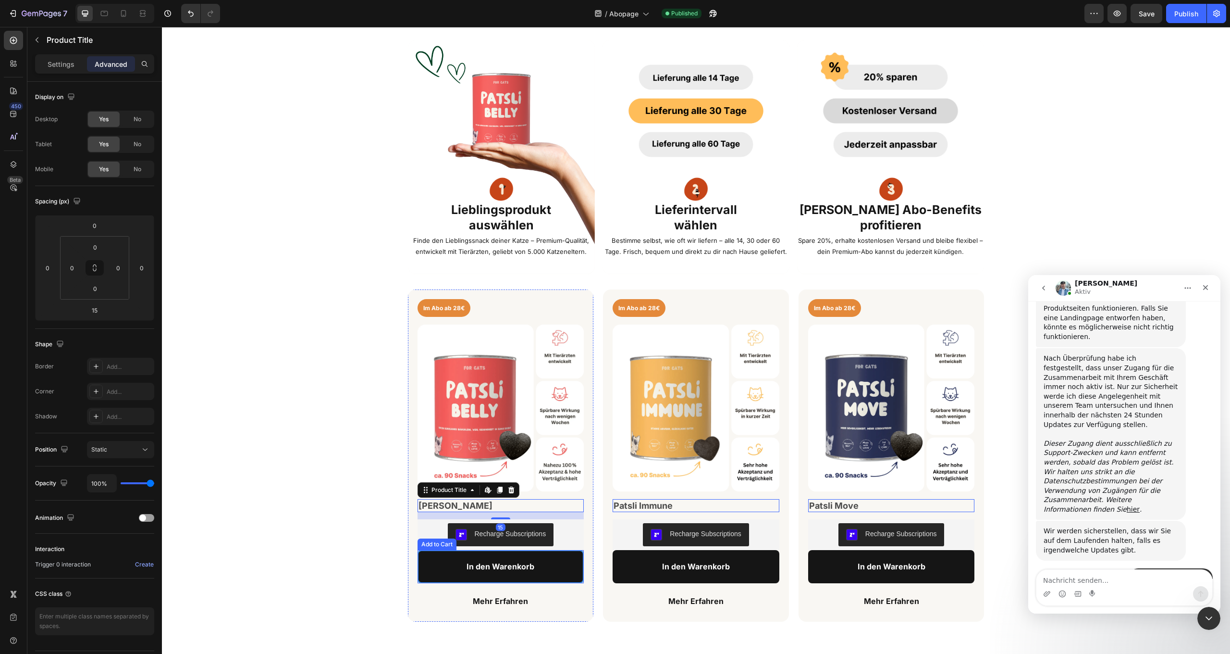
click at [560, 563] on button "In den Warenkorb" at bounding box center [501, 566] width 167 height 33
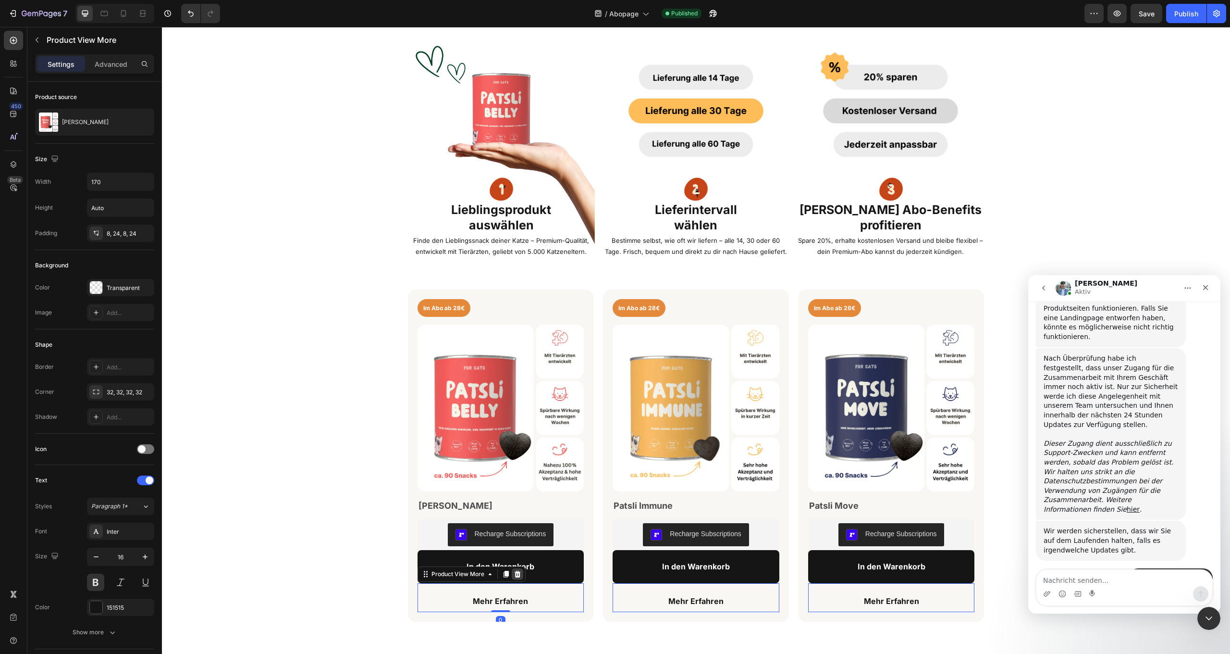
click at [516, 573] on icon at bounding box center [518, 574] width 8 height 8
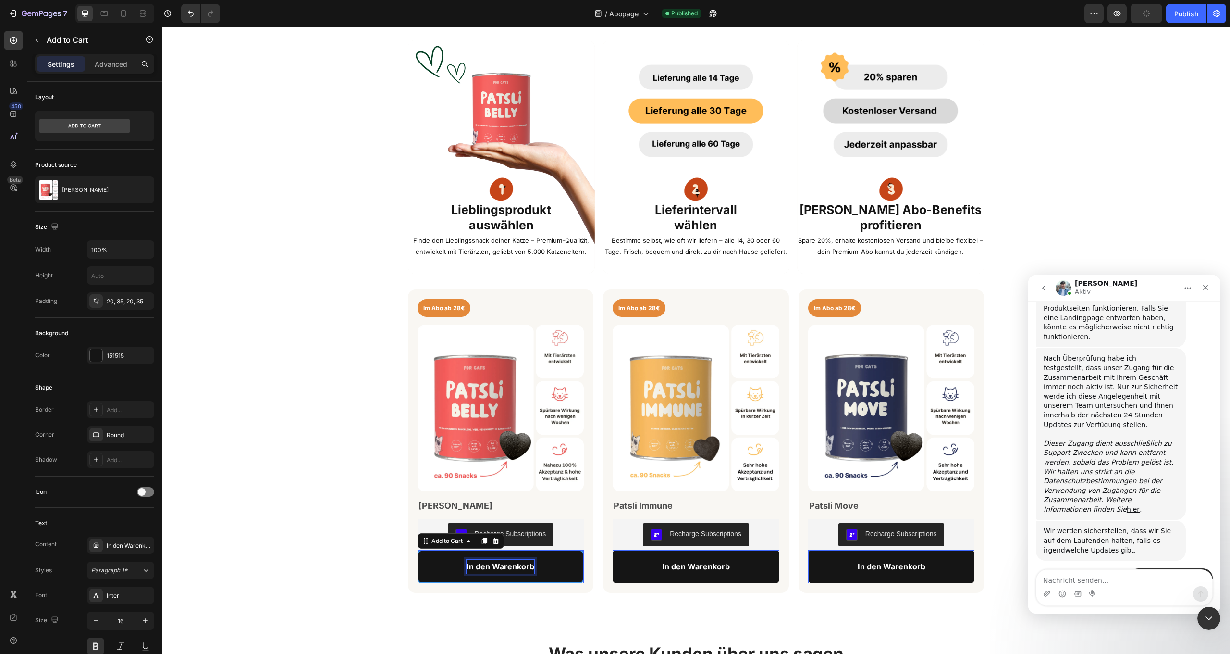
click at [511, 566] on p "In den Warenkorb" at bounding box center [501, 566] width 68 height 14
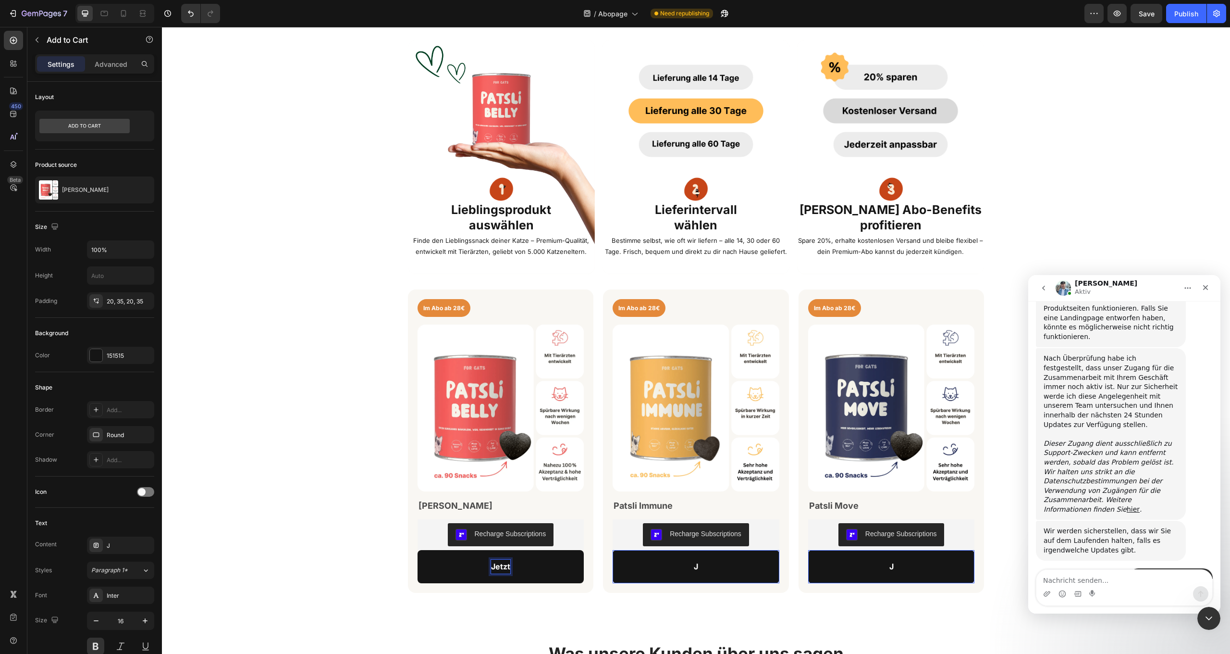
click at [500, 565] on button "Jetzt" at bounding box center [501, 566] width 167 height 33
click at [436, 555] on button "Jetzt Sparen" at bounding box center [501, 566] width 167 height 33
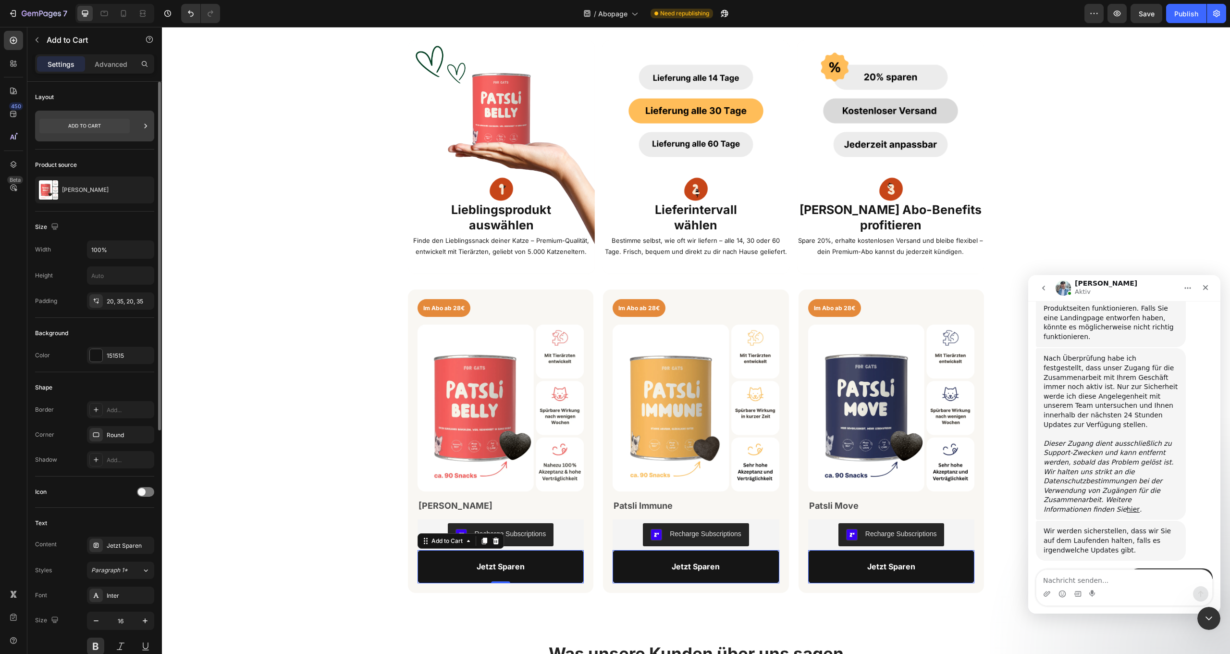
click at [101, 137] on div at bounding box center [94, 126] width 119 height 31
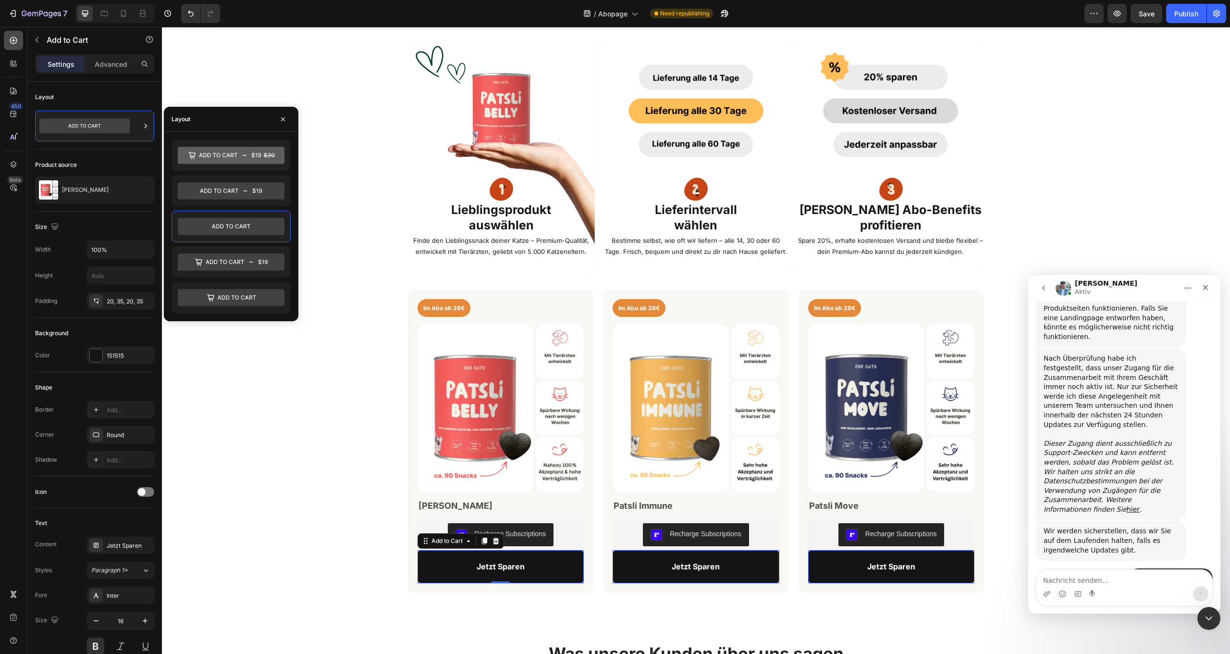
click at [19, 44] on div at bounding box center [13, 40] width 19 height 19
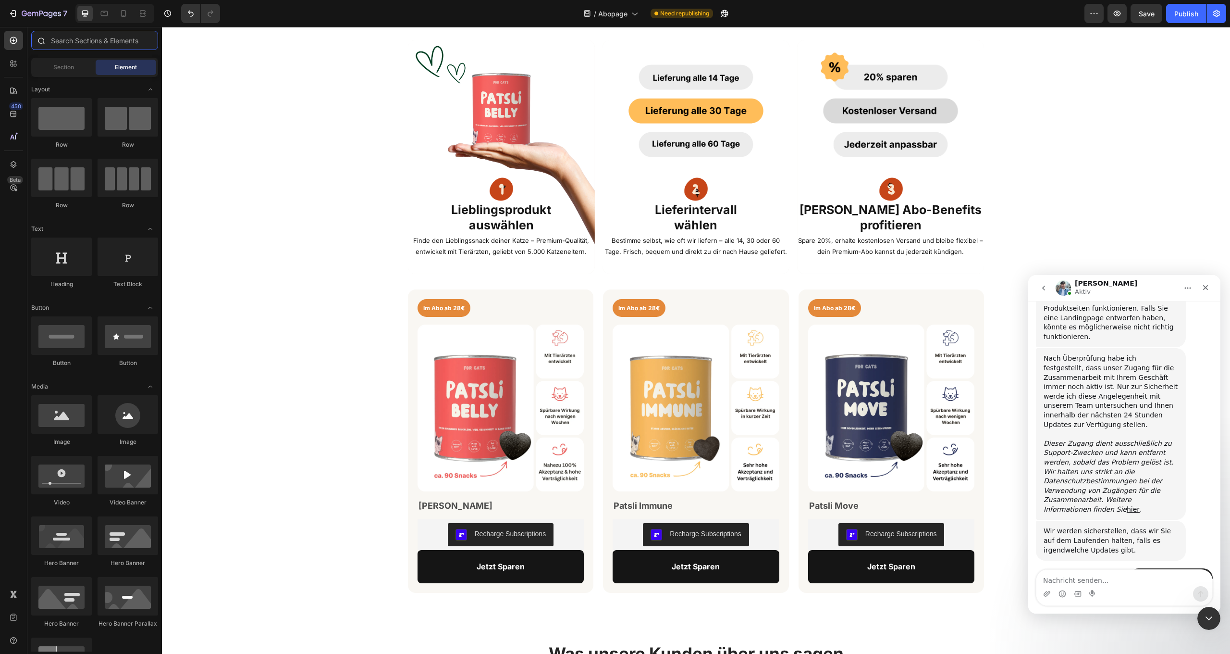
click at [76, 43] on input "text" at bounding box center [94, 40] width 127 height 19
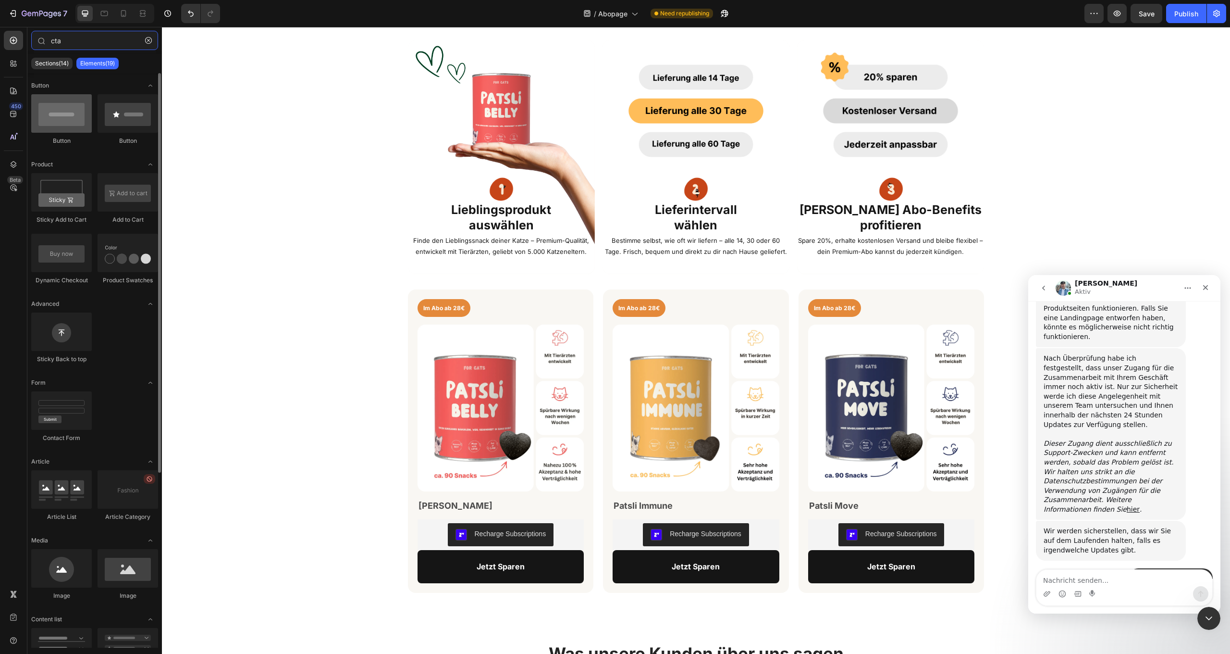
type input "cta"
drag, startPoint x: 233, startPoint y: 144, endPoint x: 487, endPoint y: 551, distance: 480.4
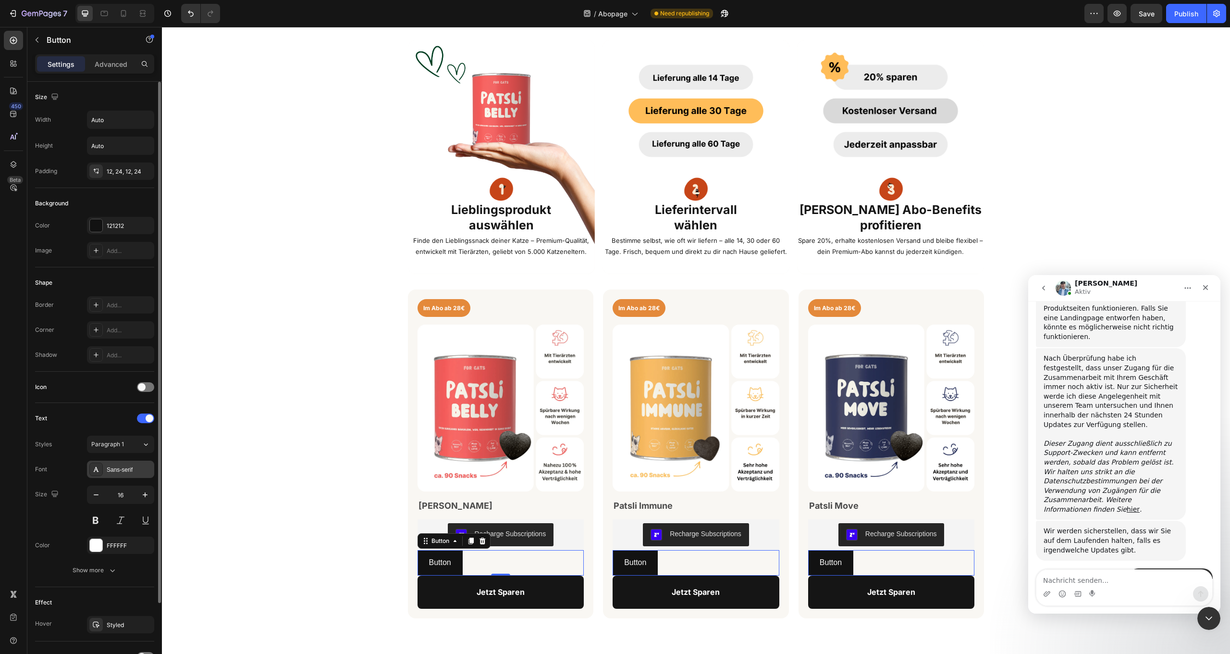
click at [125, 475] on div "Sans-serif" at bounding box center [120, 468] width 67 height 17
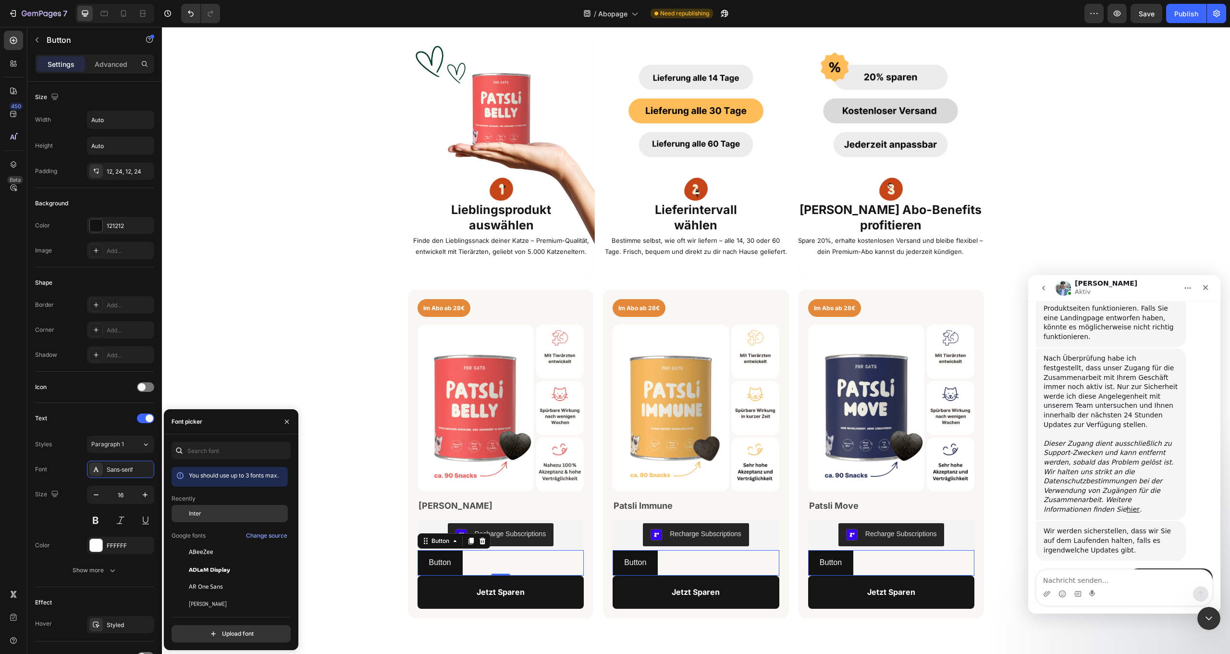
click at [201, 511] on span "Inter" at bounding box center [195, 513] width 12 height 9
click at [99, 514] on button at bounding box center [95, 519] width 17 height 17
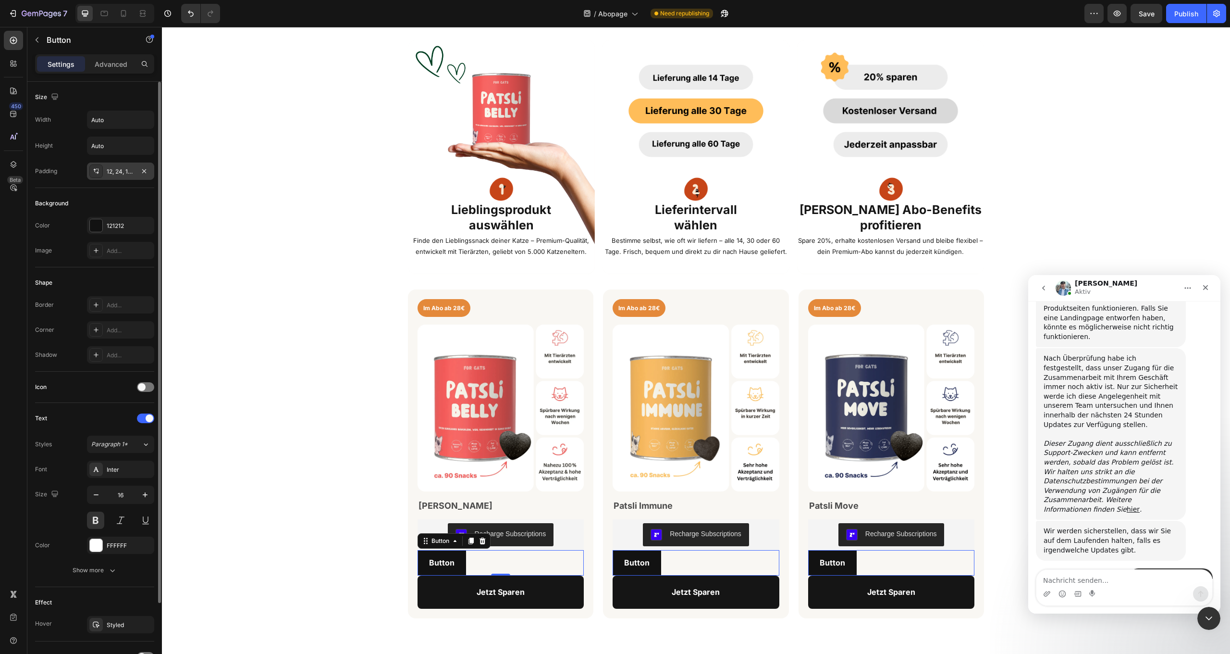
click at [112, 171] on div "12, 24, 12, 24" at bounding box center [121, 171] width 28 height 9
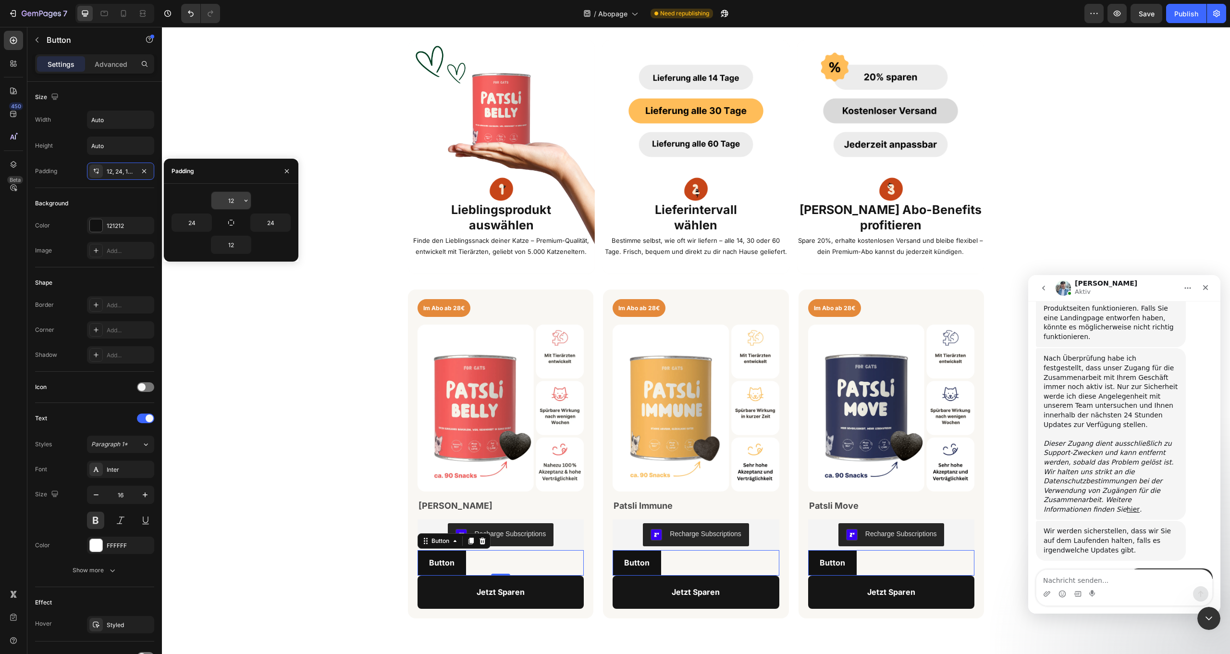
click at [235, 201] on input "12" at bounding box center [230, 200] width 39 height 17
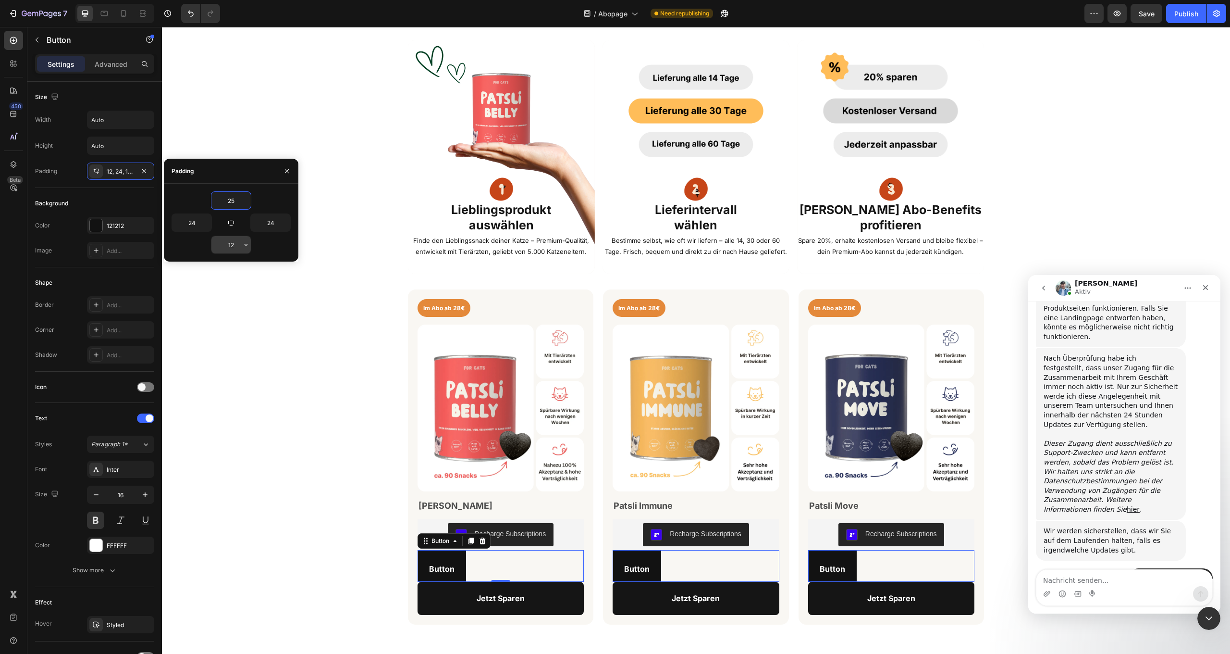
type input "25"
click at [237, 245] on input "12" at bounding box center [230, 244] width 39 height 17
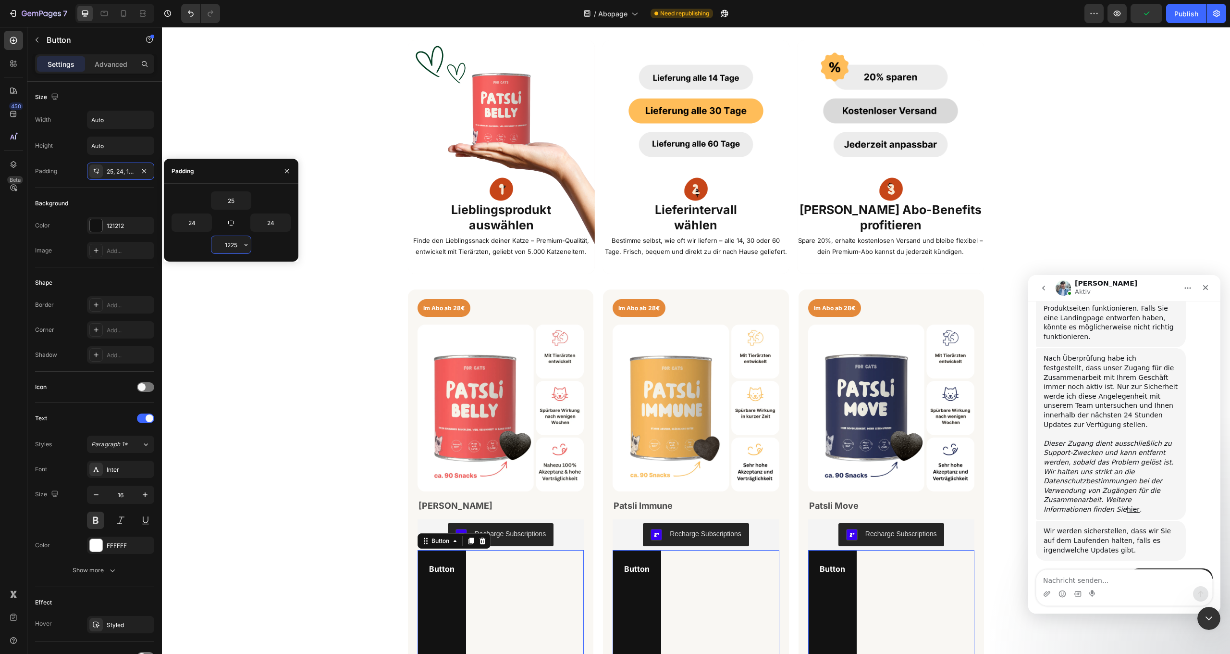
click at [229, 247] on input "1225" at bounding box center [230, 244] width 39 height 17
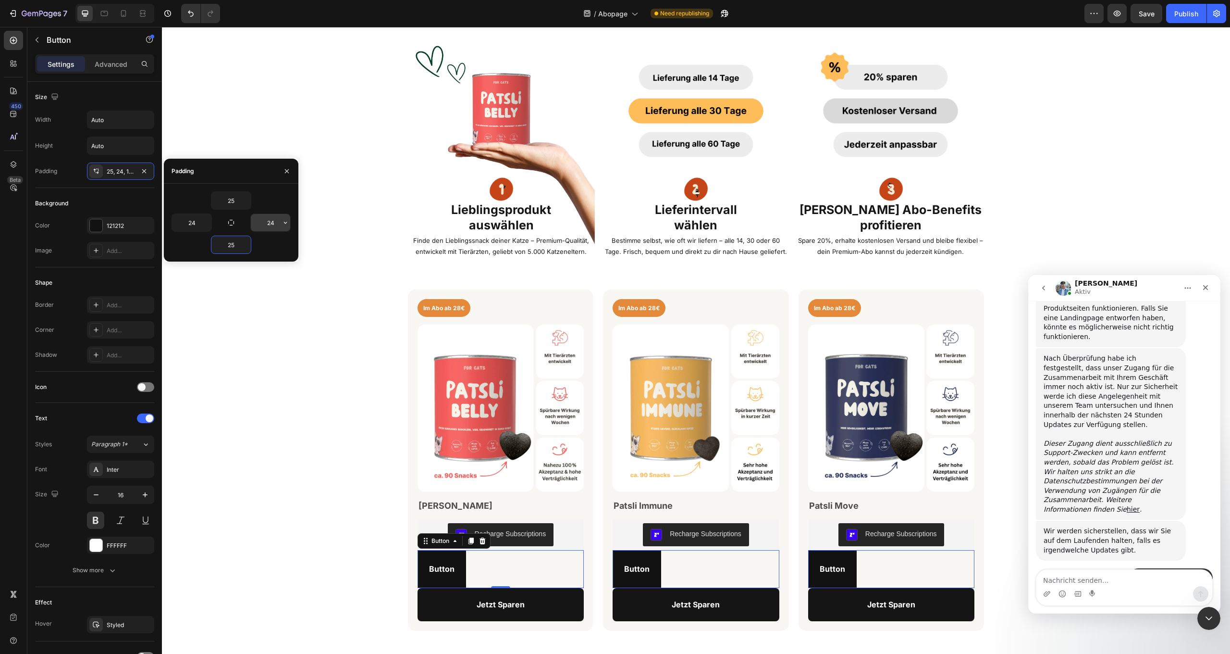
type input "25"
click at [271, 223] on input "24" at bounding box center [270, 222] width 39 height 17
type input "25"
click at [191, 223] on input "24" at bounding box center [191, 222] width 39 height 17
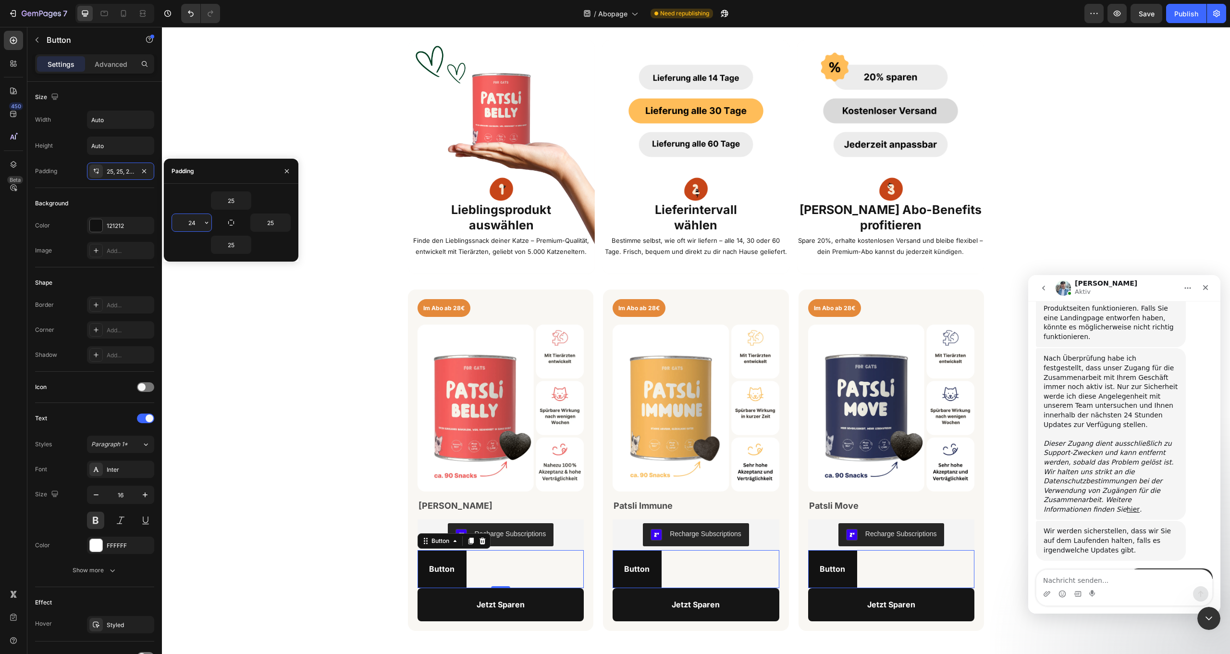
click at [191, 223] on input "24" at bounding box center [191, 222] width 39 height 17
type input "25"
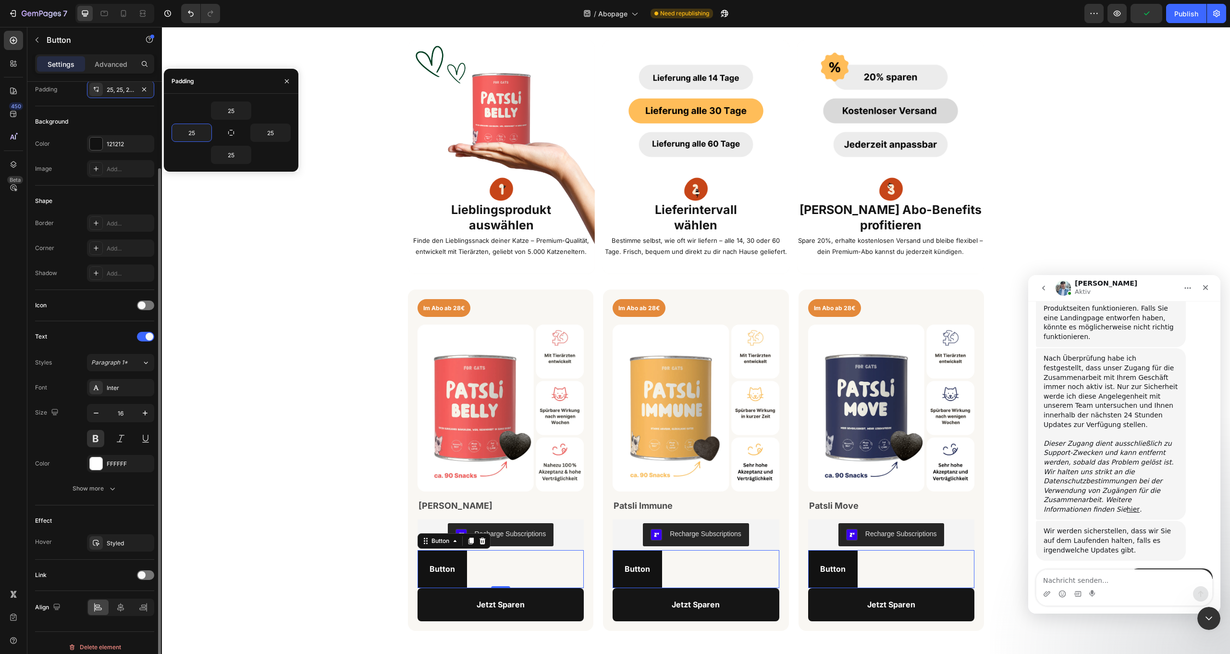
scroll to position [90, 0]
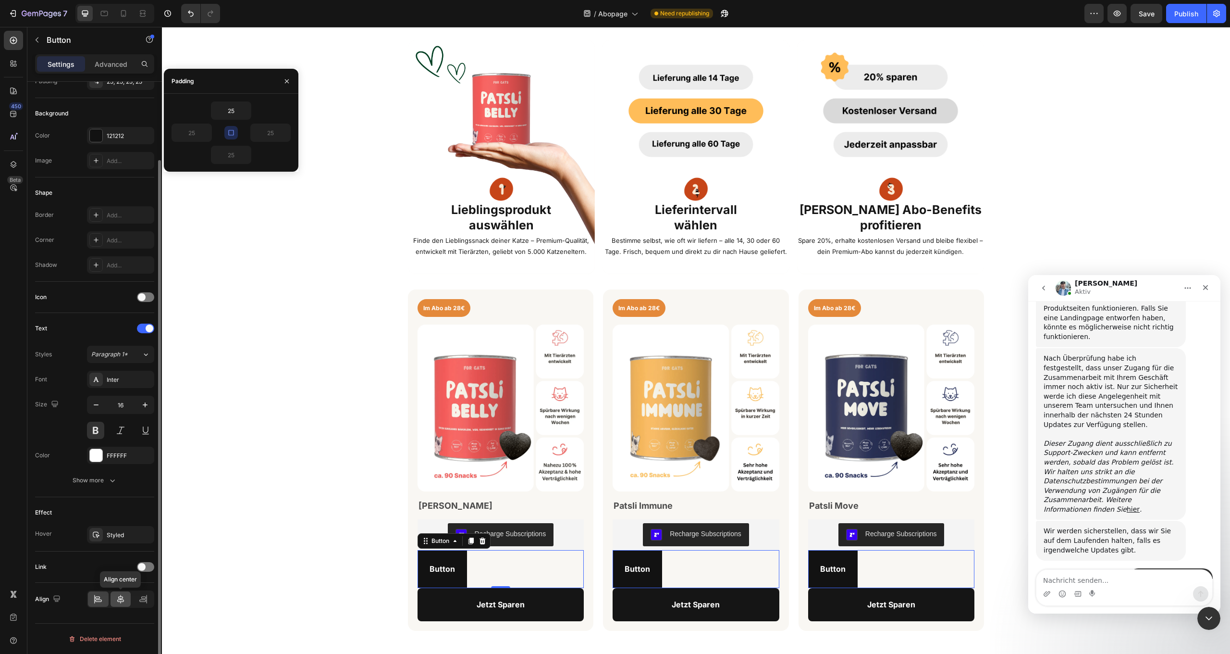
click at [120, 592] on div at bounding box center [121, 598] width 21 height 15
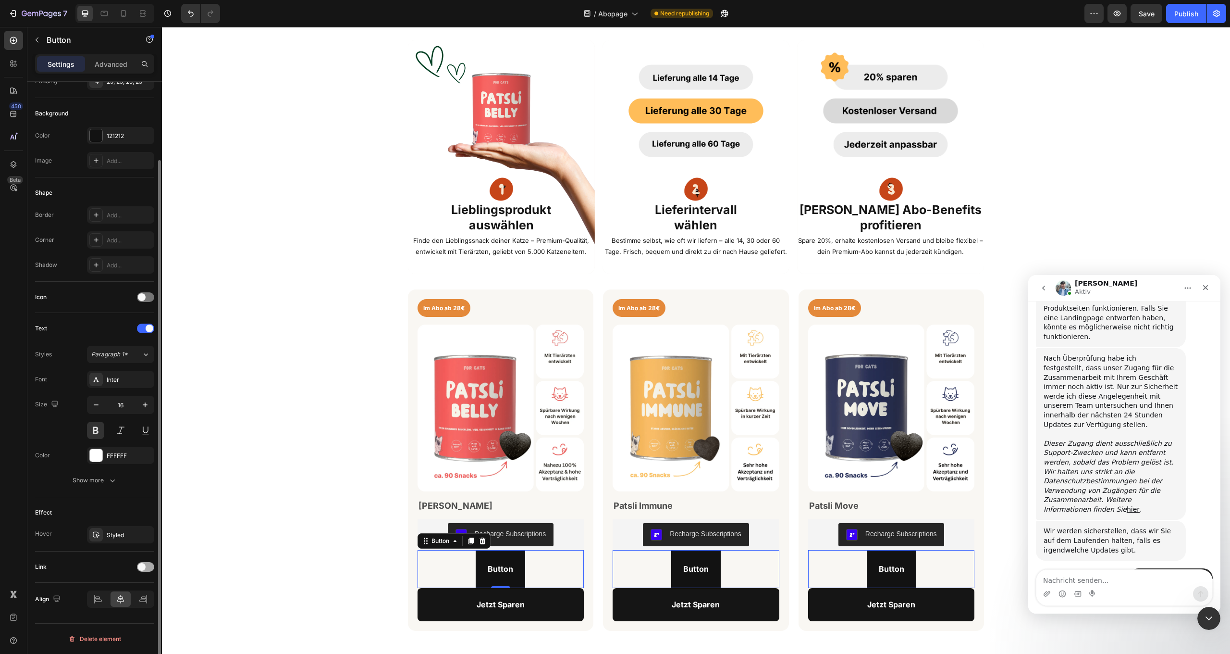
click at [144, 562] on div at bounding box center [145, 567] width 17 height 10
click at [109, 595] on span "Open page" at bounding box center [105, 590] width 29 height 9
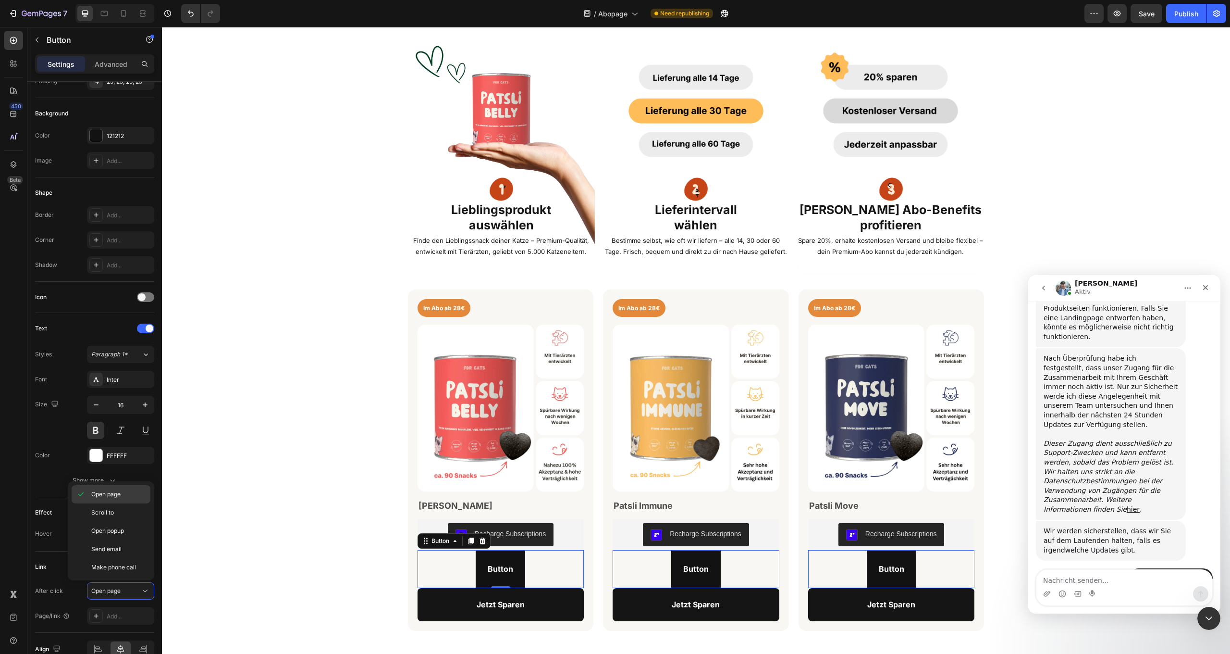
click at [127, 493] on p "Open page" at bounding box center [118, 494] width 55 height 9
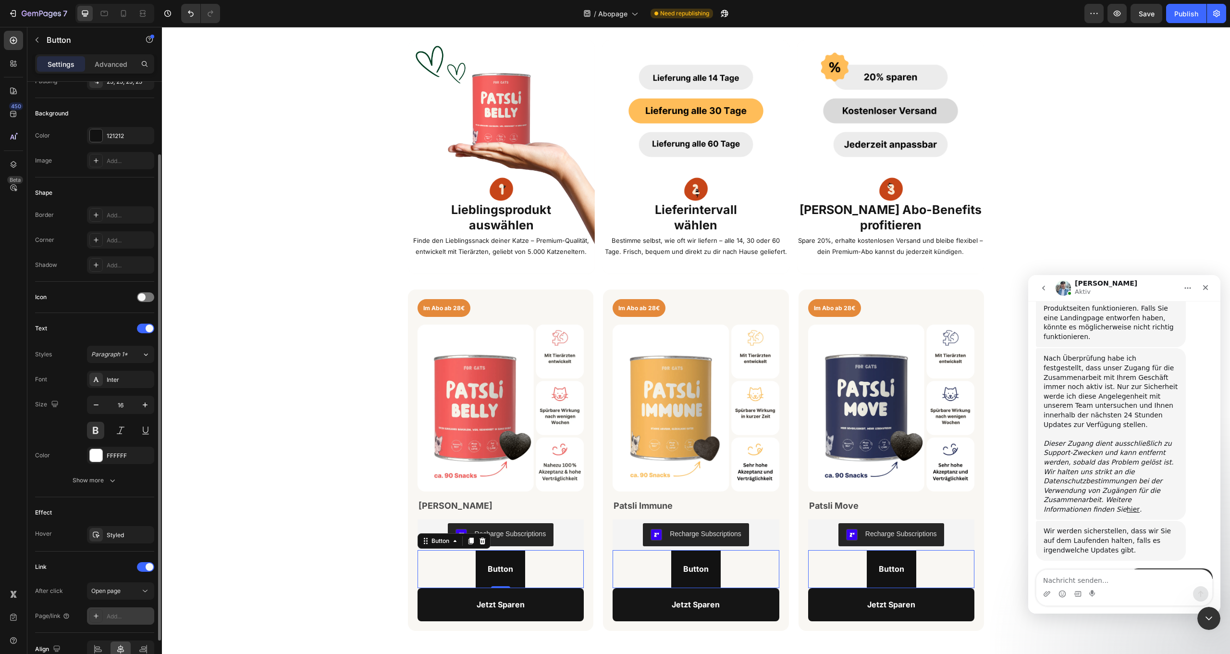
click at [121, 617] on div "Add..." at bounding box center [129, 616] width 45 height 9
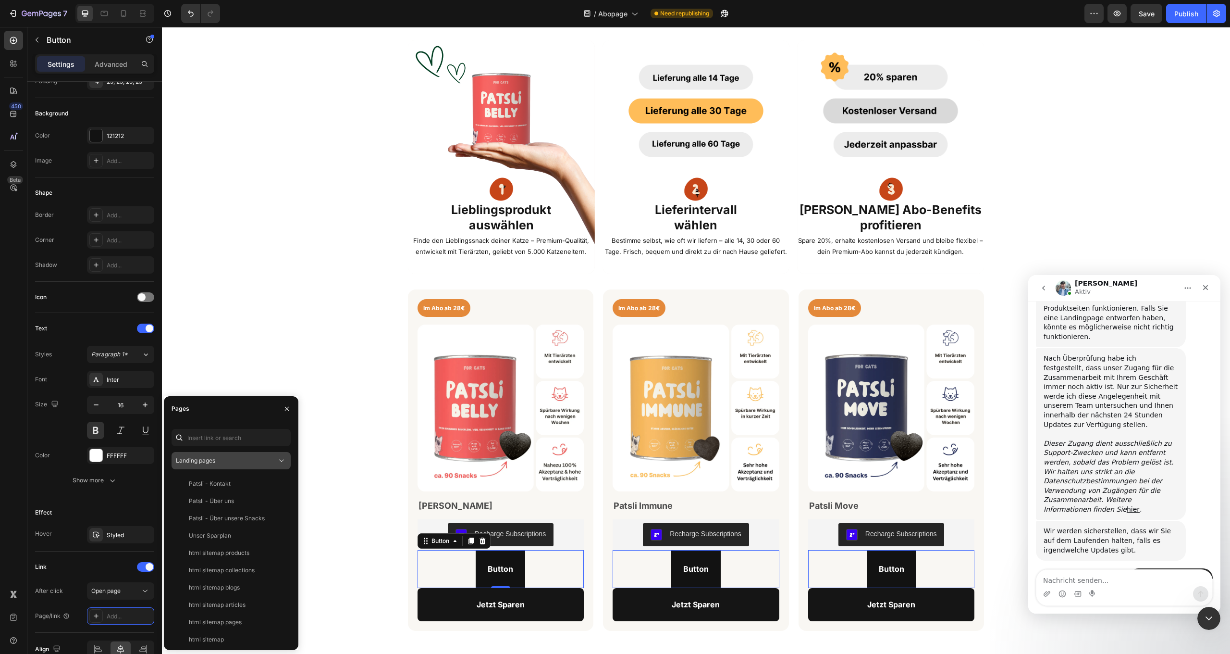
click at [226, 455] on button "Landing pages" at bounding box center [231, 460] width 119 height 17
click at [223, 522] on span "Product pages" at bounding box center [214, 520] width 39 height 9
click at [240, 501] on div "Patsli Belly" at bounding box center [229, 501] width 108 height 9
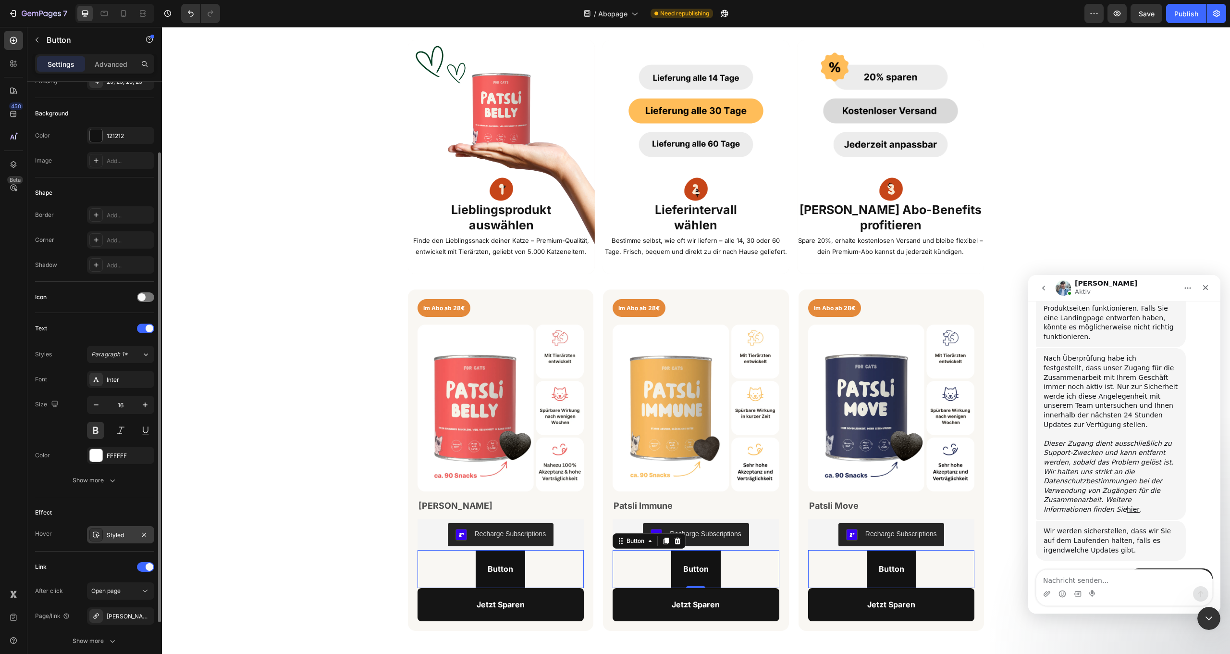
click at [116, 533] on div "Styled" at bounding box center [121, 535] width 28 height 9
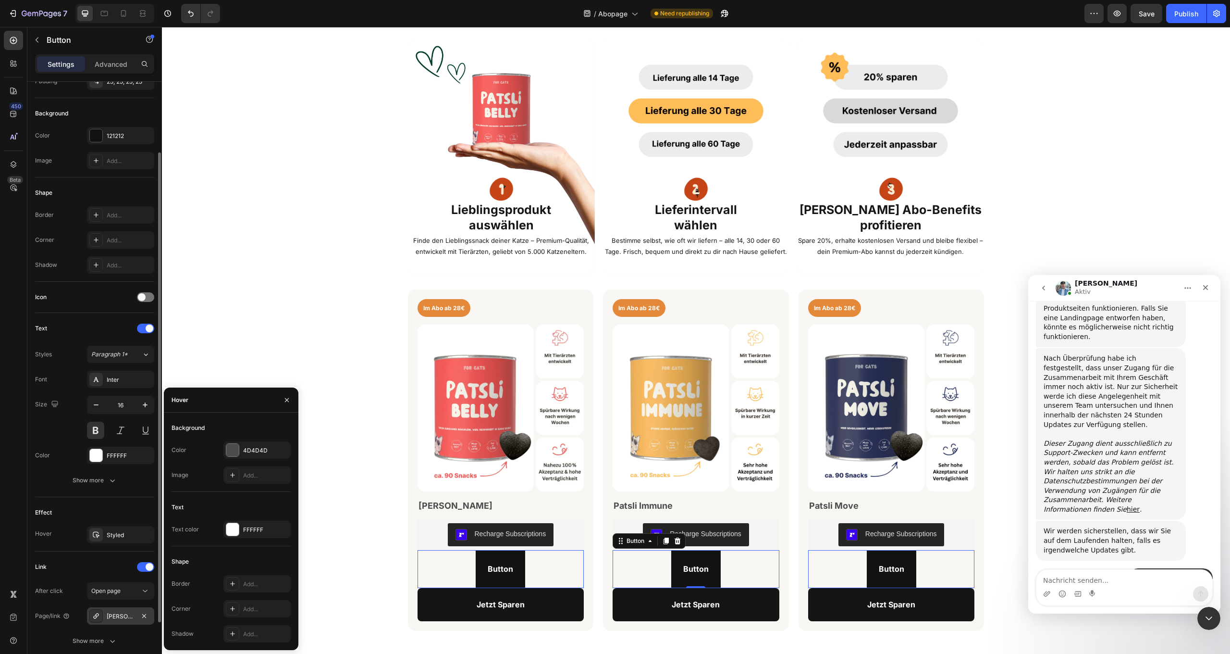
click at [122, 614] on div "Patsli Belly" at bounding box center [121, 616] width 28 height 9
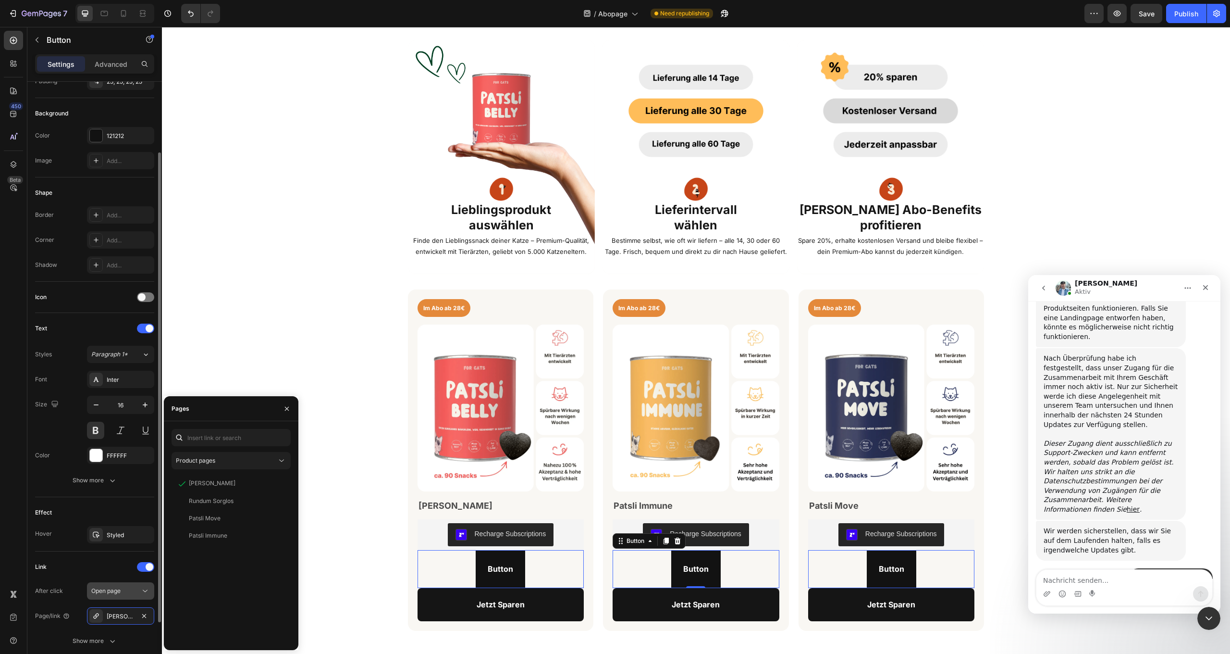
click at [110, 591] on span "Open page" at bounding box center [105, 590] width 29 height 7
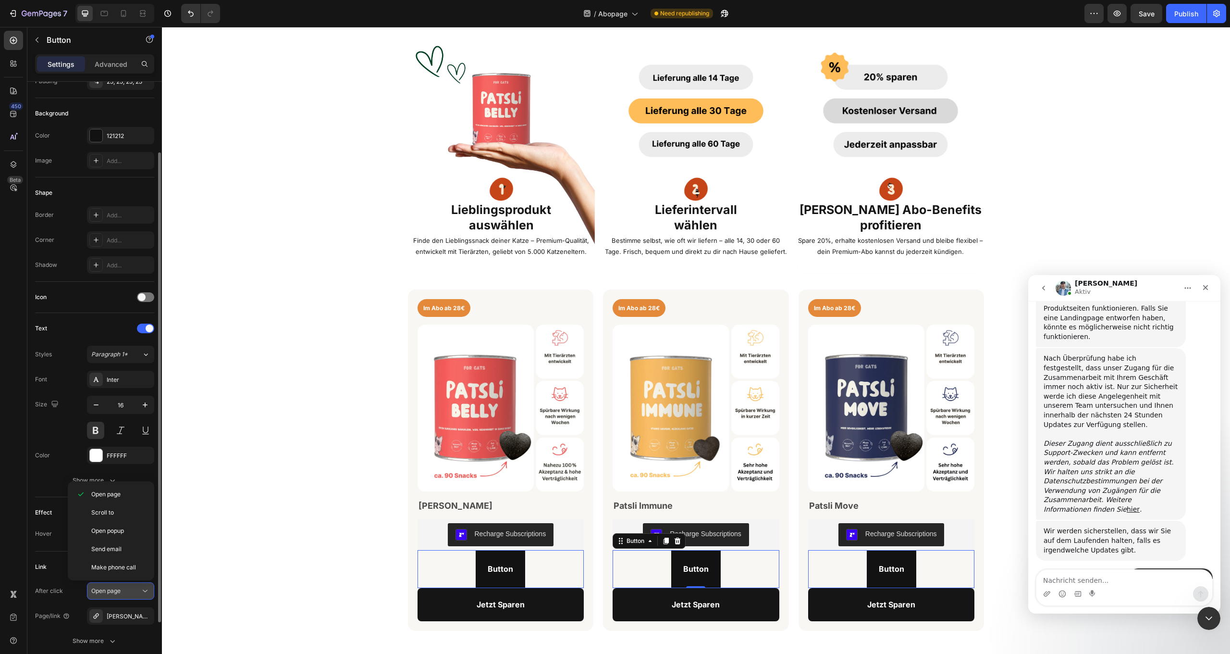
click at [110, 591] on span "Open page" at bounding box center [105, 590] width 29 height 7
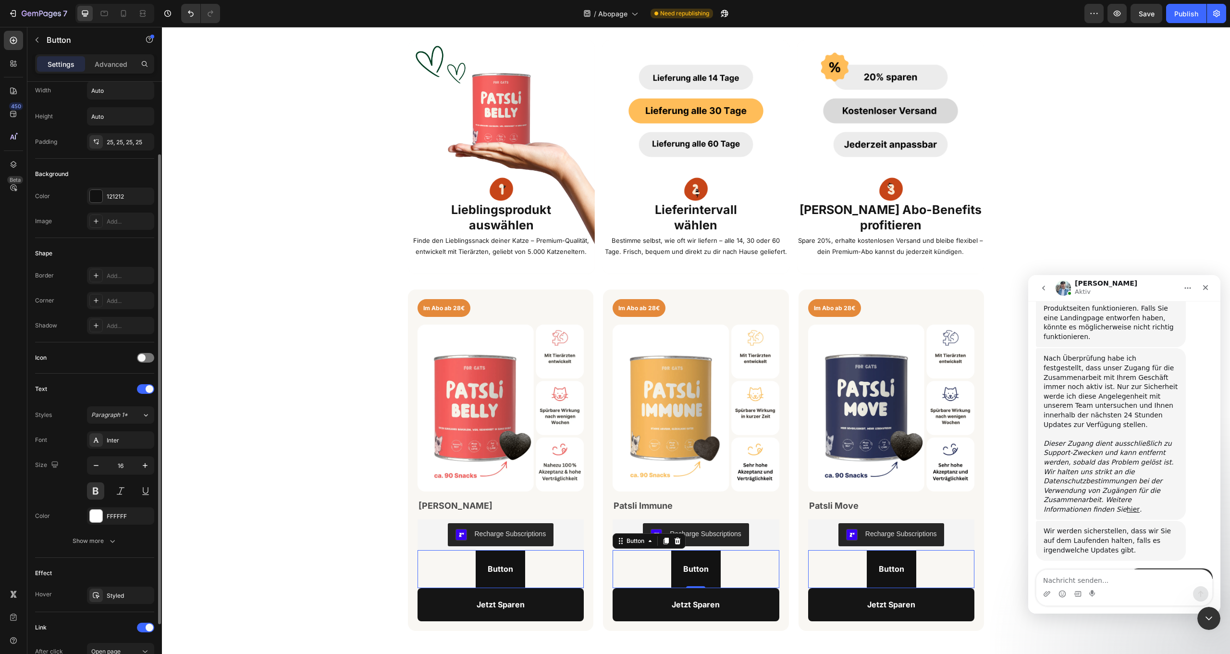
scroll to position [0, 0]
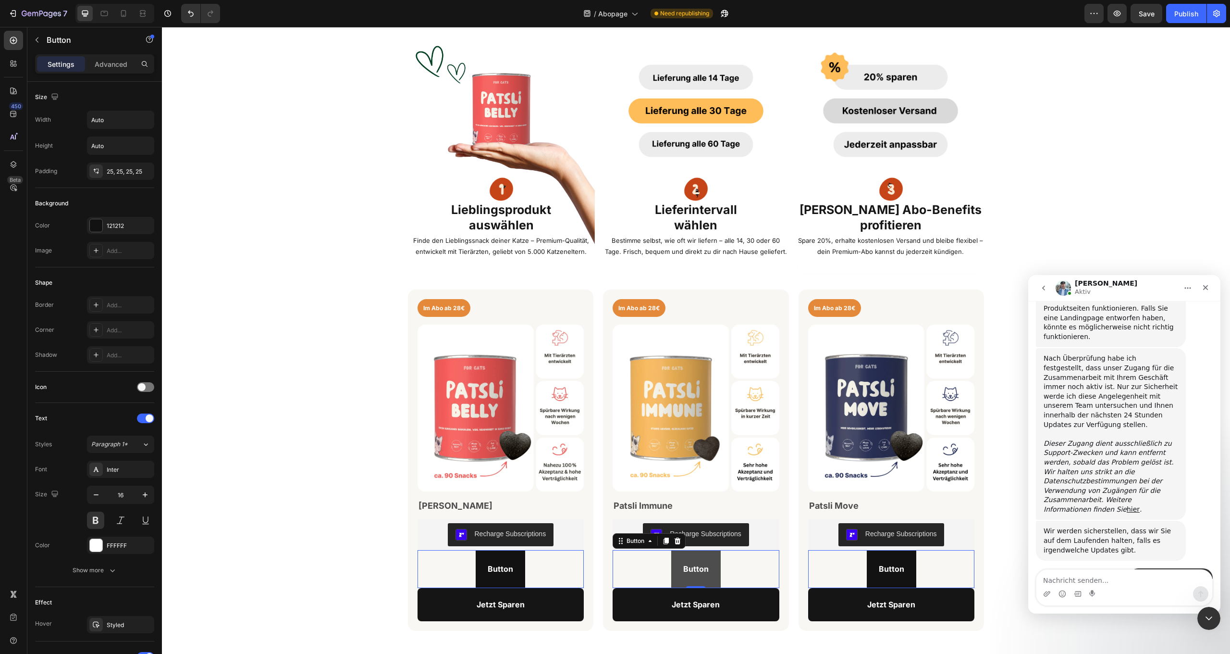
click at [705, 552] on link "Button" at bounding box center [696, 569] width 50 height 38
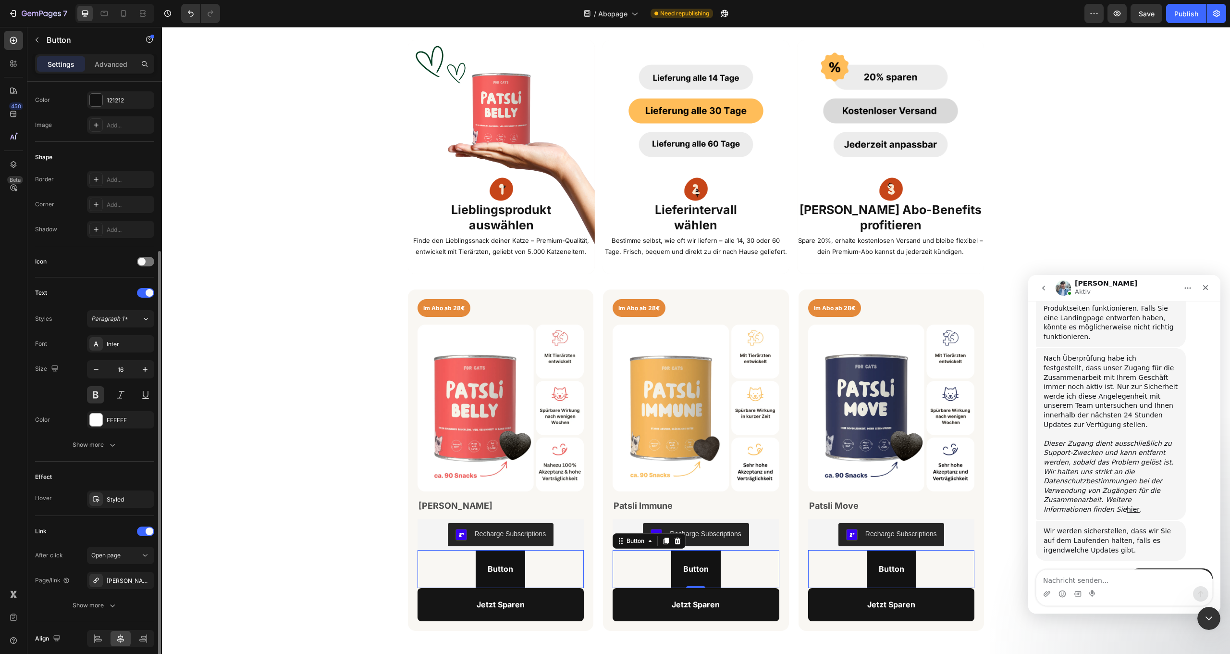
scroll to position [165, 0]
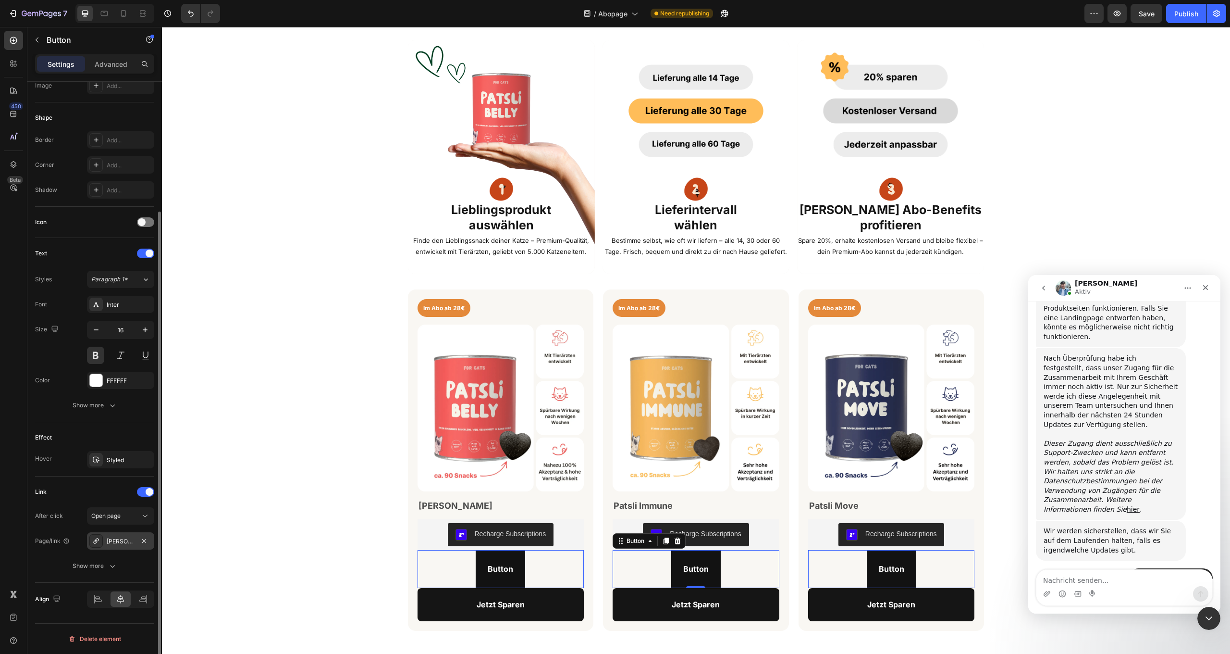
click at [121, 541] on div "Patsli Belly" at bounding box center [121, 541] width 28 height 9
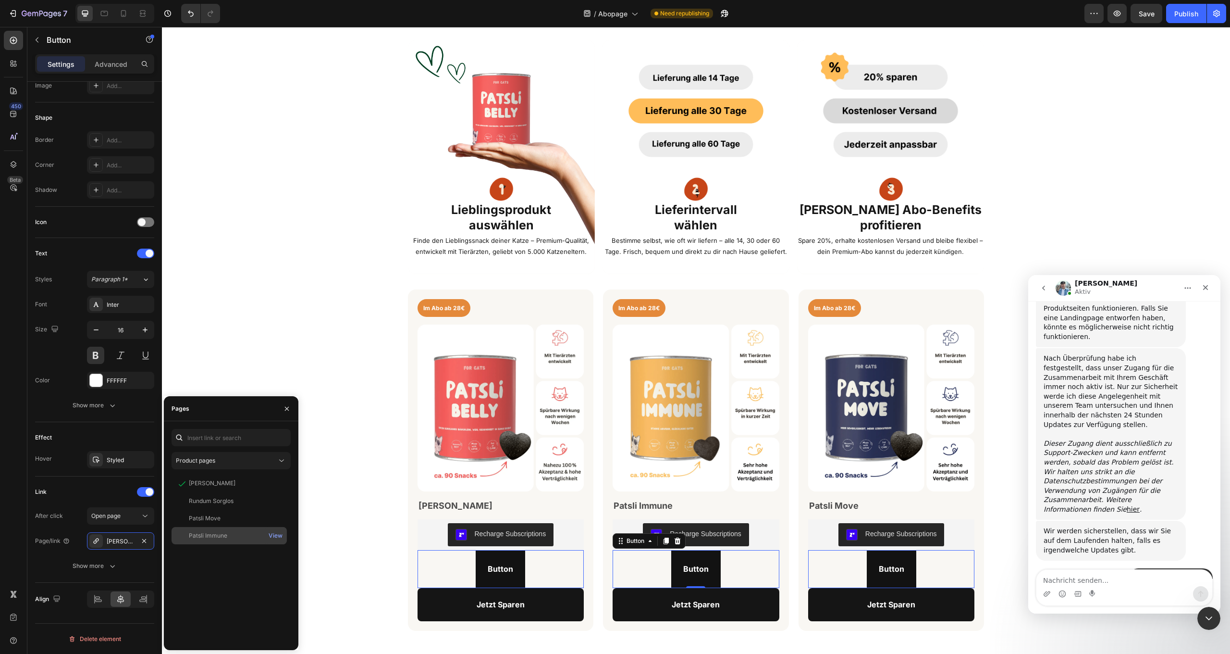
click at [231, 534] on div "Patsli Immune" at bounding box center [229, 535] width 108 height 9
click at [513, 559] on link "Button" at bounding box center [501, 569] width 50 height 38
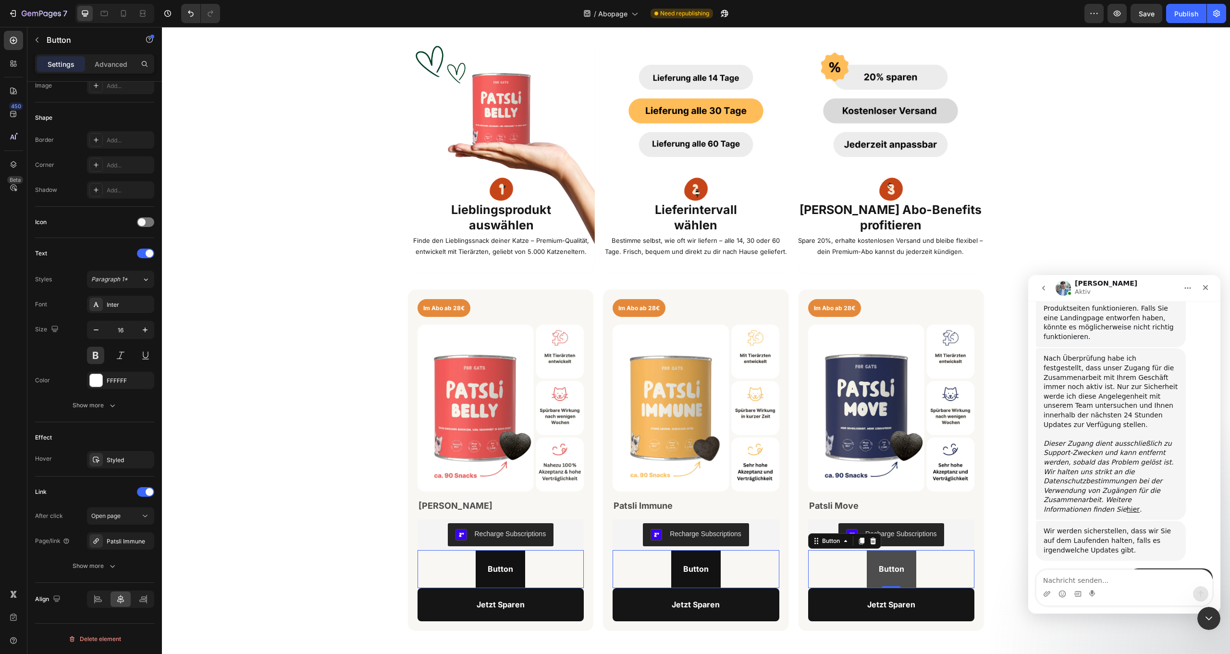
click at [875, 557] on link "Button" at bounding box center [892, 569] width 50 height 38
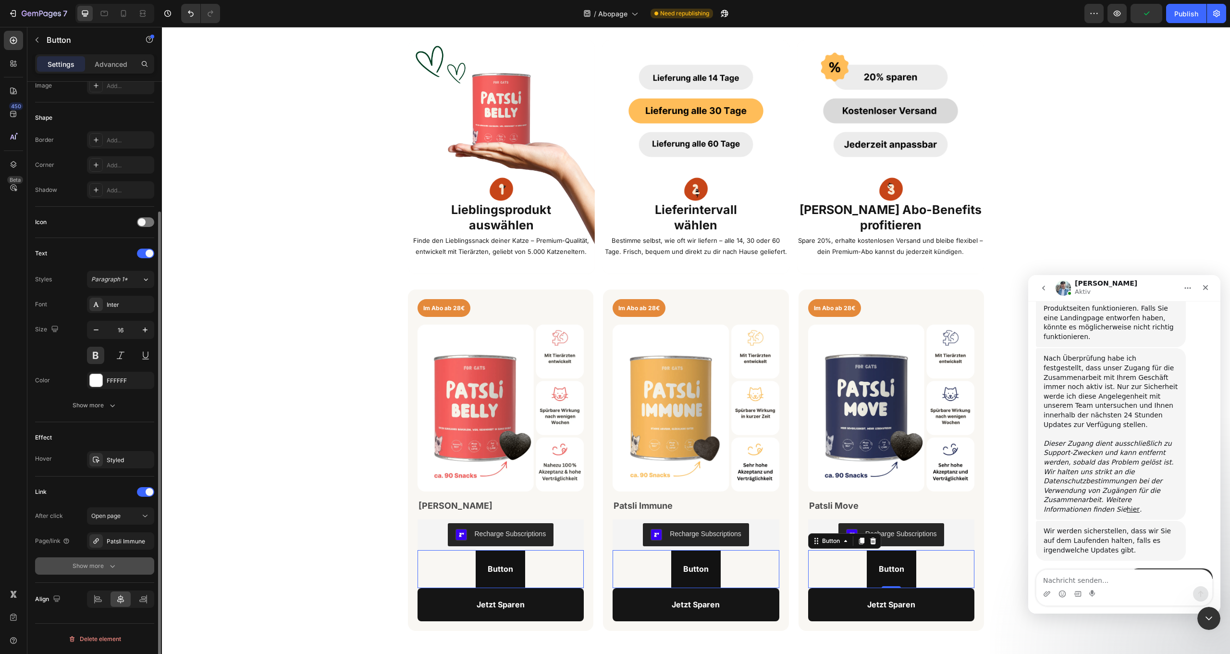
click at [100, 574] on button "Show more" at bounding box center [94, 565] width 119 height 17
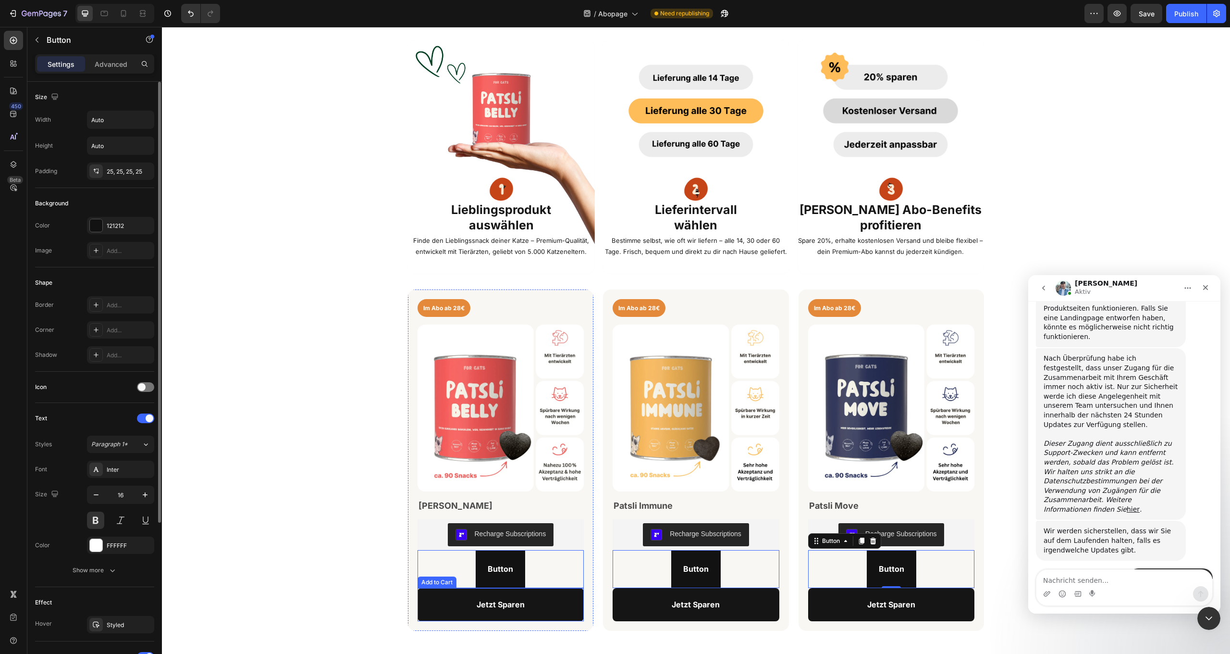
scroll to position [293, 0]
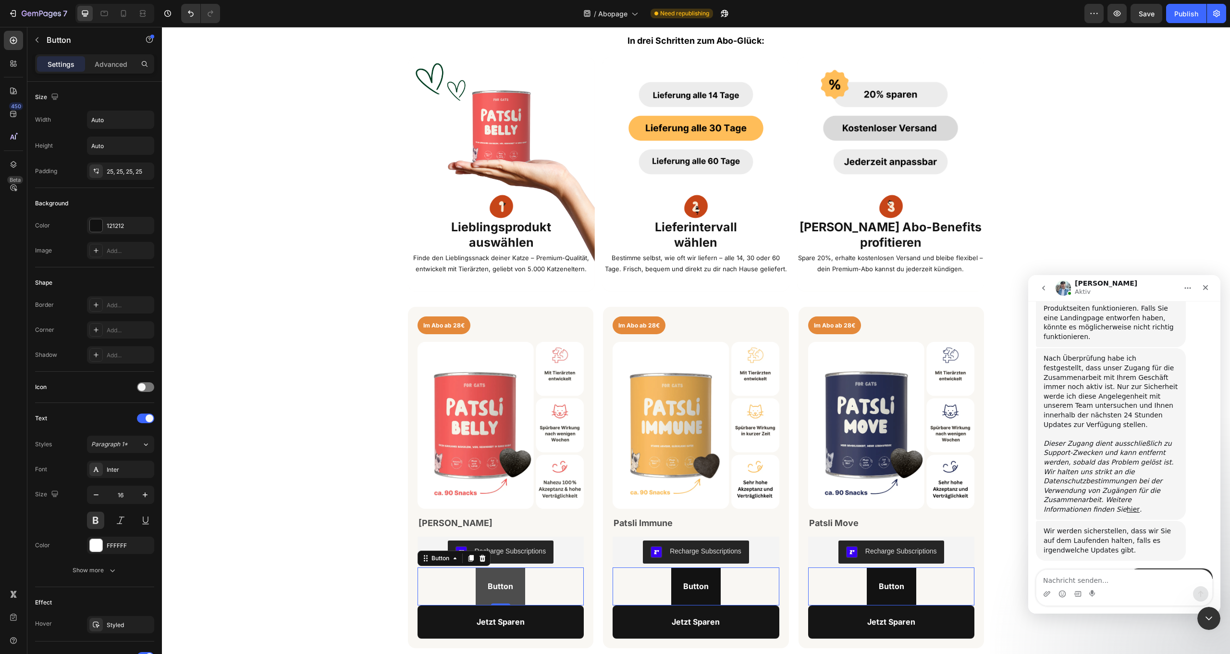
click at [519, 577] on link "Button" at bounding box center [501, 586] width 50 height 38
click at [481, 557] on icon at bounding box center [482, 558] width 6 height 7
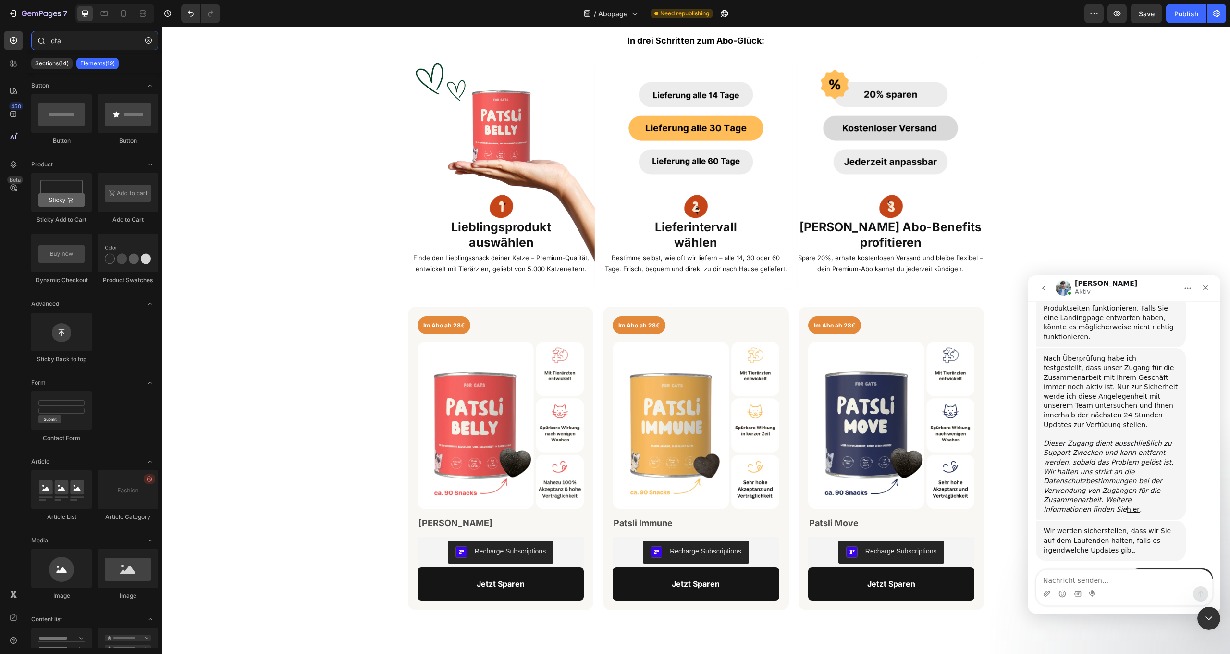
click at [66, 42] on input "cta" at bounding box center [94, 40] width 127 height 19
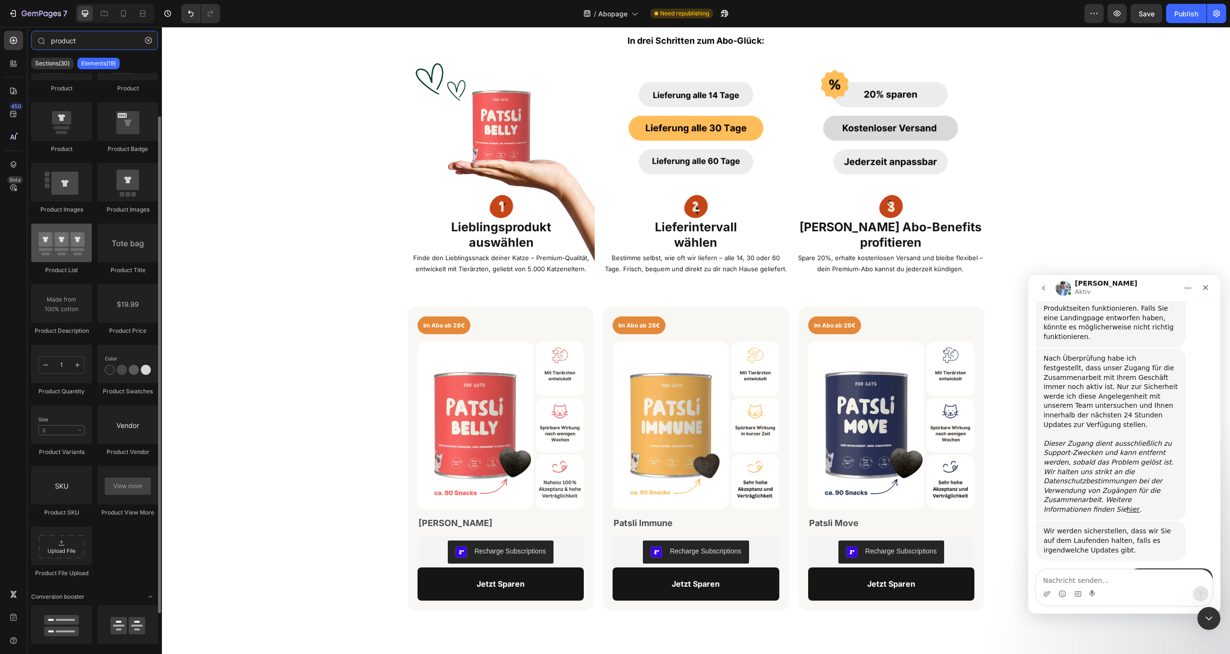
scroll to position [59, 0]
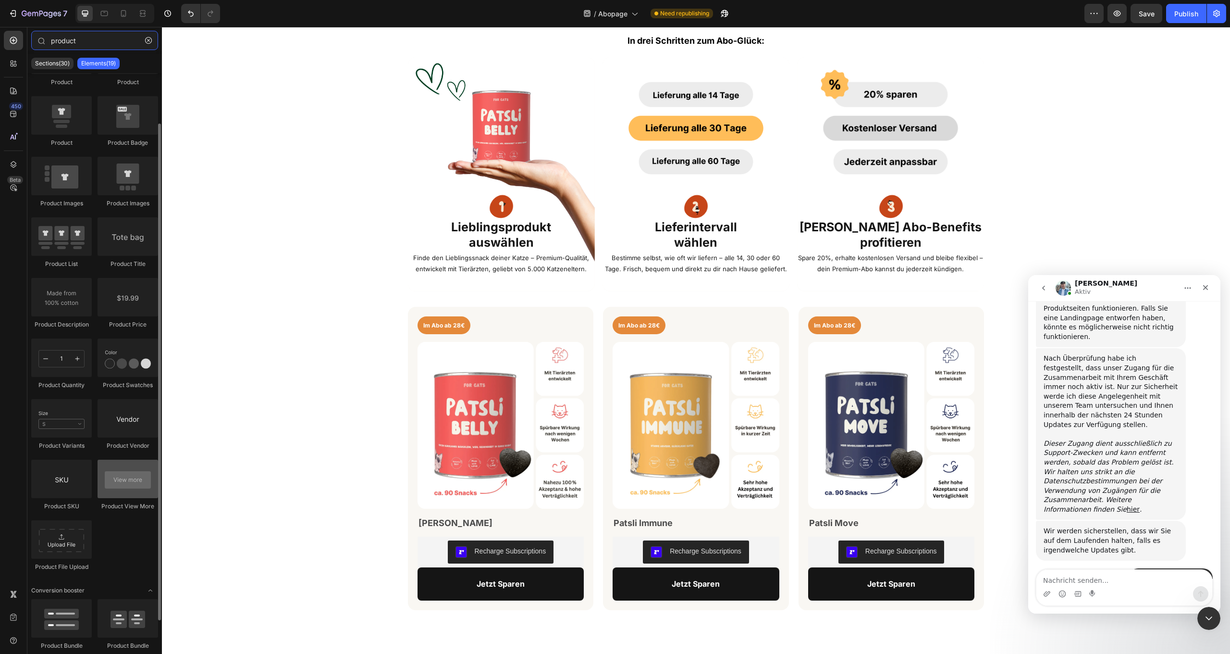
type input "product"
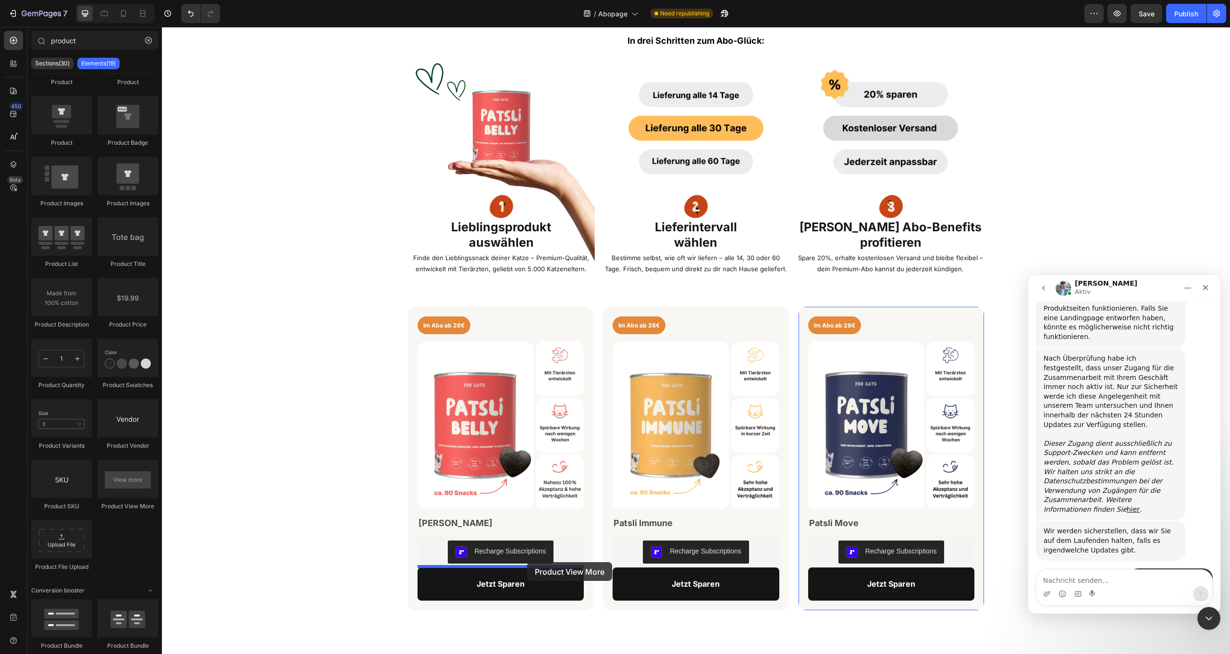
drag, startPoint x: 282, startPoint y: 509, endPoint x: 527, endPoint y: 562, distance: 250.7
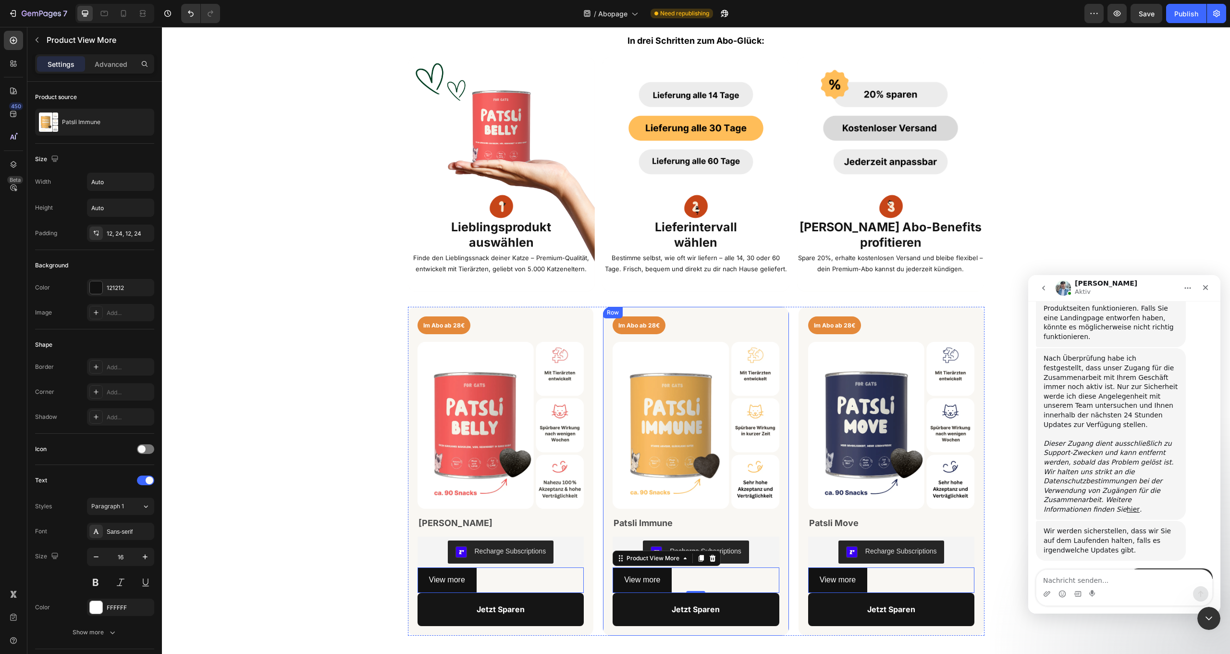
click at [531, 579] on div "View more" at bounding box center [501, 579] width 167 height 25
click at [448, 579] on p "View more" at bounding box center [447, 580] width 36 height 14
click at [438, 579] on button "Jetzt" at bounding box center [437, 579] width 39 height 25
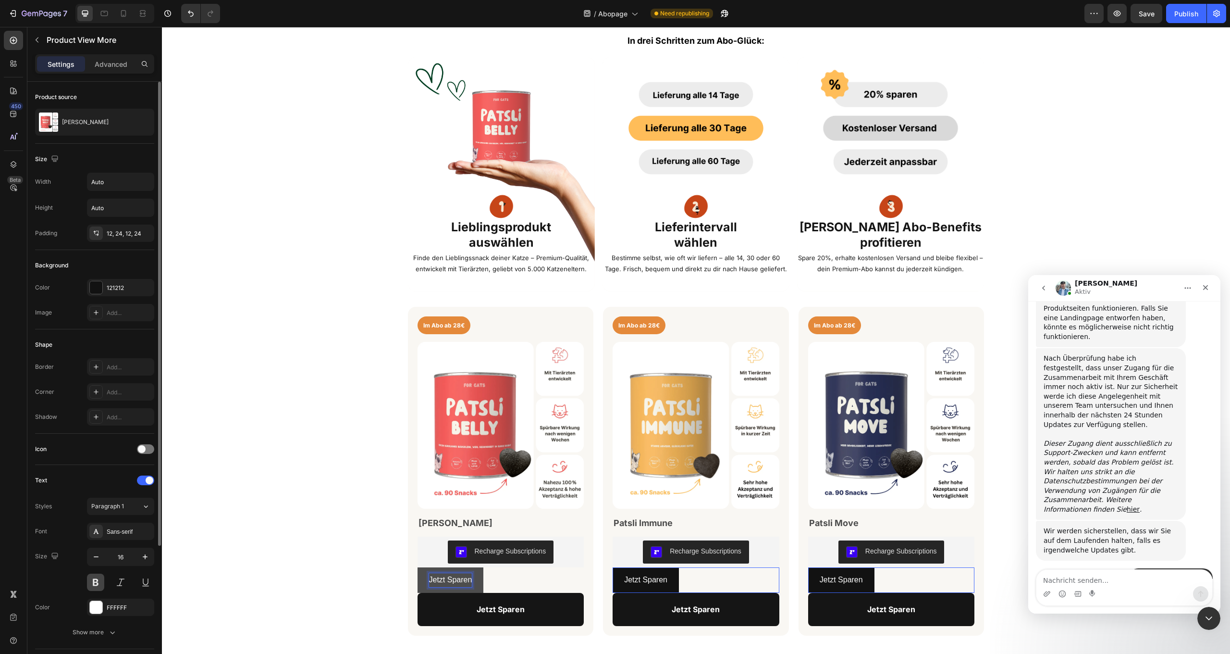
click at [98, 582] on button at bounding box center [95, 581] width 17 height 17
click at [131, 530] on div "Sans-serif" at bounding box center [129, 531] width 45 height 9
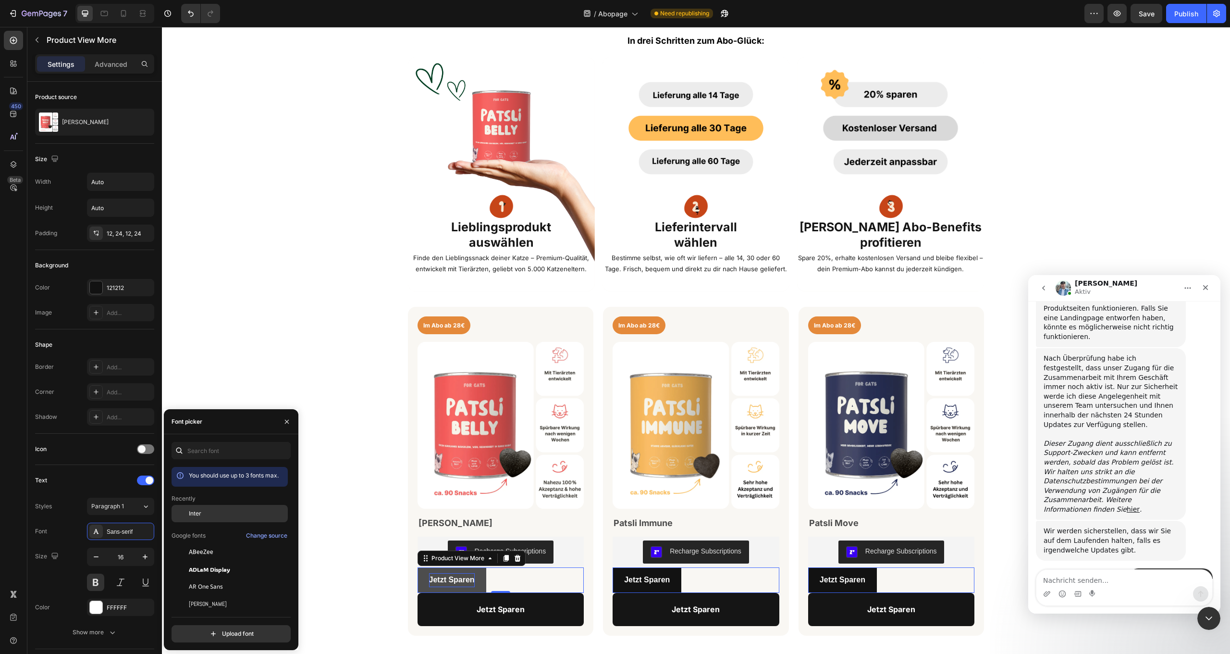
click at [191, 510] on span "Inter" at bounding box center [195, 513] width 12 height 9
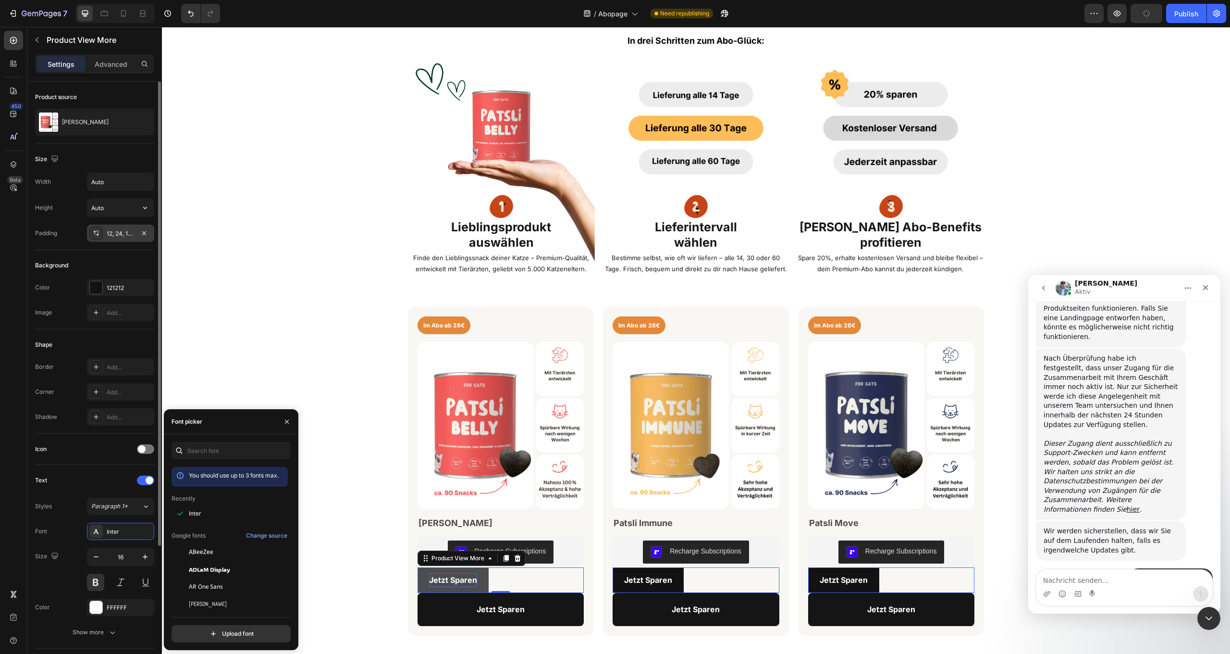
click at [121, 232] on div "12, 24, 12, 24" at bounding box center [121, 233] width 28 height 9
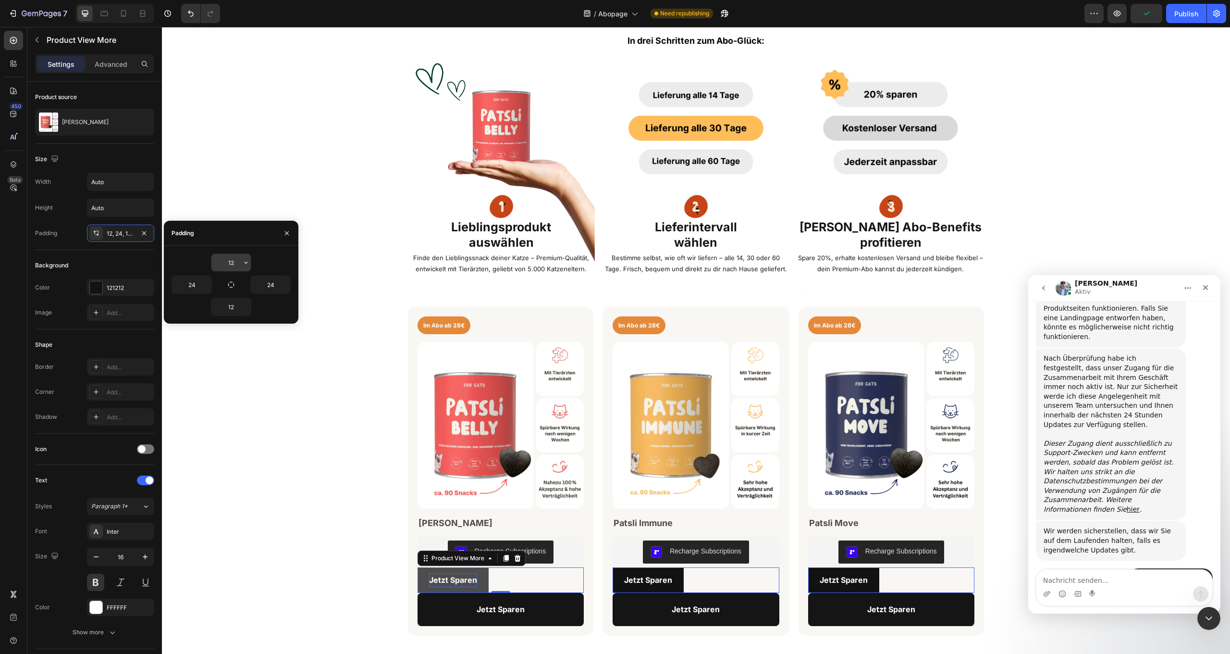
click at [231, 263] on input "12" at bounding box center [230, 262] width 39 height 17
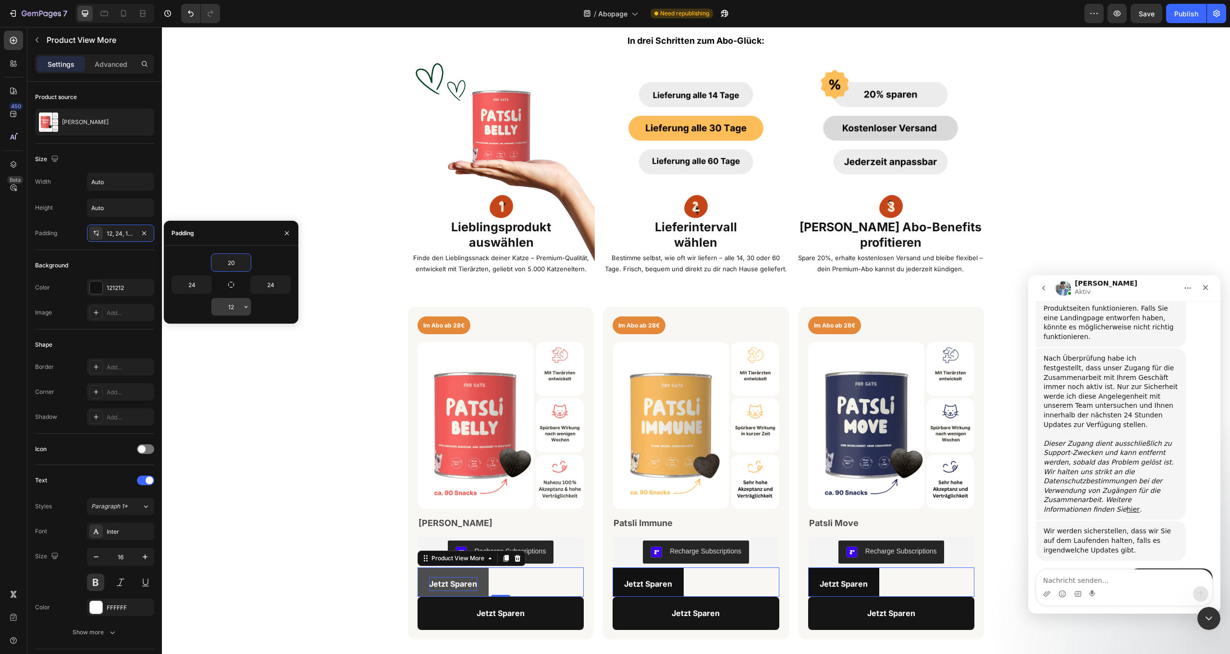
type input "20"
click at [233, 312] on input "12" at bounding box center [230, 306] width 39 height 17
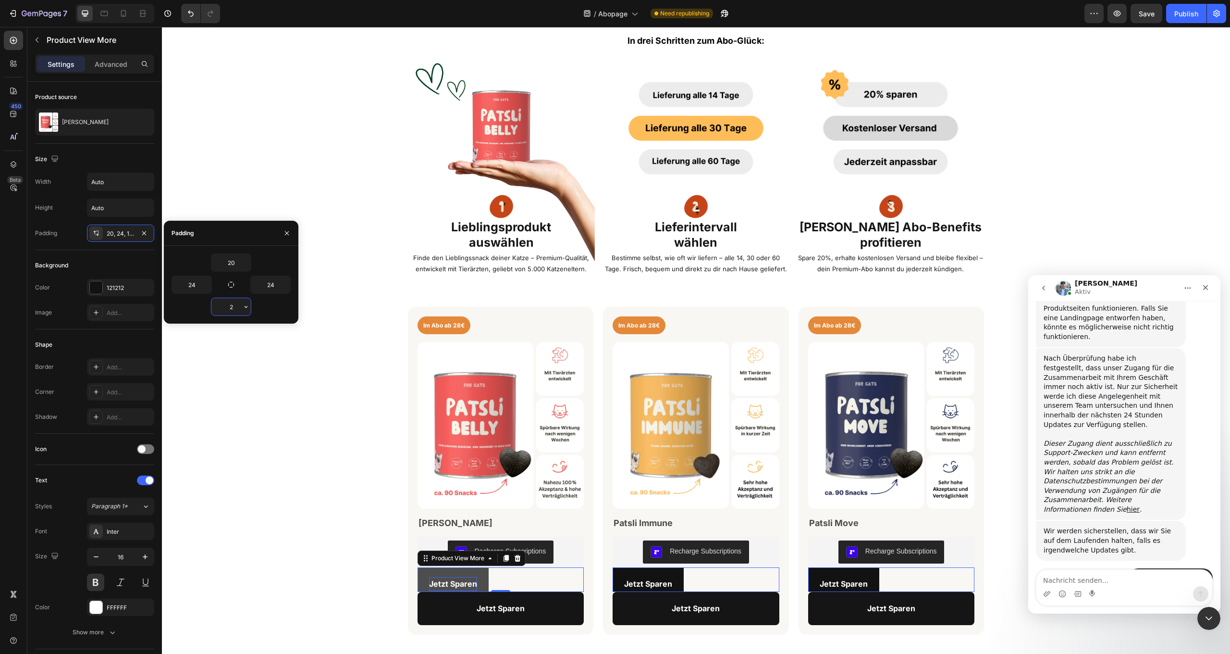
type input "20"
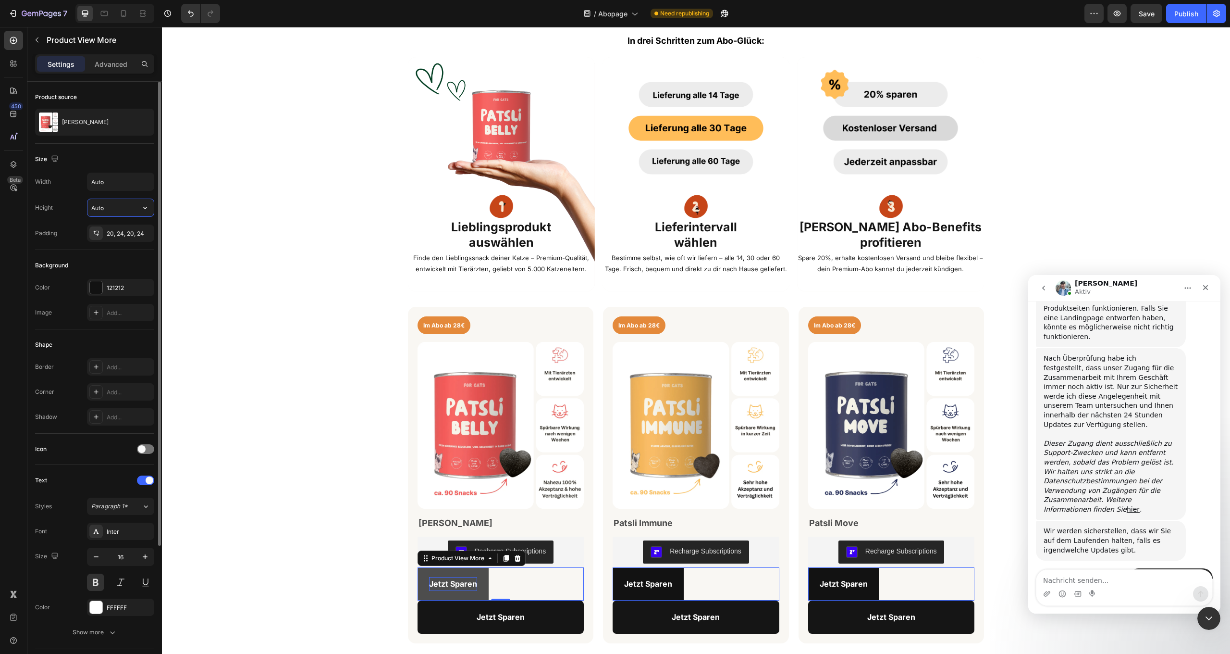
click at [112, 207] on input "Auto" at bounding box center [120, 207] width 66 height 17
click at [118, 178] on input "Auto" at bounding box center [120, 181] width 66 height 17
click at [144, 180] on icon "button" at bounding box center [145, 182] width 10 height 10
click at [123, 206] on p "Full 100%" at bounding box center [118, 206] width 55 height 9
type input "100%"
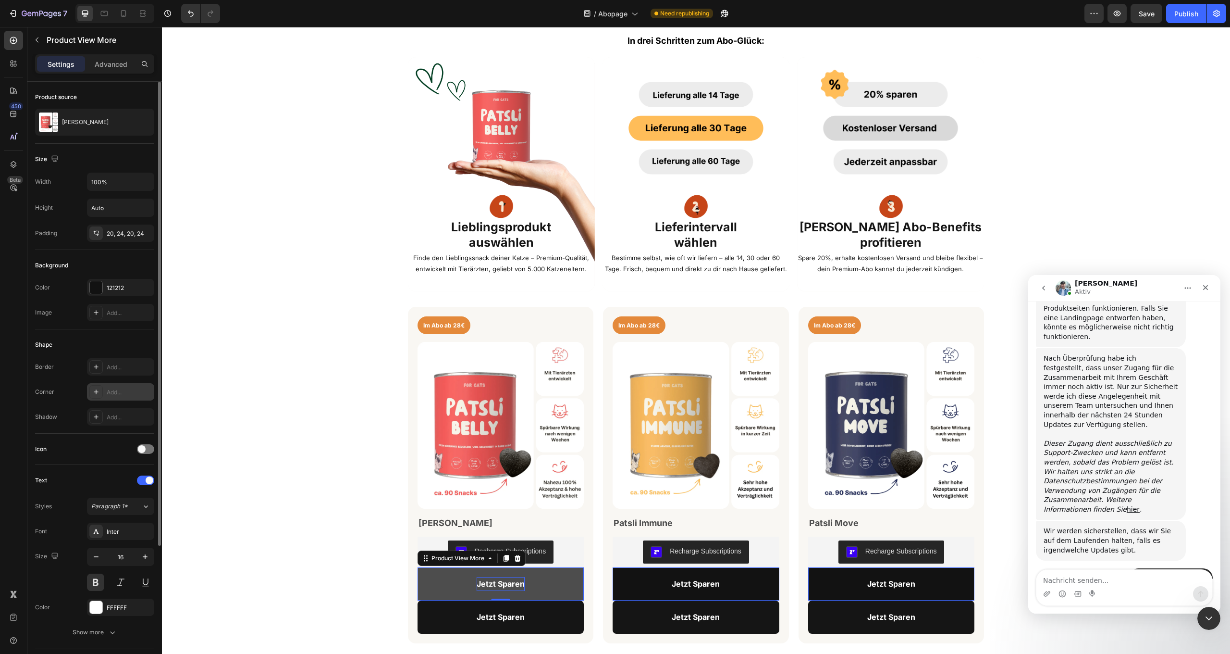
click at [109, 391] on div "Add..." at bounding box center [129, 392] width 45 height 9
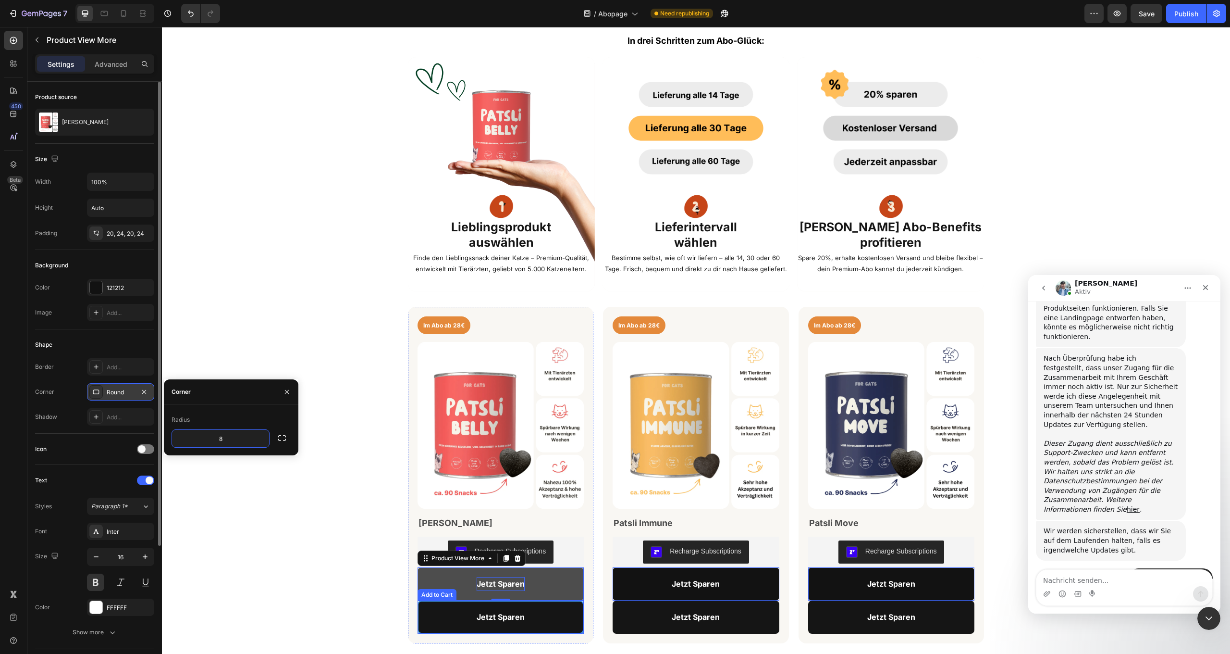
click at [426, 611] on button "Jetzt Sparen" at bounding box center [501, 616] width 167 height 33
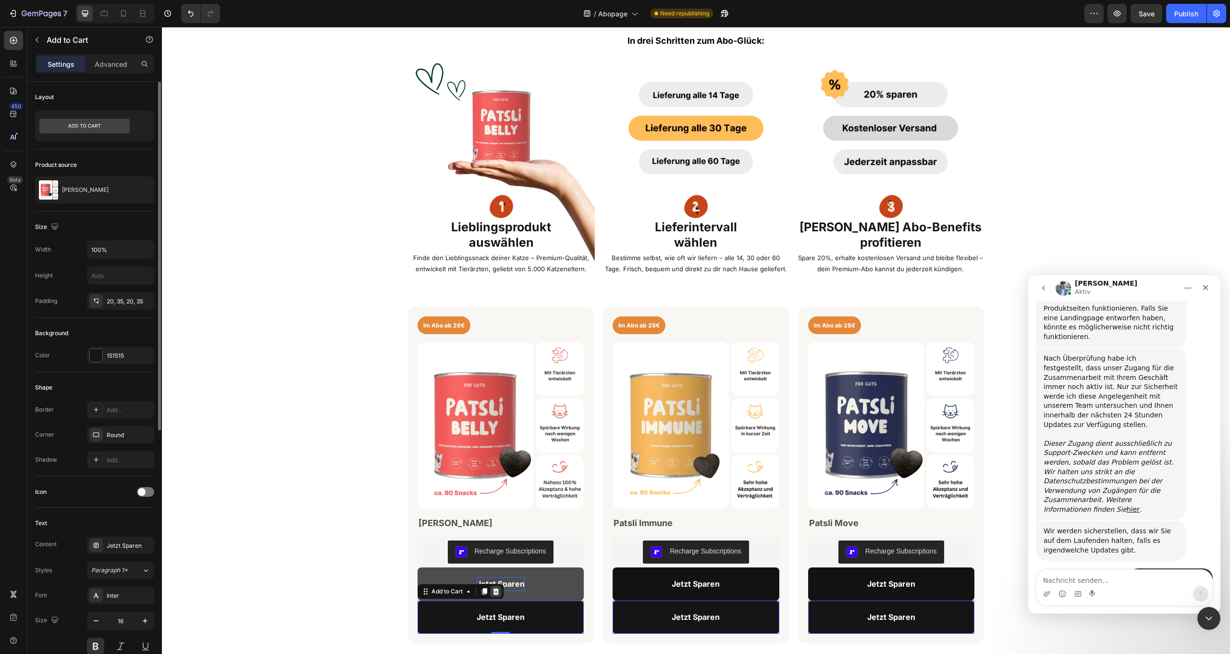
click at [497, 592] on icon at bounding box center [496, 591] width 6 height 7
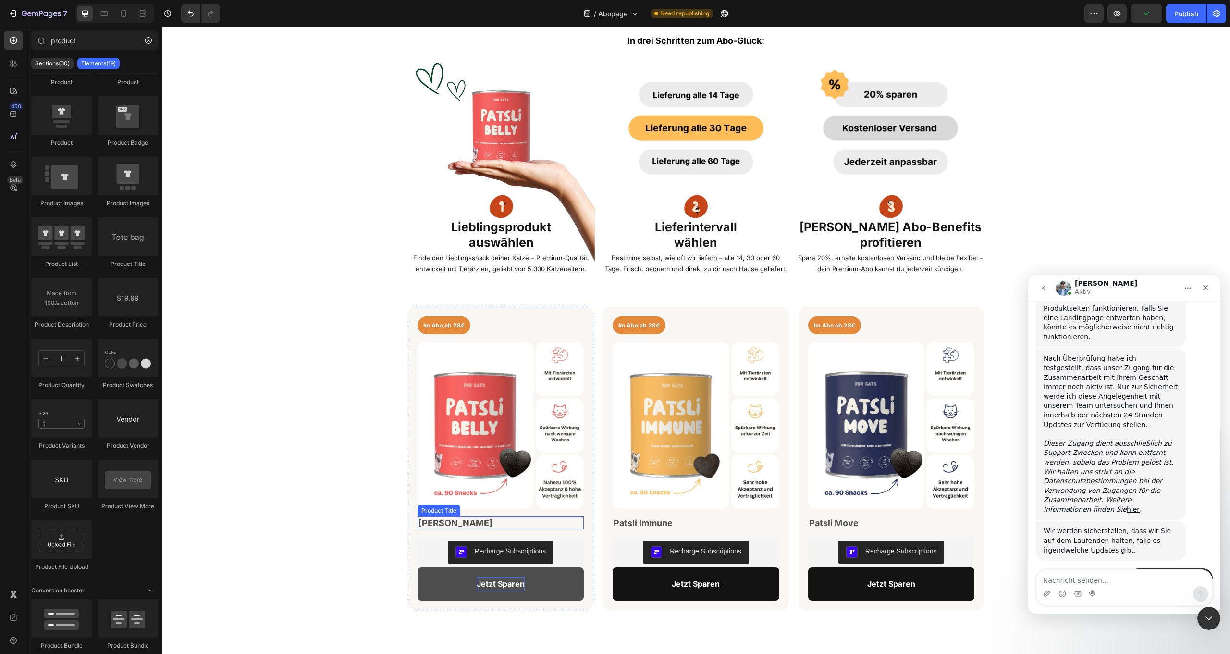
click at [483, 523] on h2 "Patsli Belly" at bounding box center [501, 522] width 167 height 13
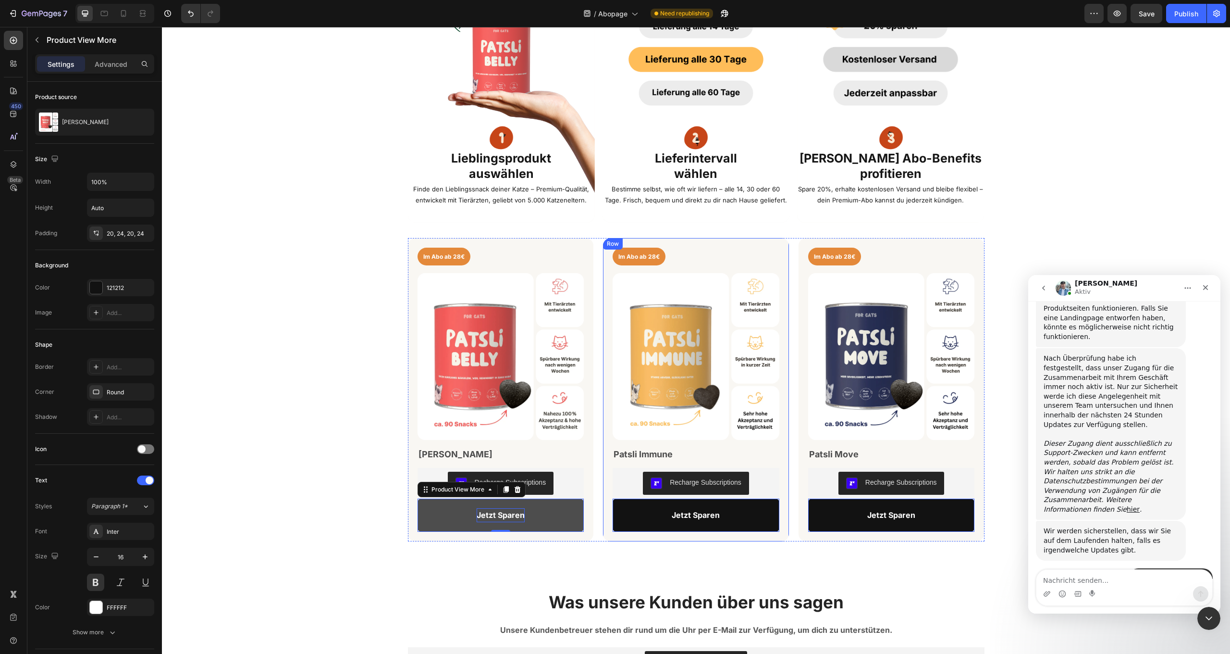
scroll to position [383, 0]
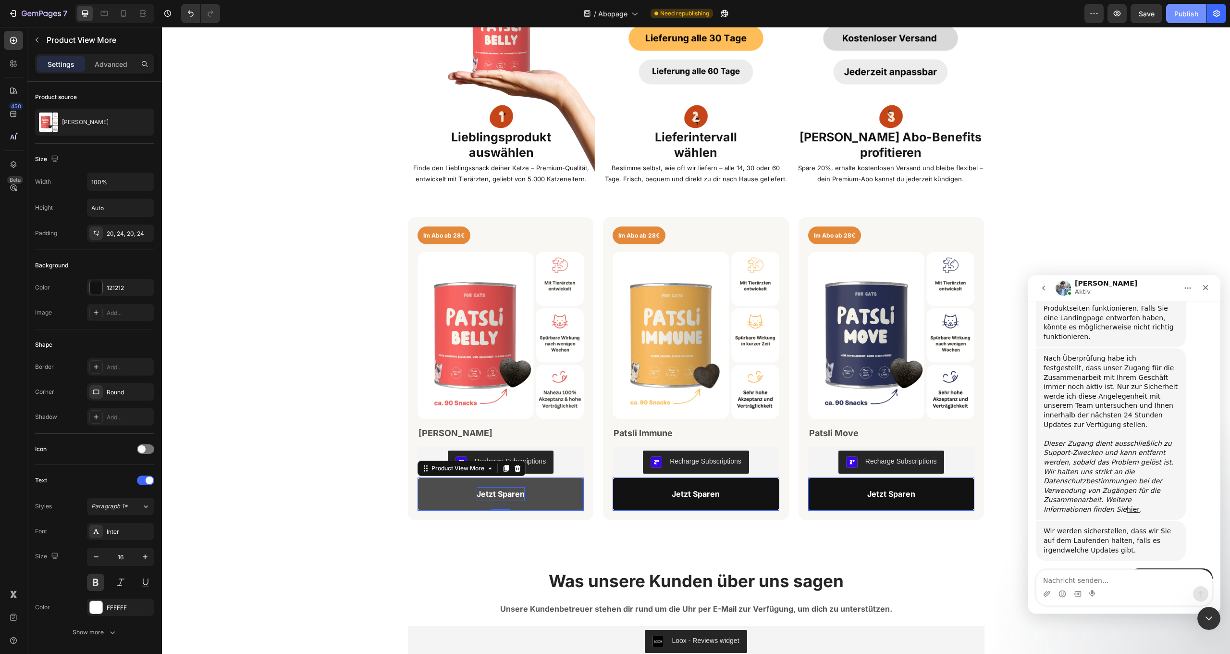
click at [1192, 9] on div "Publish" at bounding box center [1187, 14] width 24 height 10
click at [99, 15] on icon at bounding box center [104, 14] width 10 height 10
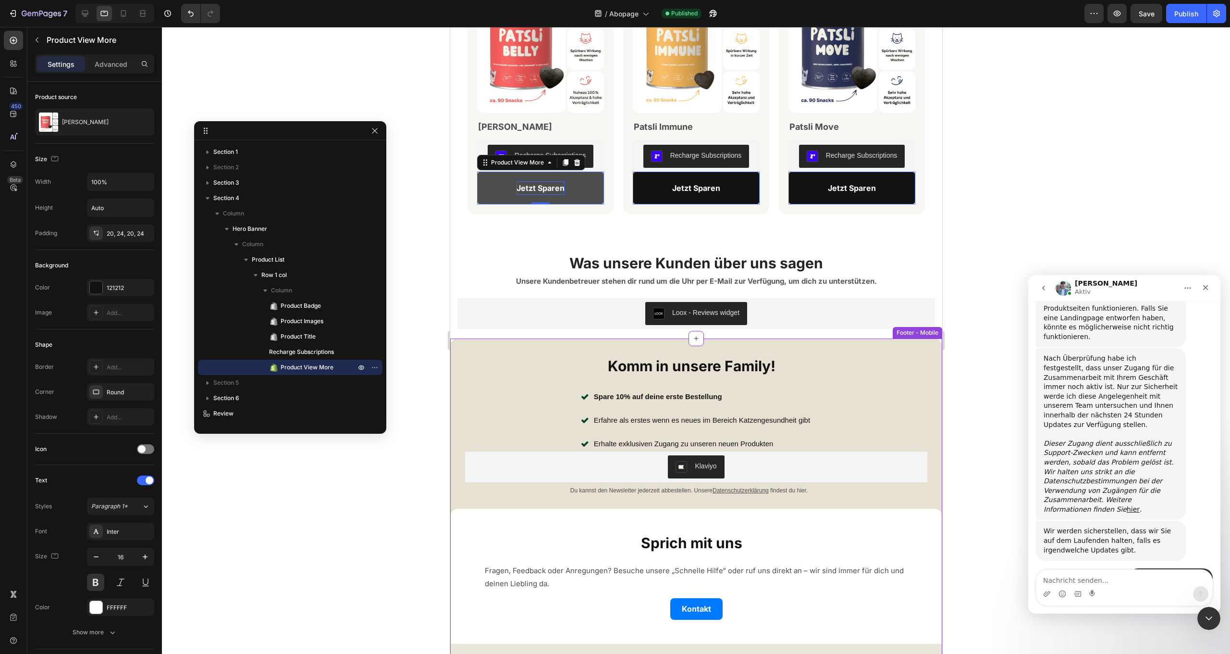
scroll to position [568, 0]
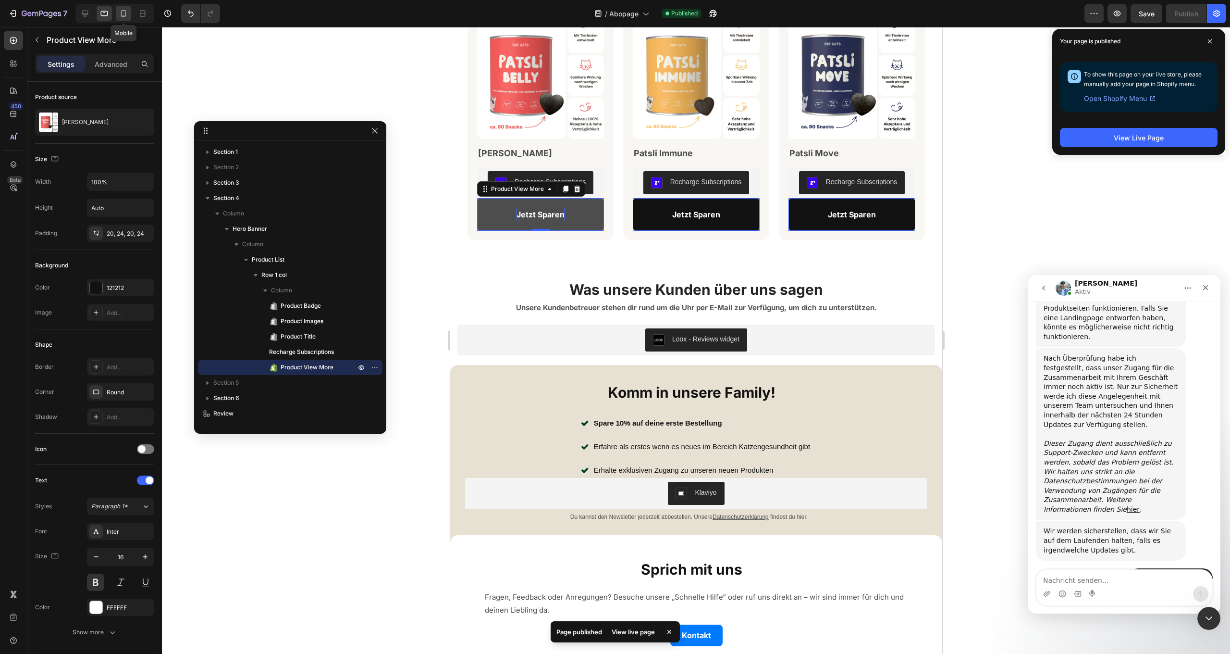
click at [123, 12] on icon at bounding box center [124, 14] width 10 height 10
type input "14"
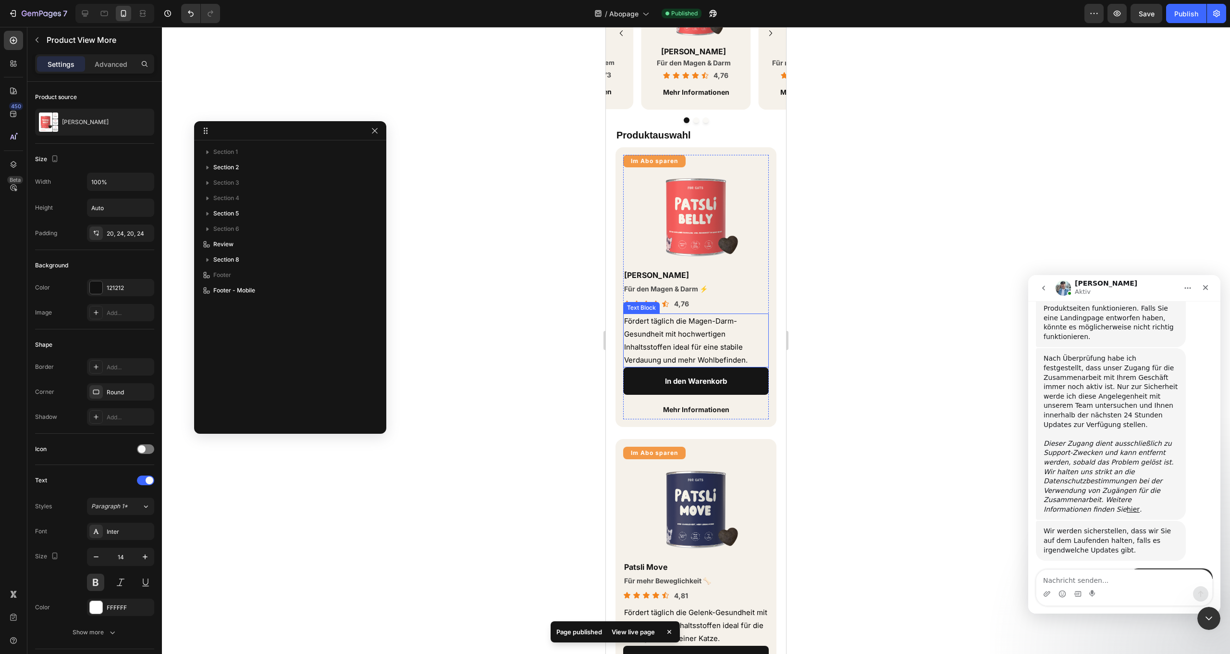
scroll to position [518, 0]
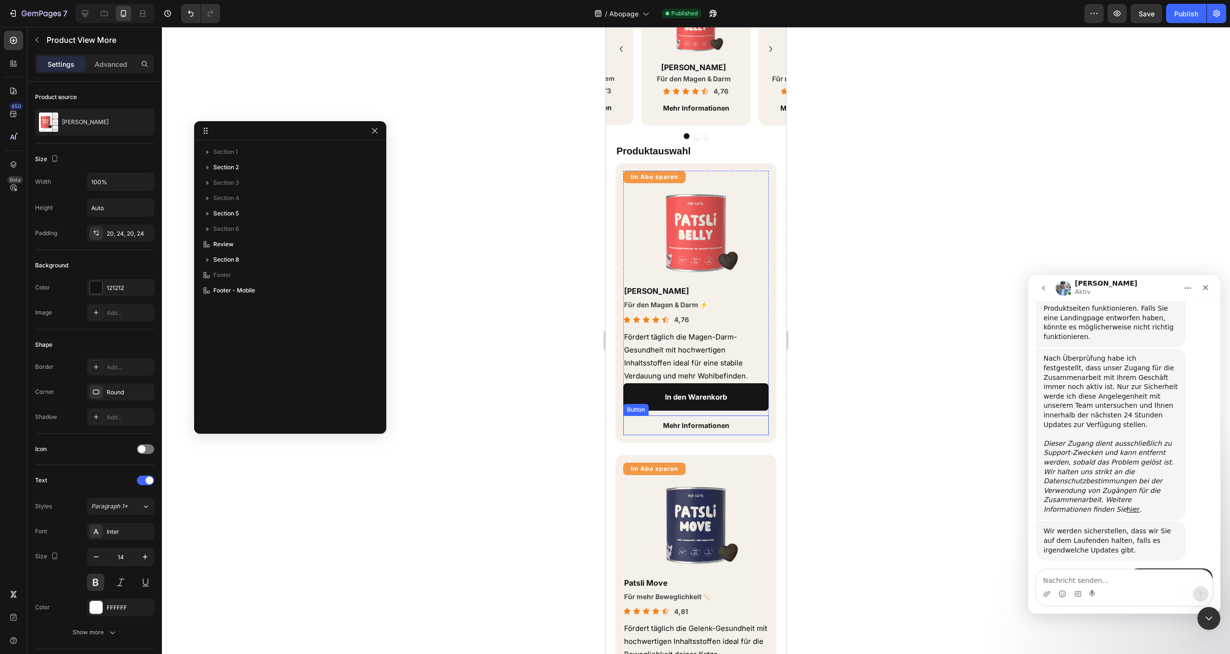
click at [736, 424] on link "Mehr Informationen" at bounding box center [696, 425] width 89 height 20
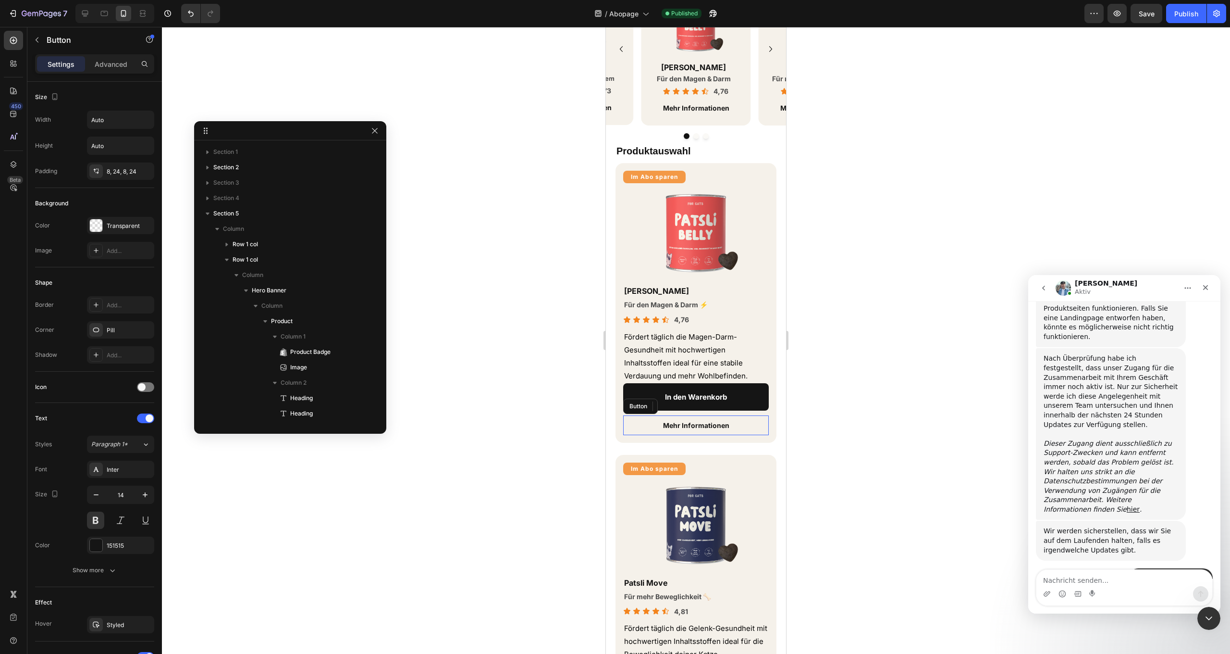
scroll to position [198, 0]
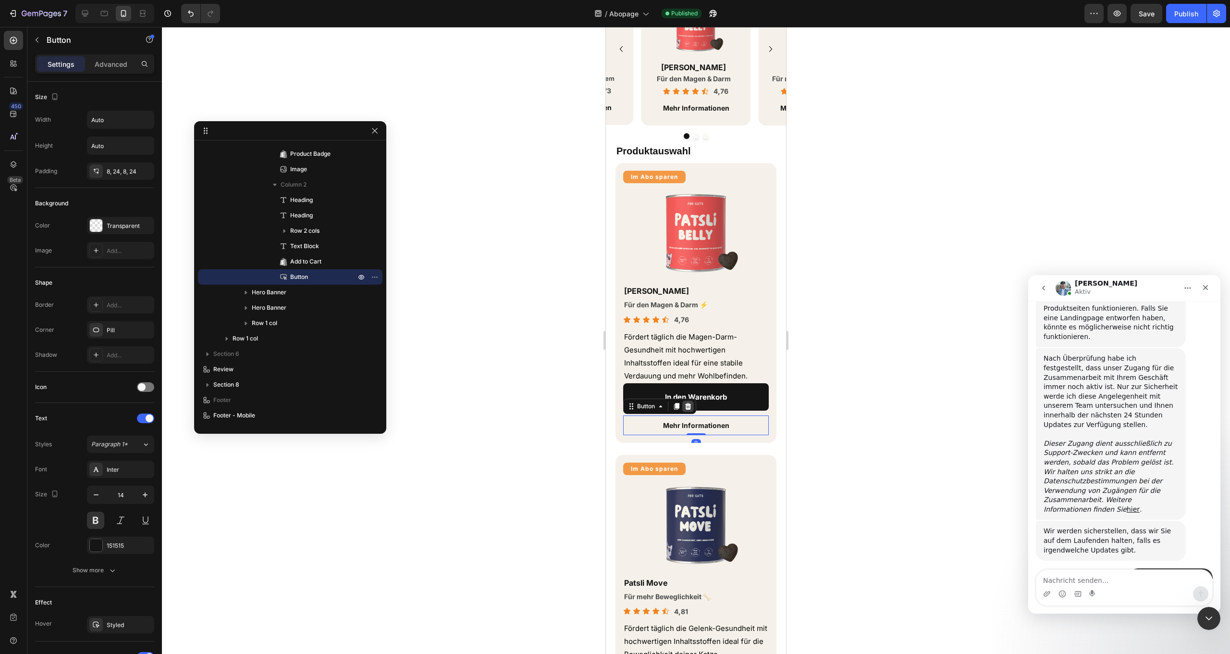
click at [691, 404] on icon at bounding box center [688, 406] width 8 height 8
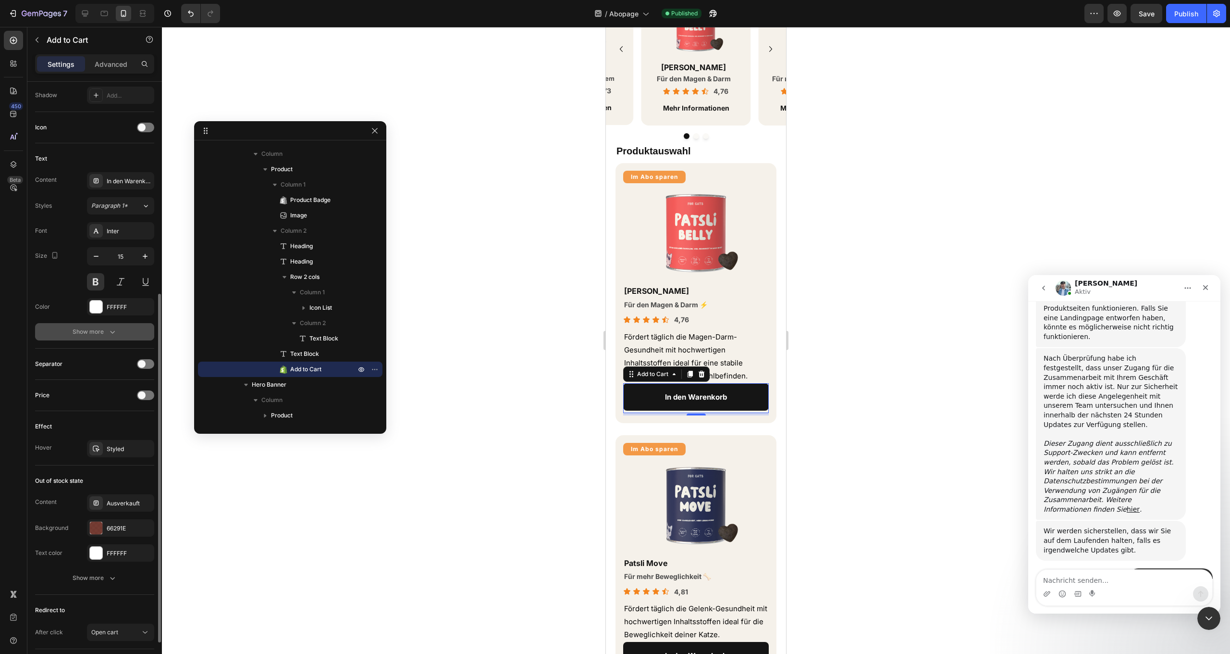
scroll to position [431, 0]
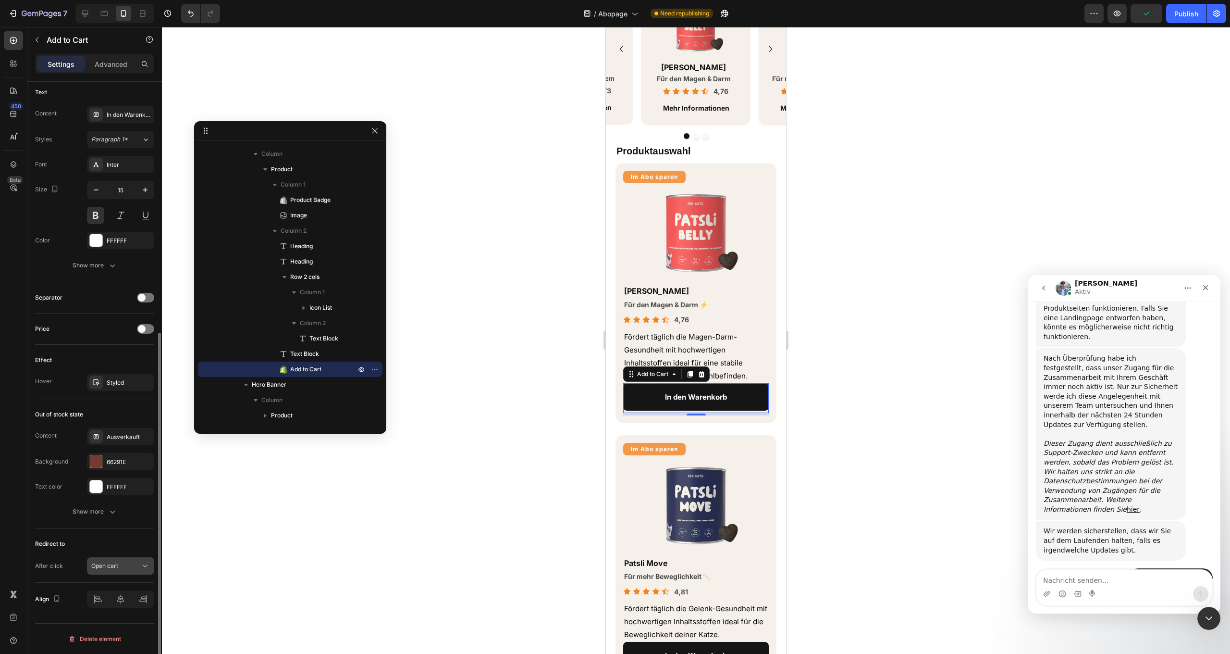
click at [116, 560] on button "Open cart" at bounding box center [120, 565] width 67 height 17
click at [117, 549] on div "Open page" at bounding box center [111, 542] width 79 height 18
click at [111, 588] on div "Cart" at bounding box center [121, 591] width 28 height 9
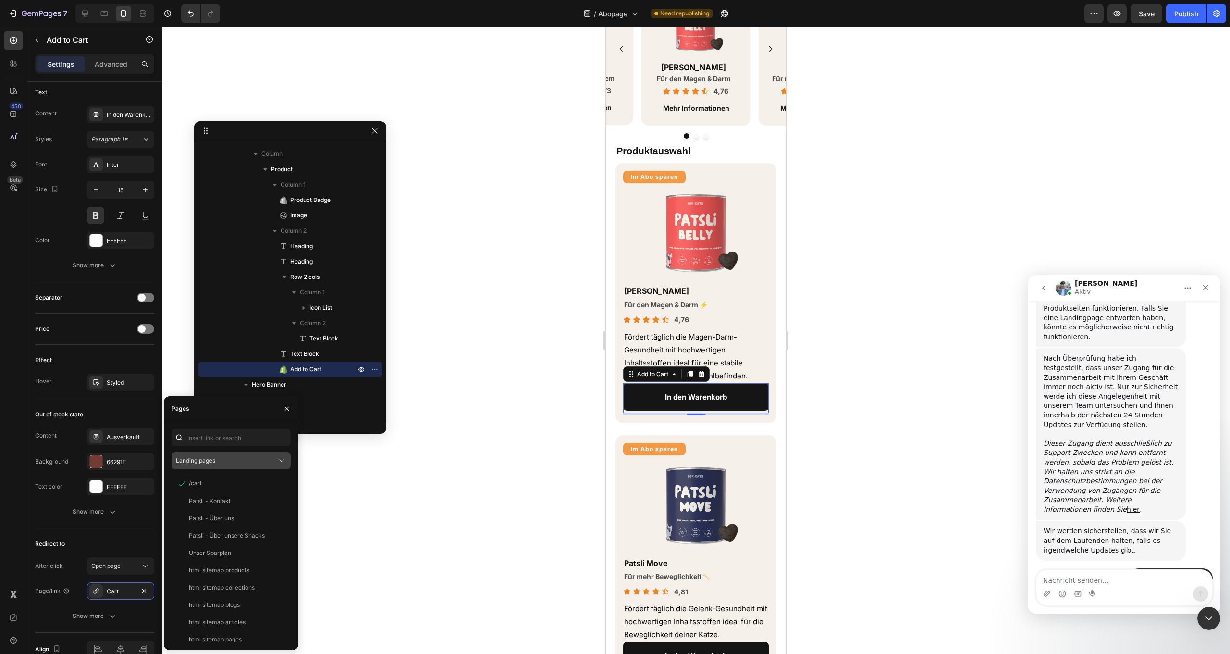
click at [235, 460] on div "Landing pages" at bounding box center [226, 460] width 101 height 9
click at [229, 521] on span "Product pages" at bounding box center [214, 520] width 39 height 9
click at [223, 506] on div "Patsli Belly View" at bounding box center [229, 500] width 115 height 17
click at [397, 485] on div at bounding box center [696, 340] width 1068 height 627
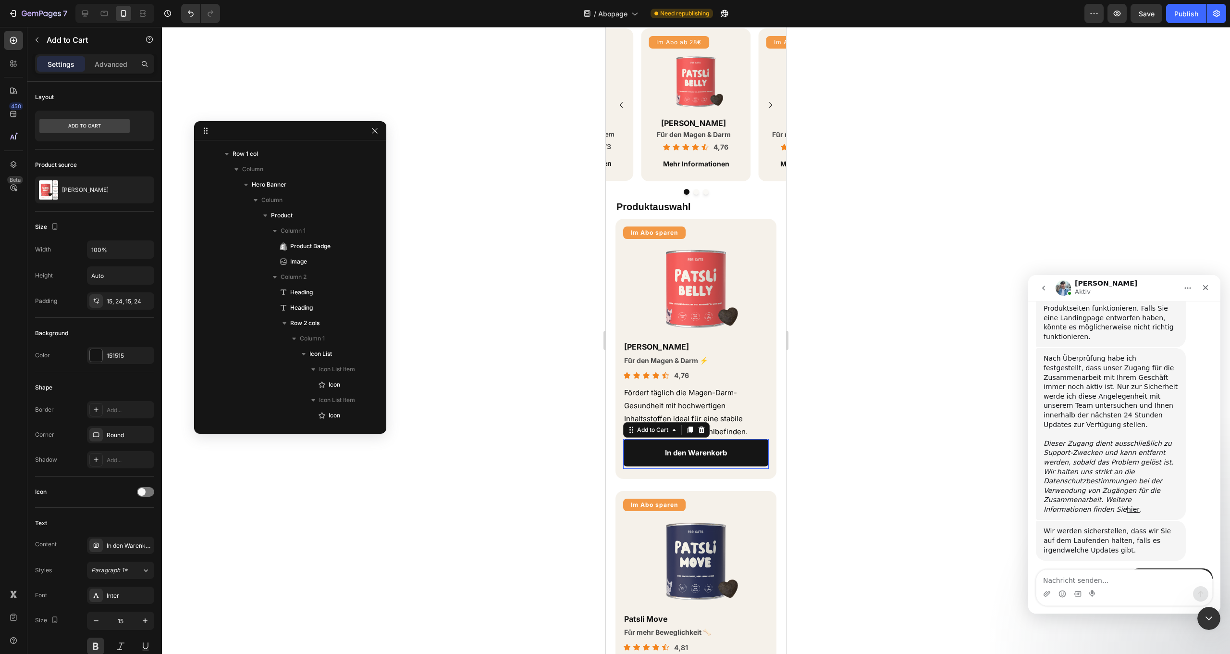
scroll to position [496, 0]
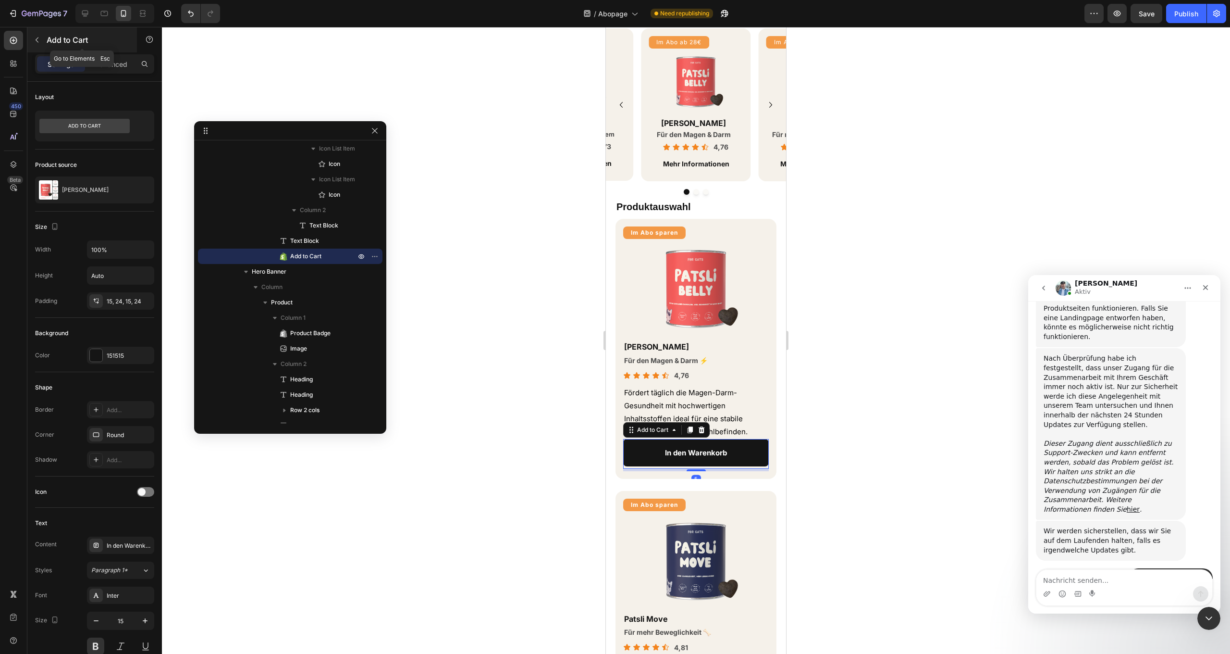
click at [35, 38] on icon "button" at bounding box center [37, 40] width 8 height 8
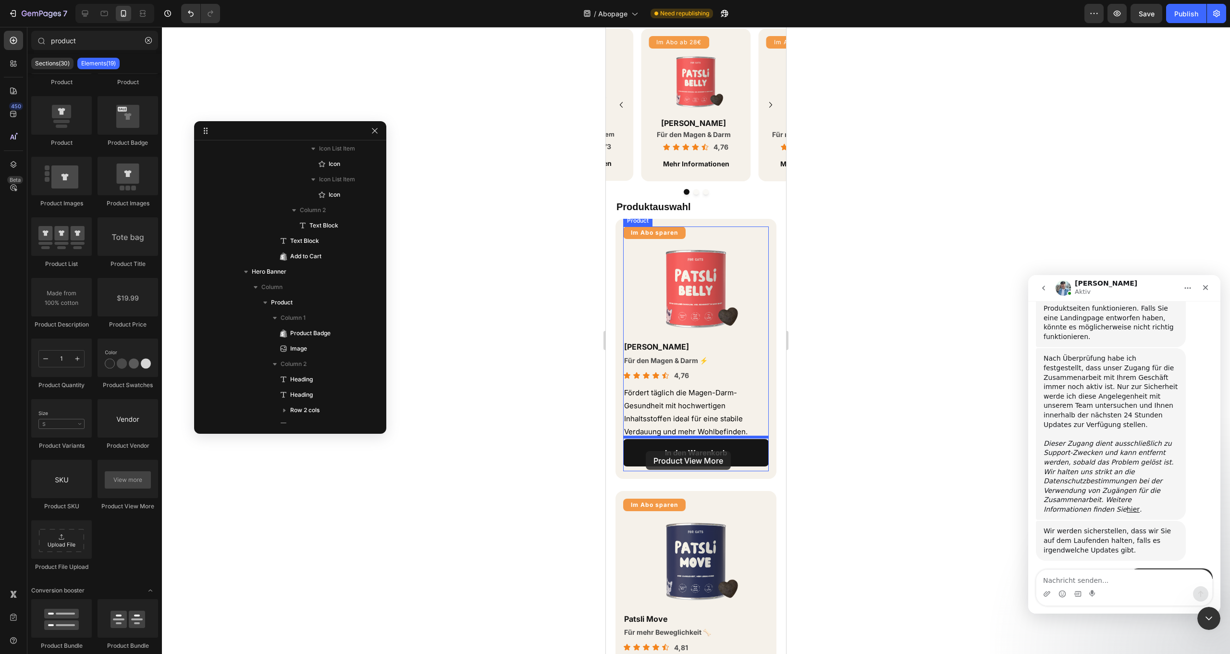
drag, startPoint x: 718, startPoint y: 503, endPoint x: 646, endPoint y: 451, distance: 89.1
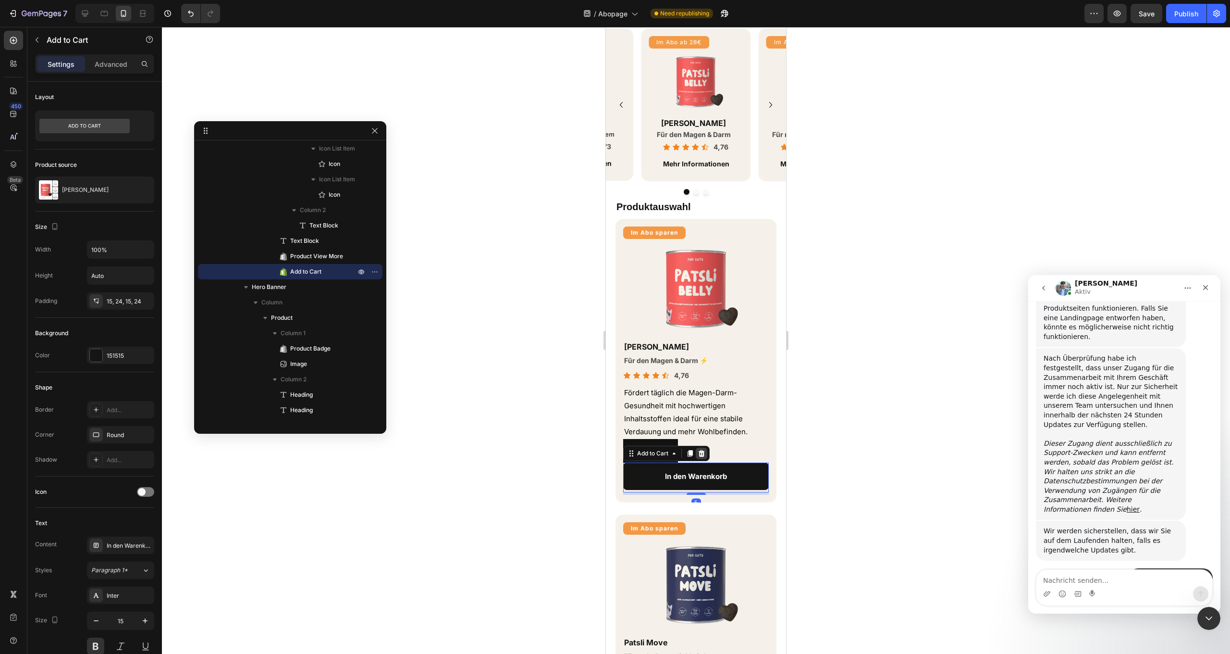
click at [706, 451] on icon at bounding box center [702, 453] width 8 height 8
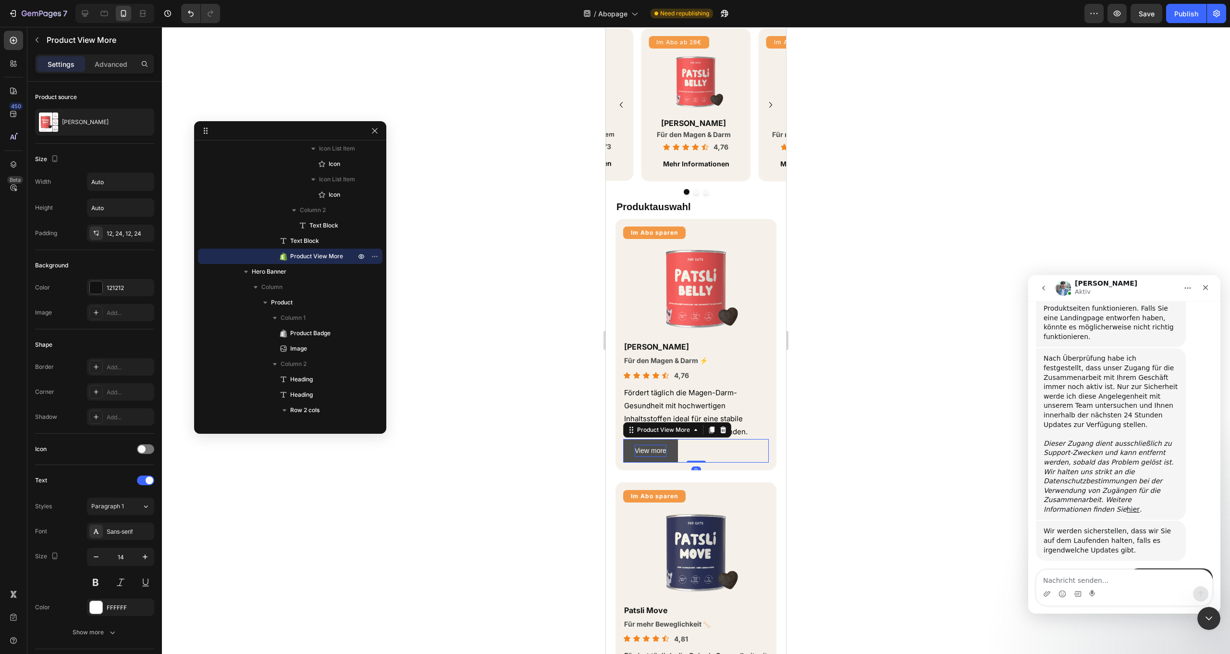
click at [641, 453] on p "View more" at bounding box center [651, 451] width 32 height 12
click at [643, 451] on p "View more" at bounding box center [651, 451] width 32 height 12
click at [643, 448] on button "Jetz" at bounding box center [641, 451] width 36 height 24
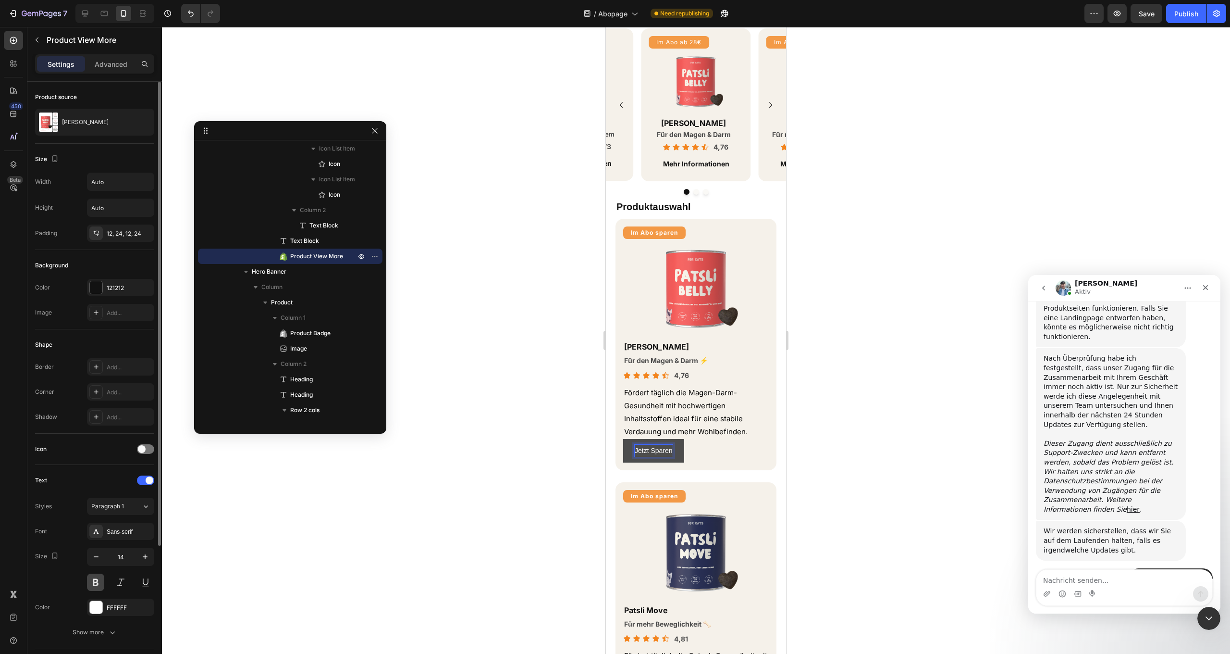
click at [97, 580] on button at bounding box center [95, 581] width 17 height 17
click at [129, 532] on div "Sans-serif" at bounding box center [129, 531] width 45 height 9
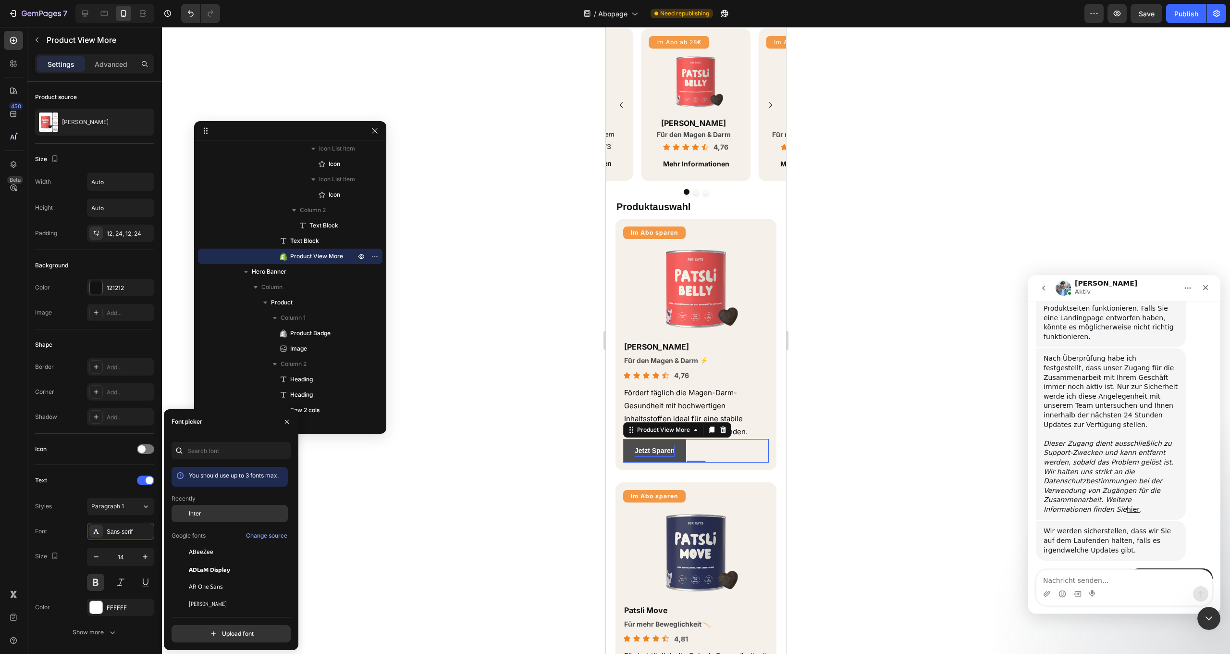
click at [204, 514] on div "Inter" at bounding box center [237, 513] width 97 height 9
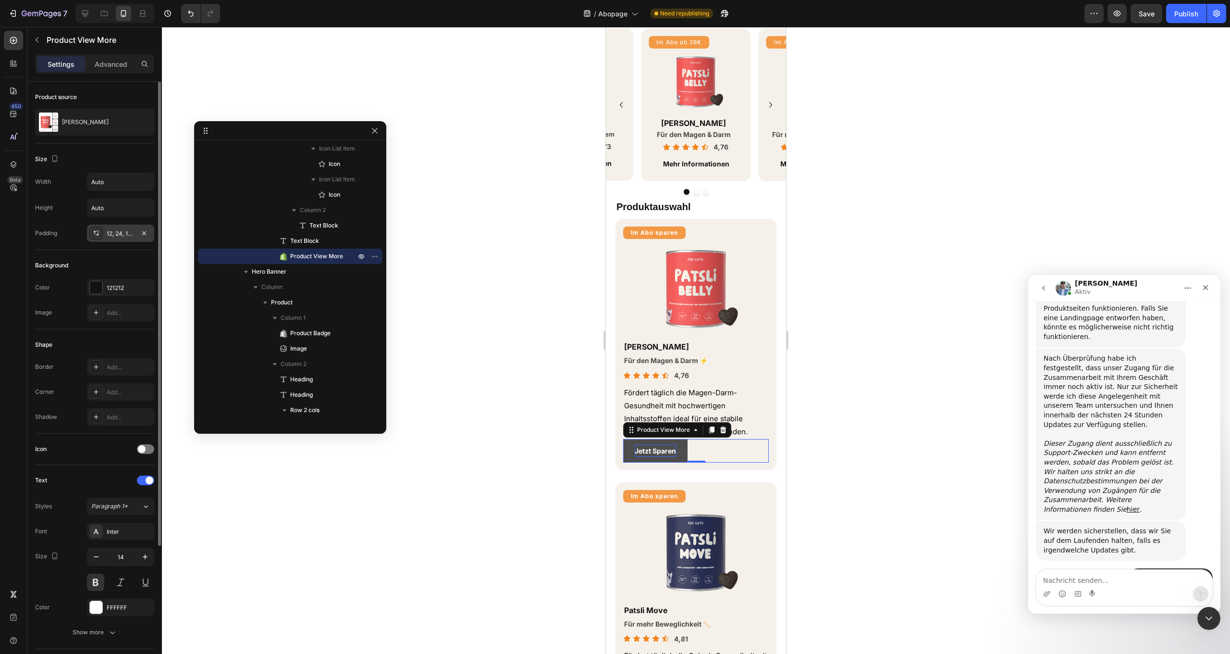
click at [118, 227] on div "12, 24, 12, 24" at bounding box center [120, 232] width 67 height 17
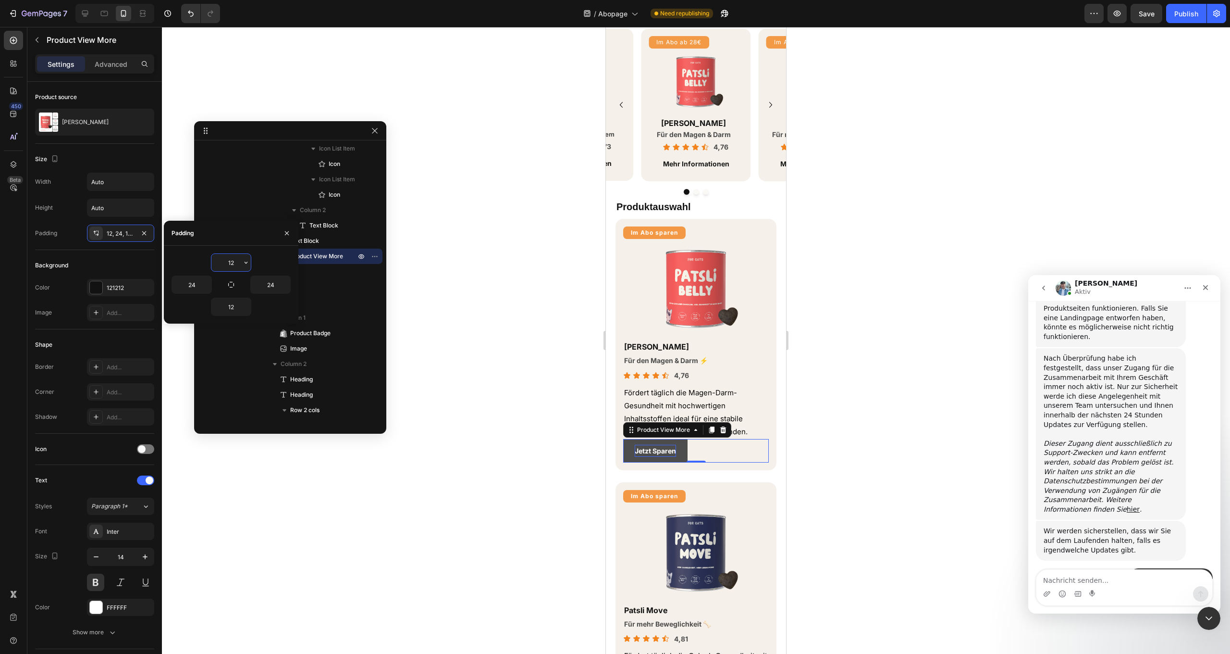
click at [234, 256] on input "12" at bounding box center [230, 262] width 39 height 17
click at [235, 257] on input "12" at bounding box center [230, 262] width 39 height 17
type input "20"
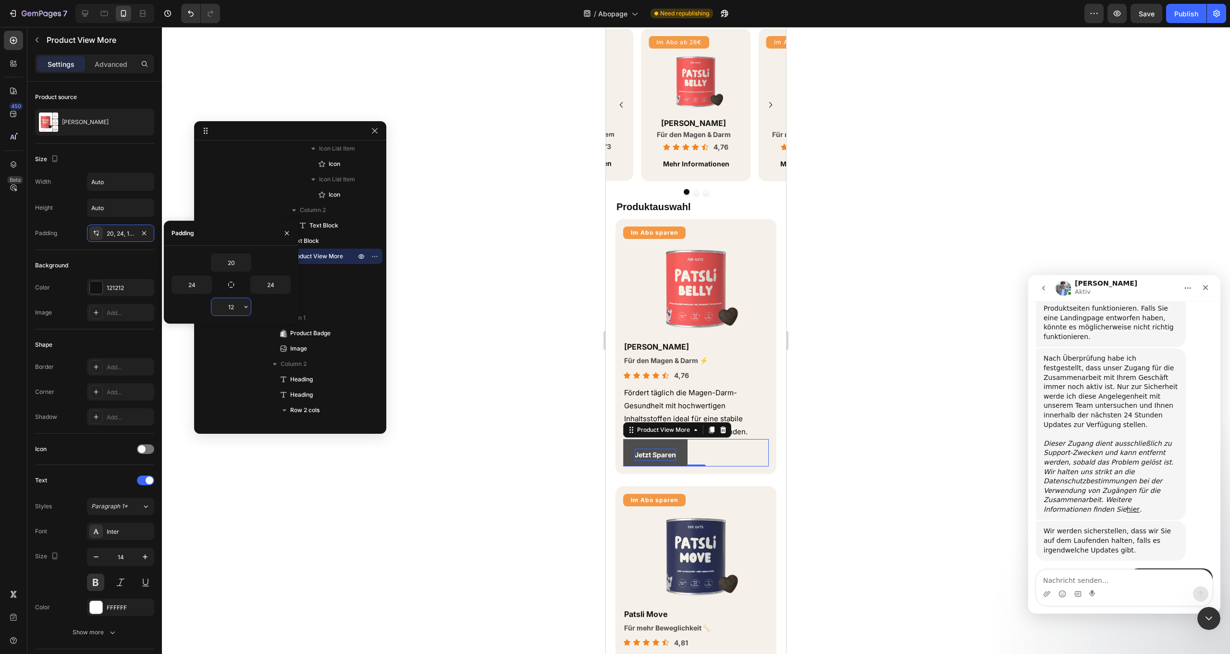
click at [234, 309] on input "12" at bounding box center [230, 306] width 39 height 17
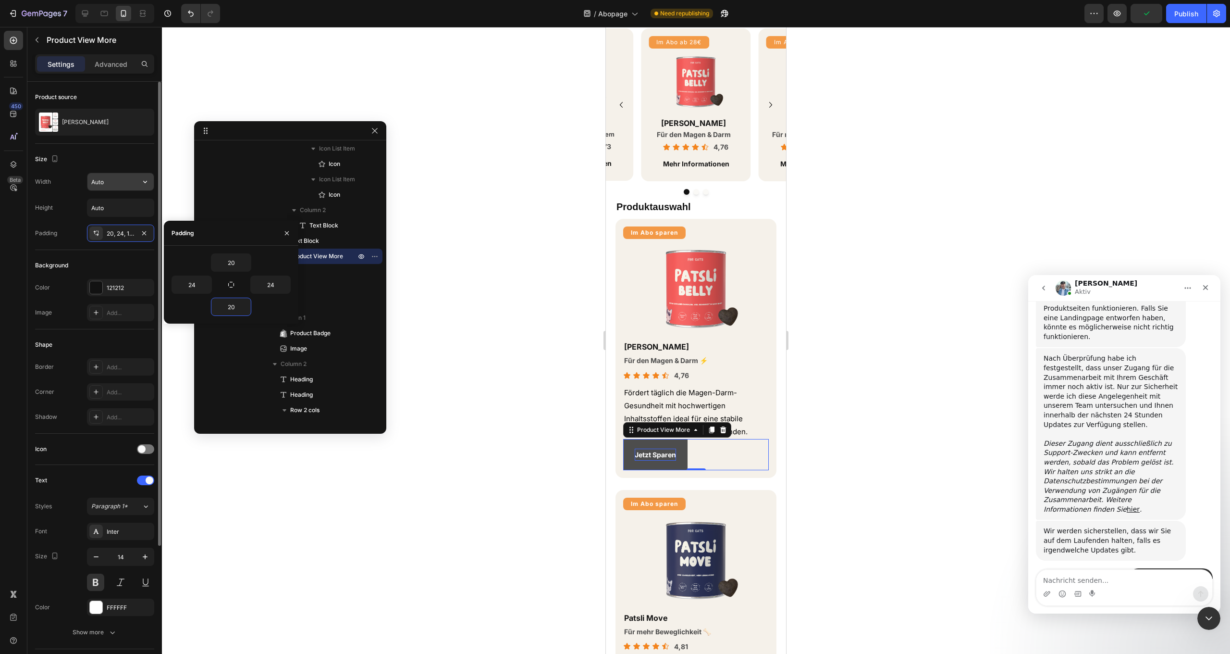
type input "20"
click at [104, 178] on input "Auto" at bounding box center [120, 181] width 66 height 17
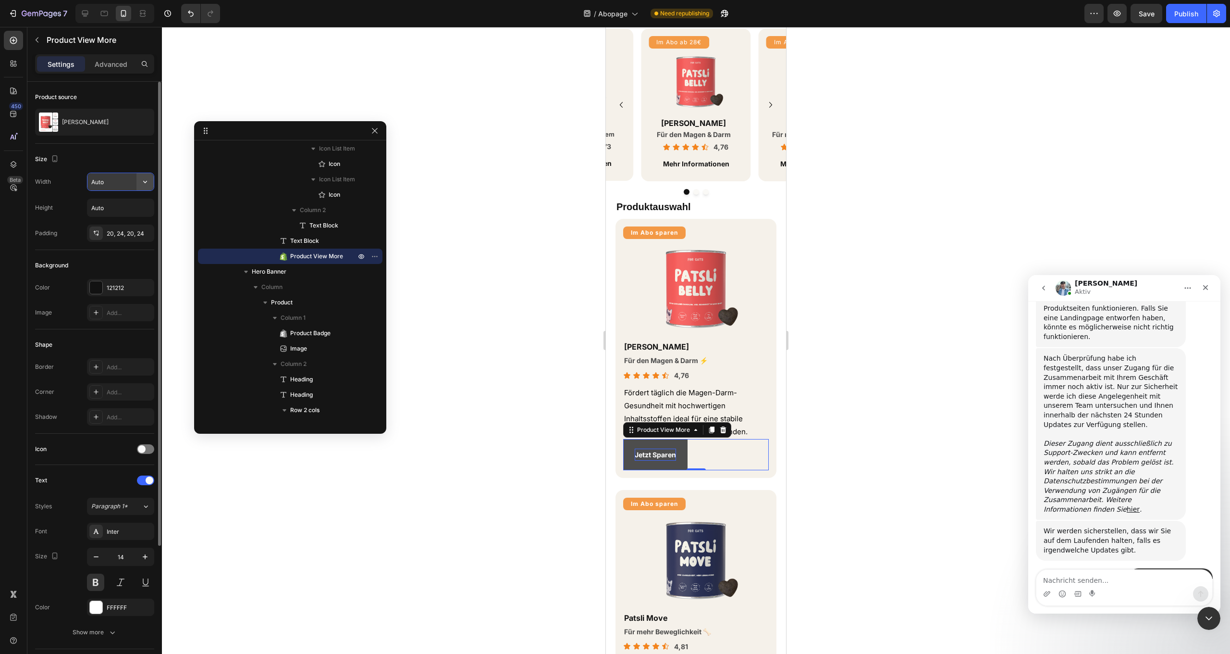
click at [144, 180] on icon "button" at bounding box center [145, 182] width 10 height 10
click at [127, 207] on p "Full 100%" at bounding box center [118, 206] width 55 height 9
type input "100%"
click at [119, 378] on div "Border Add... Corner Add... Shadow Add..." at bounding box center [94, 391] width 119 height 67
click at [121, 373] on div "Add..." at bounding box center [120, 366] width 67 height 17
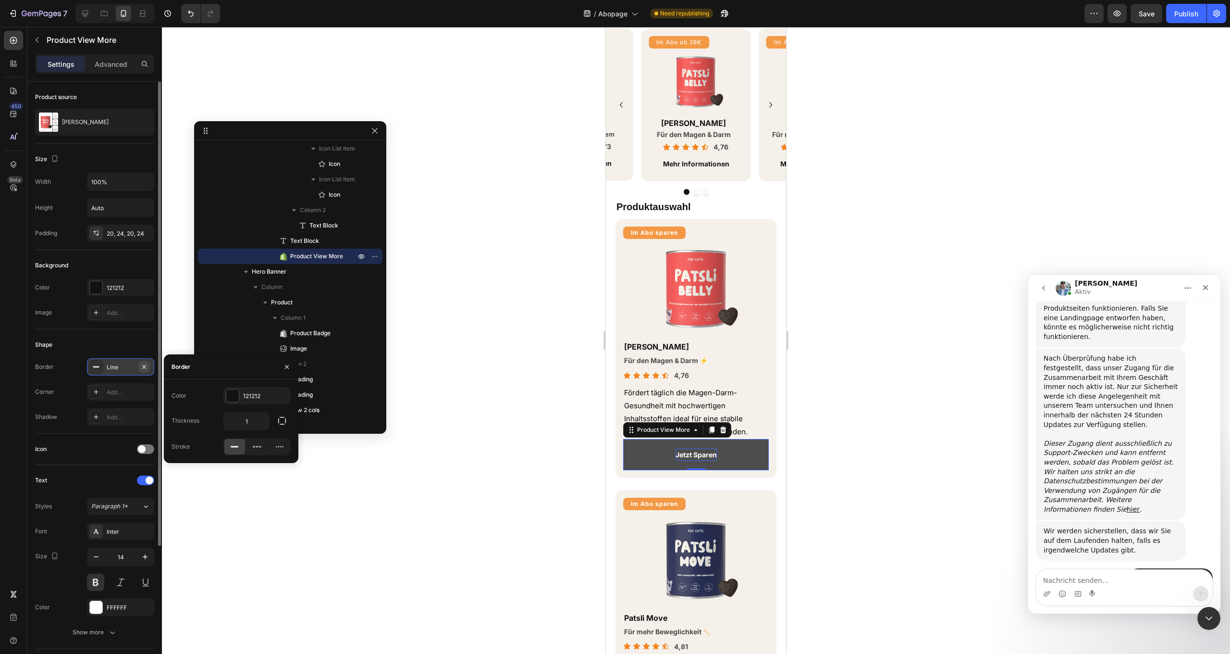
click at [144, 363] on icon "button" at bounding box center [144, 367] width 8 height 8
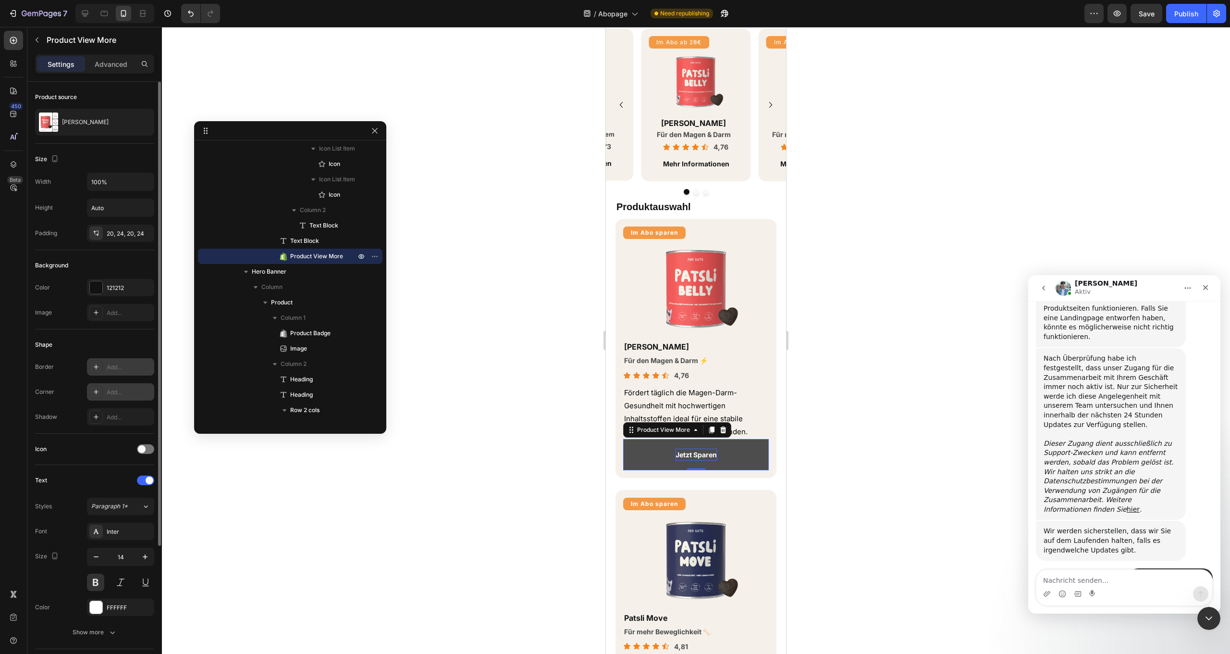
click at [118, 385] on div "Add..." at bounding box center [120, 391] width 67 height 17
click at [116, 338] on div "Shape" at bounding box center [94, 344] width 119 height 15
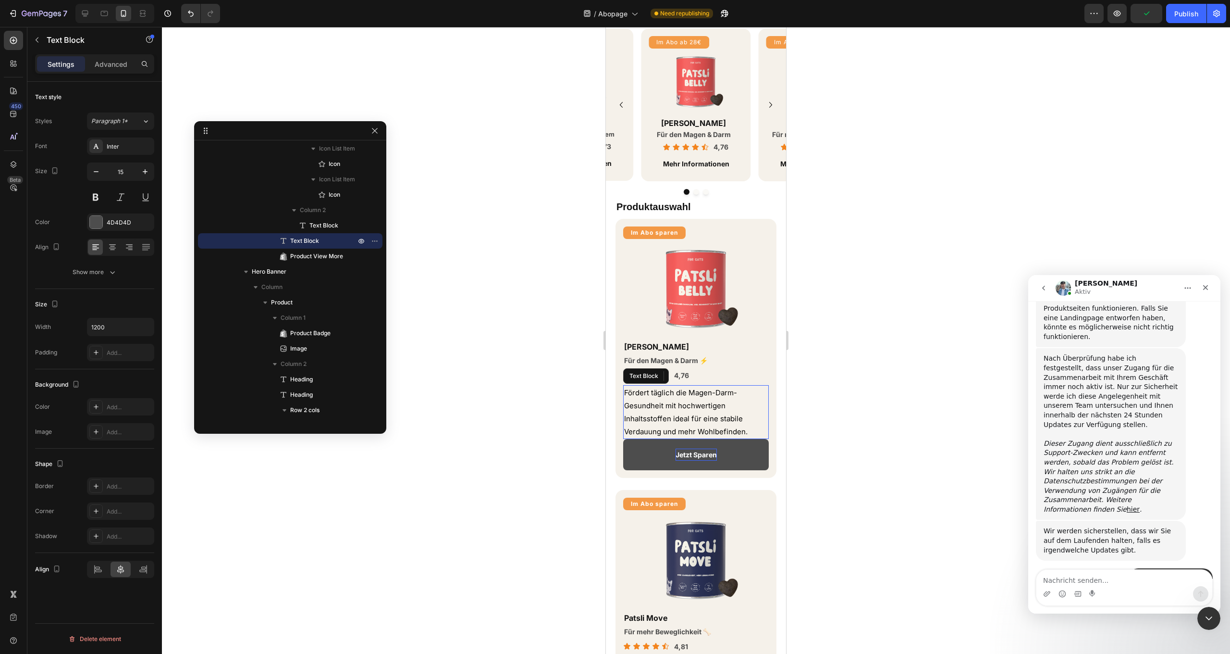
click at [753, 432] on p "Fördert täglich die Magen-Darm-Gesundheit mit hochwertigen Inhaltsstoffen ideal…" at bounding box center [696, 412] width 144 height 52
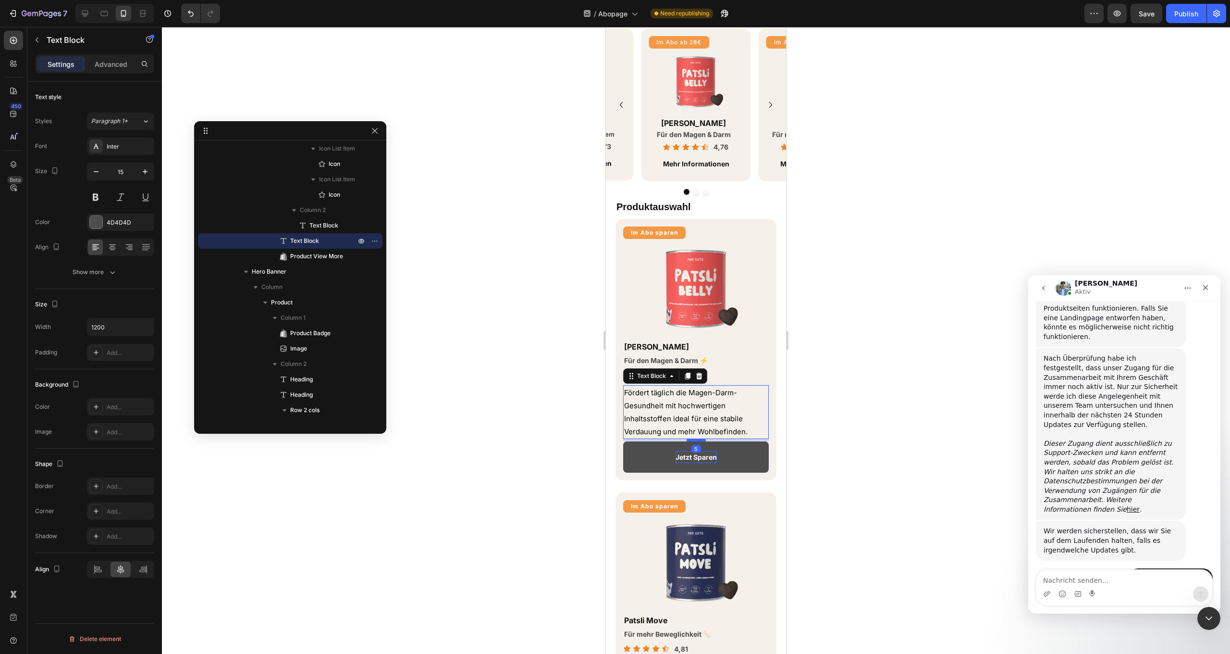
click at [696, 438] on div at bounding box center [696, 439] width 19 height 3
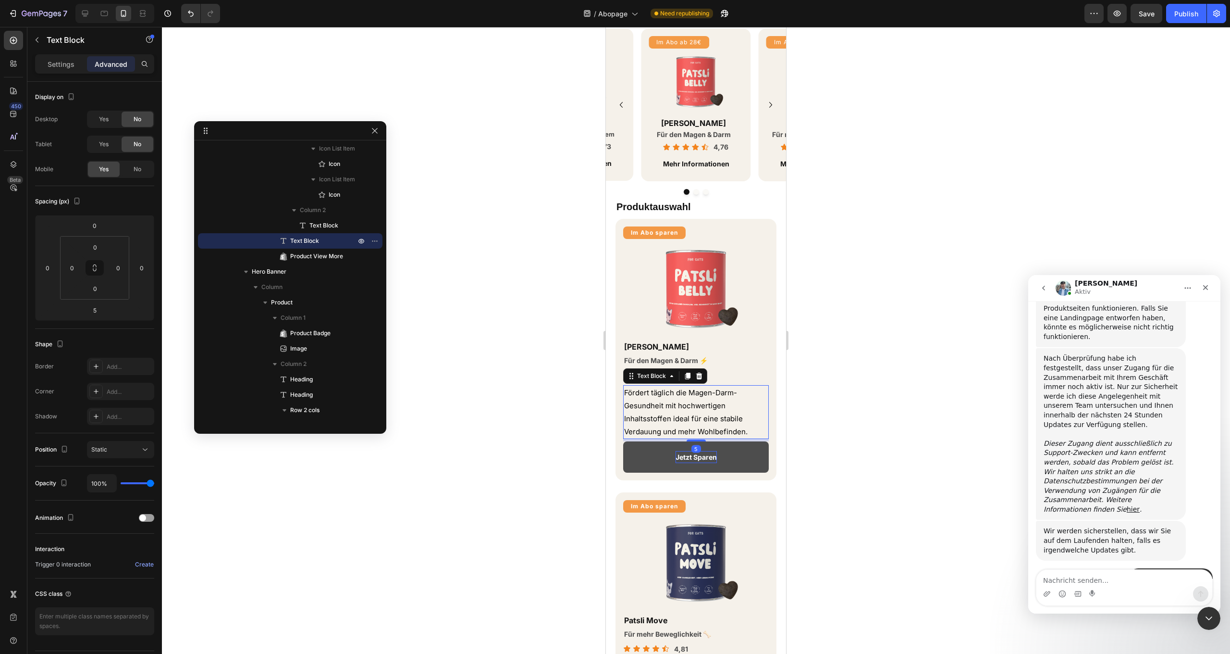
click at [819, 424] on div at bounding box center [696, 340] width 1068 height 627
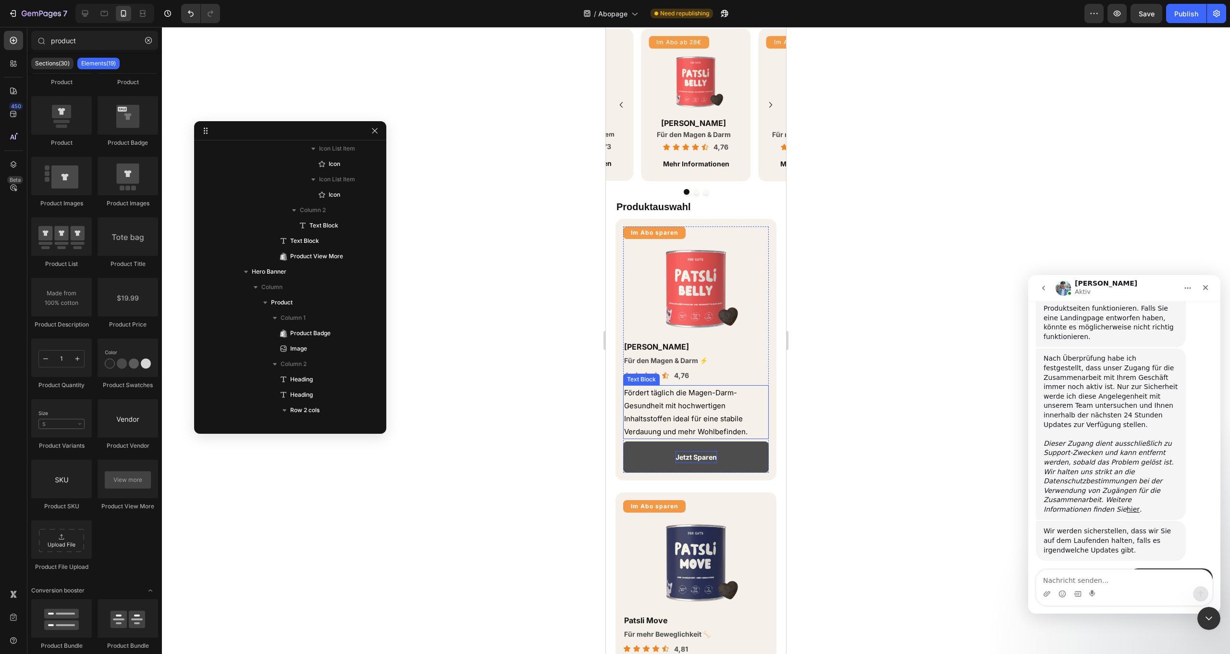
click at [758, 429] on p "Fördert täglich die Magen-Darm-Gesundheit mit hochwertigen Inhaltsstoffen ideal…" at bounding box center [696, 412] width 144 height 52
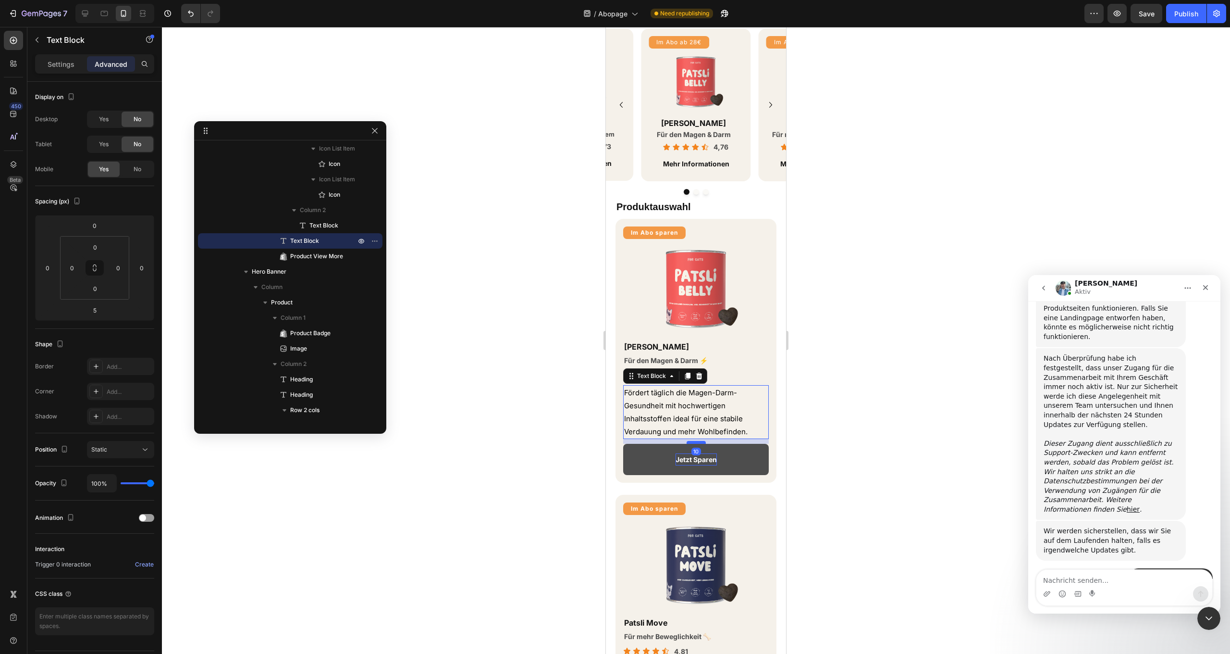
drag, startPoint x: 695, startPoint y: 438, endPoint x: 1412, endPoint y: 456, distance: 716.9
click at [698, 441] on div at bounding box center [696, 442] width 19 height 3
type input "10"
click at [854, 418] on div at bounding box center [696, 340] width 1068 height 627
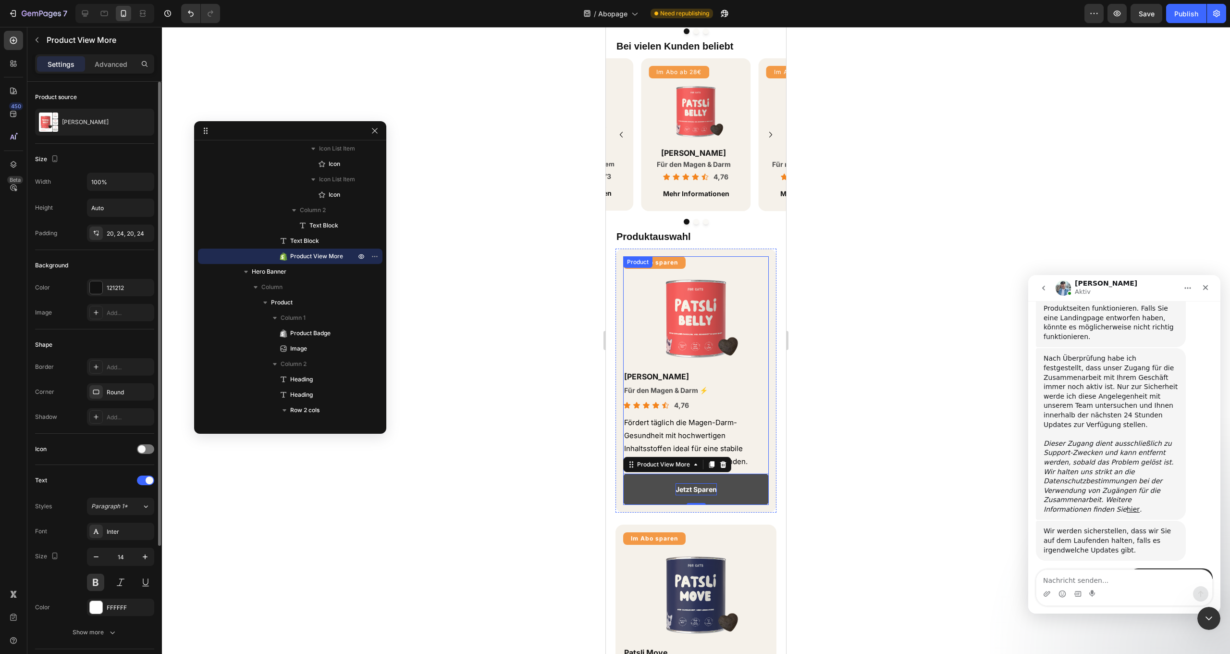
scroll to position [431, 0]
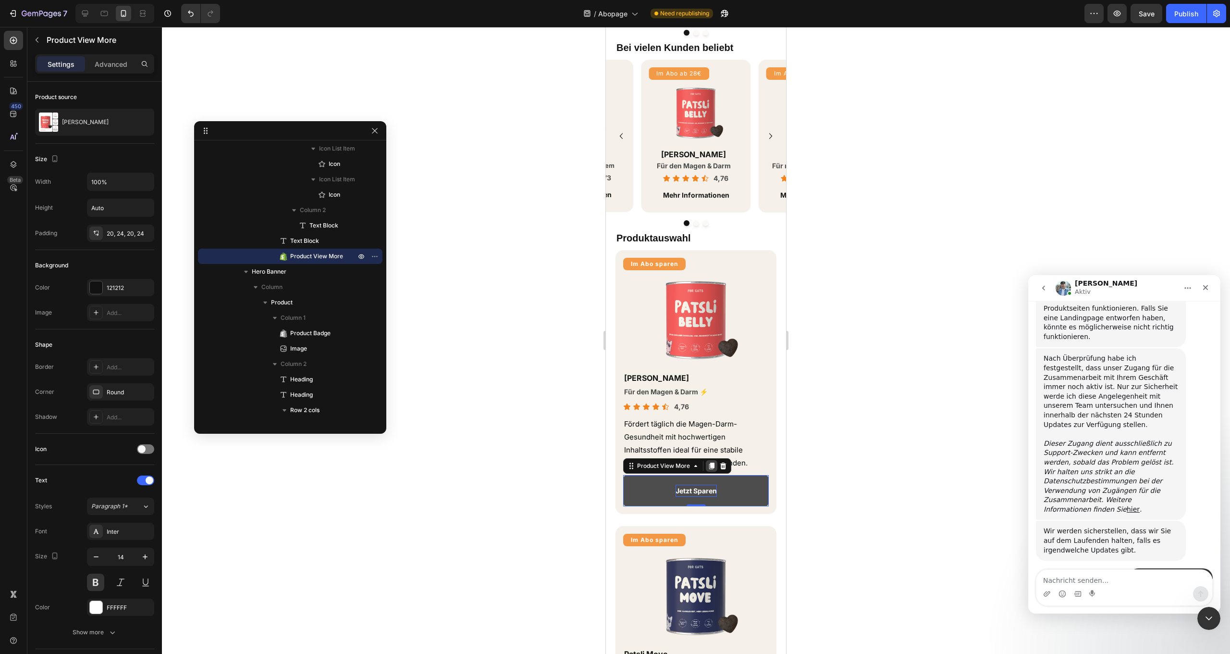
drag, startPoint x: 710, startPoint y: 462, endPoint x: 1454, endPoint y: 508, distance: 745.9
click at [710, 462] on icon at bounding box center [712, 466] width 8 height 8
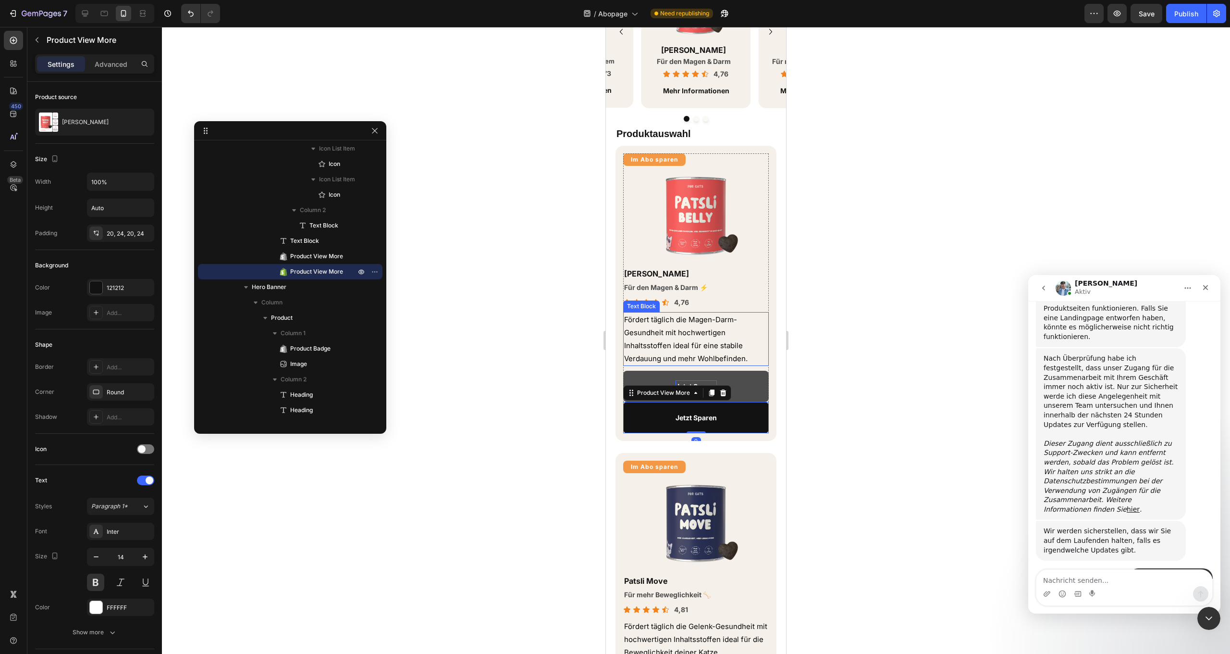
scroll to position [785, 0]
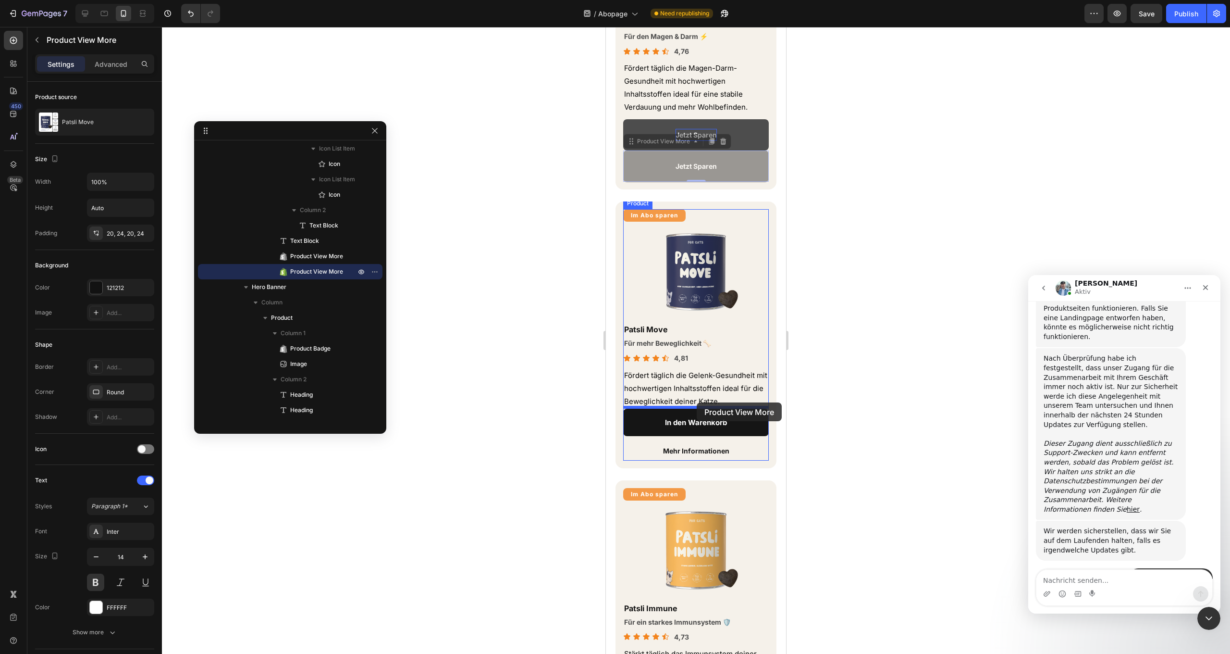
drag, startPoint x: 661, startPoint y: 143, endPoint x: 697, endPoint y: 402, distance: 261.5
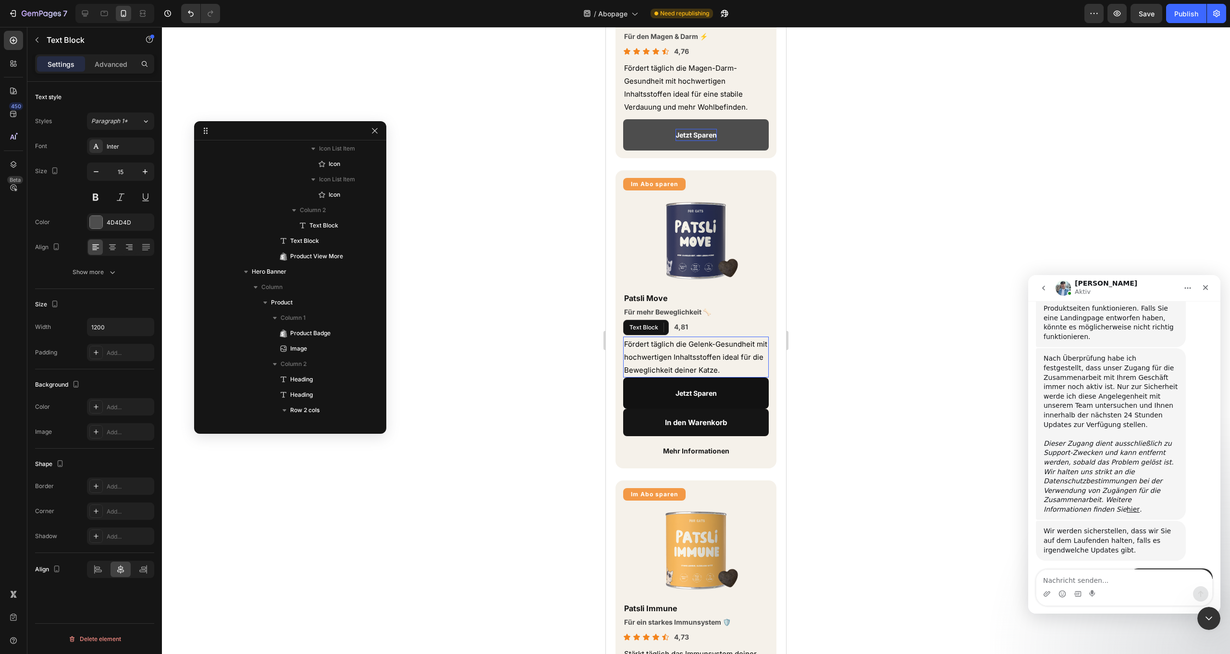
click at [741, 356] on span "Fördert täglich die Gelenk-Gesundheit mit hochwertigen Inhaltsstoffen ideal für…" at bounding box center [695, 356] width 143 height 35
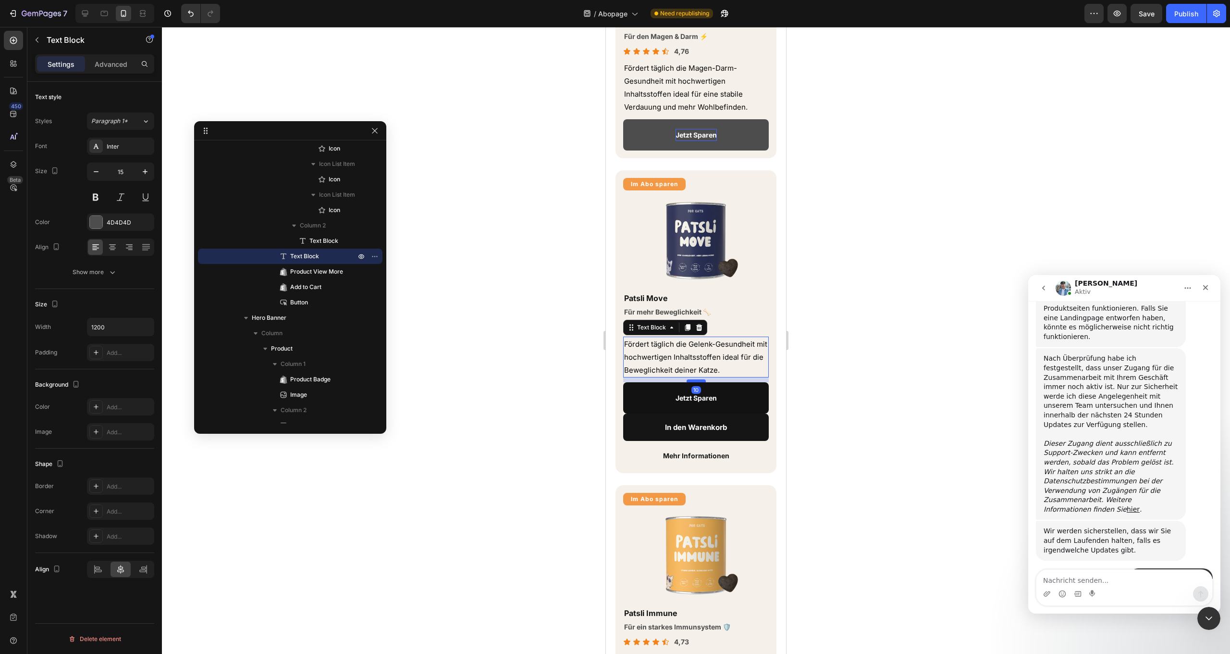
drag, startPoint x: 700, startPoint y: 374, endPoint x: 703, endPoint y: 379, distance: 5.6
click at [703, 379] on div at bounding box center [696, 380] width 19 height 3
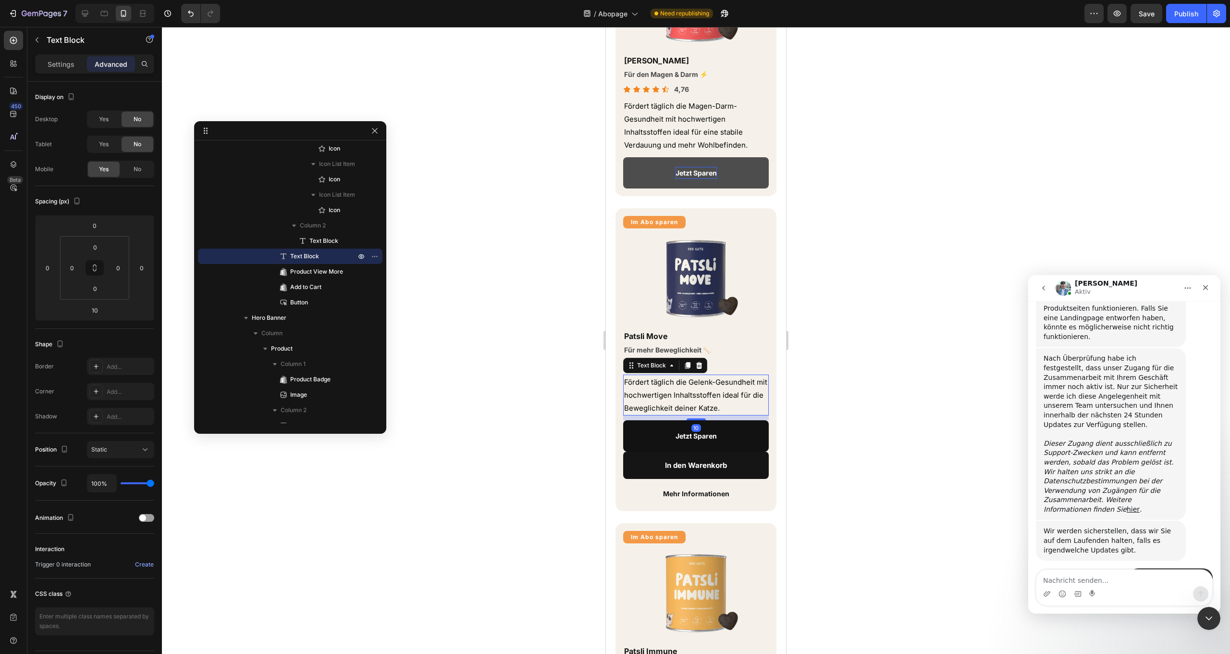
scroll to position [717, 0]
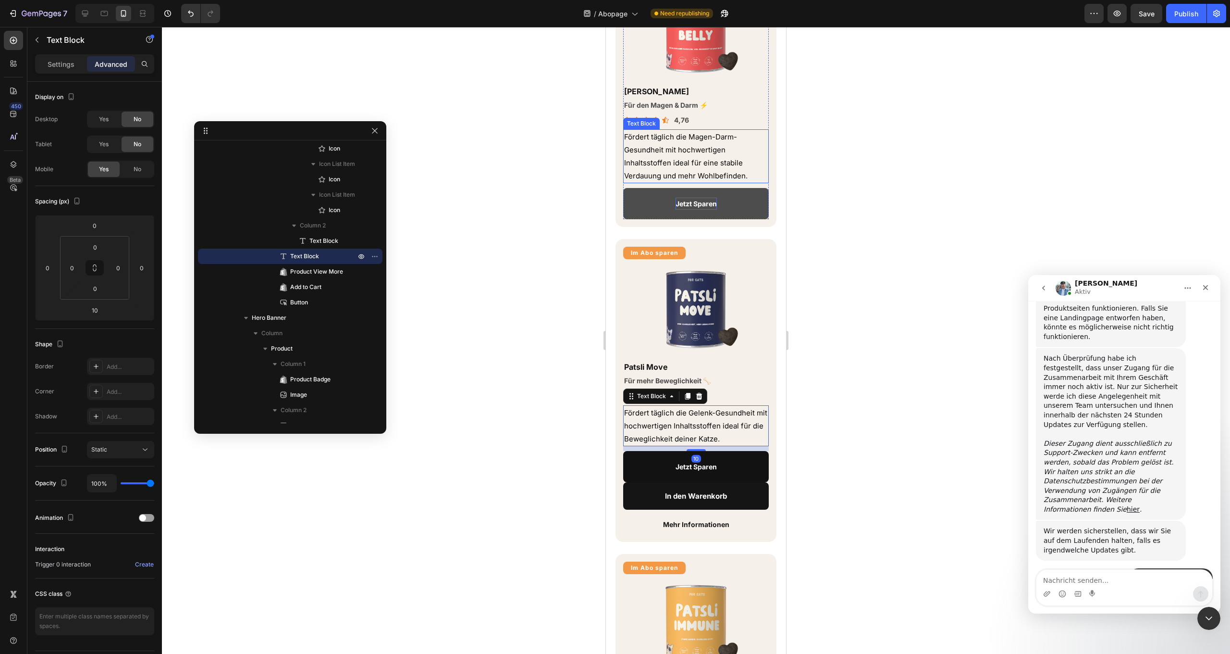
click at [730, 142] on p "Fördert täglich die Magen-Darm-Gesundheit mit hochwertigen Inhaltsstoffen ideal…" at bounding box center [696, 156] width 144 height 52
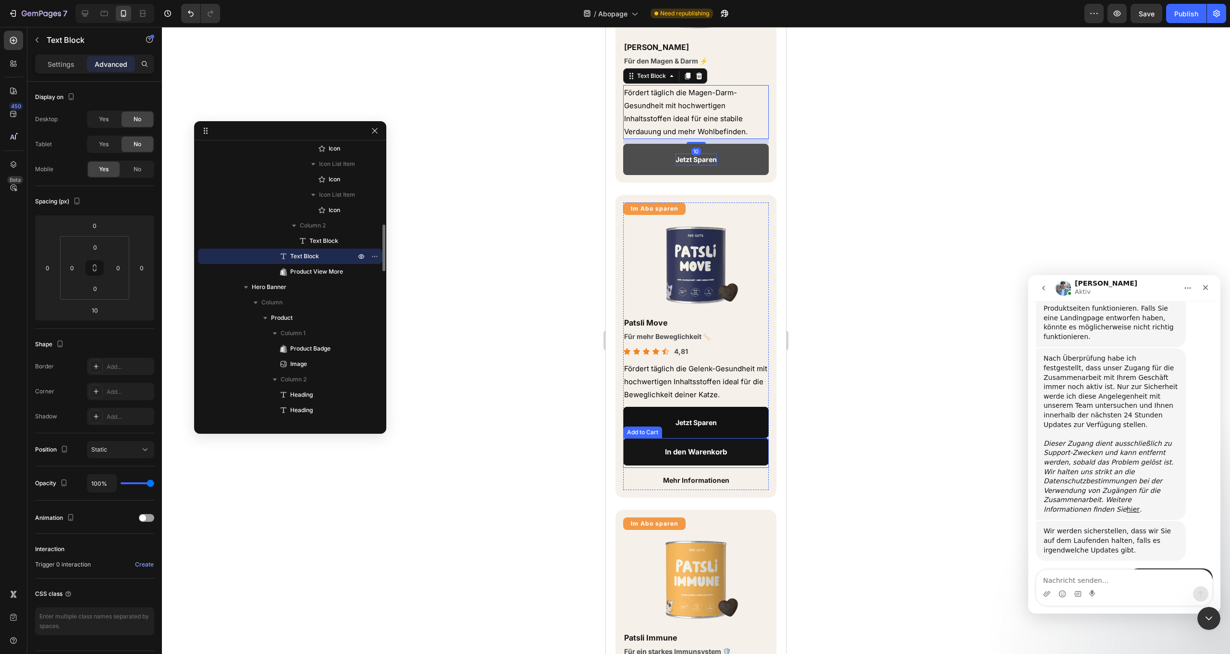
scroll to position [778, 0]
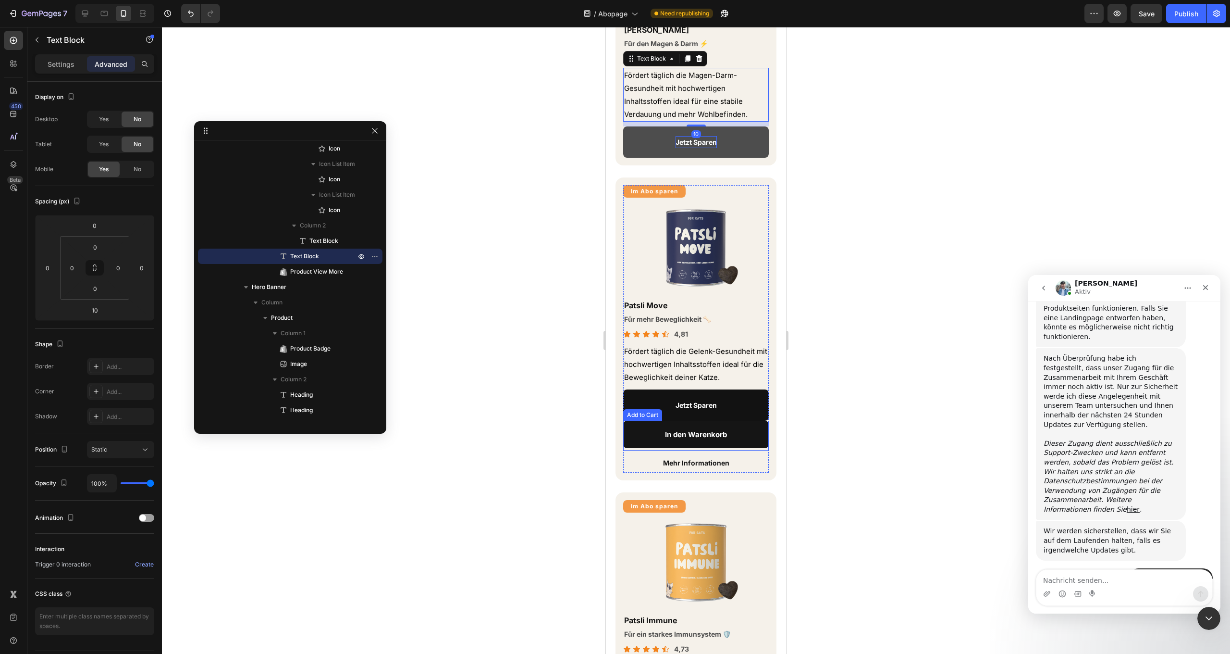
click at [755, 438] on button "In den Warenkorb" at bounding box center [696, 434] width 146 height 27
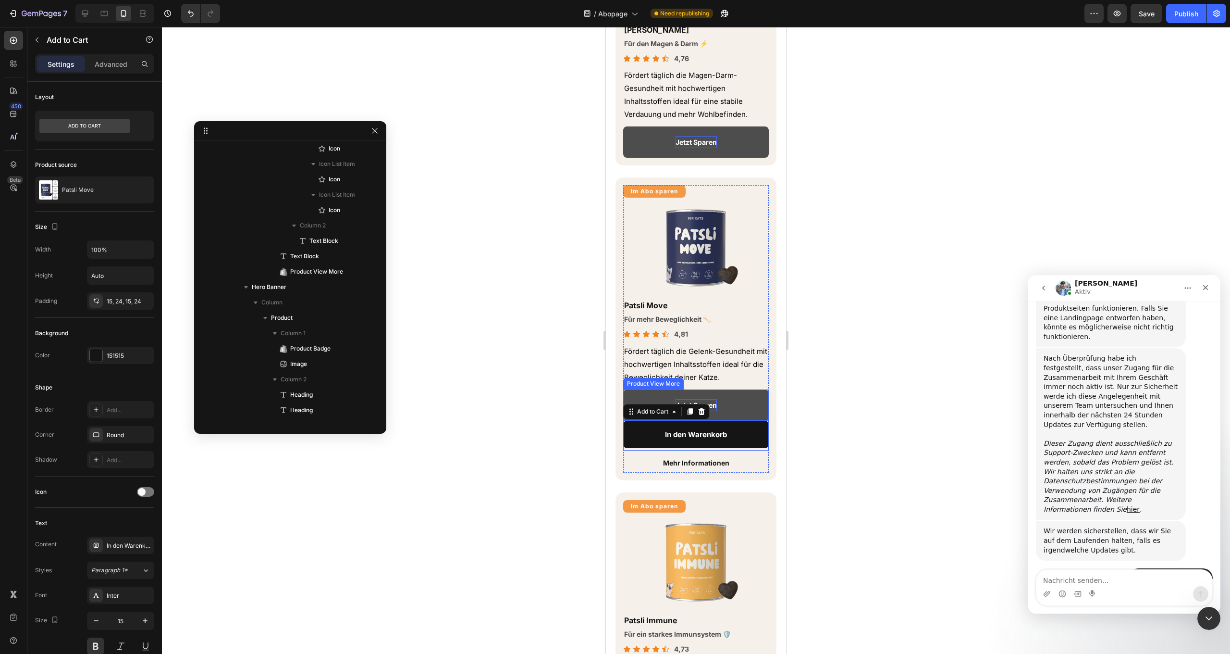
scroll to position [911, 0]
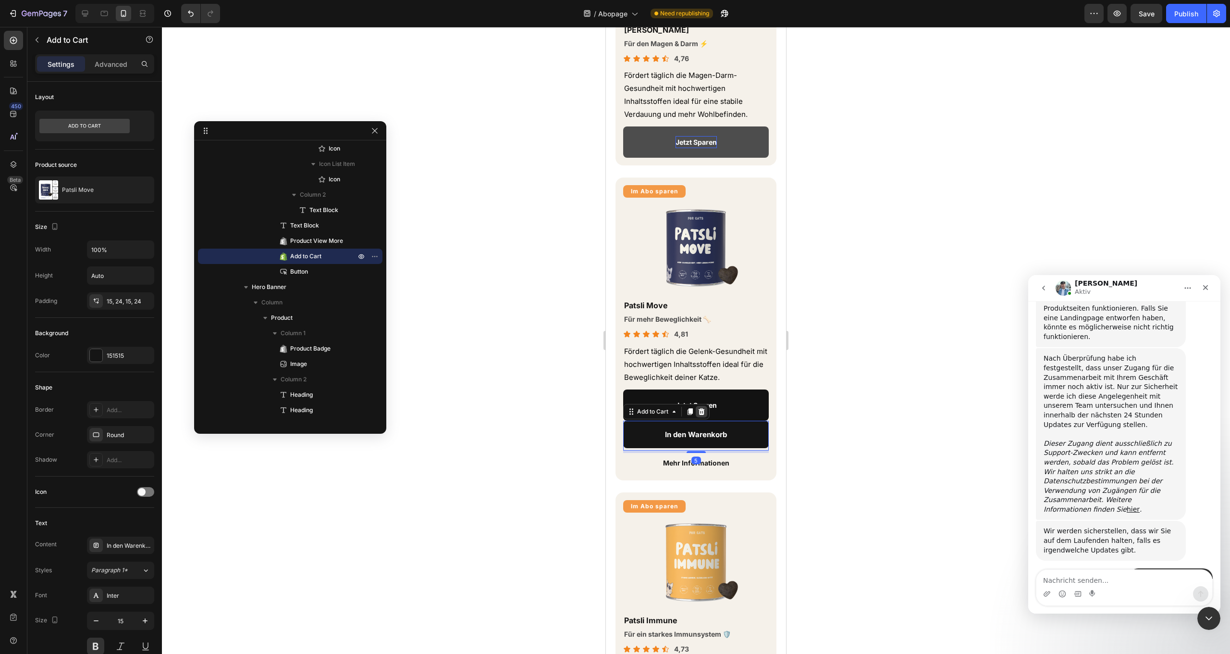
click at [701, 410] on icon at bounding box center [702, 412] width 8 height 8
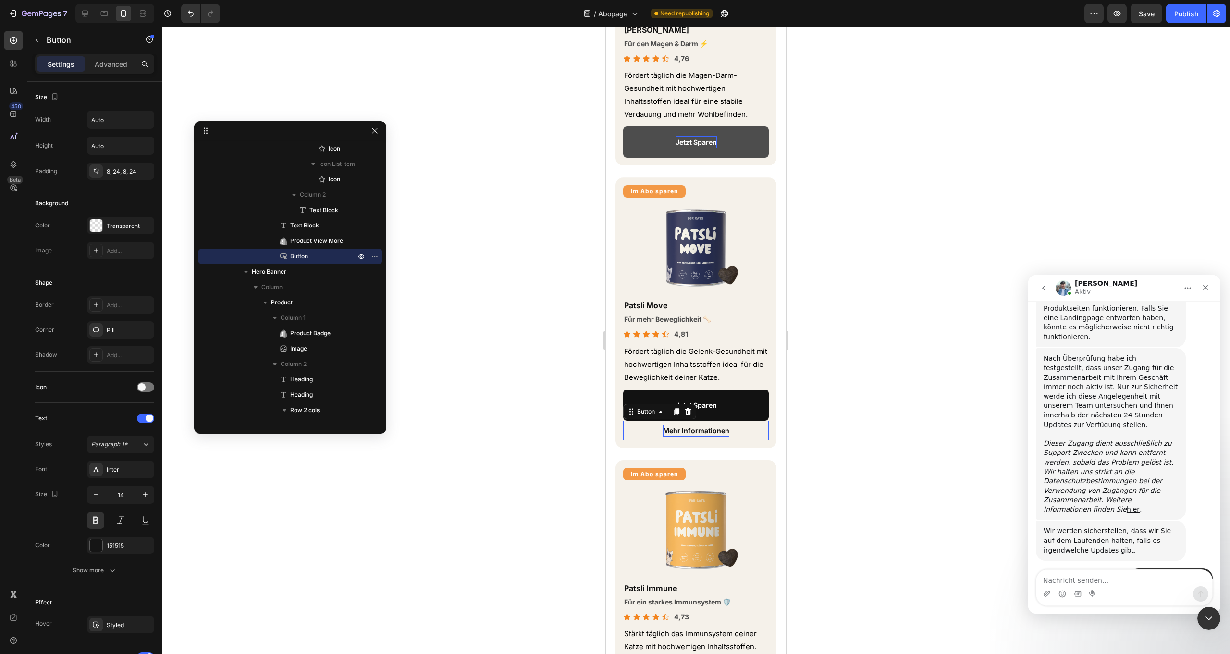
click at [723, 430] on p "Mehr Informationen" at bounding box center [696, 430] width 66 height 12
click at [692, 425] on p "Mehr Informationen" at bounding box center [696, 430] width 66 height 12
click at [734, 426] on link "Mehr Informationen" at bounding box center [696, 431] width 89 height 20
click at [721, 429] on p "Mehr Informationen" at bounding box center [696, 430] width 66 height 12
click at [742, 424] on div "Mehr Informationen Button 0" at bounding box center [696, 431] width 146 height 20
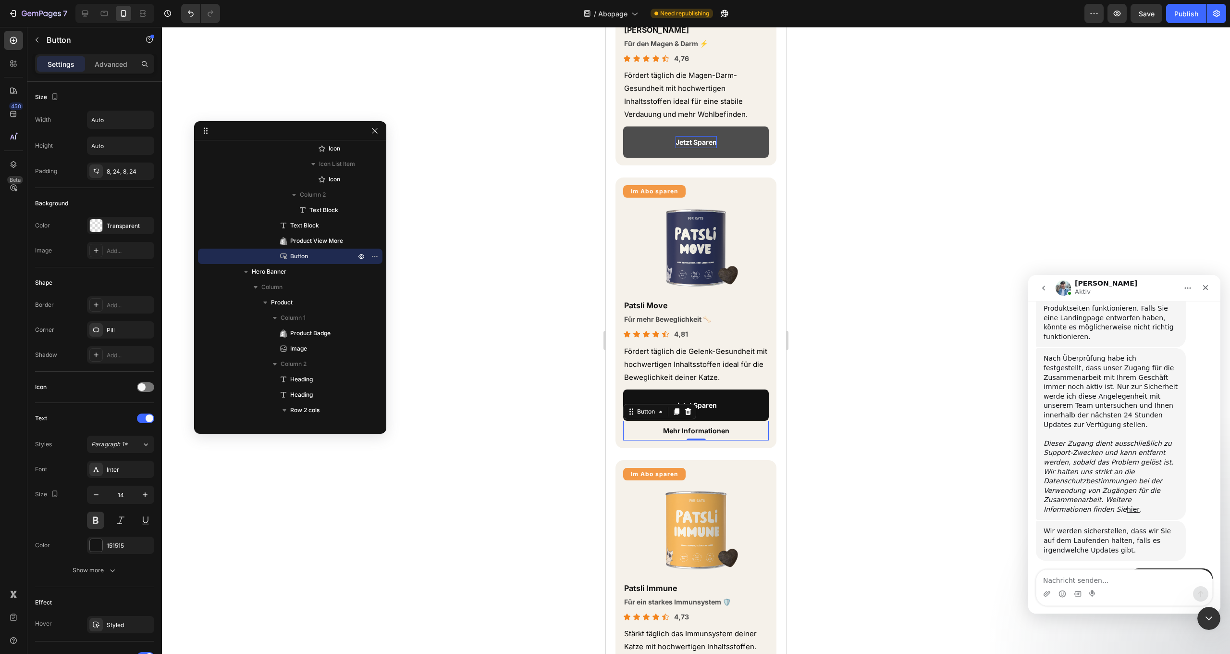
click at [732, 431] on link "Mehr Informationen" at bounding box center [696, 431] width 89 height 20
click at [691, 412] on icon at bounding box center [688, 411] width 6 height 7
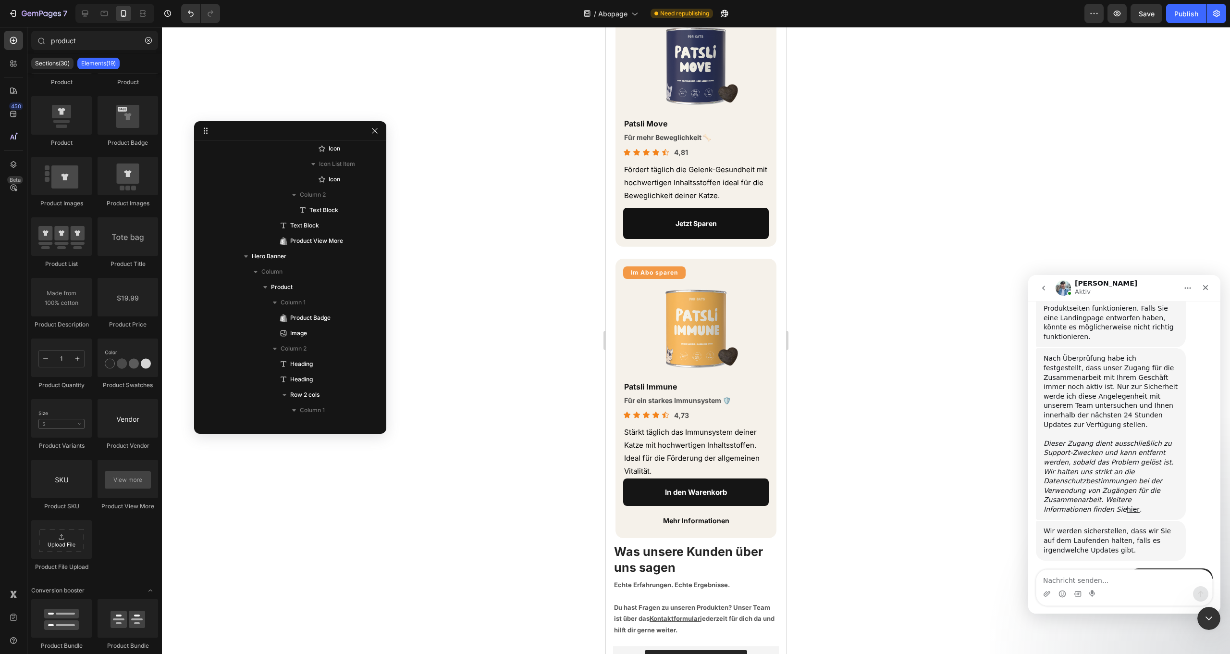
scroll to position [1055, 0]
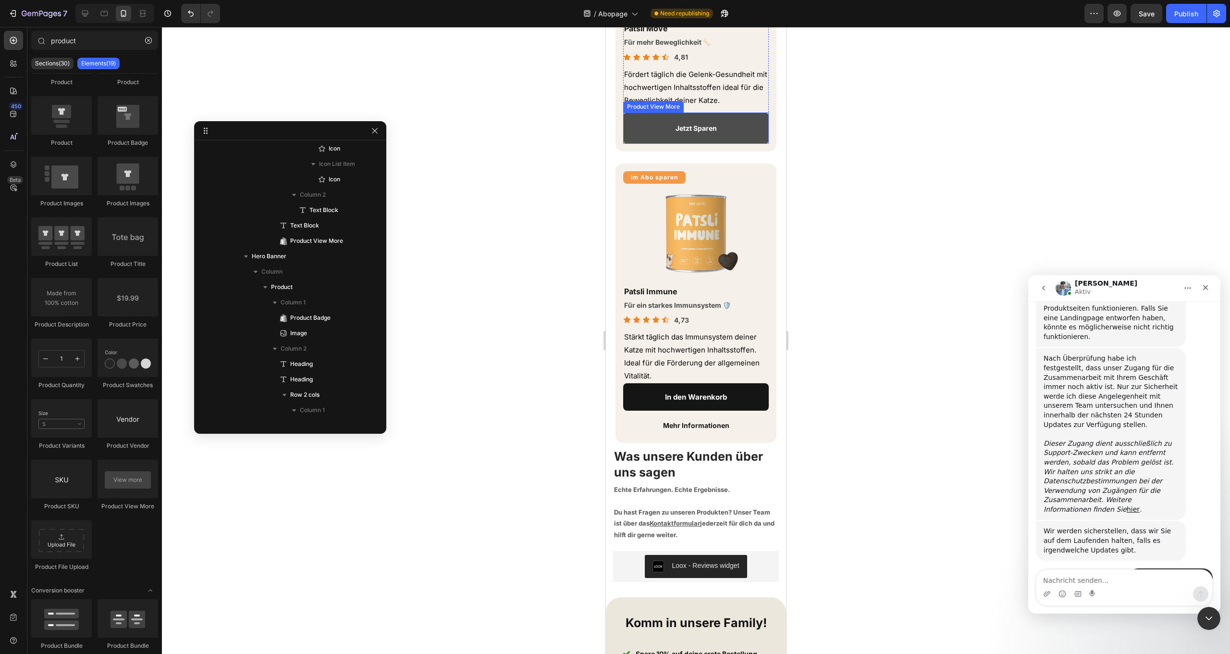
click at [647, 124] on button "Jetzt Sparen" at bounding box center [696, 127] width 146 height 31
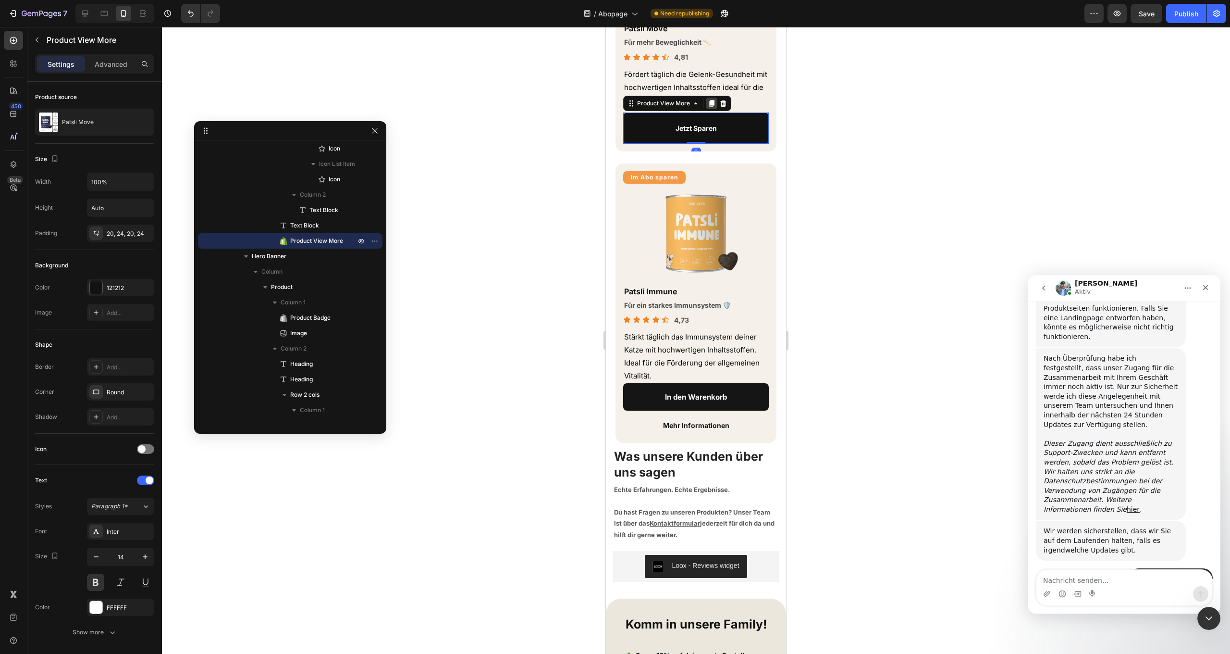
click at [708, 102] on icon at bounding box center [712, 103] width 8 height 8
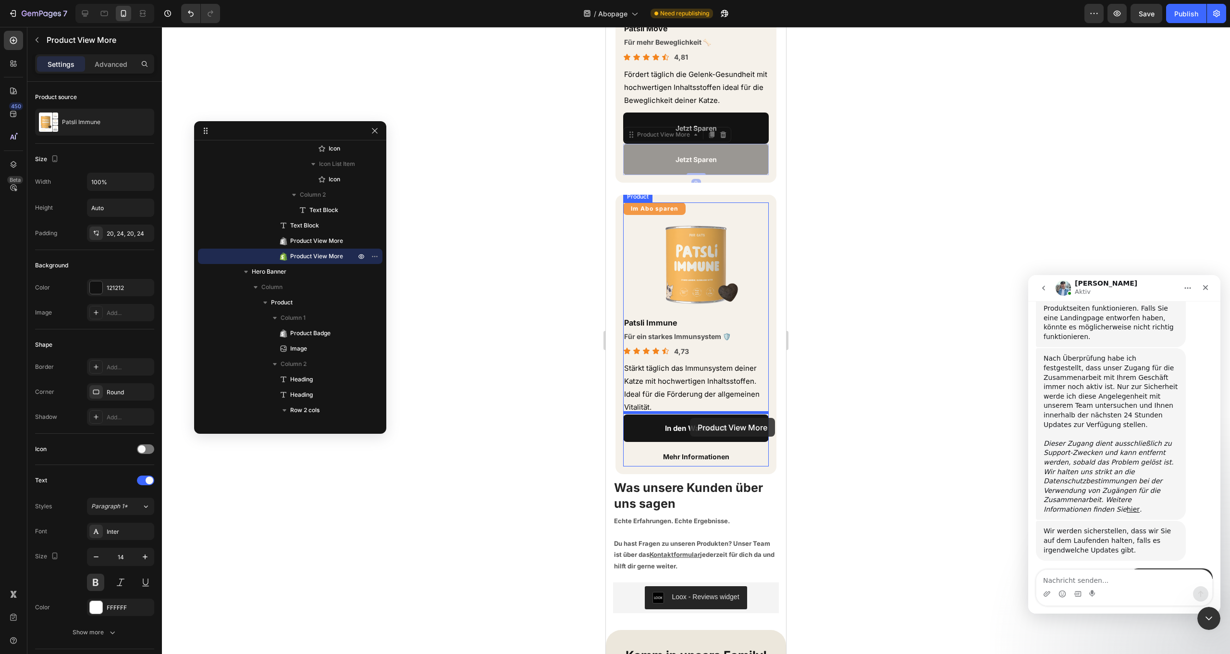
drag, startPoint x: 649, startPoint y: 136, endPoint x: 690, endPoint y: 418, distance: 285.1
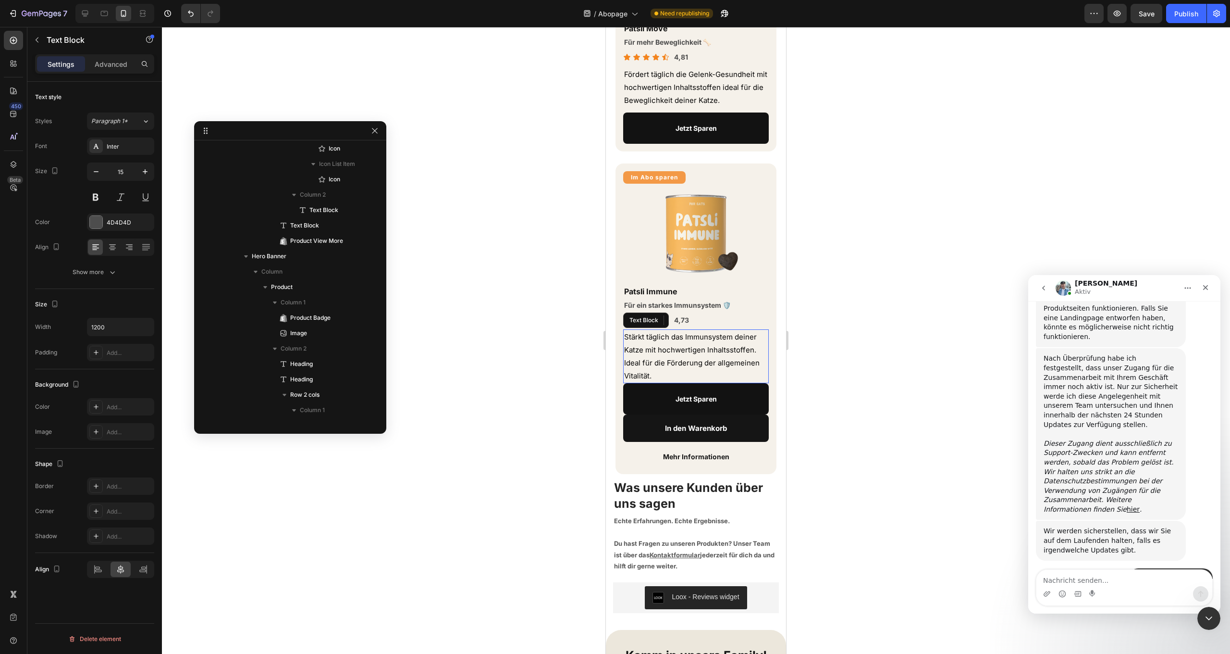
click at [727, 353] on p "Stärkt täglich das Immunsystem deiner Katze mit hochwertigen Inhaltsstoffen. Id…" at bounding box center [696, 356] width 144 height 52
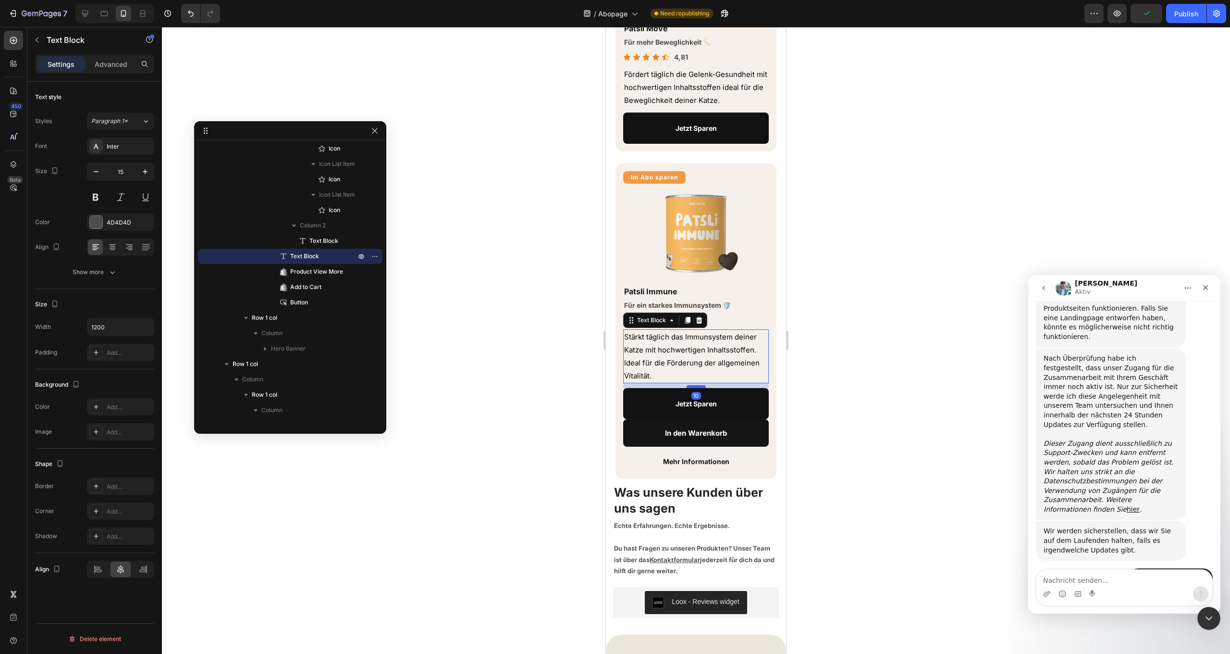
click at [698, 385] on div at bounding box center [696, 386] width 19 height 3
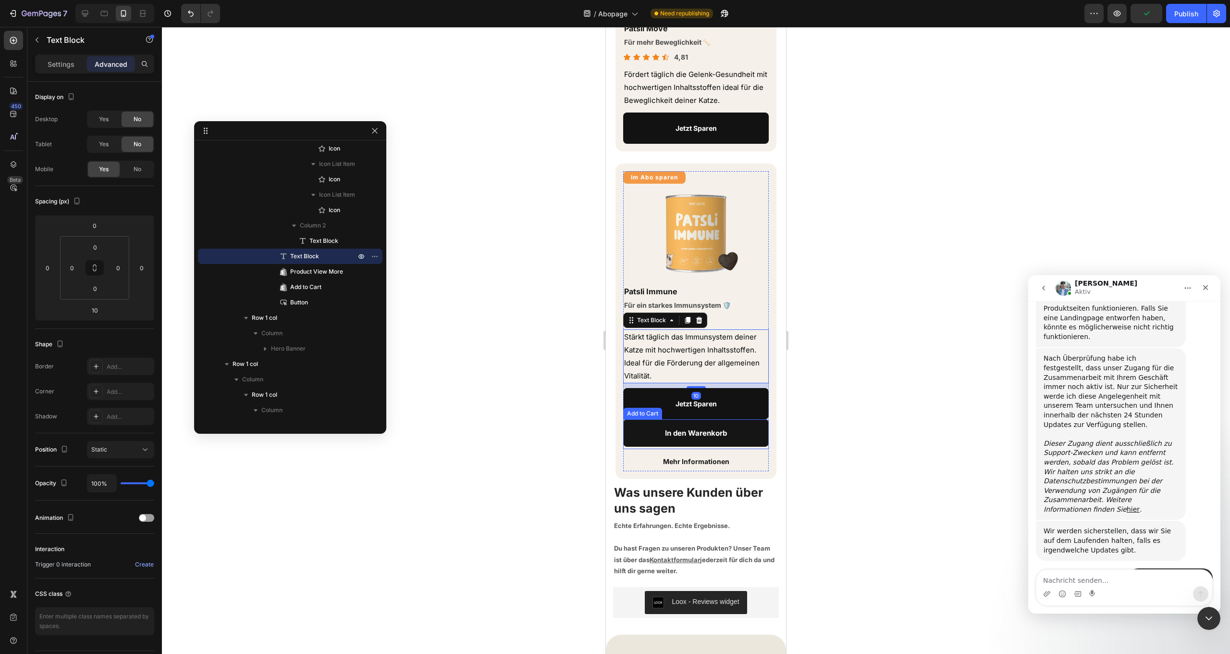
click at [757, 433] on button "In den Warenkorb" at bounding box center [696, 432] width 146 height 27
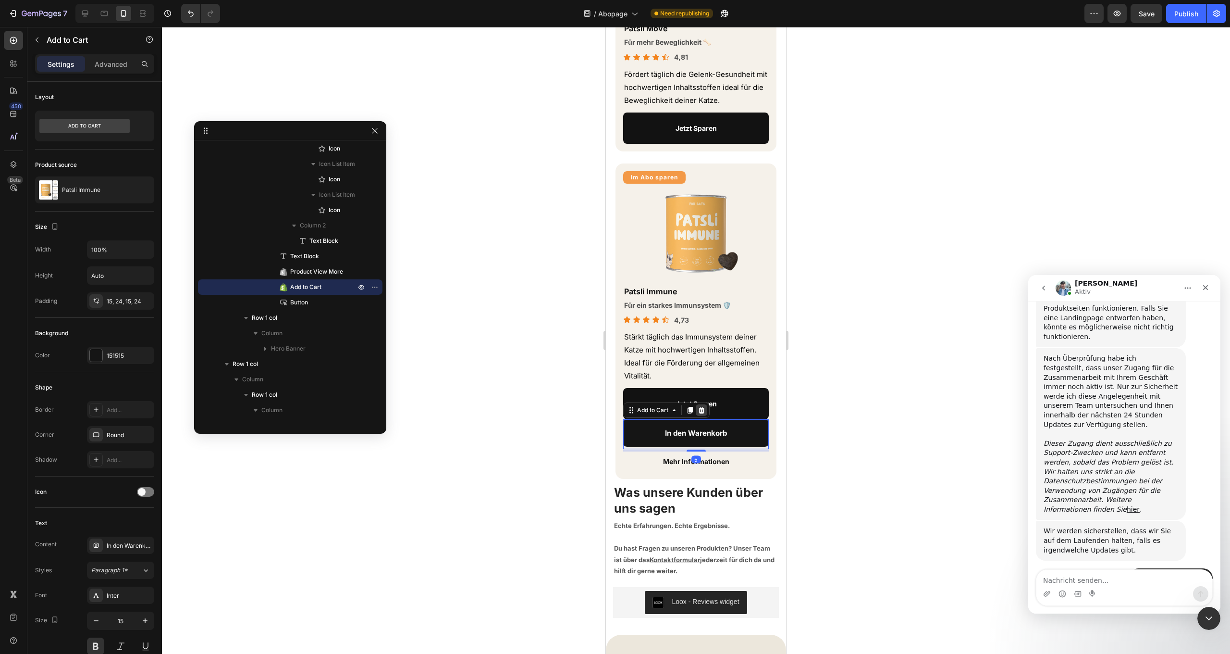
click at [704, 410] on icon at bounding box center [702, 410] width 6 height 7
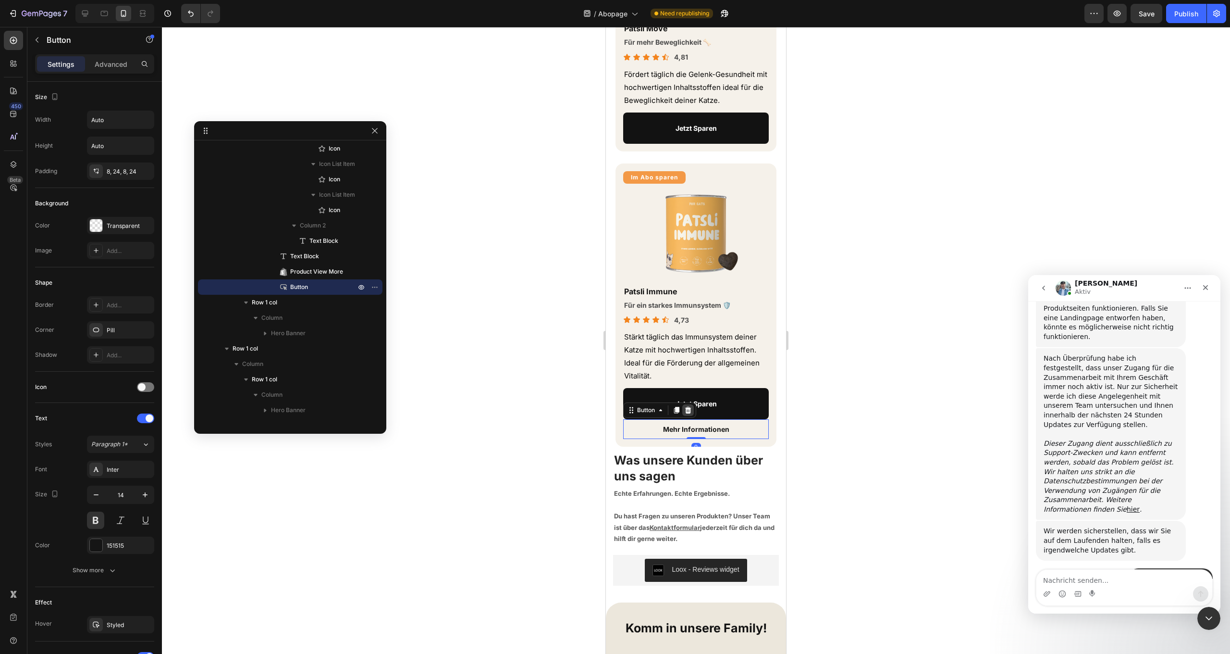
click at [691, 409] on icon at bounding box center [688, 410] width 8 height 8
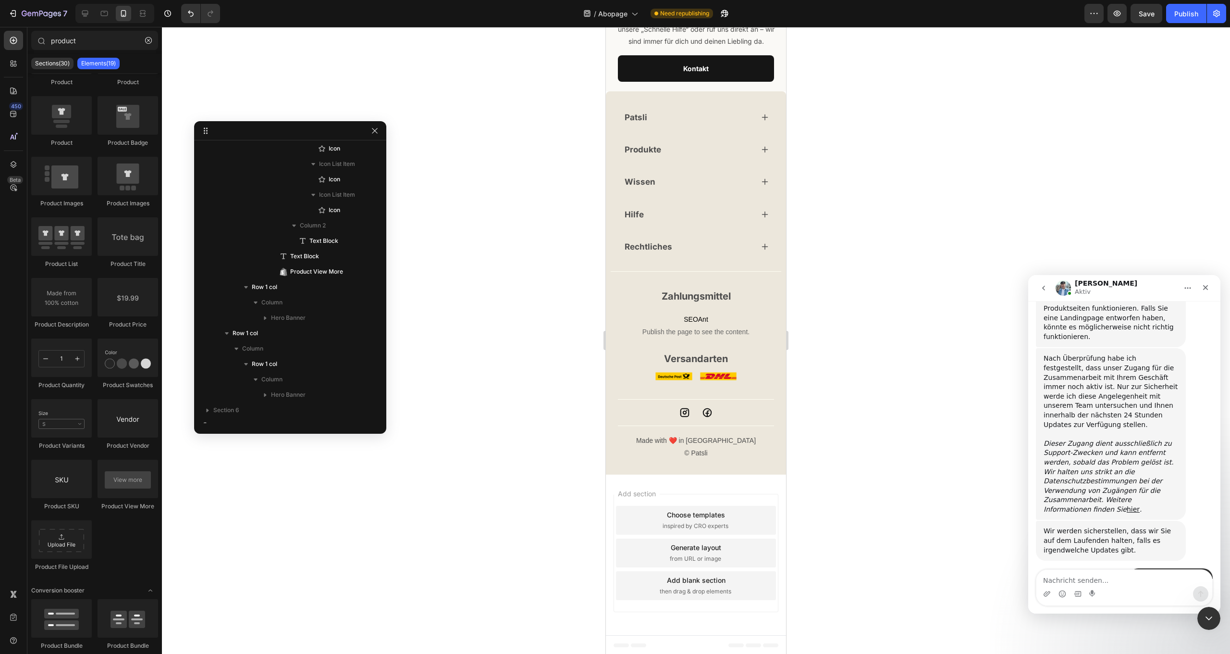
scroll to position [1851, 0]
click at [1180, 14] on div "Publish" at bounding box center [1187, 14] width 24 height 10
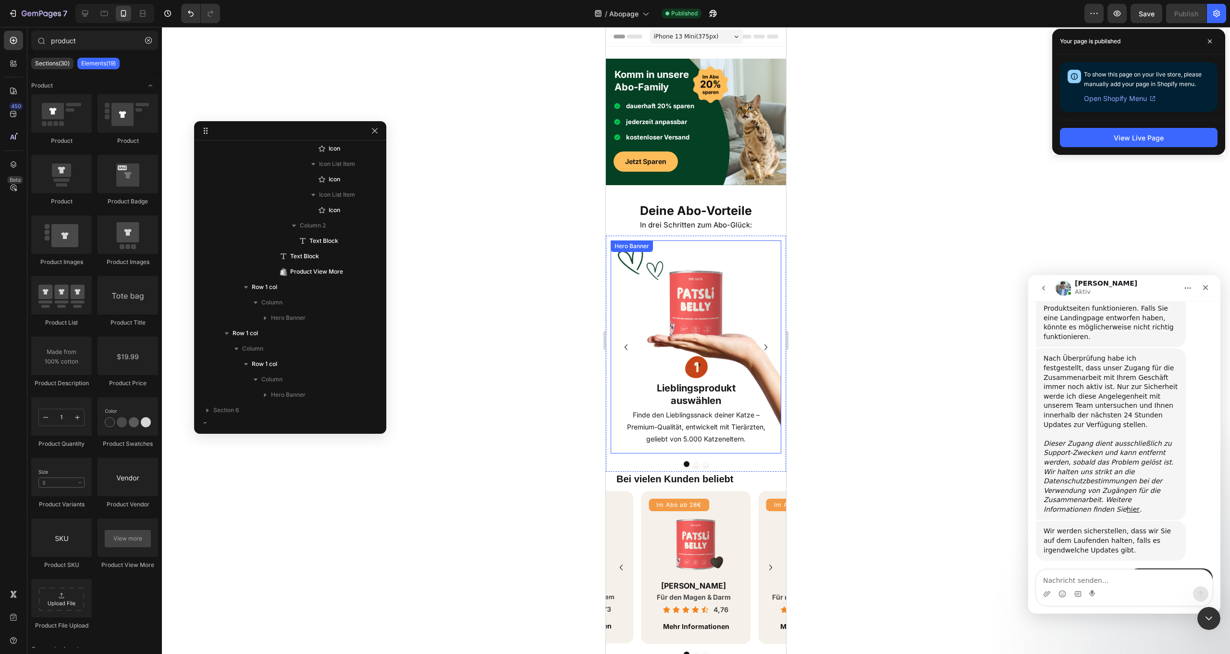
scroll to position [0, 0]
click at [635, 13] on span "Abopage" at bounding box center [623, 14] width 29 height 10
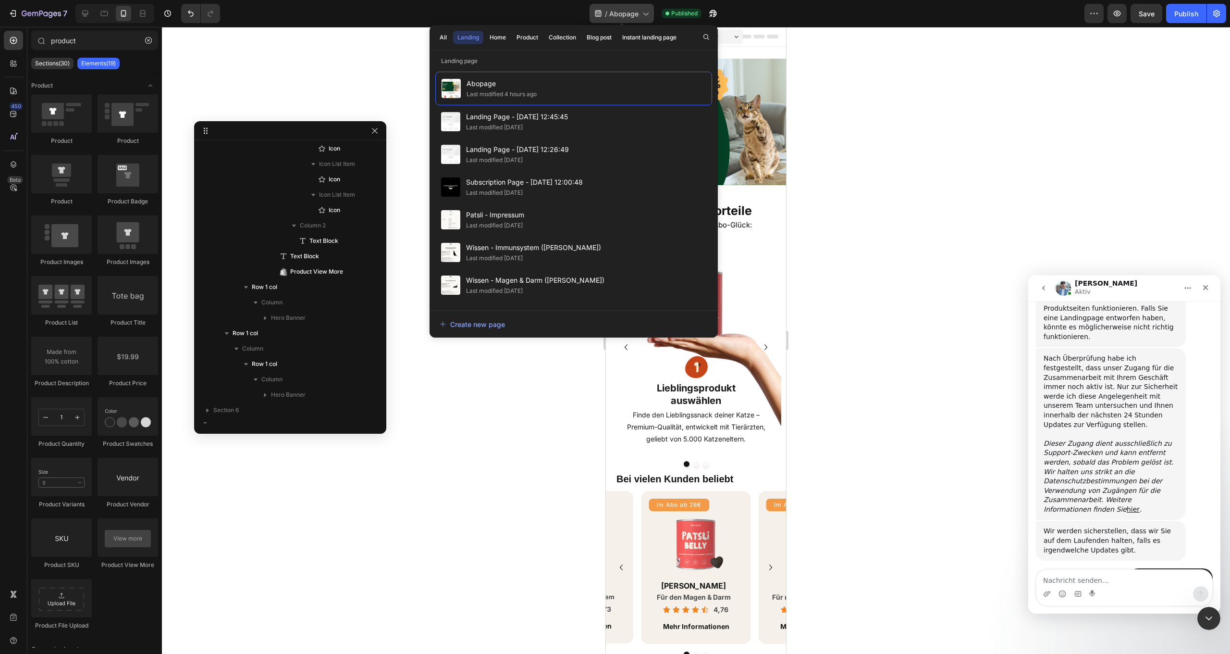
click at [637, 17] on span "Abopage" at bounding box center [623, 14] width 29 height 10
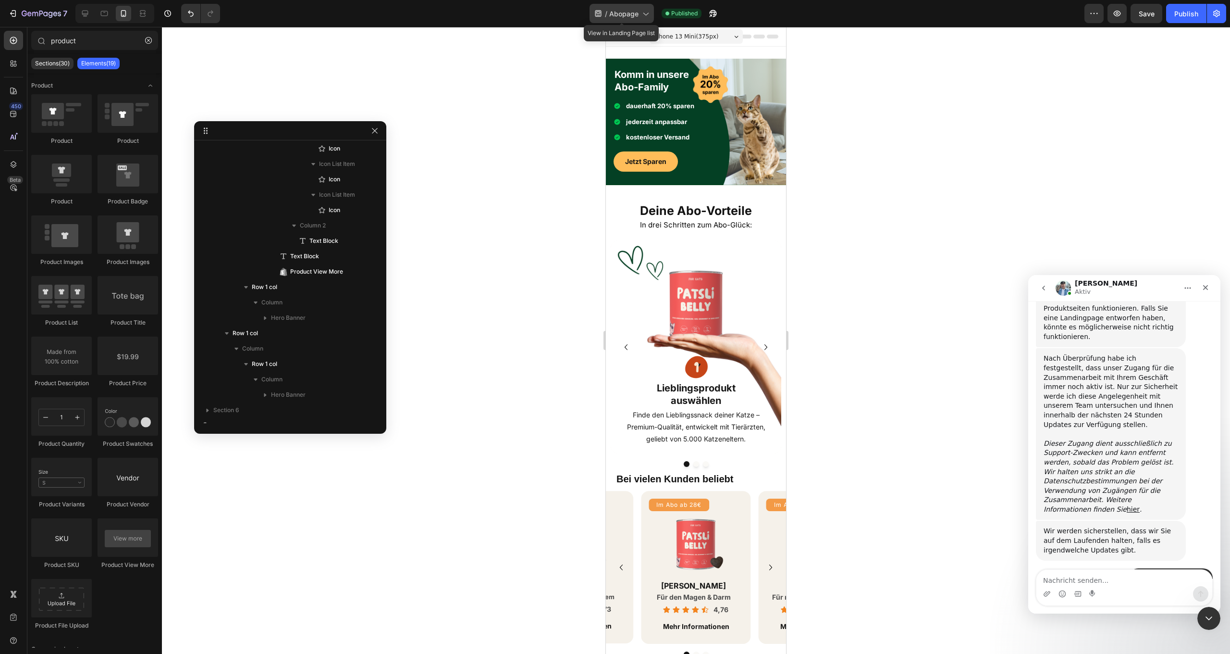
click at [634, 19] on div "/ Abopage" at bounding box center [622, 13] width 64 height 19
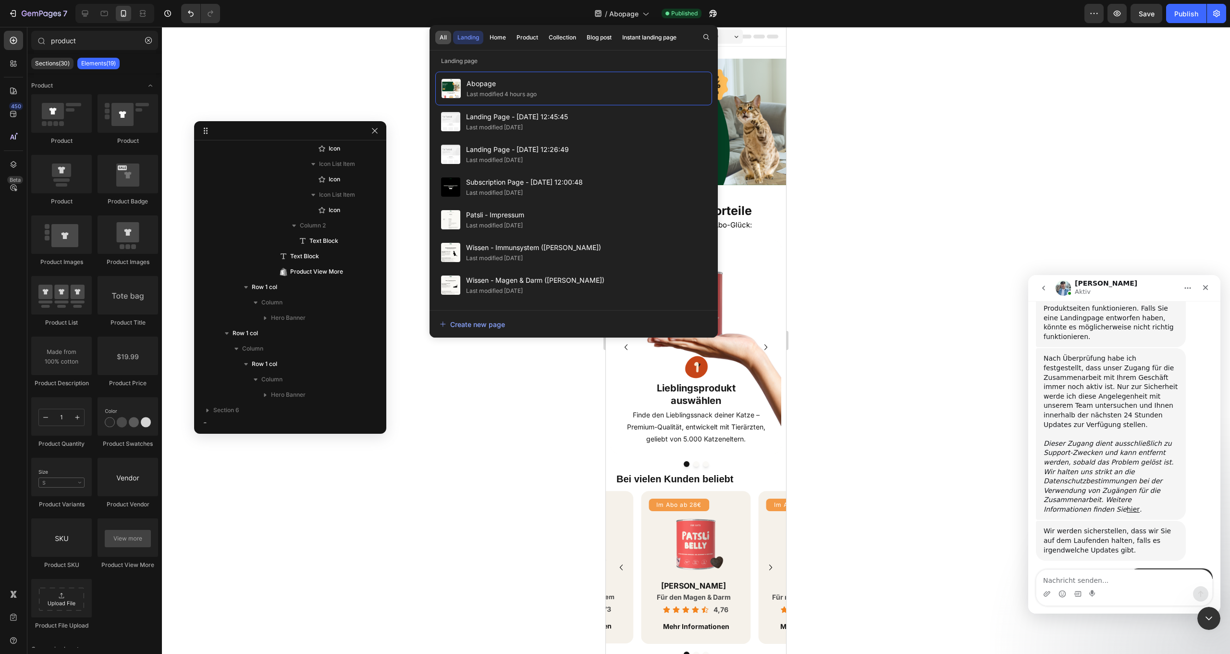
click at [440, 37] on div "All" at bounding box center [443, 37] width 7 height 9
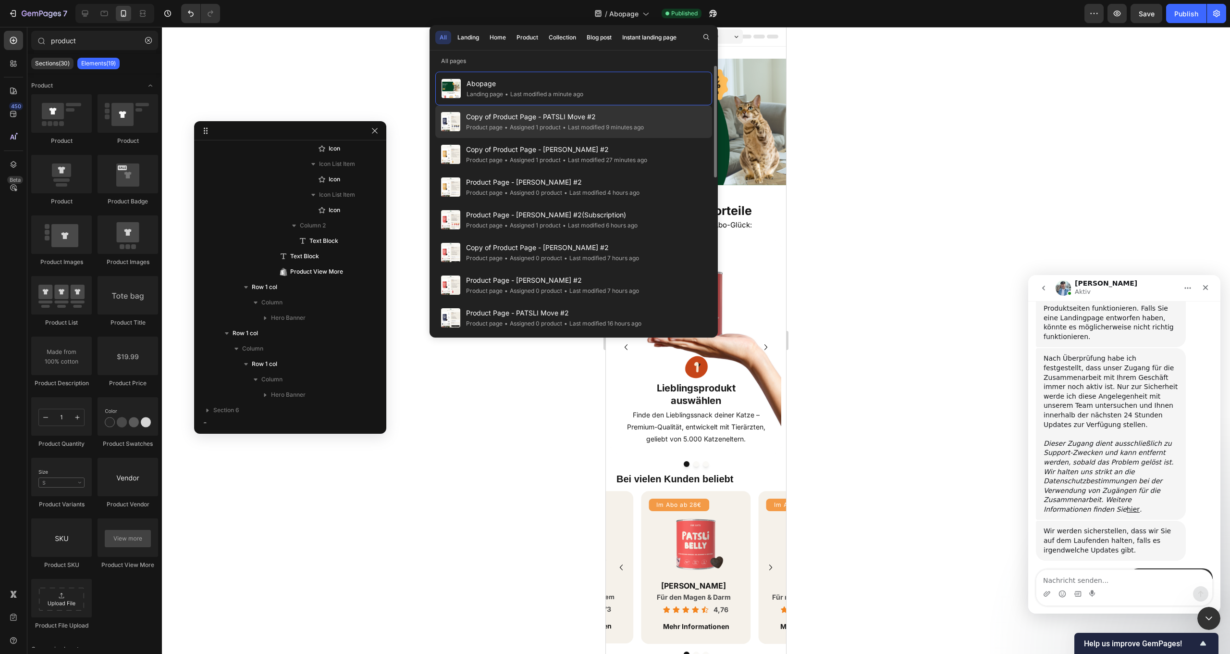
click at [613, 121] on span "Copy of Product Page - PATSLI Move #2" at bounding box center [555, 117] width 178 height 12
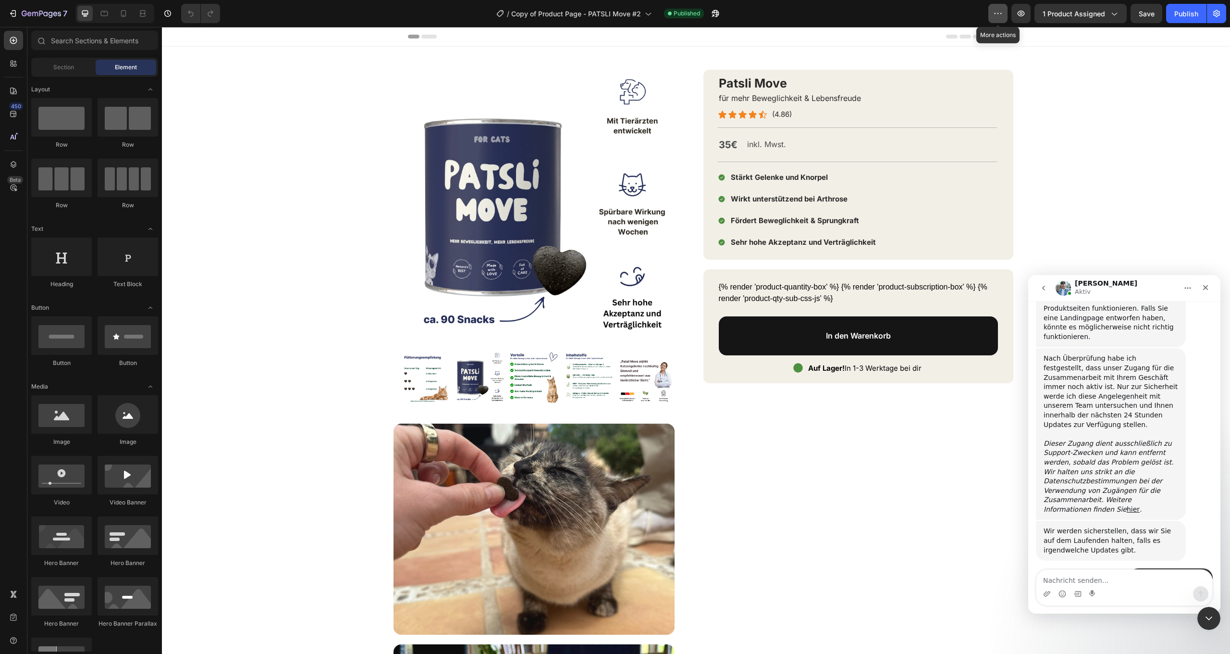
click at [995, 15] on icon "button" at bounding box center [998, 14] width 10 height 10
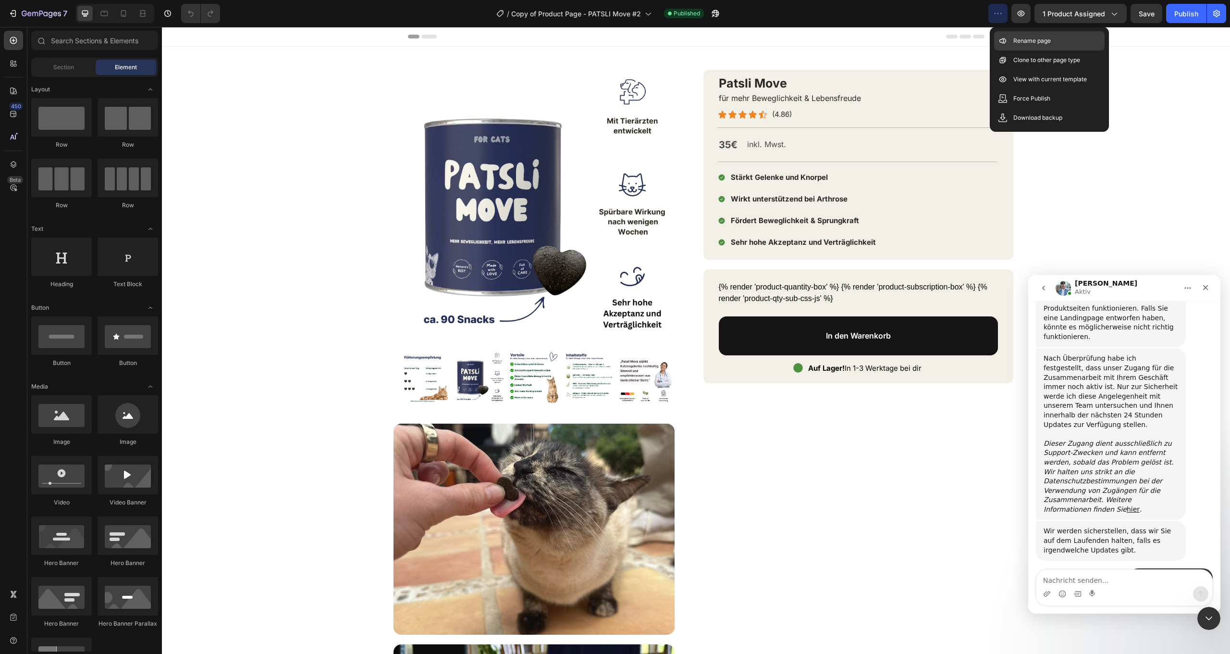
click at [1032, 47] on div "Rename page" at bounding box center [1049, 40] width 111 height 19
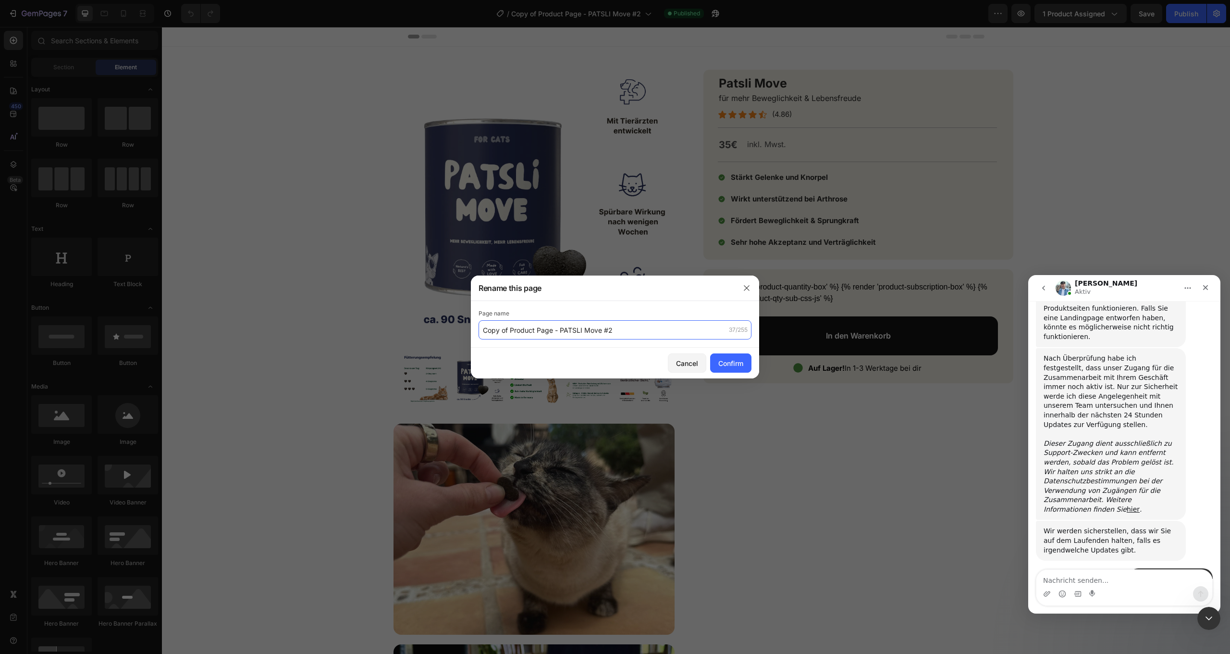
click at [631, 333] on input "Copy of Product Page - PATSLI Move #2" at bounding box center [615, 329] width 273 height 19
drag, startPoint x: 510, startPoint y: 330, endPoint x: 435, endPoint y: 323, distance: 76.2
click at [435, 323] on div "Rename this page Page name Copy of Product Page - [PERSON_NAME] Move #3 37/255 …" at bounding box center [615, 327] width 1230 height 654
click at [621, 329] on input "Product Page - [PERSON_NAME] Move #3" at bounding box center [615, 329] width 273 height 19
click at [611, 329] on input "Product Page - PATSLI Move #3 (Subscription)" at bounding box center [615, 329] width 273 height 19
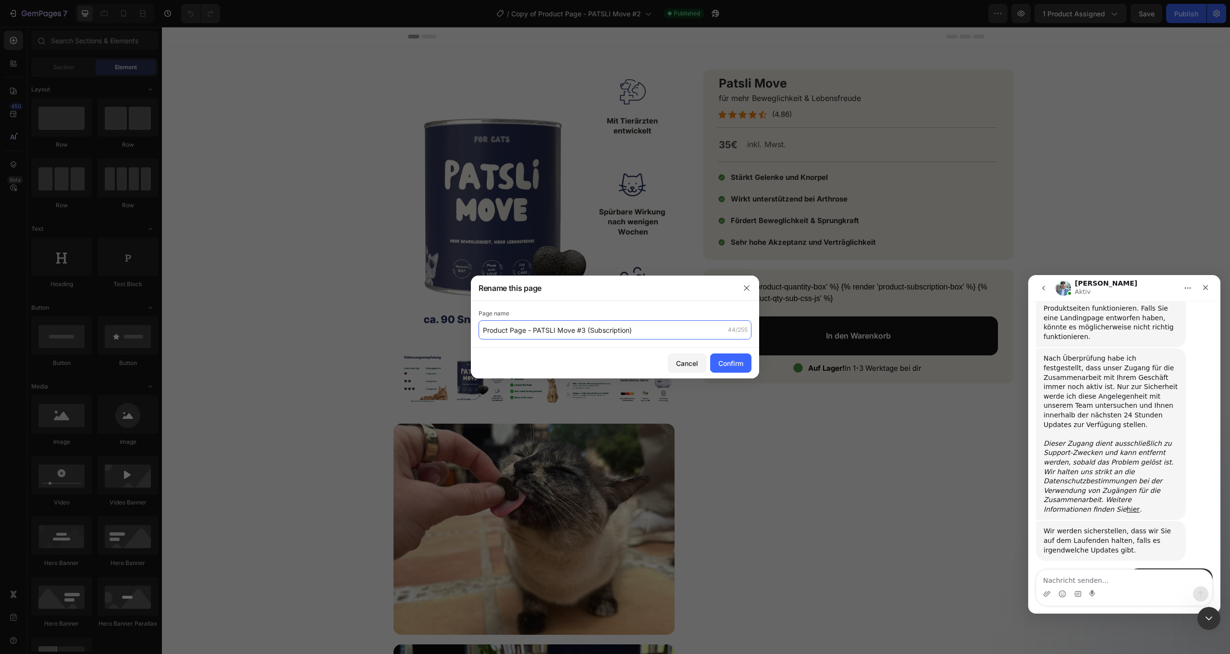
click at [611, 329] on input "Product Page - PATSLI Move #3 (Subscription)" at bounding box center [615, 329] width 273 height 19
click at [647, 333] on input "Product Page - PATSLI Move #3 (Subscription)" at bounding box center [615, 329] width 273 height 19
click at [651, 329] on input "Product Page - PATSLI Move #3 (Subscription)" at bounding box center [615, 329] width 273 height 19
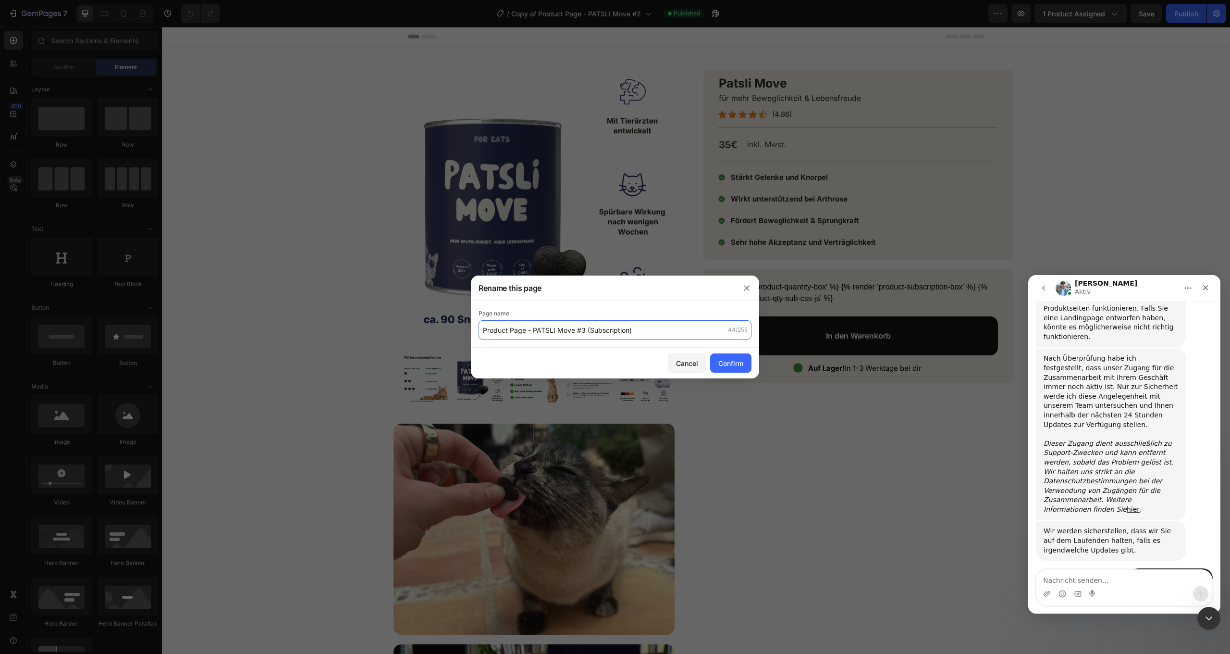
click at [634, 333] on input "Product Page - PATSLI Move #3 (Subscription)" at bounding box center [615, 329] width 273 height 19
drag, startPoint x: 646, startPoint y: 327, endPoint x: 576, endPoint y: 326, distance: 69.2
click at [576, 326] on input "Product Page - PATSLI Move #3 (Subscription)" at bounding box center [615, 329] width 273 height 19
type input "Product Page - PATSLI Move #3 (Subscription)"
click at [732, 362] on div "Confirm" at bounding box center [731, 363] width 25 height 10
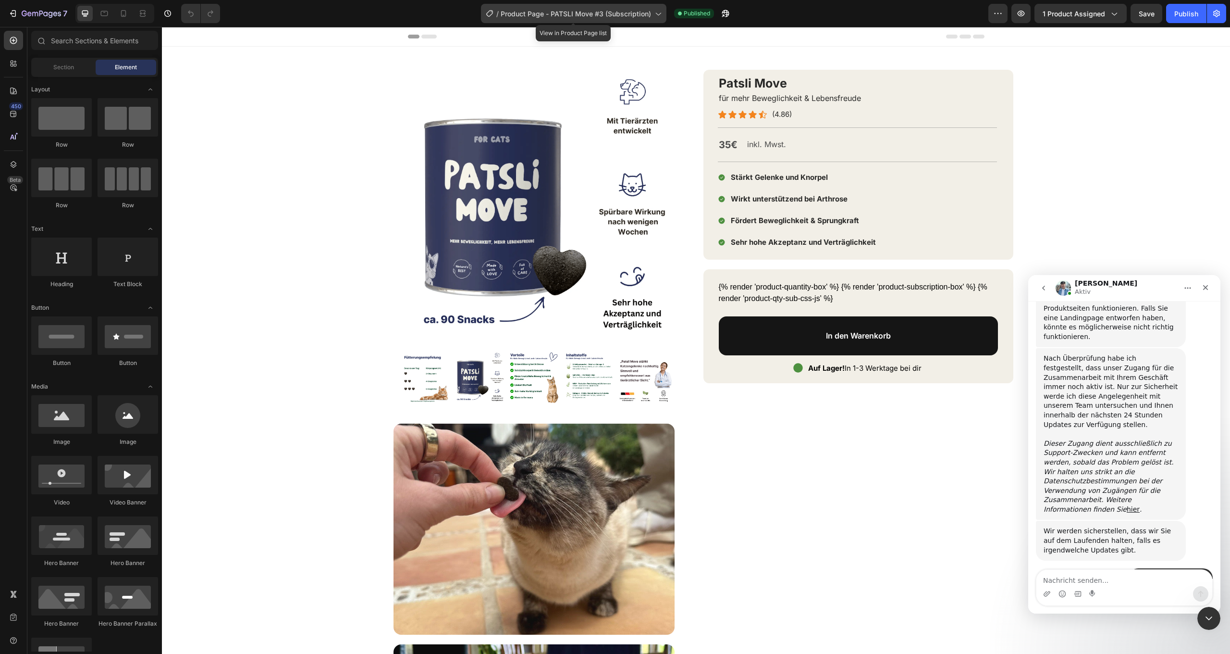
click at [613, 12] on span "Product Page - PATSLI Move #3 (Subscription)" at bounding box center [576, 14] width 150 height 10
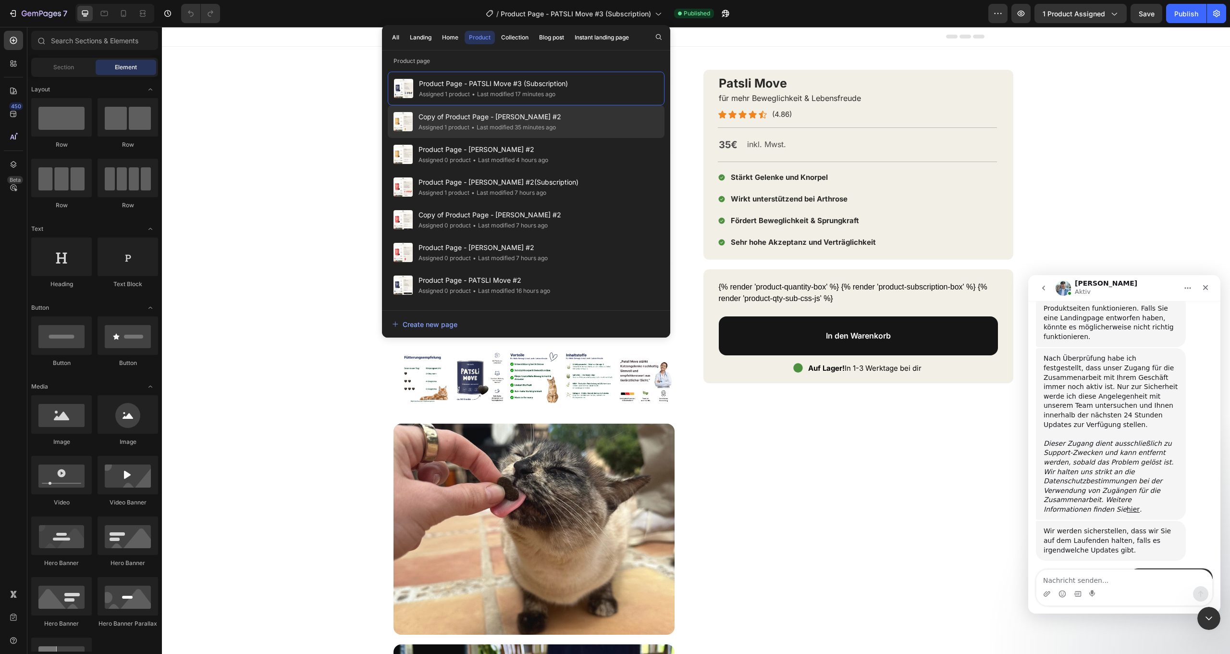
click at [567, 119] on div "Copy of Product Page - [PERSON_NAME] #2 Assigned 1 product • Last modified 35 m…" at bounding box center [526, 121] width 277 height 33
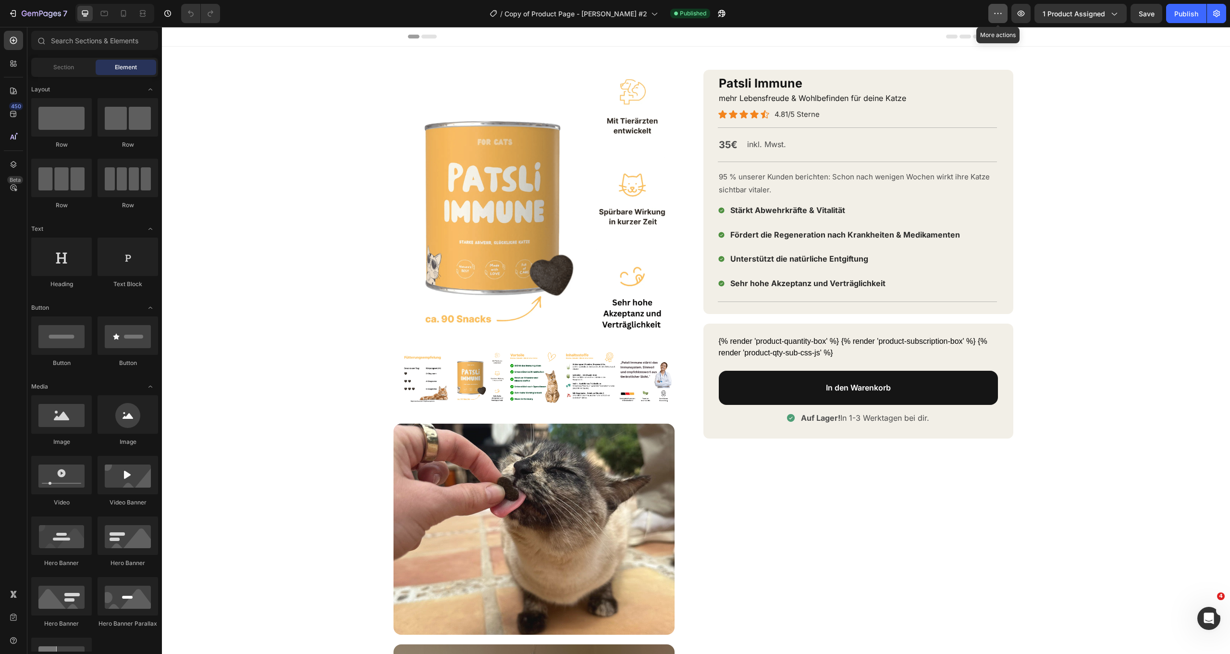
click at [999, 16] on icon "button" at bounding box center [998, 14] width 10 height 10
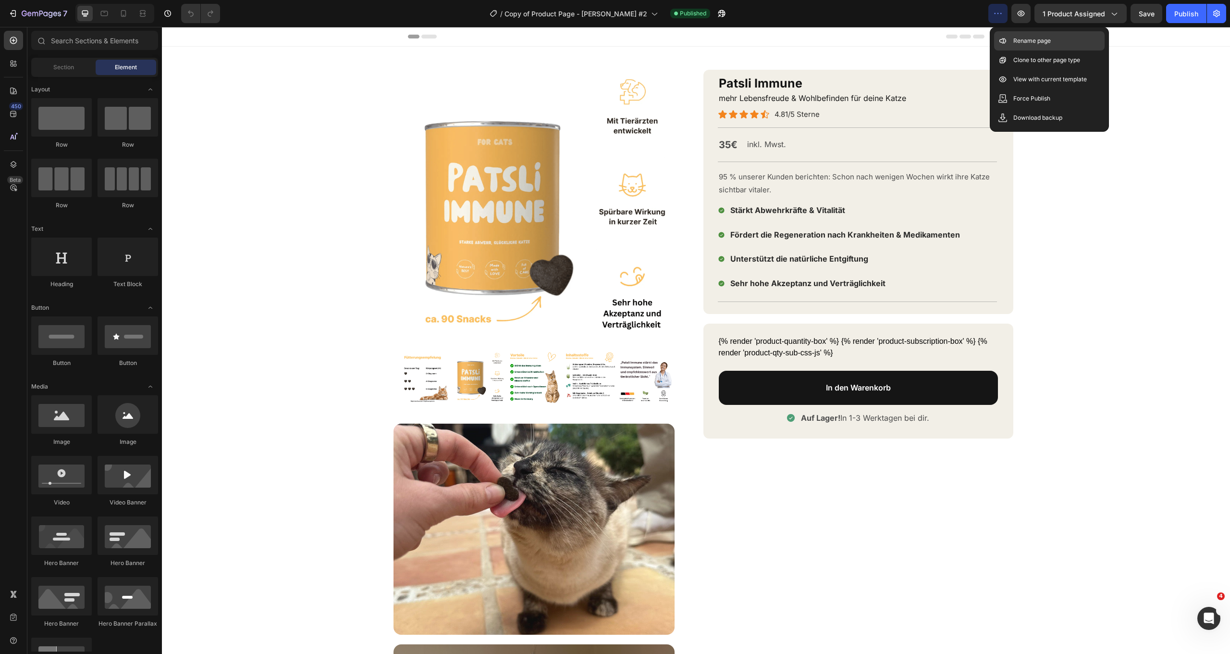
click at [1058, 36] on div "Rename page" at bounding box center [1049, 40] width 111 height 19
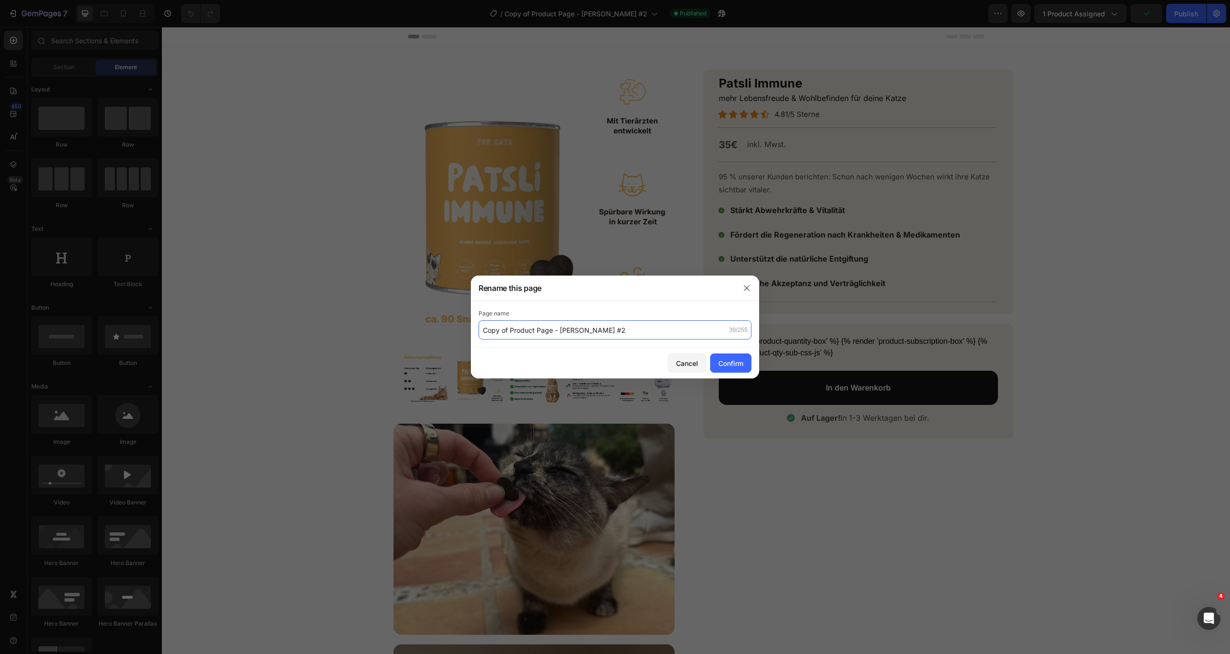
drag, startPoint x: 640, startPoint y: 328, endPoint x: 612, endPoint y: 330, distance: 27.4
click at [612, 330] on input "Copy of Product Page - [PERSON_NAME] #2" at bounding box center [615, 329] width 273 height 19
paste input "3 (Subscription)"
drag, startPoint x: 511, startPoint y: 330, endPoint x: 461, endPoint y: 325, distance: 49.8
click at [460, 326] on div "Rename this page Page name Copy of Product Page - [PERSON_NAME] #3 (Subscriptio…" at bounding box center [615, 327] width 1230 height 654
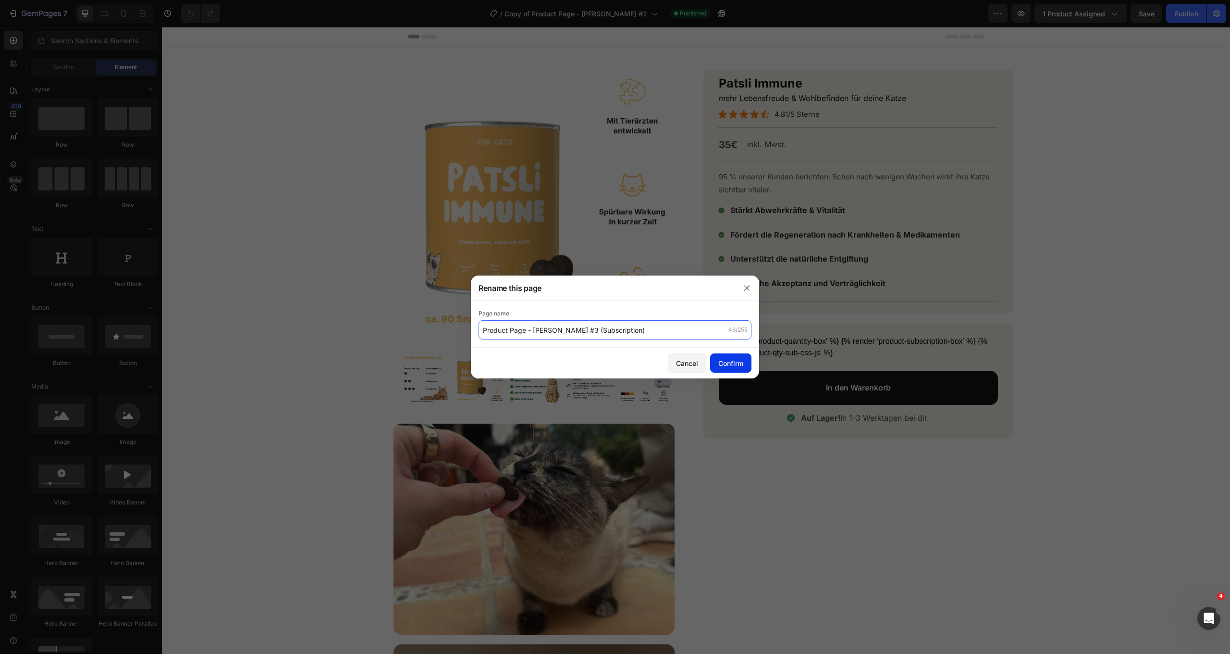
type input "Product Page - [PERSON_NAME] #3 (Subscription)"
click at [738, 362] on div "Confirm" at bounding box center [731, 363] width 25 height 10
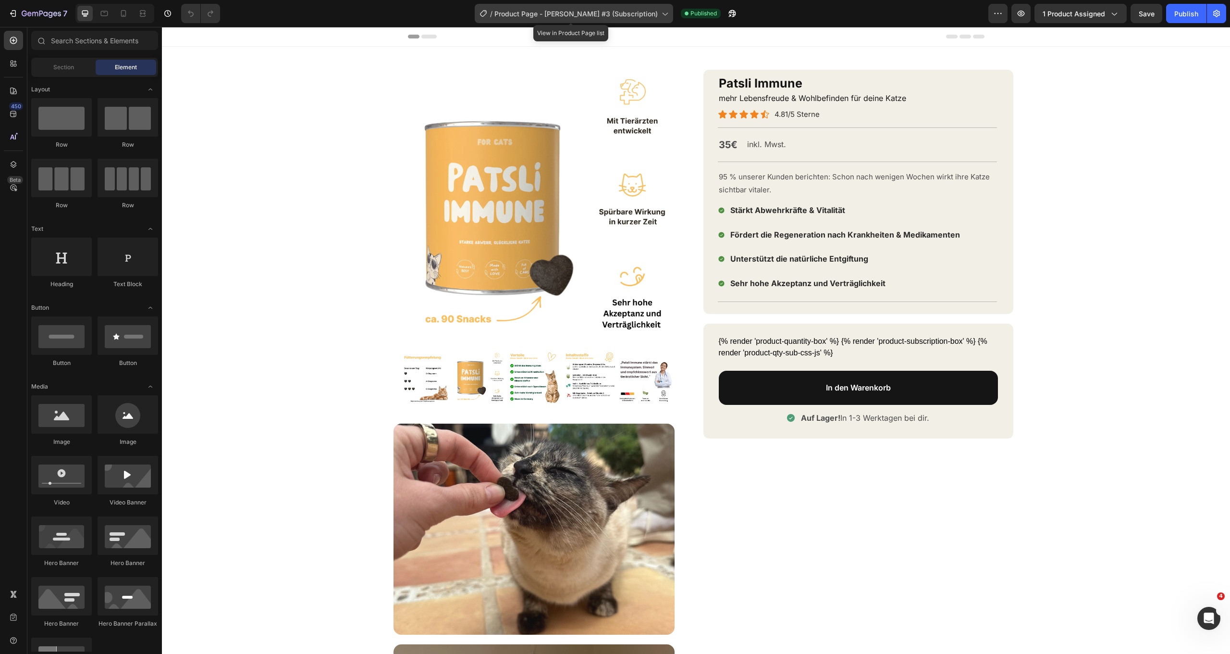
click at [620, 12] on span "Product Page - [PERSON_NAME] #3 (Subscription)" at bounding box center [576, 14] width 163 height 10
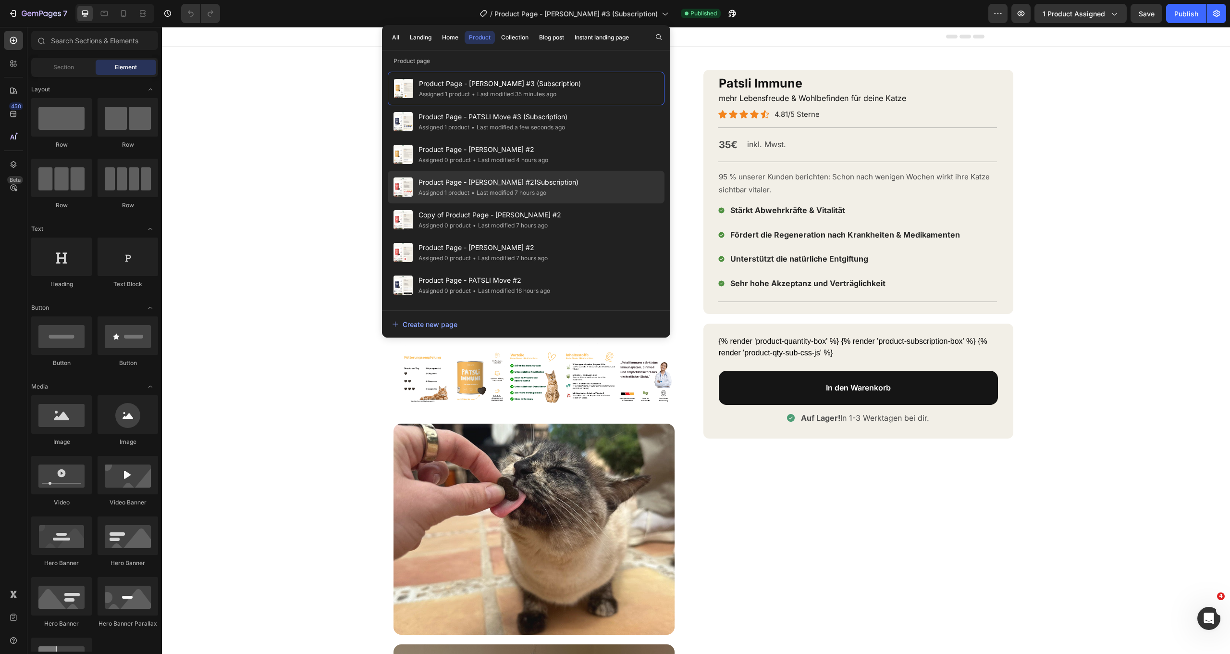
click at [476, 182] on span "Product Page - [PERSON_NAME] #2(Subscription)" at bounding box center [499, 182] width 160 height 12
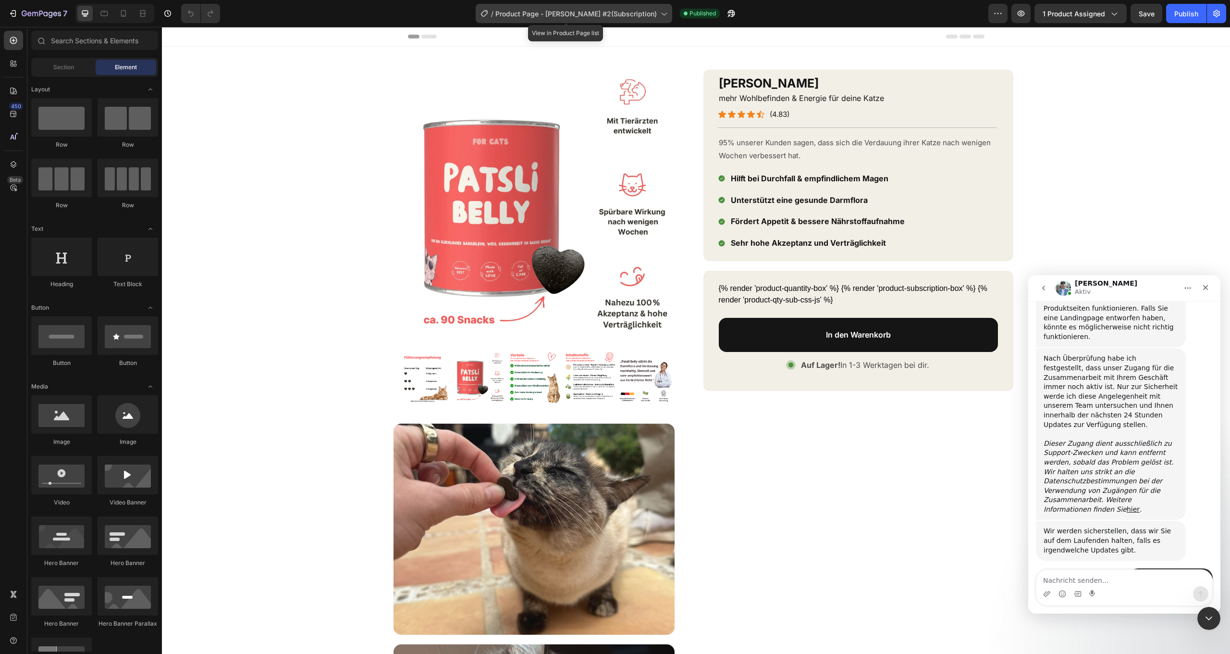
click at [632, 17] on span "Product Page - PATSLI Belly #2(Subscription)" at bounding box center [576, 14] width 161 height 10
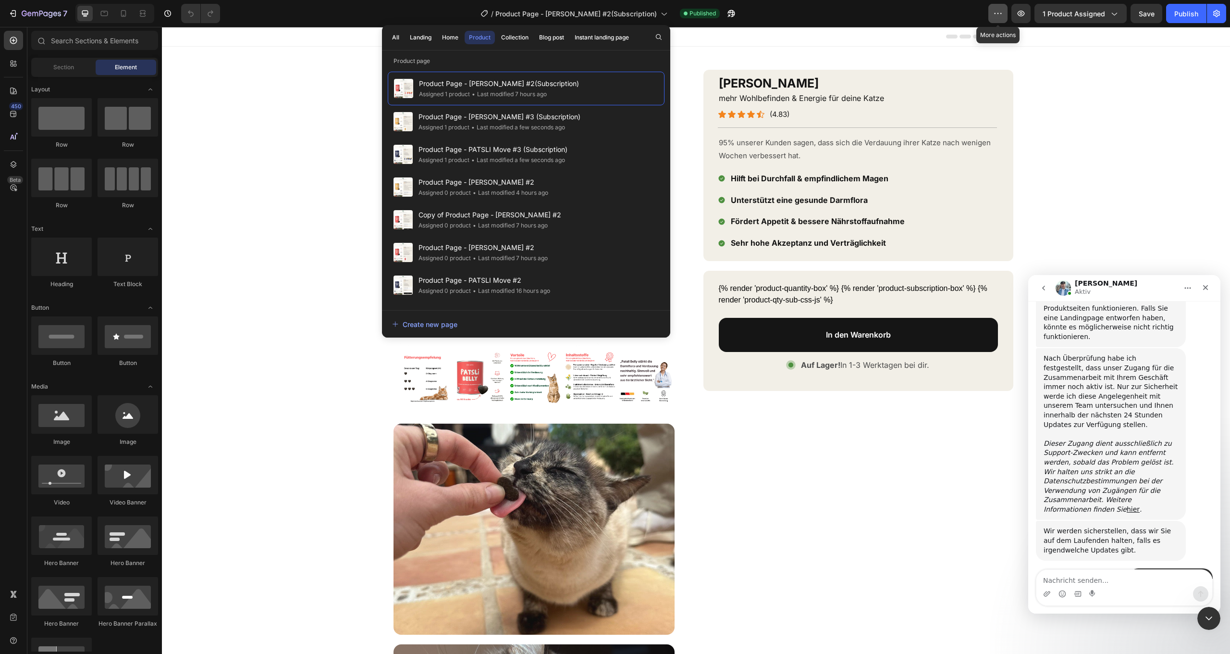
click at [995, 12] on icon "button" at bounding box center [998, 14] width 10 height 10
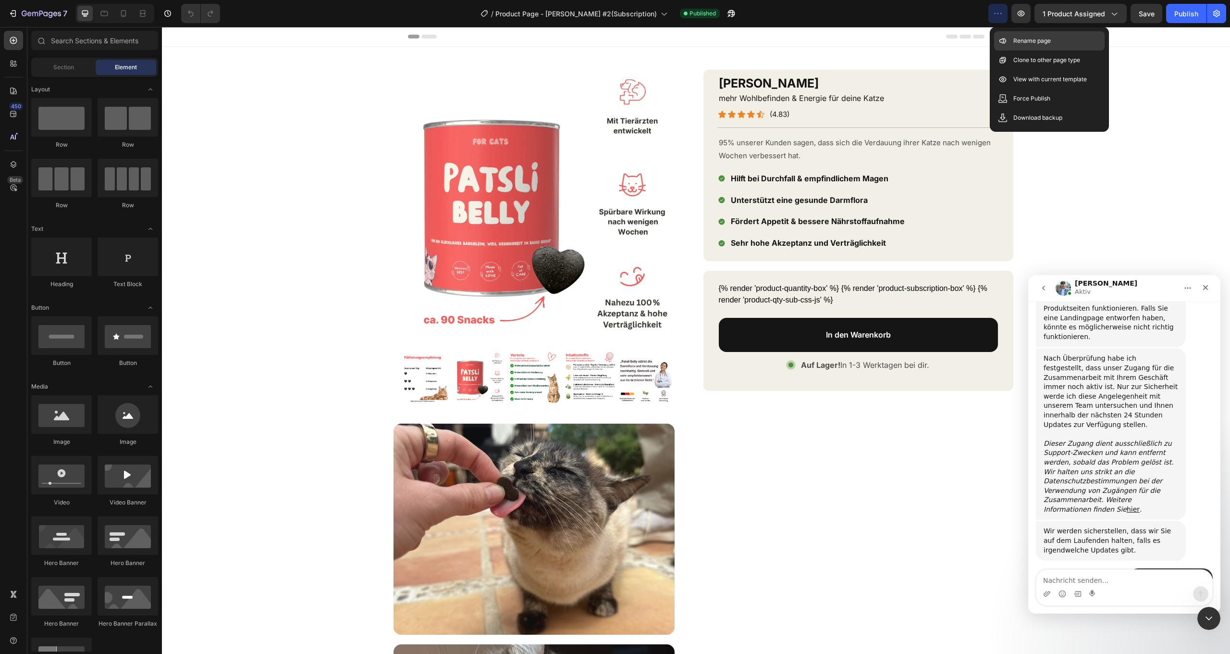
click at [1046, 43] on p "Rename page" at bounding box center [1032, 41] width 37 height 10
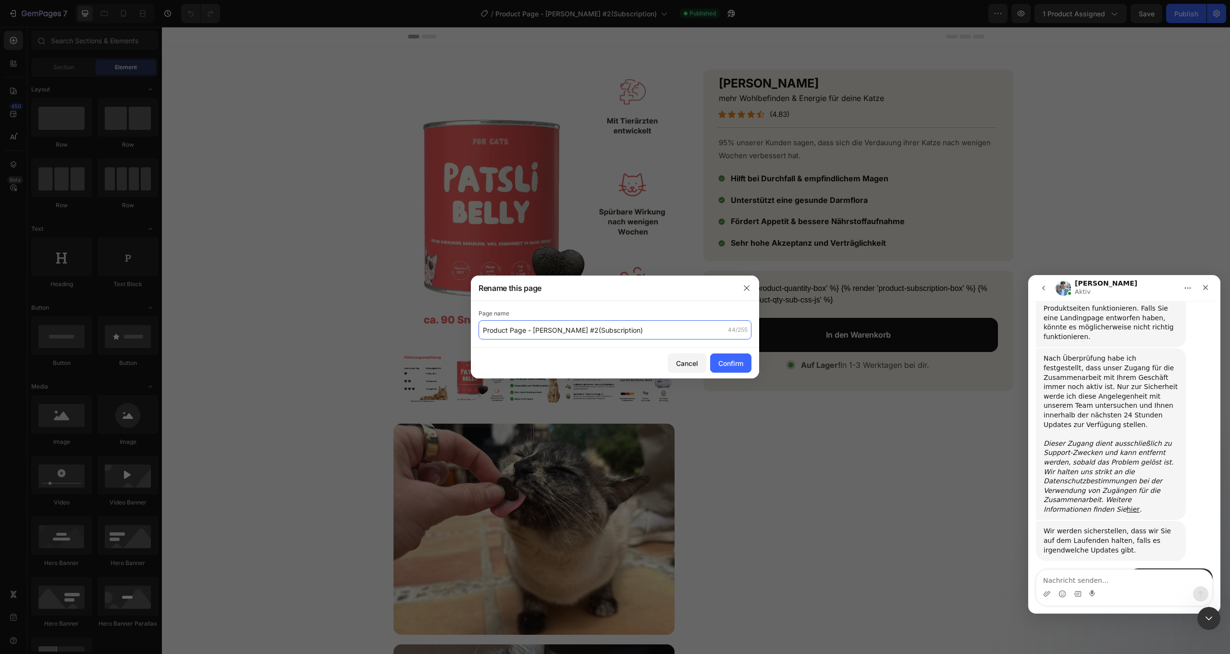
drag, startPoint x: 657, startPoint y: 328, endPoint x: 577, endPoint y: 329, distance: 79.3
click at [577, 329] on input "Product Page - PATSLI Belly #2(Subscription)" at bounding box center [615, 329] width 273 height 19
paste input "#3"
type input "Product Page - [PERSON_NAME] #3 (Subscription)"
click at [724, 363] on div "Confirm" at bounding box center [731, 363] width 25 height 10
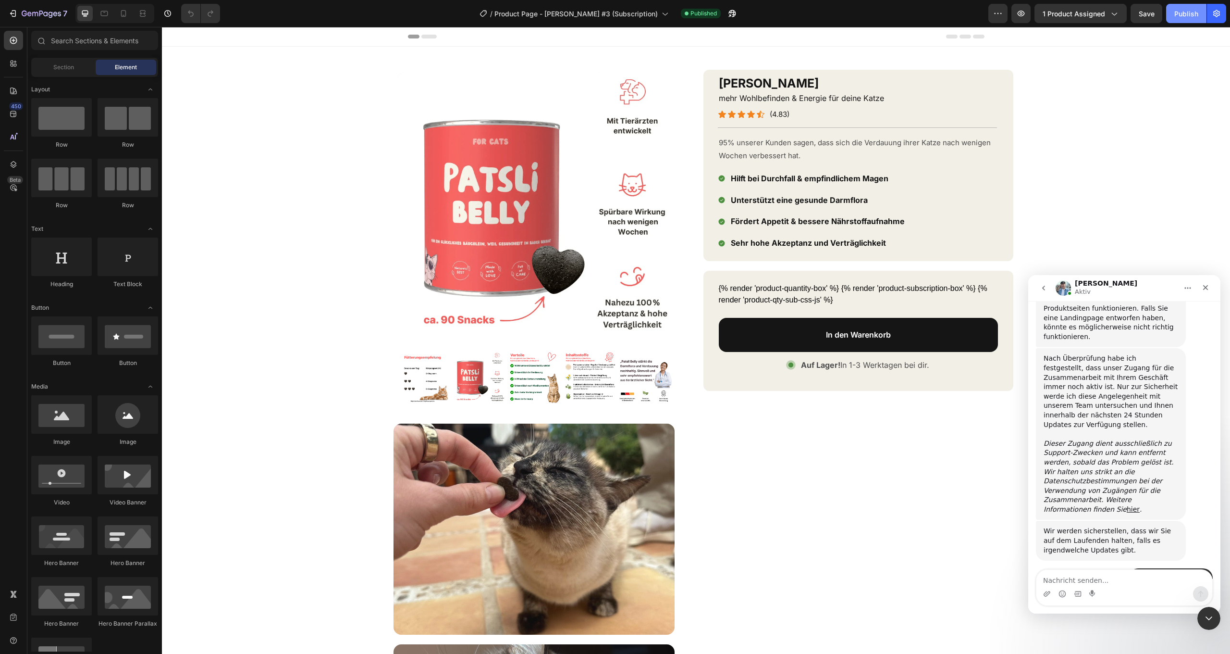
click at [1188, 19] on button "Publish" at bounding box center [1187, 13] width 40 height 19
click at [51, 15] on icon "button" at bounding box center [51, 15] width 4 height 6
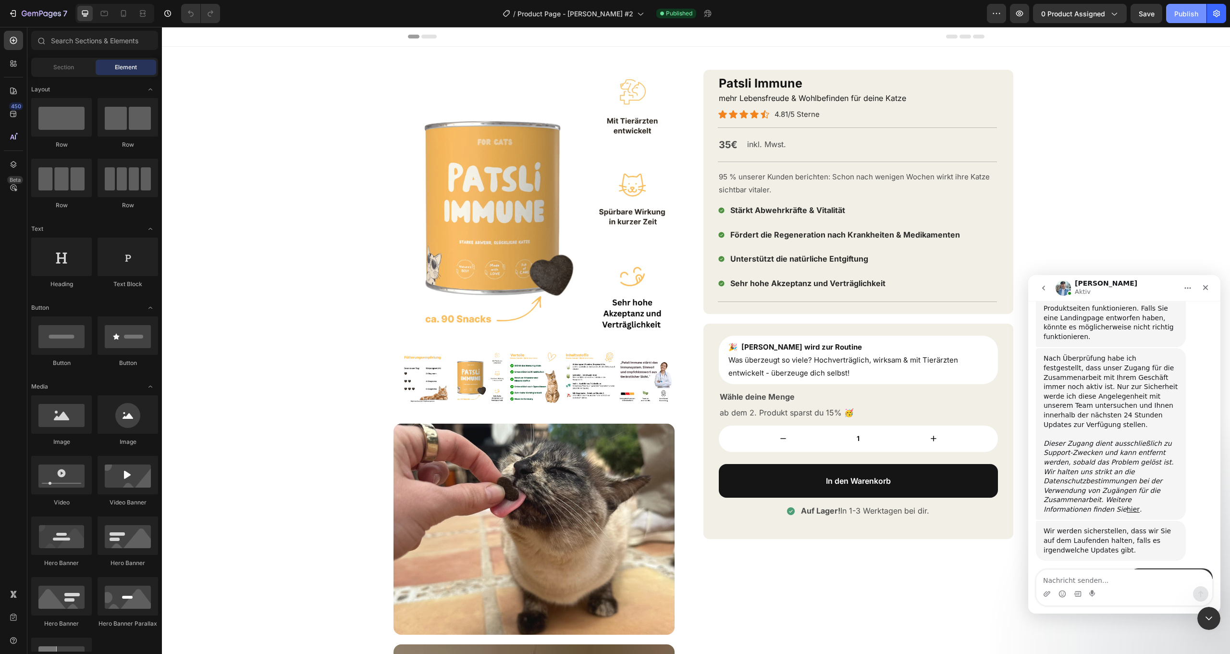
click at [1193, 19] on button "Publish" at bounding box center [1187, 13] width 40 height 19
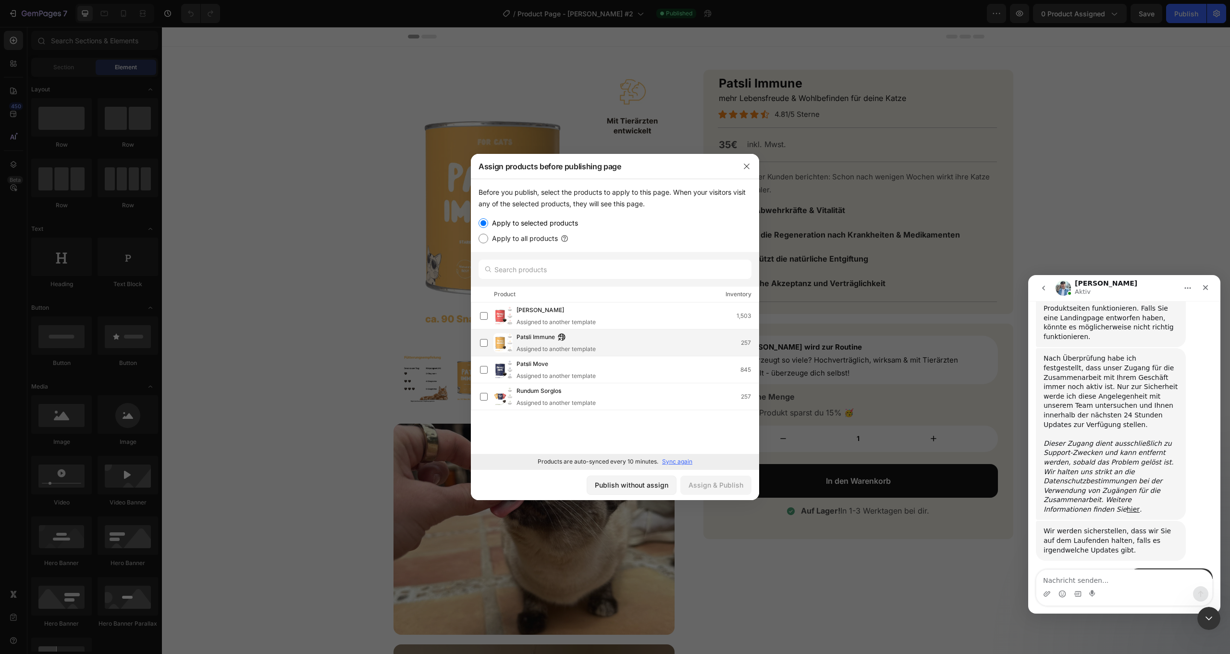
click at [647, 343] on div "[PERSON_NAME] Assigned to another template 257" at bounding box center [638, 342] width 242 height 21
click at [720, 488] on div "Assign & Publish" at bounding box center [716, 485] width 55 height 10
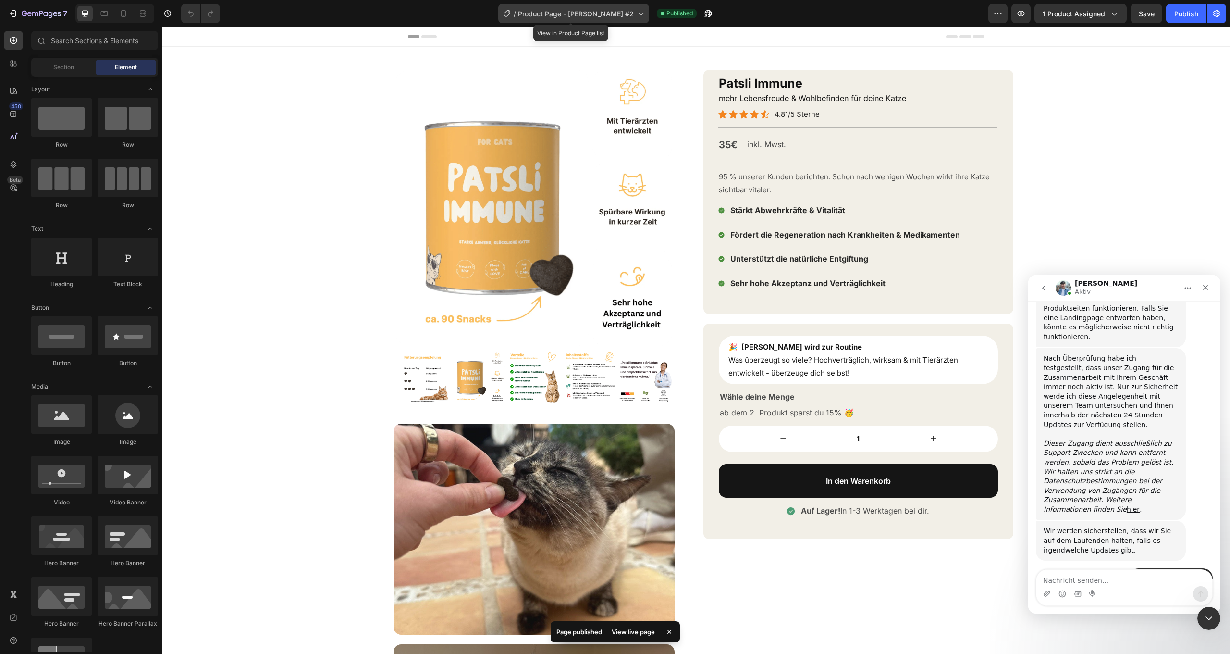
click at [547, 15] on span "Product Page - [PERSON_NAME] #2" at bounding box center [576, 14] width 116 height 10
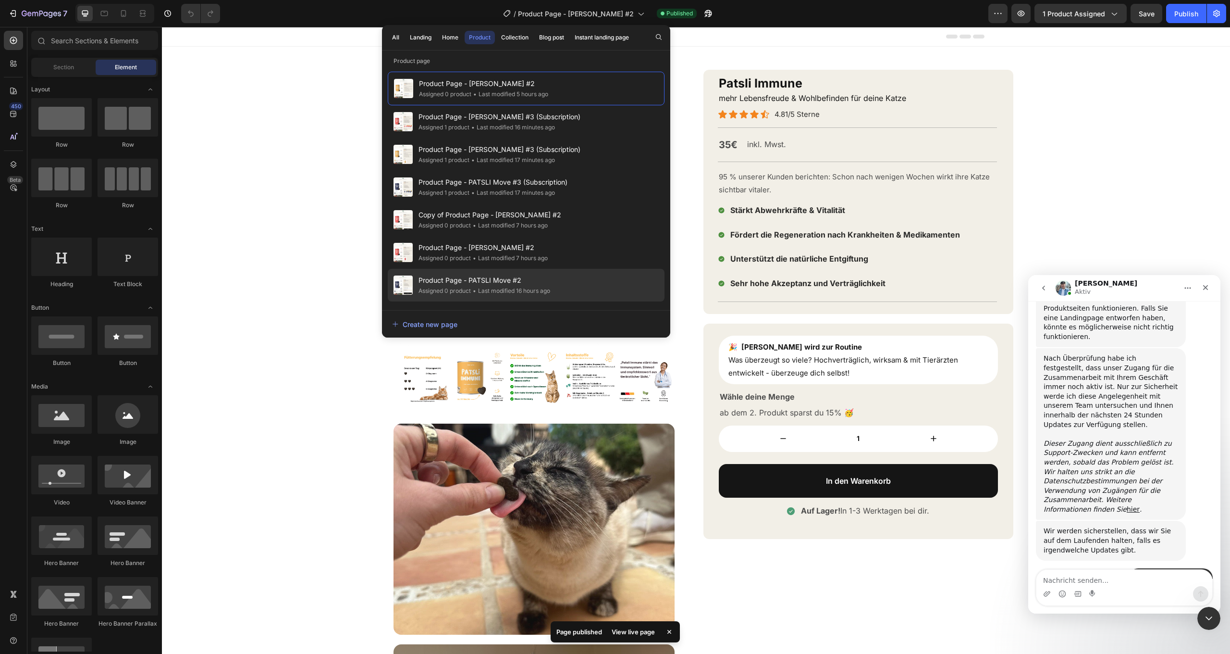
click at [605, 289] on div "Product Page - PATSLI Move #2 Assigned 0 product • Last modified 16 hours ago" at bounding box center [526, 285] width 277 height 33
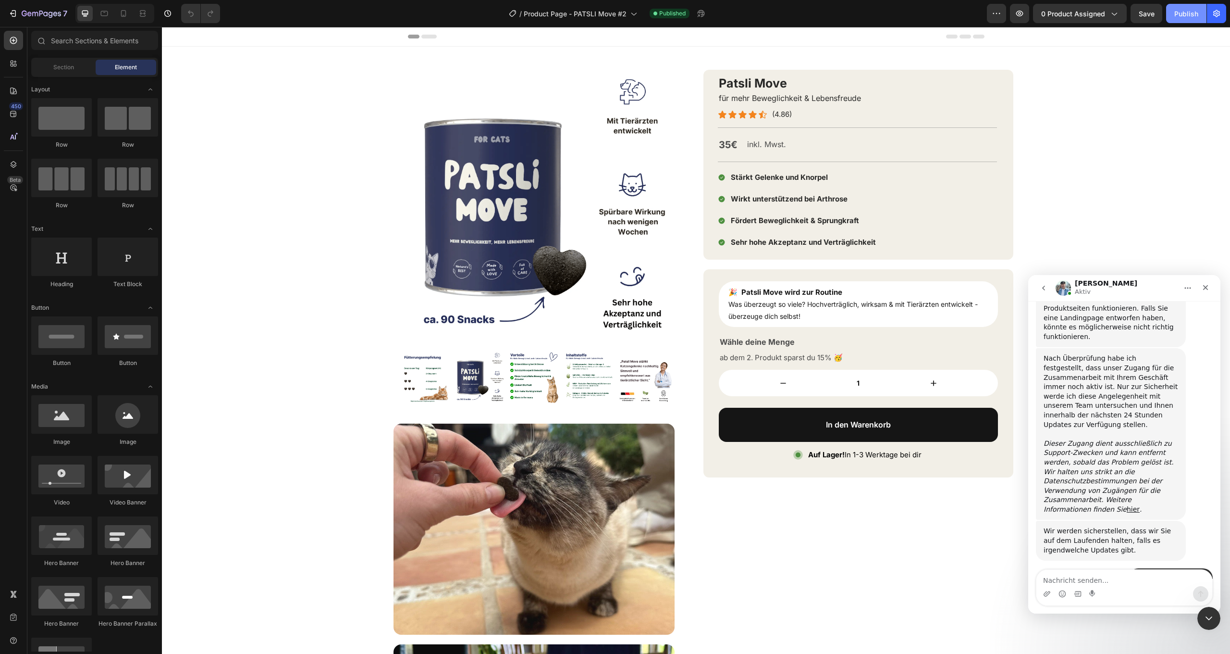
click at [1176, 11] on div "Publish" at bounding box center [1187, 14] width 24 height 10
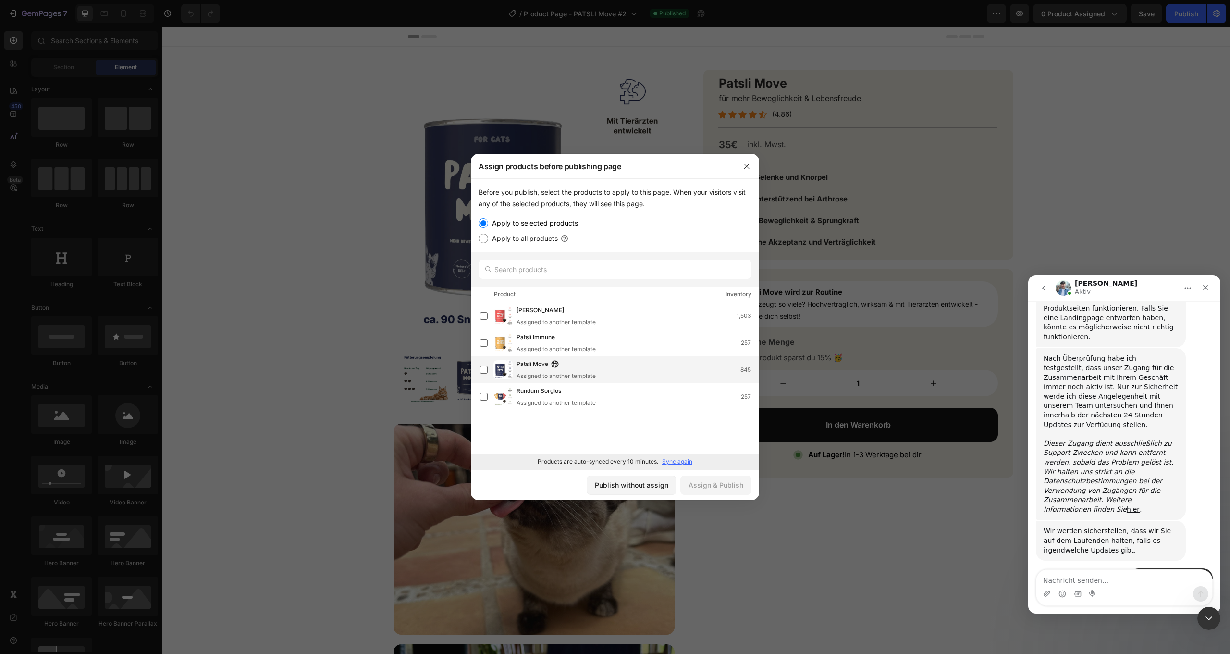
click at [644, 362] on div "Patsli Move Assigned to another template 845" at bounding box center [638, 369] width 242 height 21
click at [734, 485] on div "Assign & Publish" at bounding box center [716, 485] width 55 height 10
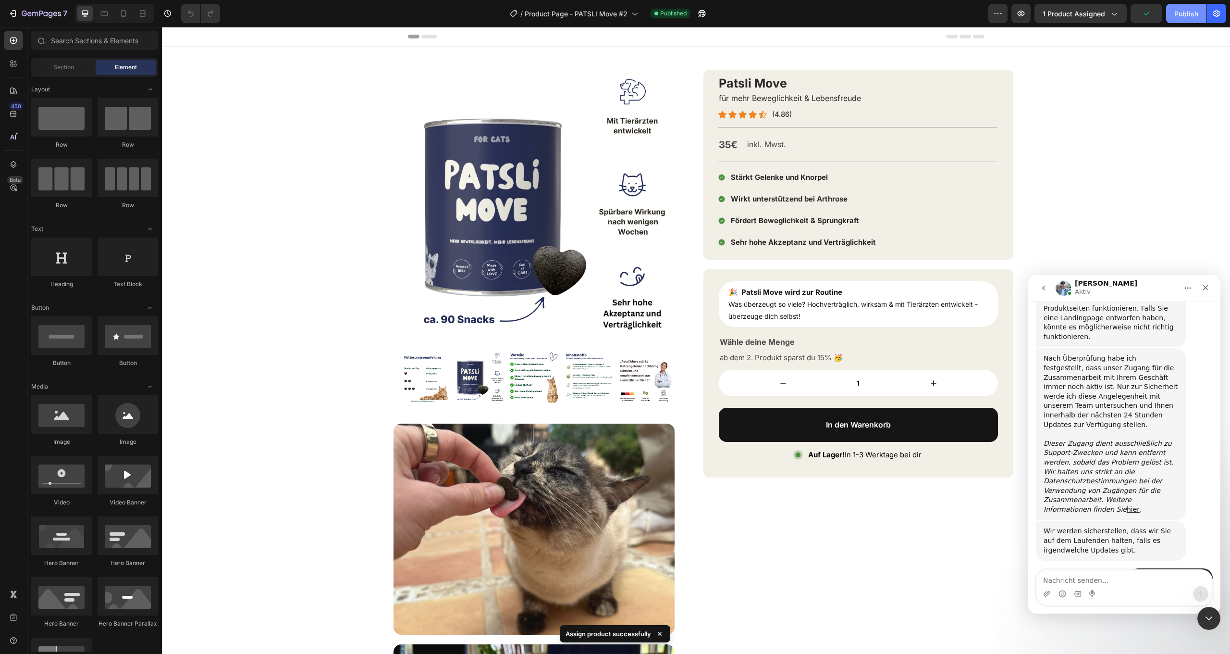
click at [1192, 15] on div "Publish" at bounding box center [1187, 14] width 24 height 10
